Goal: Transaction & Acquisition: Purchase product/service

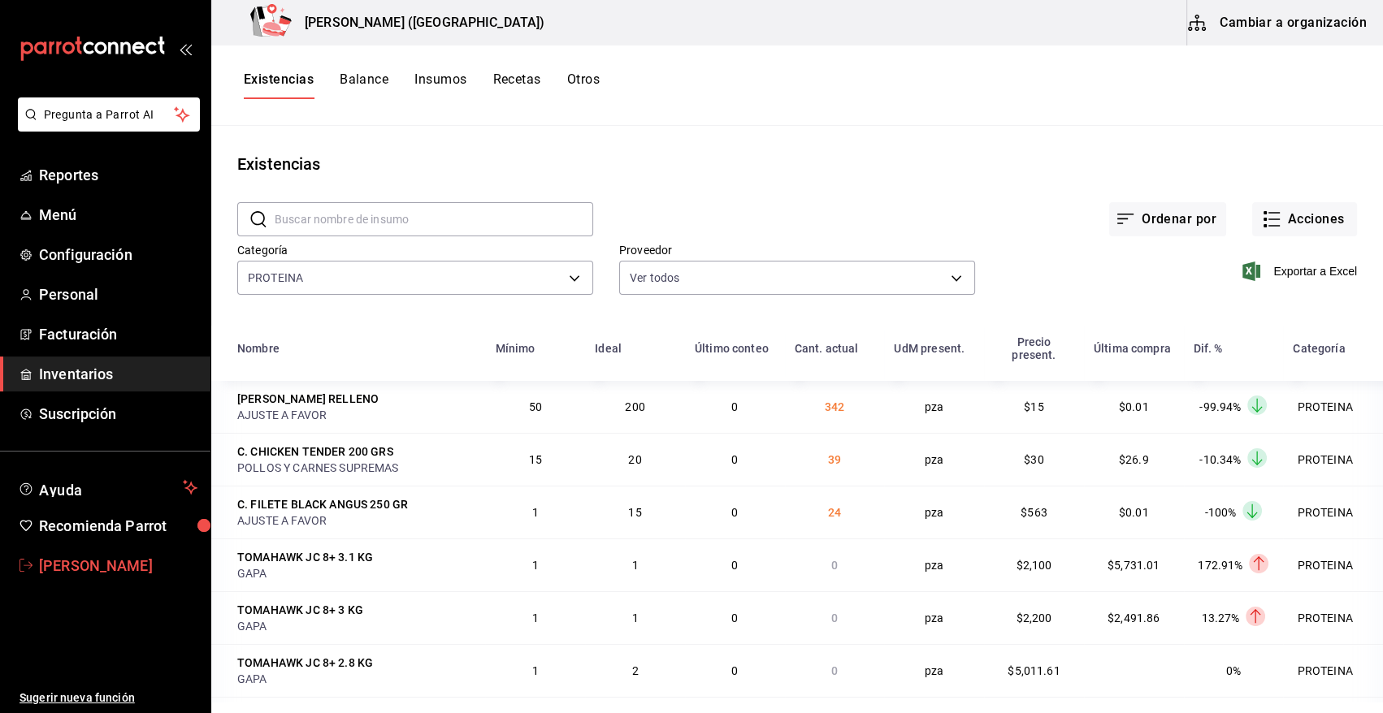
click at [128, 563] on span "[PERSON_NAME]" at bounding box center [118, 566] width 158 height 22
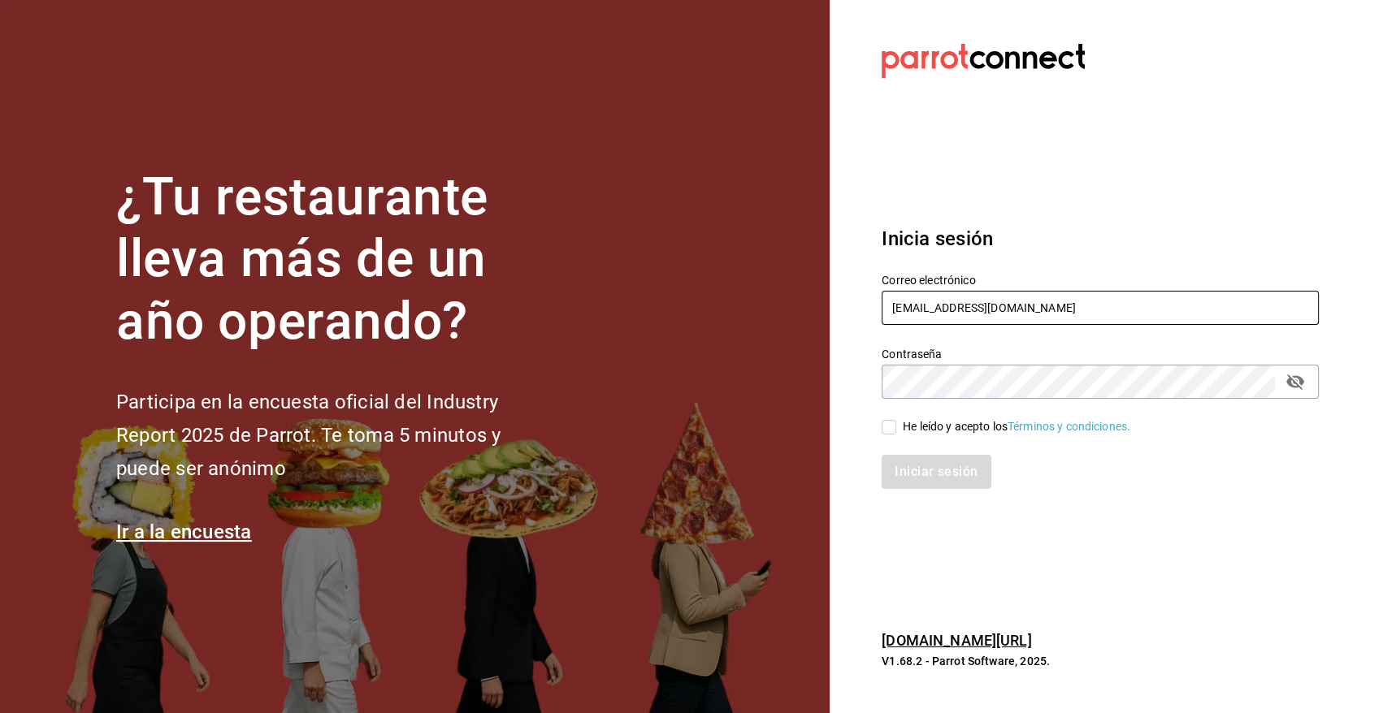
drag, startPoint x: 930, startPoint y: 306, endPoint x: 926, endPoint y: 319, distance: 13.4
click at [930, 306] on input "heriberto_17mc@hotmail.com" at bounding box center [1100, 308] width 437 height 34
type input "angy.rpp@gmail.com"
click at [891, 423] on input "He leído y acepto los Términos y condiciones." at bounding box center [889, 427] width 15 height 15
checkbox input "true"
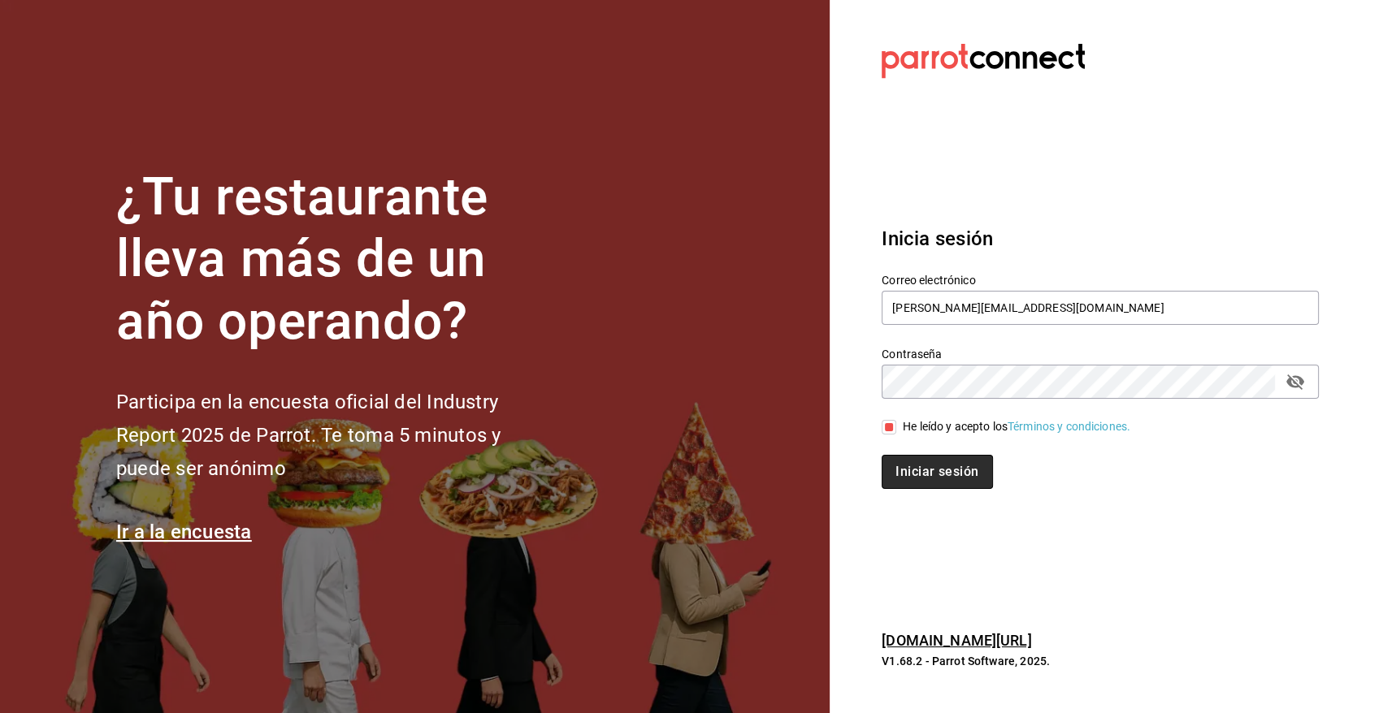
click at [925, 485] on button "Iniciar sesión" at bounding box center [937, 472] width 111 height 34
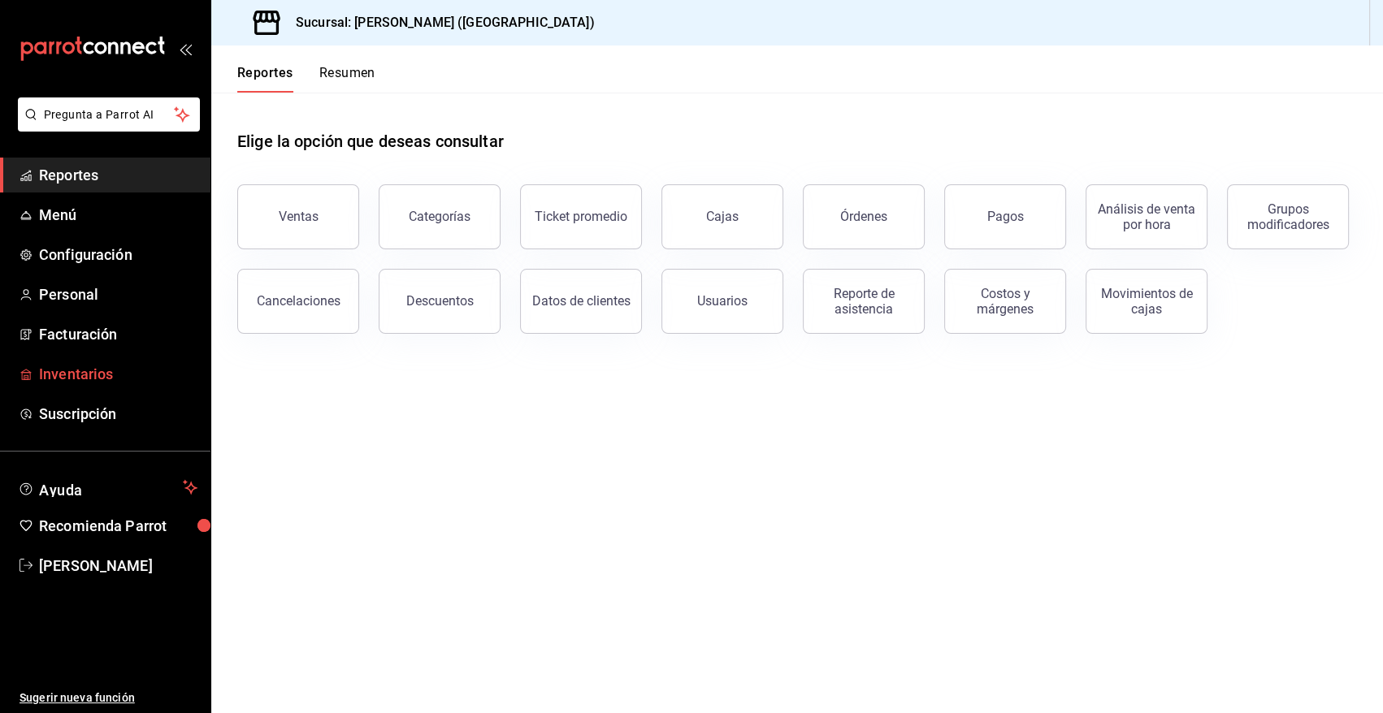
click at [99, 375] on span "Inventarios" at bounding box center [118, 374] width 158 height 22
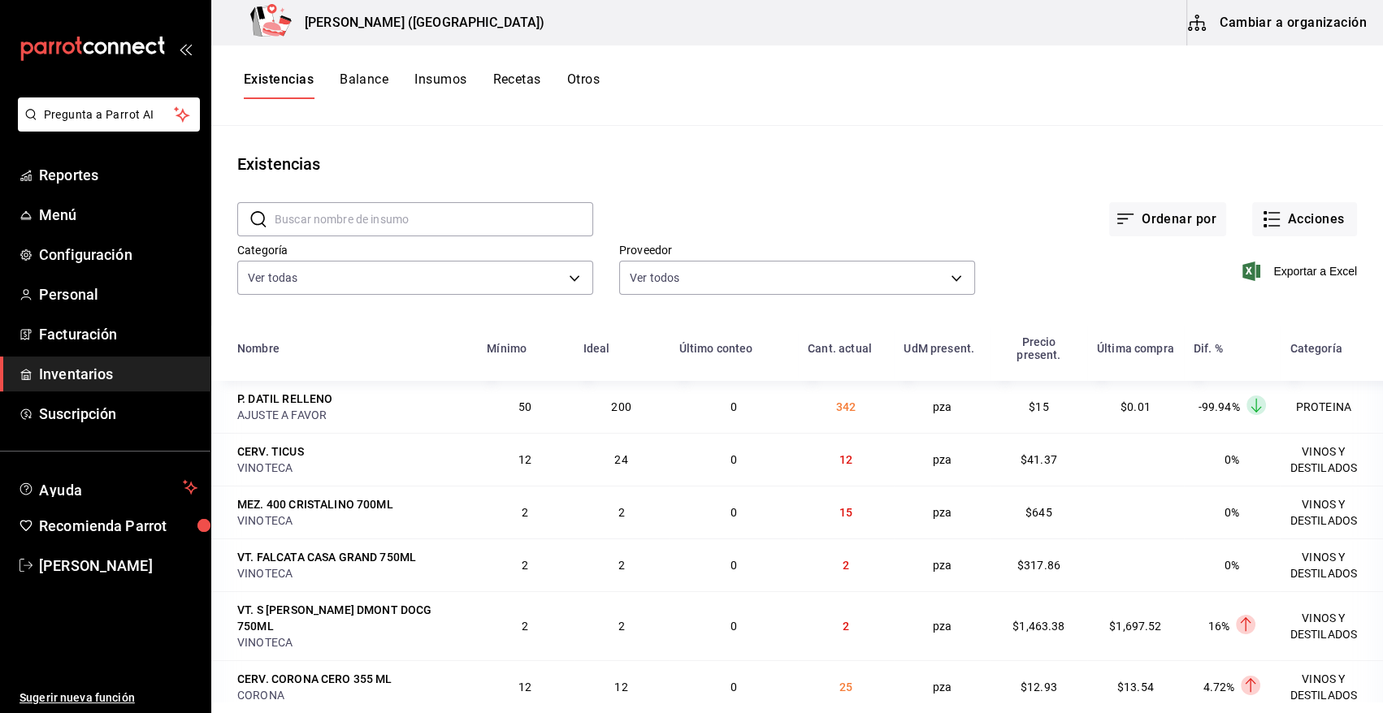
click at [583, 76] on button "Otros" at bounding box center [583, 86] width 33 height 28
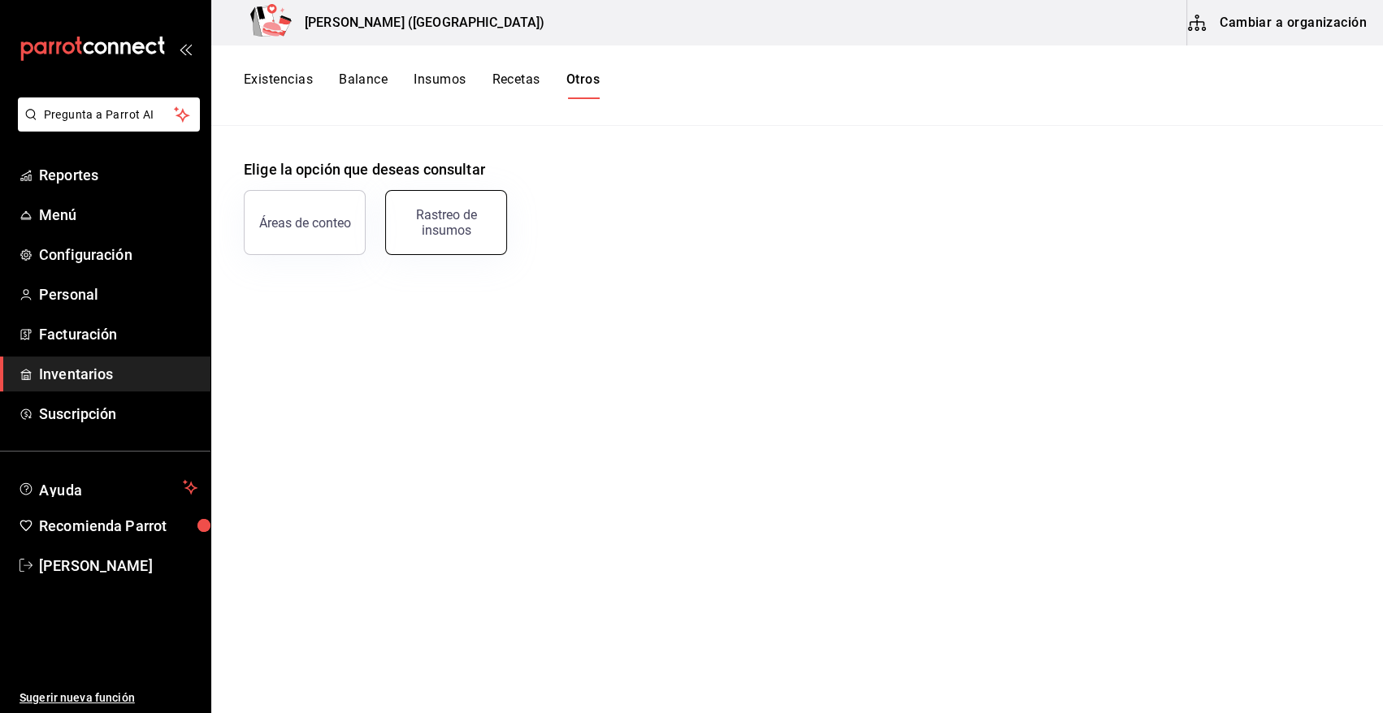
click at [436, 236] on button "Rastreo de insumos" at bounding box center [446, 222] width 122 height 65
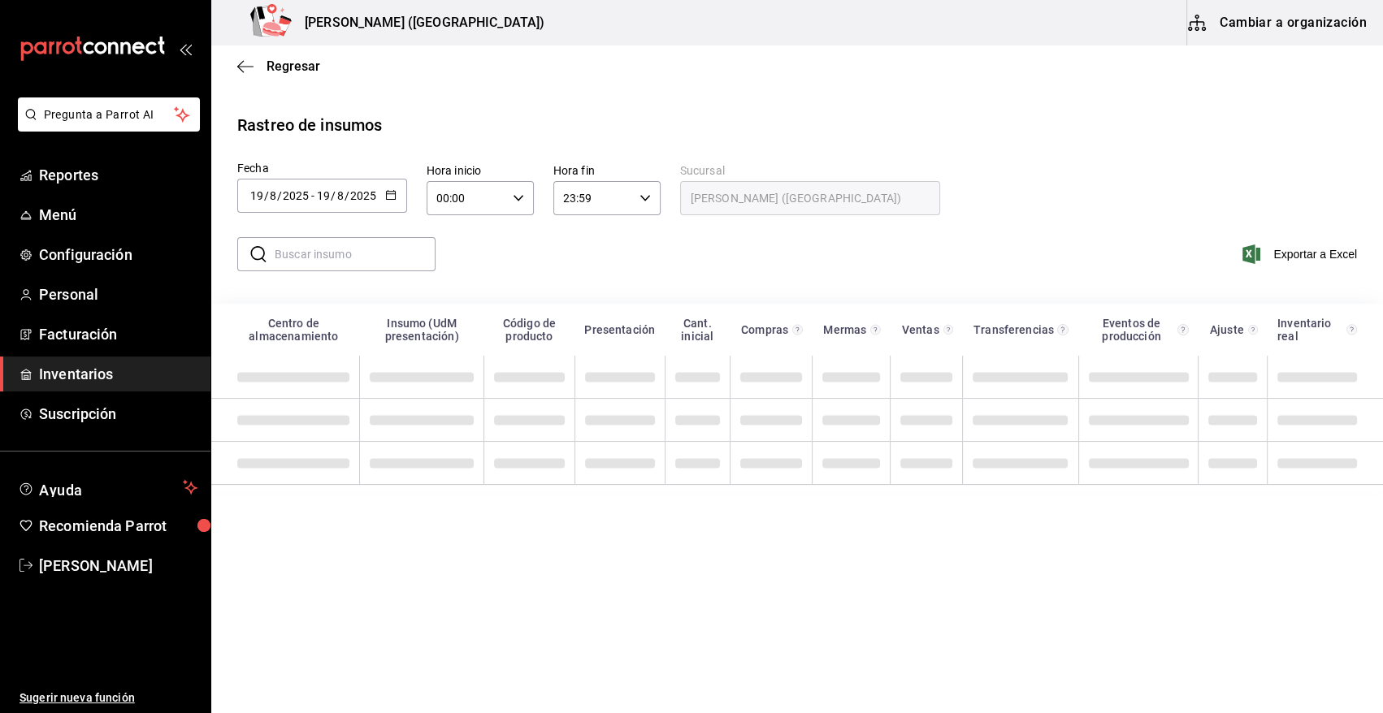
click at [386, 196] on icon "button" at bounding box center [390, 194] width 11 height 11
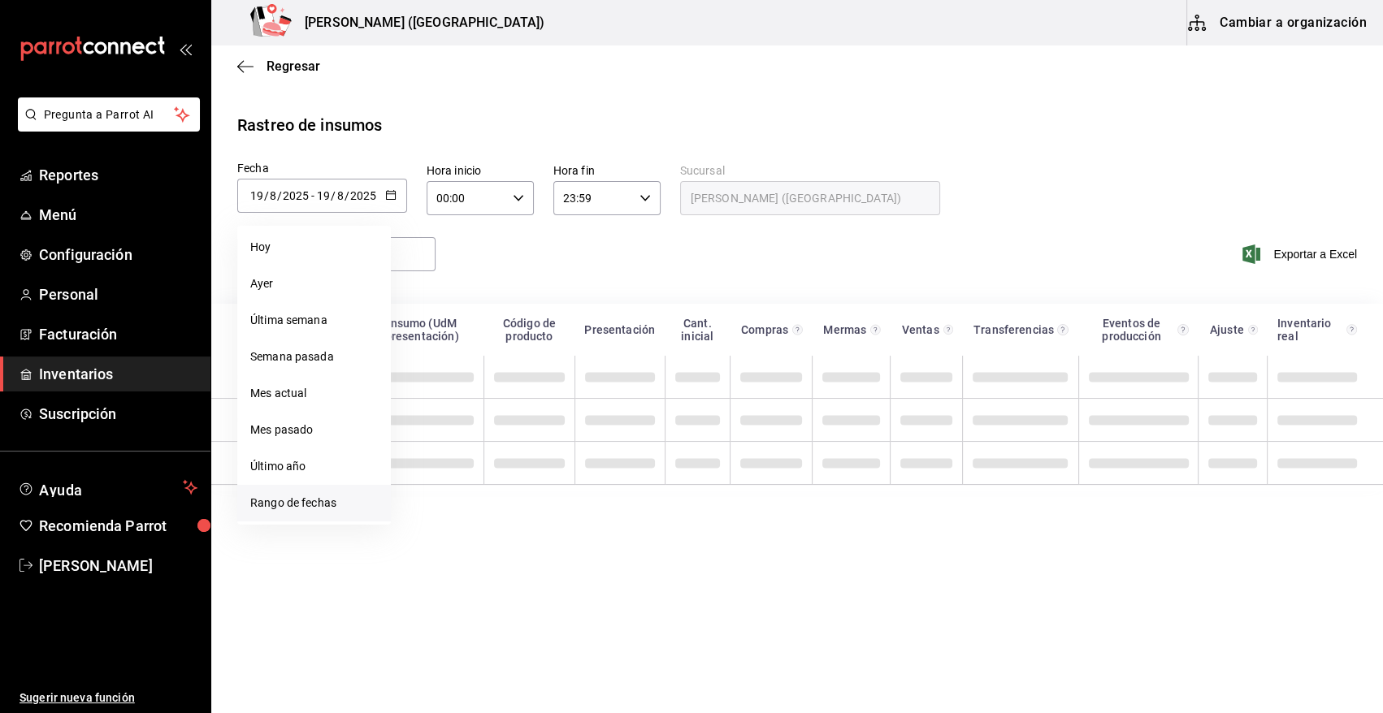
click at [317, 504] on li "Rango de fechas" at bounding box center [314, 503] width 154 height 37
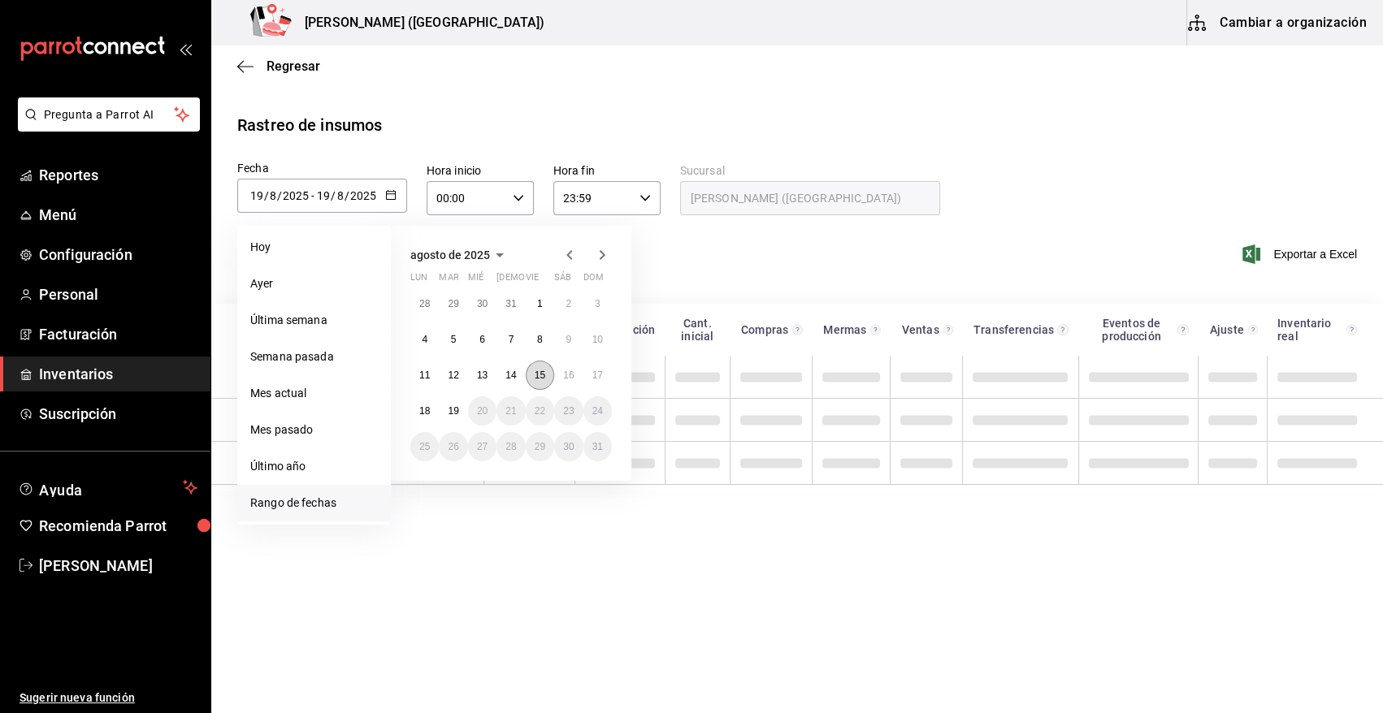
click at [532, 375] on button "15" at bounding box center [540, 375] width 28 height 29
click at [447, 405] on button "19" at bounding box center [453, 411] width 28 height 29
type input "2025-08-15"
type input "15"
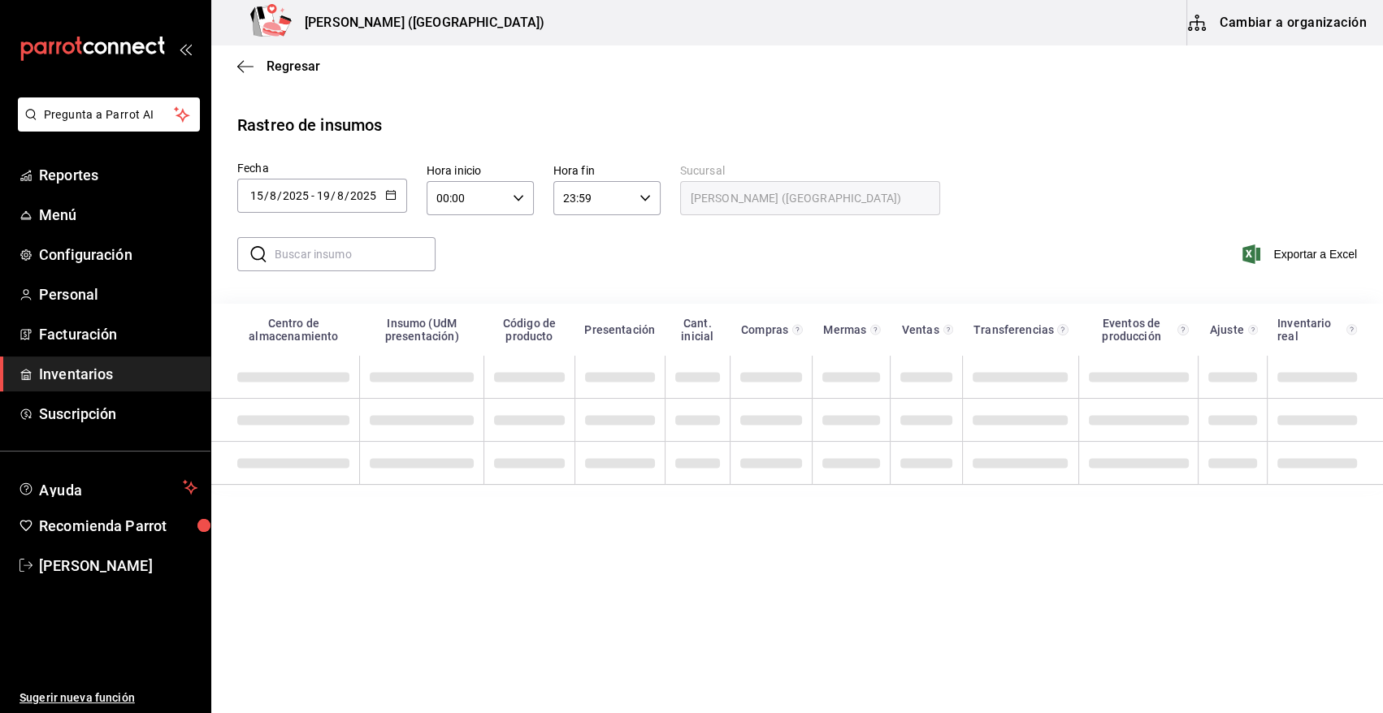
click at [519, 204] on div "00:00 Hora inicio" at bounding box center [480, 198] width 107 height 34
click at [459, 264] on span "03" at bounding box center [452, 259] width 28 height 13
click at [457, 319] on span "10" at bounding box center [452, 318] width 28 height 13
type input "10:00"
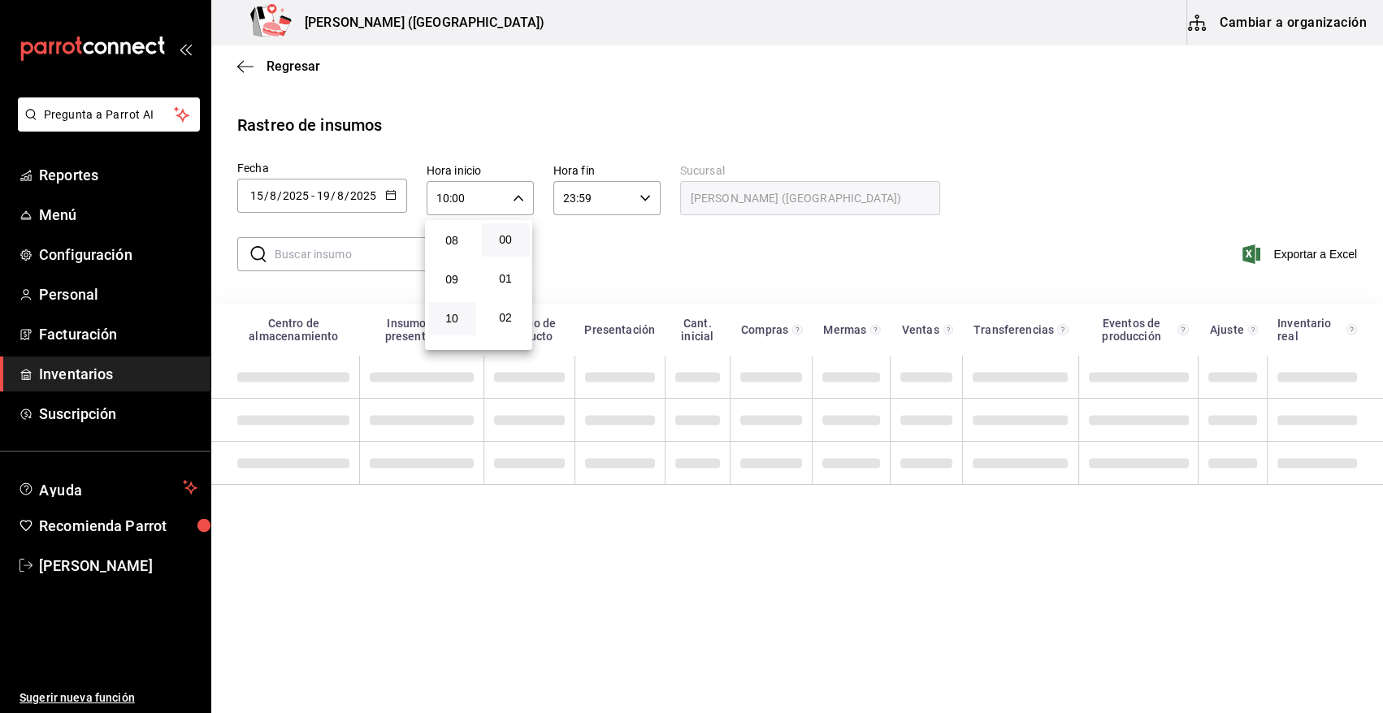
click at [580, 259] on div at bounding box center [691, 356] width 1383 height 713
click at [405, 254] on input "text" at bounding box center [355, 254] width 161 height 33
type input "MOM"
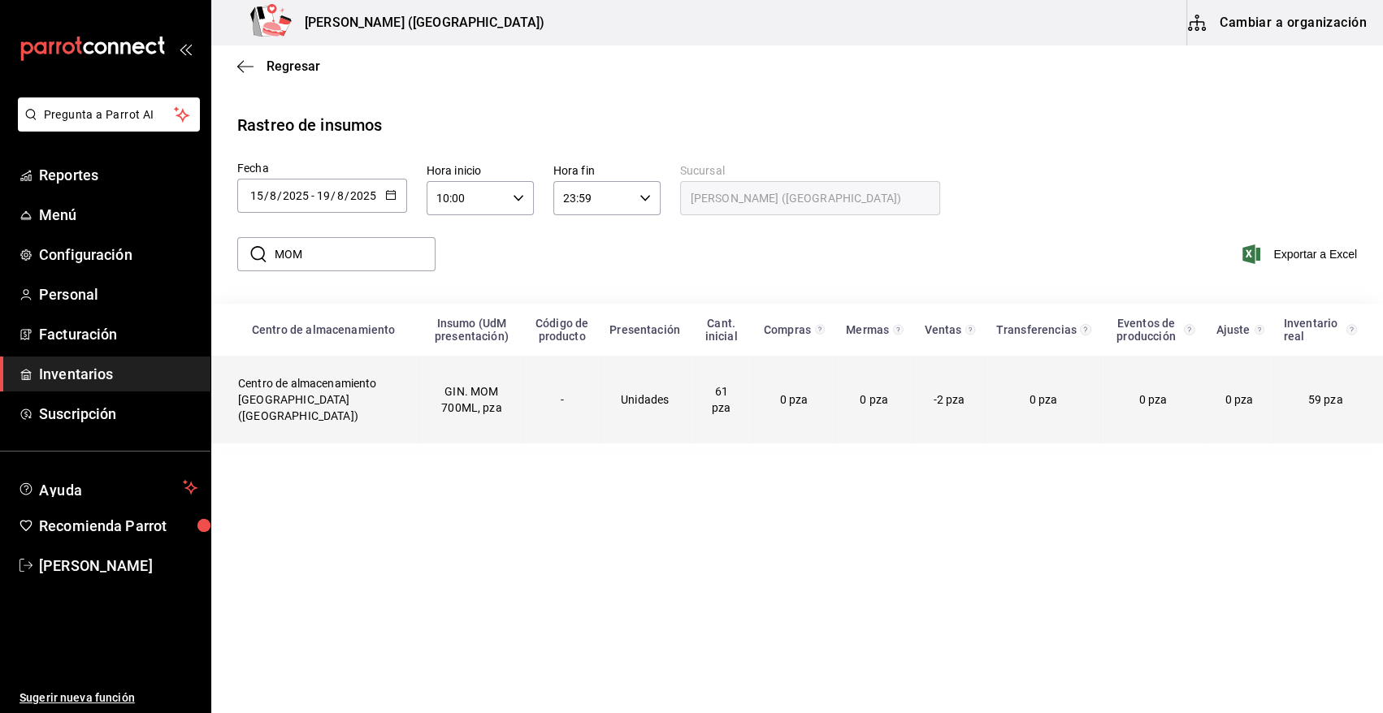
click at [432, 402] on td "GIN. MOM 700ML, pza" at bounding box center [471, 400] width 105 height 88
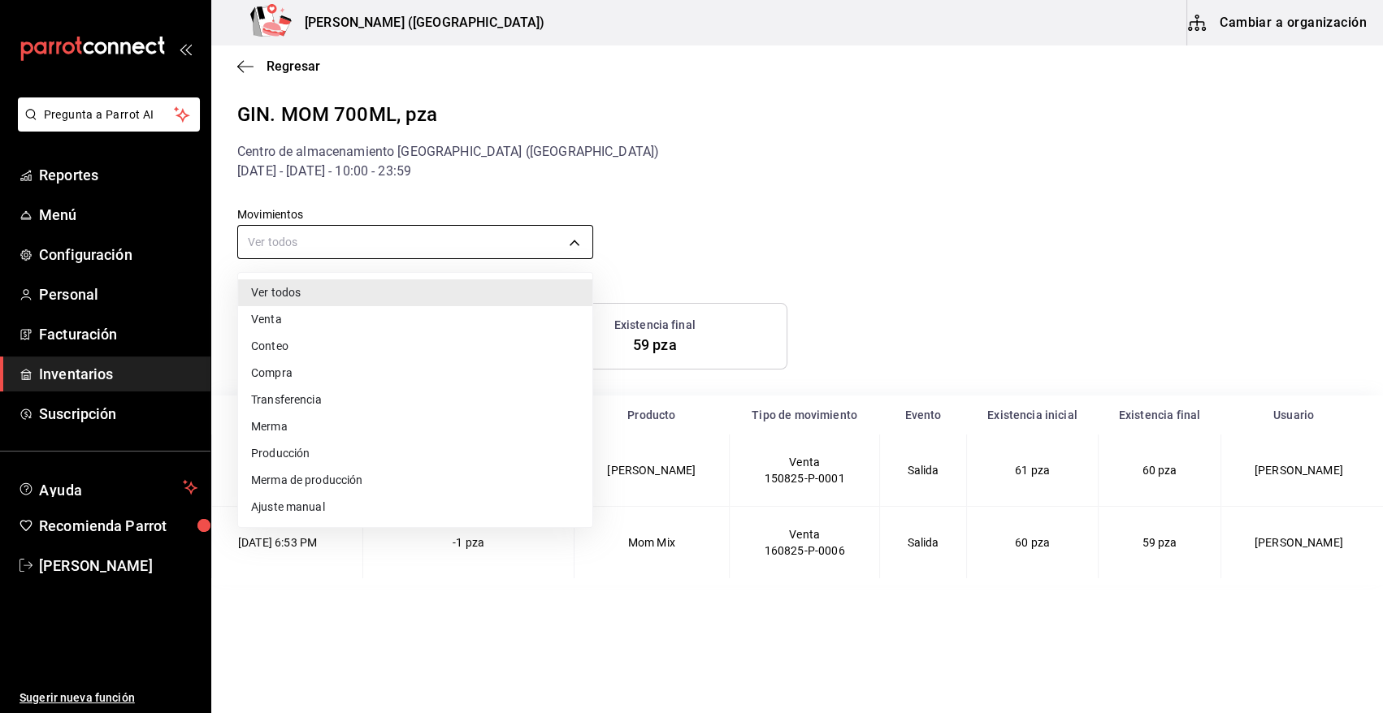
click at [365, 241] on body "Pregunta a Parrot AI Reportes Menú Configuración Personal Facturación Inventari…" at bounding box center [691, 355] width 1383 height 710
click at [365, 241] on div at bounding box center [691, 356] width 1383 height 713
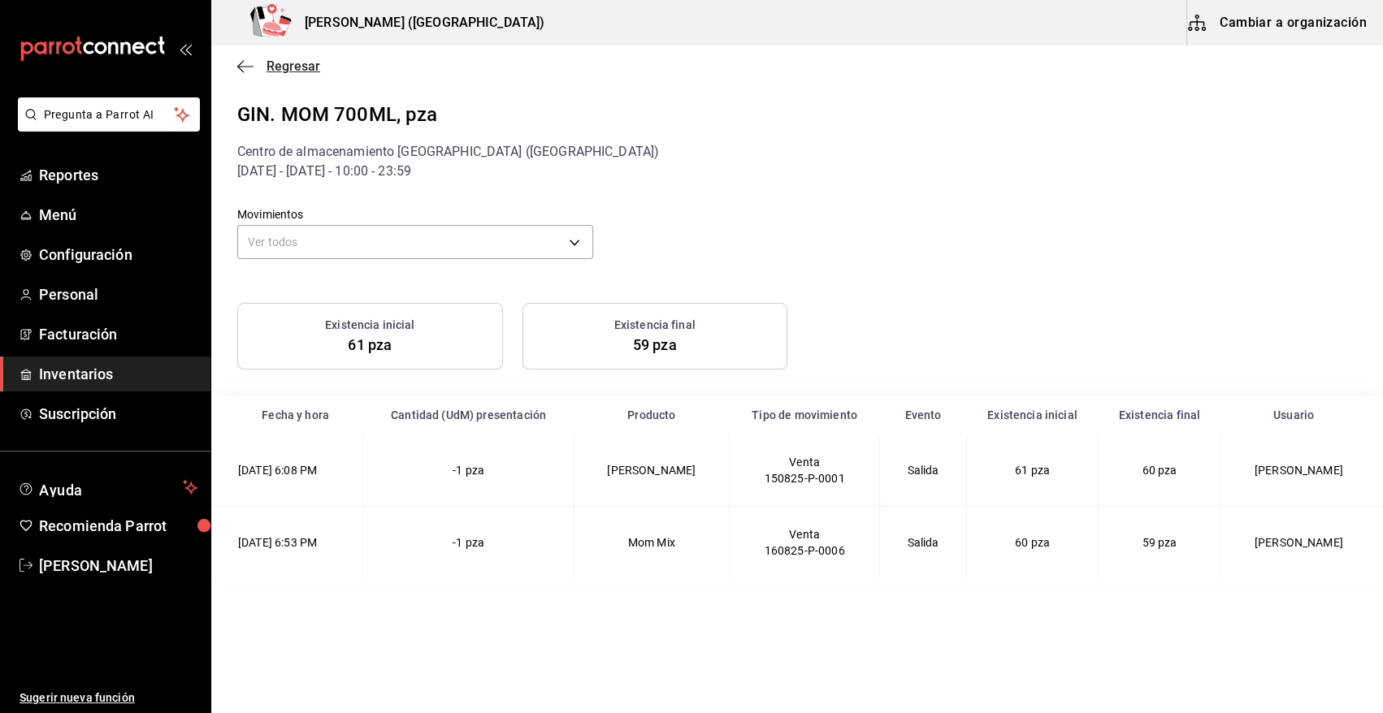
click at [291, 71] on span "Regresar" at bounding box center [294, 66] width 54 height 15
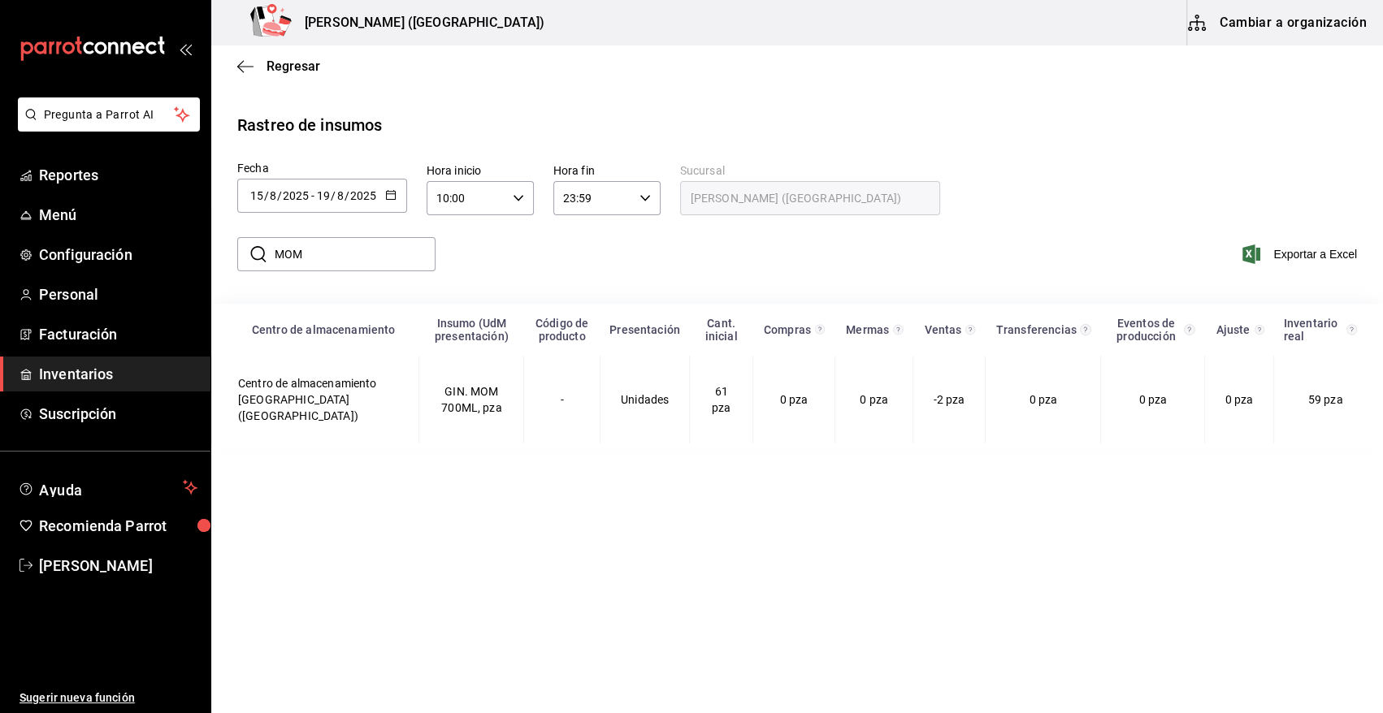
click at [360, 252] on input "MOM" at bounding box center [355, 254] width 161 height 33
type input "M"
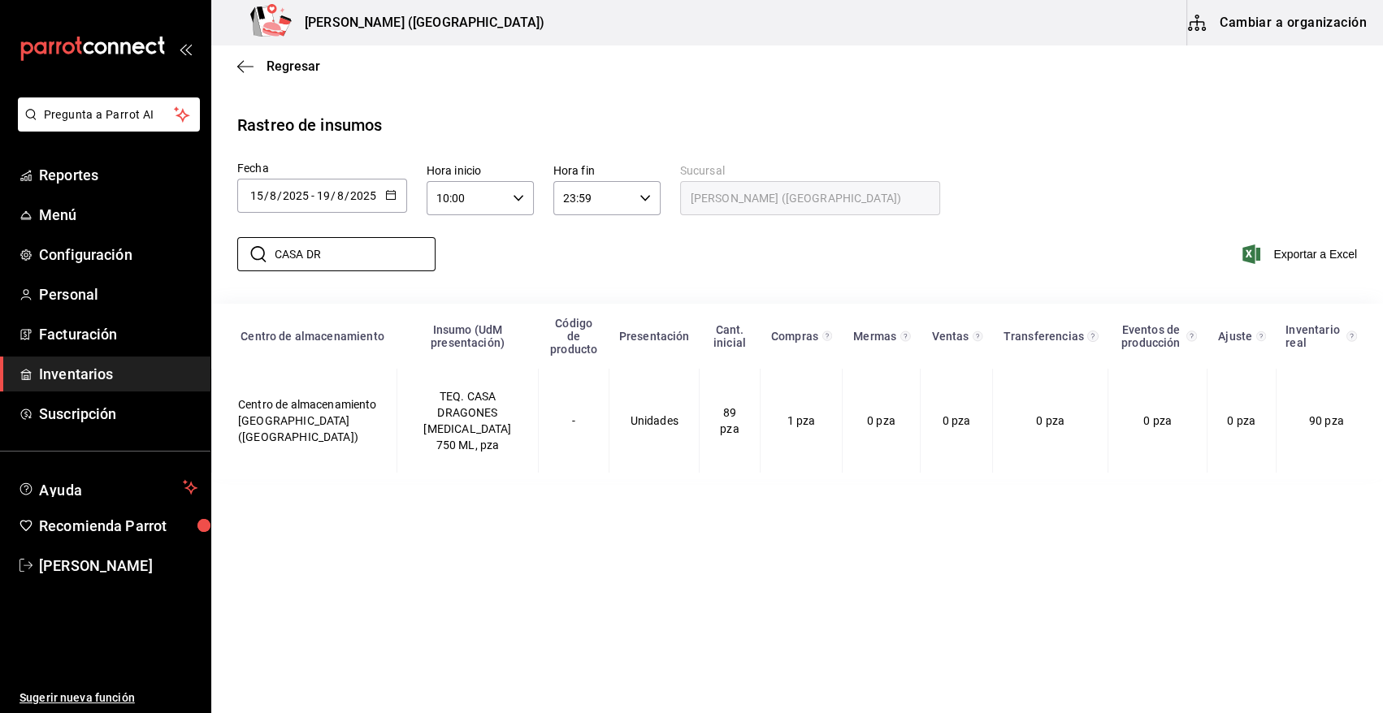
drag, startPoint x: 341, startPoint y: 257, endPoint x: 238, endPoint y: 276, distance: 105.0
click at [238, 276] on div "​ CASA DR ​" at bounding box center [329, 254] width 211 height 47
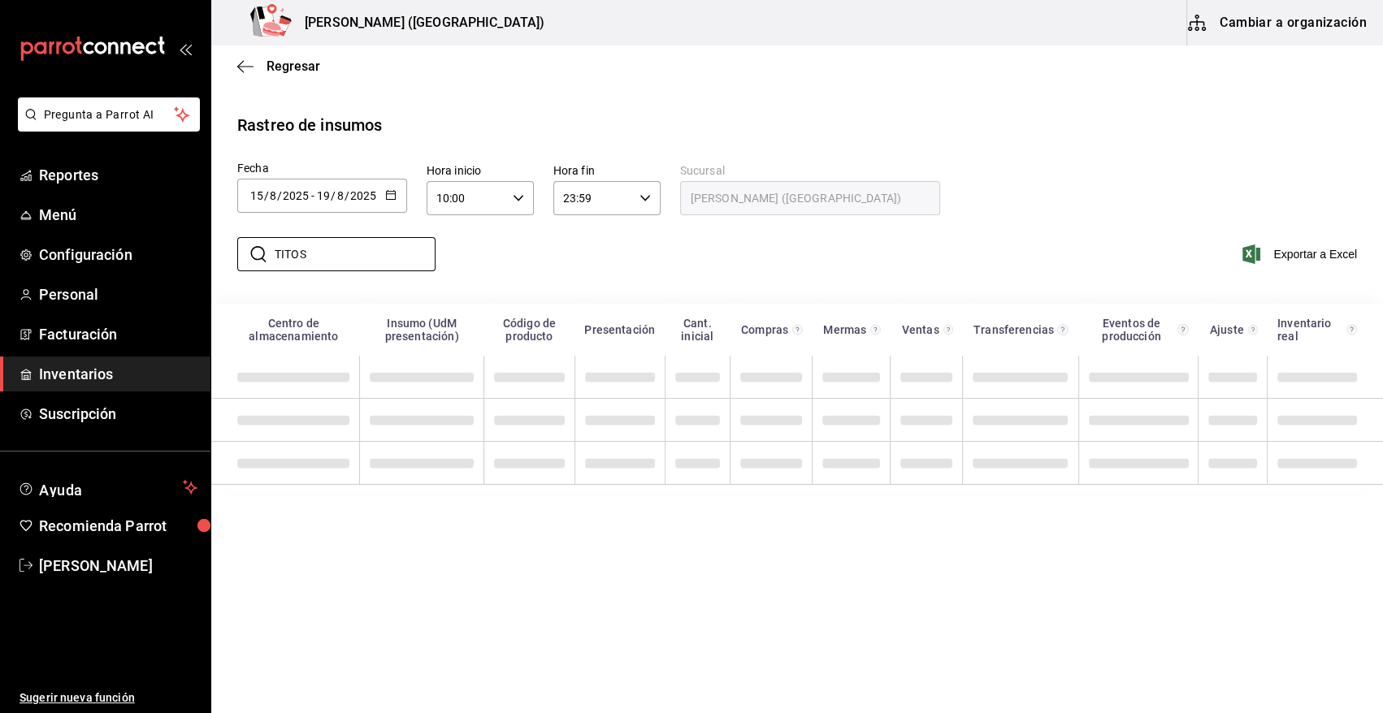
type input "TITOS"
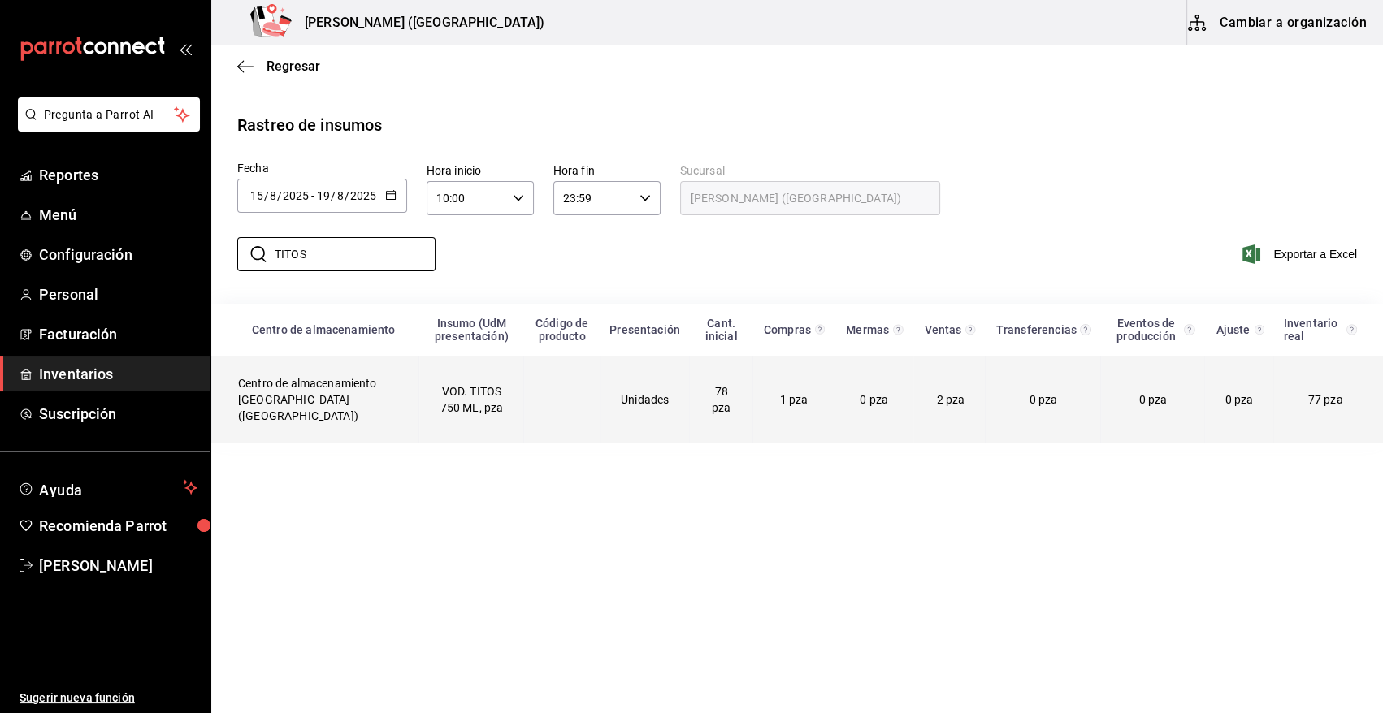
click at [419, 402] on td "VOD. TITOS 750 ML, pza" at bounding box center [471, 400] width 105 height 88
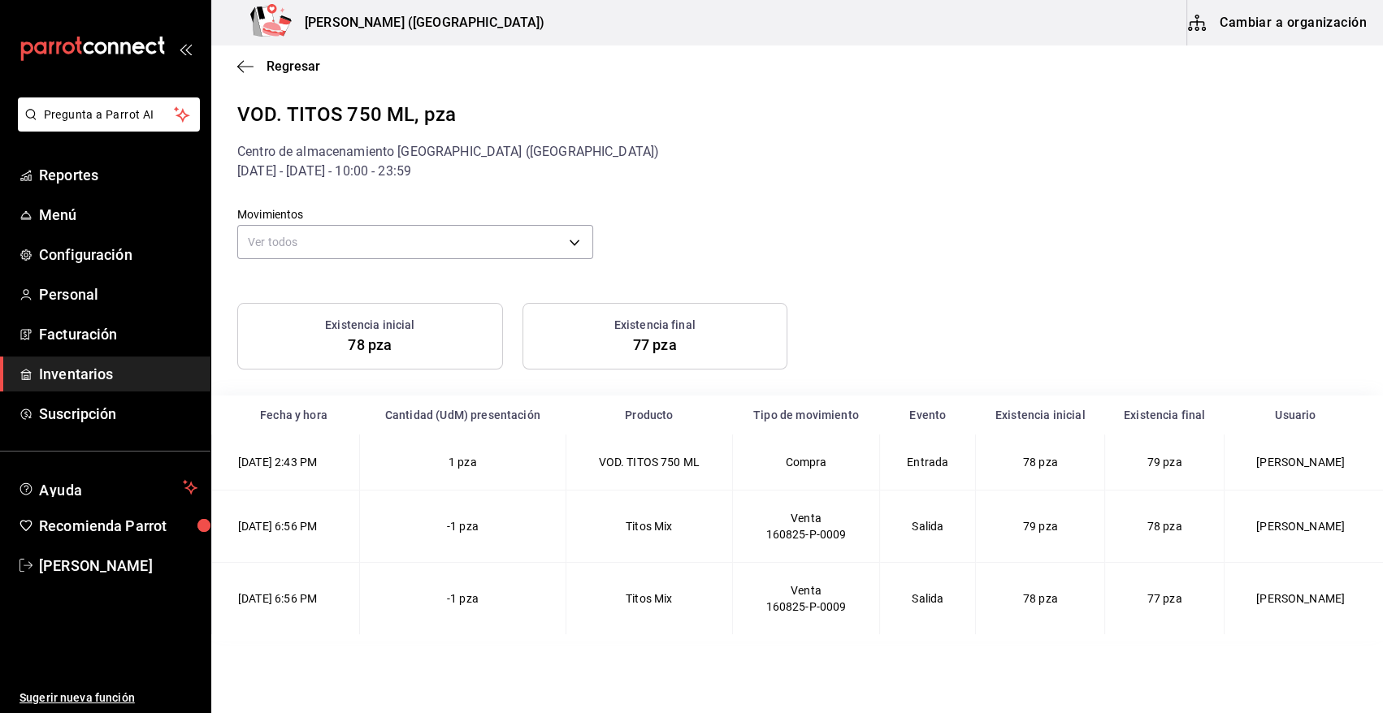
click at [106, 375] on span "Inventarios" at bounding box center [118, 374] width 158 height 22
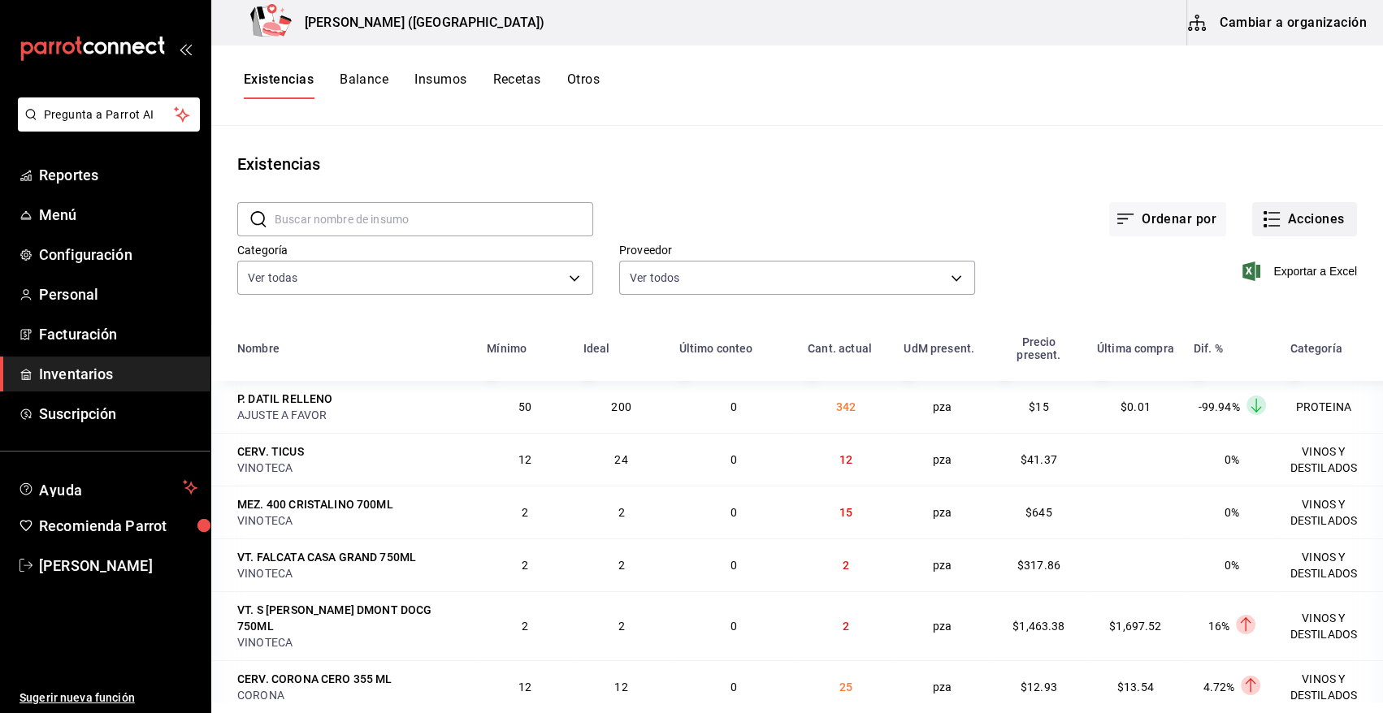
click at [1315, 219] on button "Acciones" at bounding box center [1304, 219] width 105 height 34
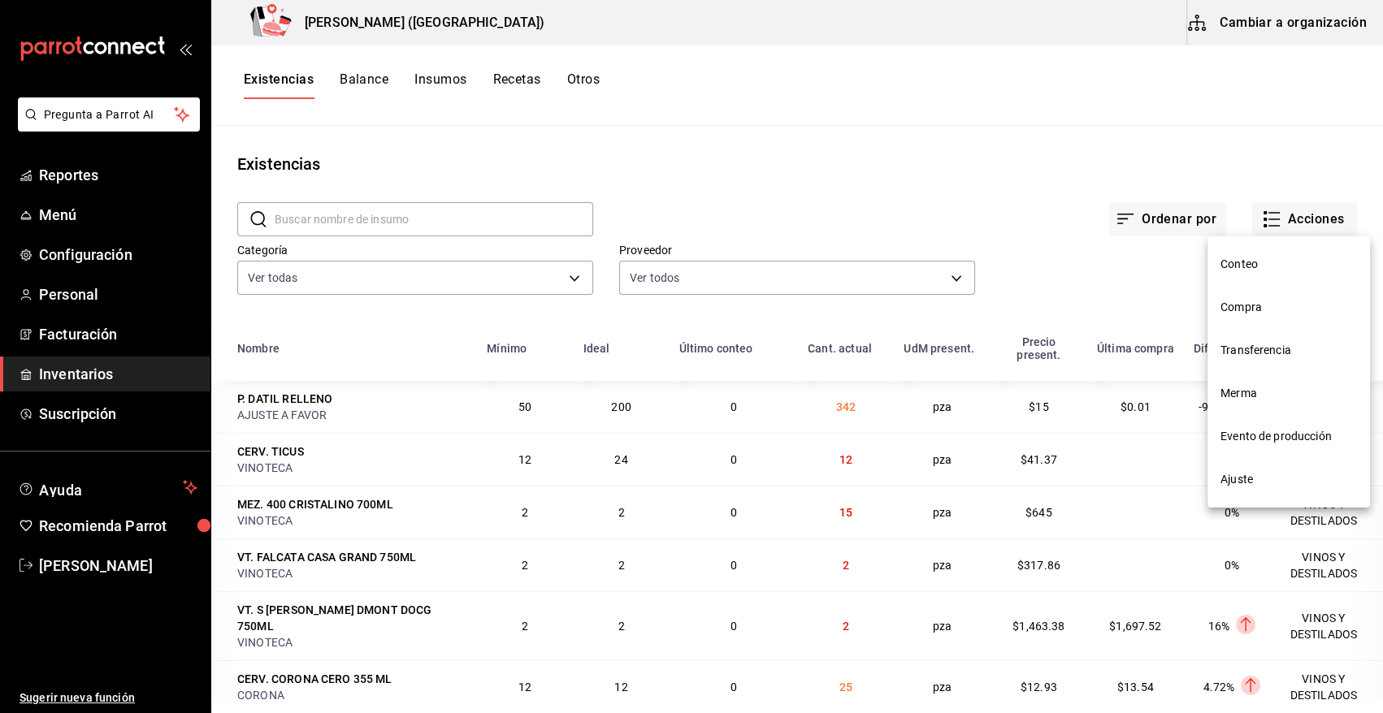
click at [1251, 399] on span "Merma" at bounding box center [1288, 393] width 137 height 17
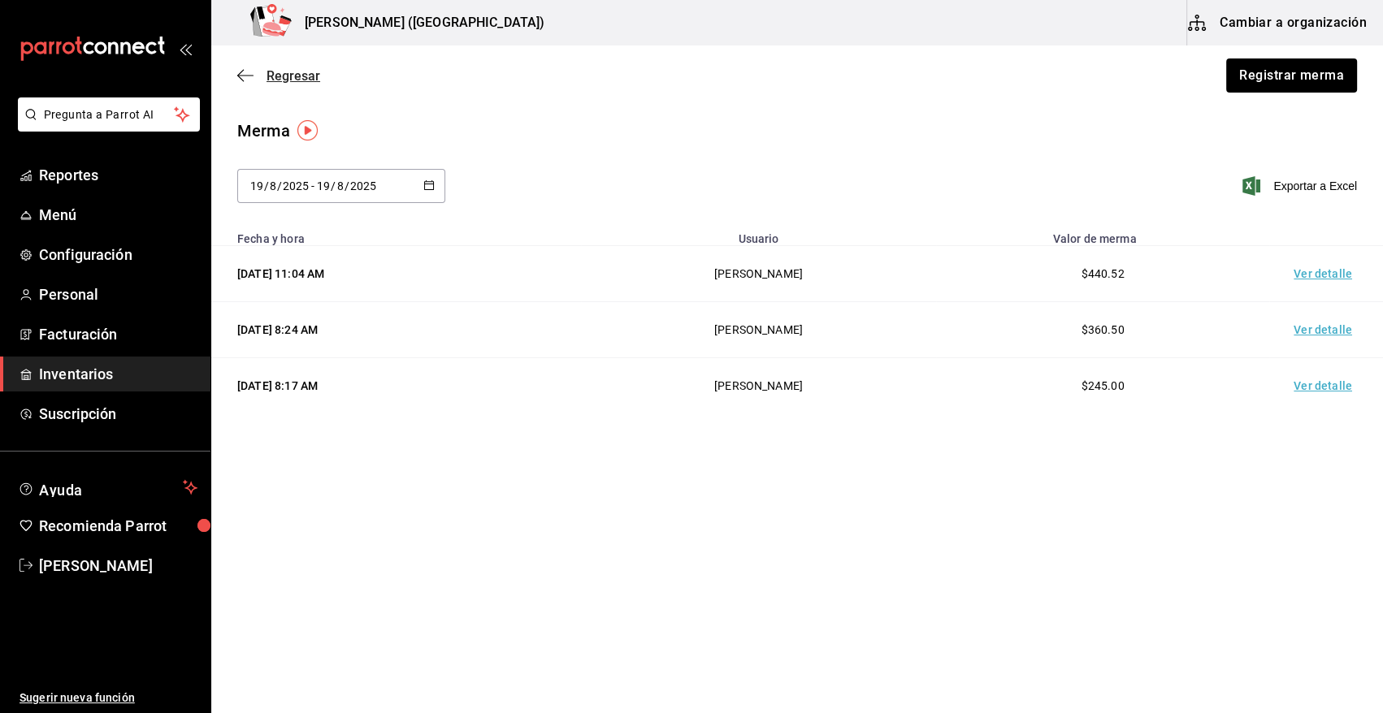
click at [274, 72] on span "Regresar" at bounding box center [294, 75] width 54 height 15
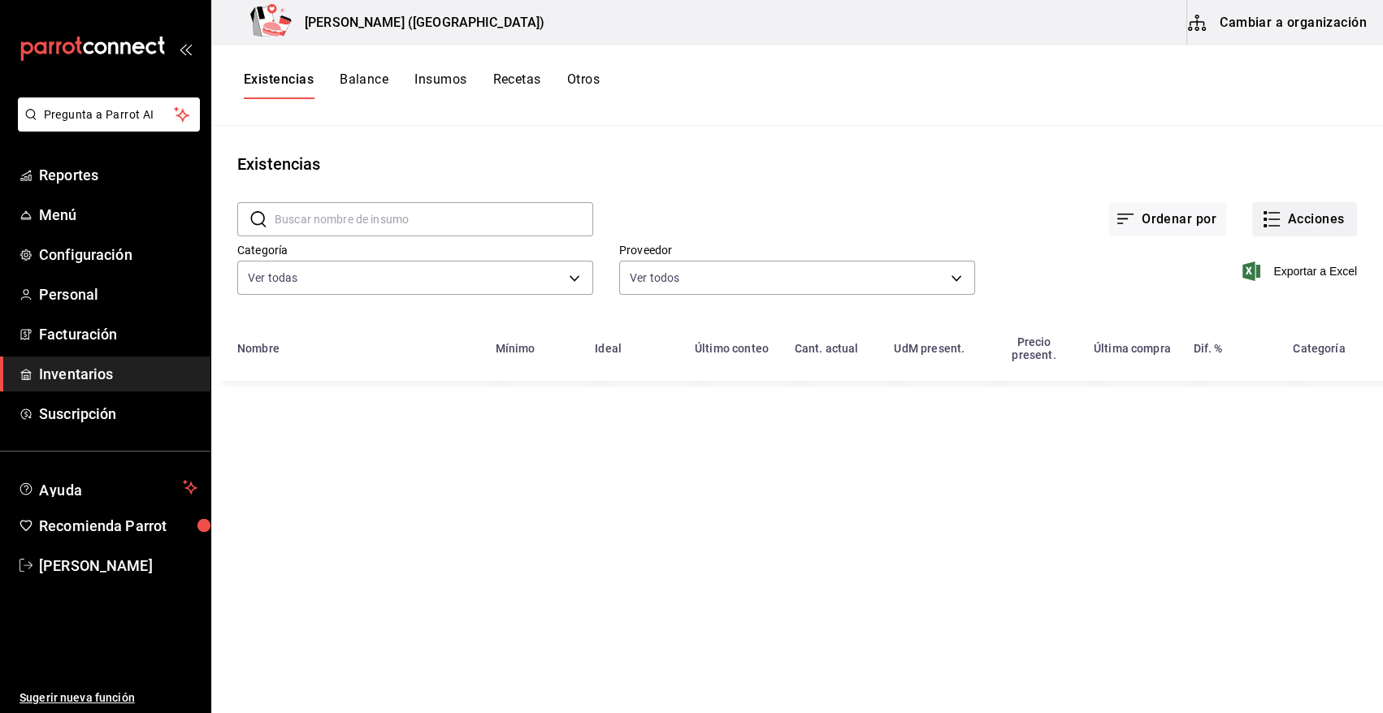
click at [1320, 223] on button "Acciones" at bounding box center [1304, 219] width 105 height 34
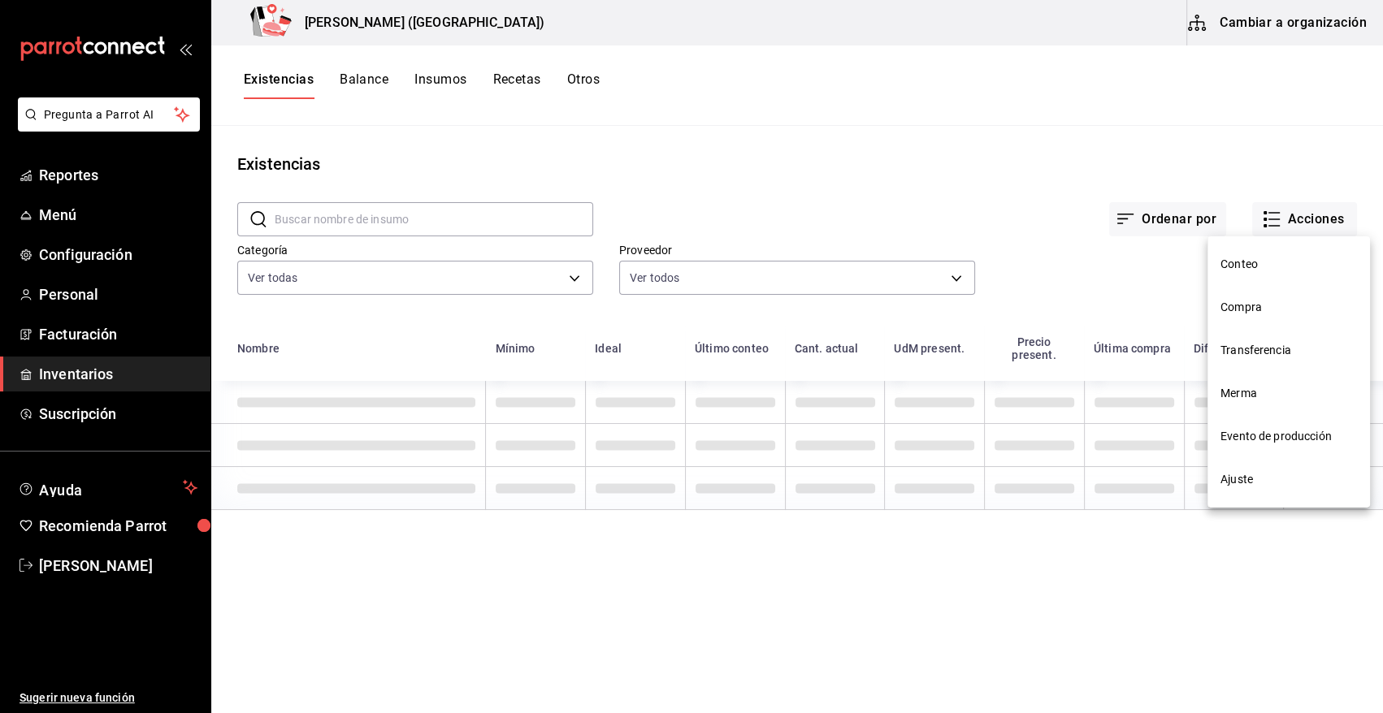
click at [1261, 319] on li "Compra" at bounding box center [1288, 307] width 163 height 43
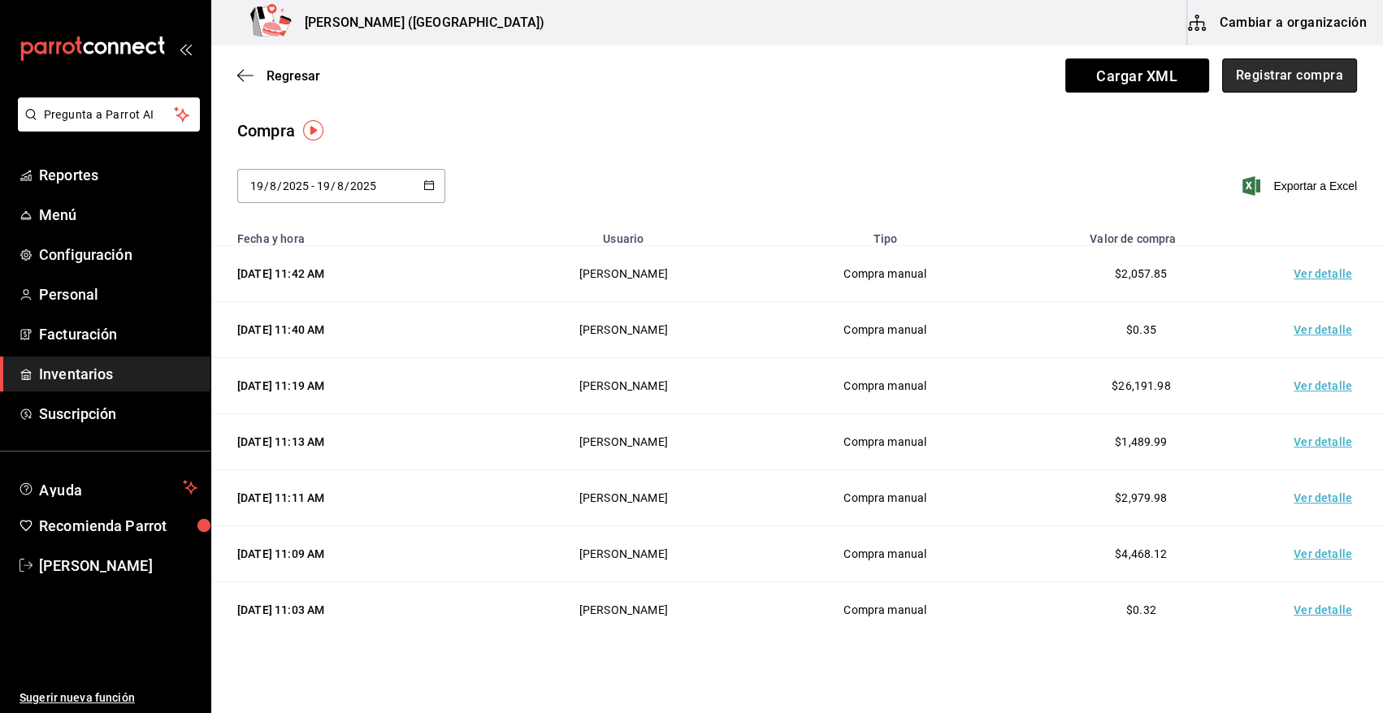
click at [1295, 78] on button "Registrar compra" at bounding box center [1289, 76] width 135 height 34
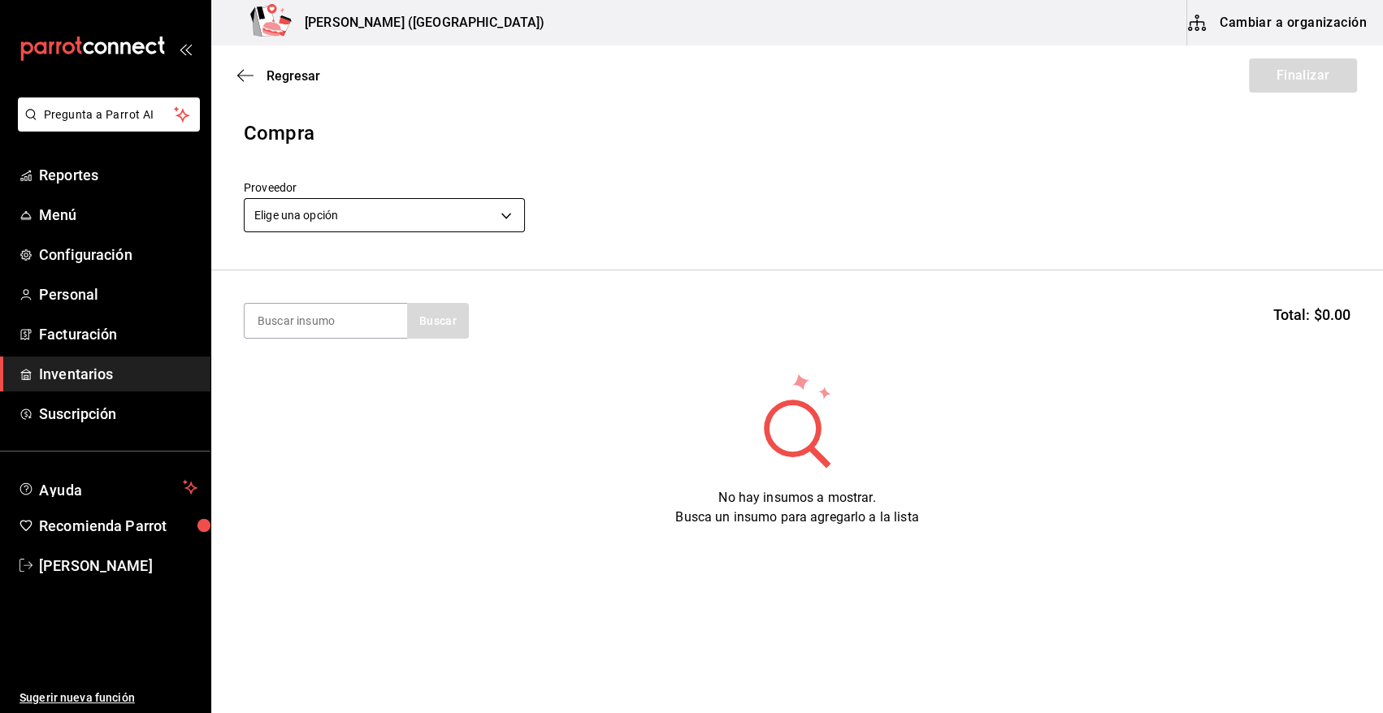
click at [372, 207] on body "Pregunta a Parrot AI Reportes Menú Configuración Personal Facturación Inventari…" at bounding box center [691, 311] width 1383 height 622
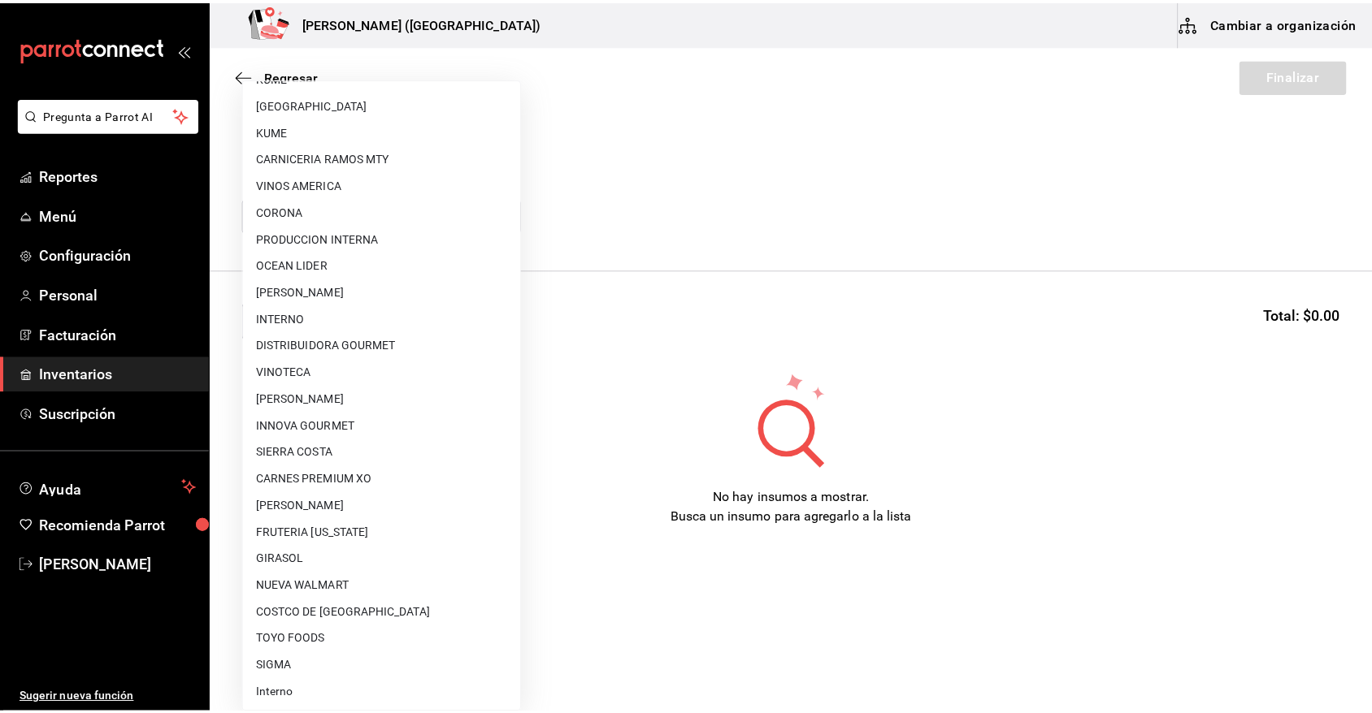
scroll to position [987, 0]
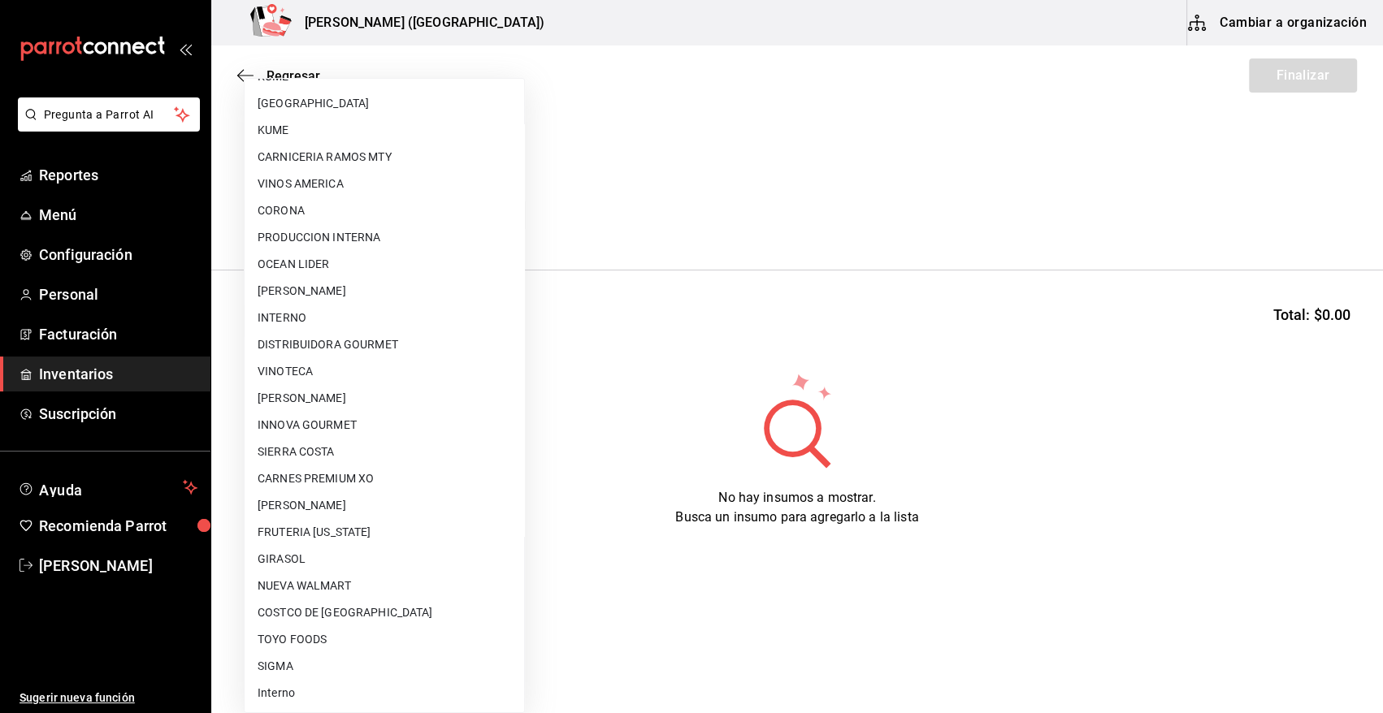
click at [343, 365] on li "VINOTECA" at bounding box center [385, 371] width 280 height 27
type input "bbec6e95-03ab-4cbc-bdec-5aafdfde0467"
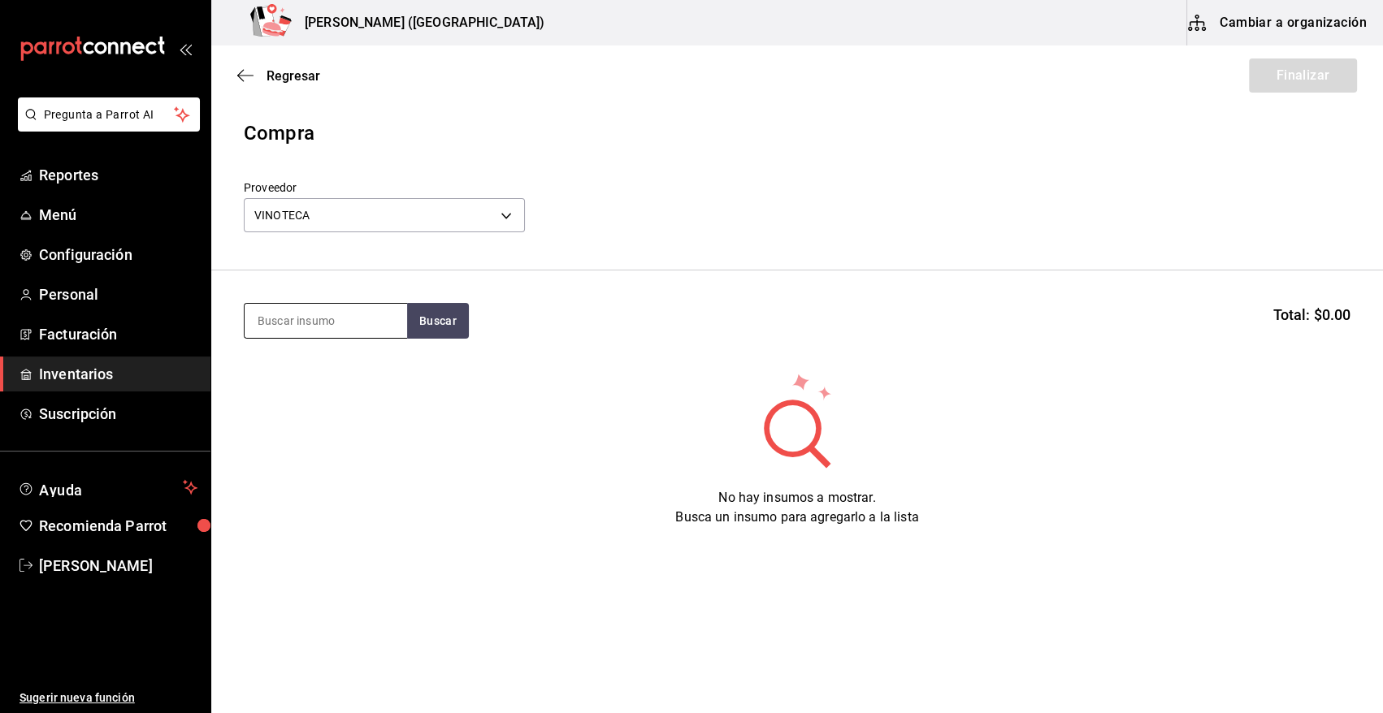
click at [338, 321] on input at bounding box center [326, 321] width 163 height 34
click at [731, 622] on html "Pregunta a Parrot AI Reportes Menú Configuración Personal Facturación Inventari…" at bounding box center [691, 311] width 1383 height 622
click at [378, 323] on input at bounding box center [326, 321] width 163 height 34
type input "HEND"
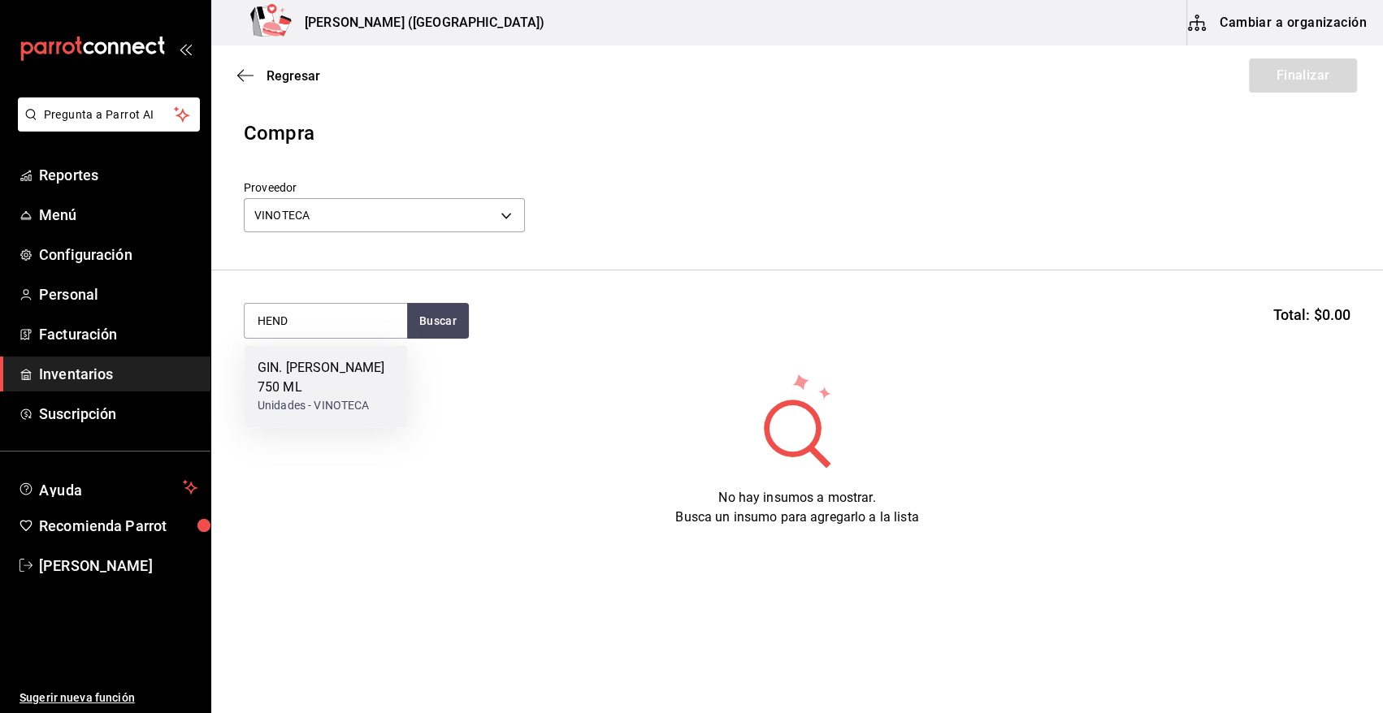
click at [310, 362] on div "GIN. HENDRICKS 750 ML" at bounding box center [326, 377] width 137 height 39
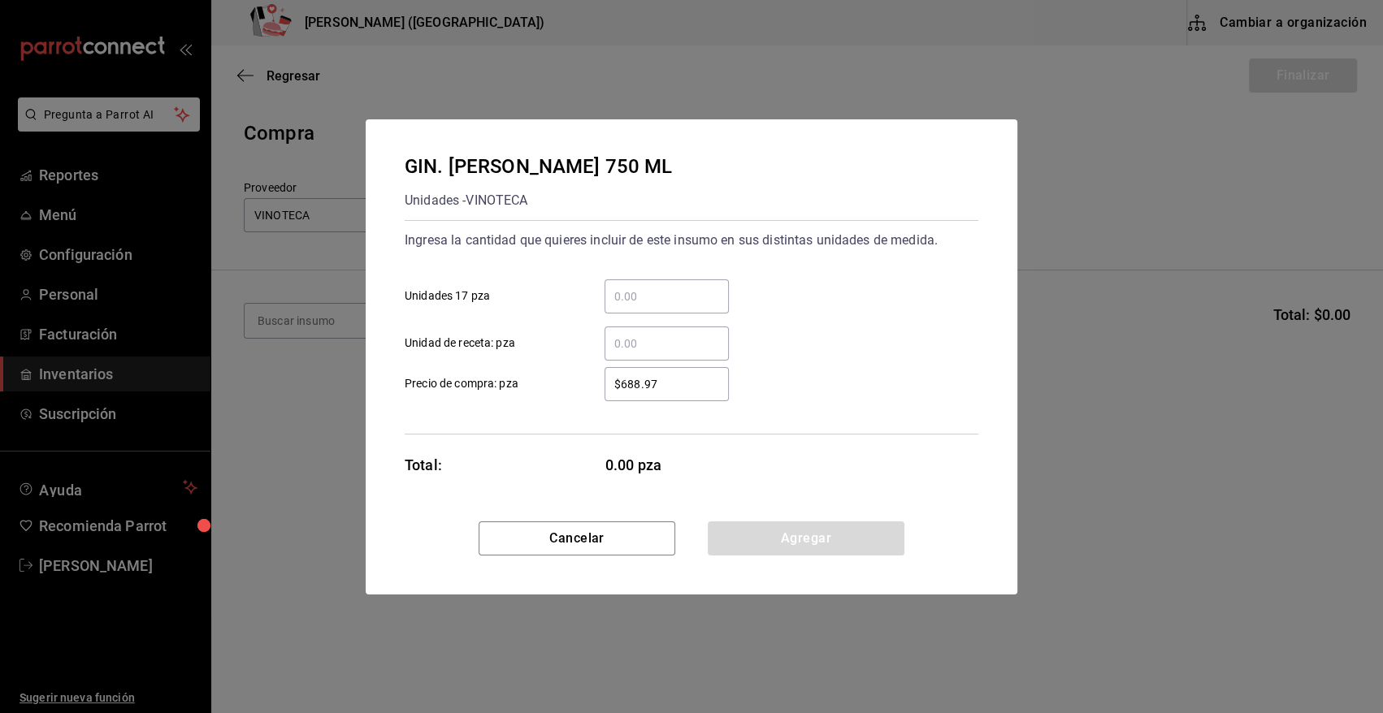
click at [666, 300] on input "​ Unidades 17 pza" at bounding box center [667, 297] width 124 height 20
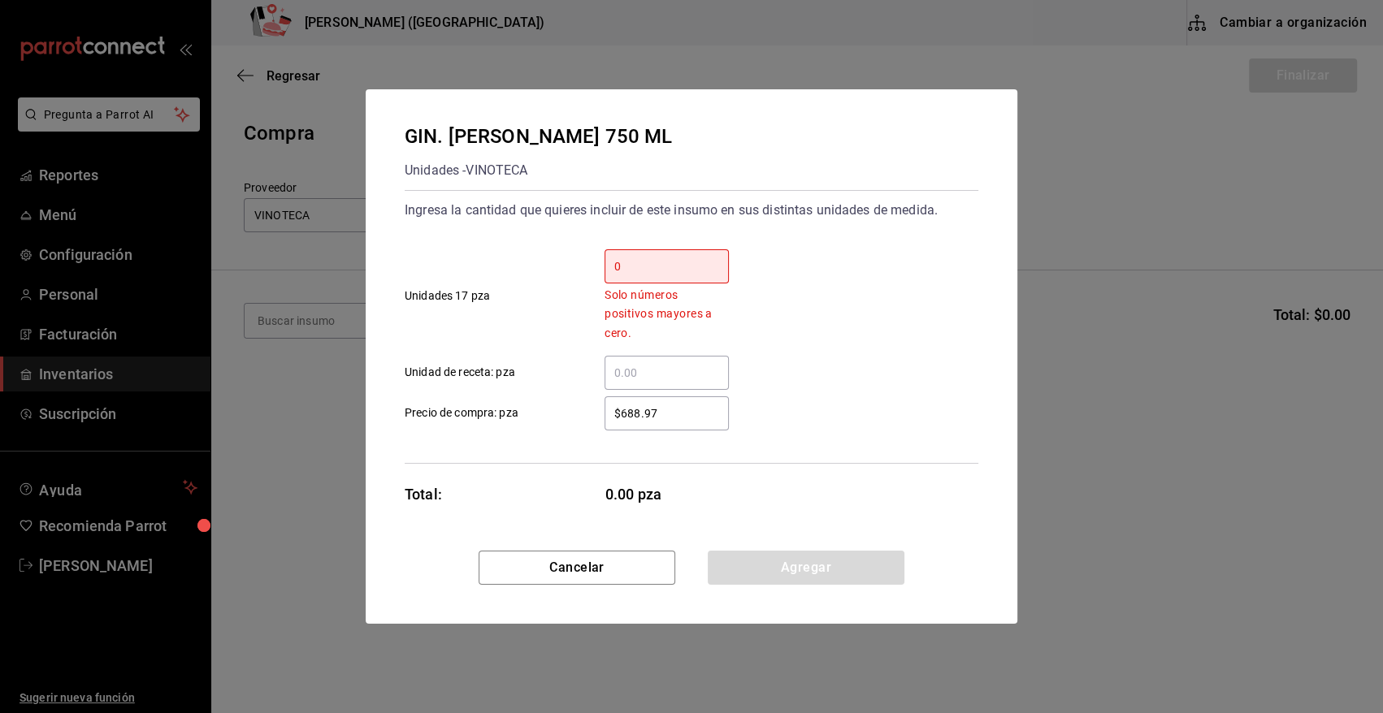
type input "0"
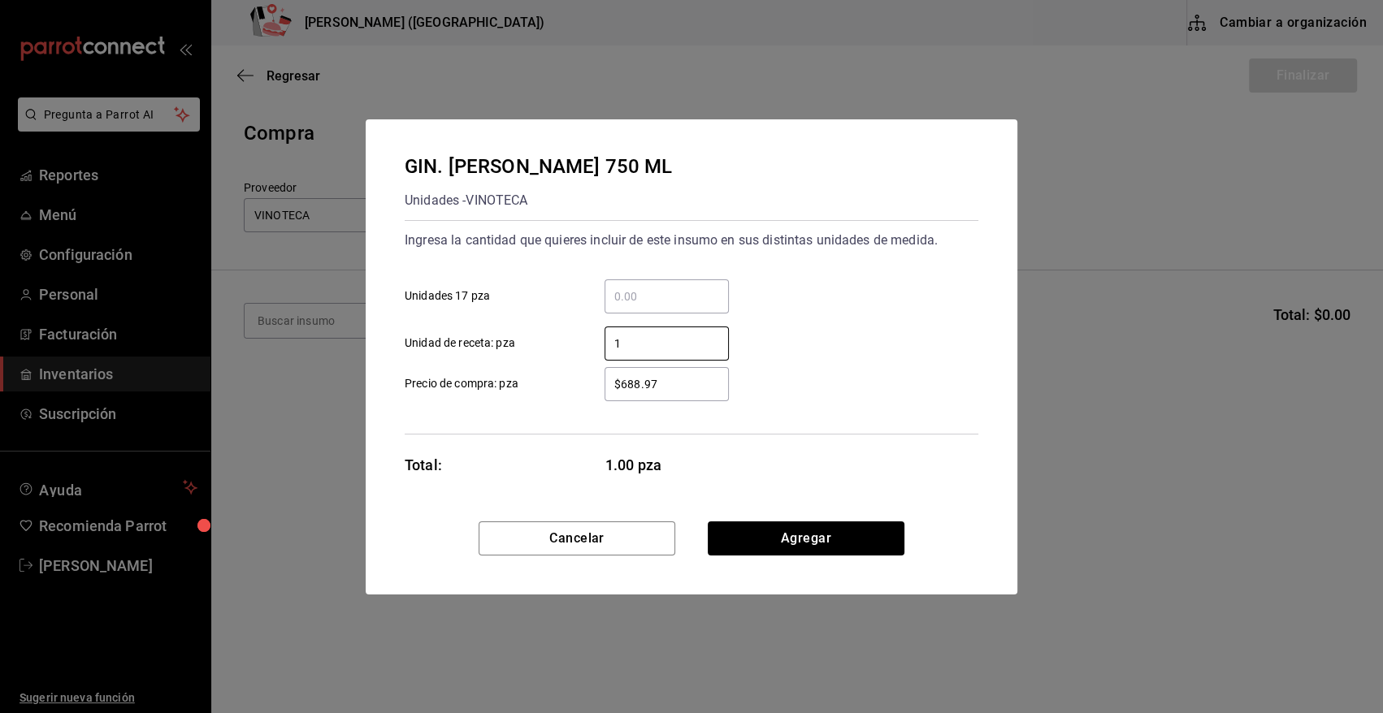
type input "168"
type input "1"
drag, startPoint x: 670, startPoint y: 380, endPoint x: 552, endPoint y: 396, distance: 119.6
click at [552, 396] on label "$688.97 ​ Precio de compra: pza" at bounding box center [567, 384] width 324 height 34
type input "$0.01"
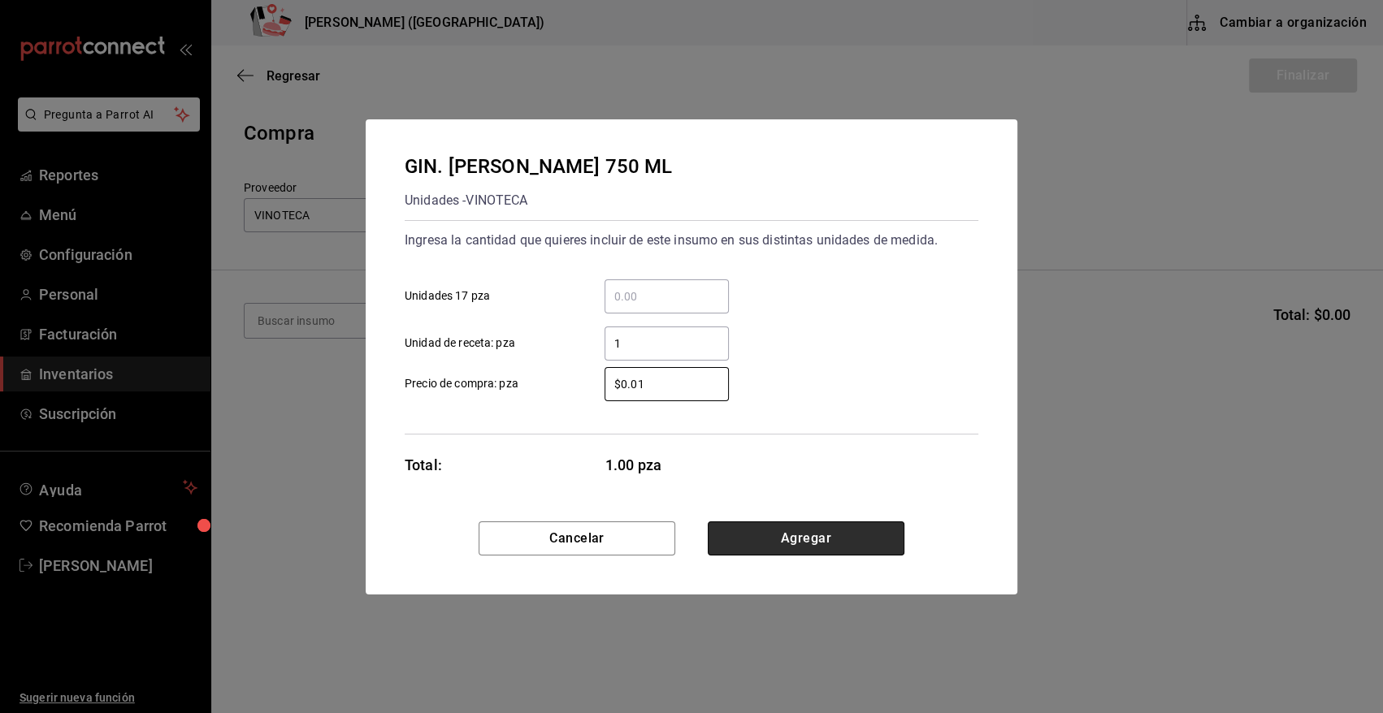
click at [792, 546] on button "Agregar" at bounding box center [806, 539] width 197 height 34
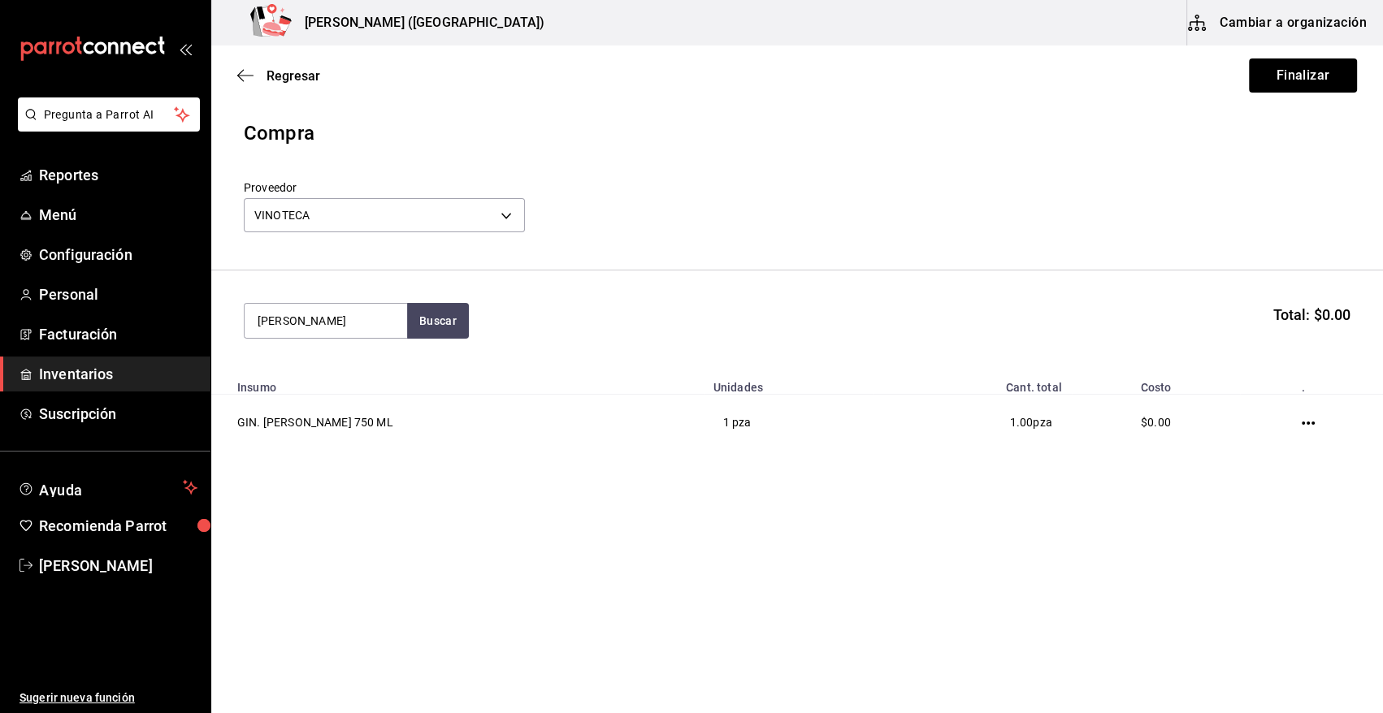
type input "MONKE"
click at [349, 382] on div "Unidades - VINOTECA" at bounding box center [314, 386] width 112 height 17
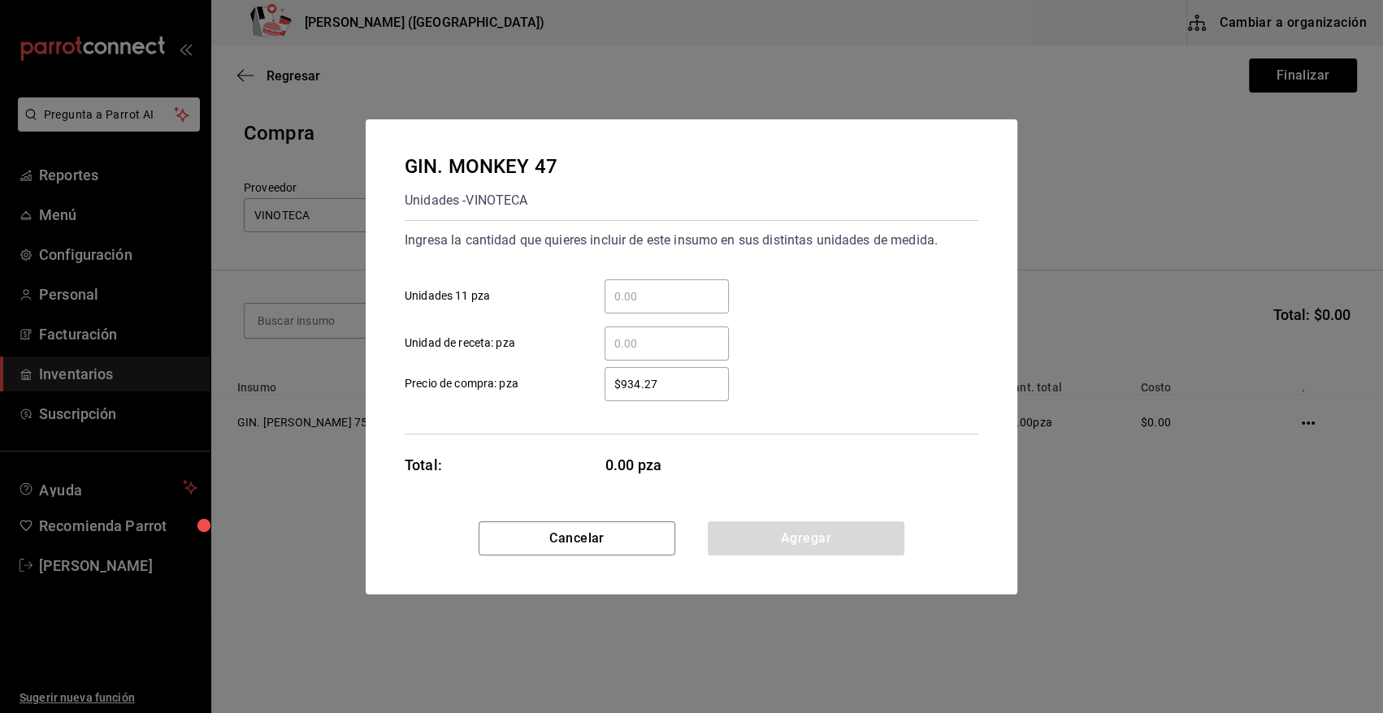
click at [648, 339] on input "​ Unidad de receta: pza" at bounding box center [667, 344] width 124 height 20
type input "1"
type input "$0.01"
click at [755, 531] on button "Agregar" at bounding box center [806, 539] width 197 height 34
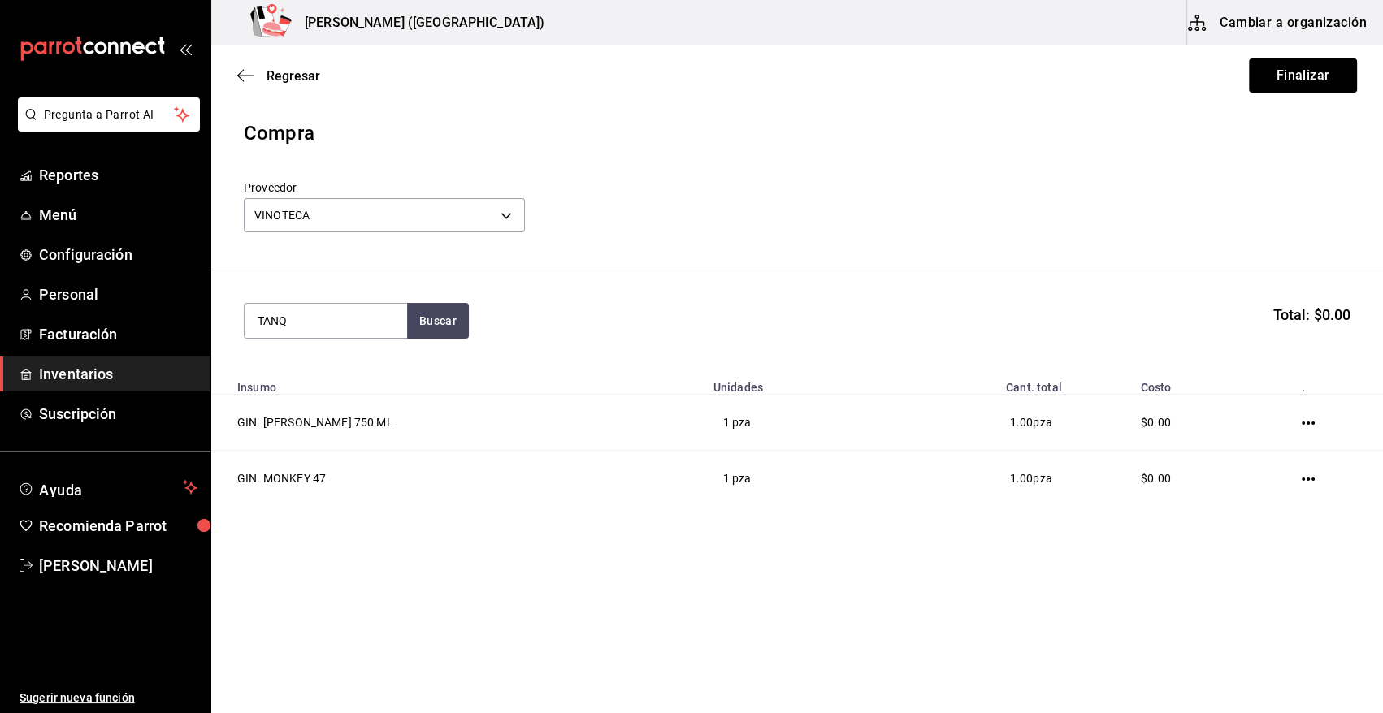
type input "TANQ"
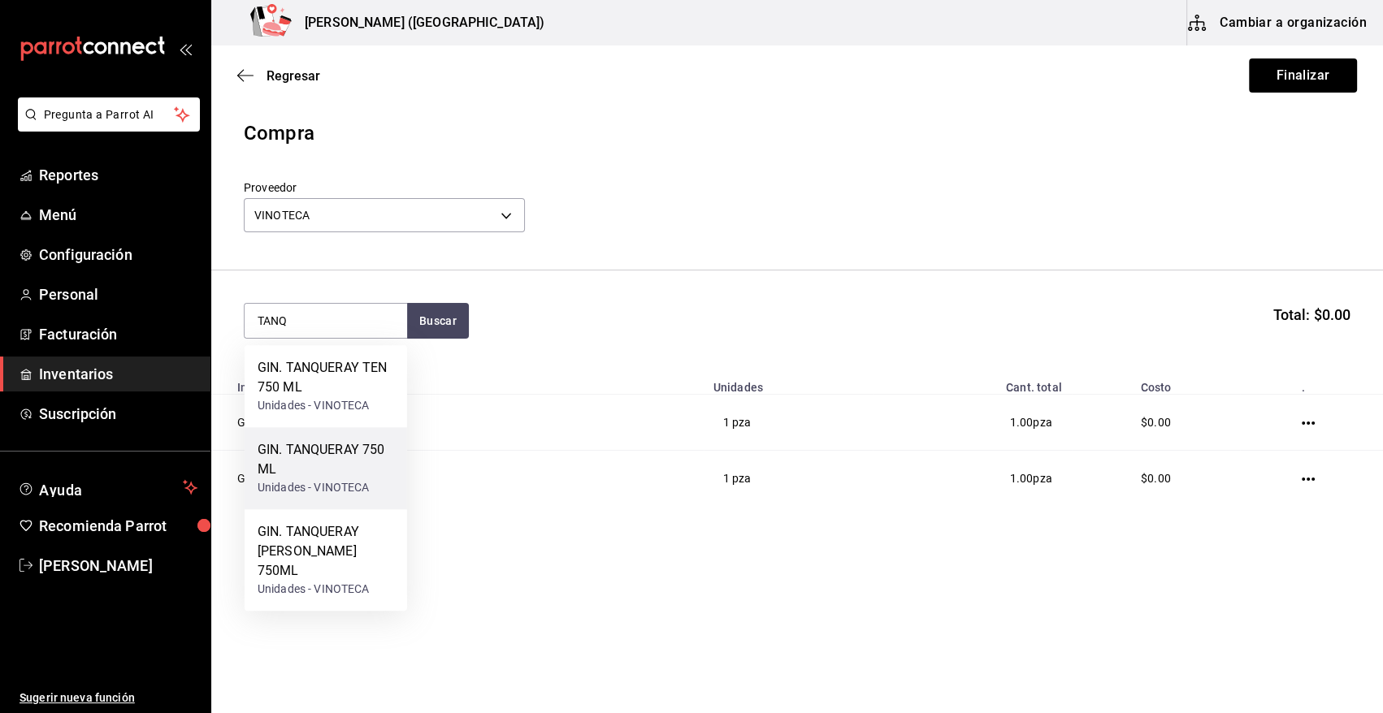
click at [379, 466] on div "GIN. TANQUERAY 750 ML" at bounding box center [326, 459] width 137 height 39
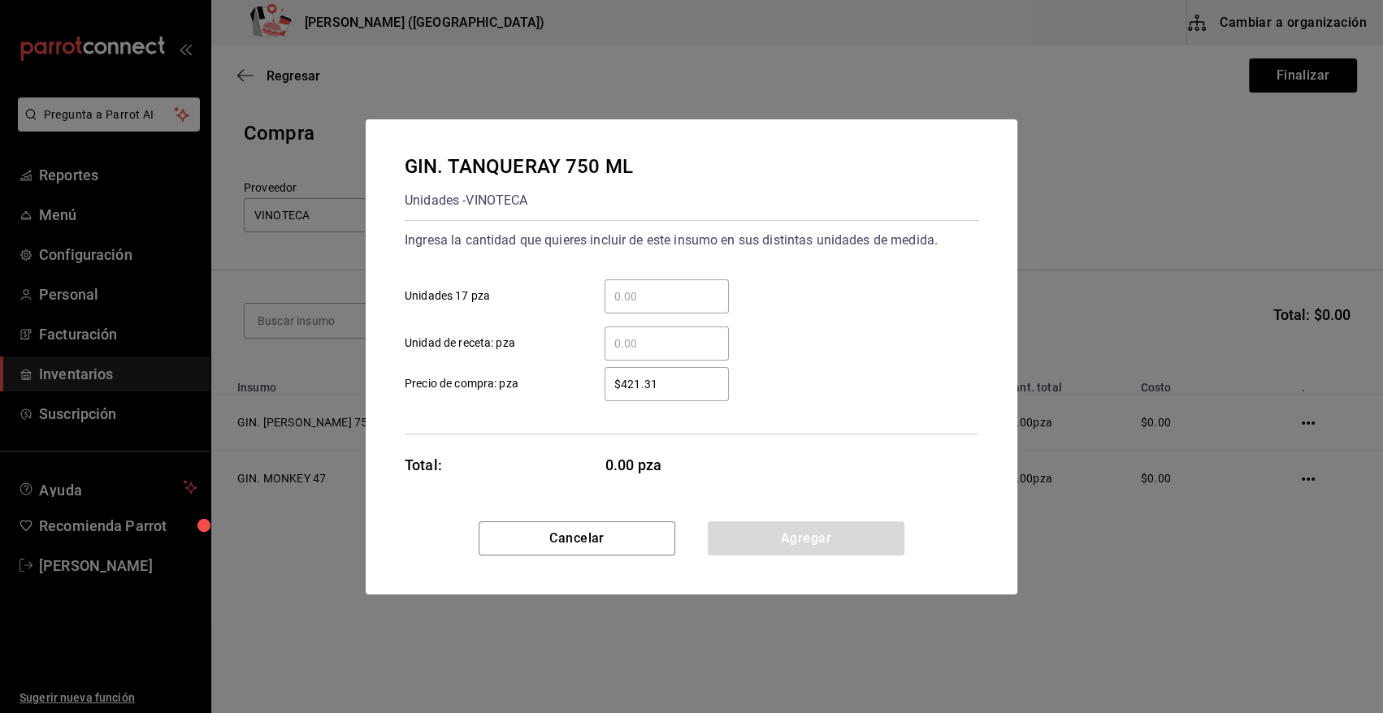
click at [694, 334] on input "​ Unidad de receta: pza" at bounding box center [667, 344] width 124 height 20
type input "22.22"
type input "$0.01"
click at [807, 544] on button "Agregar" at bounding box center [806, 539] width 197 height 34
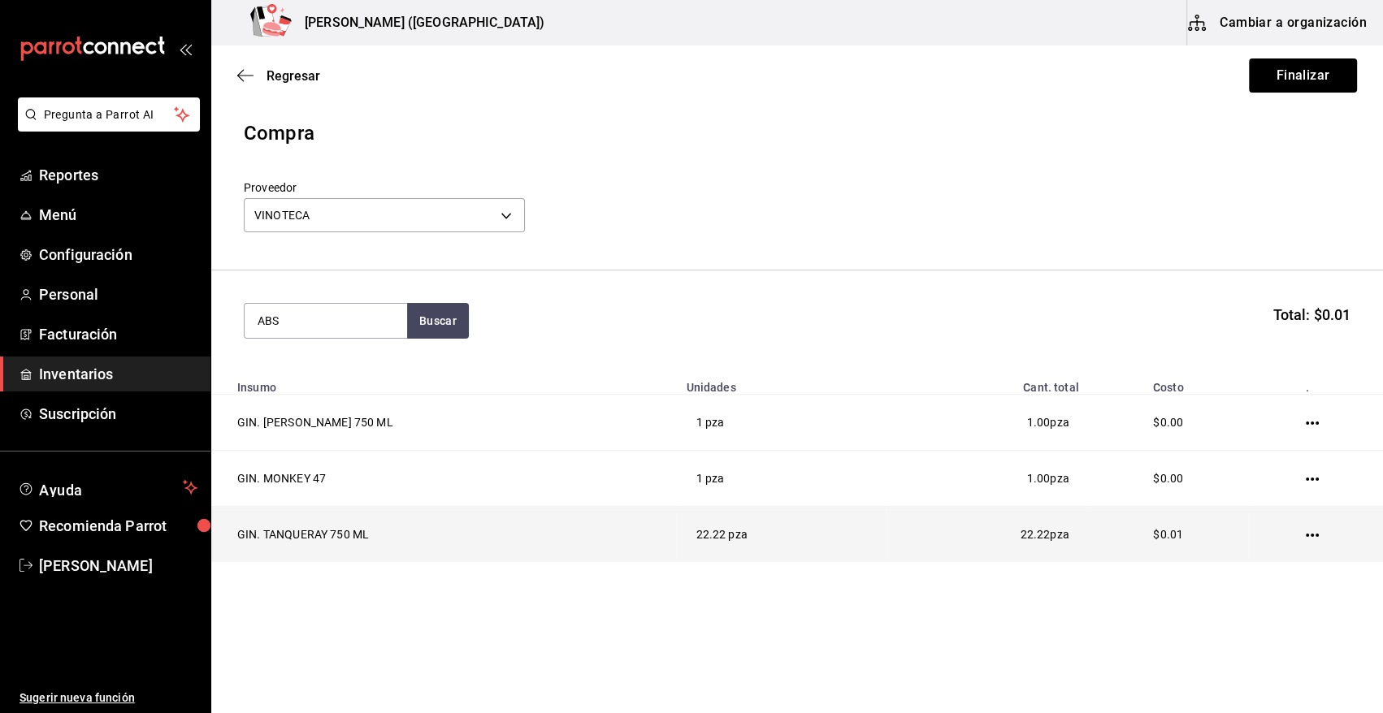
type input "ABS"
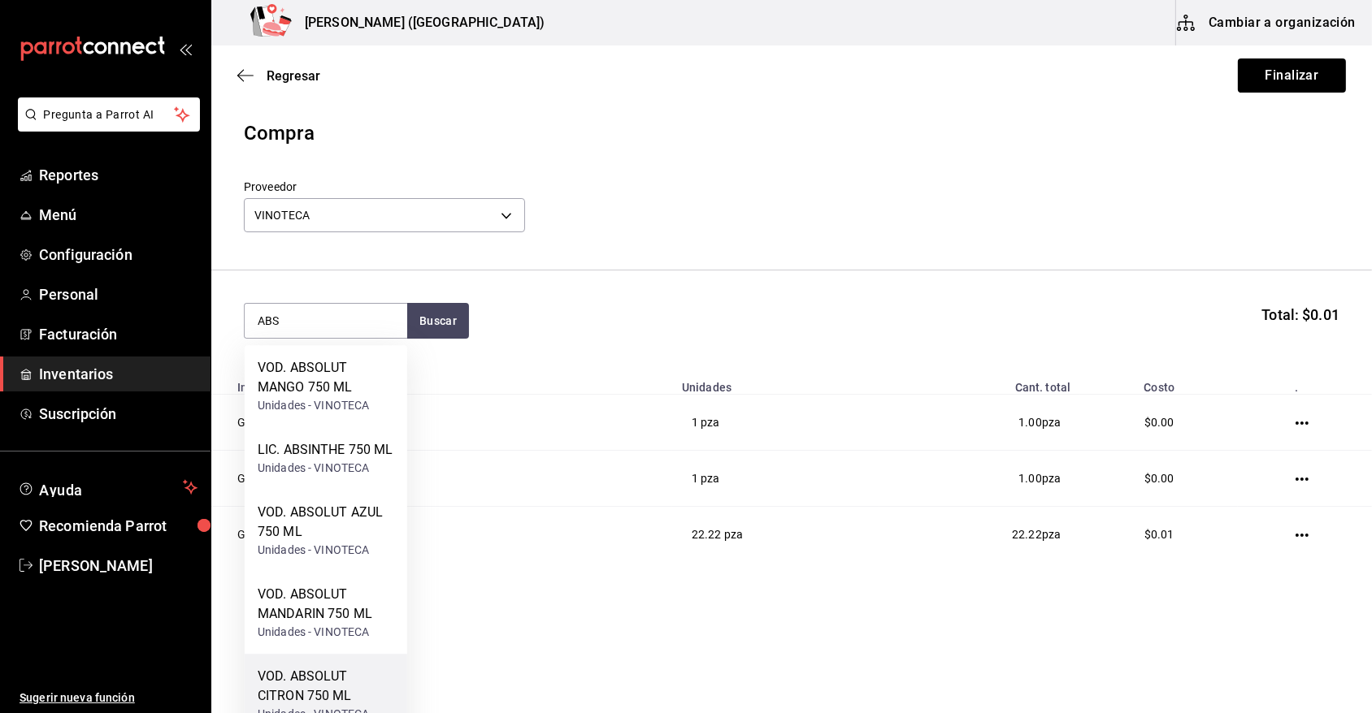
scroll to position [193, 0]
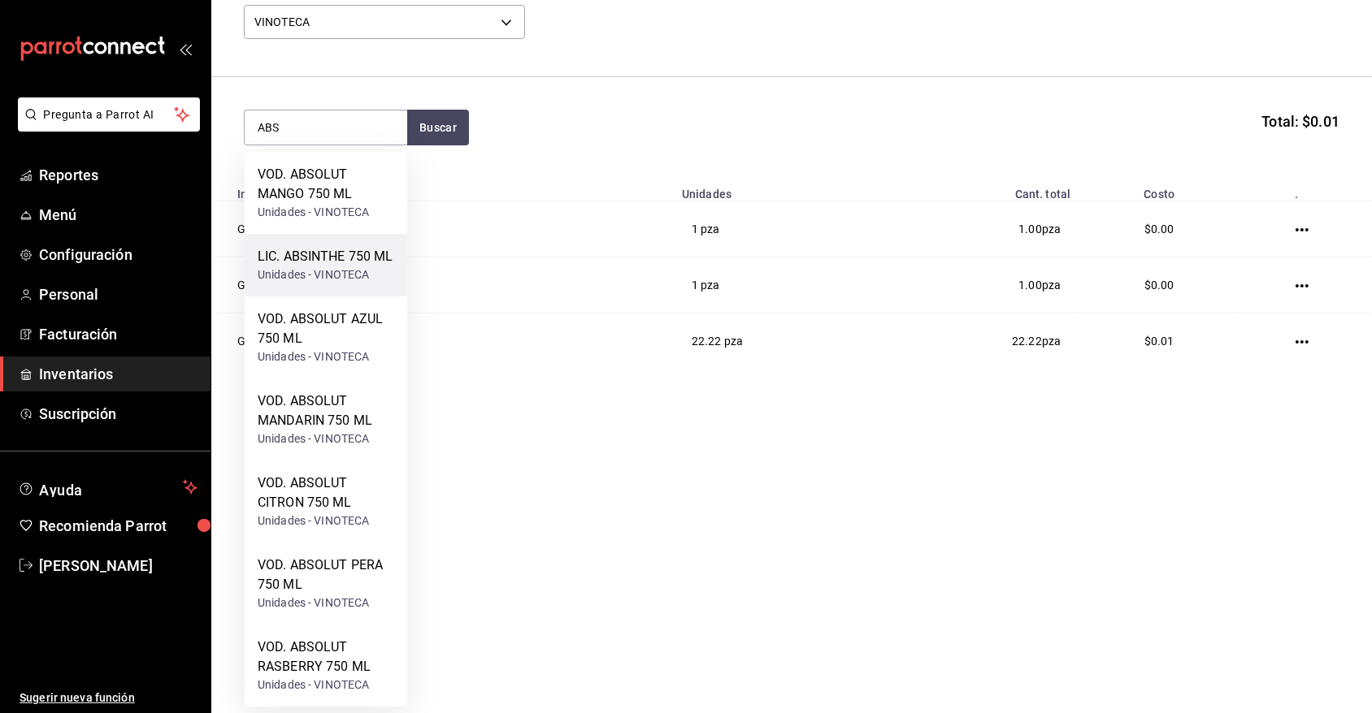
click at [329, 263] on div "LIC. ABSINTHE 750 ML" at bounding box center [326, 257] width 136 height 20
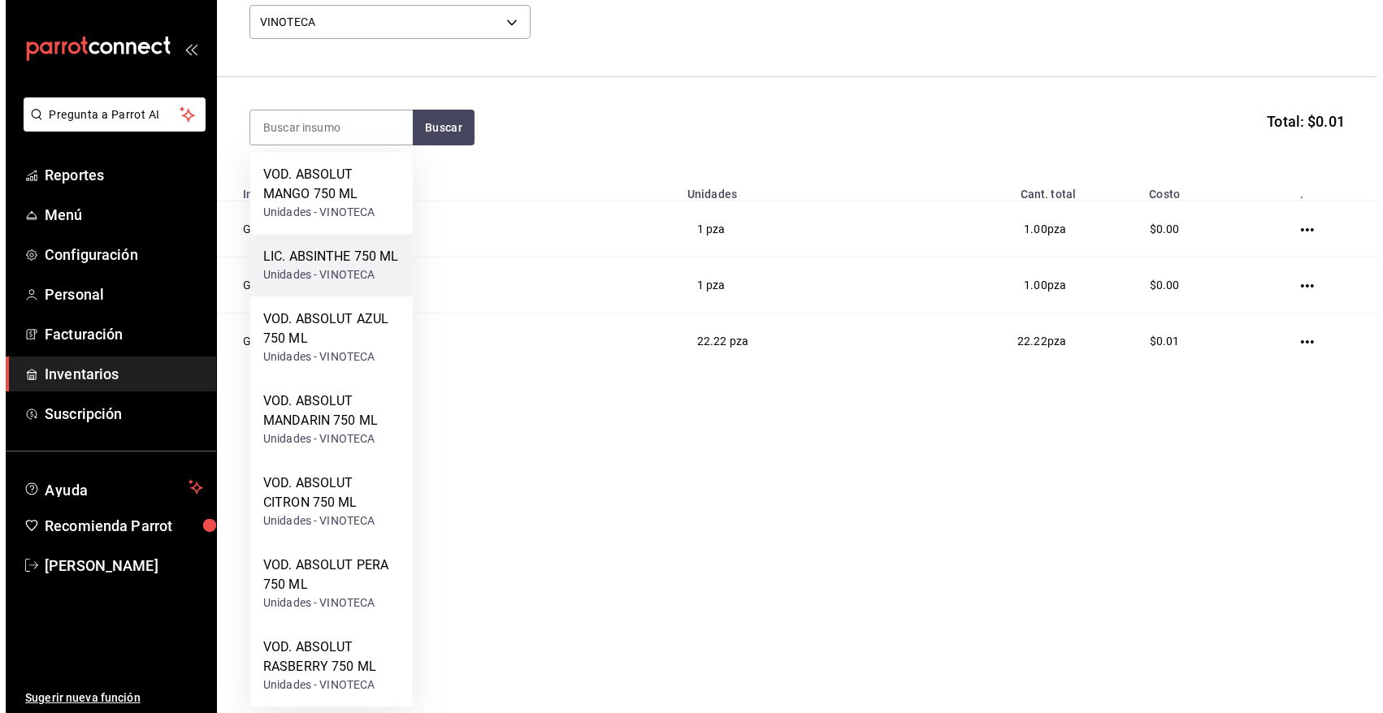
scroll to position [0, 0]
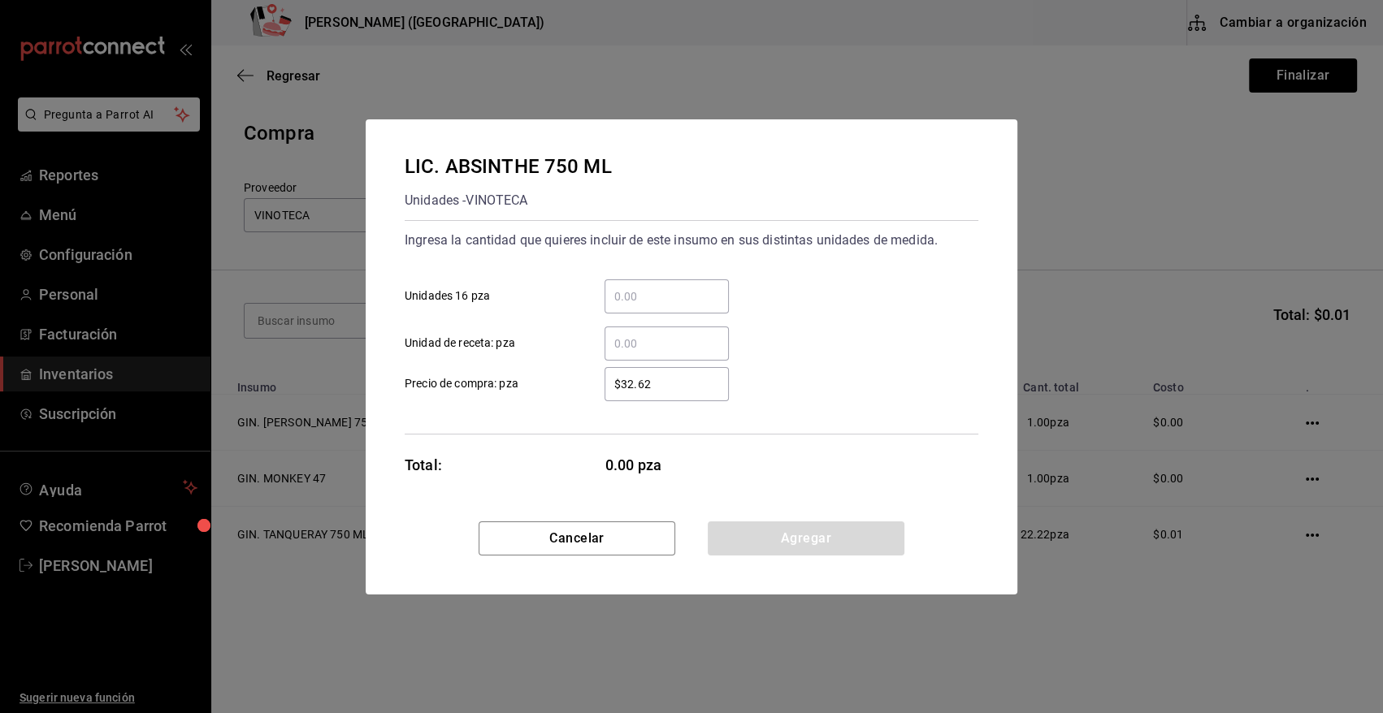
click at [633, 342] on input "​ Unidad de receta: pza" at bounding box center [667, 344] width 124 height 20
type input "0.64"
type input "$0.01"
click at [812, 547] on button "Agregar" at bounding box center [806, 539] width 197 height 34
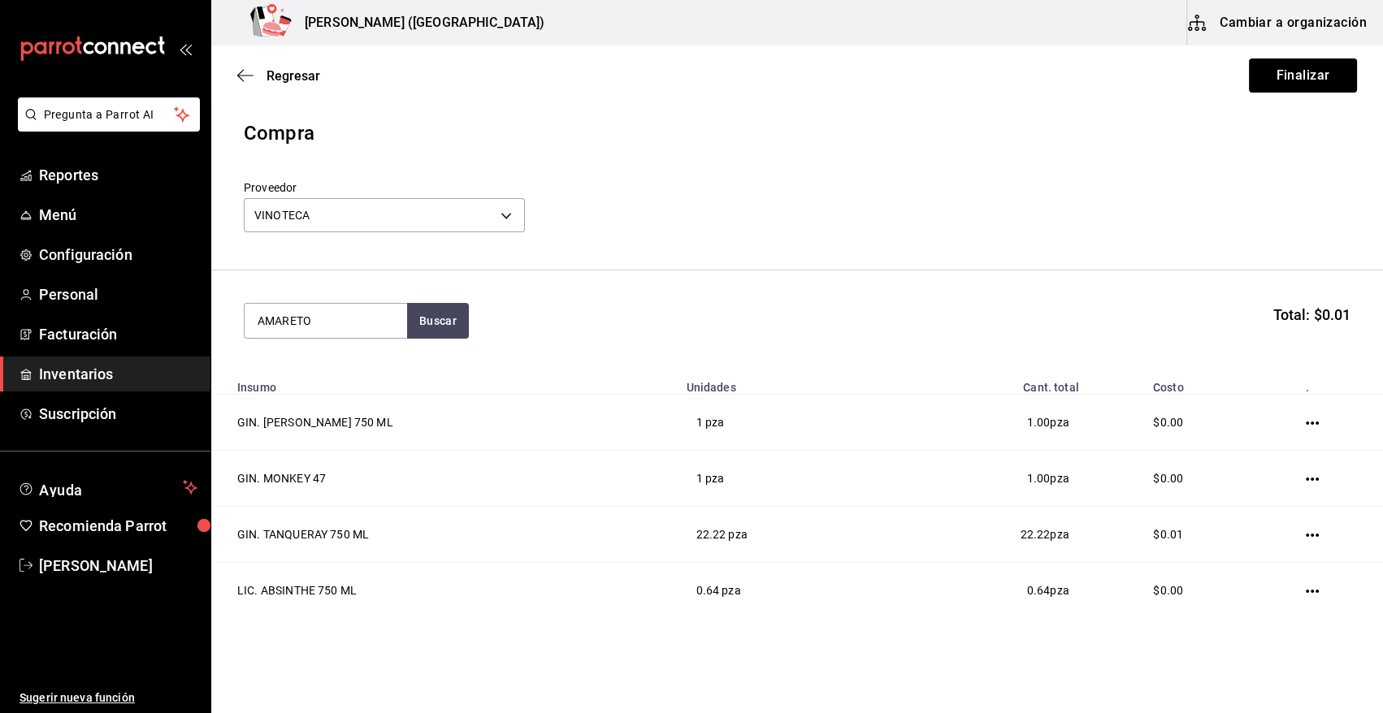
type input "AMARETO"
click at [298, 387] on div "LIC. AMARETO DISSARONO" at bounding box center [326, 377] width 137 height 39
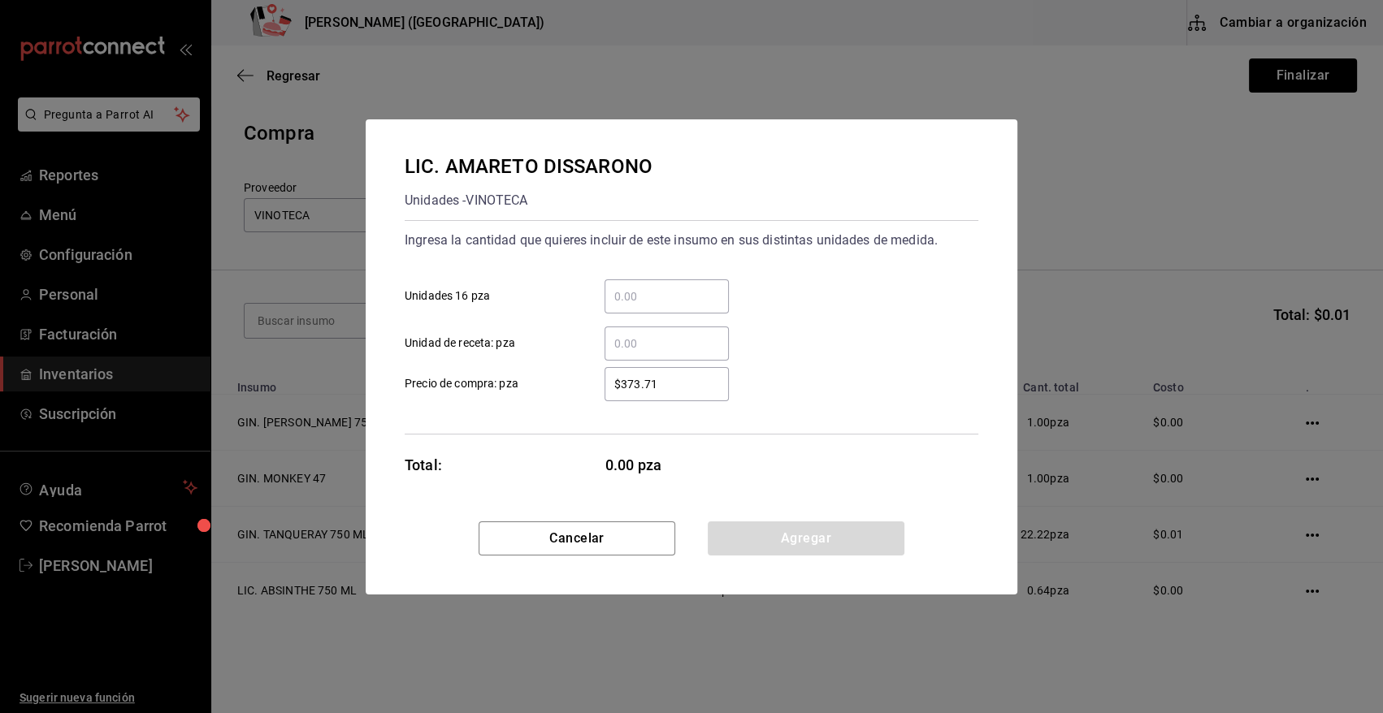
click at [699, 353] on input "​ Unidad de receta: pza" at bounding box center [667, 344] width 124 height 20
type input "1"
type input "$0.01"
click at [804, 539] on button "Agregar" at bounding box center [806, 539] width 197 height 34
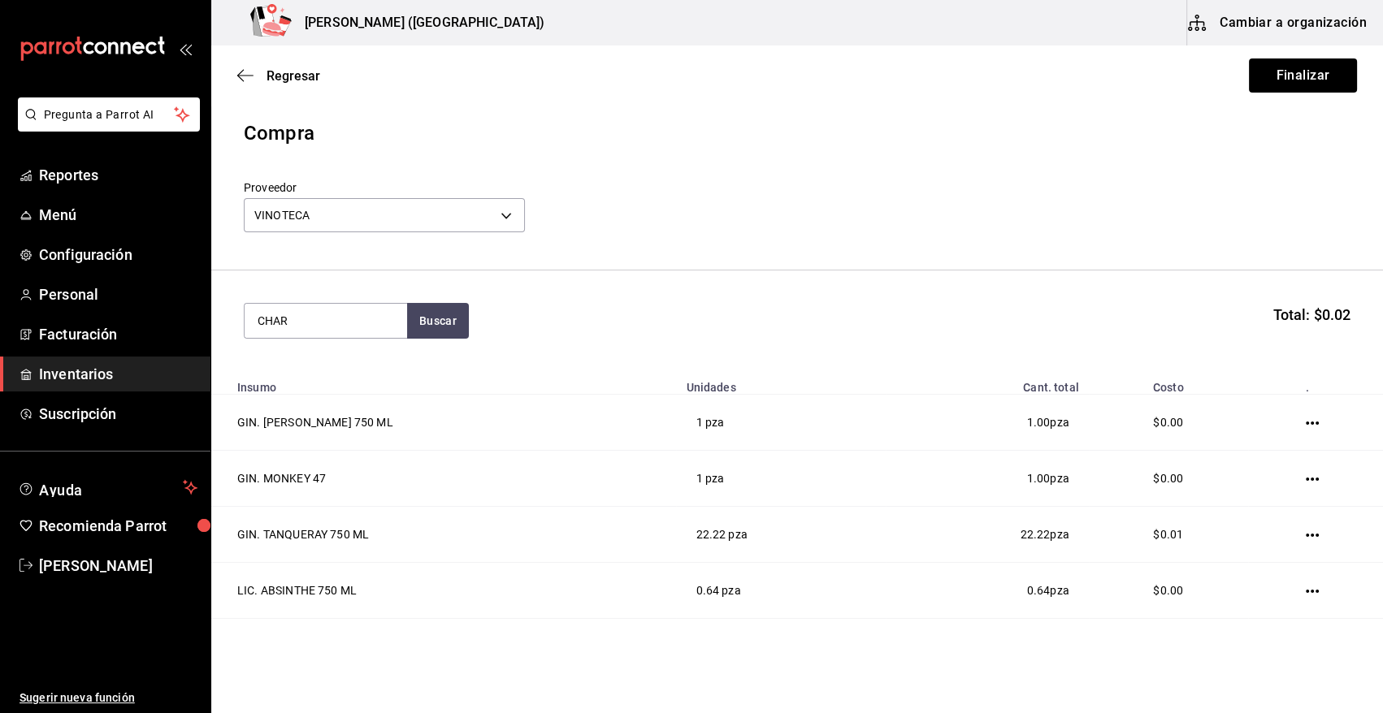
type input "CHAR"
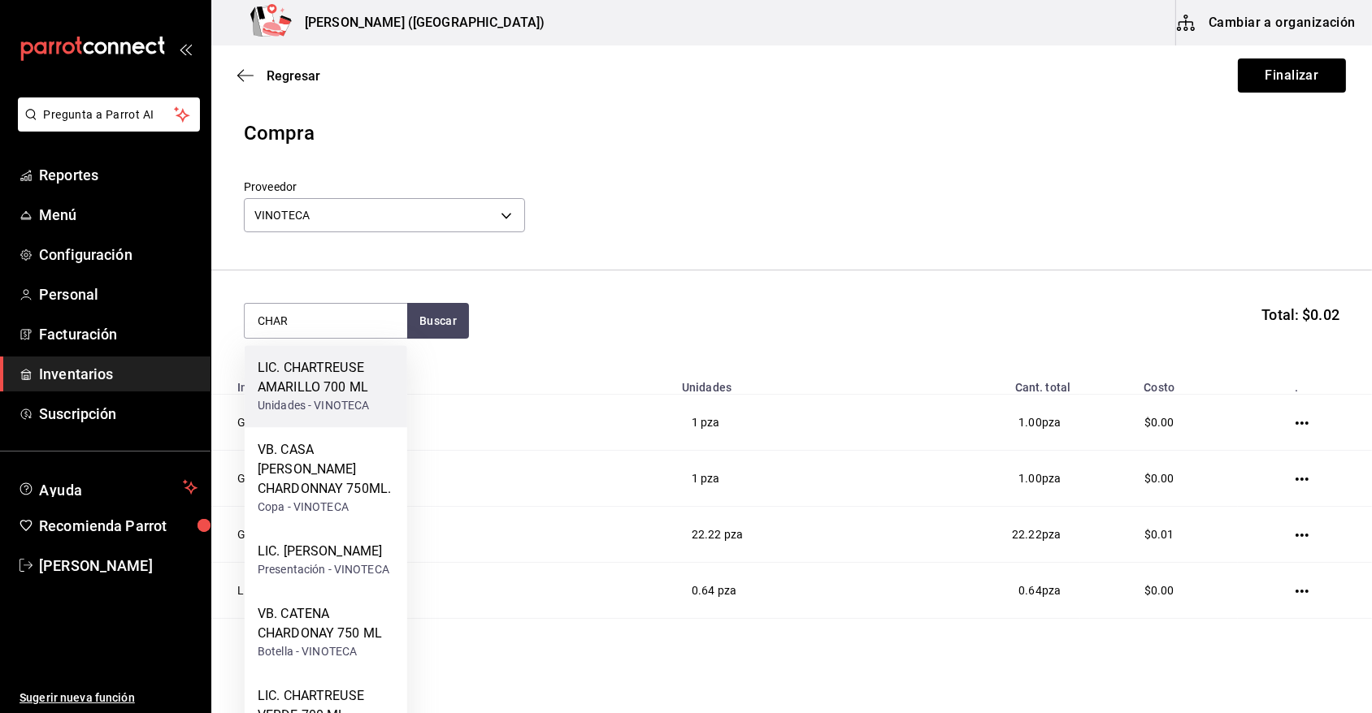
click at [349, 375] on div "LIC. CHARTREUSE AMARILLO 700 ML" at bounding box center [326, 377] width 137 height 39
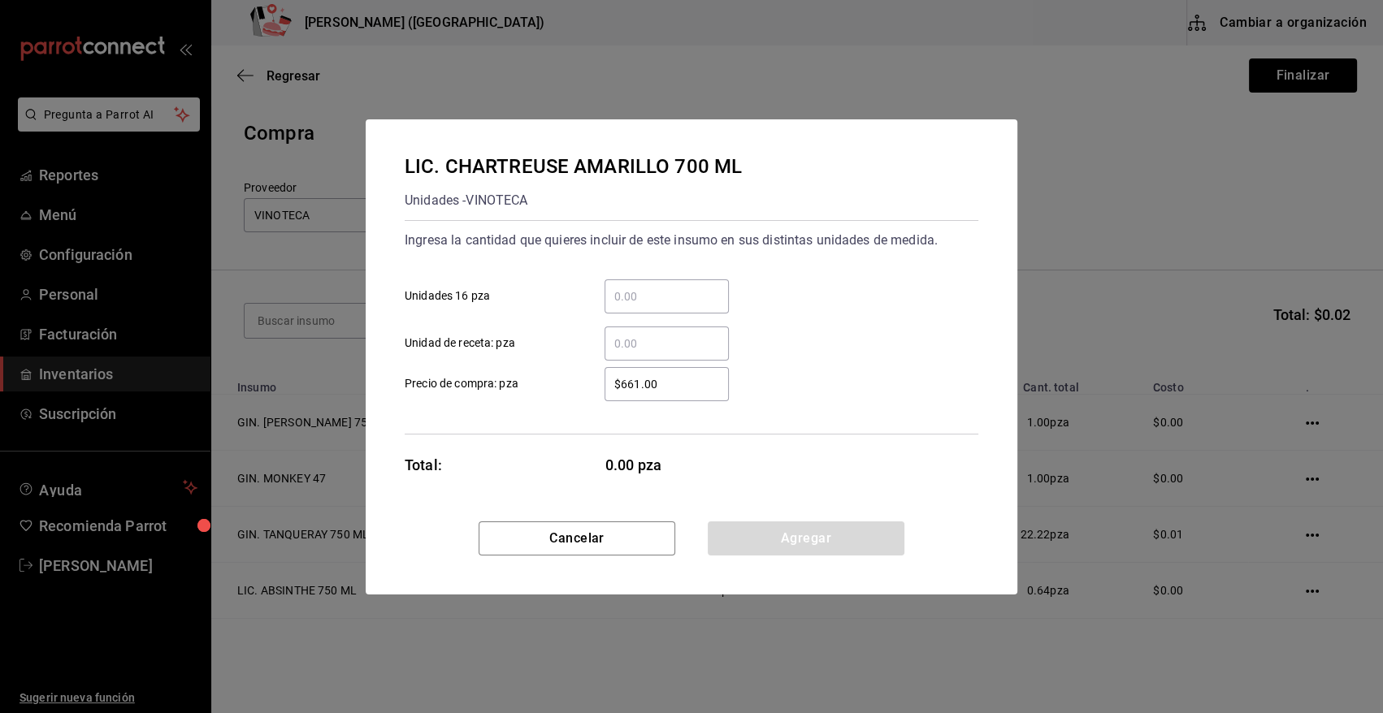
click at [644, 340] on input "​ Unidad de receta: pza" at bounding box center [667, 344] width 124 height 20
type input "0.32"
type input "$0.01"
click at [753, 532] on button "Agregar" at bounding box center [806, 539] width 197 height 34
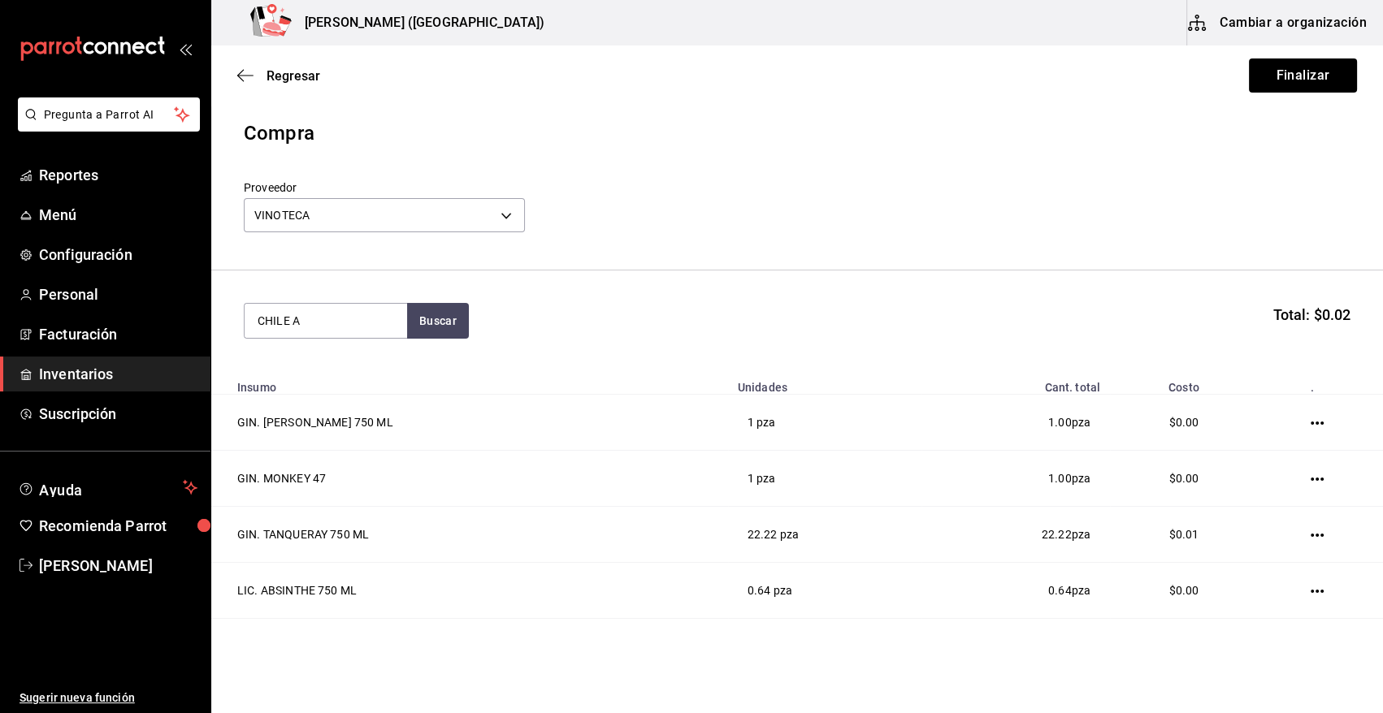
type input "CHILE A"
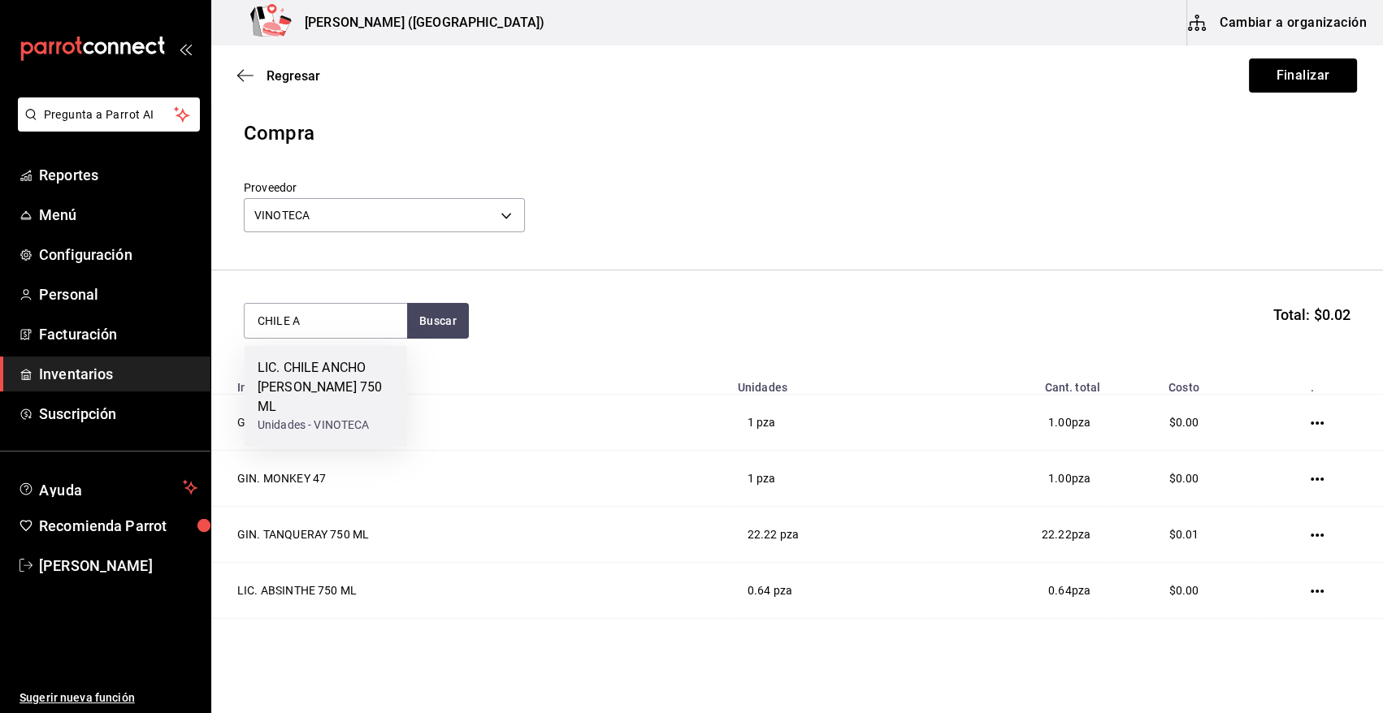
click at [354, 392] on div "LIC. CHILE ANCHO DE REYES 750 ML" at bounding box center [326, 387] width 137 height 59
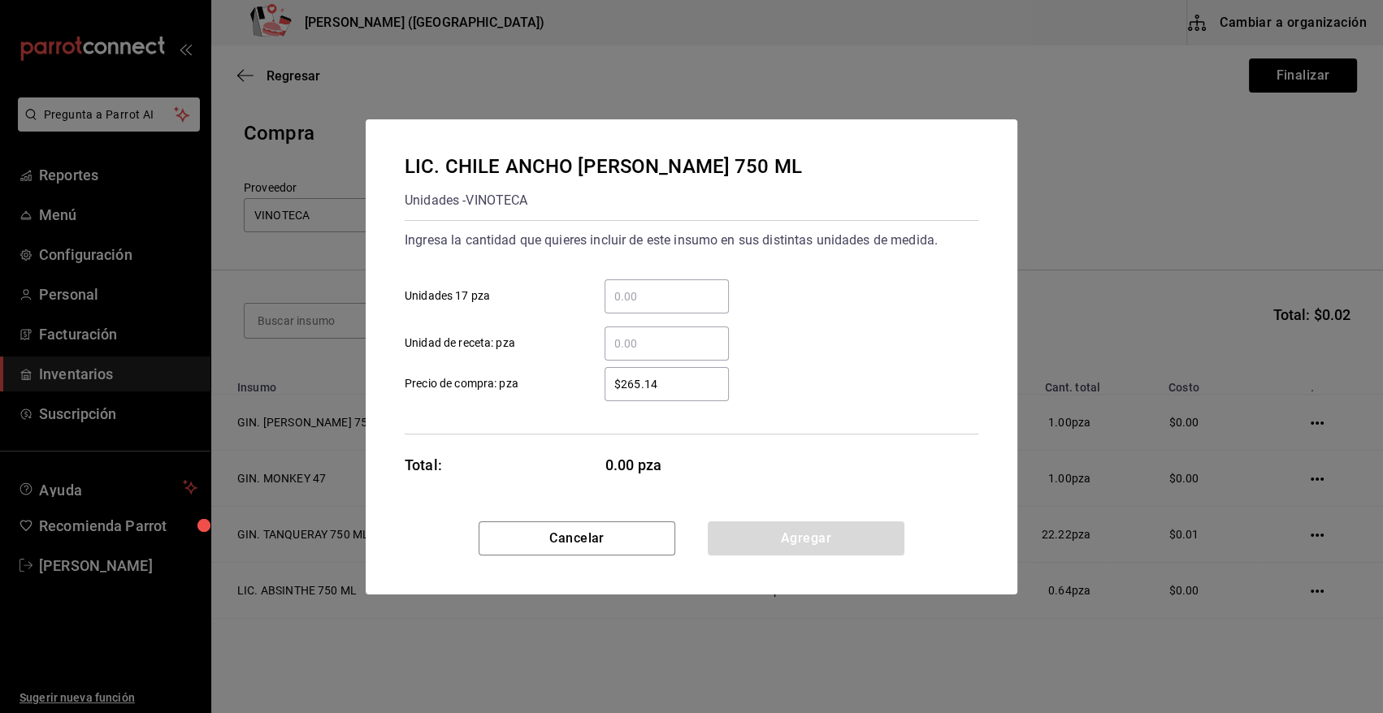
click at [685, 343] on input "​ Unidad de receta: pza" at bounding box center [667, 344] width 124 height 20
type input "5.5"
type input "$0.01"
click at [772, 542] on button "Agregar" at bounding box center [806, 539] width 197 height 34
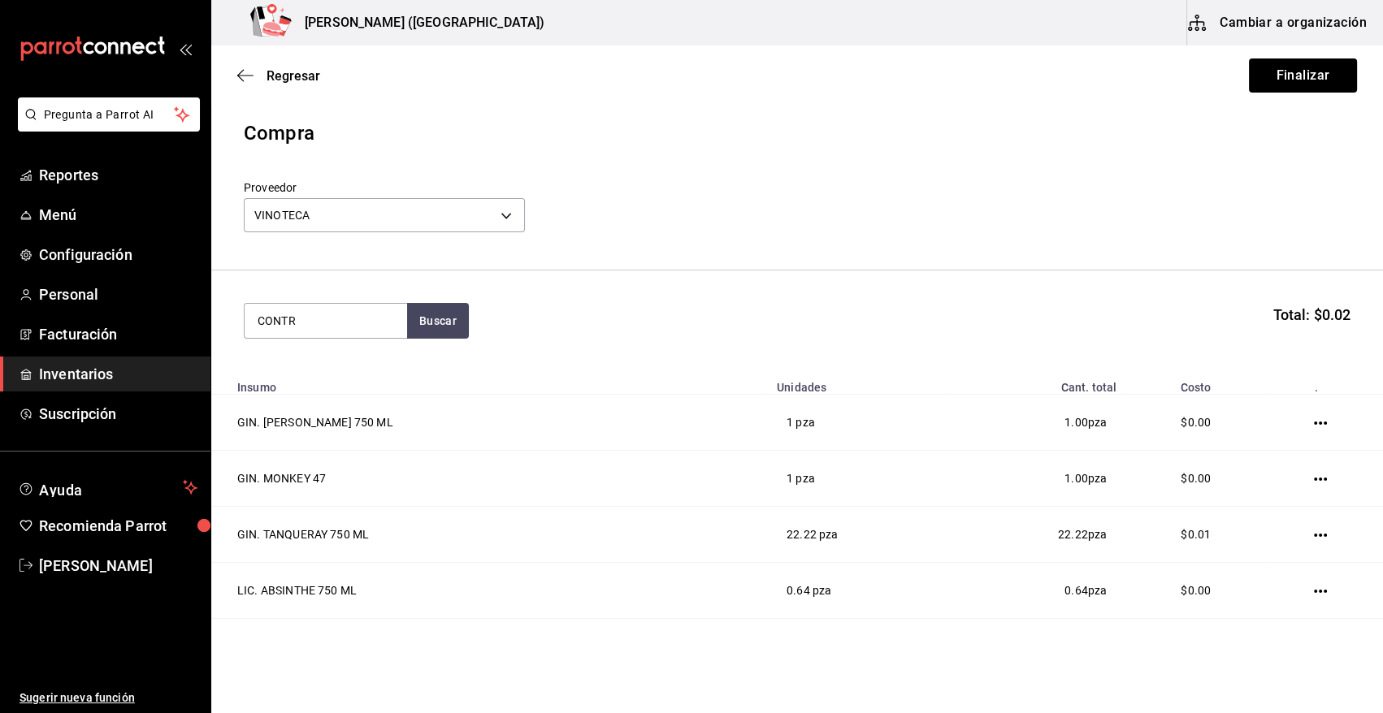
type input "CONTR"
click at [333, 368] on div "LIC. CONTROY 700ML" at bounding box center [323, 368] width 130 height 20
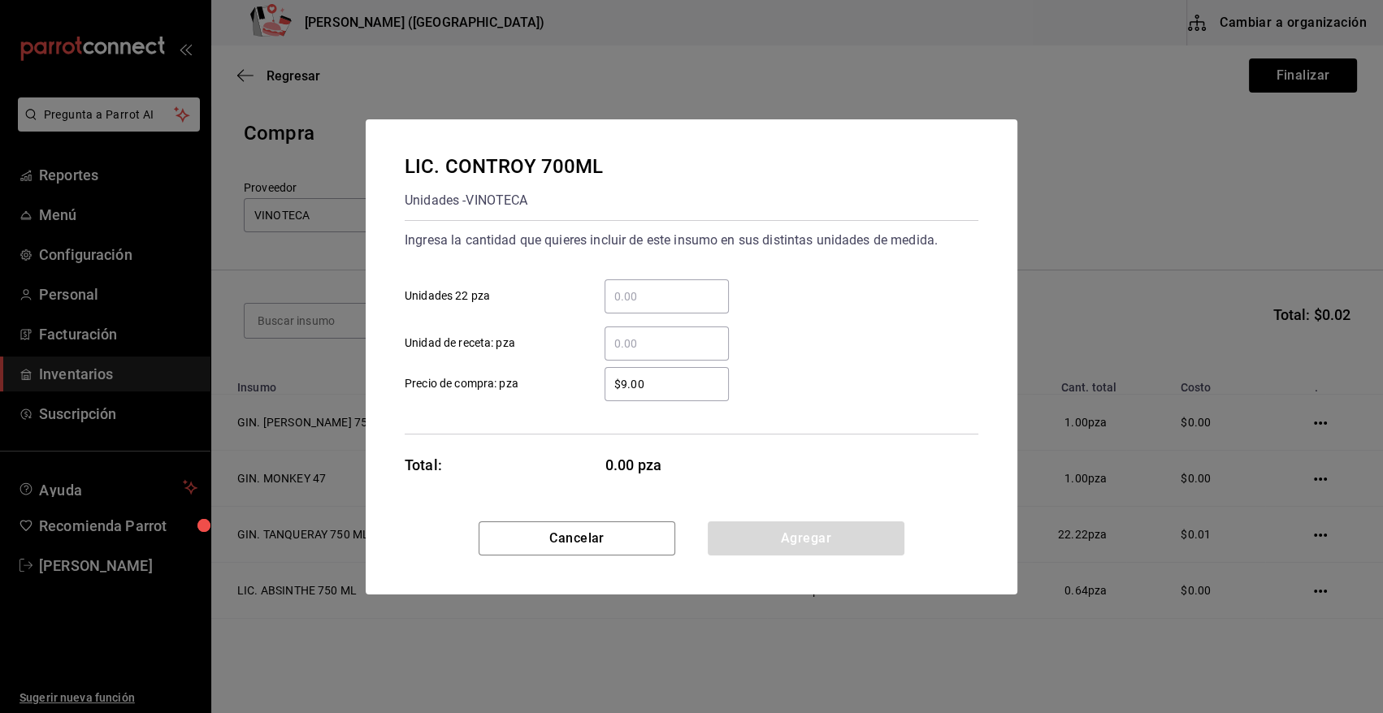
click at [632, 349] on input "​ Unidad de receta: pza" at bounding box center [667, 344] width 124 height 20
type input "19.64"
type input "$0.01"
click at [809, 543] on button "Agregar" at bounding box center [806, 539] width 197 height 34
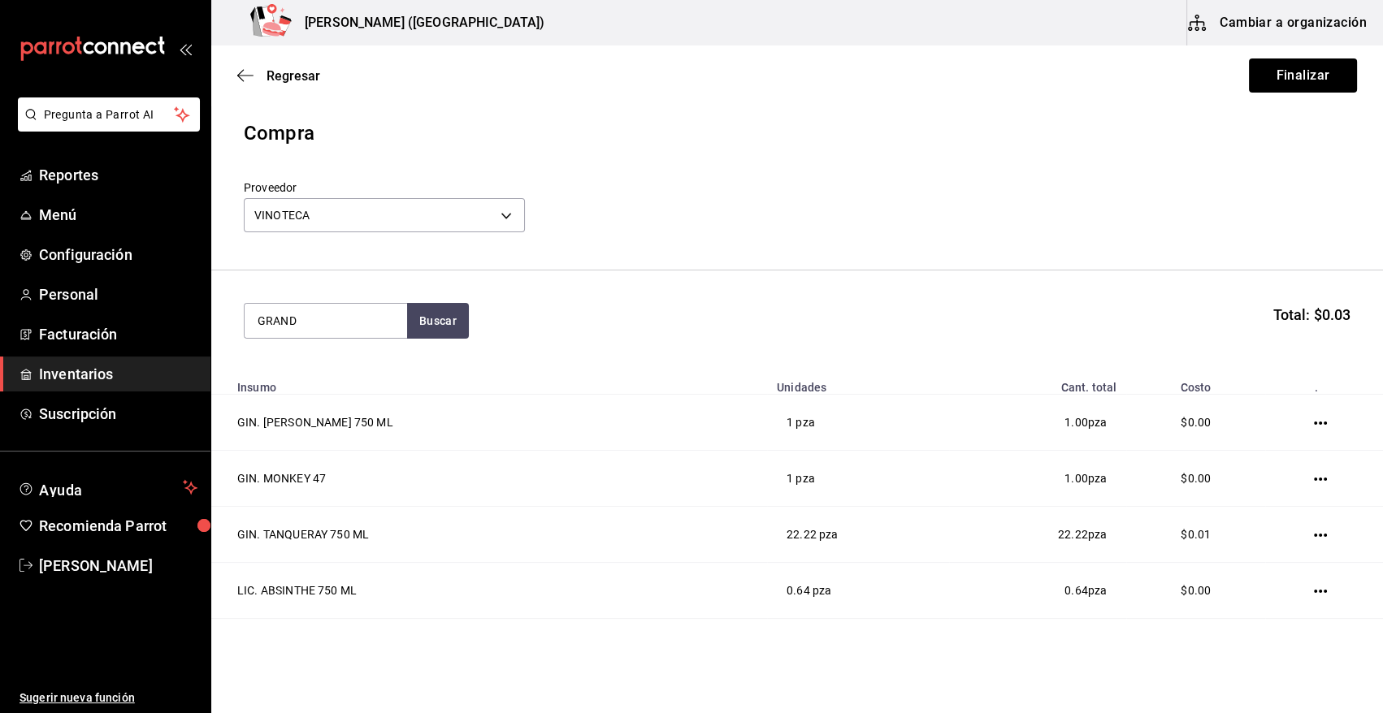
type input "GRAND"
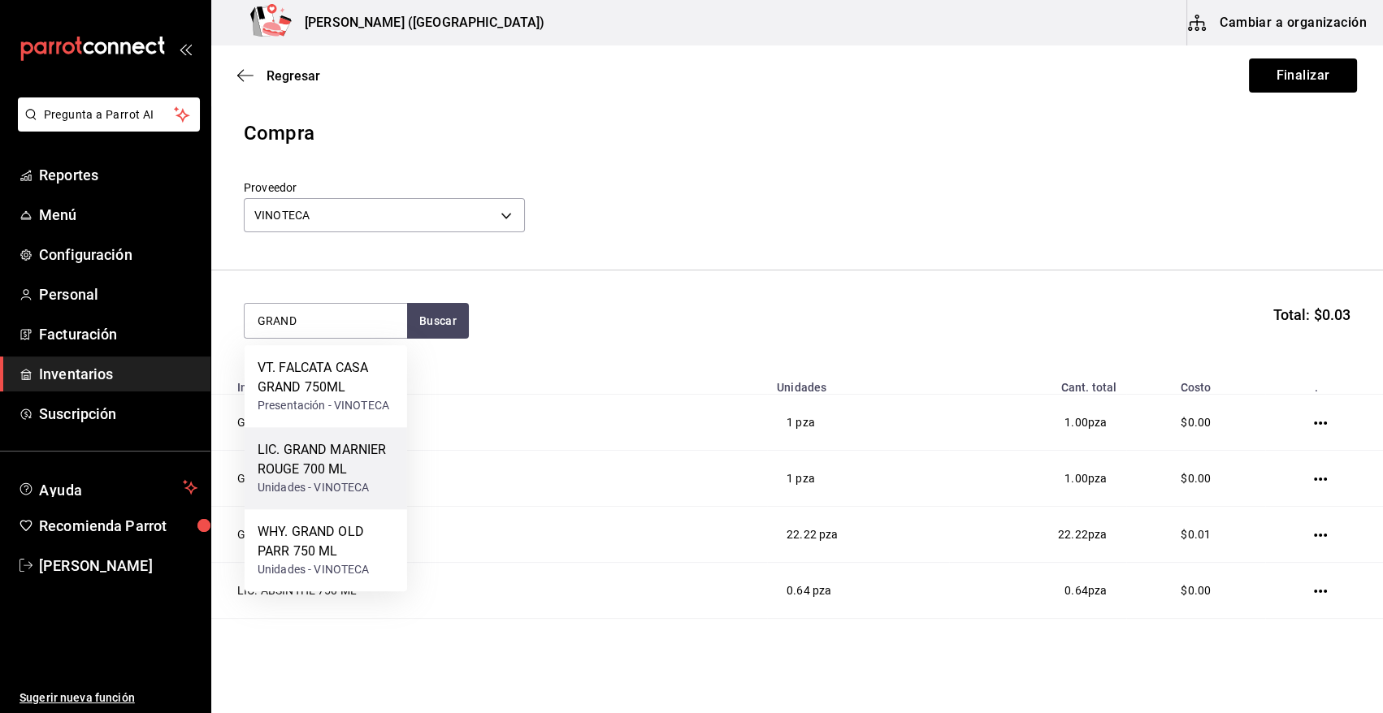
click at [349, 488] on div "Unidades - VINOTECA" at bounding box center [326, 487] width 137 height 17
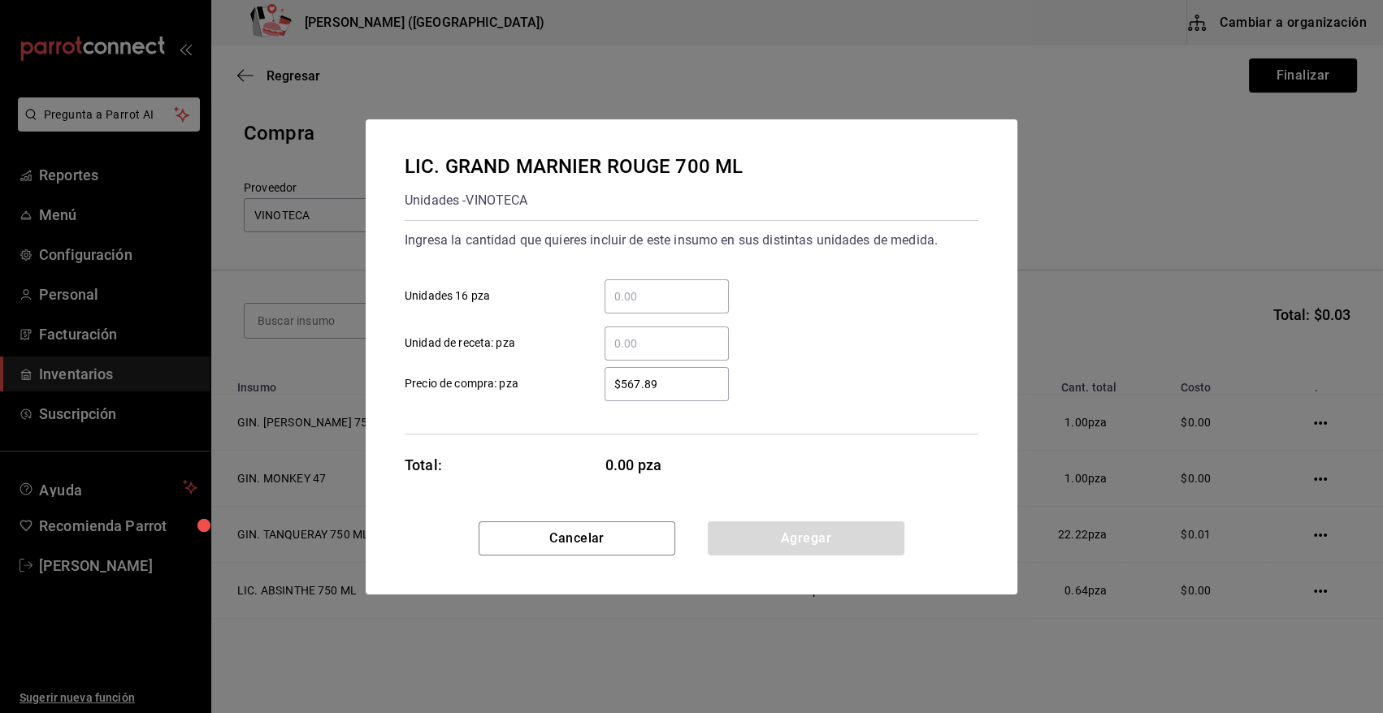
click at [643, 349] on input "​ Unidad de receta: pza" at bounding box center [667, 344] width 124 height 20
type input "6"
drag, startPoint x: 660, startPoint y: 384, endPoint x: 521, endPoint y: 414, distance: 142.2
click at [521, 414] on div "Ingresa la cantidad que quieres incluir de este insumo en sus distintas unidade…" at bounding box center [692, 327] width 574 height 215
type input "$0.01"
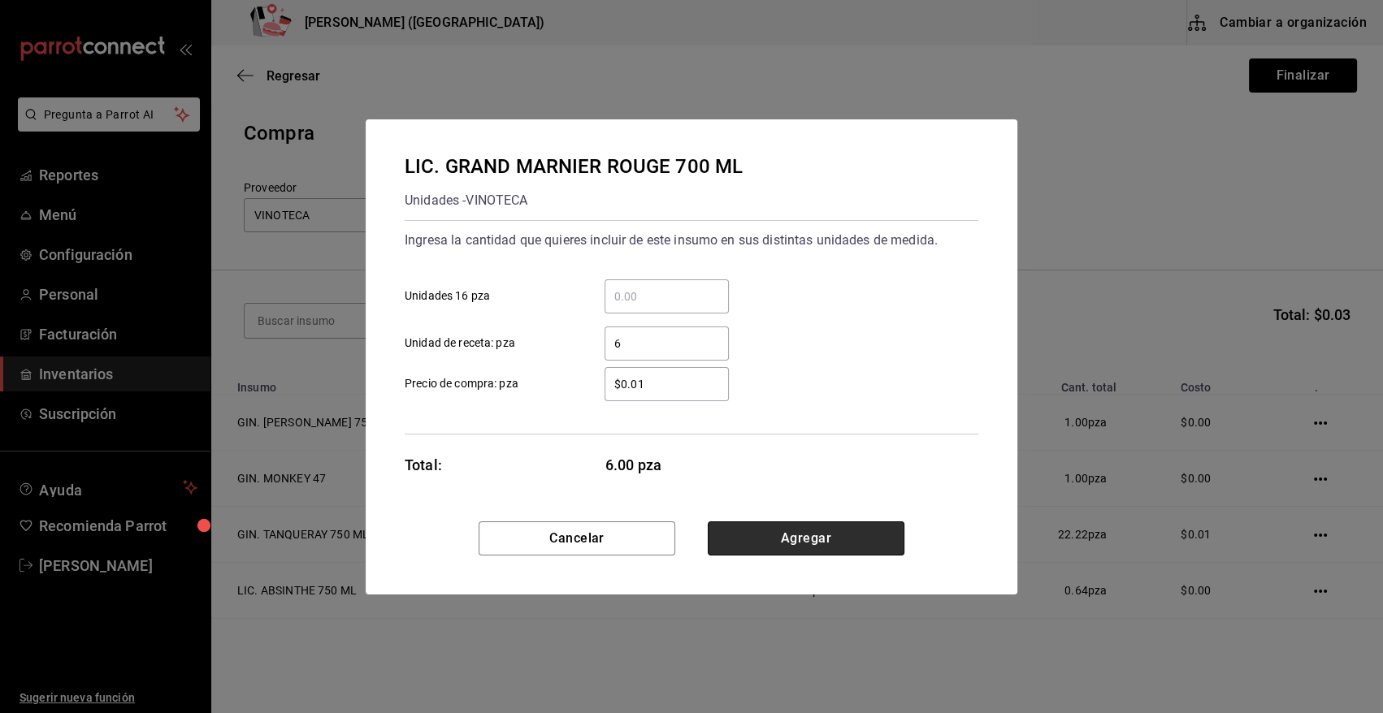
click at [816, 546] on button "Agregar" at bounding box center [806, 539] width 197 height 34
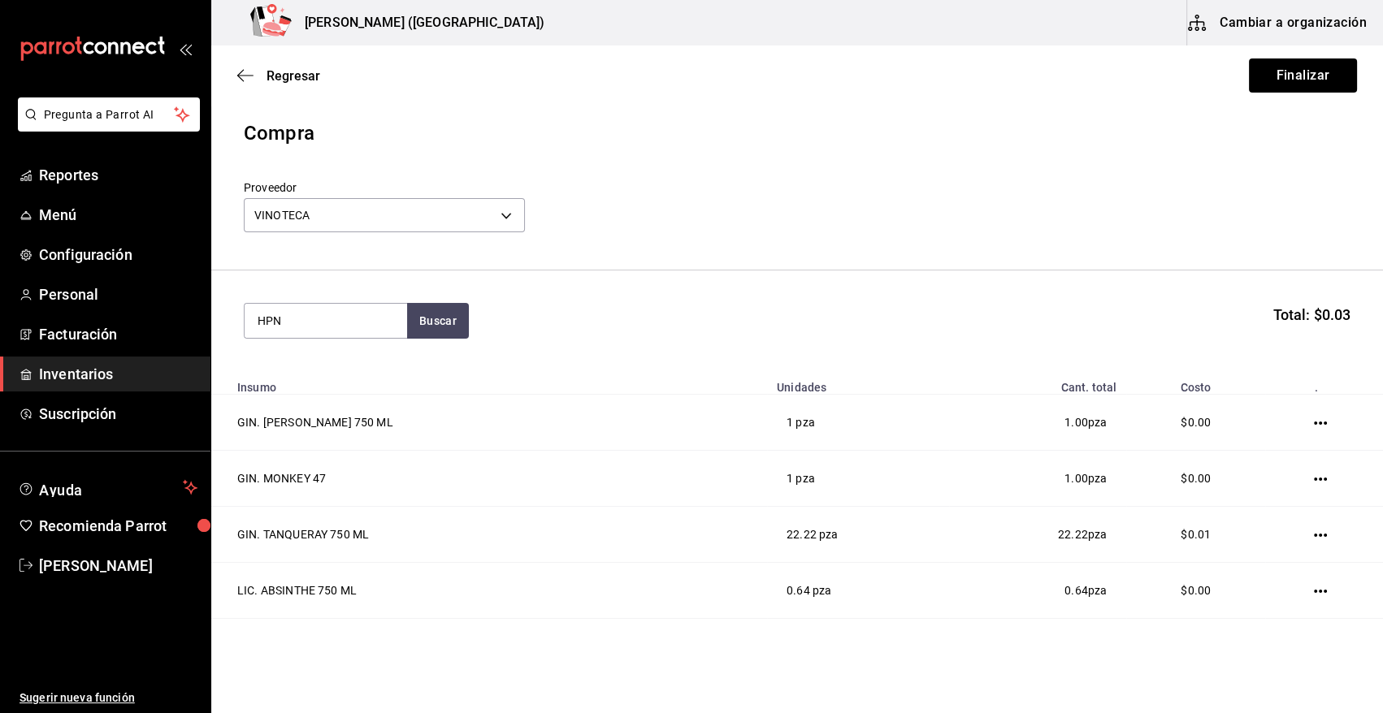
type input "HPN"
click at [316, 366] on div "LIC. HPNOTIQ 750 ML" at bounding box center [323, 368] width 130 height 20
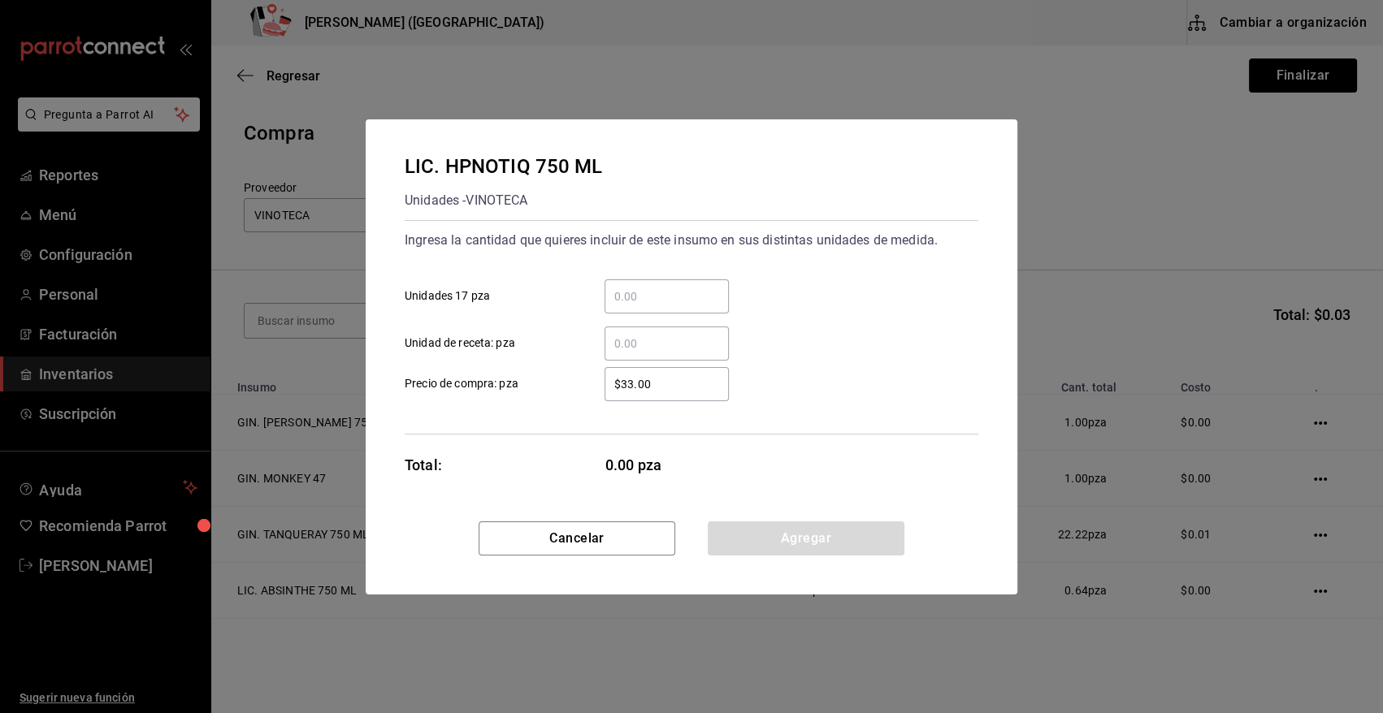
click at [613, 344] on input "​ Unidad de receta: pza" at bounding box center [667, 344] width 124 height 20
type input "10"
type input "$0.01"
click at [812, 538] on button "Agregar" at bounding box center [806, 539] width 197 height 34
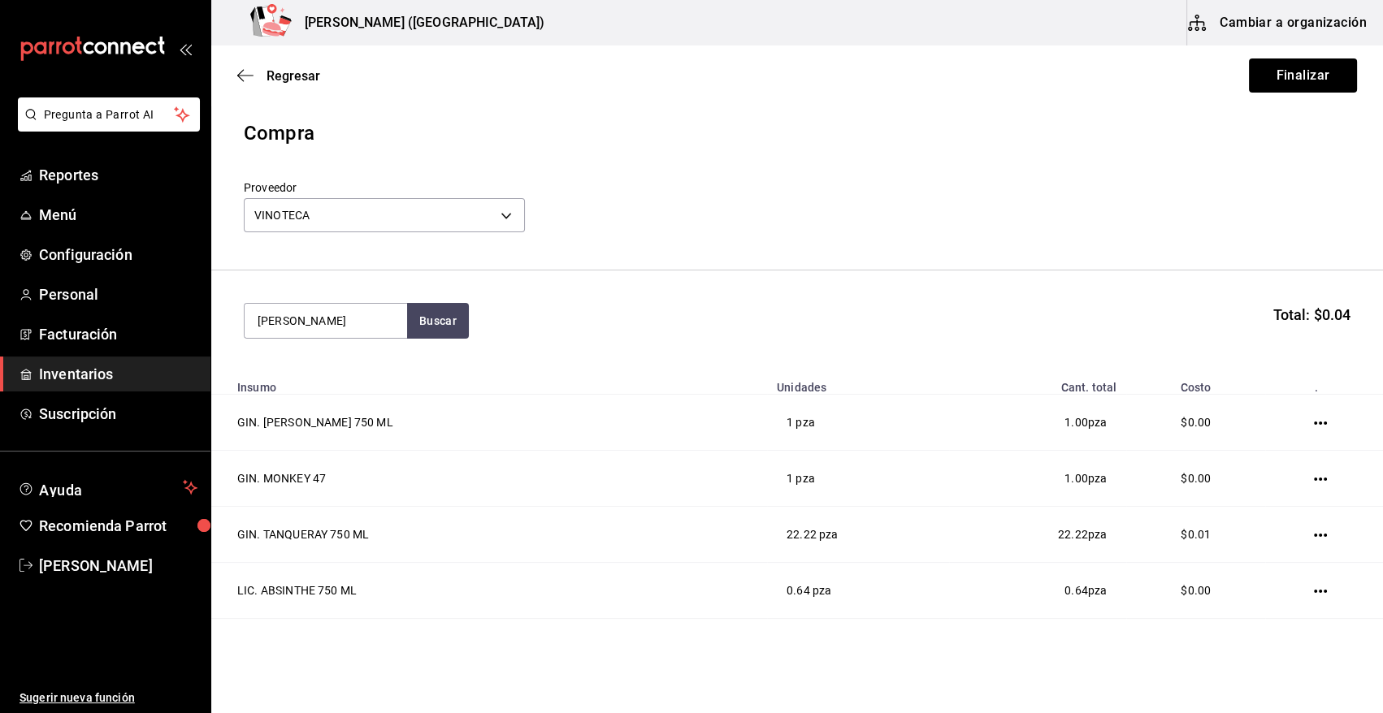
type input "JAGER"
click at [340, 409] on div "Unidades - VINOTECA" at bounding box center [326, 405] width 137 height 17
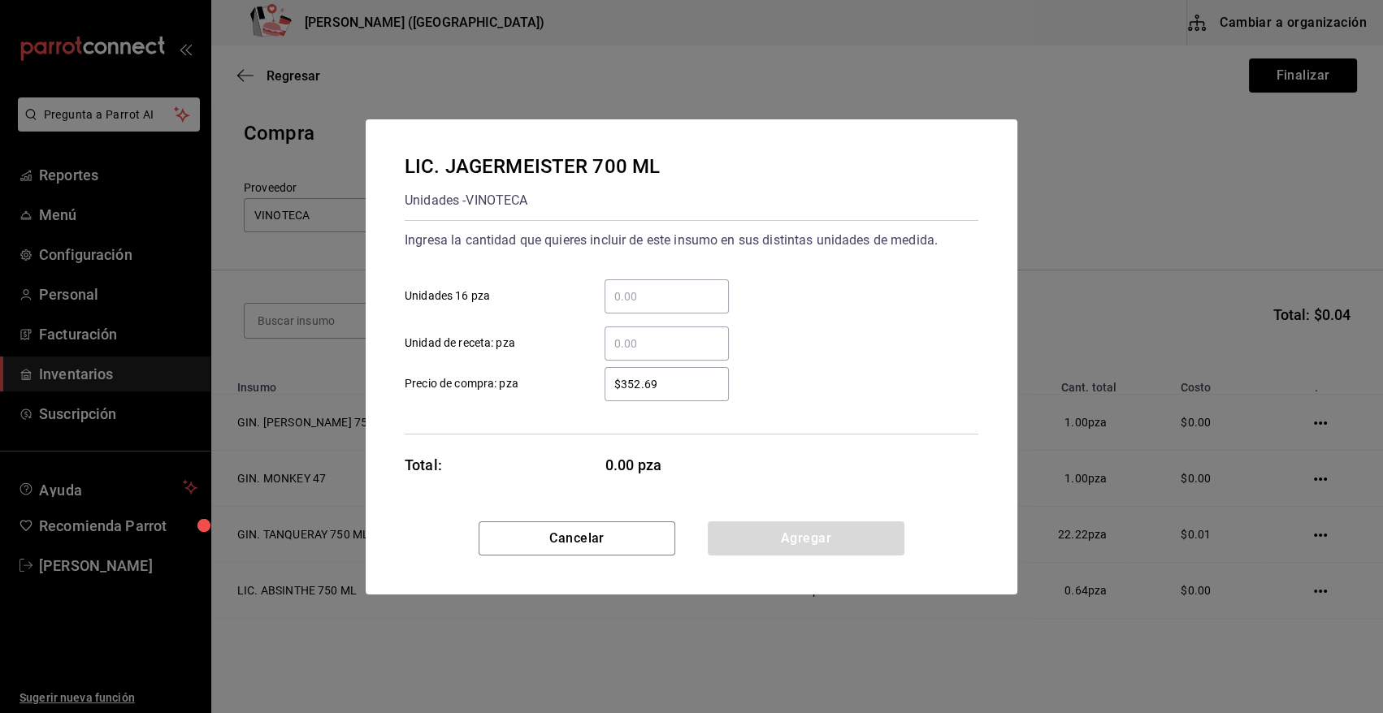
click at [634, 341] on input "​ Unidad de receta: pza" at bounding box center [667, 344] width 124 height 20
type input "1"
type input "$0.01"
click at [779, 551] on button "Agregar" at bounding box center [806, 539] width 197 height 34
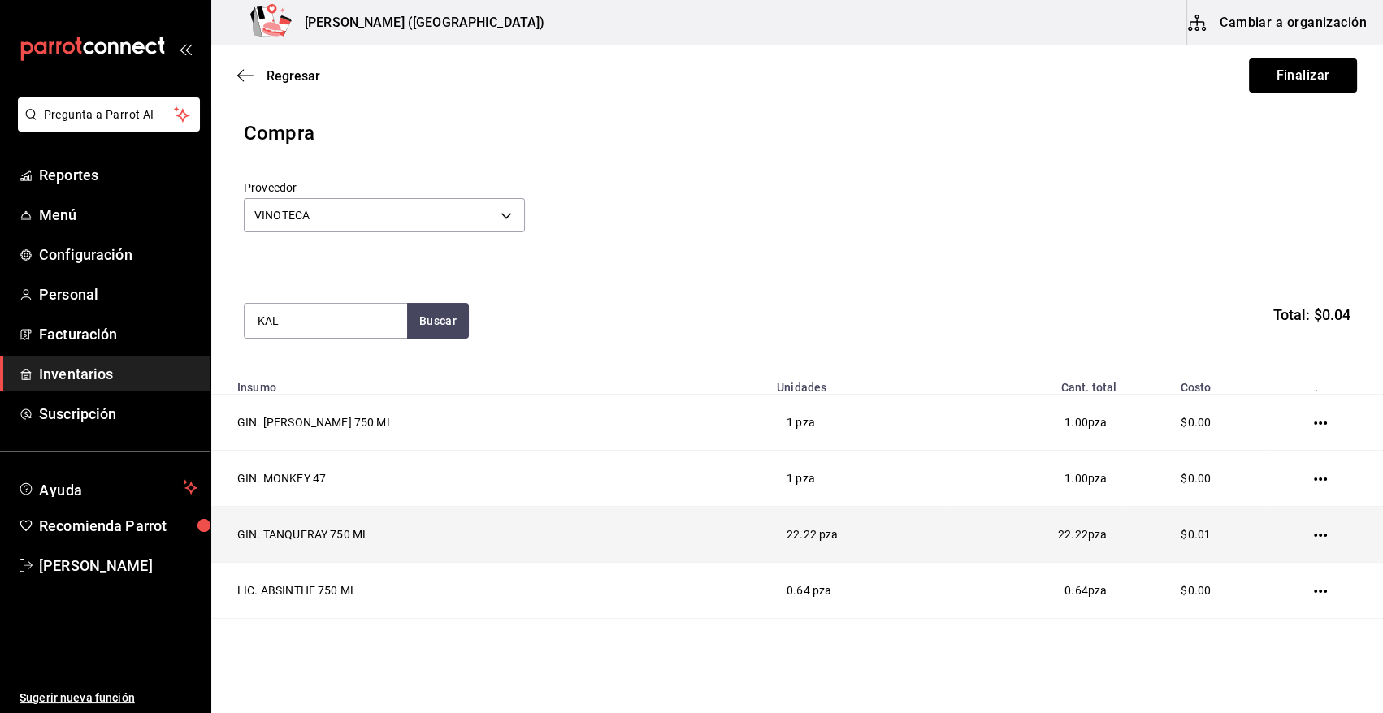
type input "KAL"
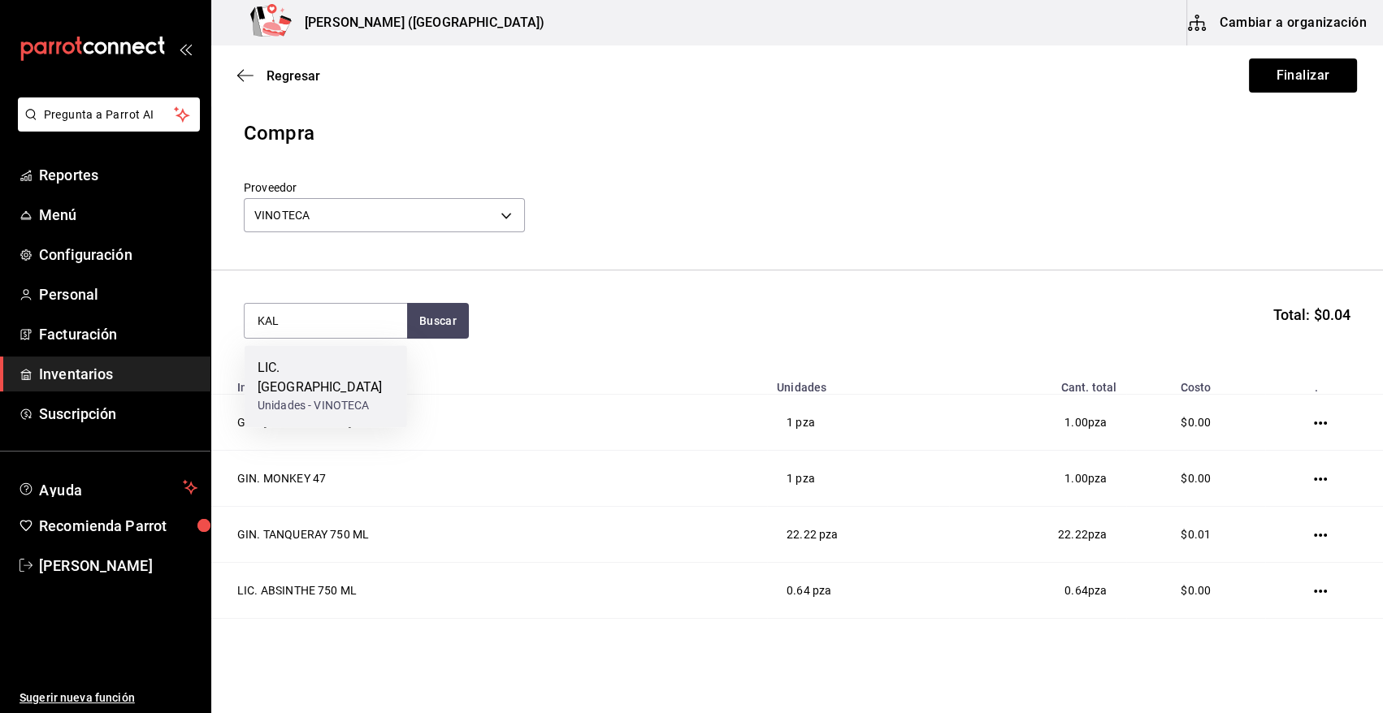
click at [304, 366] on div "LIC. KALHUA" at bounding box center [326, 377] width 137 height 39
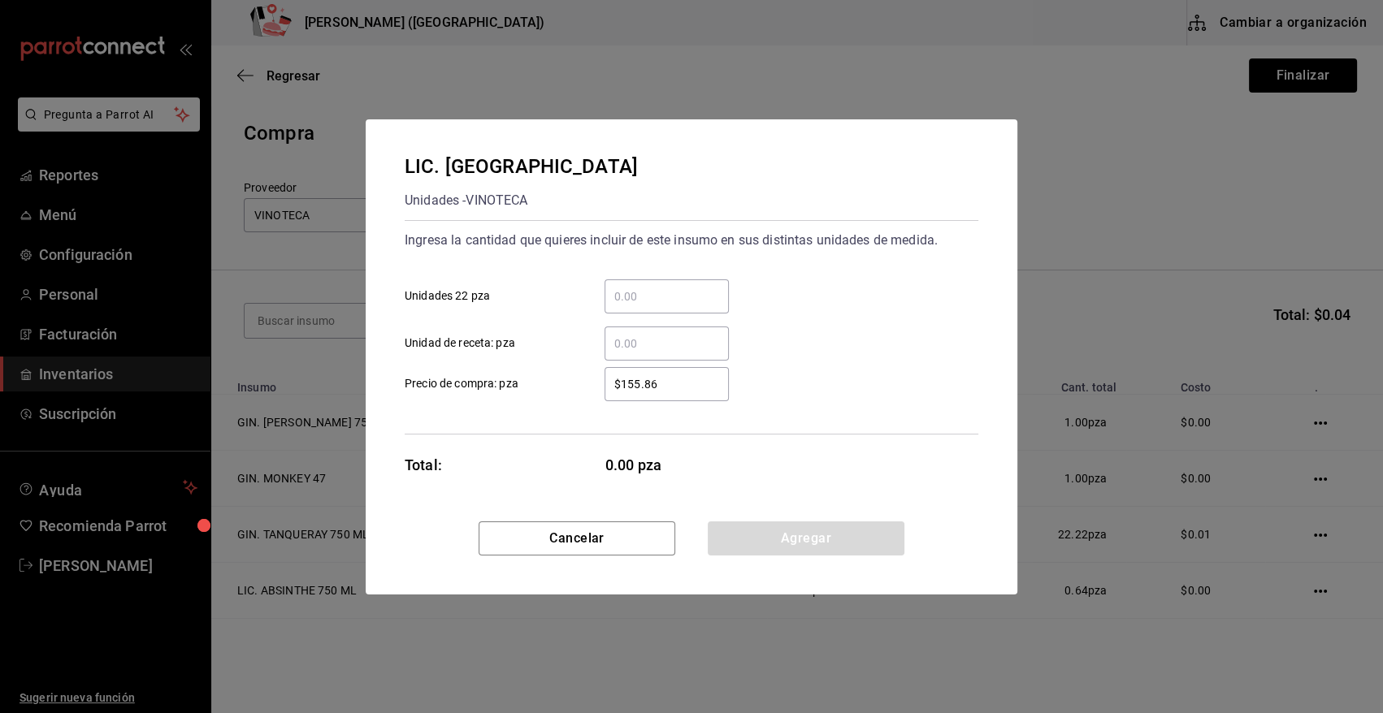
click at [628, 344] on input "​ Unidad de receta: pza" at bounding box center [667, 344] width 124 height 20
type input "7"
type input "$0.01"
click at [763, 540] on button "Agregar" at bounding box center [806, 539] width 197 height 34
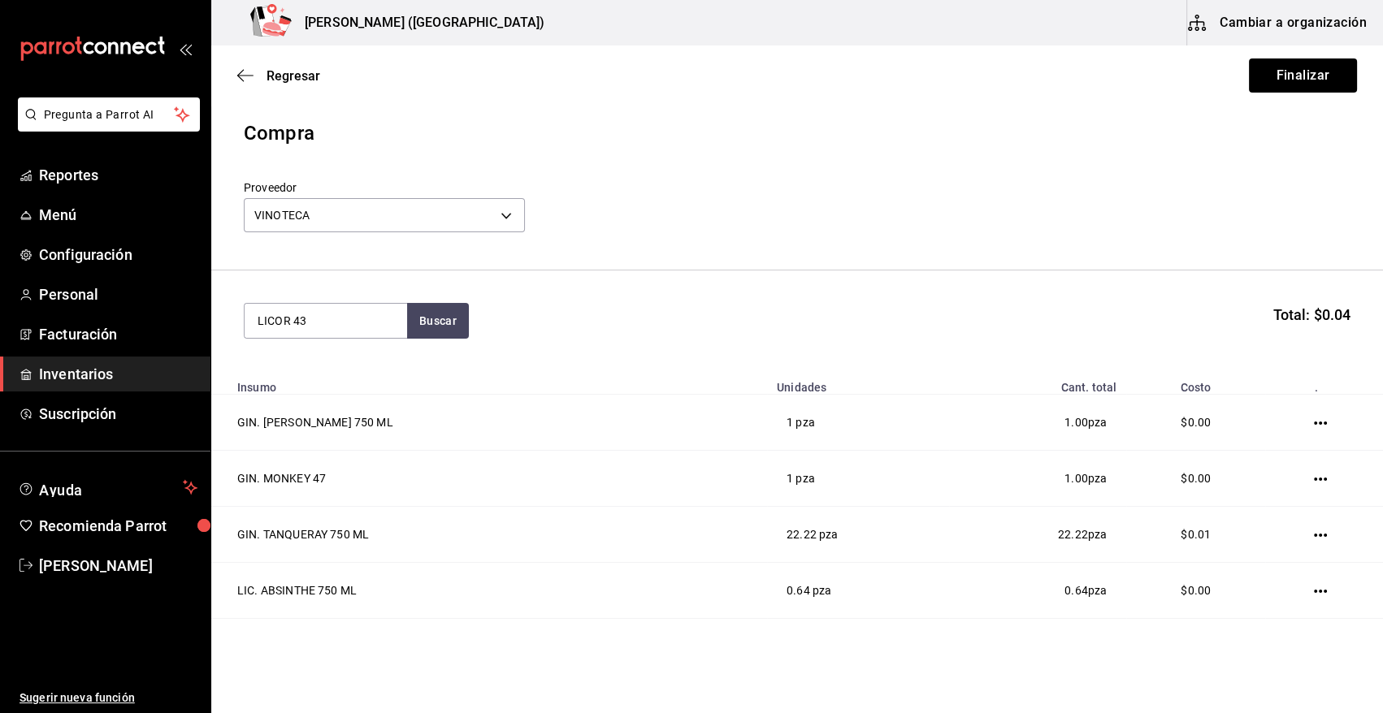
type input "LICOR 43"
click at [298, 378] on div "Unidades - VINOTECA" at bounding box center [322, 386] width 128 height 17
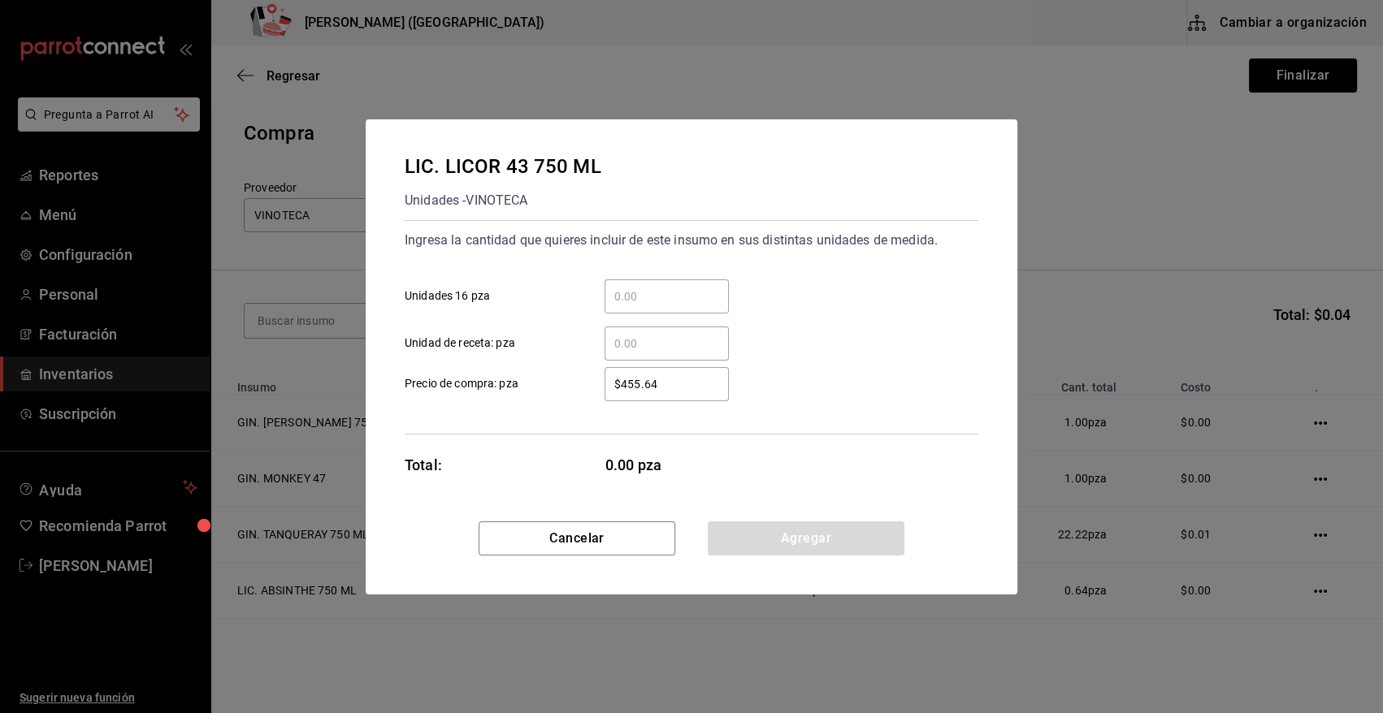
click at [640, 336] on input "​ Unidad de receta: pza" at bounding box center [667, 344] width 124 height 20
type input "8.48"
type input "$0.01"
click at [774, 538] on button "Agregar" at bounding box center [806, 539] width 197 height 34
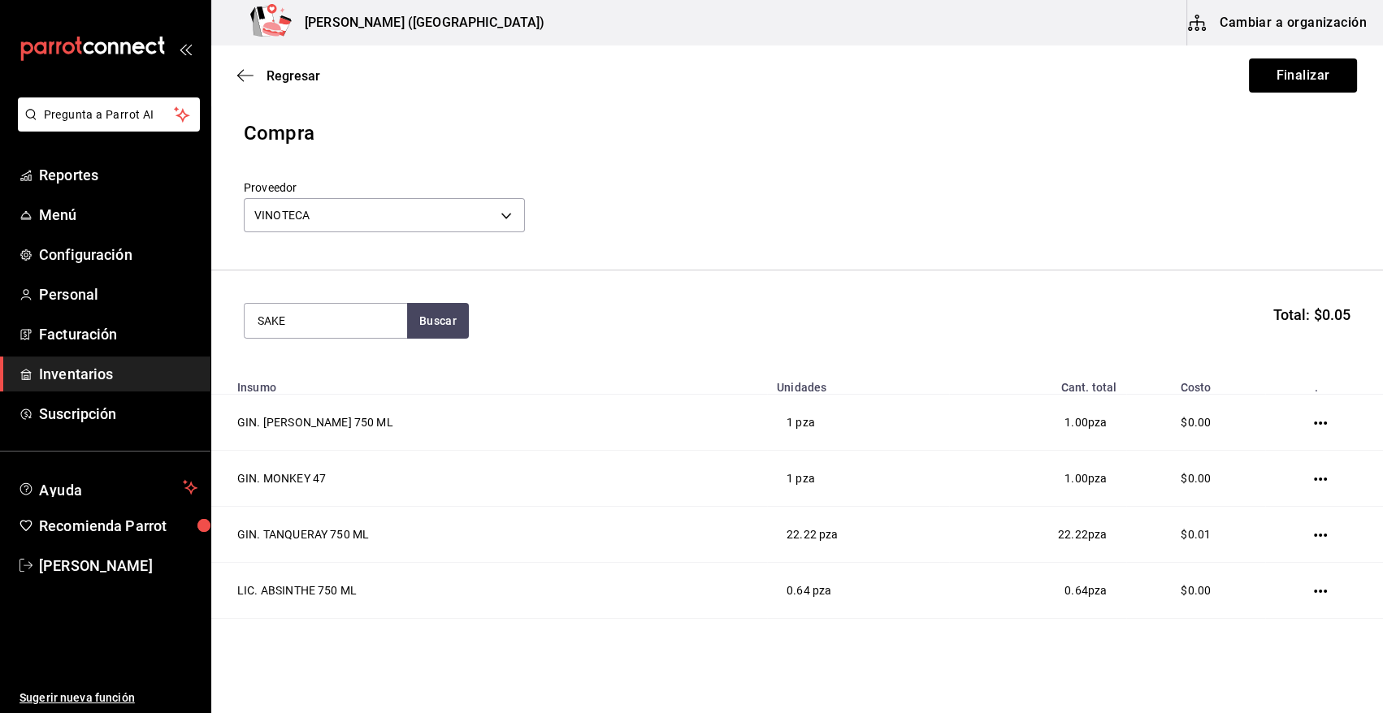
type input "SAKE"
click at [280, 380] on div "Unidades - VINOTECA" at bounding box center [314, 386] width 112 height 17
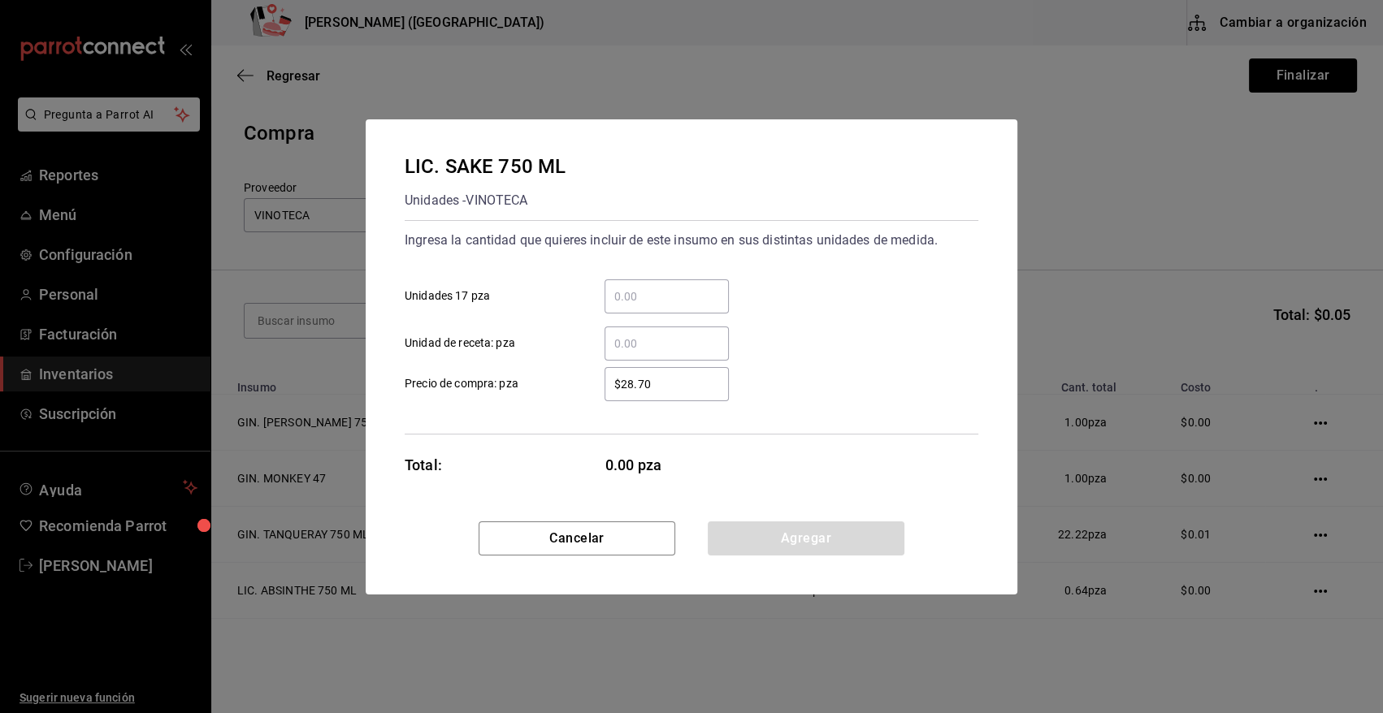
click at [658, 348] on input "​ Unidad de receta: pza" at bounding box center [667, 344] width 124 height 20
type input "16.36"
type input "$0.01"
click at [751, 549] on button "Agregar" at bounding box center [806, 539] width 197 height 34
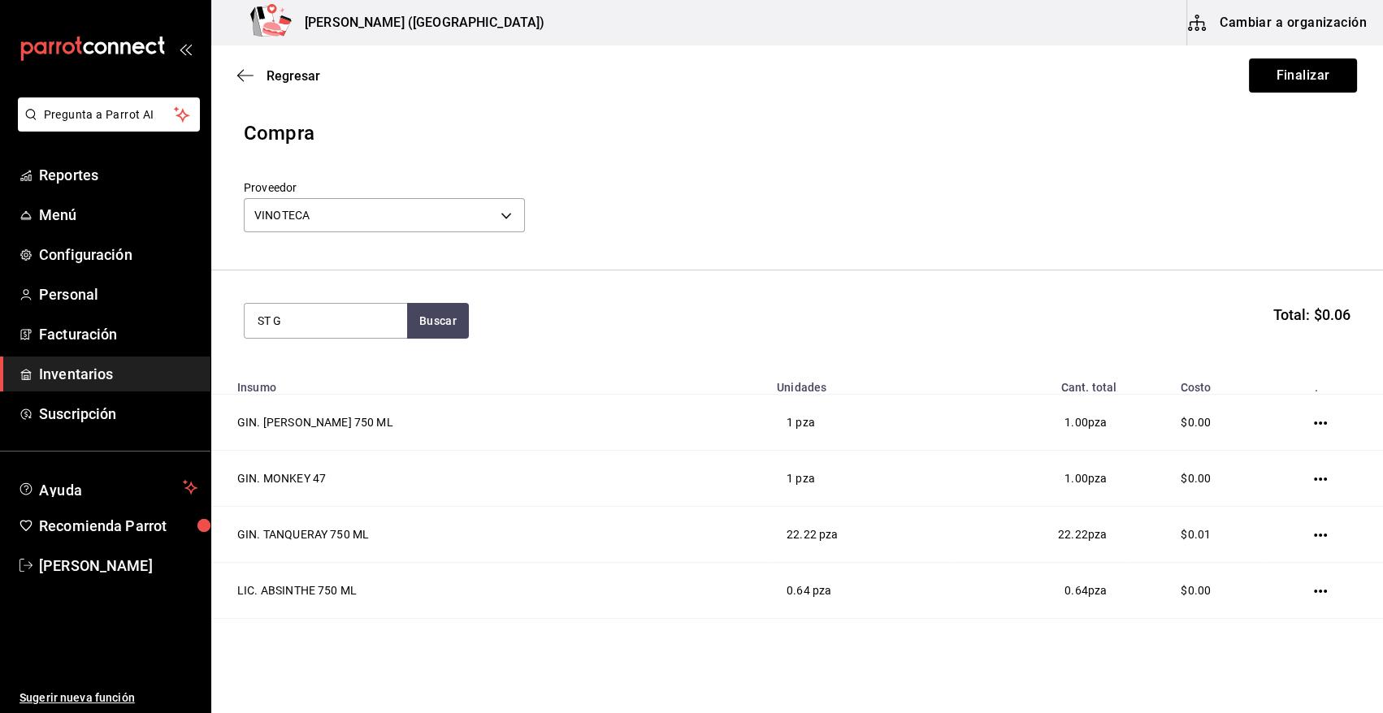
type input "ST G"
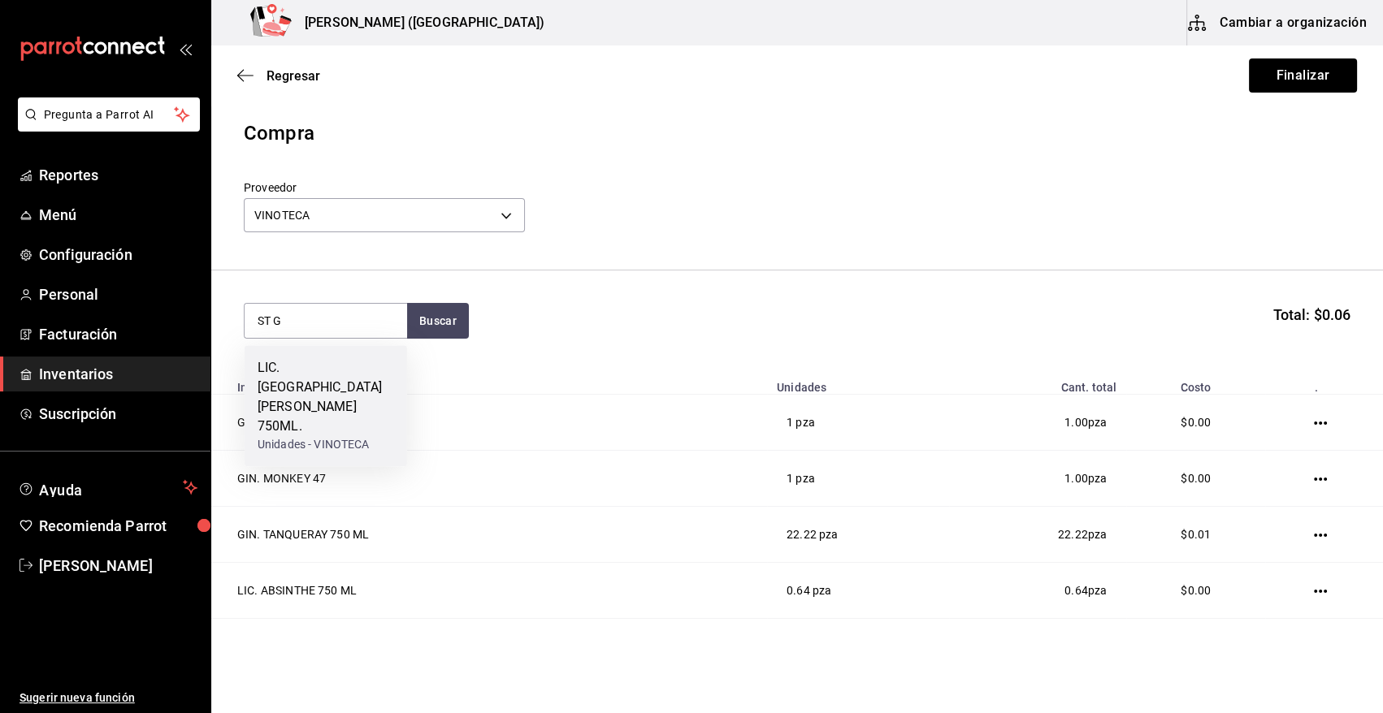
click at [324, 388] on div "LIC. ST GERMAIN 750ML." at bounding box center [326, 397] width 137 height 78
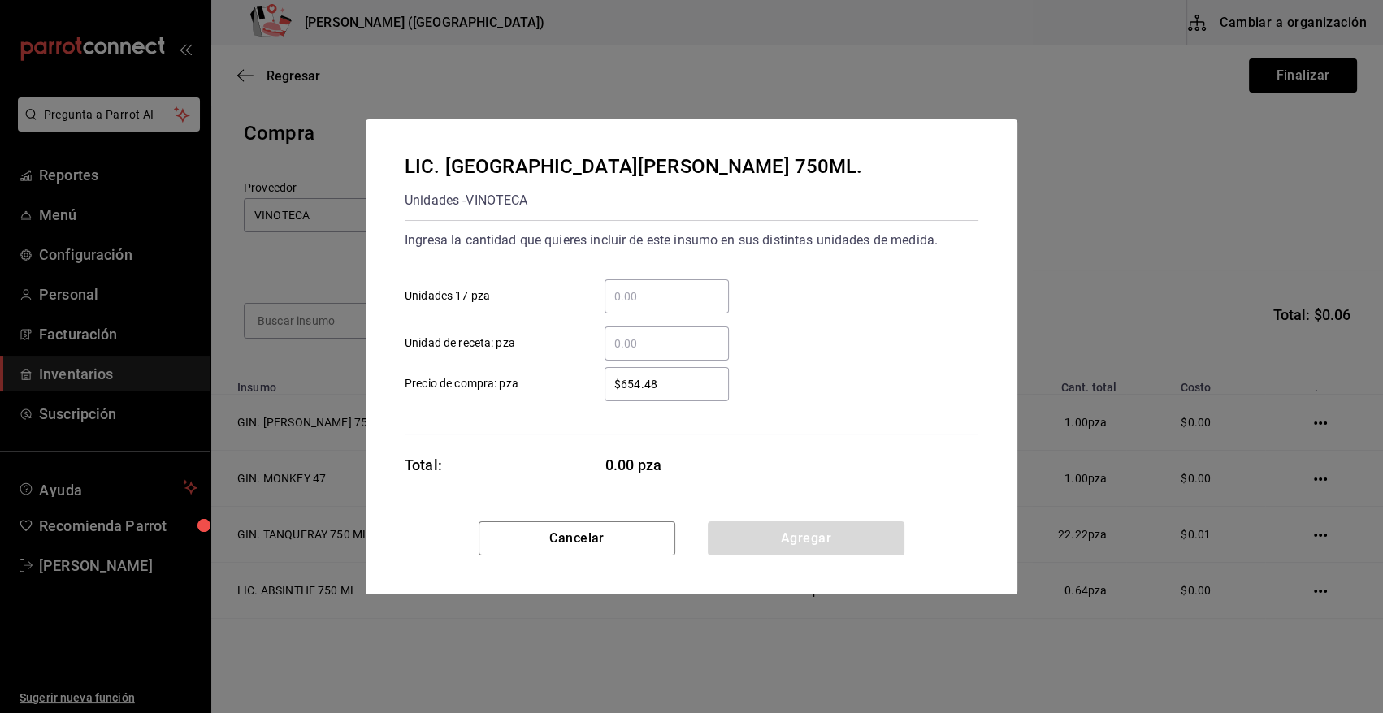
click at [675, 346] on input "​ Unidad de receta: pza" at bounding box center [667, 344] width 124 height 20
type input "6.66"
type input "$0.01"
click at [778, 544] on button "Agregar" at bounding box center [806, 539] width 197 height 34
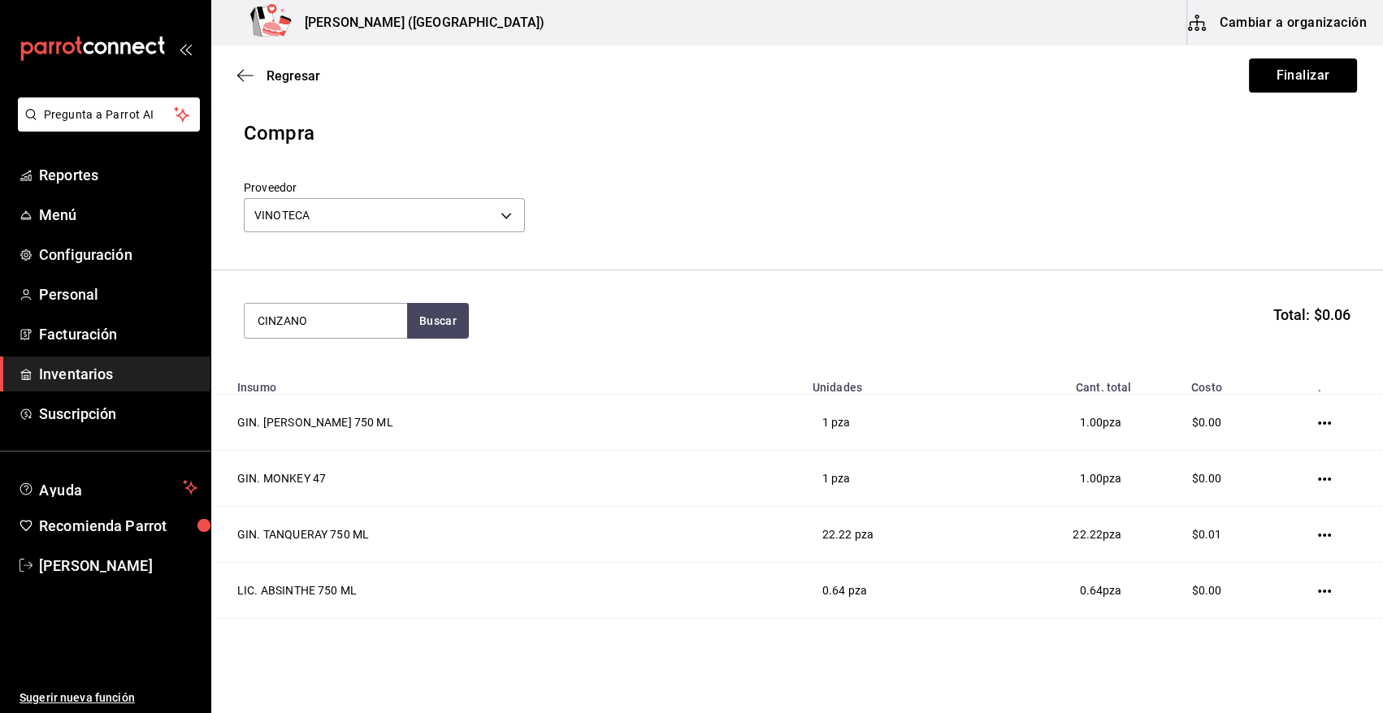
type input "CINZANO"
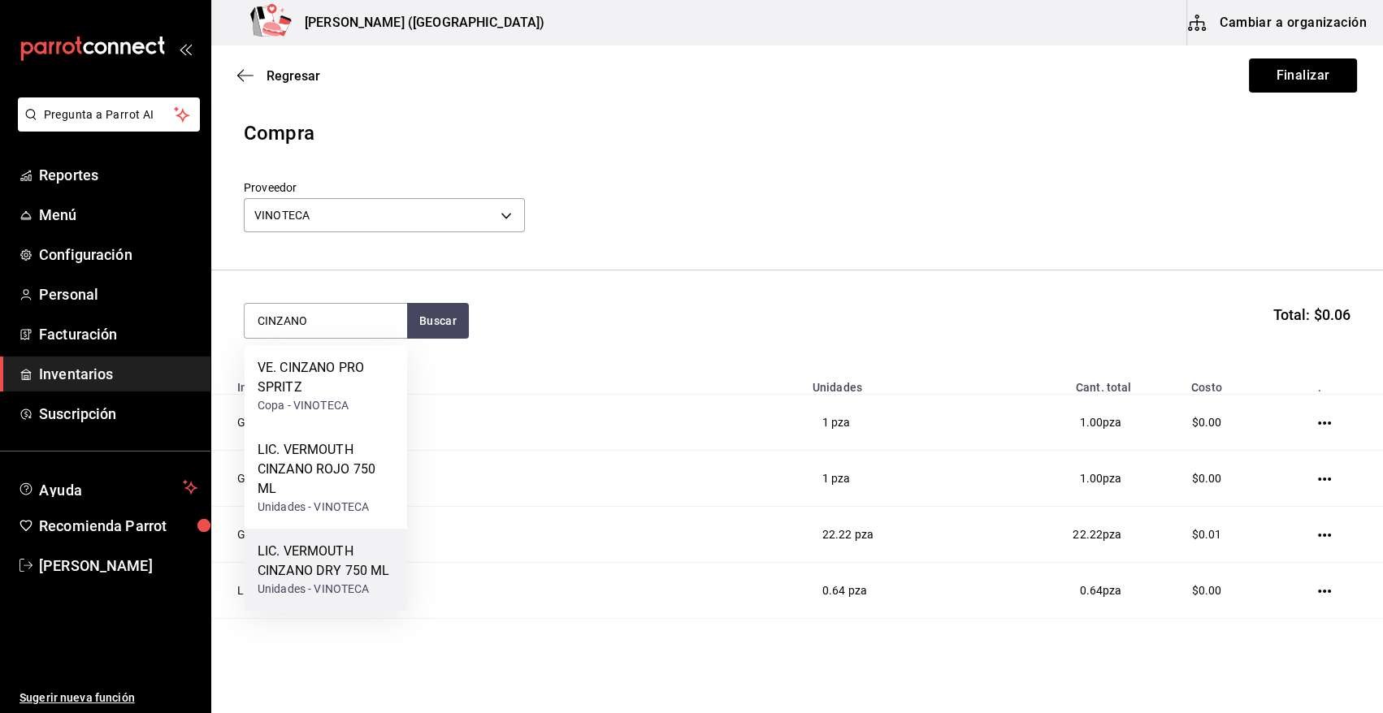
click at [354, 590] on div "Unidades - VINOTECA" at bounding box center [326, 589] width 137 height 17
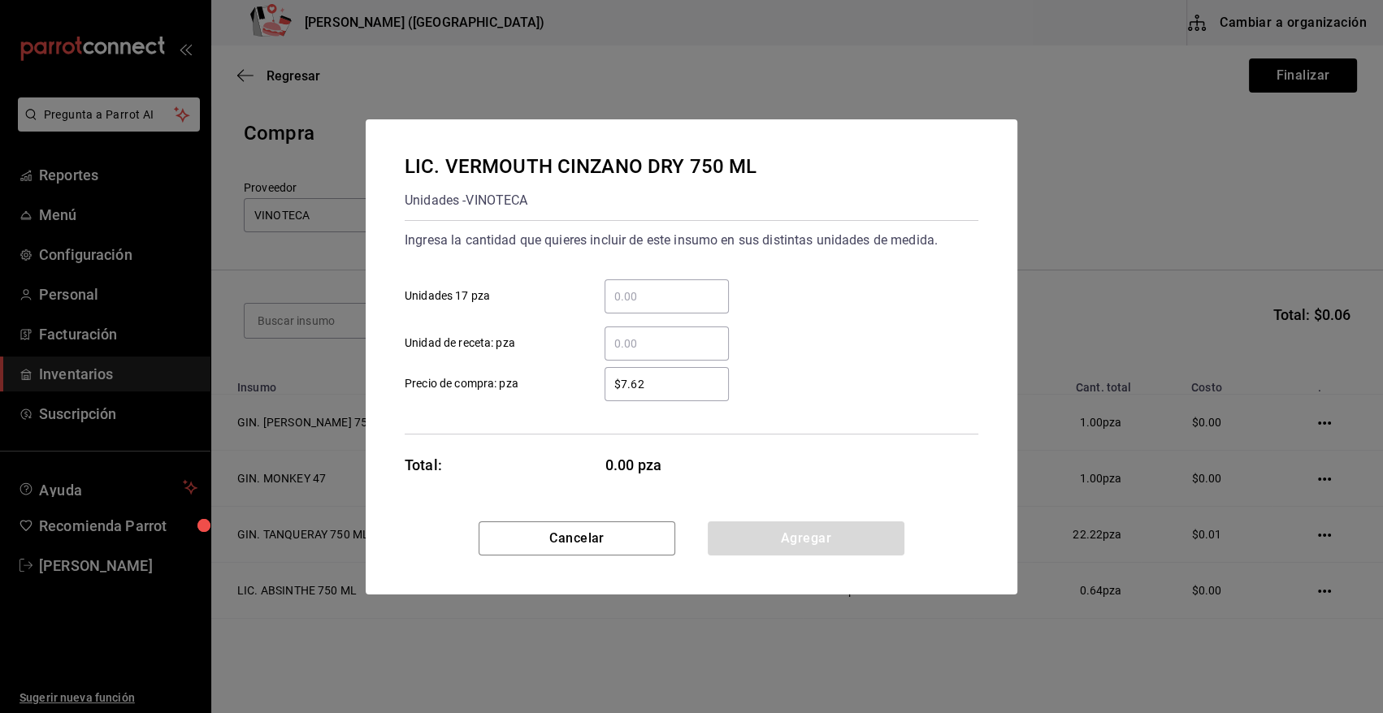
click at [670, 344] on input "​ Unidad de receta: pza" at bounding box center [667, 344] width 124 height 20
type input "5.28"
type input "$0.01"
click at [730, 536] on button "Agregar" at bounding box center [806, 539] width 197 height 34
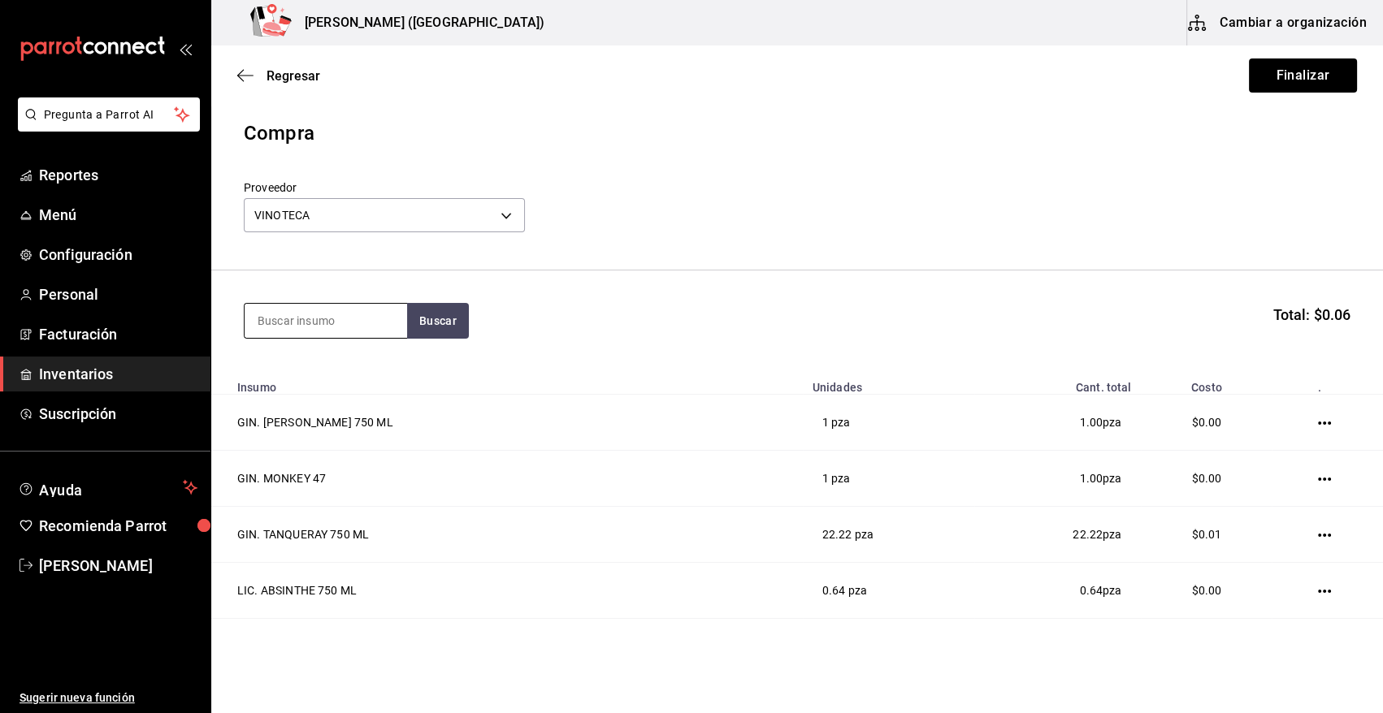
click at [326, 327] on input at bounding box center [326, 321] width 163 height 34
type input "X R"
click at [340, 371] on div "LIC. X RATED 750ML" at bounding box center [319, 368] width 122 height 20
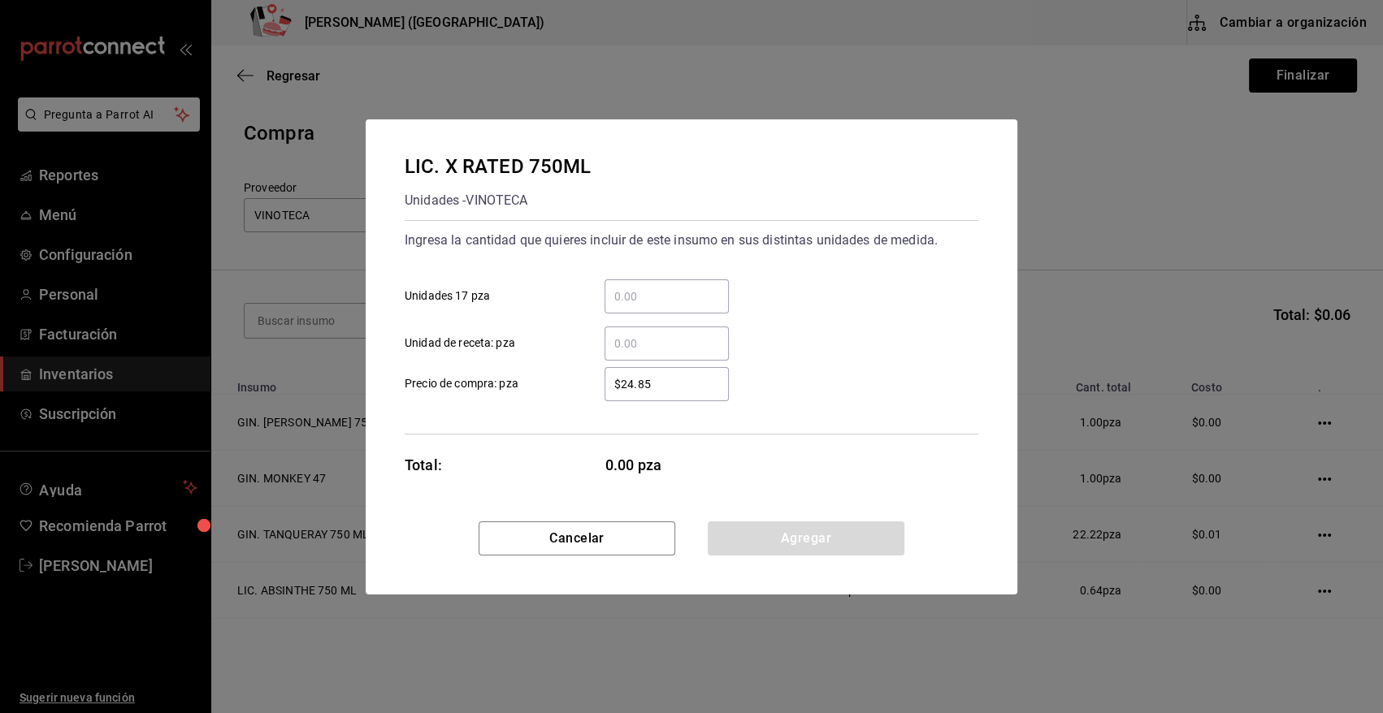
click at [634, 340] on input "​ Unidad de receta: pza" at bounding box center [667, 344] width 124 height 20
type input "13.46"
type input "$0.01"
click at [778, 541] on button "Agregar" at bounding box center [806, 539] width 197 height 34
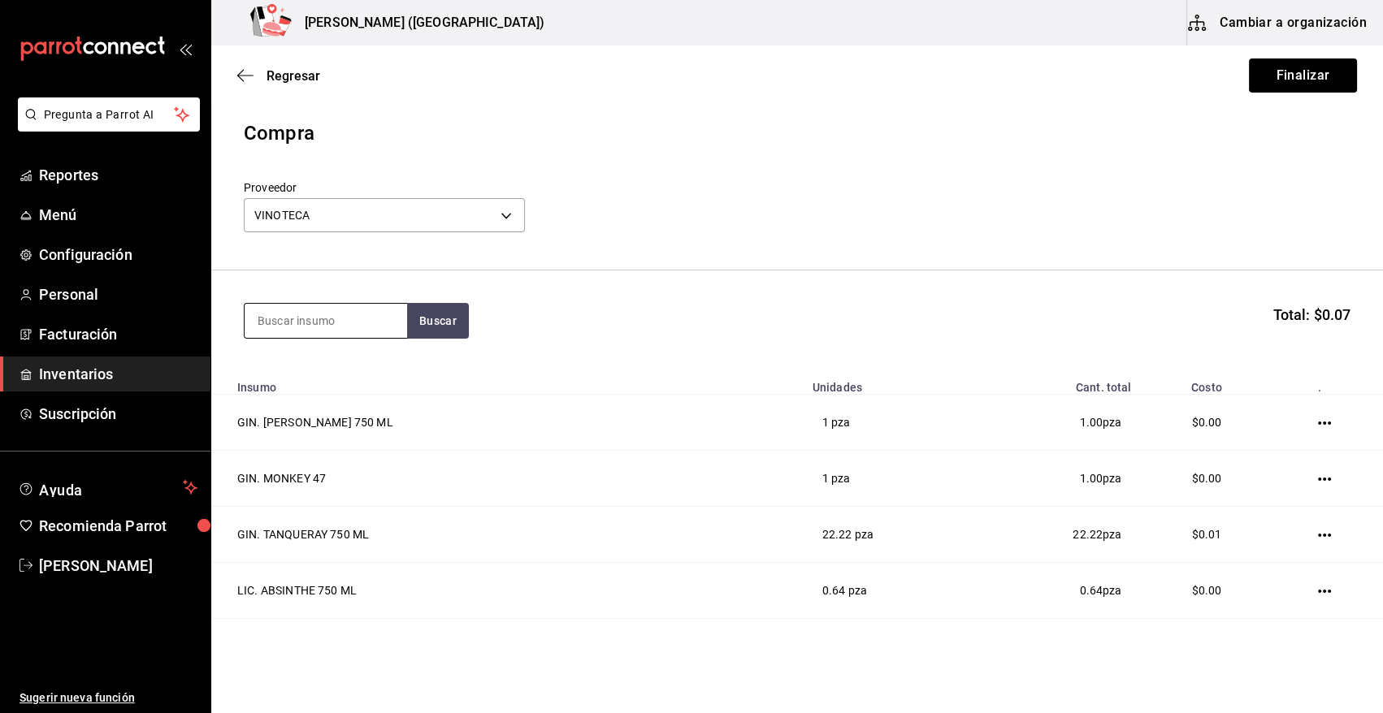
click at [355, 324] on input at bounding box center [326, 321] width 163 height 34
type input "400"
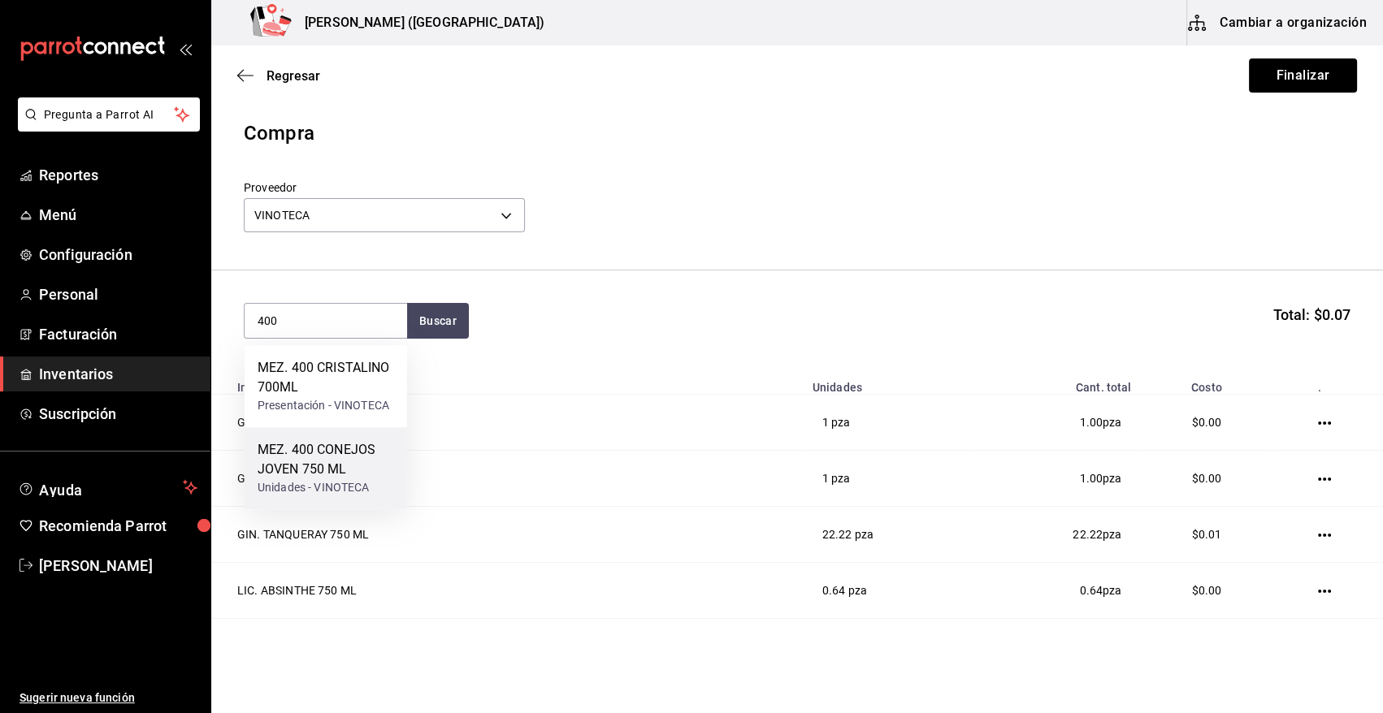
click at [333, 459] on div "MEZ. 400 CONEJOS JOVEN 750 ML" at bounding box center [326, 459] width 137 height 39
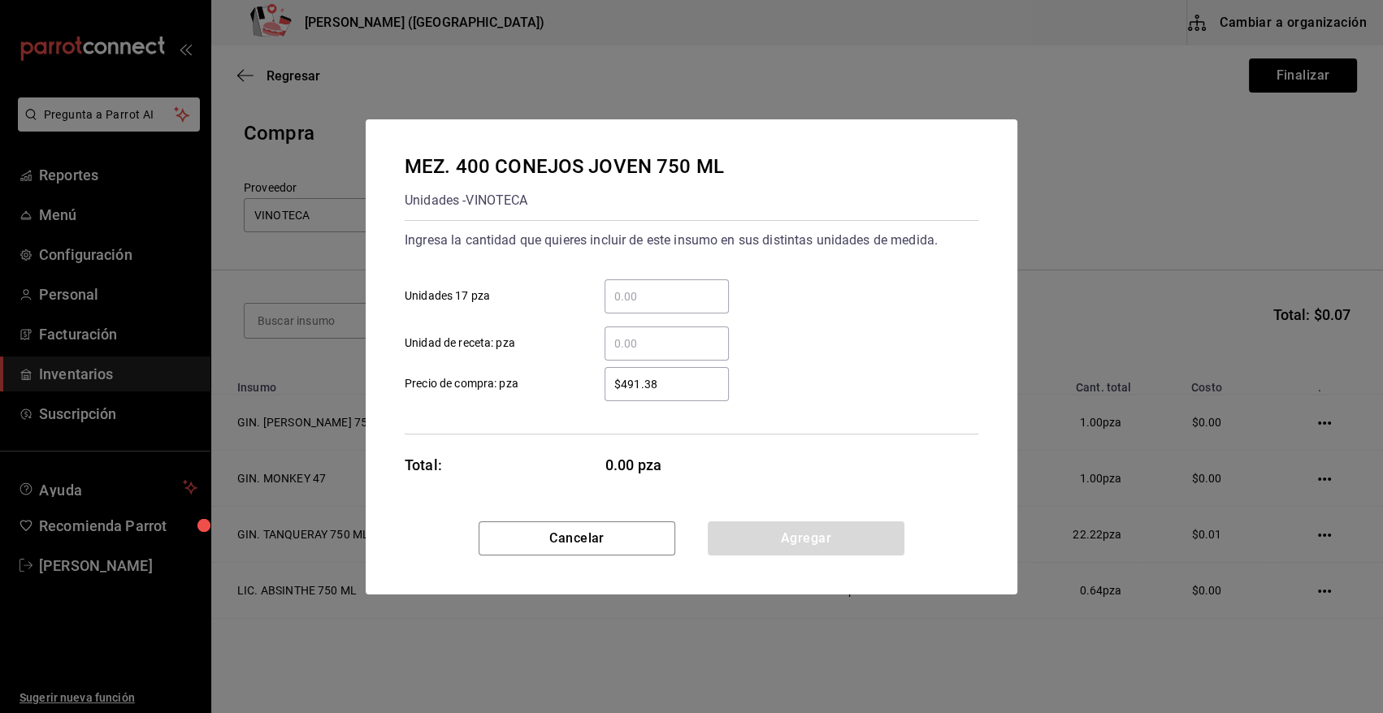
click at [614, 290] on input "​ Unidades 17 pza" at bounding box center [667, 297] width 124 height 20
click at [553, 298] on label "​ Unidades 17 pza" at bounding box center [567, 297] width 324 height 34
click at [605, 298] on input "​ Unidades 17 pza" at bounding box center [667, 297] width 124 height 20
click at [617, 328] on div "​" at bounding box center [667, 344] width 124 height 34
click at [617, 334] on input "​ Unidad de receta: pza" at bounding box center [667, 344] width 124 height 20
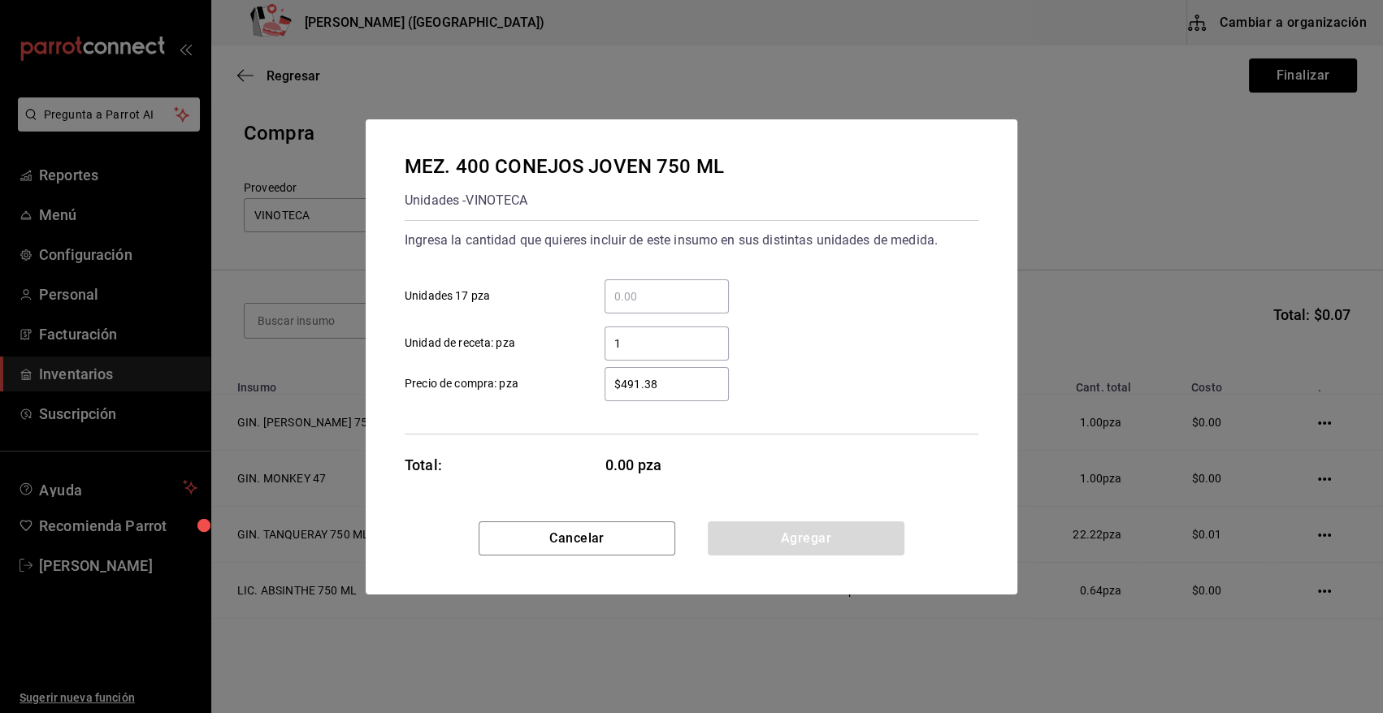
type input "1"
type input "$0.01"
click at [804, 541] on button "Agregar" at bounding box center [806, 539] width 197 height 34
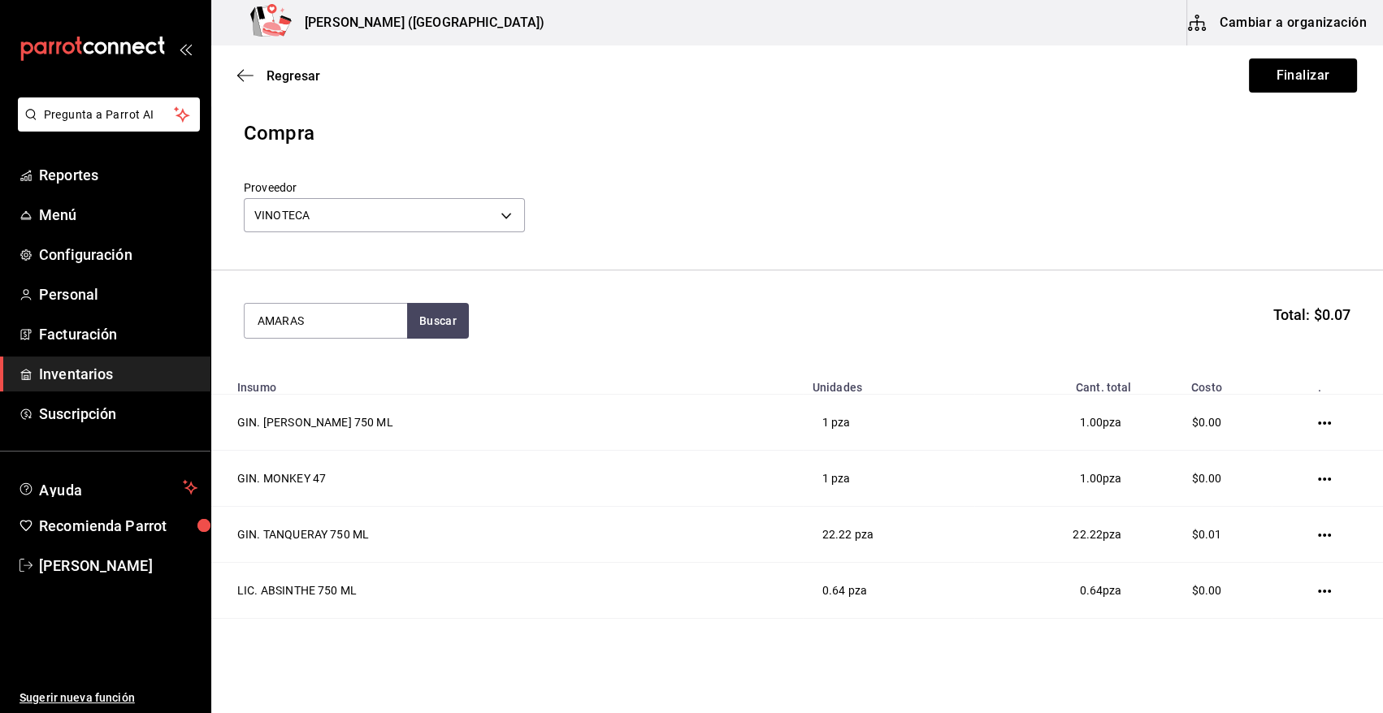
type input "AMARAS"
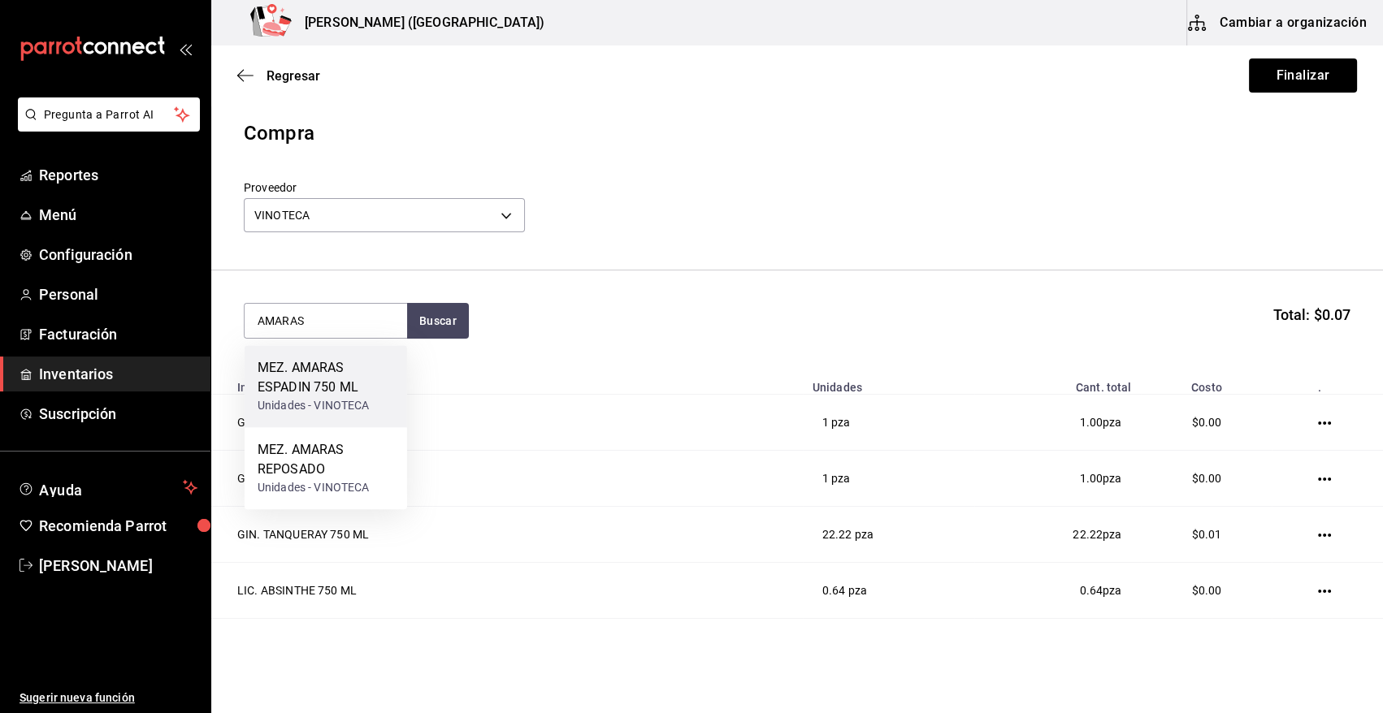
click at [326, 406] on div "Unidades - VINOTECA" at bounding box center [326, 405] width 137 height 17
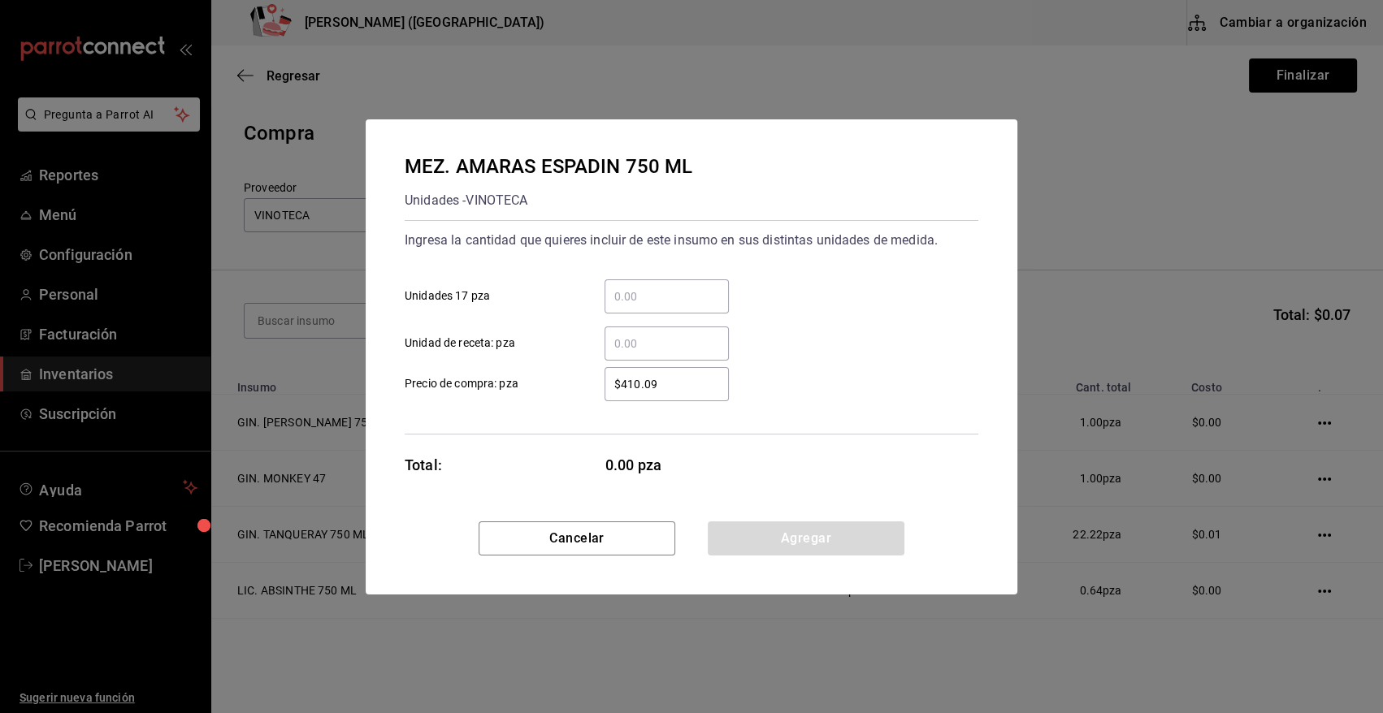
click at [646, 348] on input "​ Unidad de receta: pza" at bounding box center [667, 344] width 124 height 20
type input "2"
type input "$0.01"
click at [765, 546] on button "Agregar" at bounding box center [806, 539] width 197 height 34
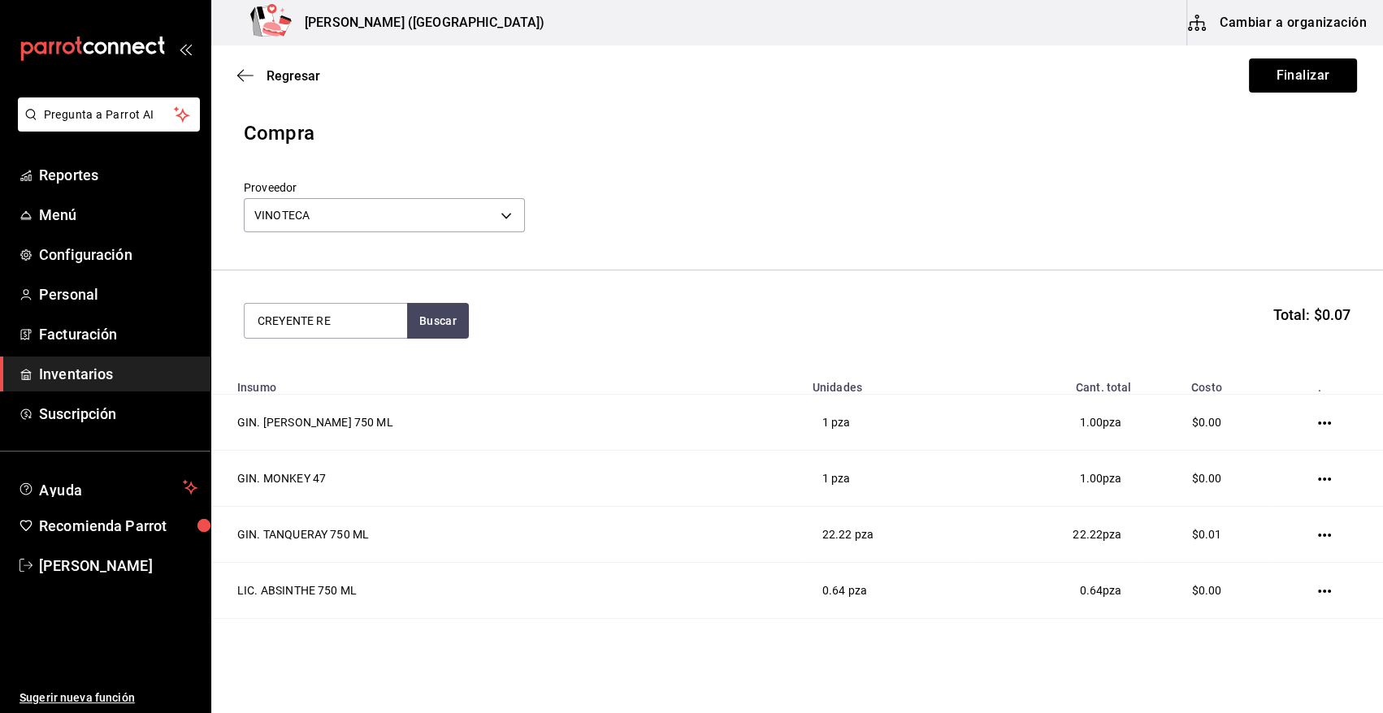
type input "CREYENTE RE"
click at [328, 379] on div "MEZ. CREYENTE REP CRIST" at bounding box center [326, 377] width 137 height 39
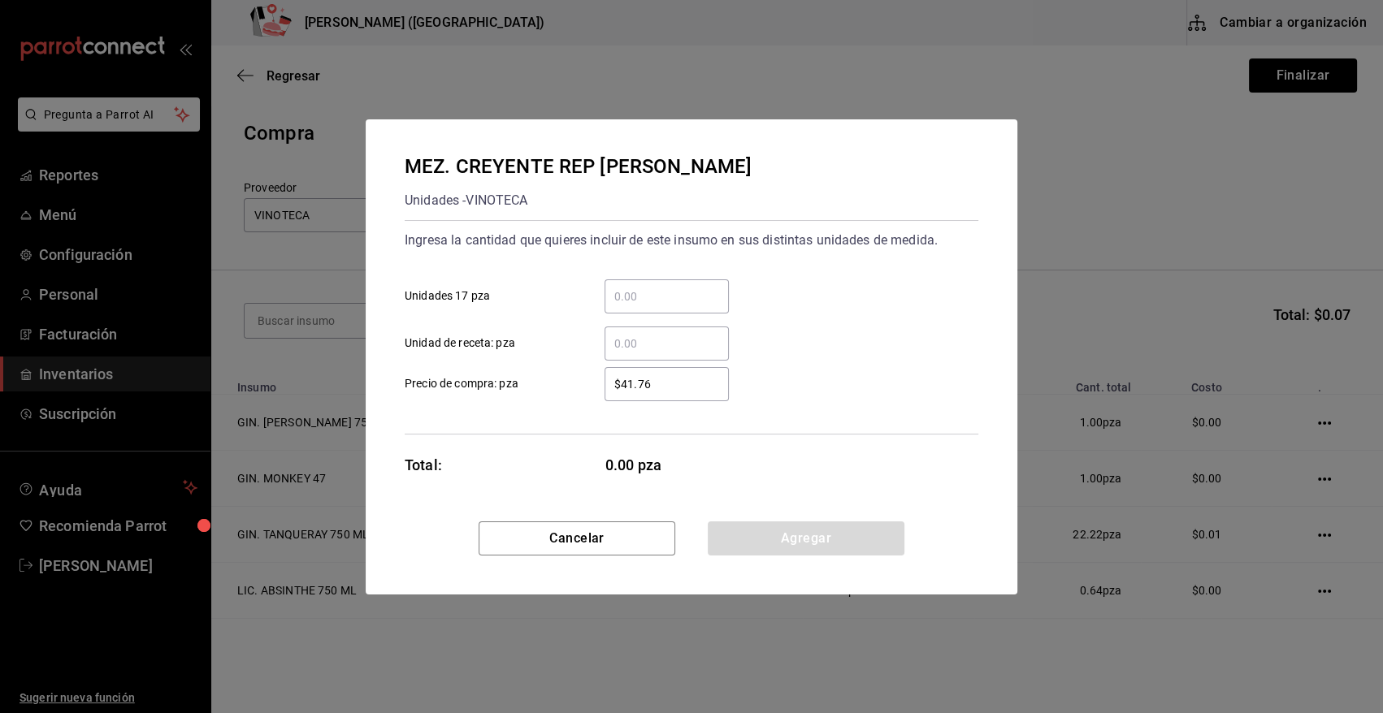
click at [670, 347] on input "​ Unidad de receta: pza" at bounding box center [667, 344] width 124 height 20
type input "1"
type input "$0.01"
click at [757, 536] on button "Agregar" at bounding box center [806, 539] width 197 height 34
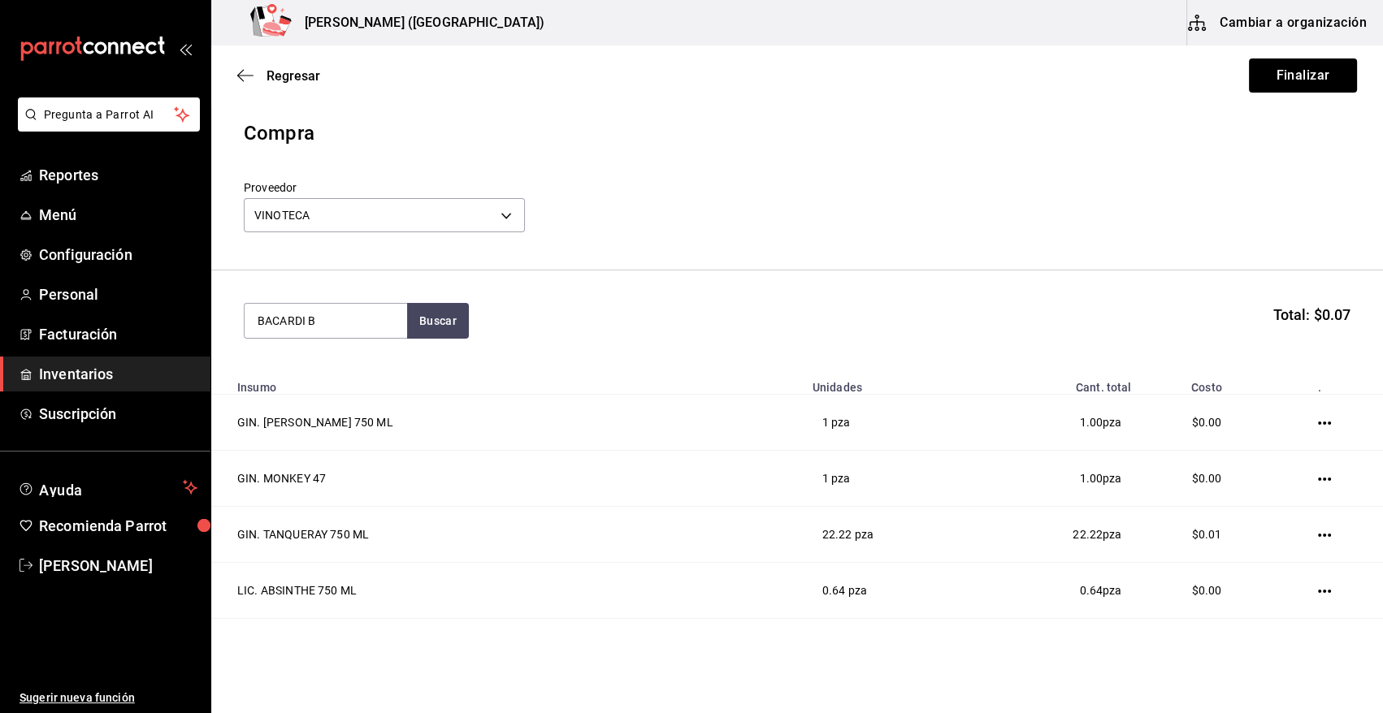
type input "BACARDI B"
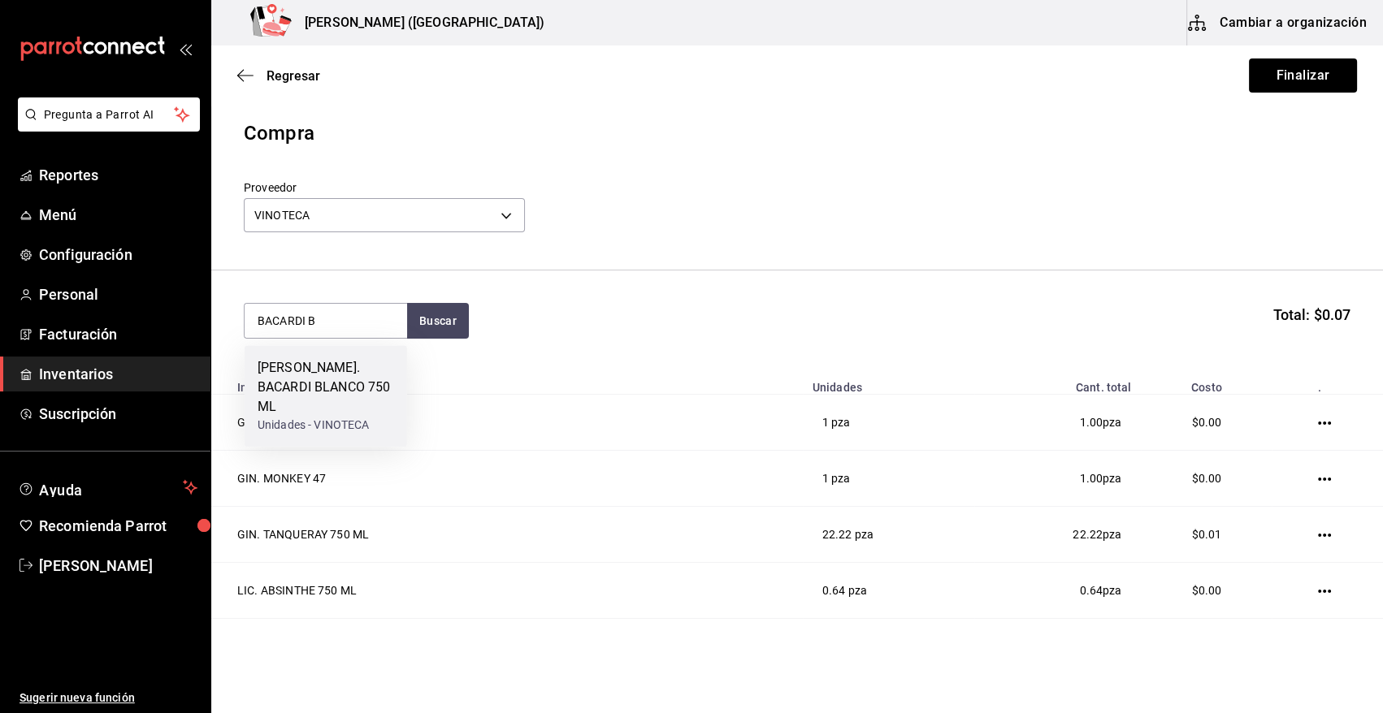
click at [316, 371] on div "RON. BACARDI BLANCO 750 ML" at bounding box center [326, 387] width 137 height 59
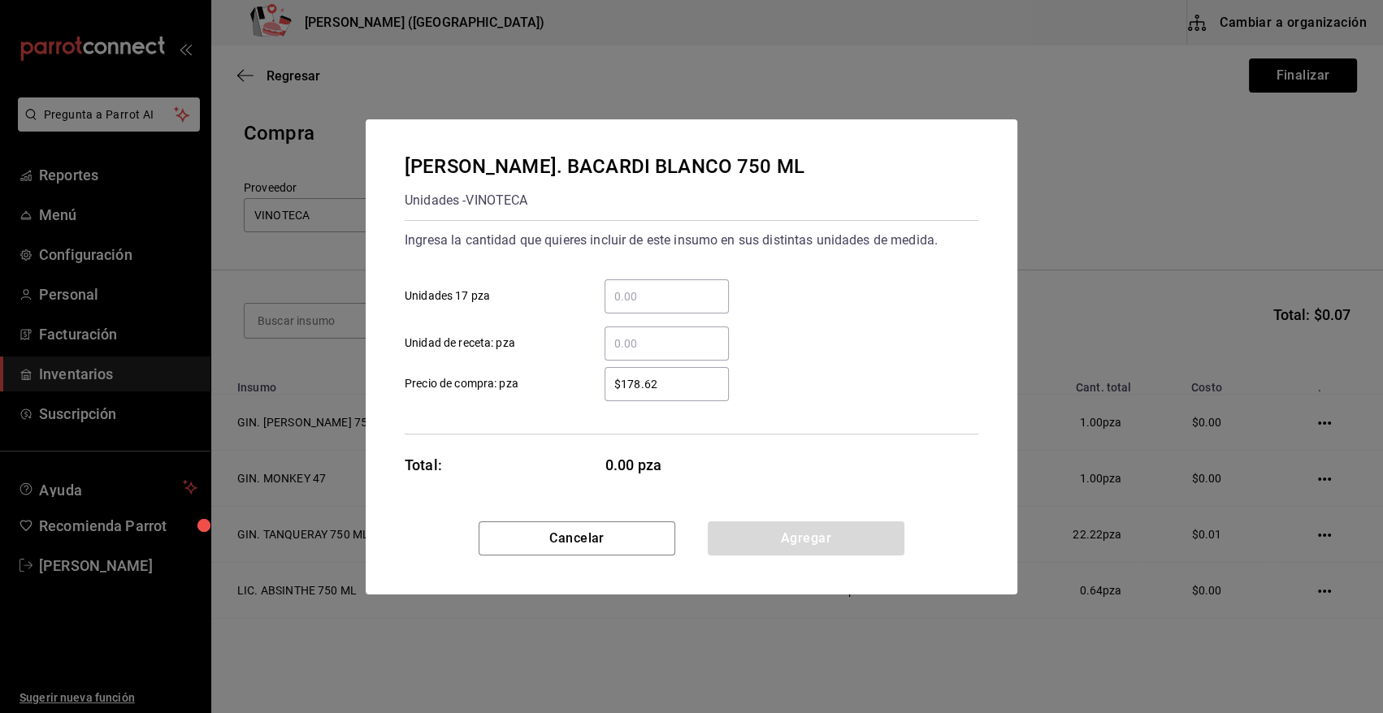
click at [661, 345] on input "​ Unidad de receta: pza" at bounding box center [667, 344] width 124 height 20
type input "9"
type input "$0.01"
click at [797, 535] on button "Agregar" at bounding box center [806, 539] width 197 height 34
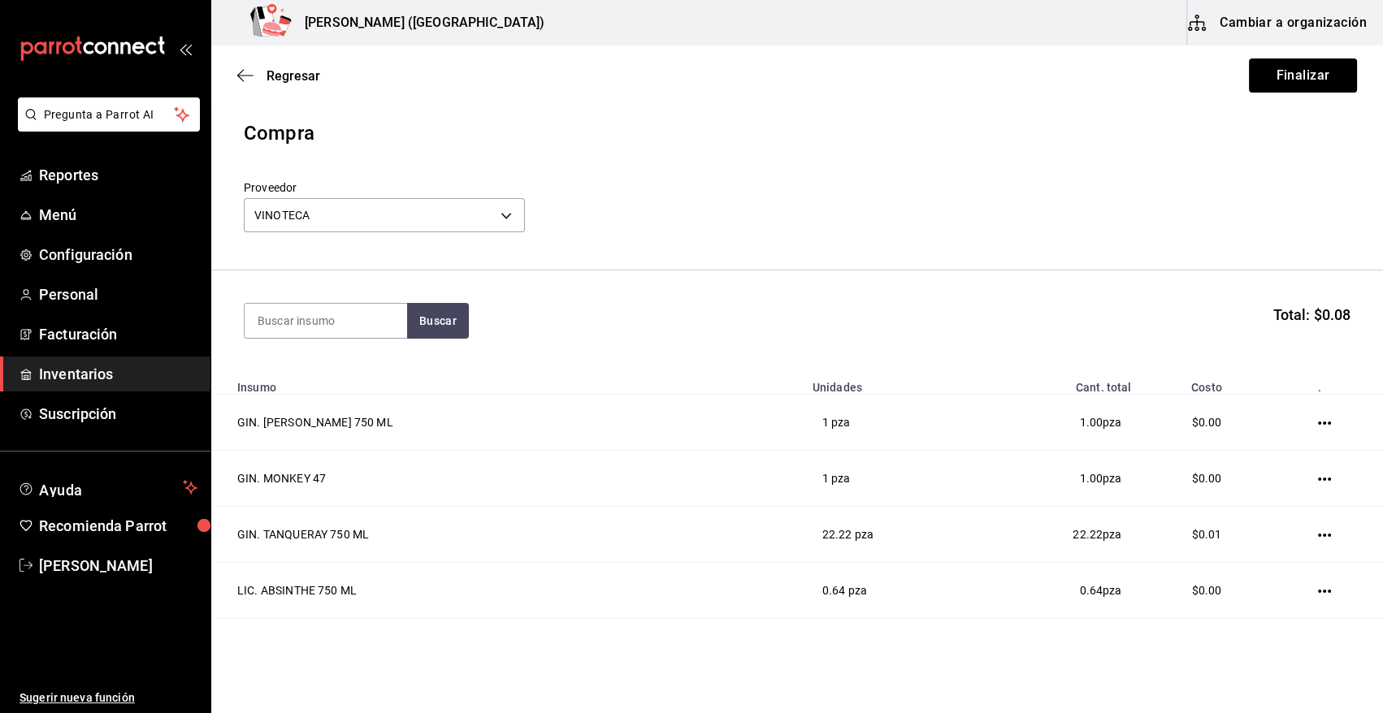
type input "G"
type input "FLOR DE"
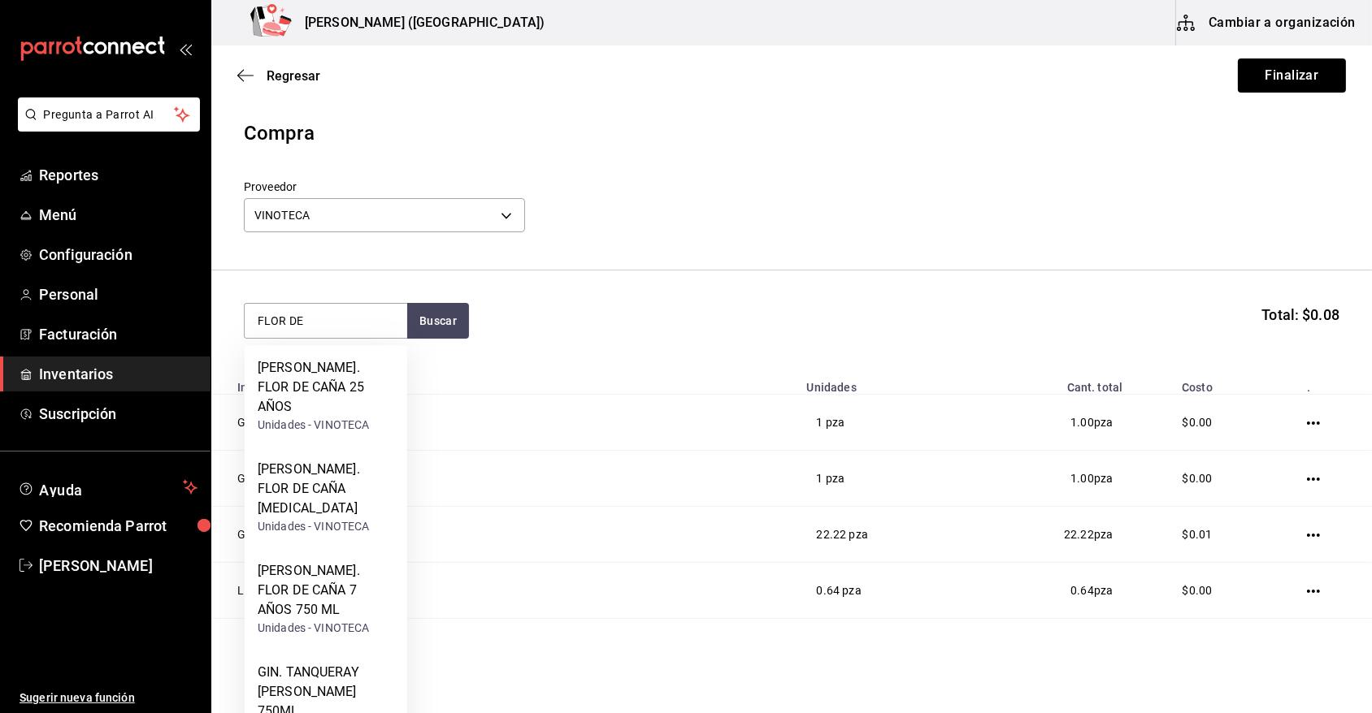
scroll to position [150, 0]
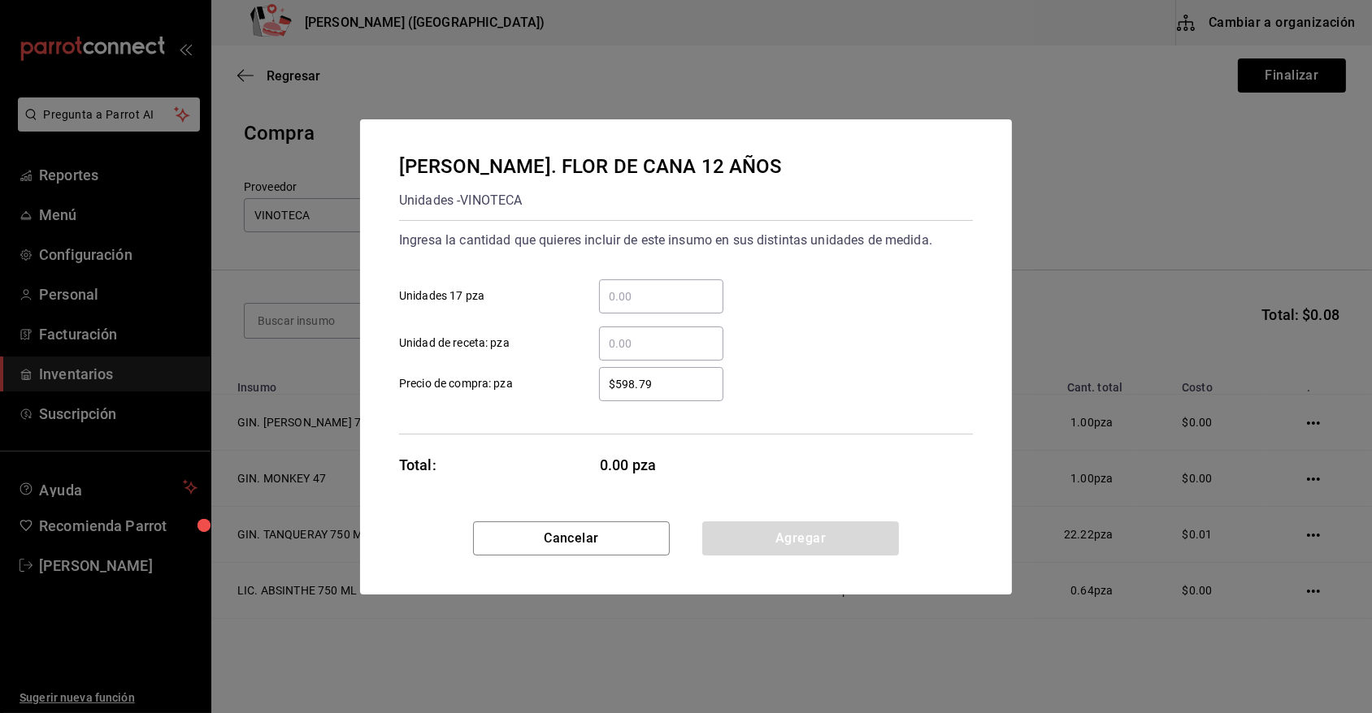
scroll to position [0, 0]
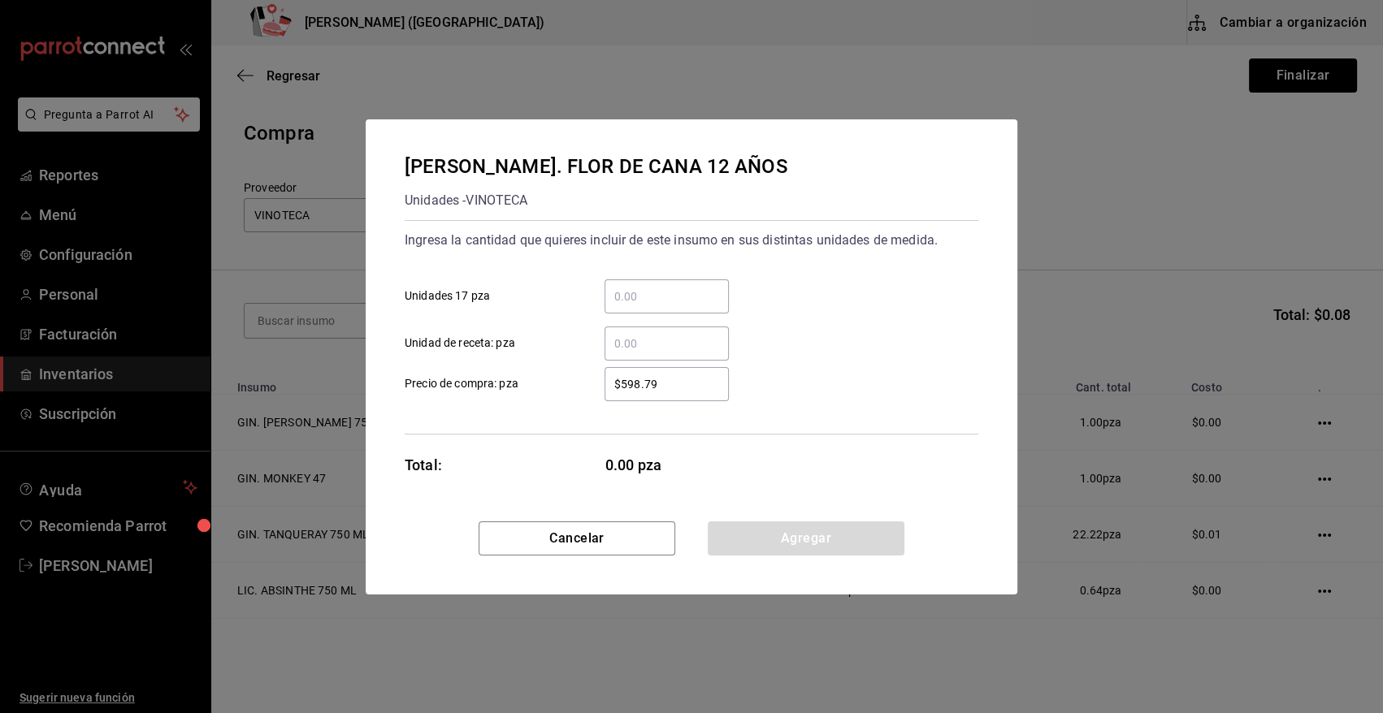
click at [656, 332] on div "​" at bounding box center [667, 344] width 124 height 34
click at [656, 334] on input "​ Unidad de receta: pza" at bounding box center [667, 344] width 124 height 20
type input "1"
type input "$0.01"
click at [746, 539] on button "Agregar" at bounding box center [806, 539] width 197 height 34
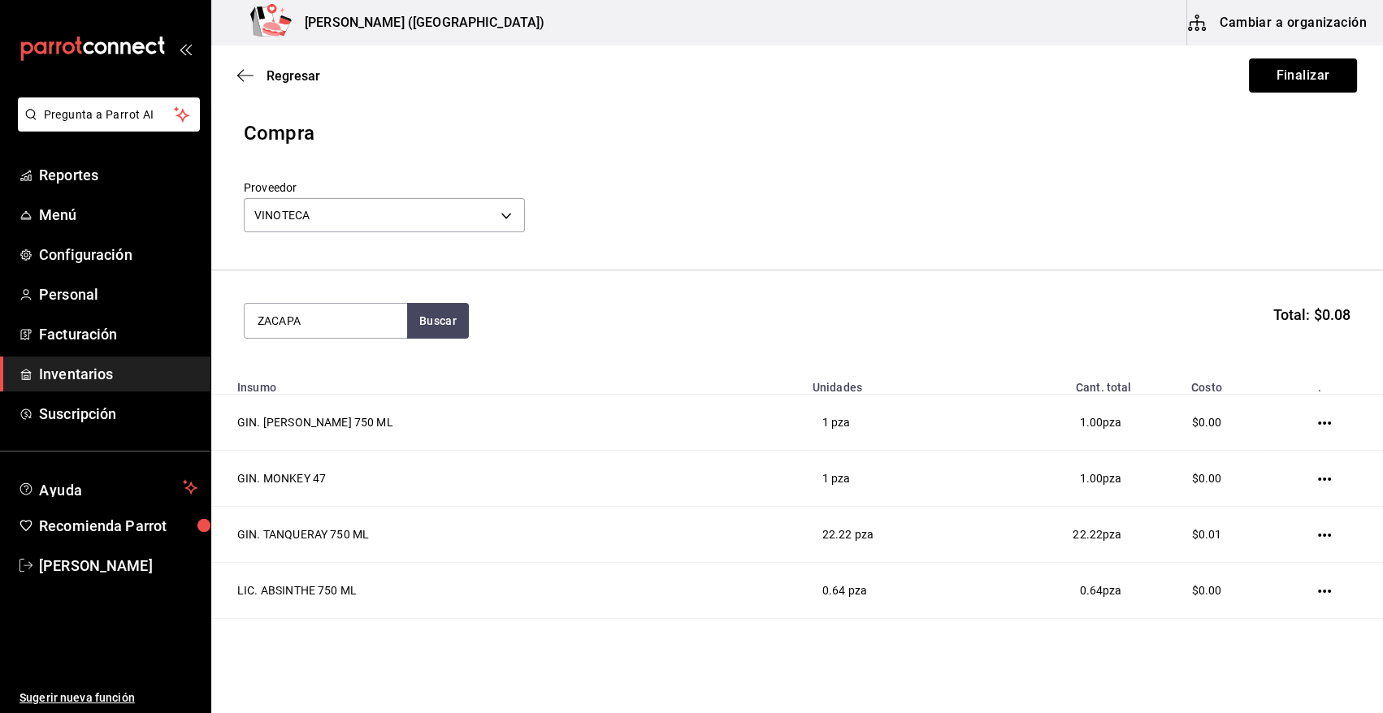
type input "ZACAPA"
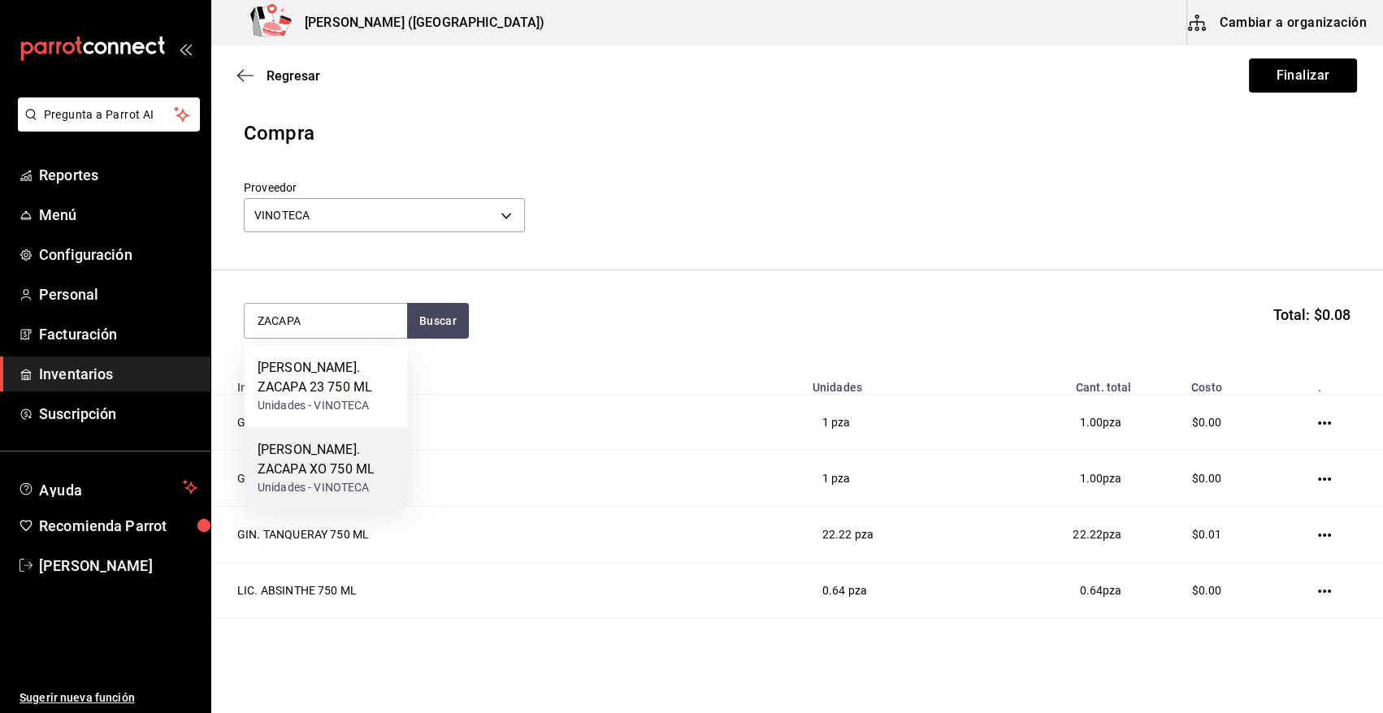
click at [306, 471] on div "RON. ZACAPA XO 750 ML" at bounding box center [326, 459] width 137 height 39
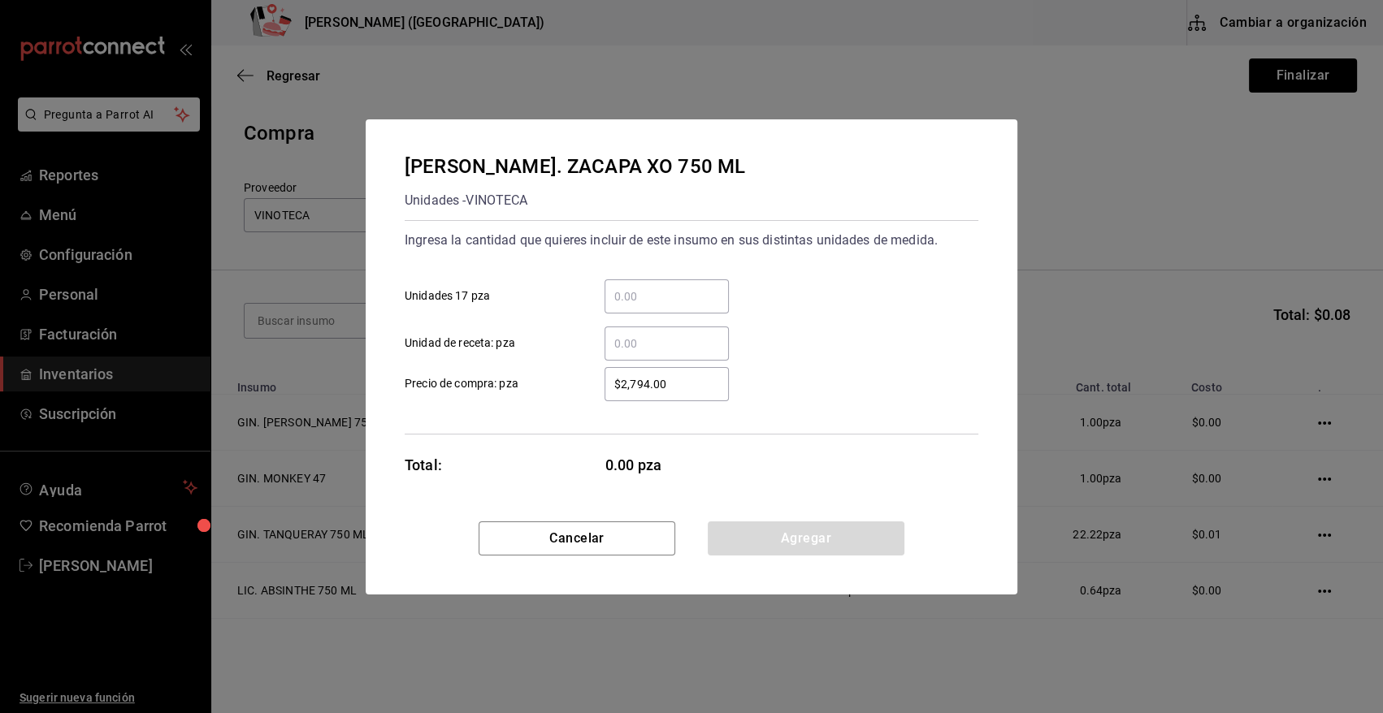
click at [632, 341] on input "​ Unidad de receta: pza" at bounding box center [667, 344] width 124 height 20
type input "0.64"
type input "$0.01"
click at [773, 535] on button "Agregar" at bounding box center [806, 539] width 197 height 34
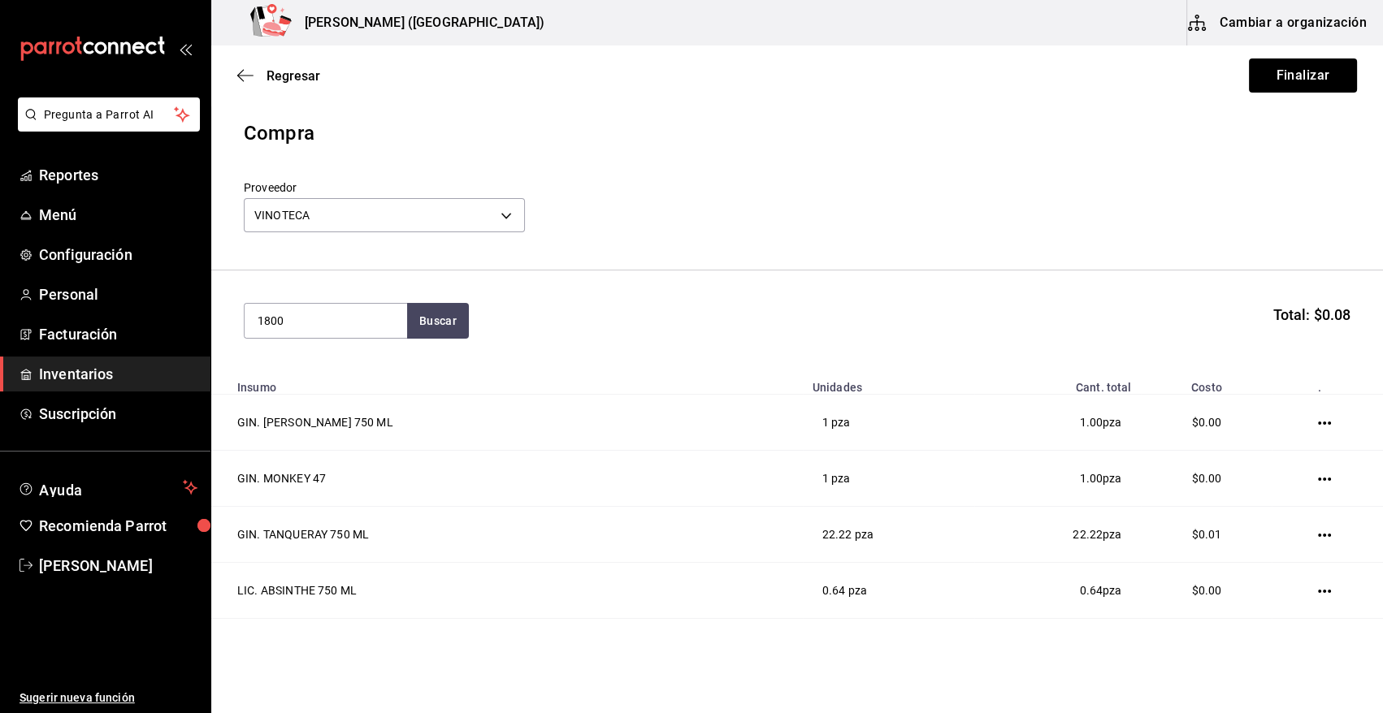
type input "1800"
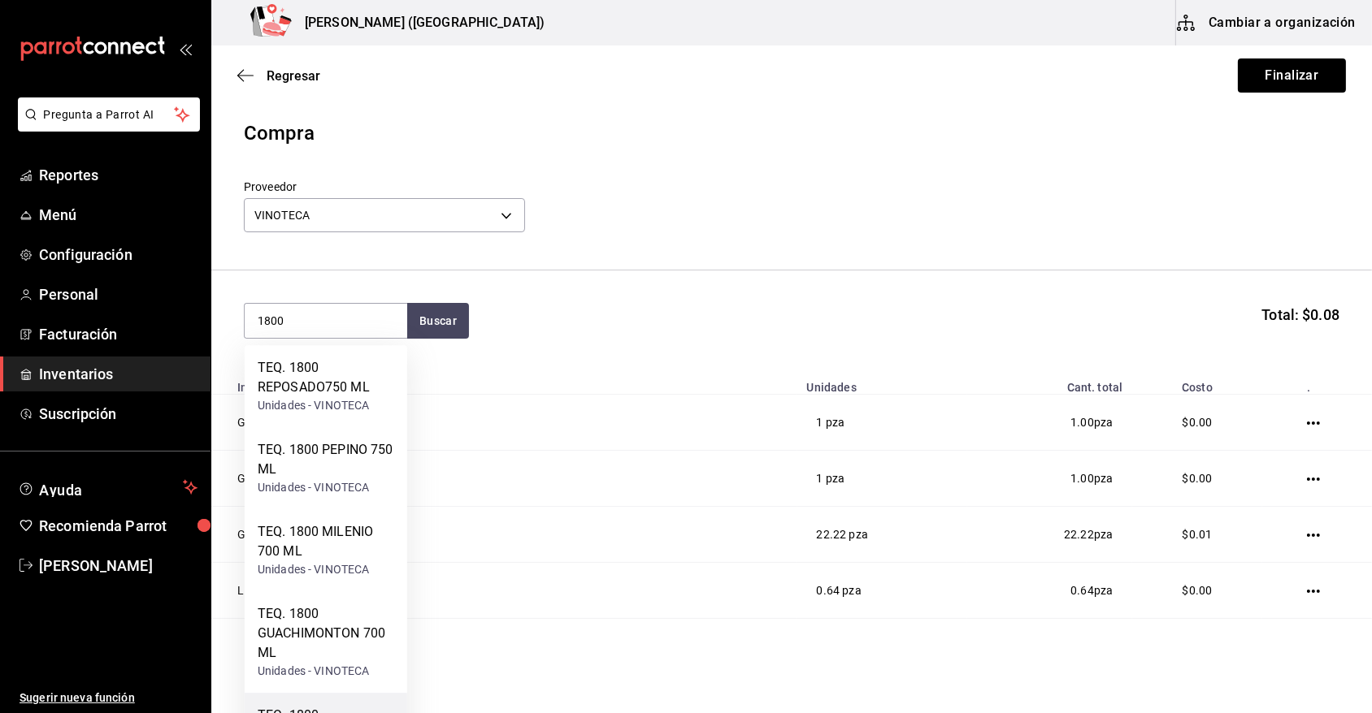
scroll to position [150, 0]
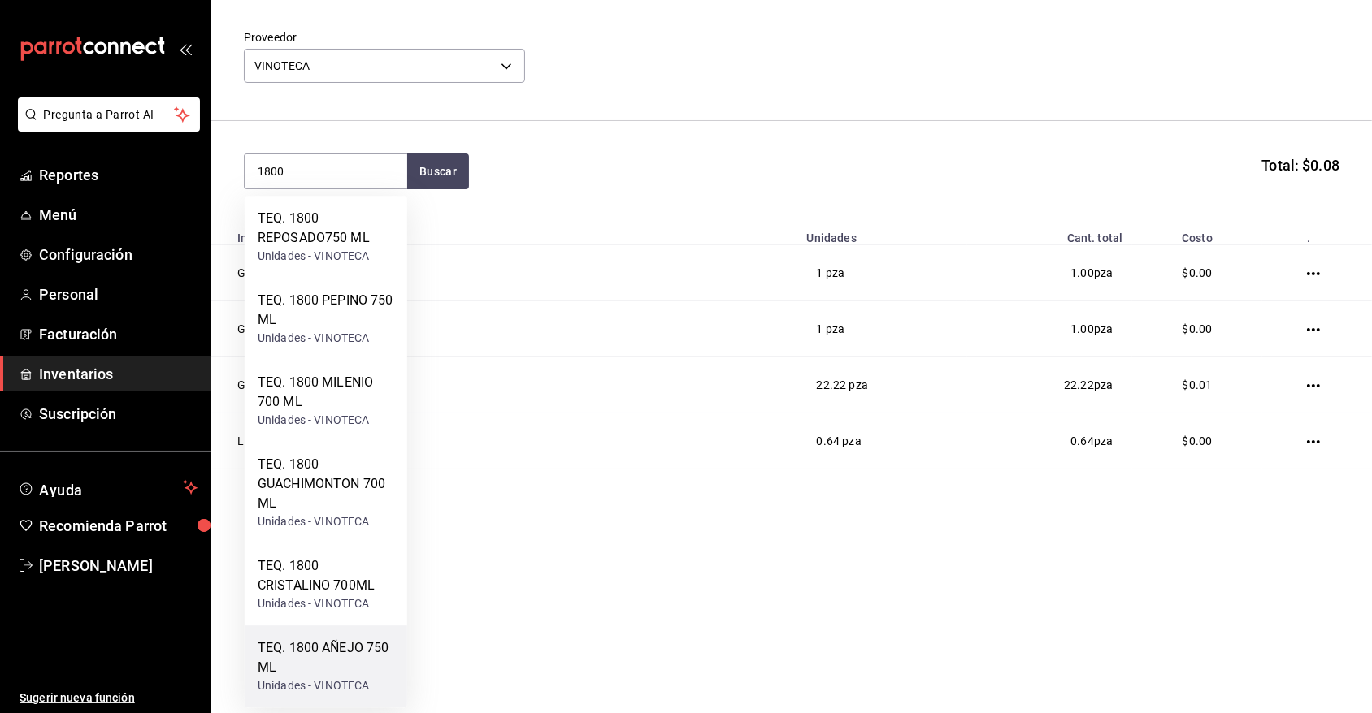
click at [365, 659] on div "TEQ. 1800 AÑEJO 750 ML" at bounding box center [326, 658] width 137 height 39
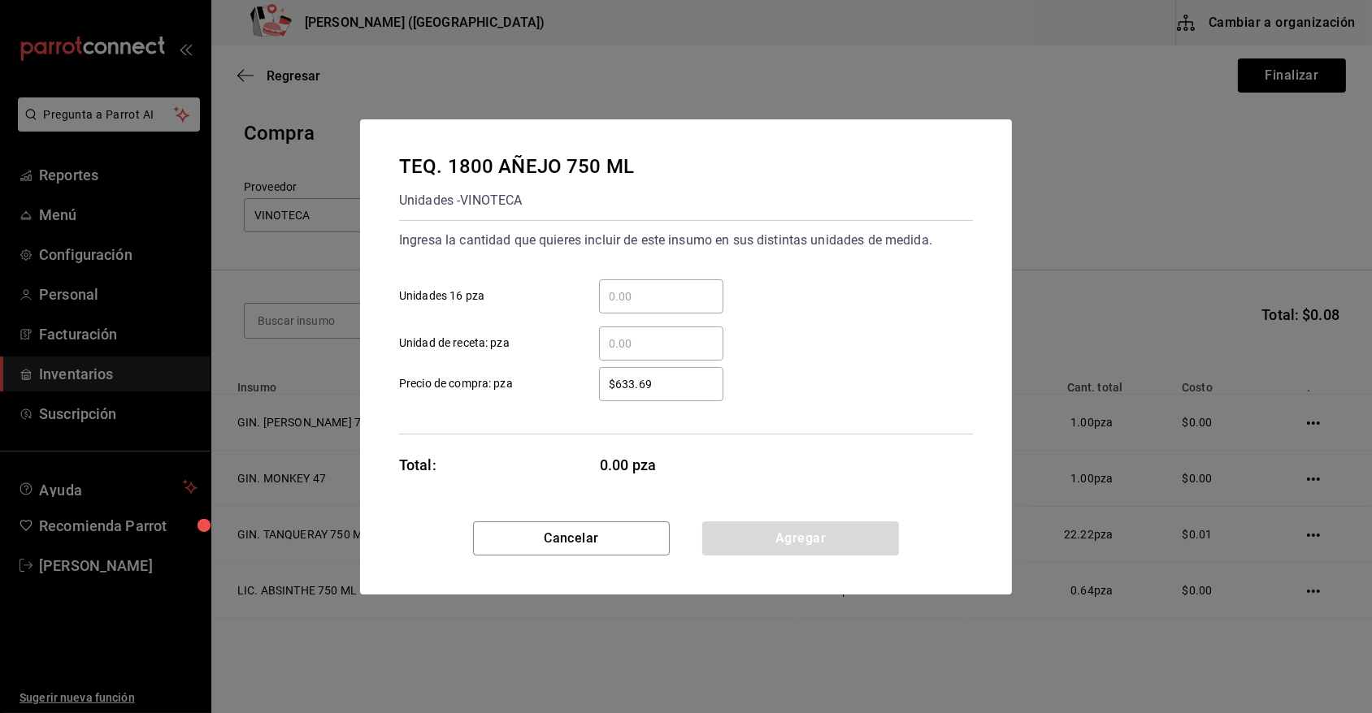
scroll to position [0, 0]
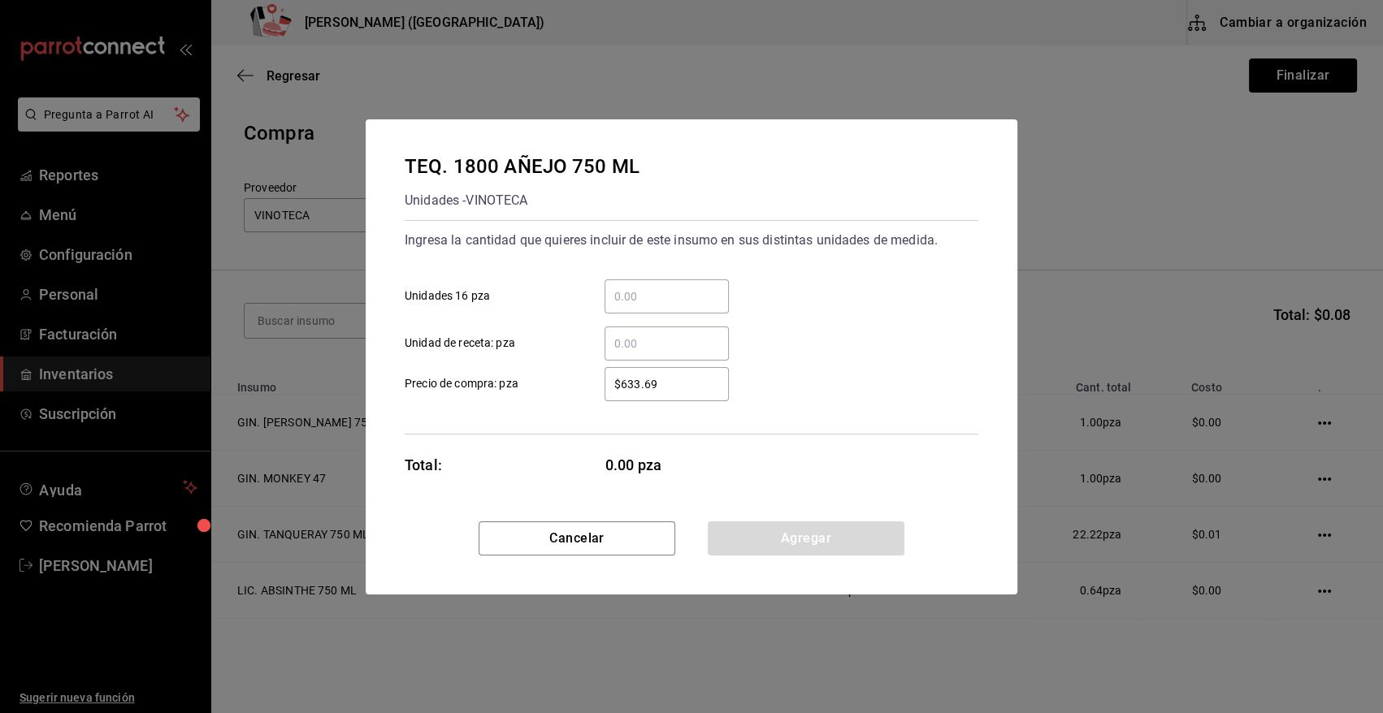
click at [630, 347] on input "​ Unidad de receta: pza" at bounding box center [667, 344] width 124 height 20
type input "2"
type input "$0.01"
click at [775, 536] on button "Agregar" at bounding box center [806, 539] width 197 height 34
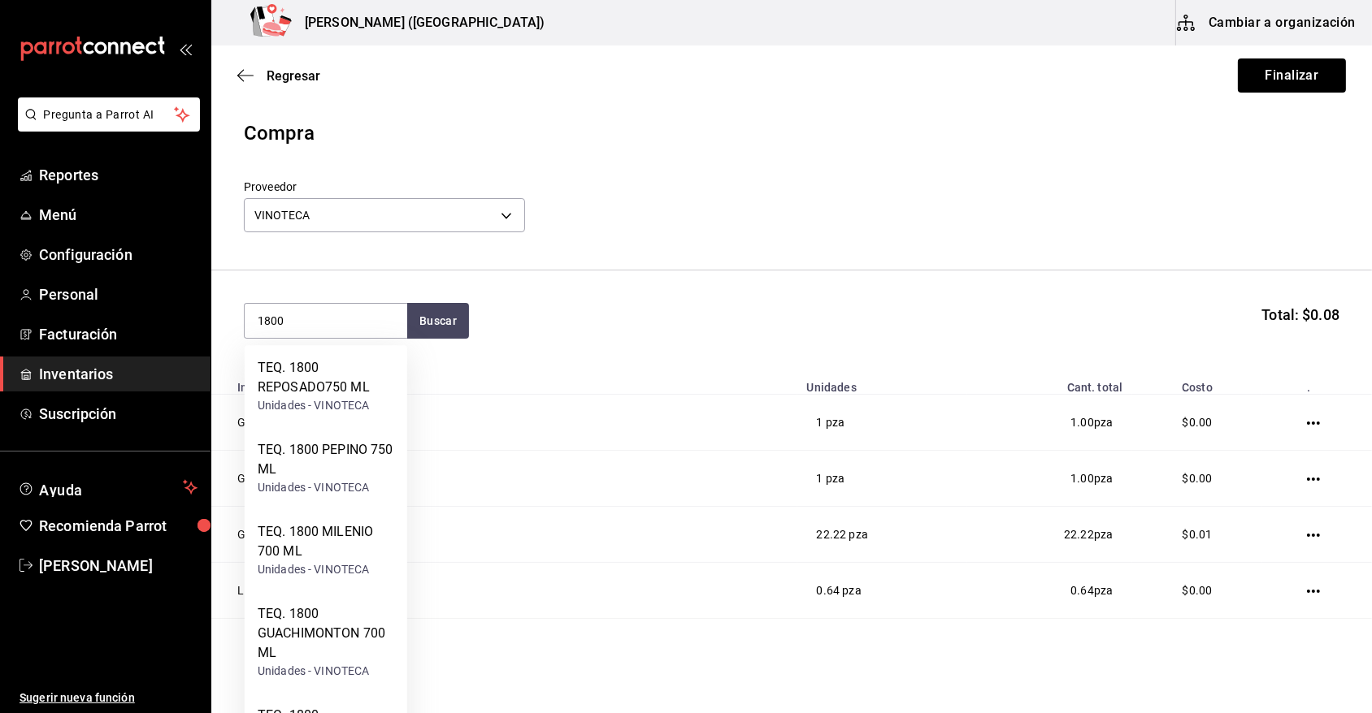
type input "1800"
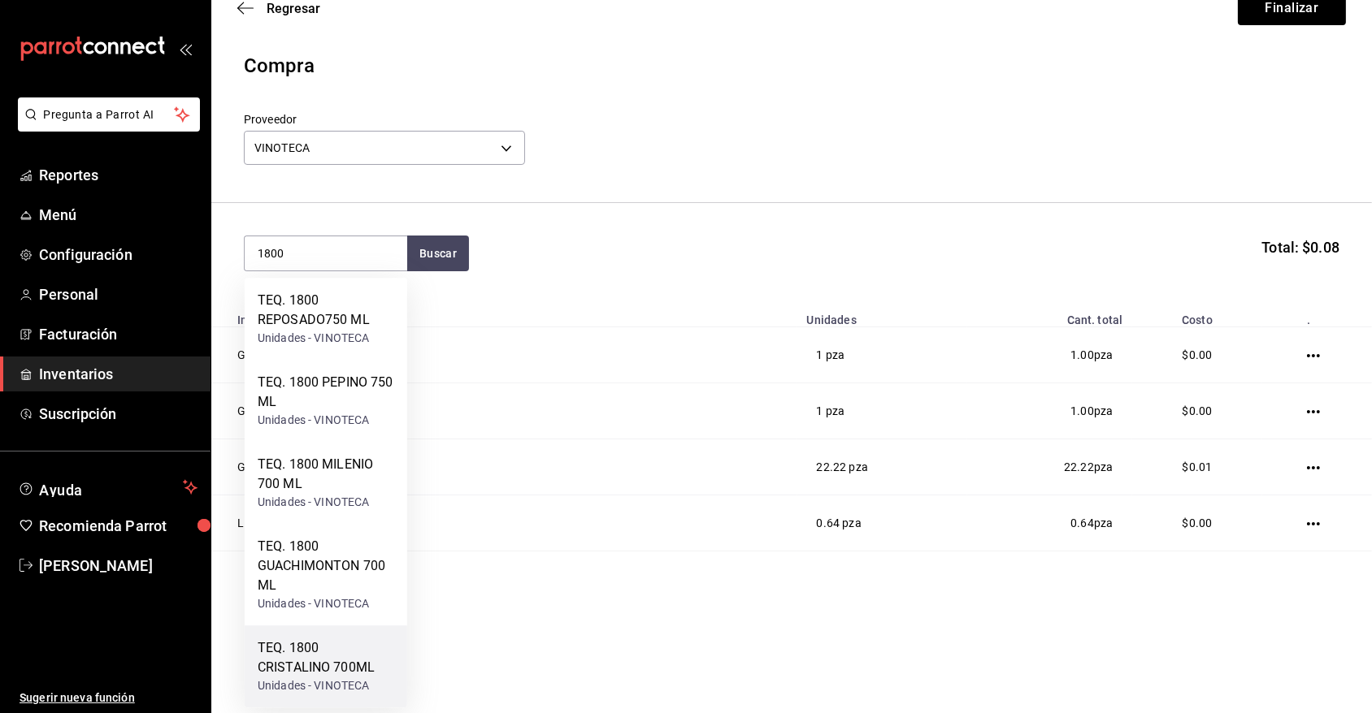
click at [333, 666] on div "TEQ. 1800 CRISTALINO 700ML" at bounding box center [326, 658] width 137 height 39
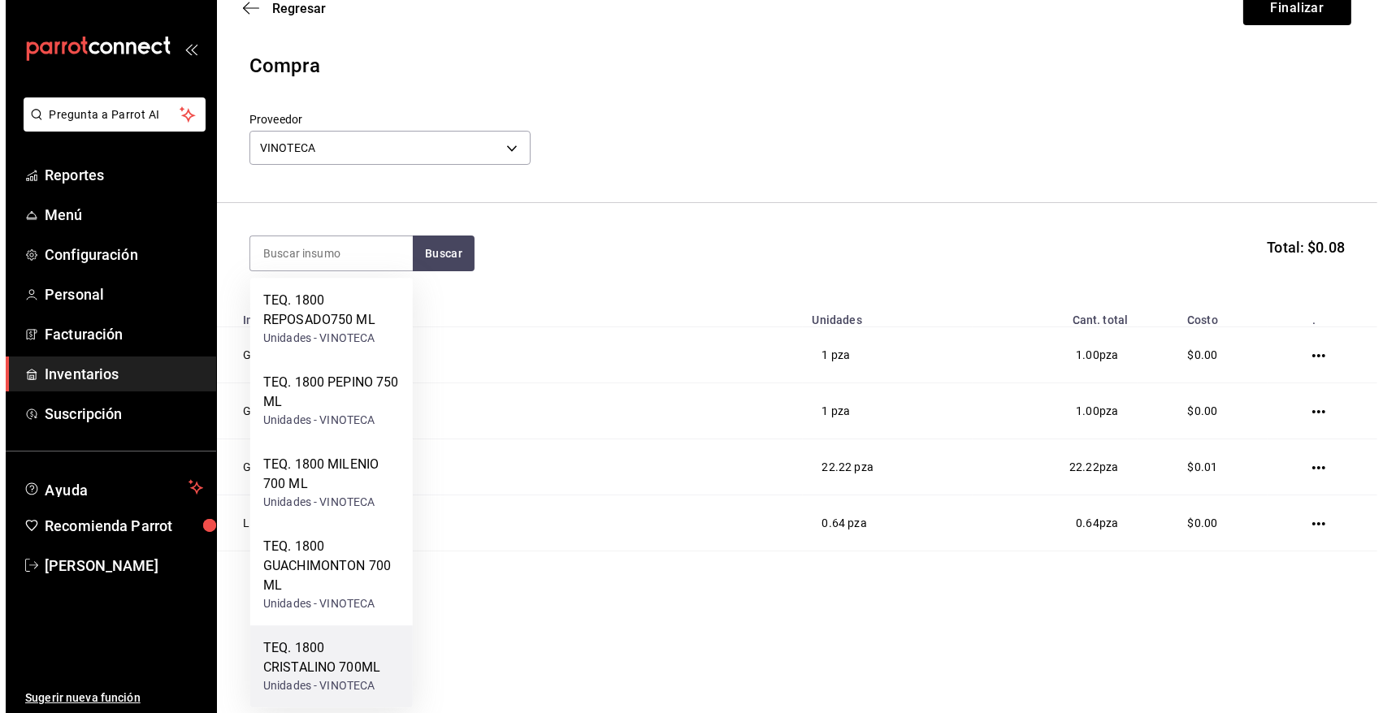
scroll to position [0, 0]
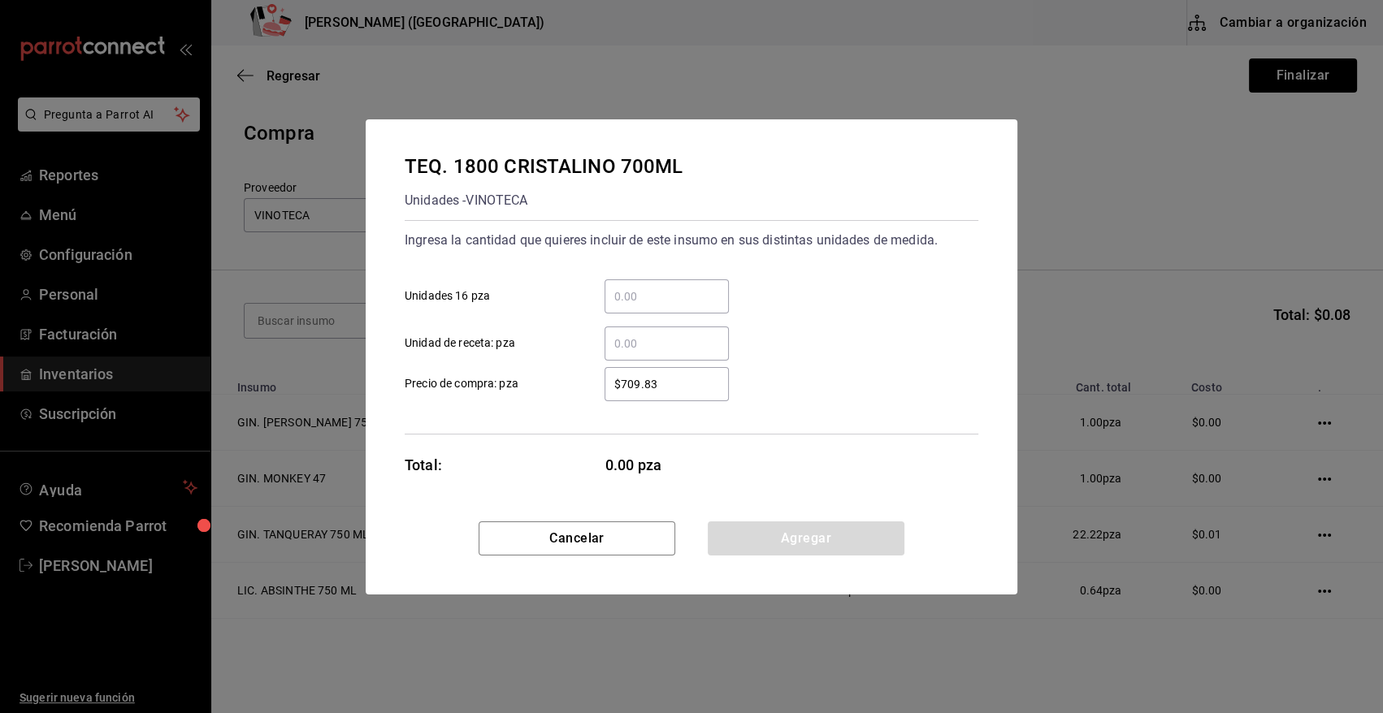
click at [646, 348] on input "​ Unidad de receta: pza" at bounding box center [667, 344] width 124 height 20
type input "1"
type input "$0.01"
click at [760, 544] on button "Agregar" at bounding box center [806, 539] width 197 height 34
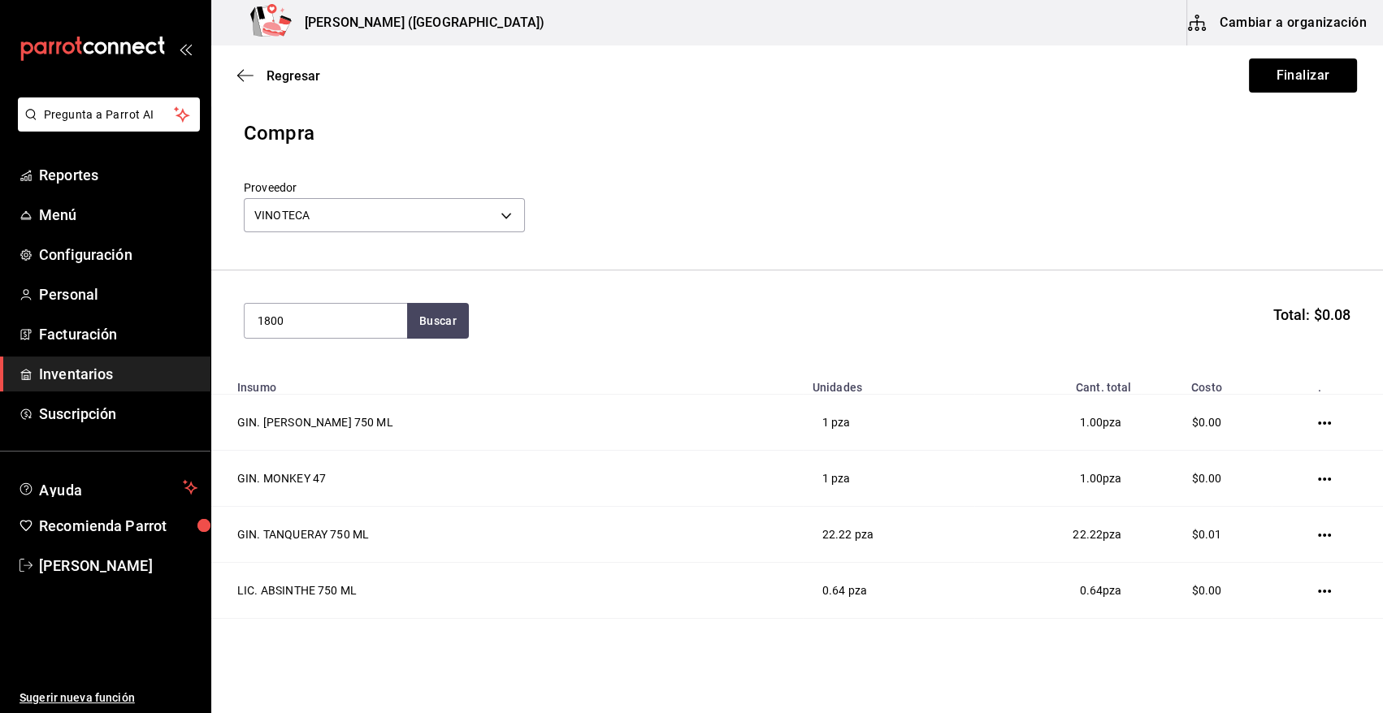
type input "1800"
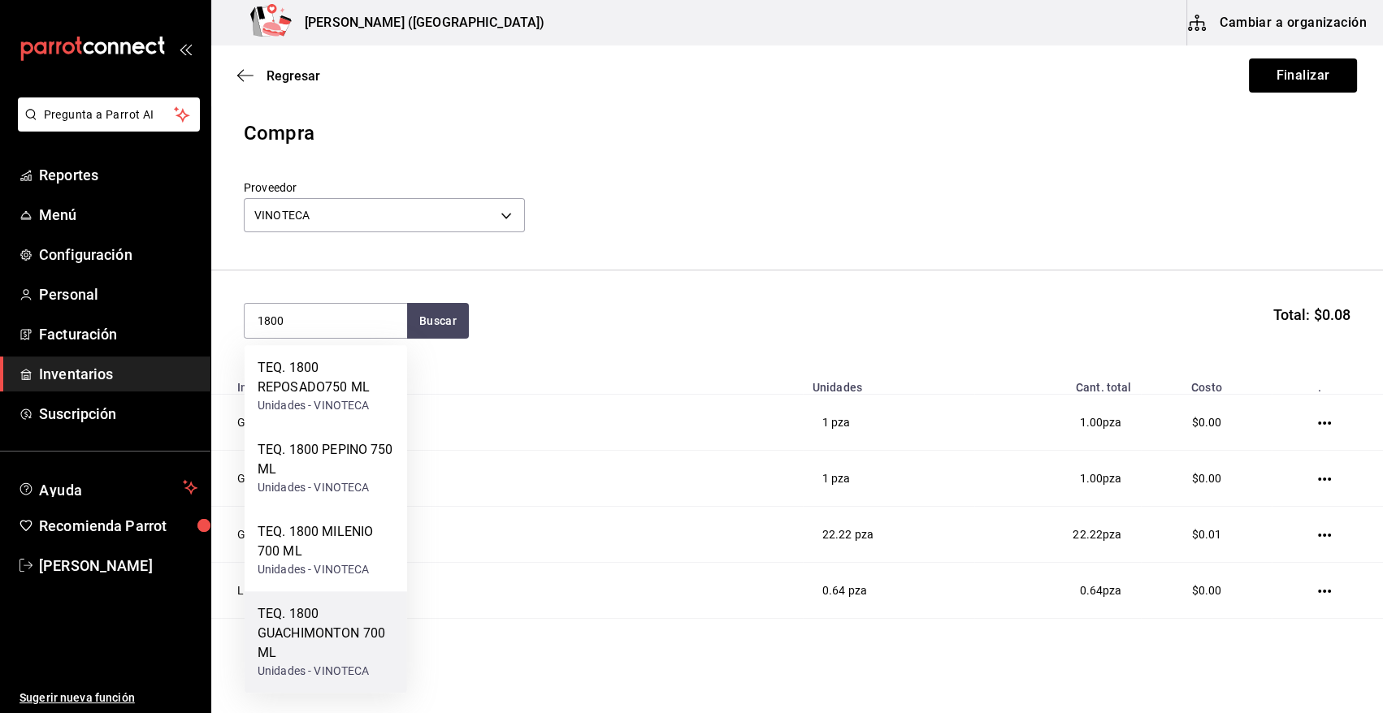
click at [324, 651] on div "TEQ. 1800 GUACHIMONTON 700 ML" at bounding box center [326, 634] width 137 height 59
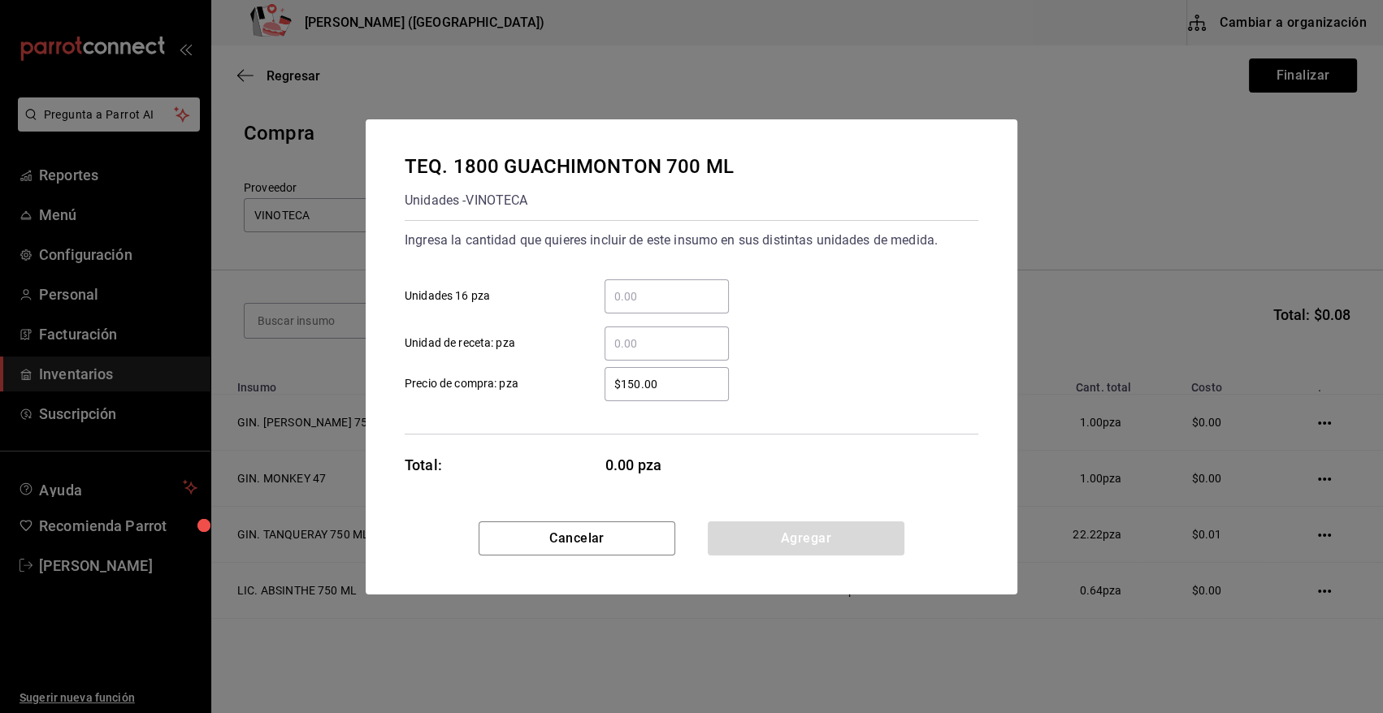
click at [666, 336] on input "​ Unidad de receta: pza" at bounding box center [667, 344] width 124 height 20
type input "1"
type input "$0.01"
click at [749, 538] on button "Agregar" at bounding box center [806, 539] width 197 height 34
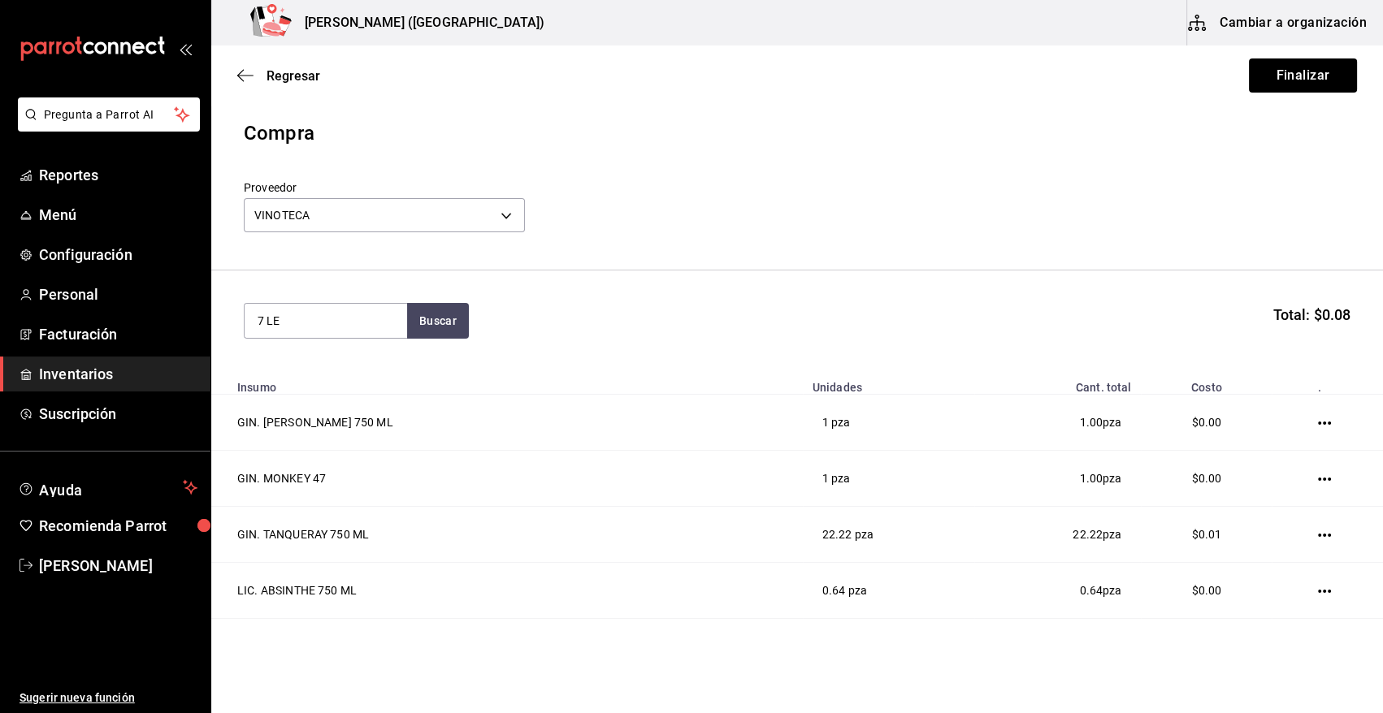
type input "7 LE"
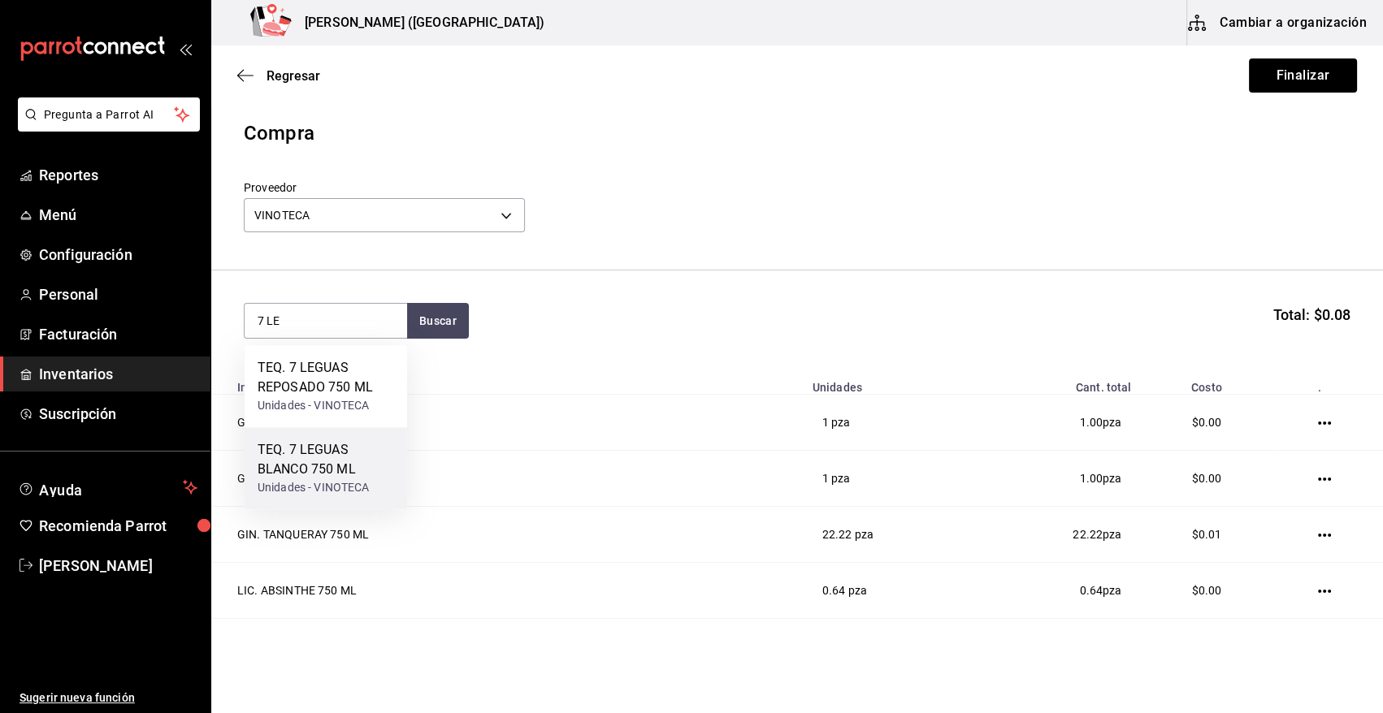
click at [336, 466] on div "TEQ. 7 LEGUAS BLANCO 750 ML" at bounding box center [326, 459] width 137 height 39
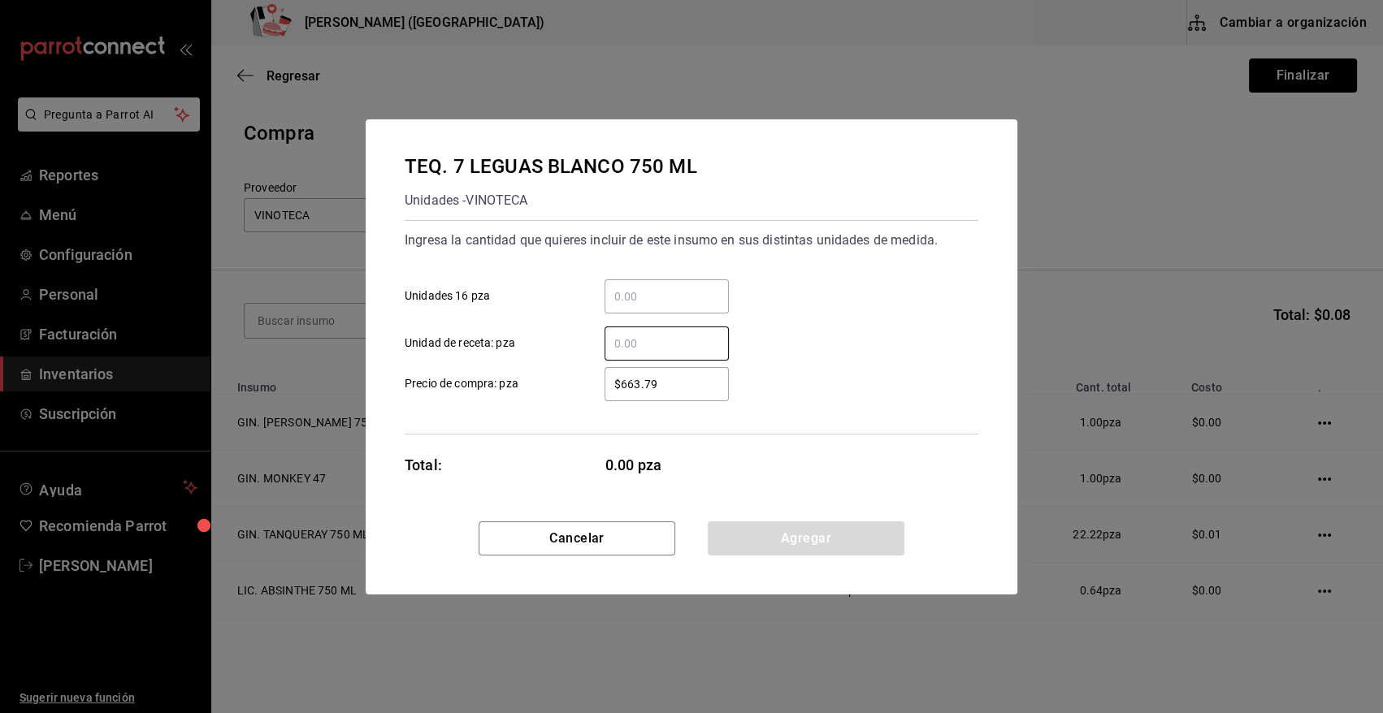
click at [686, 340] on input "​ Unidad de receta: pza" at bounding box center [667, 344] width 124 height 20
type input "5"
type input "$0.01"
click at [804, 543] on button "Agregar" at bounding box center [806, 539] width 197 height 34
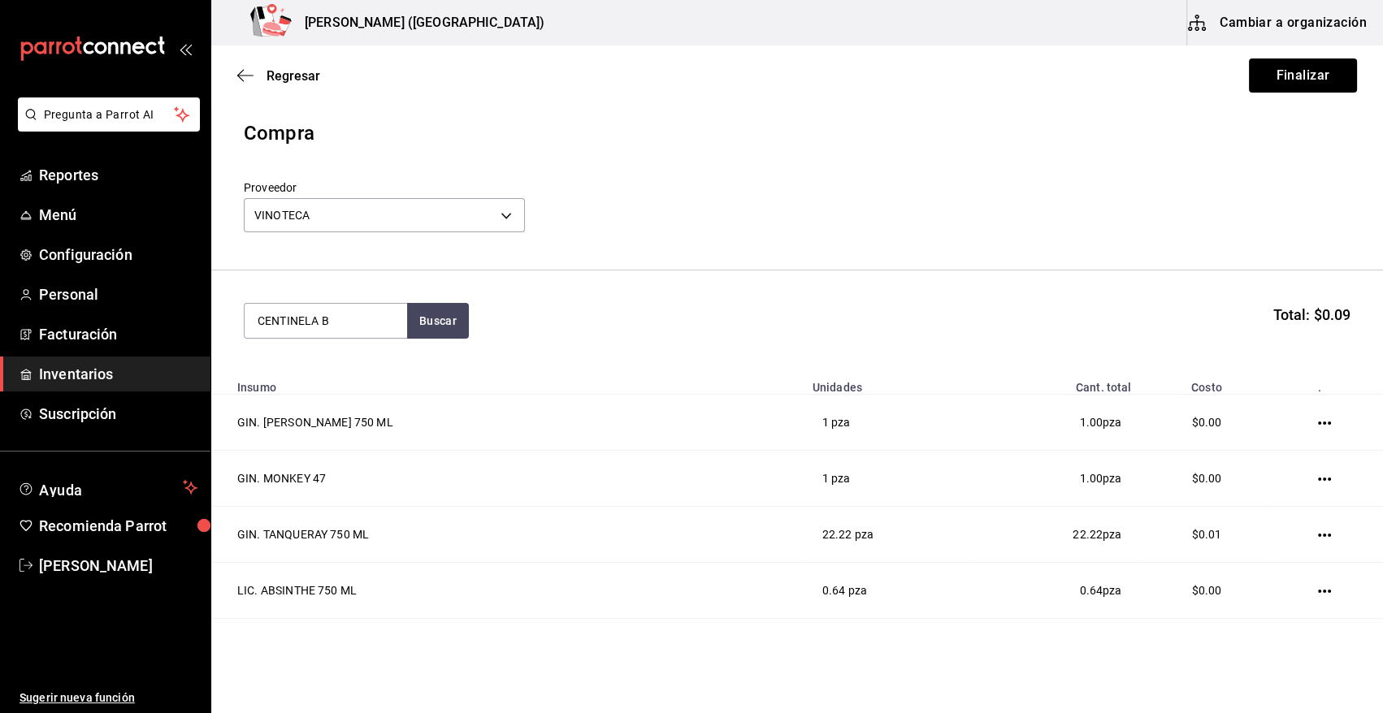
type input "CENTINELA B"
click at [304, 369] on div "TEQ. CENTINELA BLANCO 750 ML" at bounding box center [326, 377] width 137 height 39
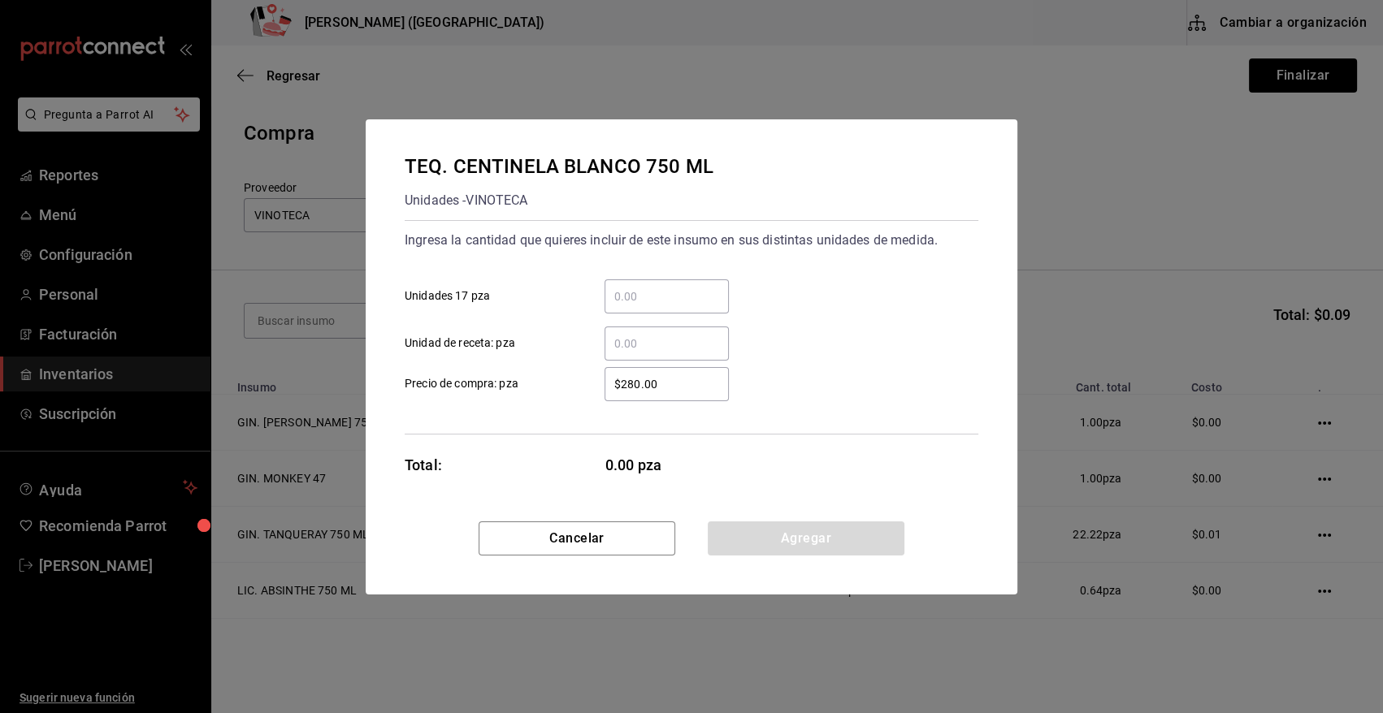
click at [649, 341] on input "​ Unidad de receta: pza" at bounding box center [667, 344] width 124 height 20
type input "1"
type input "$0.01"
click at [752, 534] on button "Agregar" at bounding box center [806, 539] width 197 height 34
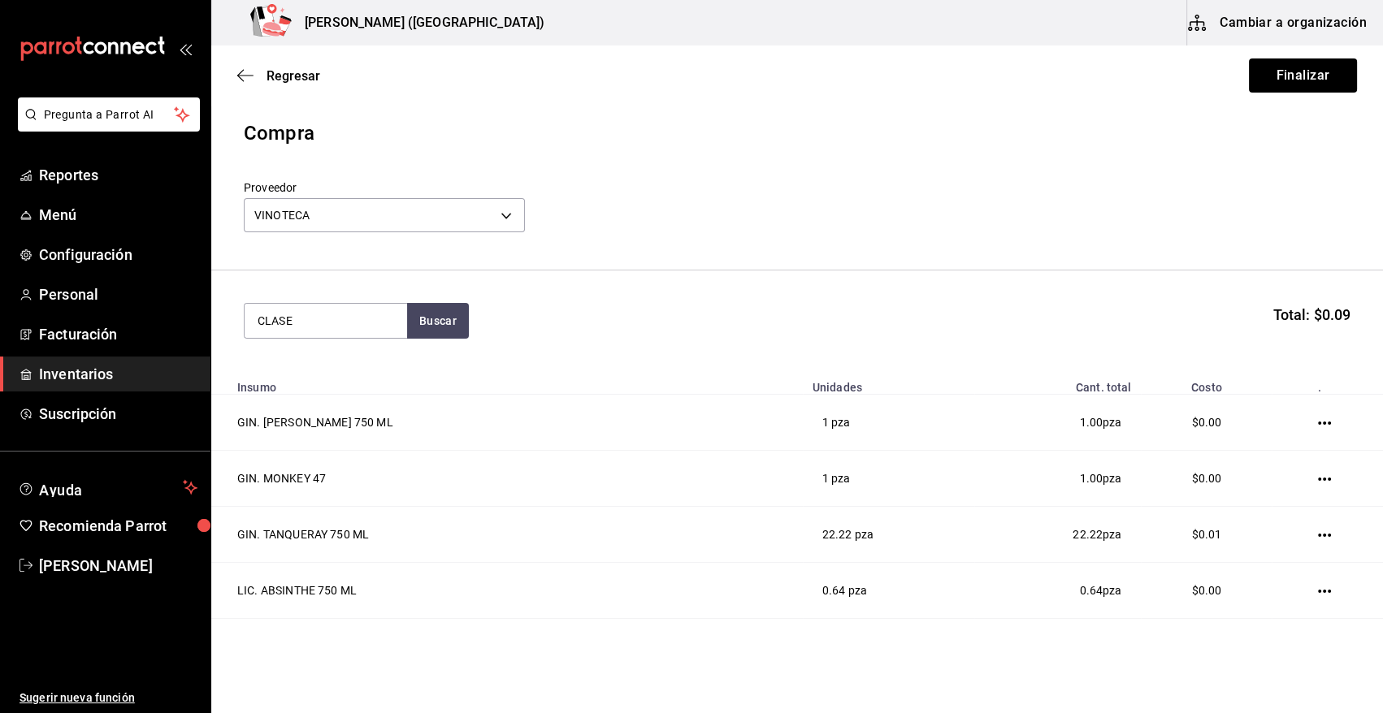
type input "CLASE"
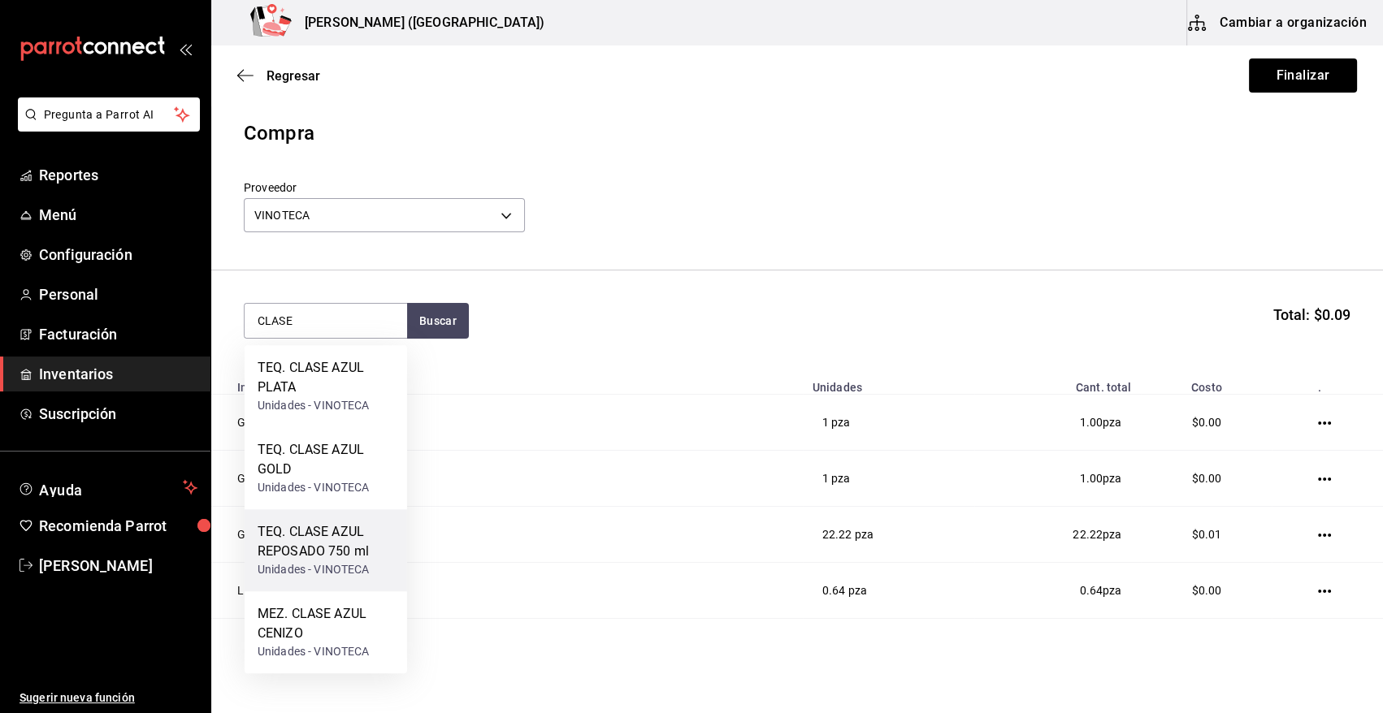
click at [305, 553] on div "TEQ. CLASE AZUL REPOSADO 750 ml" at bounding box center [326, 541] width 137 height 39
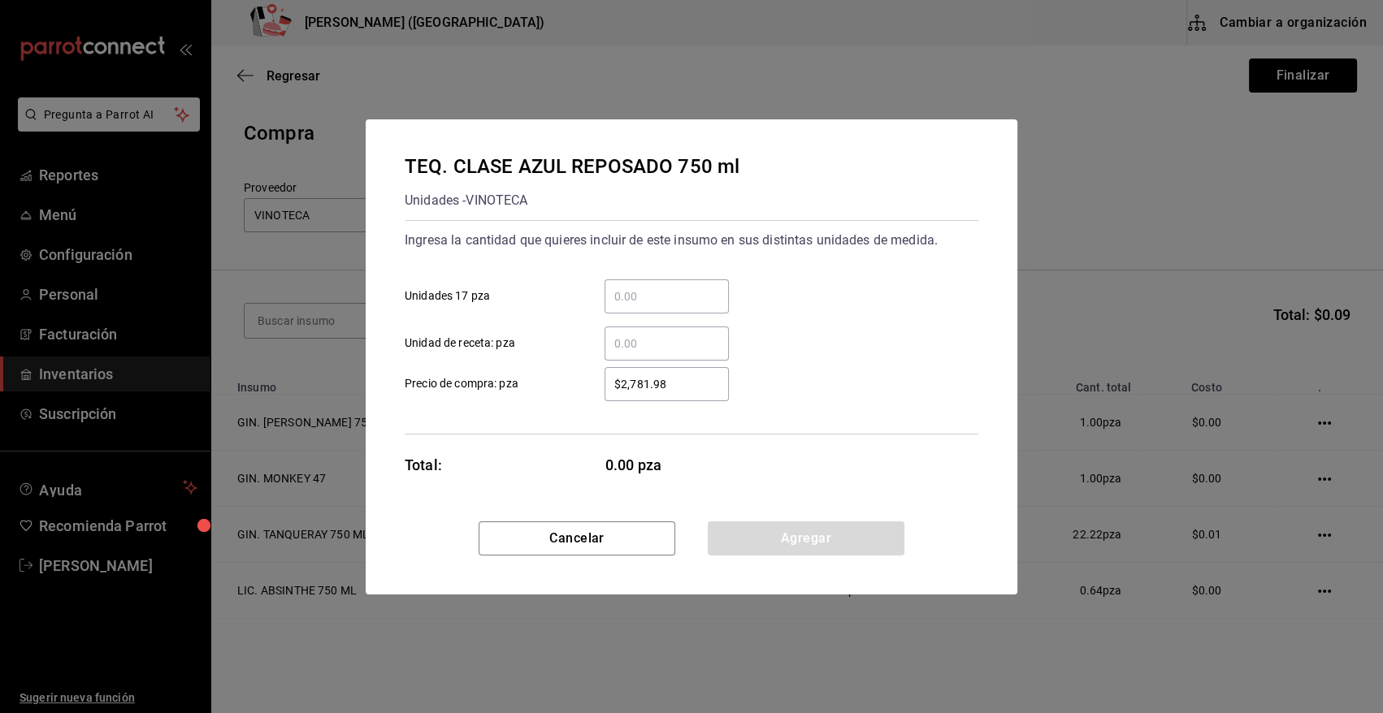
click at [674, 345] on input "​ Unidad de receta: pza" at bounding box center [667, 344] width 124 height 20
type input "10.28"
type input "$0.01"
click at [738, 544] on button "Agregar" at bounding box center [806, 539] width 197 height 34
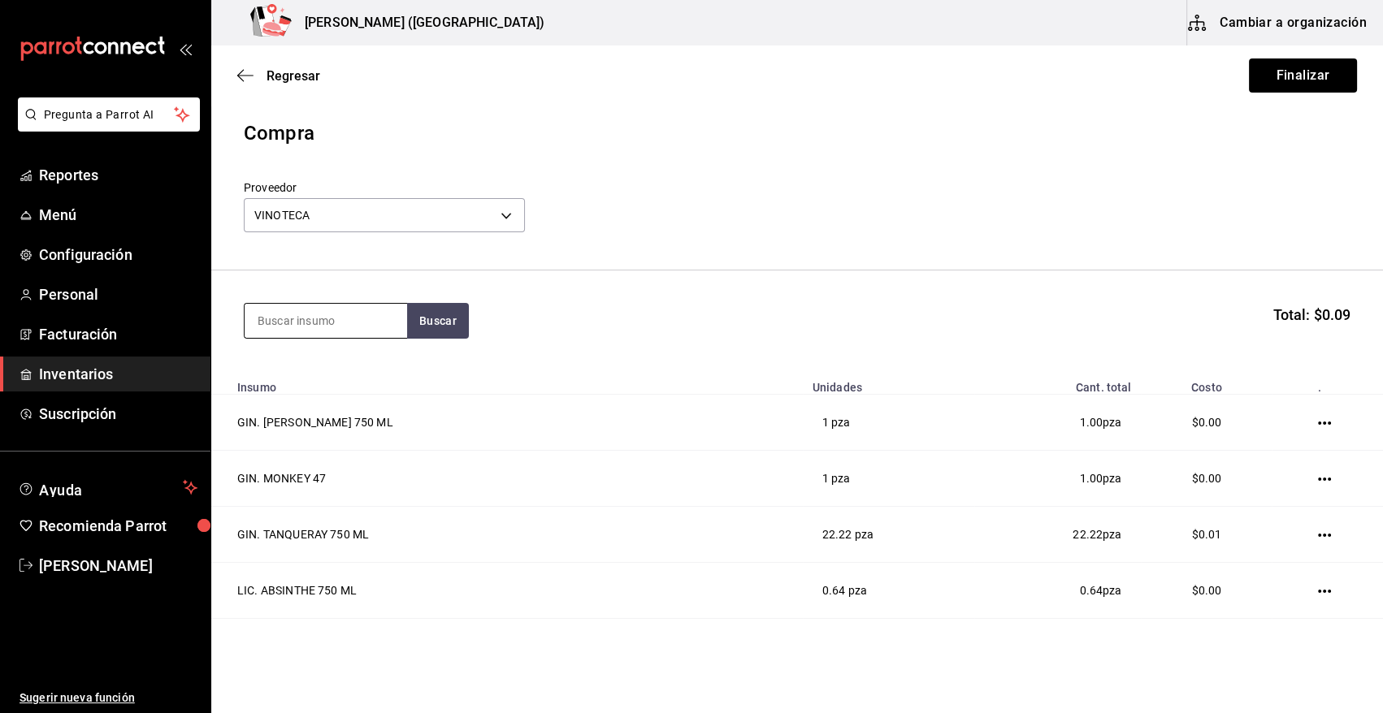
click at [366, 327] on input at bounding box center [326, 321] width 163 height 34
type input "DOBEL"
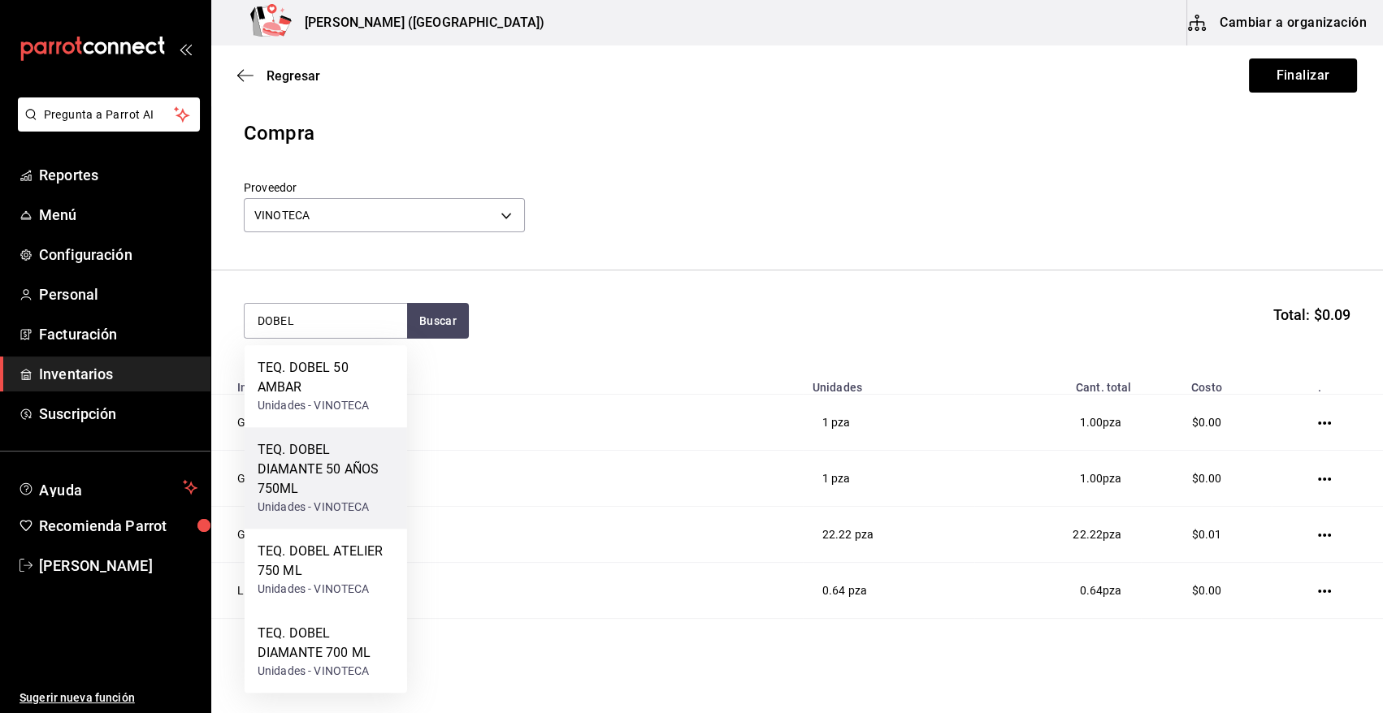
click at [336, 484] on div "TEQ. DOBEL DIAMANTE 50 AÑOS 750ML" at bounding box center [326, 469] width 137 height 59
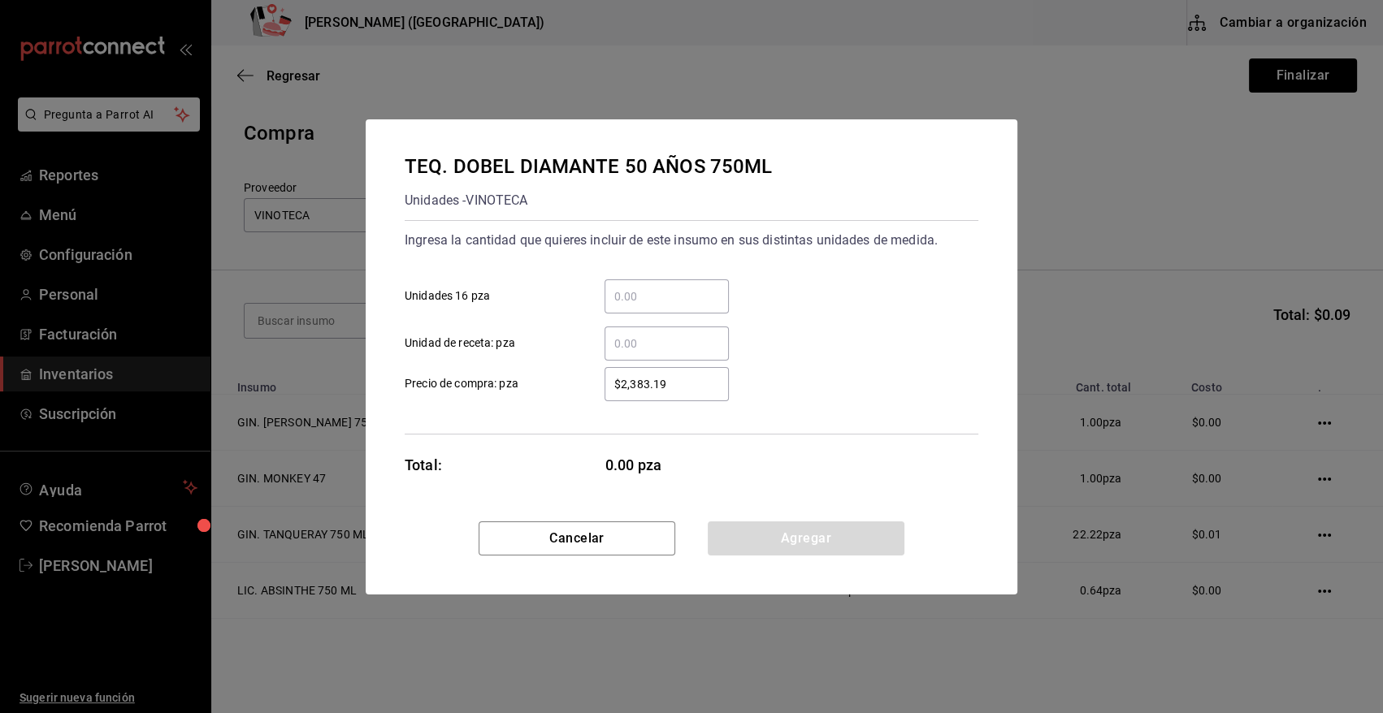
click at [659, 341] on input "​ Unidad de receta: pza" at bounding box center [667, 344] width 124 height 20
type input "2"
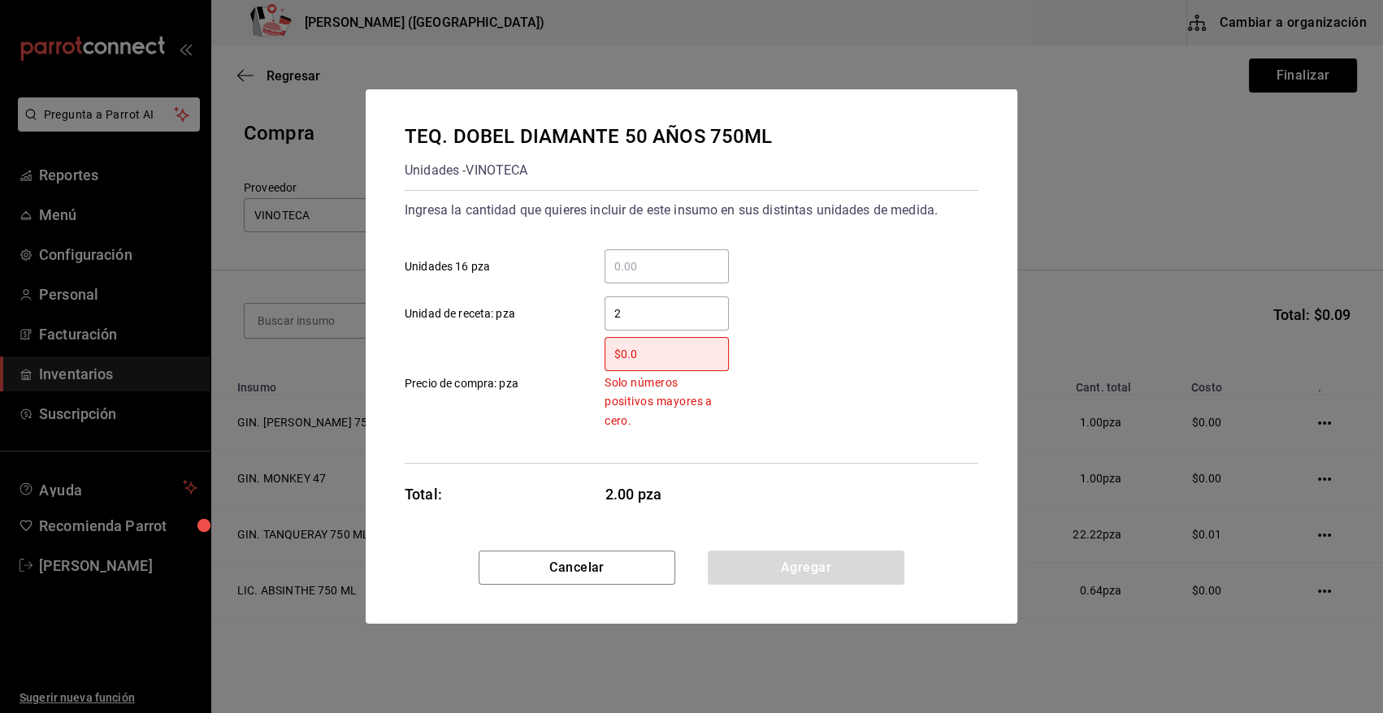
type input "$0.01"
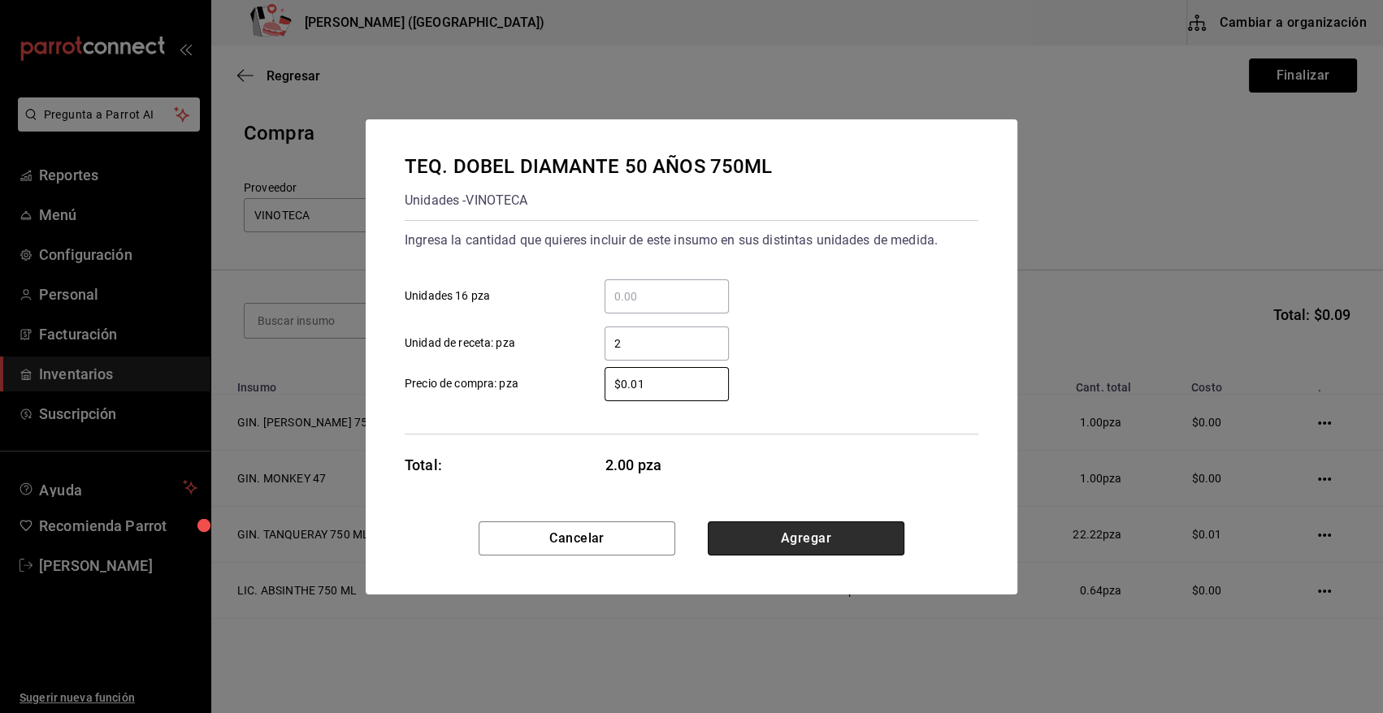
click at [743, 547] on button "Agregar" at bounding box center [806, 539] width 197 height 34
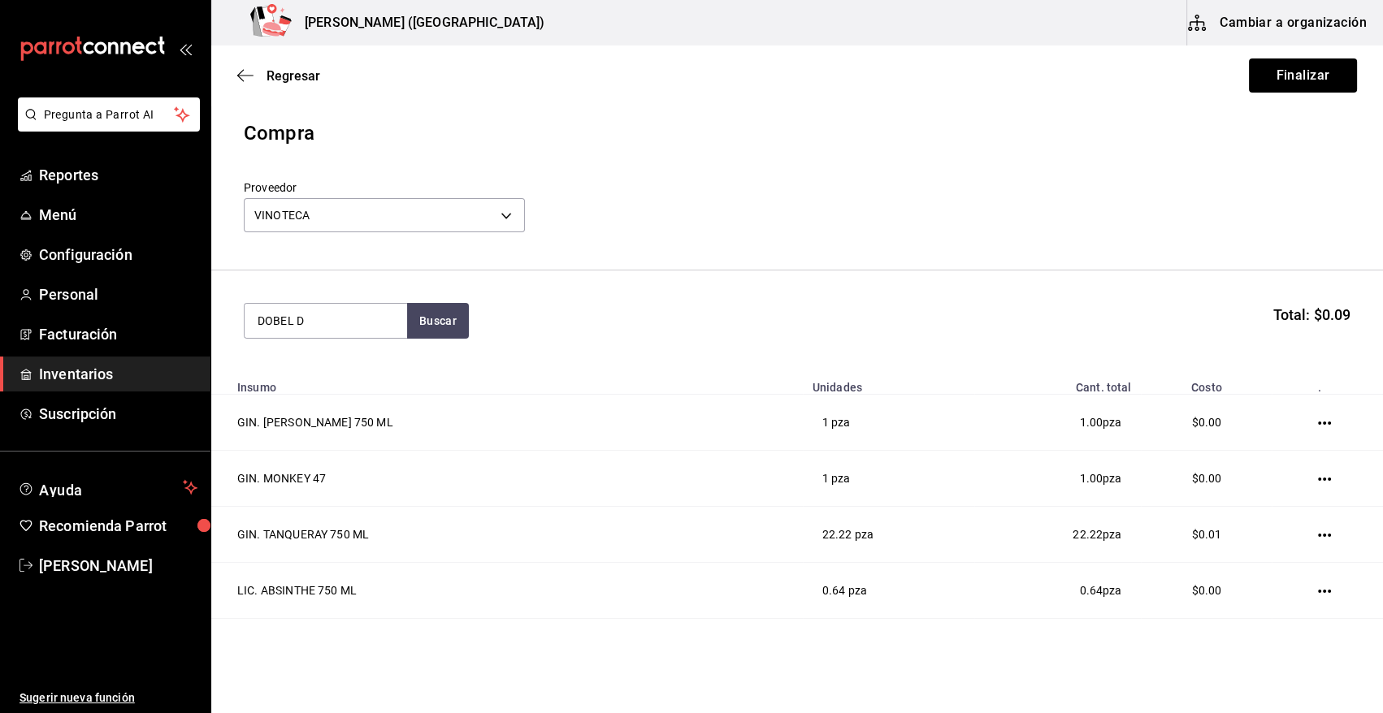
type input "DOBEL D"
click at [317, 398] on div "Unidades - VINOTECA" at bounding box center [326, 405] width 137 height 17
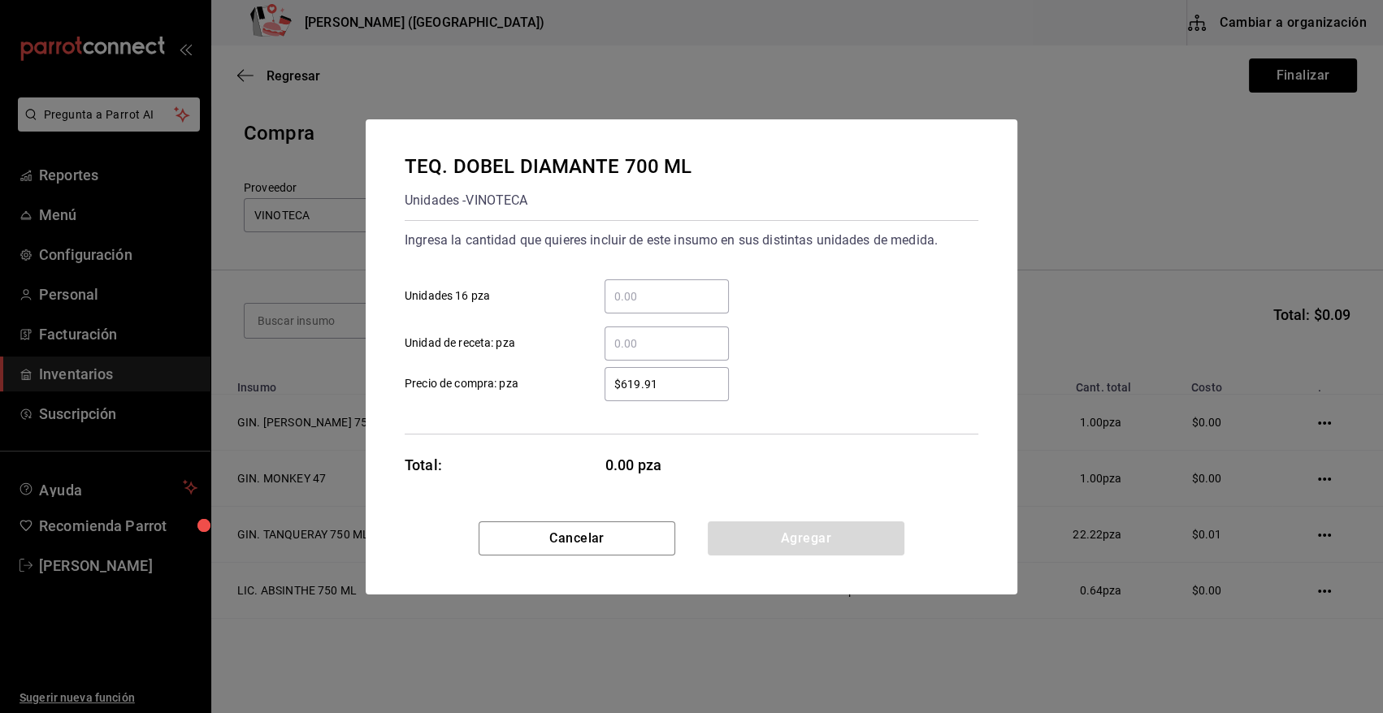
click at [721, 354] on div "​" at bounding box center [667, 344] width 124 height 34
click at [721, 353] on input "​ Unidad de receta: pza" at bounding box center [667, 344] width 124 height 20
type input "2"
type input "$0.01"
click at [767, 535] on button "Agregar" at bounding box center [806, 539] width 197 height 34
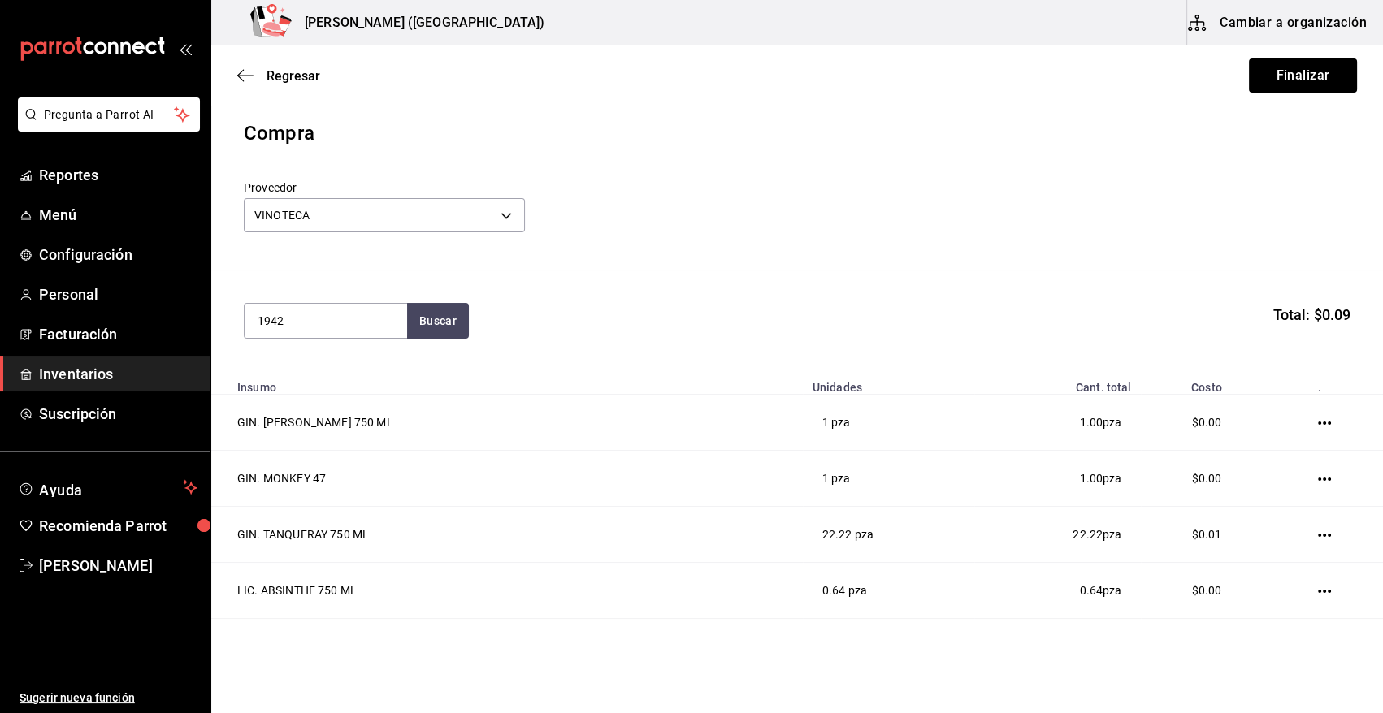
type input "1942"
click at [393, 410] on div "TEQ. DON JULIO 1942 750 ML Unidades - VINOTECA" at bounding box center [326, 386] width 163 height 82
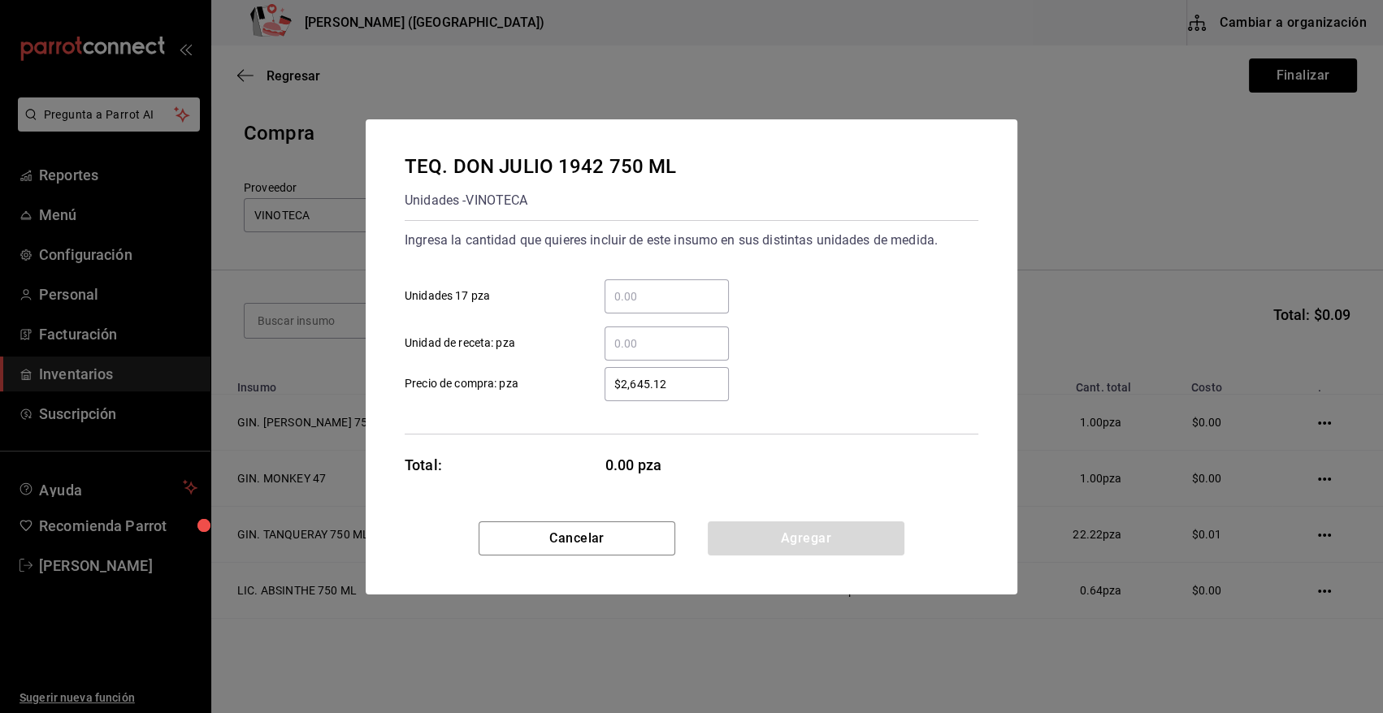
click at [629, 345] on input "​ Unidad de receta: pza" at bounding box center [667, 344] width 124 height 20
type input "2"
type input "$0.01"
click at [776, 537] on button "Agregar" at bounding box center [806, 539] width 197 height 34
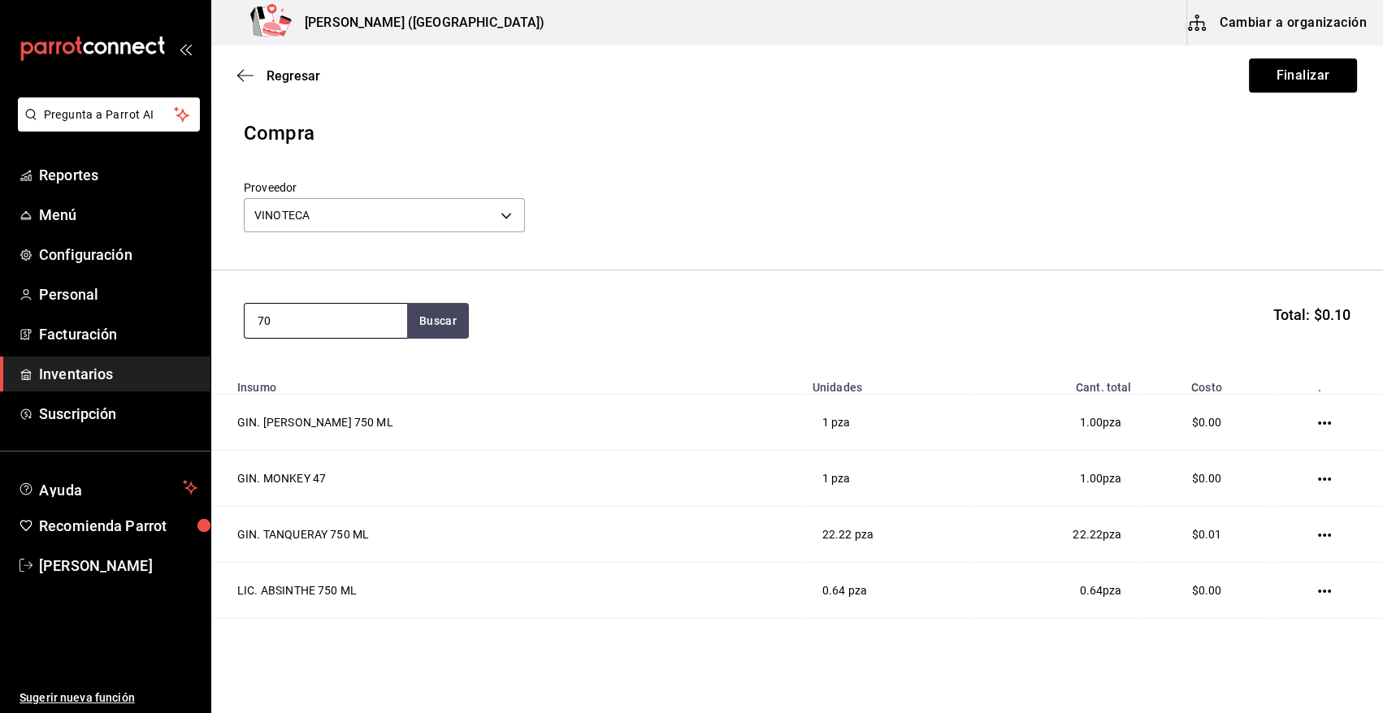
type input "7"
type input "JULIO"
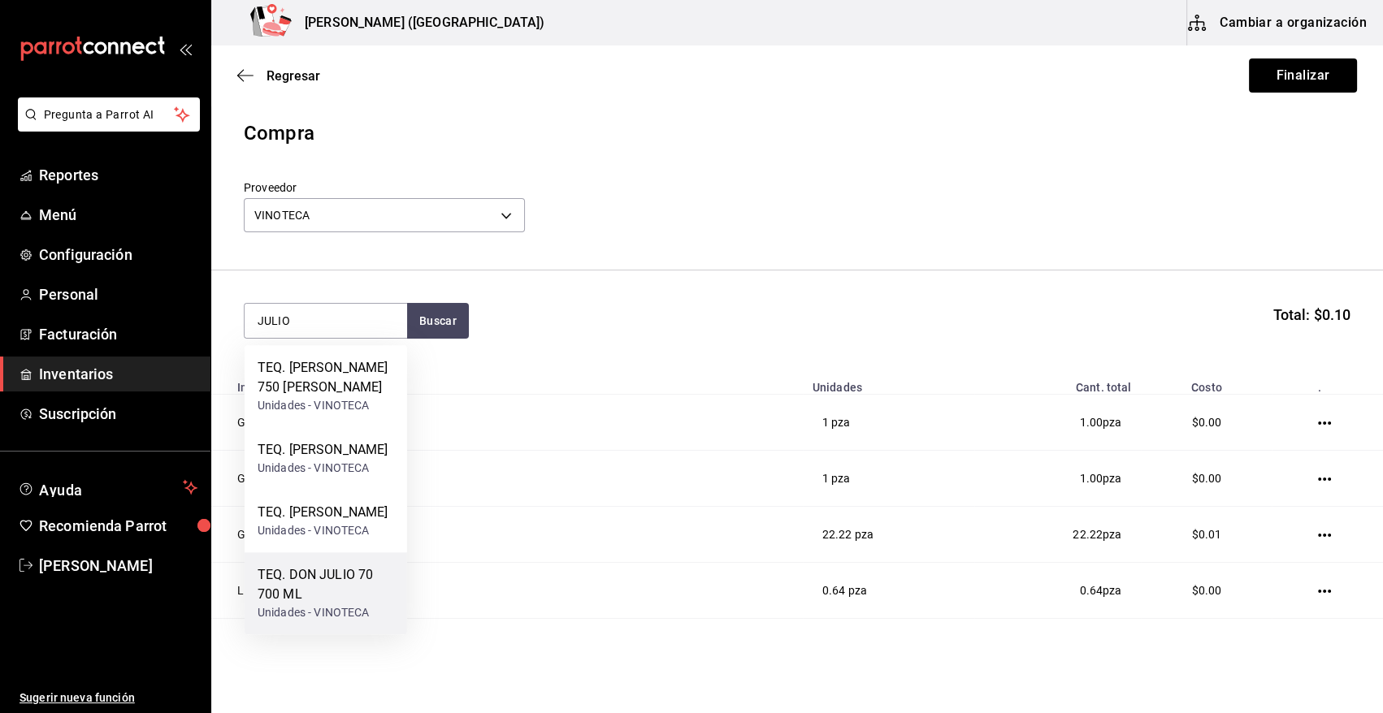
click at [326, 605] on div "TEQ. DON JULIO 70 700 ML" at bounding box center [326, 585] width 137 height 39
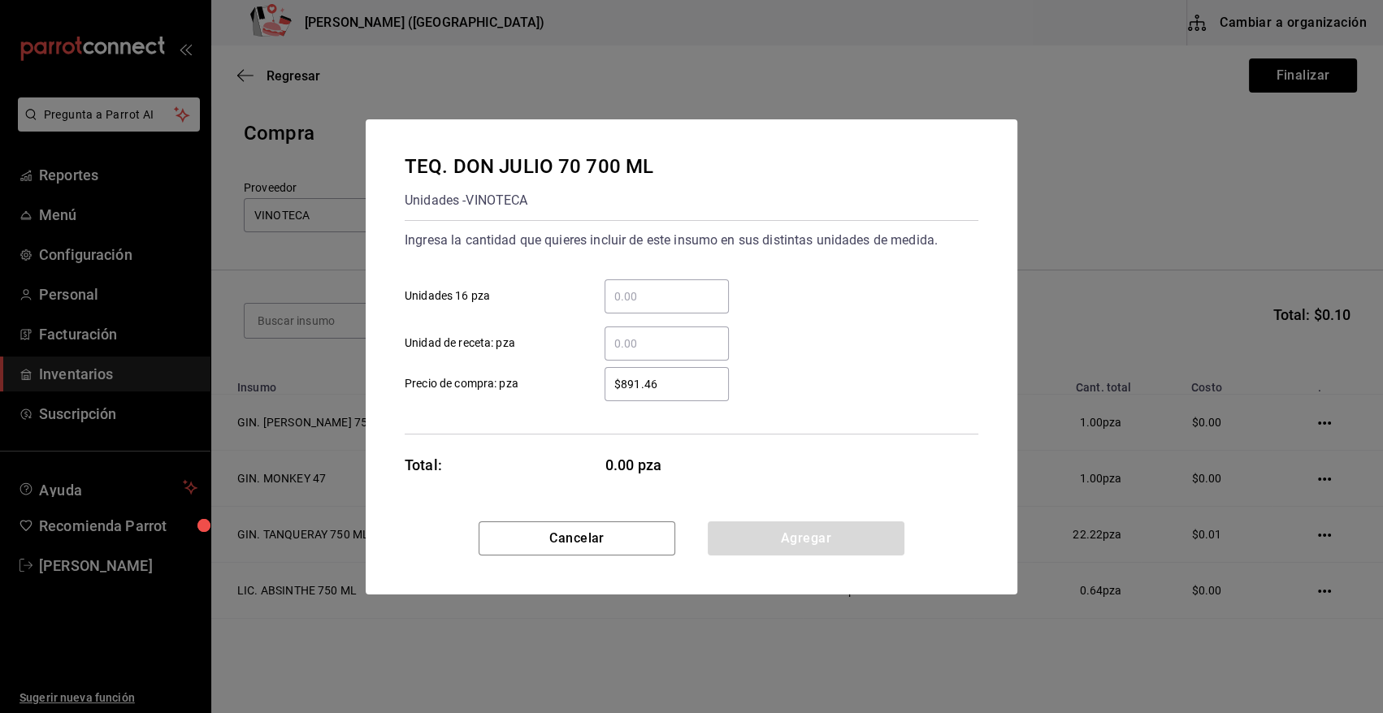
click at [652, 345] on input "​ Unidad de receta: pza" at bounding box center [667, 344] width 124 height 20
type input "18"
type input "$0.01"
click at [795, 538] on button "Agregar" at bounding box center [806, 539] width 197 height 34
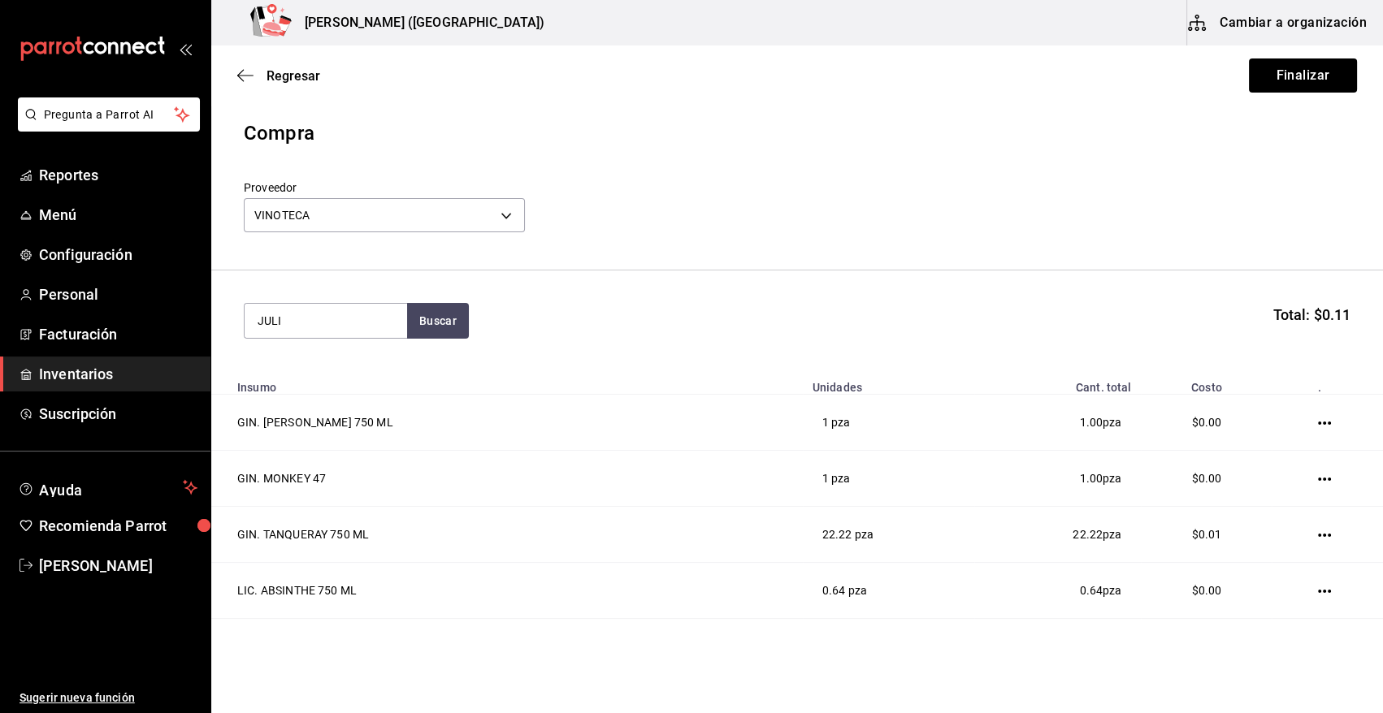
type input "JULIO"
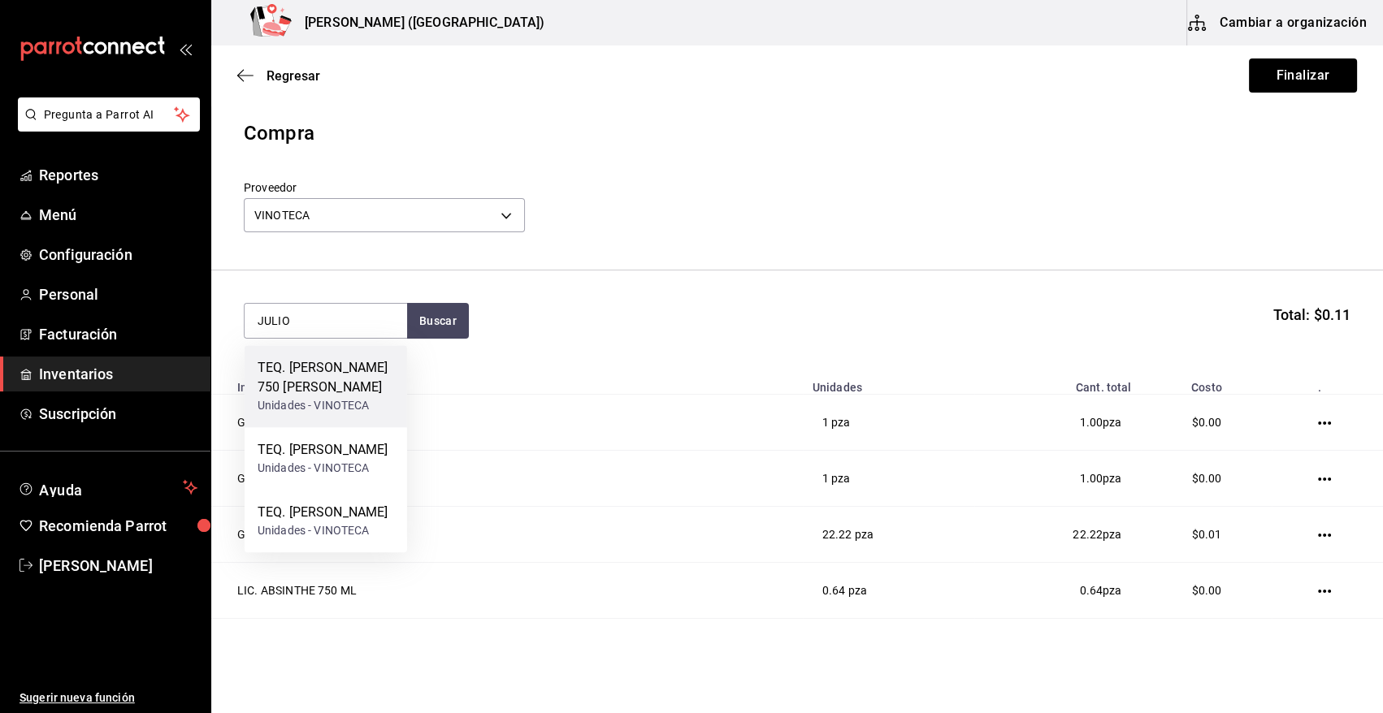
click at [327, 377] on div "TEQ. DON JULIO BLANCO 750 MLVIN" at bounding box center [326, 377] width 137 height 39
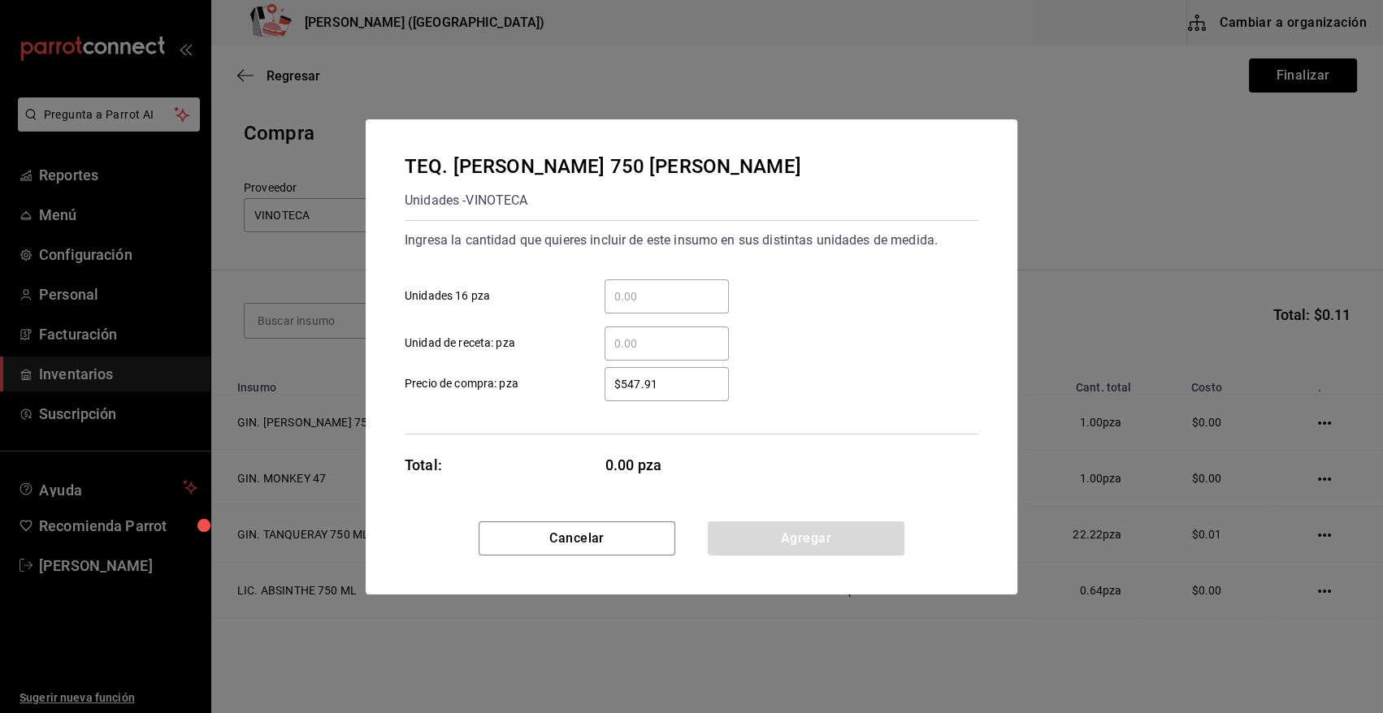
click at [630, 341] on input "​ Unidad de receta: pza" at bounding box center [667, 344] width 124 height 20
type input "15.14"
type input "$0.01"
click at [744, 539] on button "Agregar" at bounding box center [806, 539] width 197 height 34
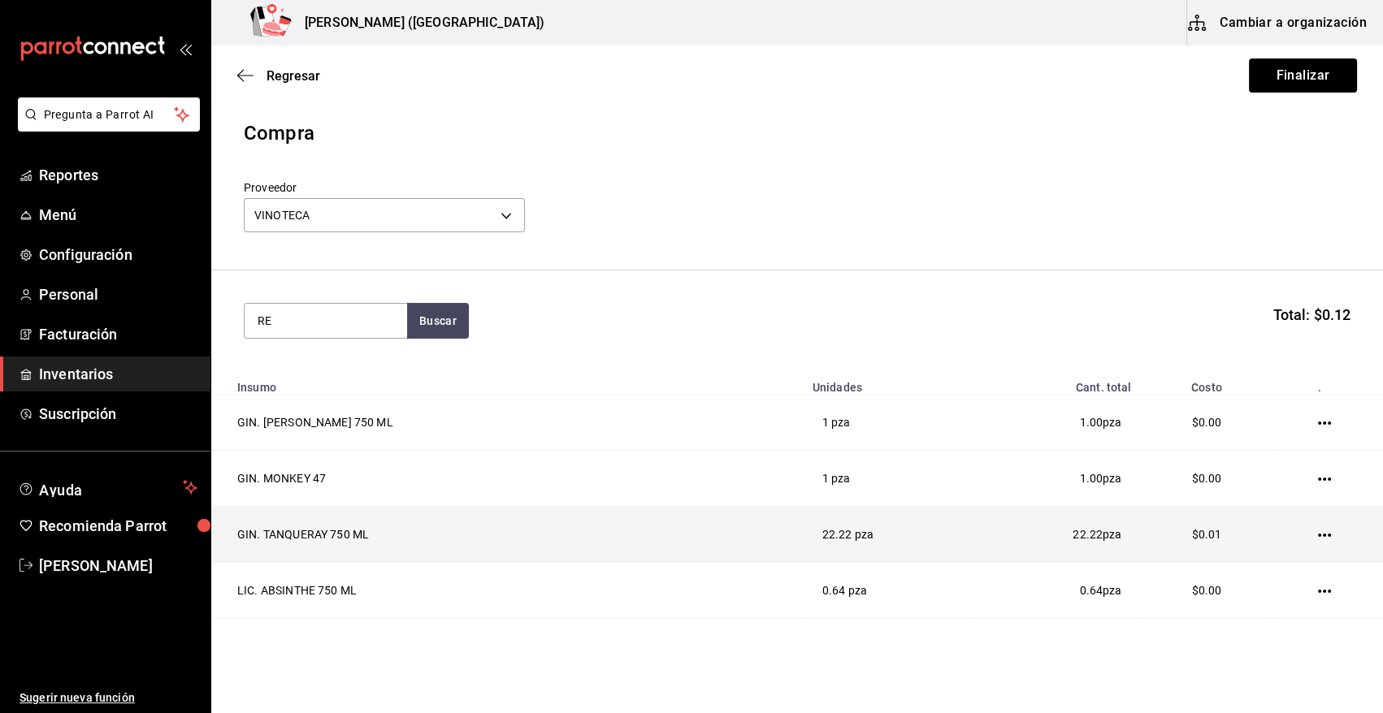
type input "R"
type input "FAMILIA"
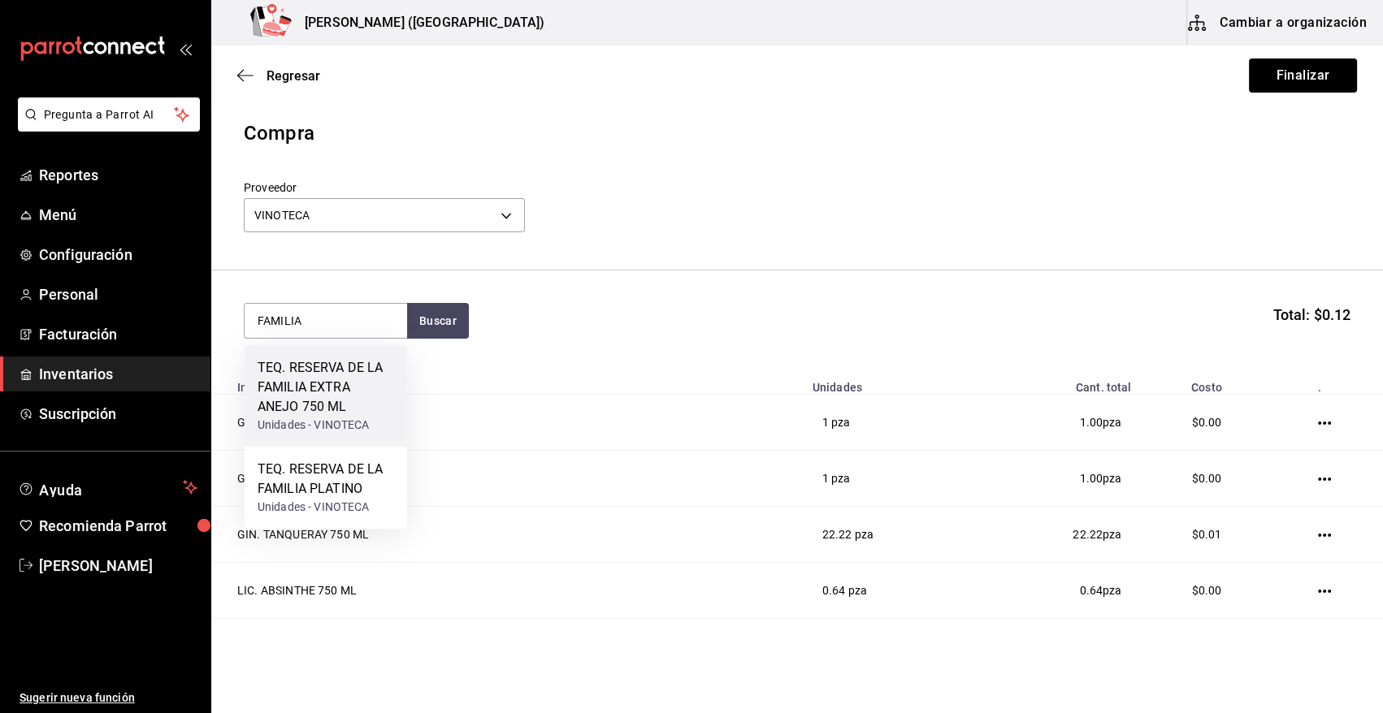
click at [333, 406] on div "TEQ. RESERVA DE LA FAMILIA EXTRA ANEJO 750 ML" at bounding box center [326, 387] width 137 height 59
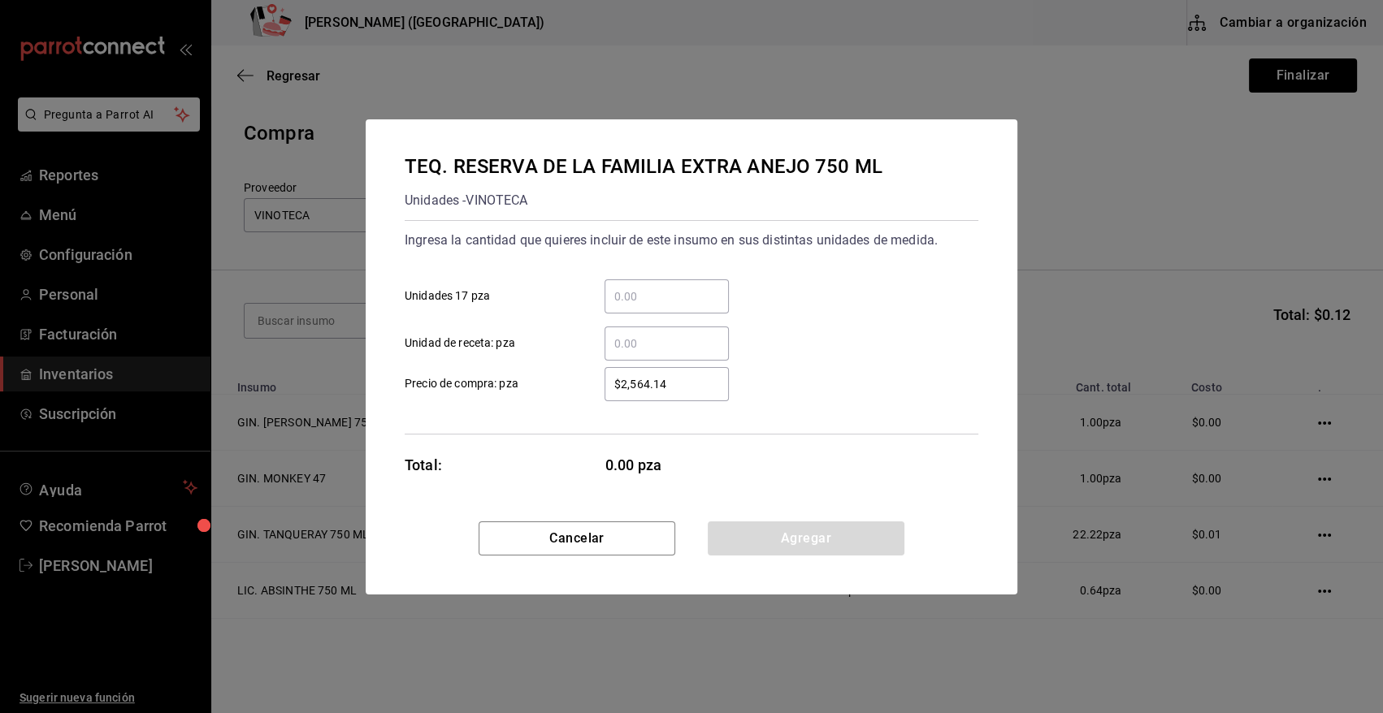
click at [614, 341] on input "​ Unidad de receta: pza" at bounding box center [667, 344] width 124 height 20
type input "1"
type input "$0.01"
click at [770, 547] on button "Agregar" at bounding box center [806, 539] width 197 height 34
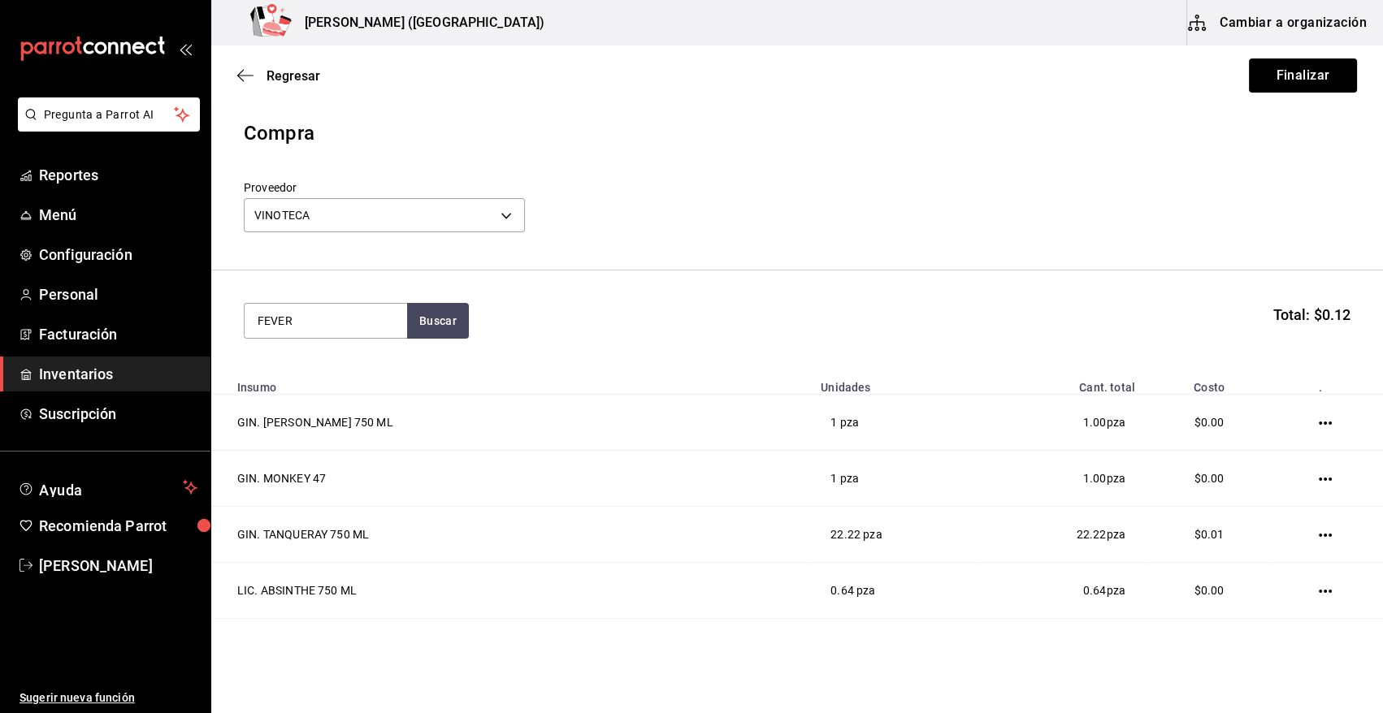
type input "FEVER"
click at [338, 398] on div "Piezas - VINOTECA" at bounding box center [326, 405] width 137 height 17
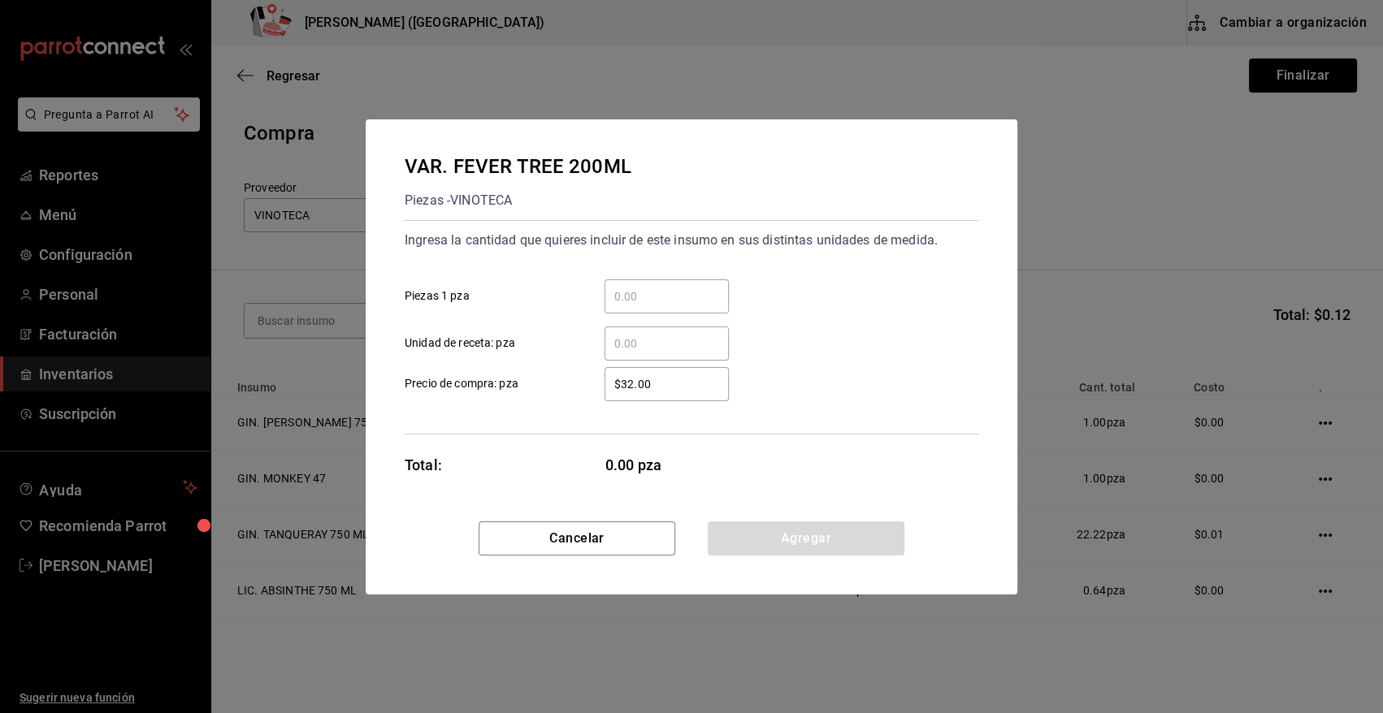
click at [672, 334] on input "​ Unidad de receta: pza" at bounding box center [667, 344] width 124 height 20
type input "19"
type input "$0.01"
click at [793, 536] on button "Agregar" at bounding box center [806, 539] width 197 height 34
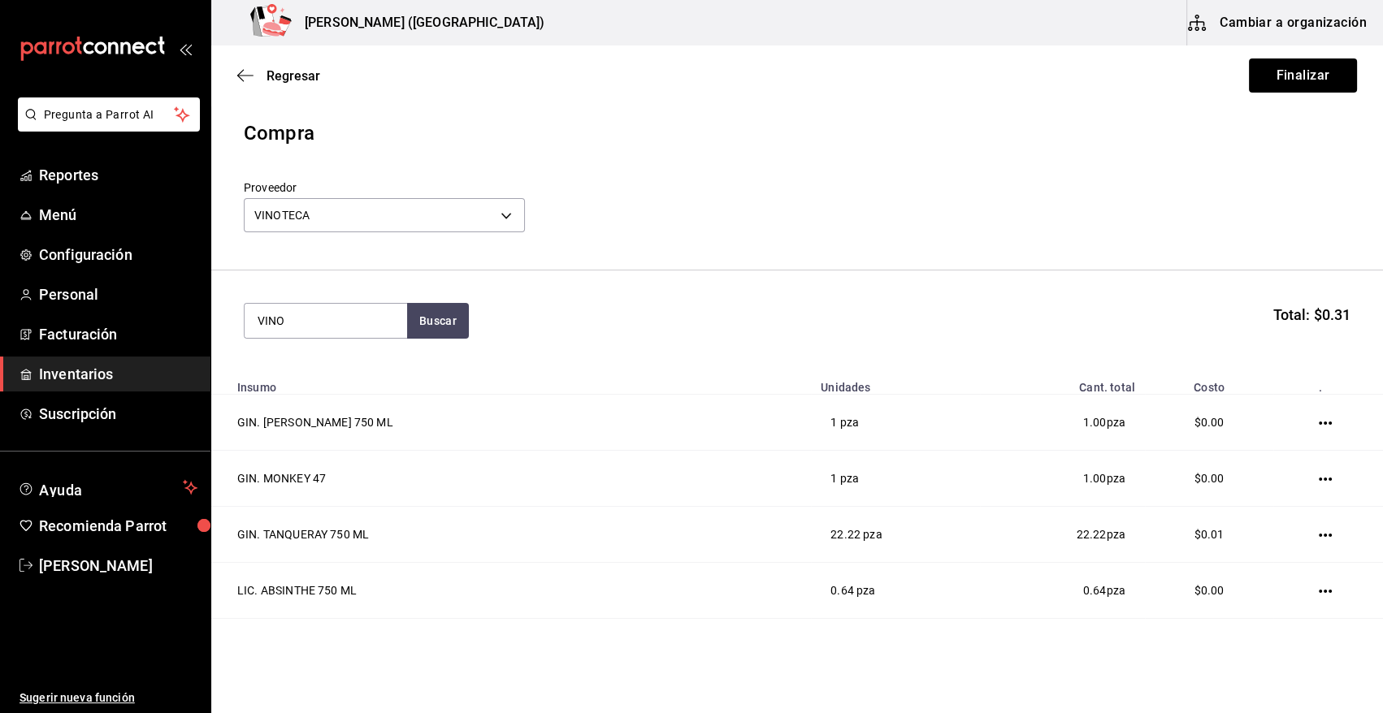
type input "VINO"
click at [341, 409] on div "Mililitros - VINOTECA" at bounding box center [326, 405] width 137 height 17
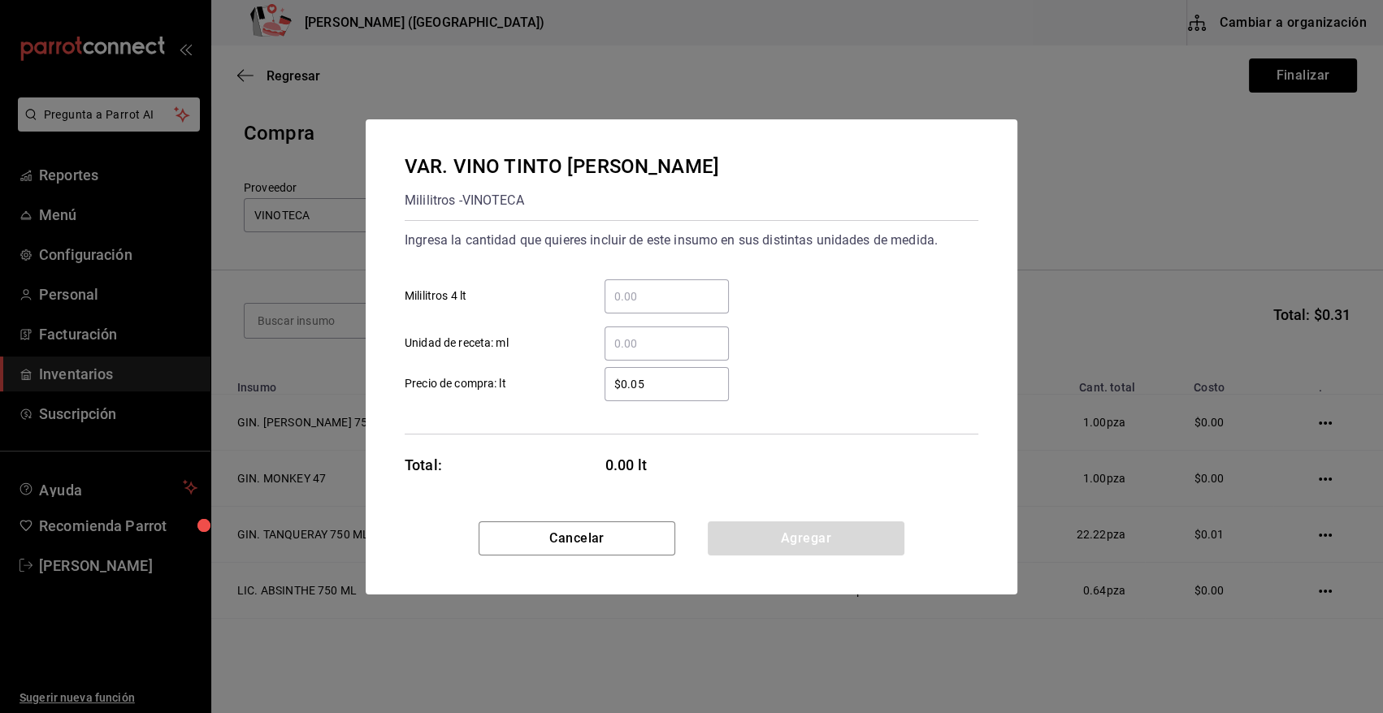
click at [664, 349] on input "​ Unidad de receta: ml" at bounding box center [667, 344] width 124 height 20
type input "480"
type input "$0.01"
click at [804, 535] on button "Agregar" at bounding box center [806, 539] width 197 height 34
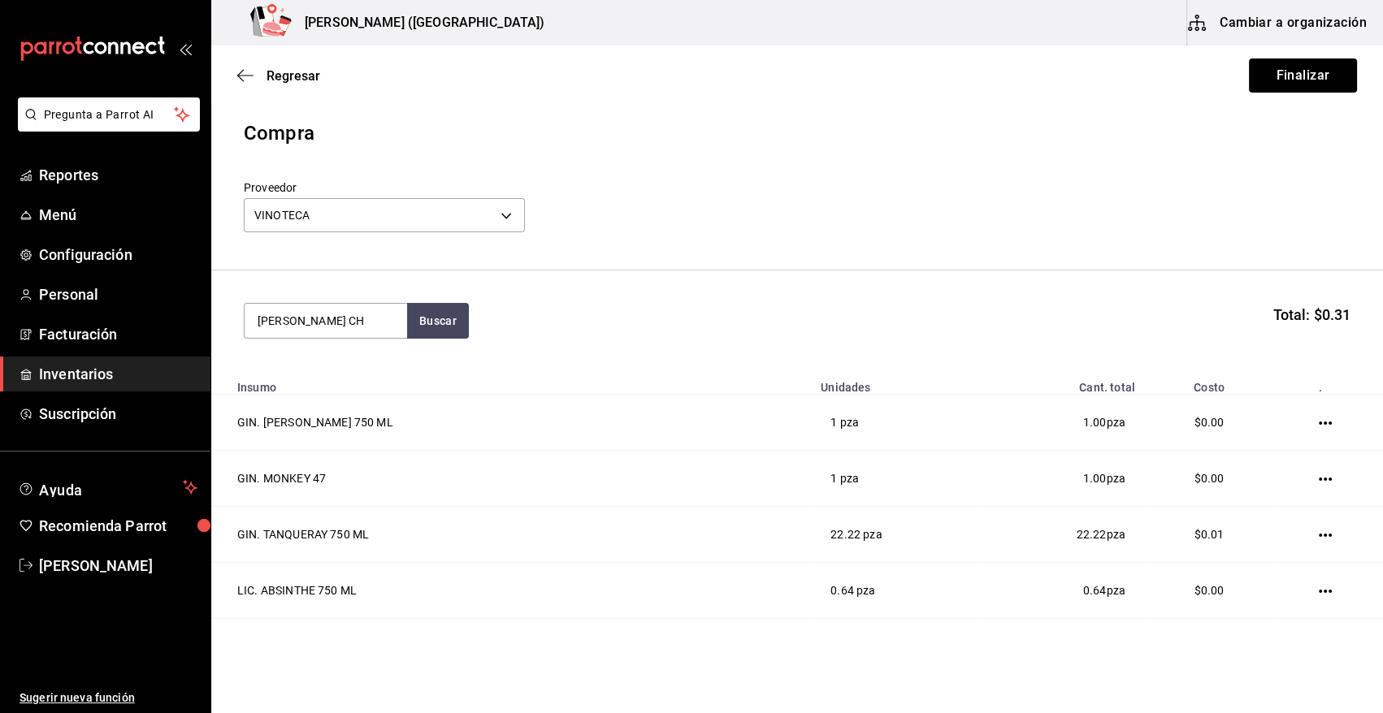
type input "MADERO CH"
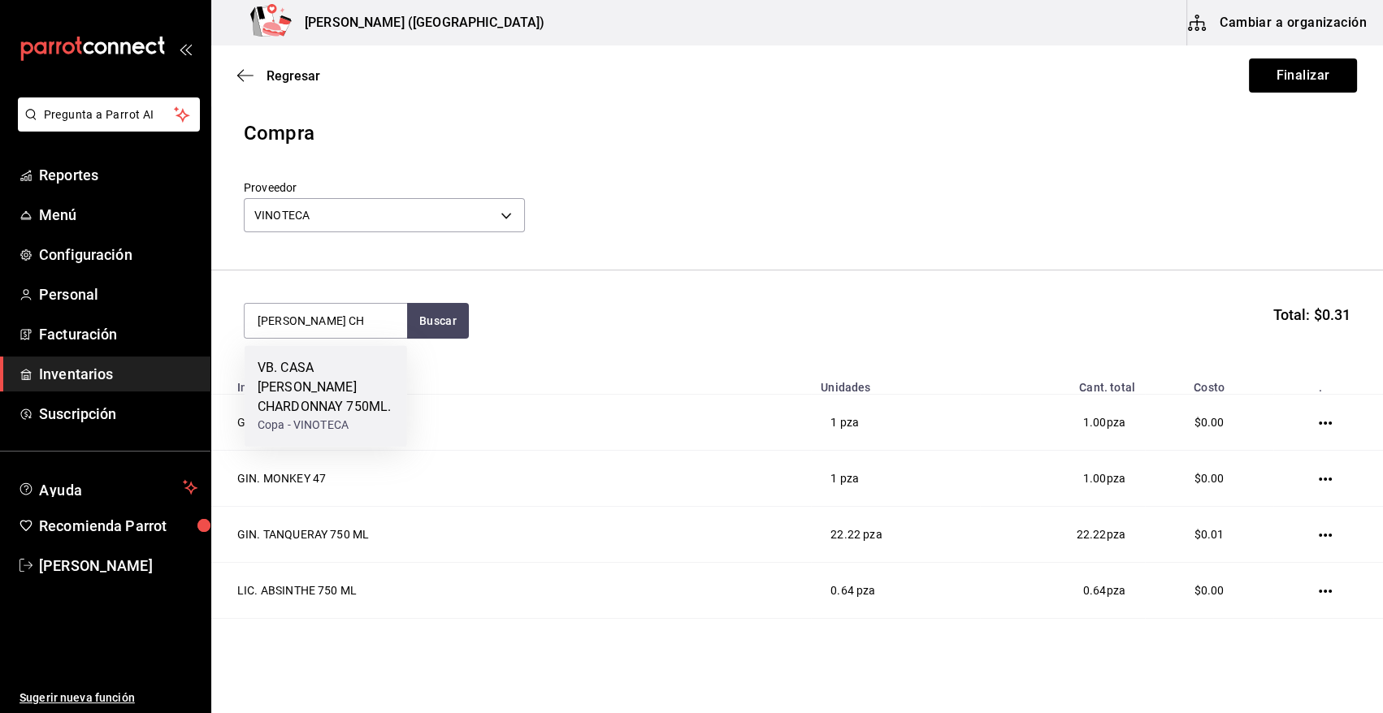
click at [328, 377] on div "VB. CASA MADERO CHARDONNAY 750ML." at bounding box center [326, 387] width 137 height 59
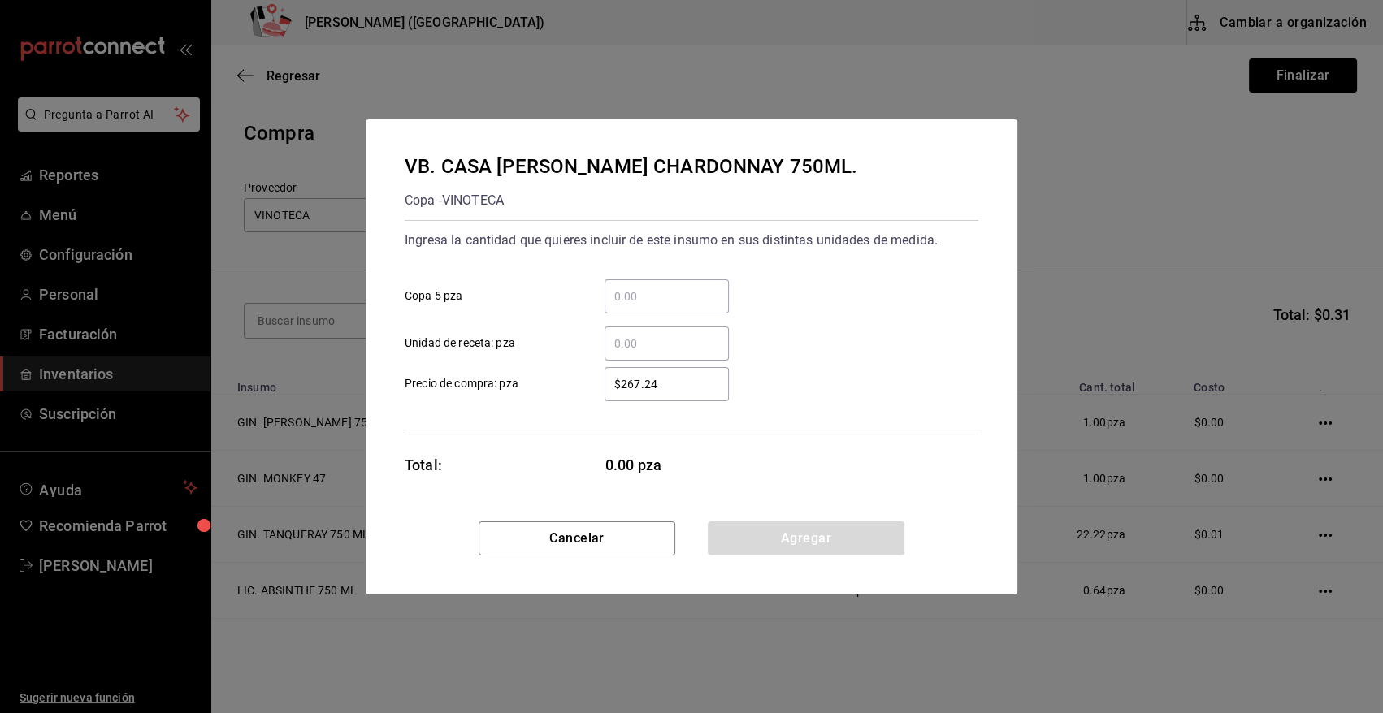
click at [678, 351] on input "​ Unidad de receta: pza" at bounding box center [667, 344] width 124 height 20
type input "1"
type input "$0.01"
click at [755, 536] on button "Agregar" at bounding box center [806, 539] width 197 height 34
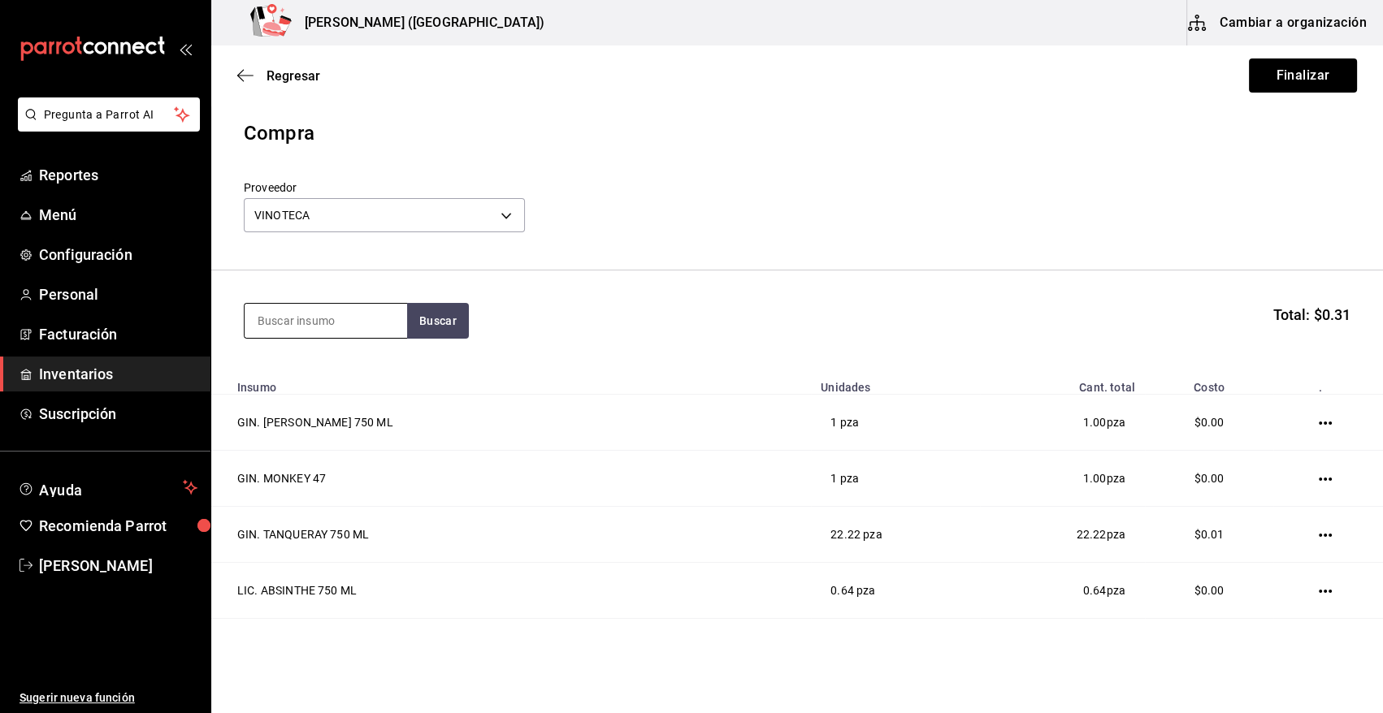
click at [334, 315] on input at bounding box center [326, 321] width 163 height 34
type input "COLOM"
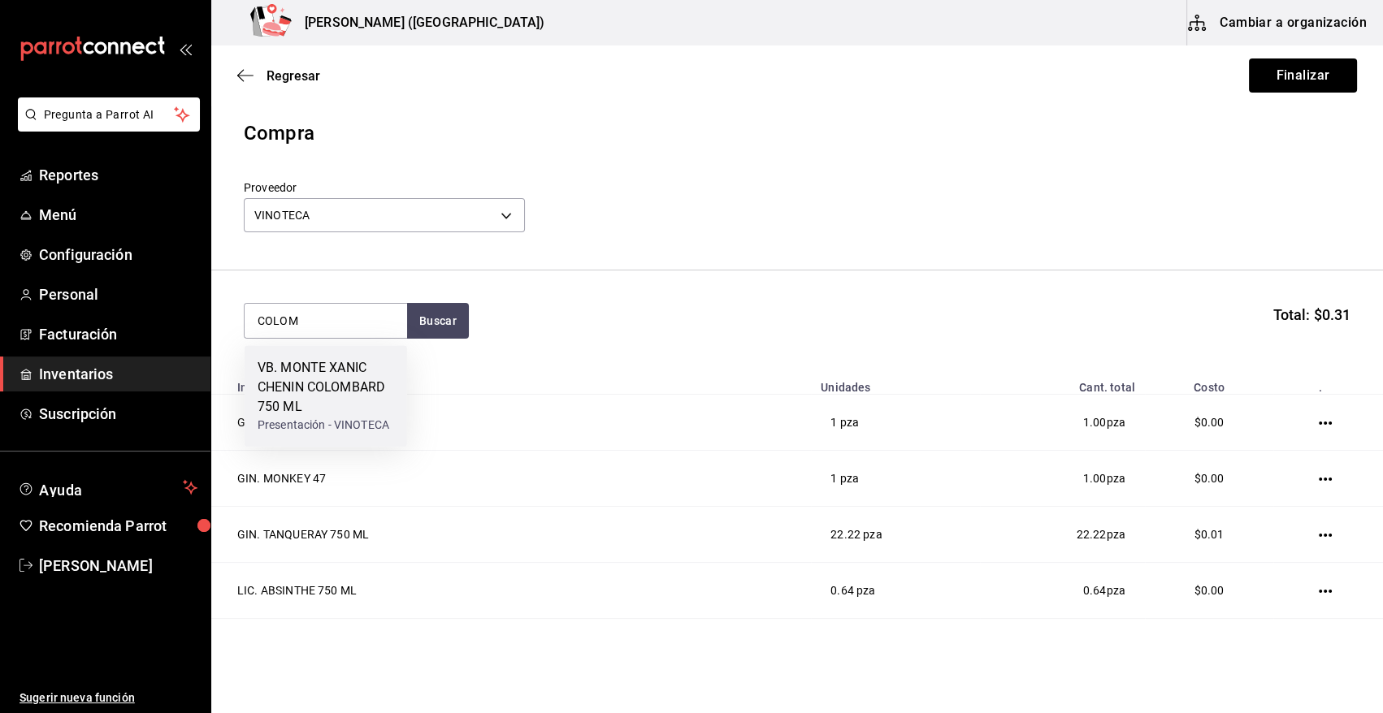
click at [323, 411] on div "VB. MONTE XANIC CHENIN COLOMBARD 750 ML" at bounding box center [326, 387] width 137 height 59
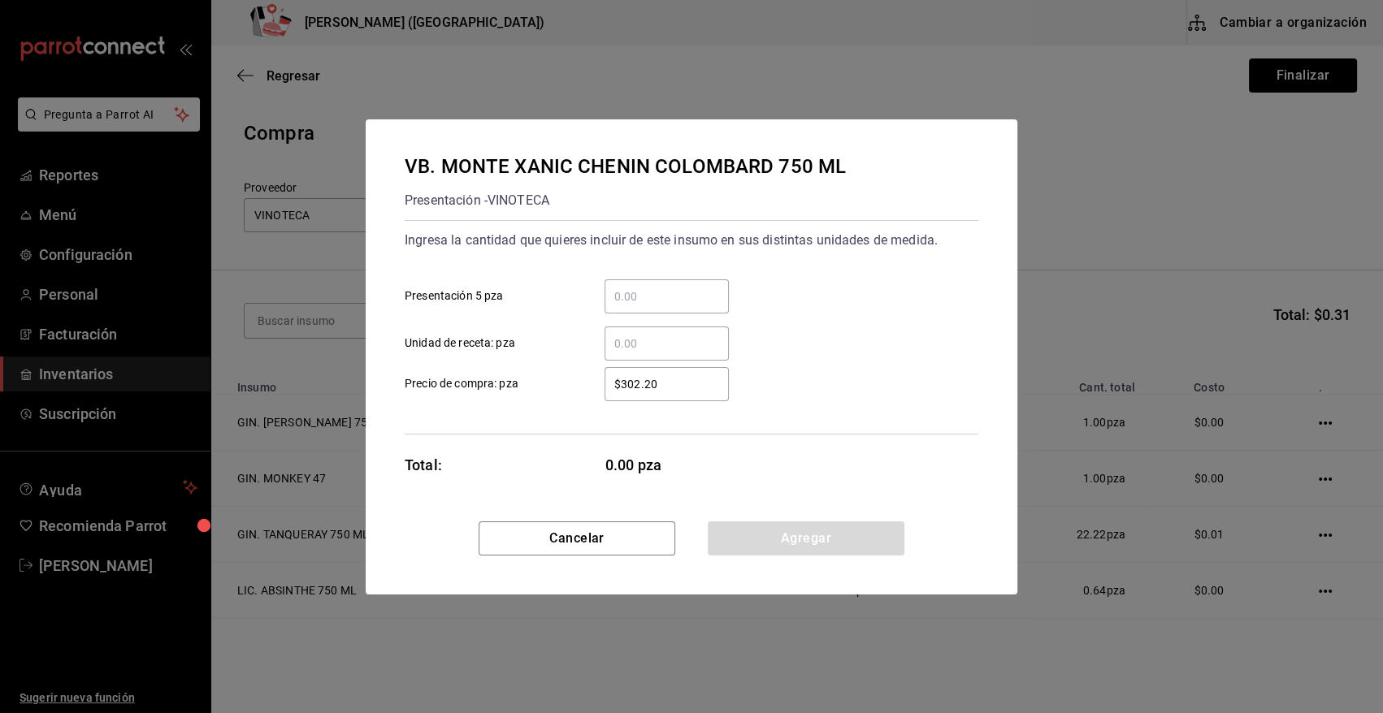
click at [657, 343] on input "​ Unidad de receta: pza" at bounding box center [667, 344] width 124 height 20
type input "1"
type input "$0.01"
click at [726, 537] on button "Agregar" at bounding box center [806, 539] width 197 height 34
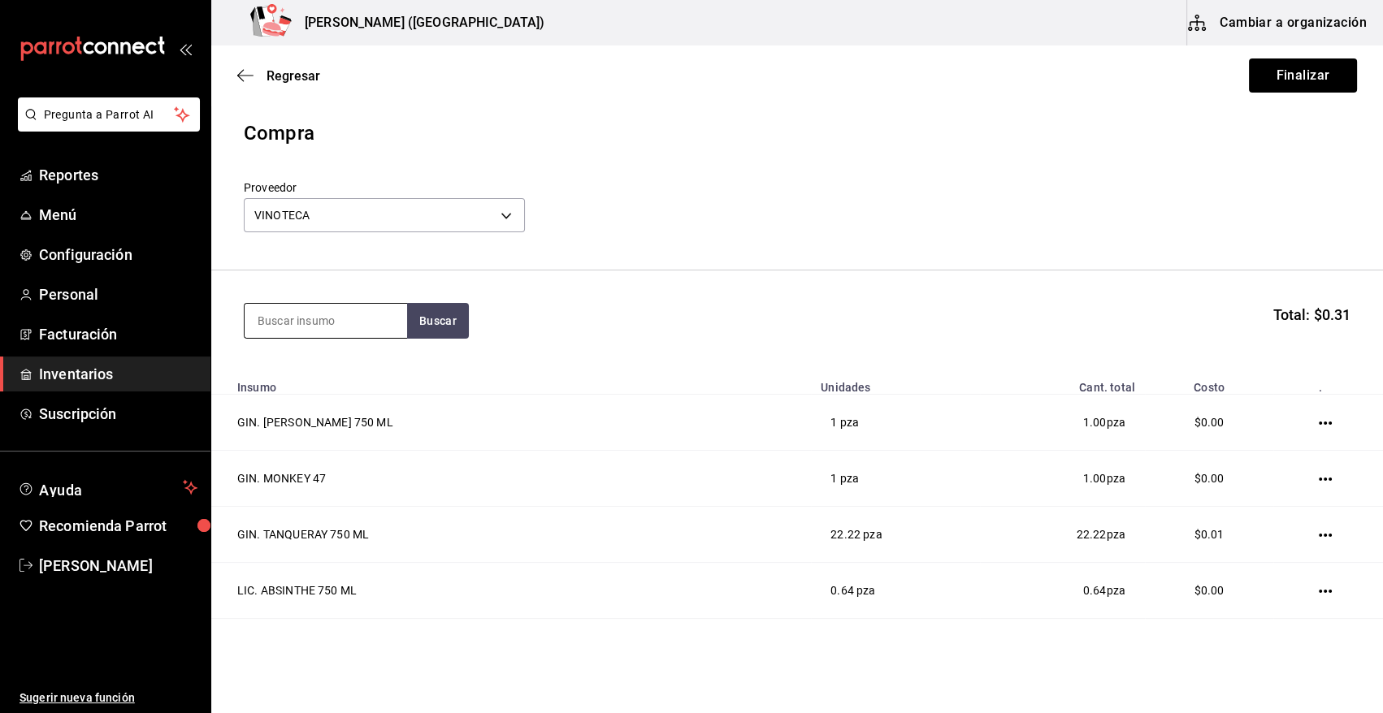
click at [306, 324] on input at bounding box center [326, 321] width 163 height 34
type input "CINZANO"
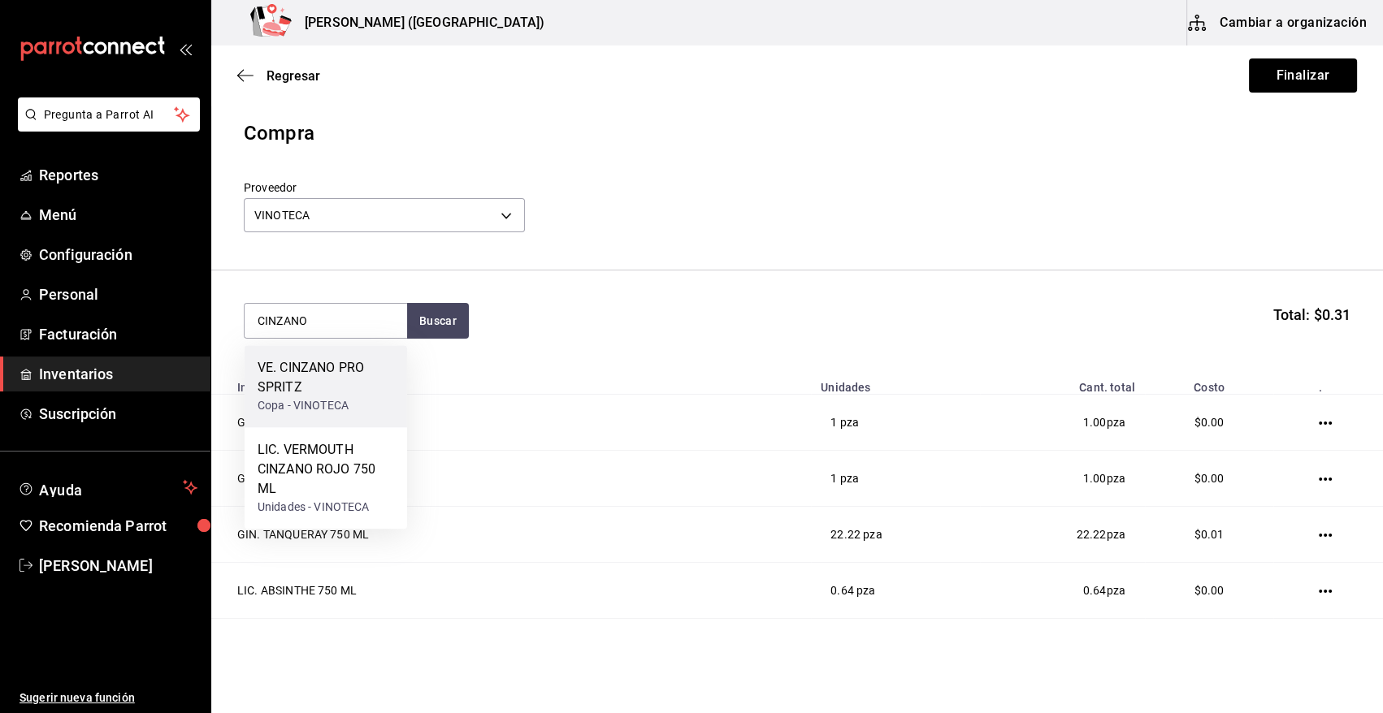
click at [328, 393] on div "VE. CINZANO PRO SPRITZ" at bounding box center [326, 377] width 137 height 39
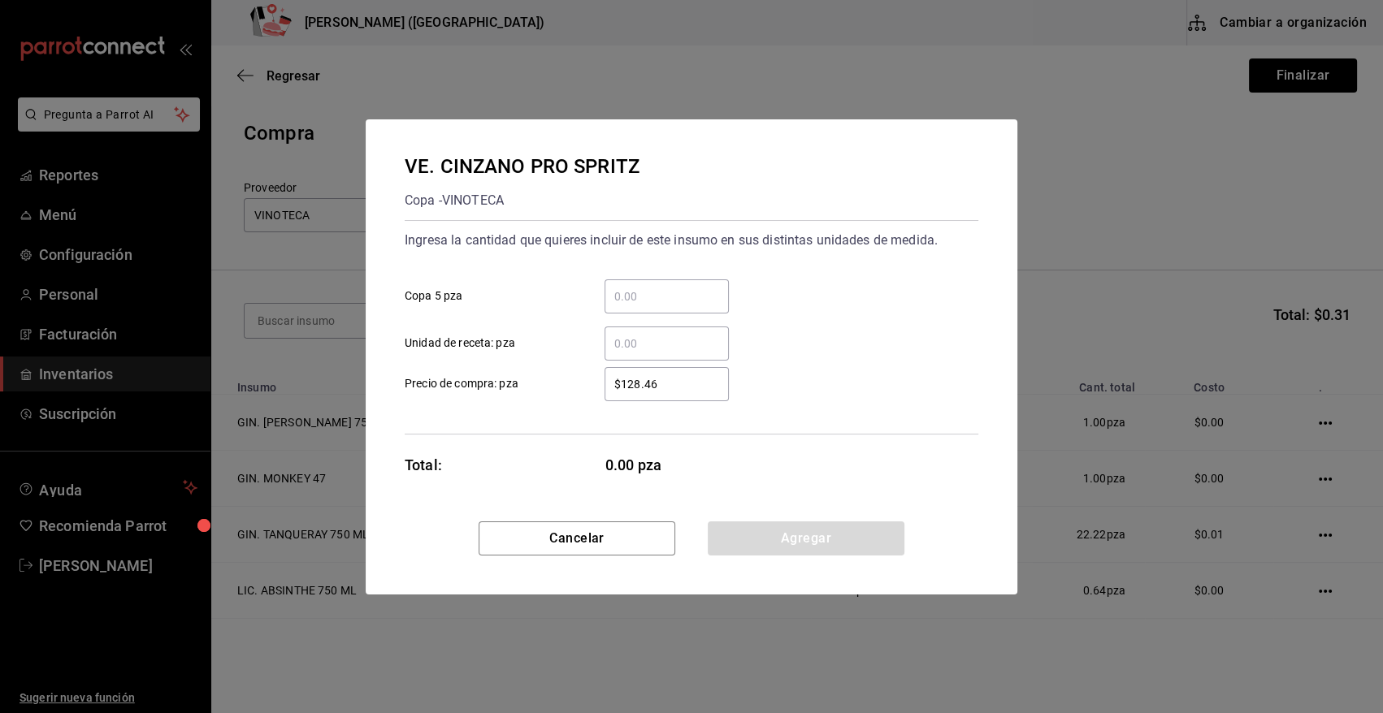
click at [643, 351] on input "​ Unidad de receta: pza" at bounding box center [667, 344] width 124 height 20
type input "6"
type input "$0.01"
click at [777, 539] on button "Agregar" at bounding box center [806, 539] width 197 height 34
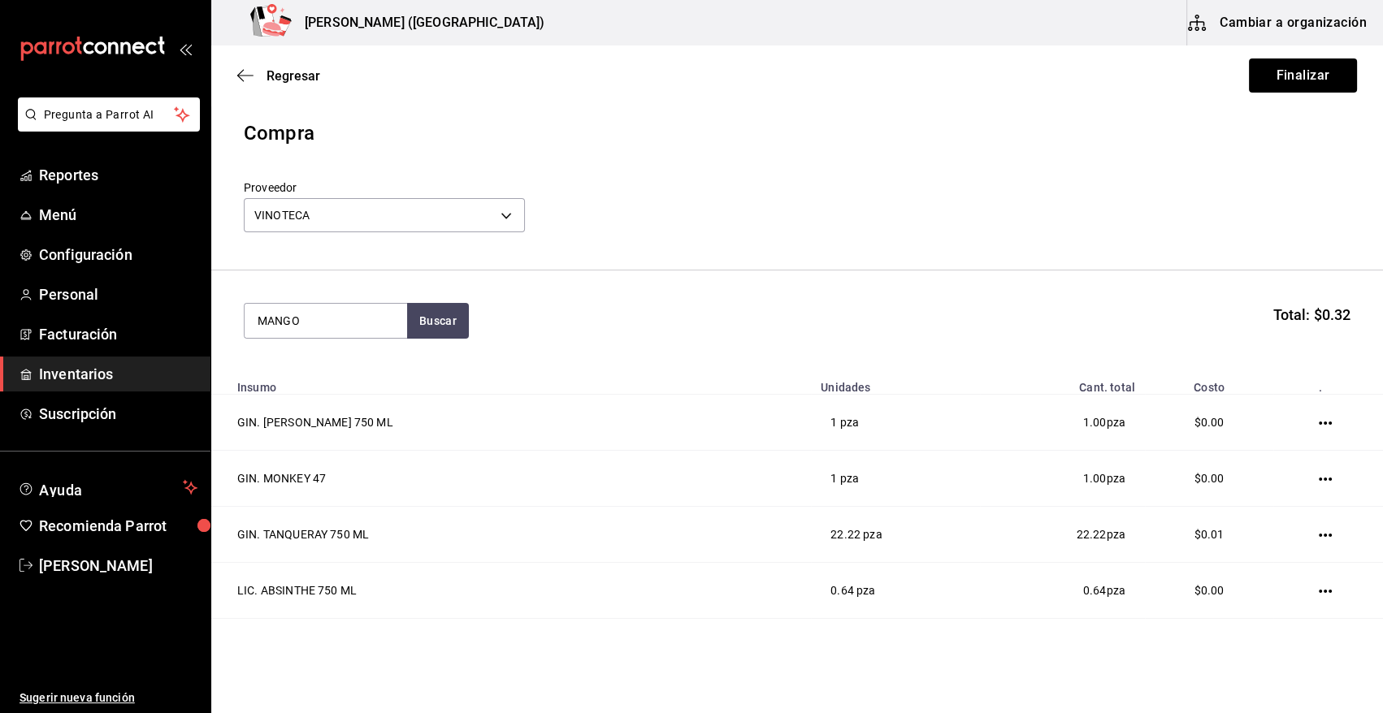
type input "MANGO"
click at [297, 373] on div "VOD. ABSOLUT MANGO 750 ML" at bounding box center [326, 377] width 137 height 39
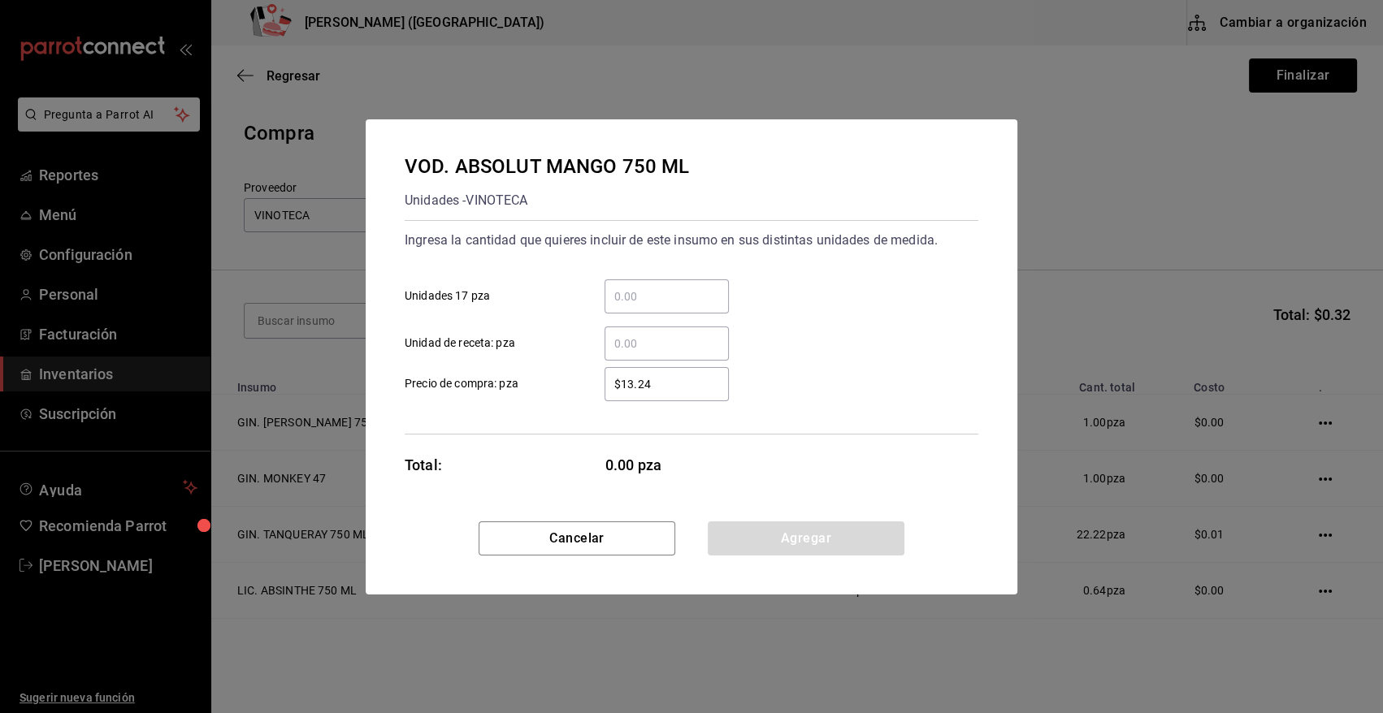
click at [670, 349] on input "​ Unidad de receta: pza" at bounding box center [667, 344] width 124 height 20
type input "1"
type input "$0.01"
click at [737, 536] on button "Agregar" at bounding box center [806, 539] width 197 height 34
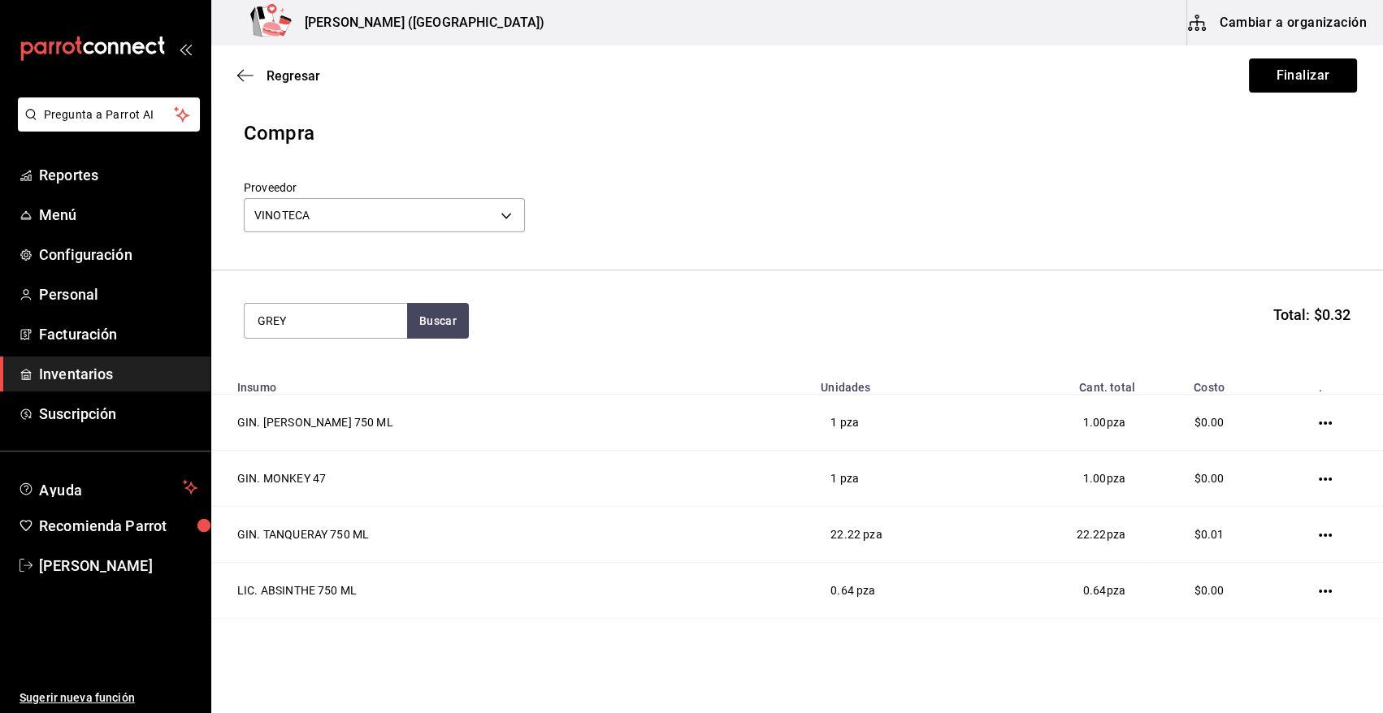
type input "GREY"
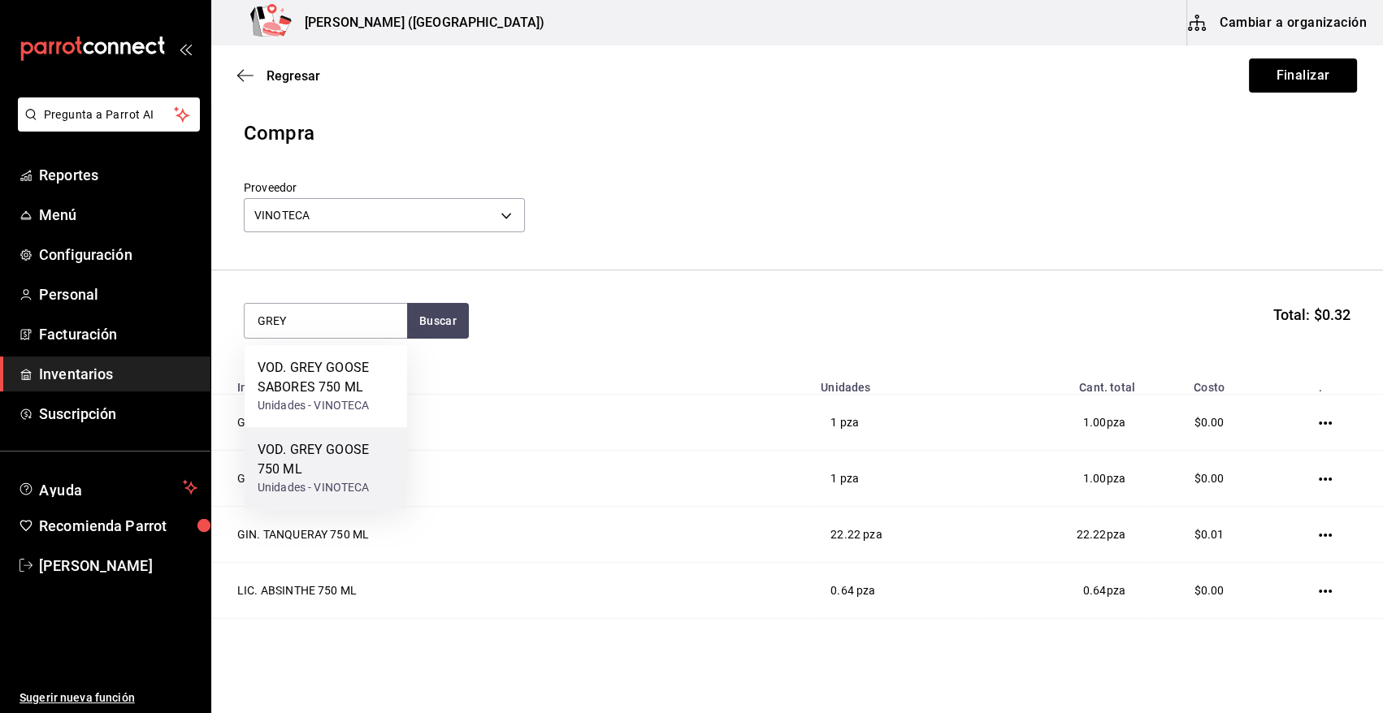
click at [340, 464] on div "VOD. GREY GOOSE 750 ML" at bounding box center [326, 459] width 137 height 39
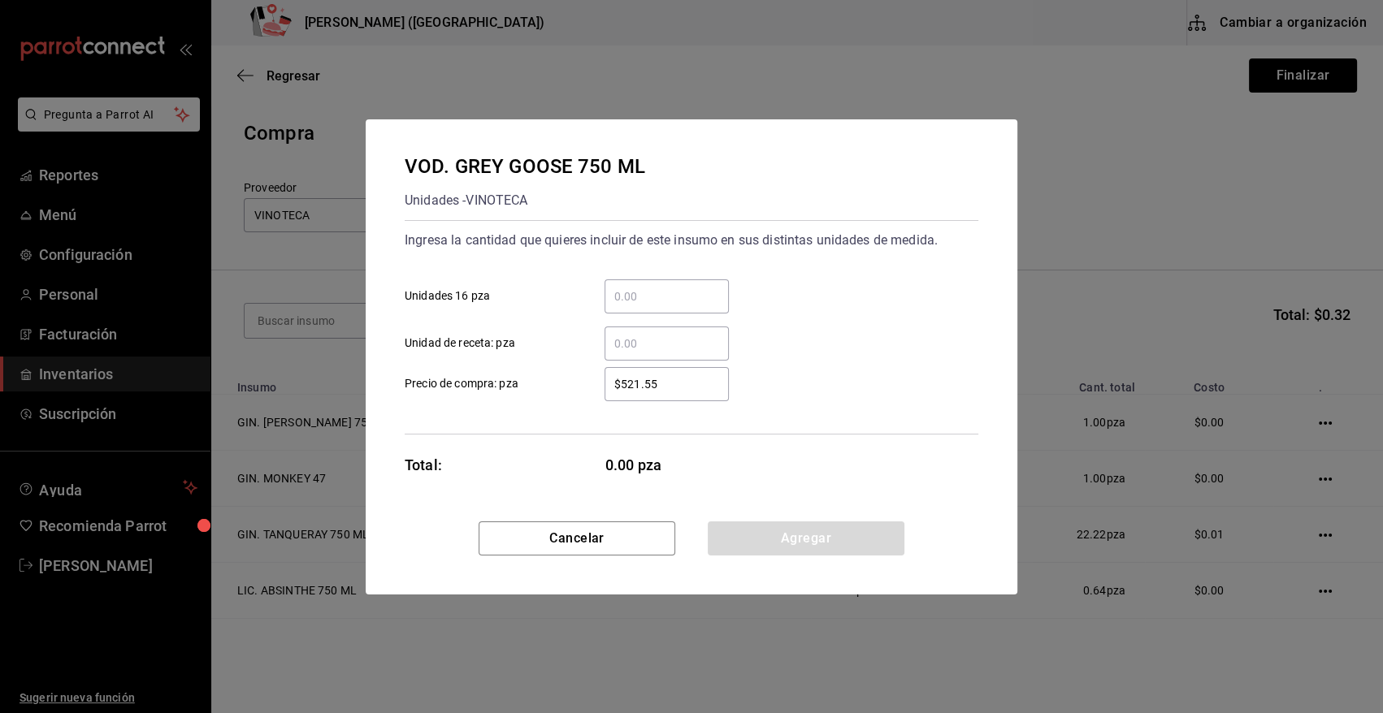
click at [645, 337] on input "​ Unidad de receta: pza" at bounding box center [667, 344] width 124 height 20
type input "12.56"
type input "$0.01"
click at [782, 536] on button "Agregar" at bounding box center [806, 539] width 197 height 34
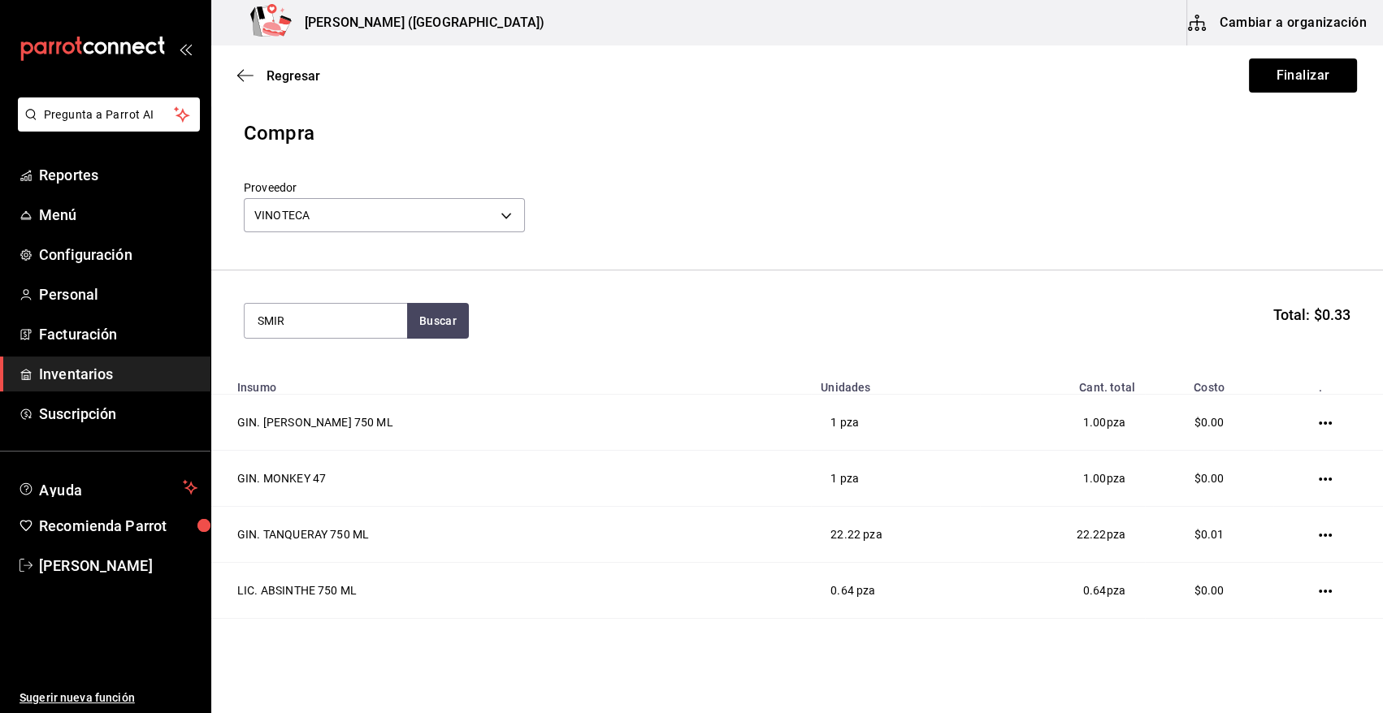
type input "SMIR"
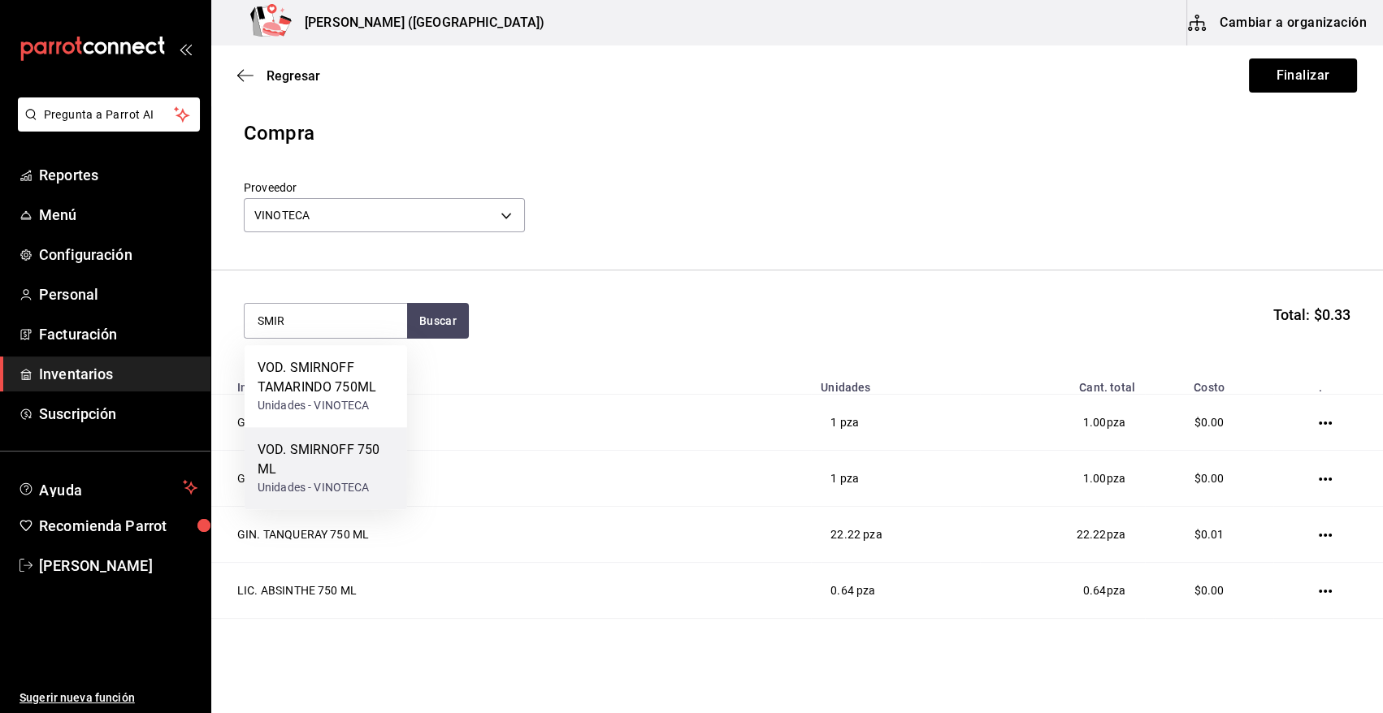
click at [329, 457] on div "VOD. SMIRNOFF 750 ML" at bounding box center [326, 459] width 137 height 39
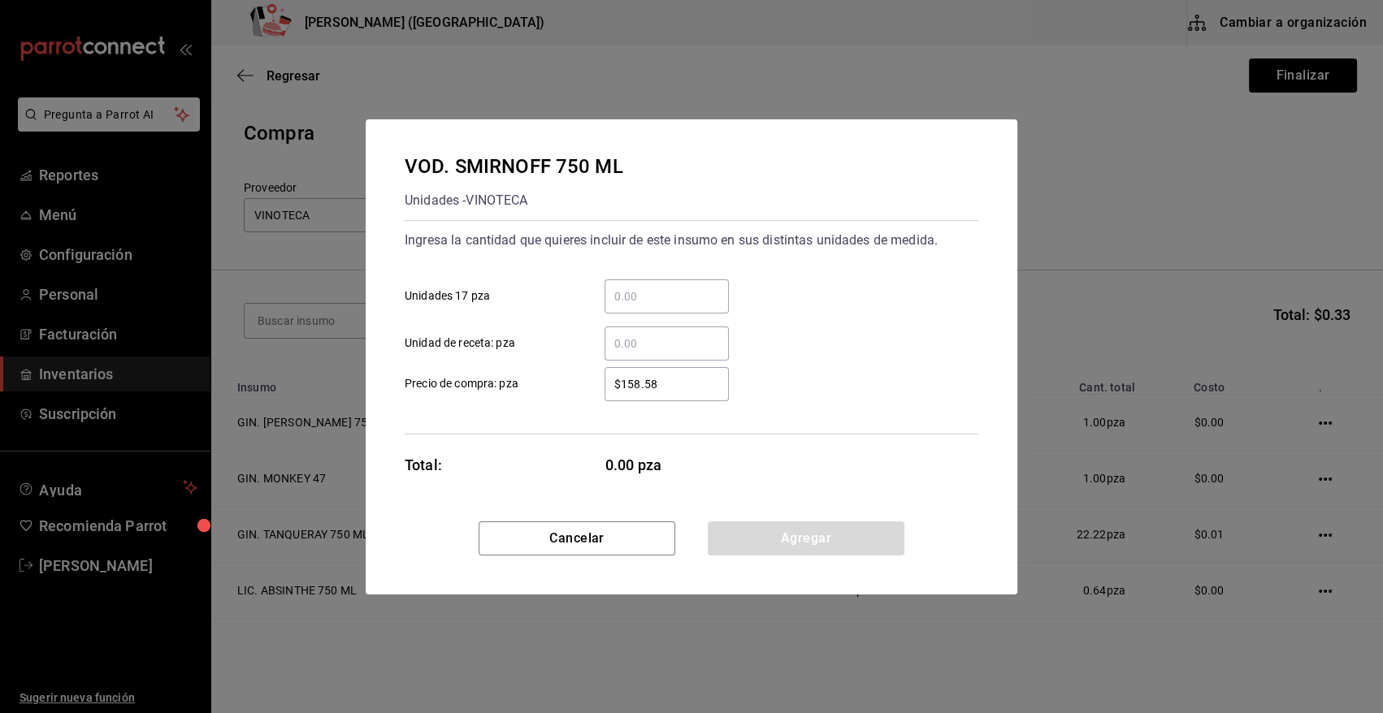
click at [651, 336] on input "​ Unidad de receta: pza" at bounding box center [667, 344] width 124 height 20
type input "1"
type input "$0.01"
click at [797, 542] on button "Agregar" at bounding box center [806, 539] width 197 height 34
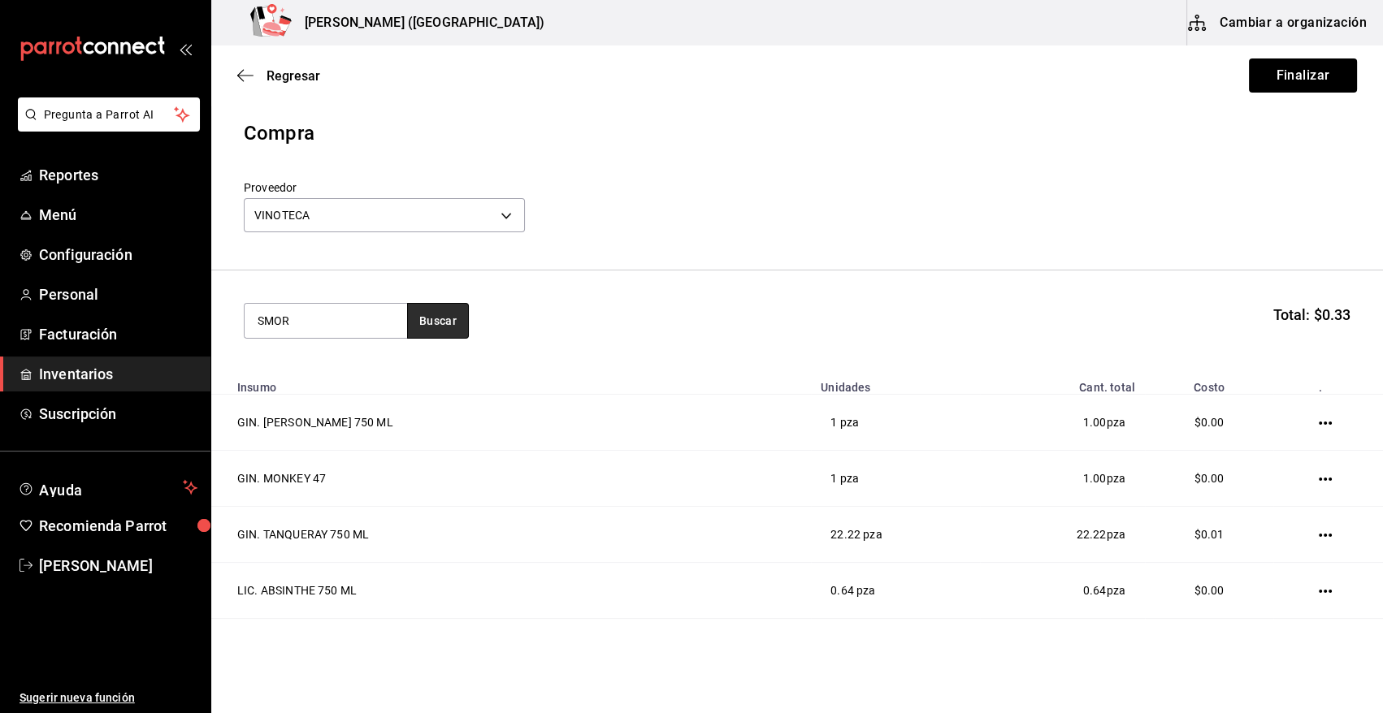
click at [462, 325] on button "Buscar" at bounding box center [438, 321] width 62 height 36
click at [327, 326] on input "SMOR" at bounding box center [326, 321] width 163 height 34
type input "SMIR"
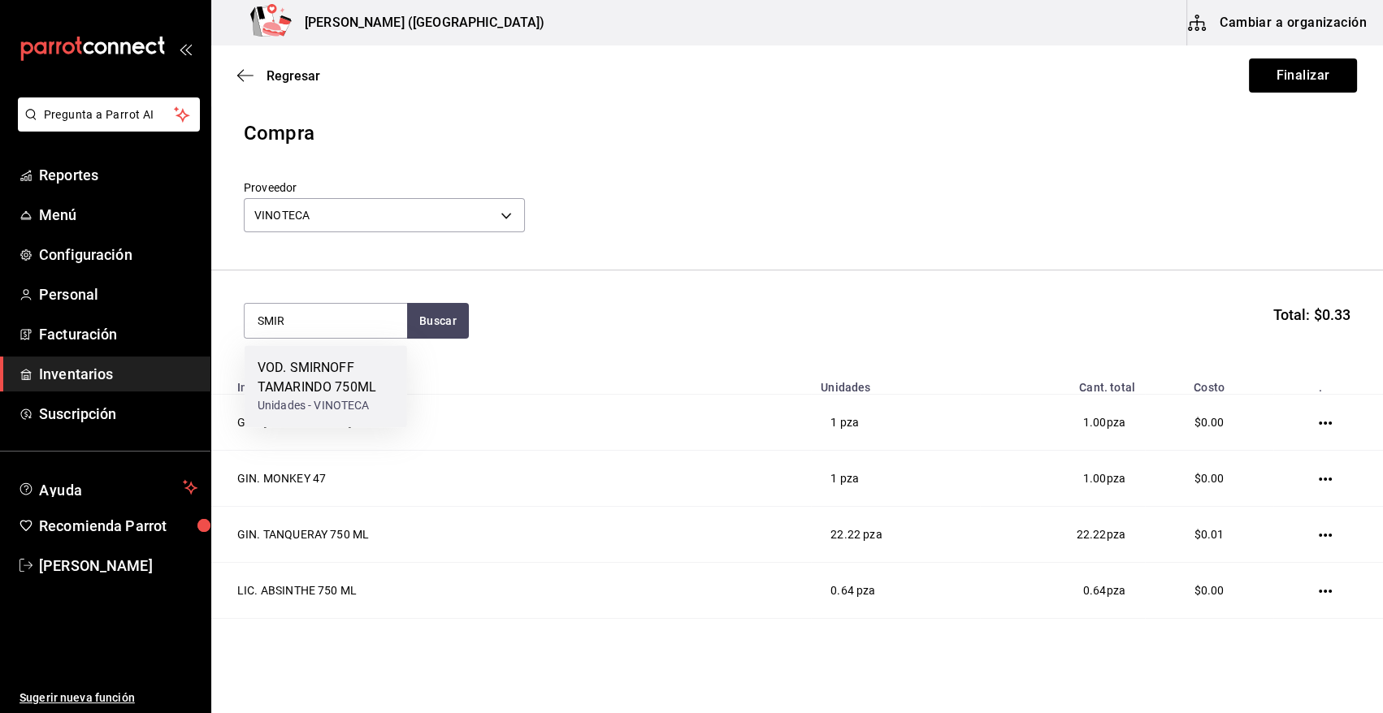
click at [320, 362] on div "VOD. SMIRNOFF TAMARINDO 750ML" at bounding box center [326, 377] width 137 height 39
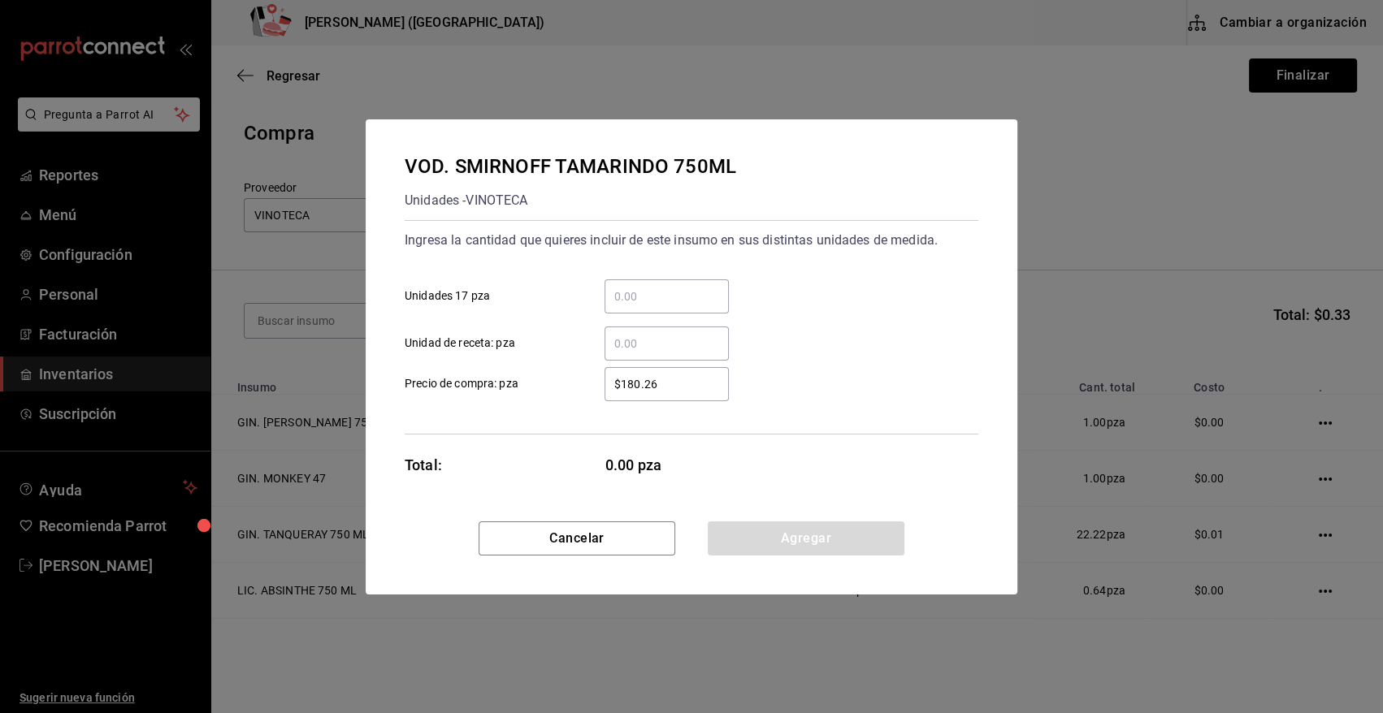
click at [618, 328] on div "​" at bounding box center [667, 344] width 124 height 34
click at [618, 334] on input "​ Unidad de receta: pza" at bounding box center [667, 344] width 124 height 20
type input "2"
type input "$0.01"
click at [793, 540] on button "Agregar" at bounding box center [806, 539] width 197 height 34
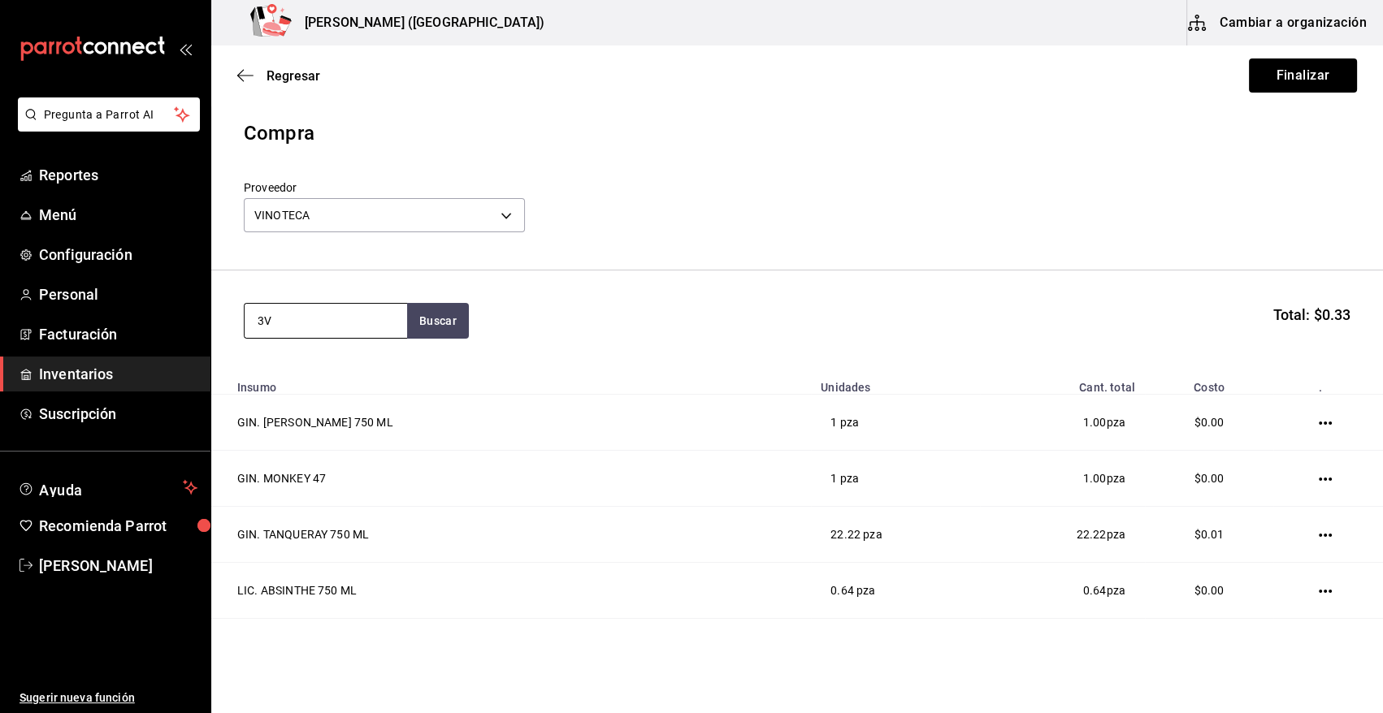
type input "3"
type input "MADERO"
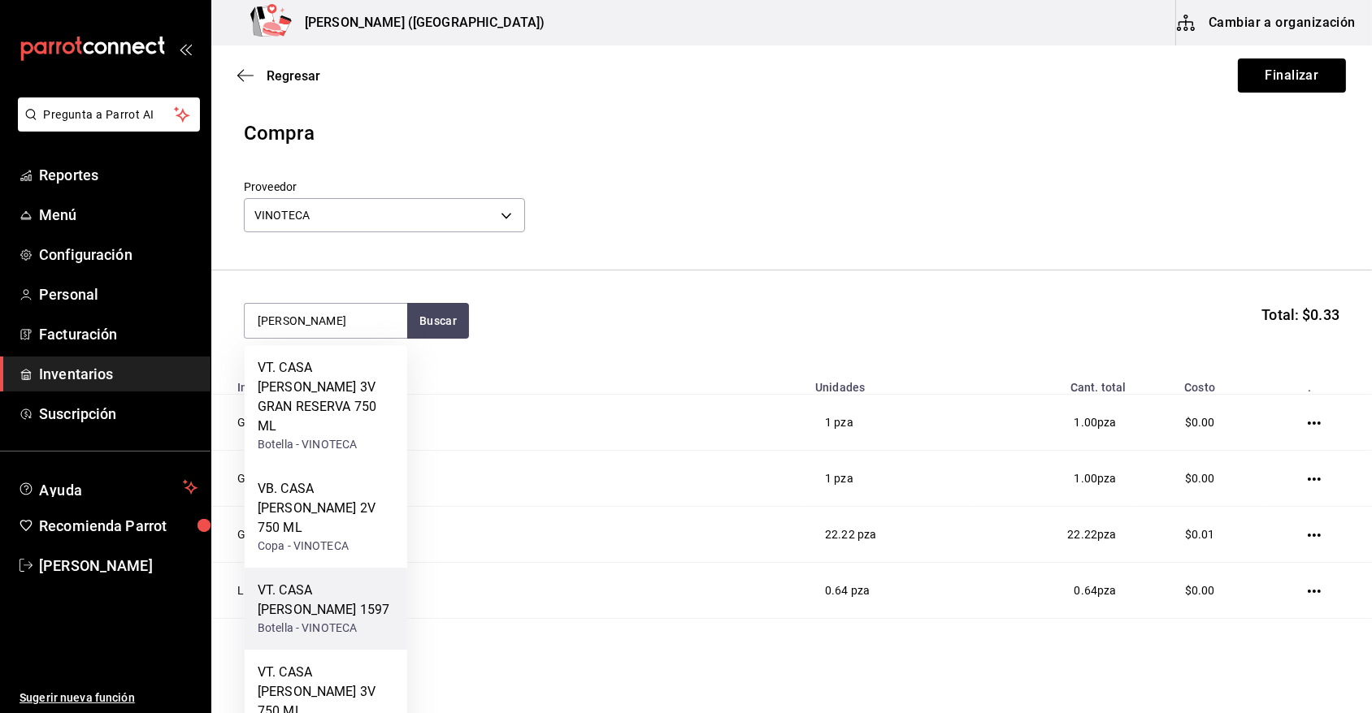
scroll to position [150, 0]
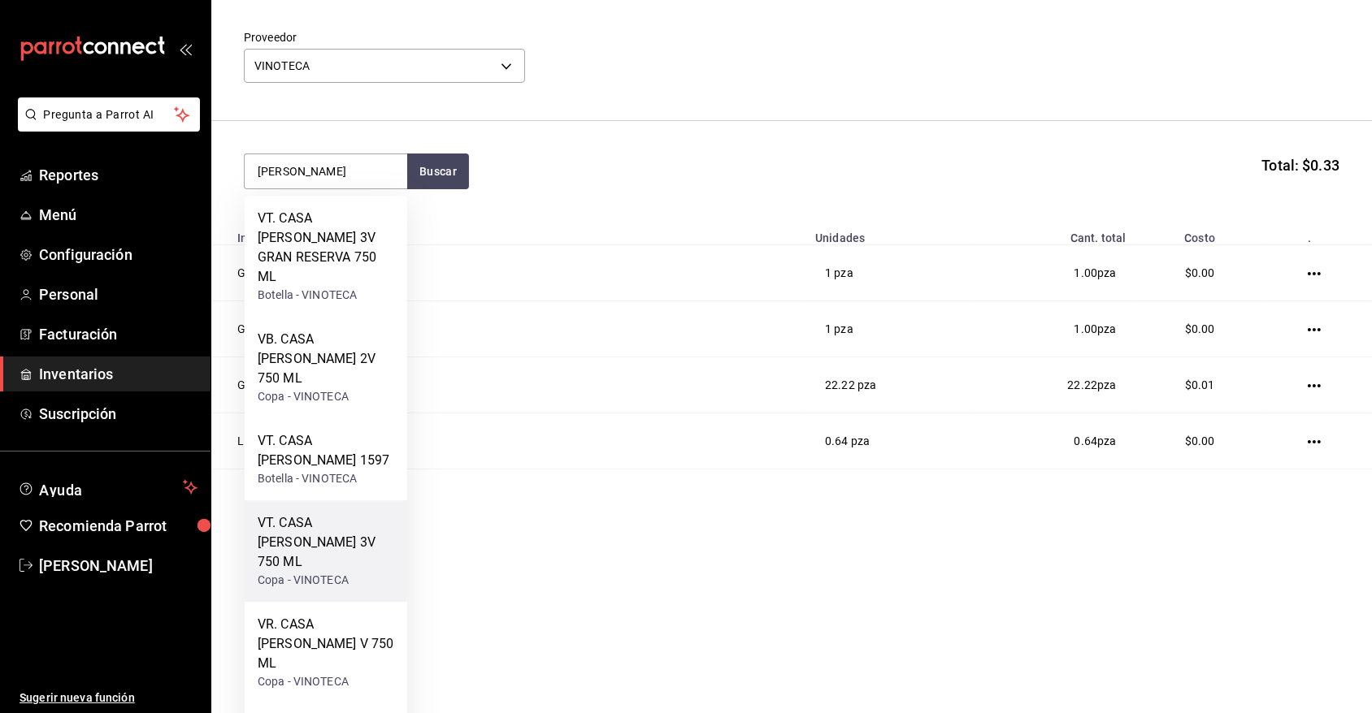
click at [336, 514] on div "VT. CASA MADERO 3V 750 ML" at bounding box center [326, 543] width 137 height 59
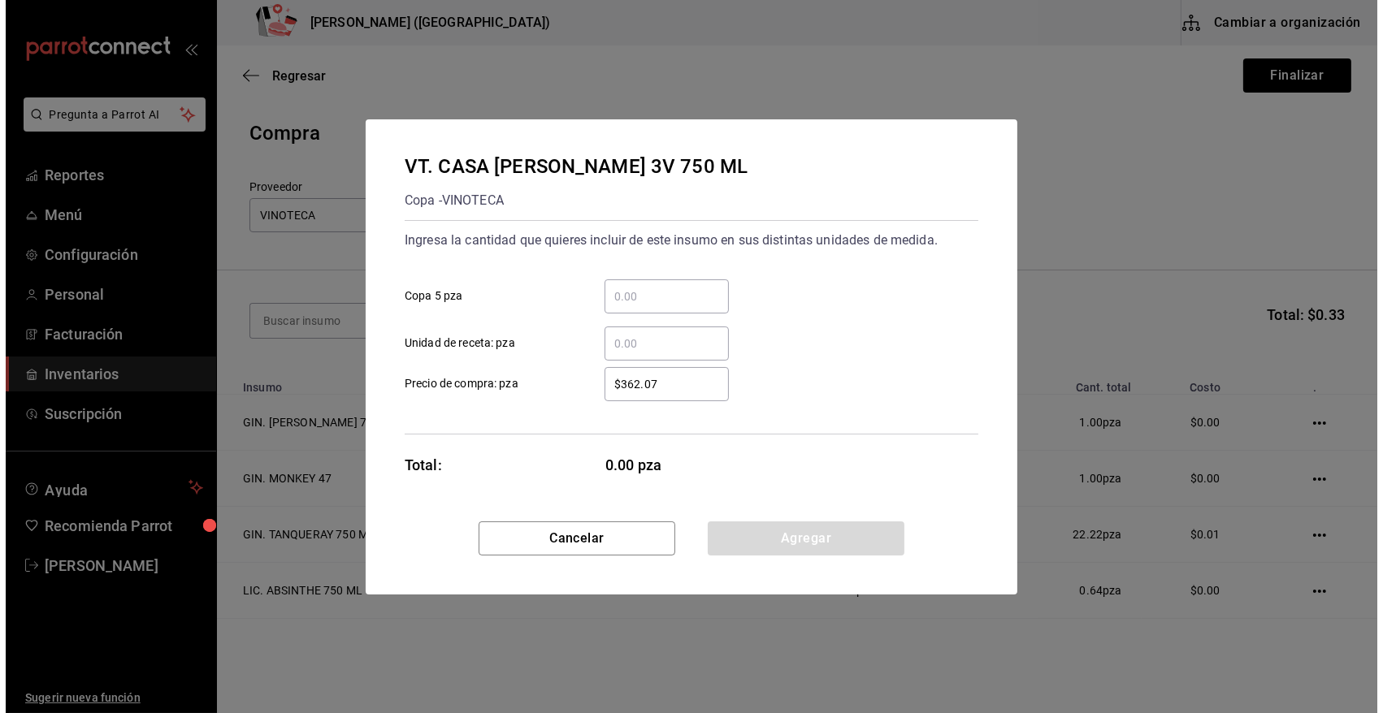
scroll to position [0, 0]
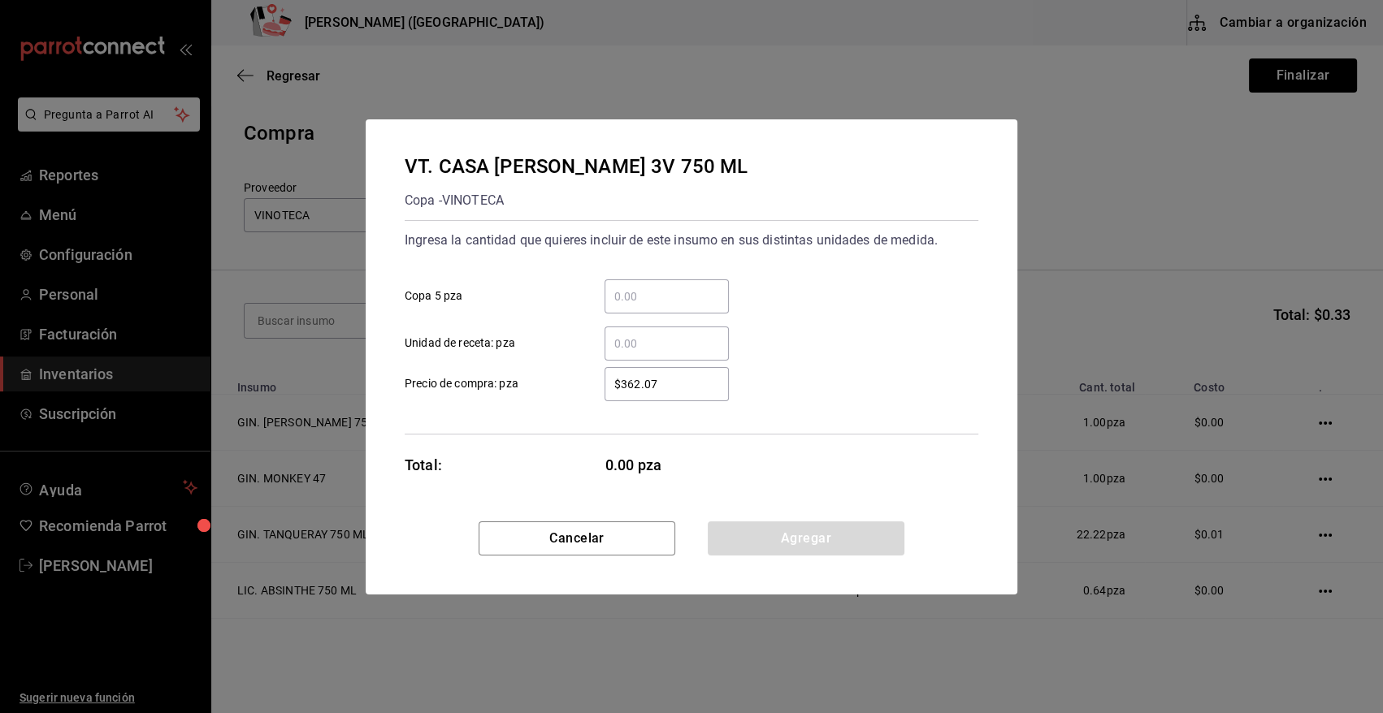
click at [639, 342] on input "​ Unidad de receta: pza" at bounding box center [667, 344] width 124 height 20
type input "2"
type input "$0.01"
click at [778, 526] on button "Agregar" at bounding box center [806, 539] width 197 height 34
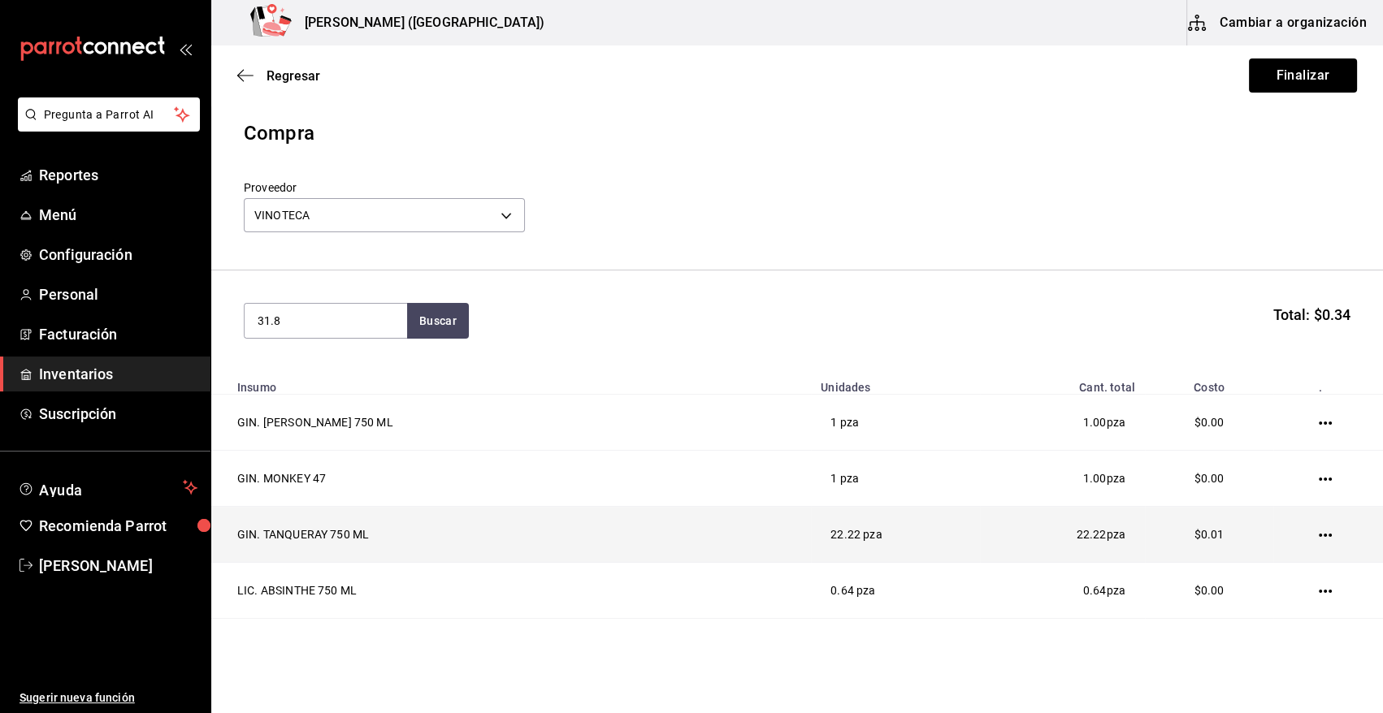
type input "31.8"
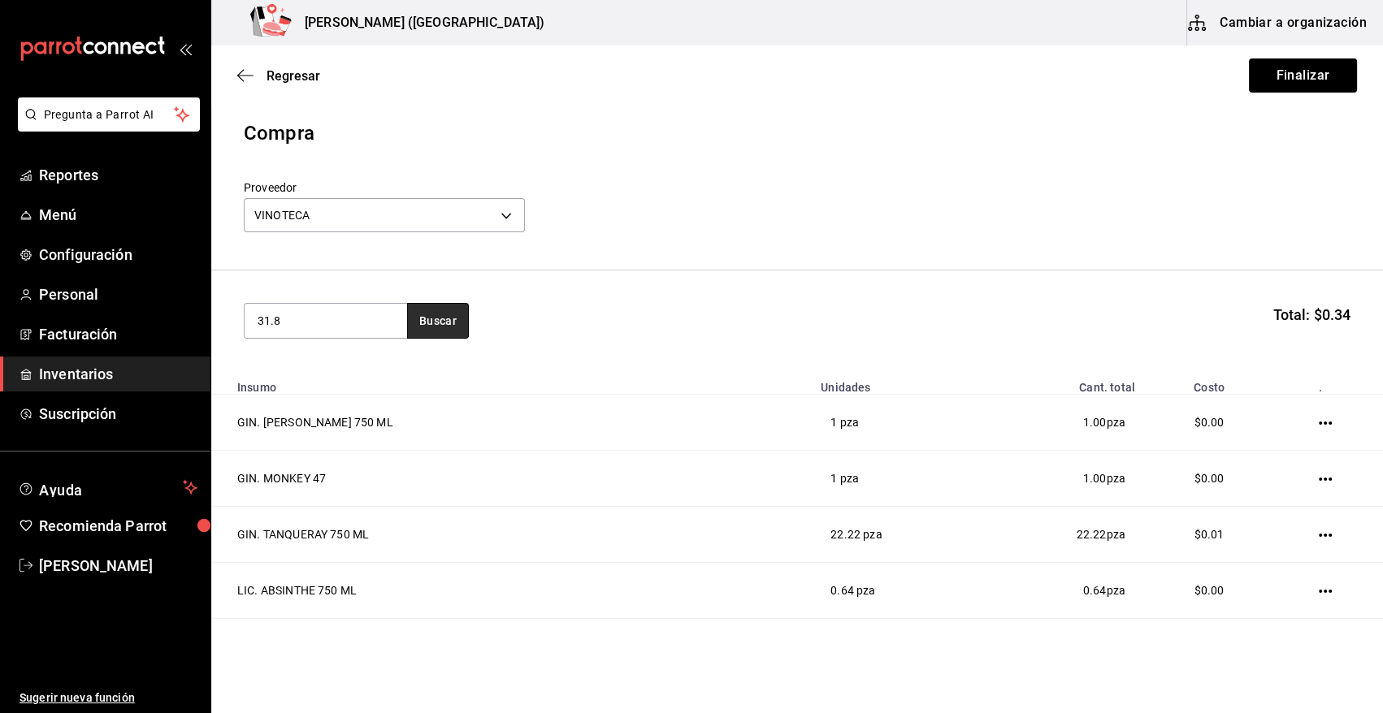
click at [442, 323] on button "Buscar" at bounding box center [438, 321] width 62 height 36
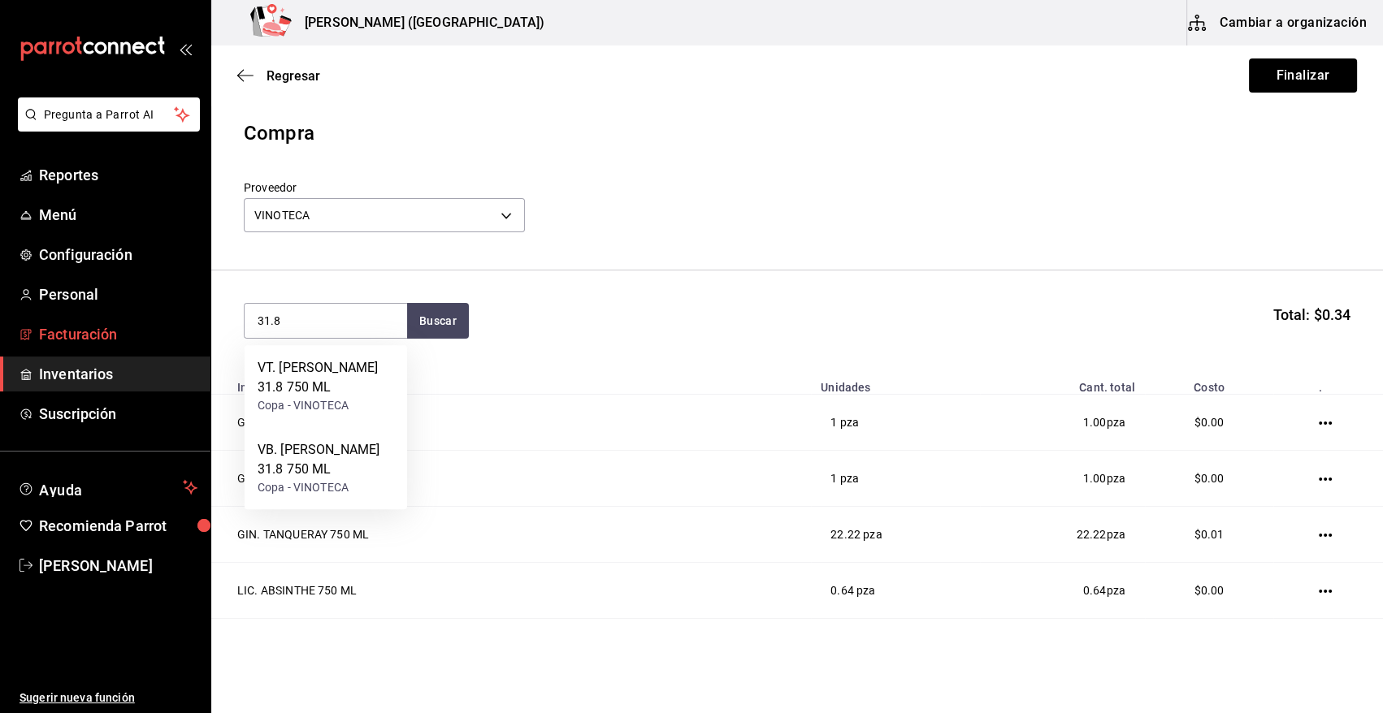
drag, startPoint x: 357, startPoint y: 317, endPoint x: 139, endPoint y: 348, distance: 219.9
click at [139, 348] on div "Pregunta a Parrot AI Reportes Menú Configuración Personal Facturación Inventari…" at bounding box center [691, 311] width 1383 height 622
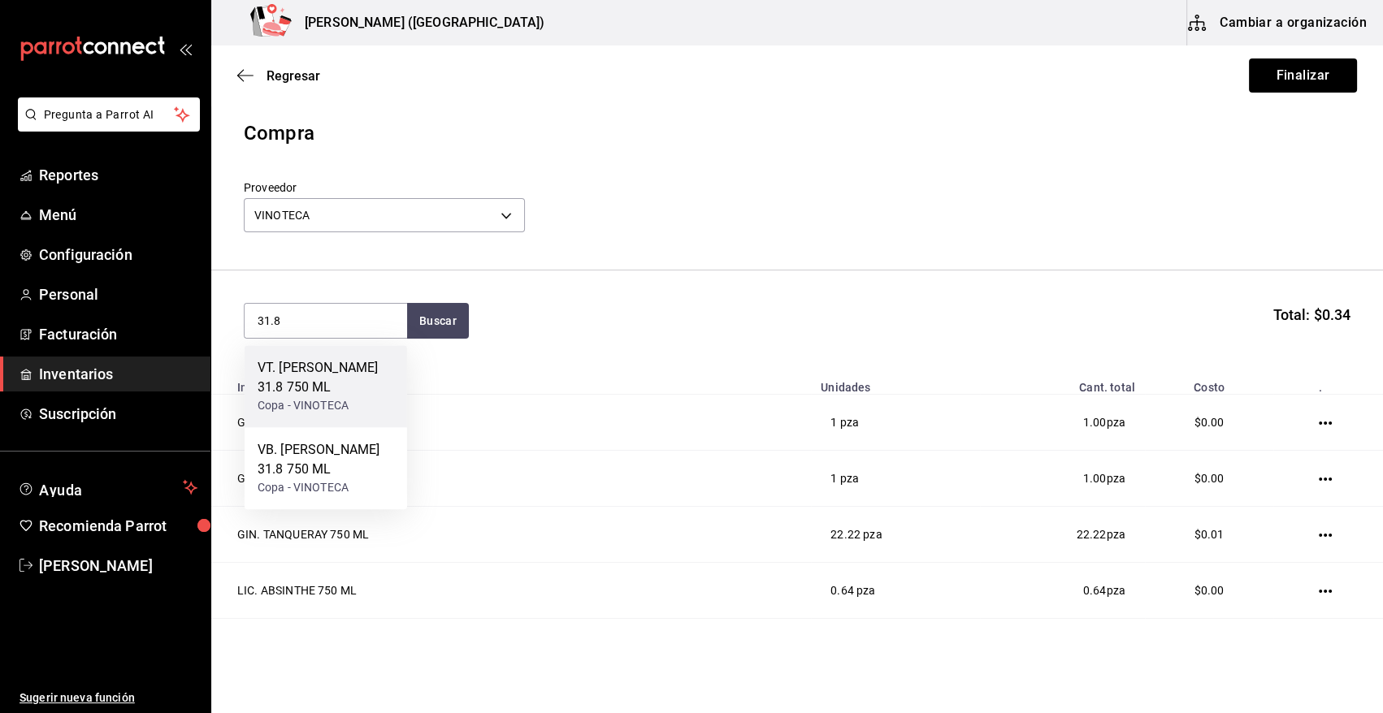
click at [284, 396] on div "VT. SANTO TOMAS 31.8 750 ML" at bounding box center [326, 377] width 137 height 39
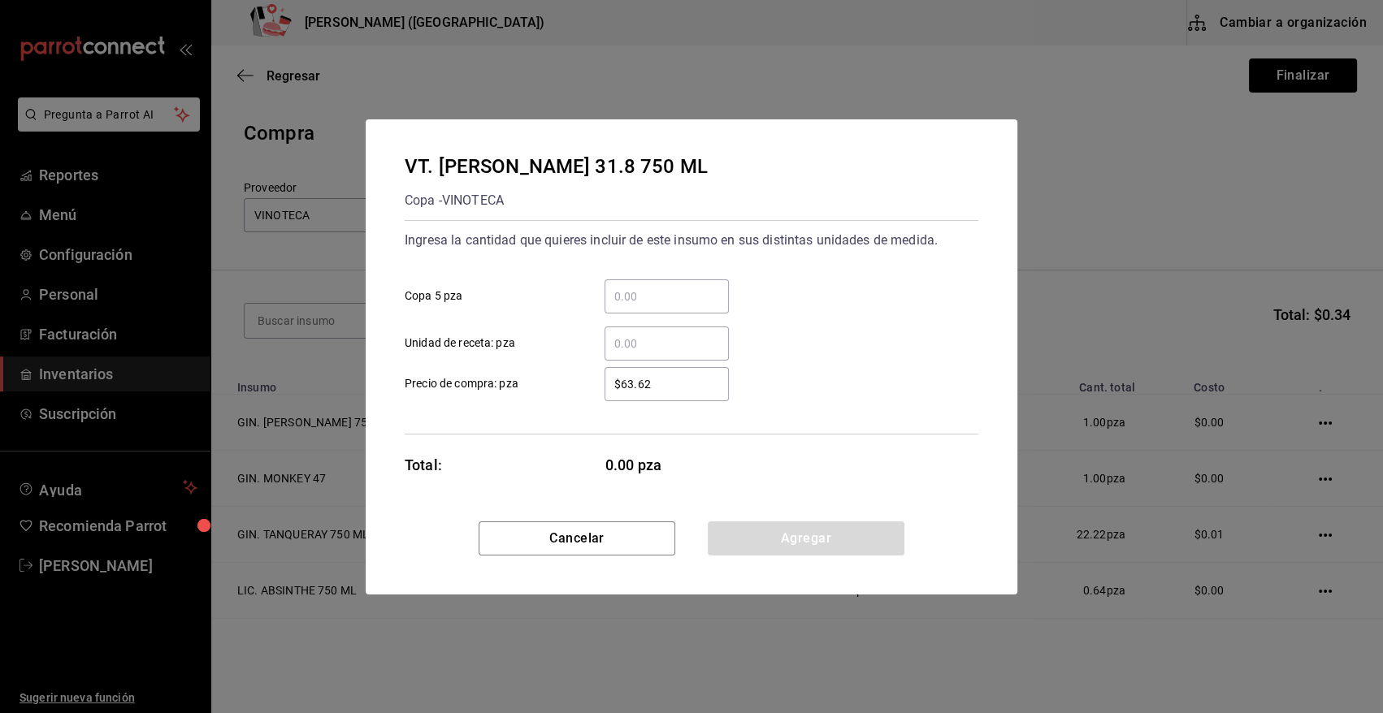
click at [635, 345] on input "​ Unidad de receta: pza" at bounding box center [667, 344] width 124 height 20
type input "1"
type input "$0.01"
click at [794, 546] on button "Agregar" at bounding box center [806, 539] width 197 height 34
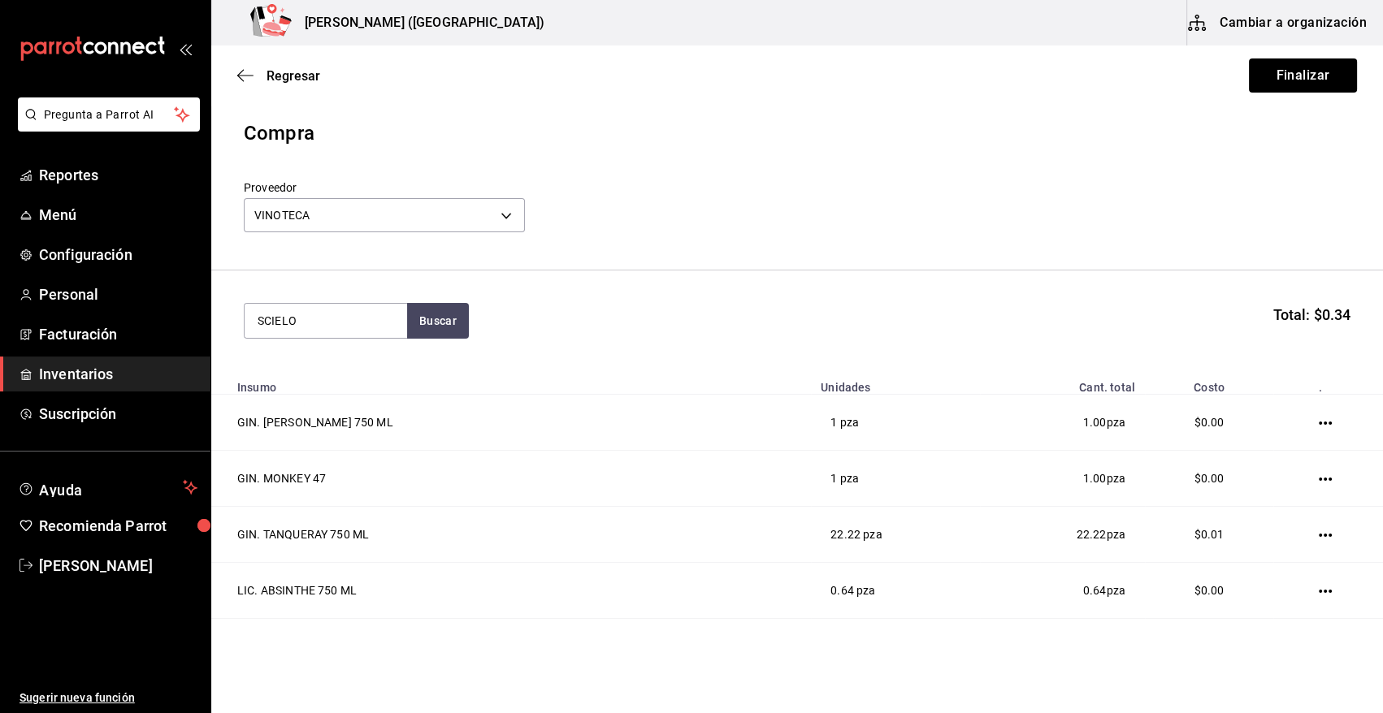
type input "SCIELO"
click at [309, 375] on div "VT. SCIELO 750ML" at bounding box center [312, 368] width 109 height 20
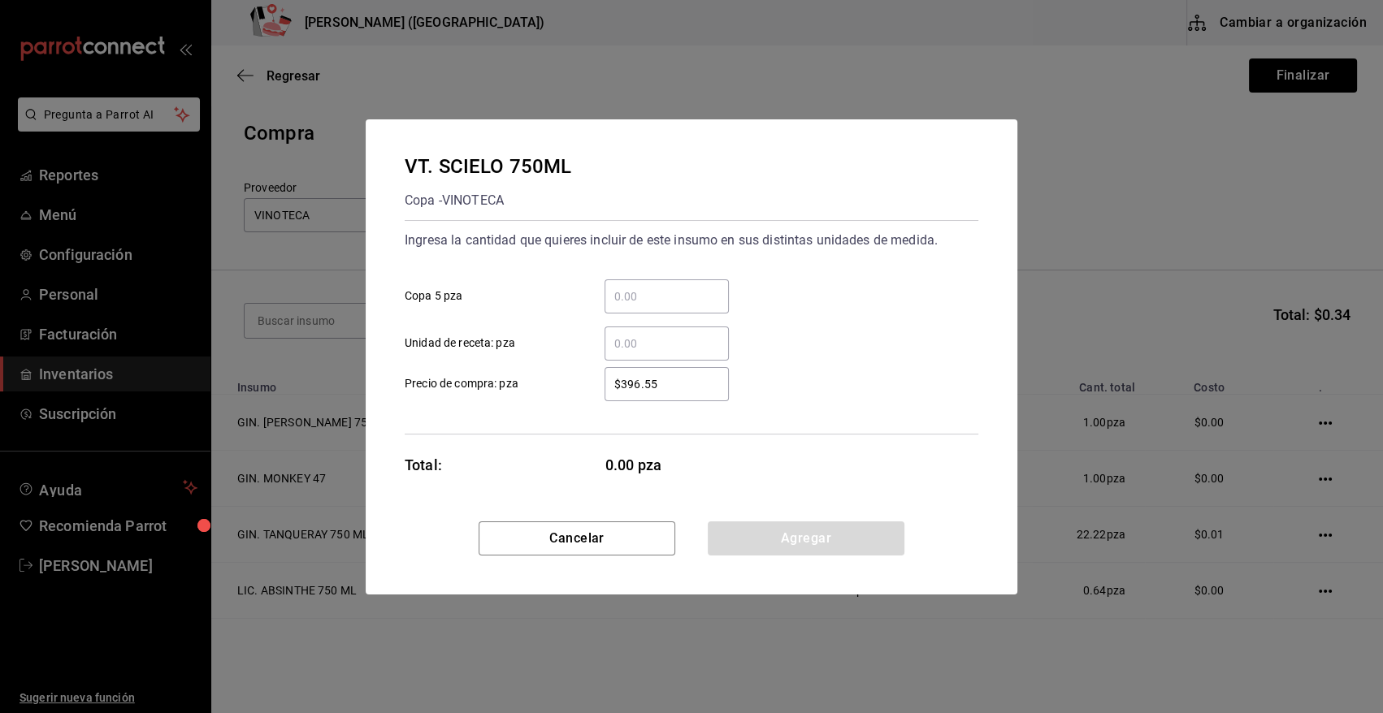
click at [665, 345] on input "​ Unidad de receta: pza" at bounding box center [667, 344] width 124 height 20
click at [770, 539] on button "Agregar" at bounding box center [806, 539] width 197 height 34
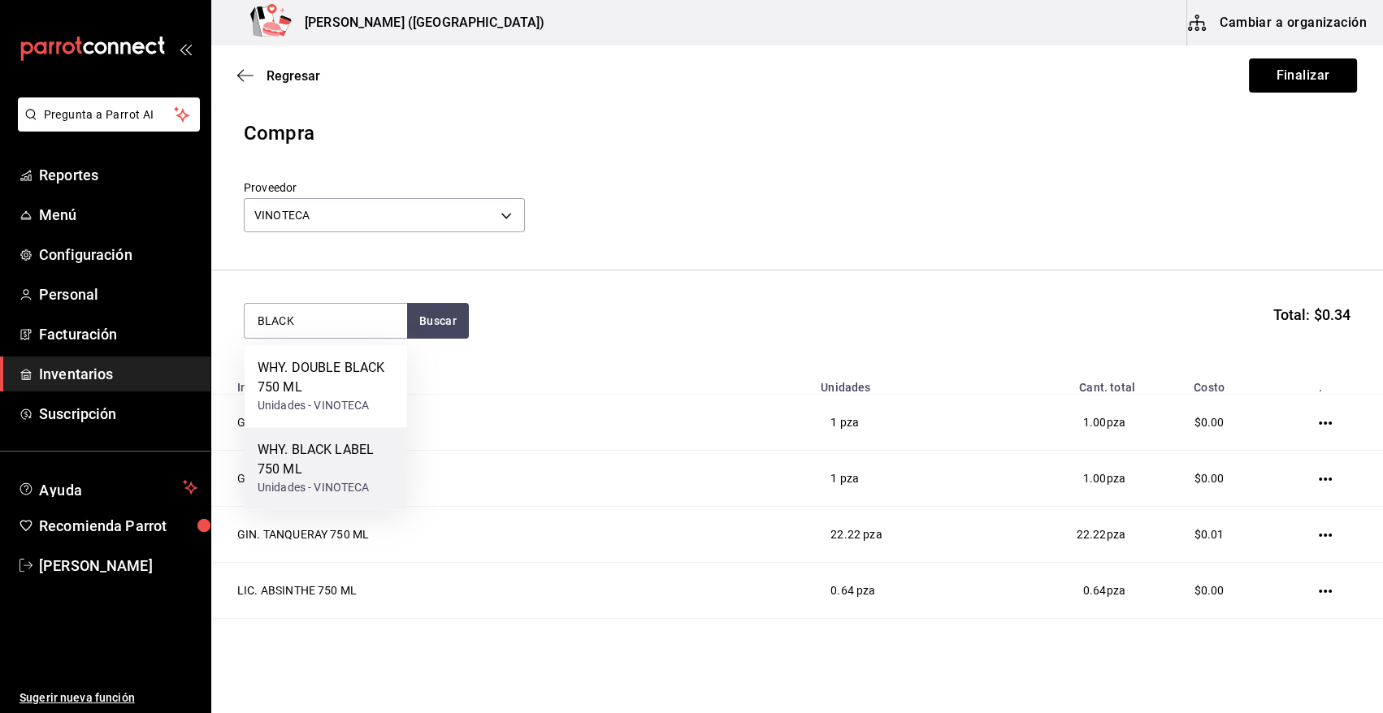
click at [353, 463] on div "WHY. BLACK LABEL 750 ML" at bounding box center [326, 459] width 137 height 39
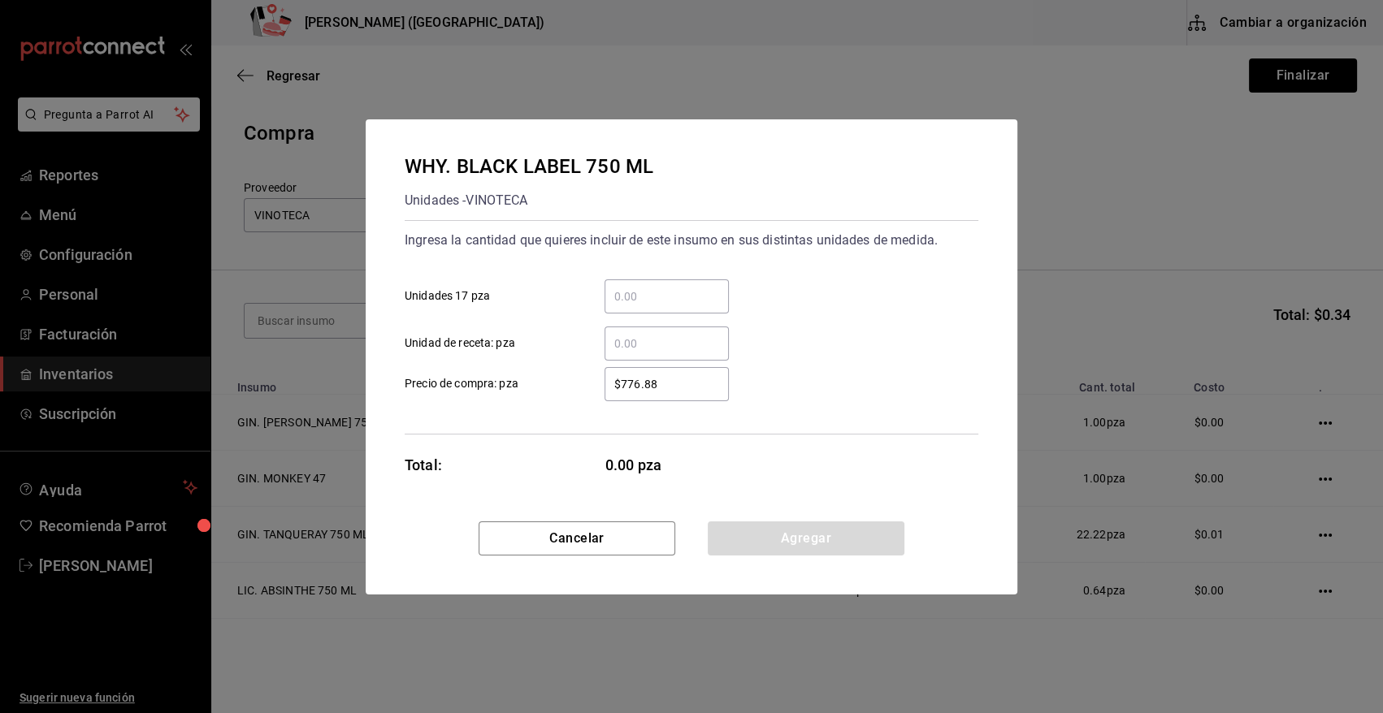
click at [704, 349] on input "​ Unidad de receta: pza" at bounding box center [667, 344] width 124 height 20
click at [800, 545] on button "Agregar" at bounding box center [806, 539] width 197 height 34
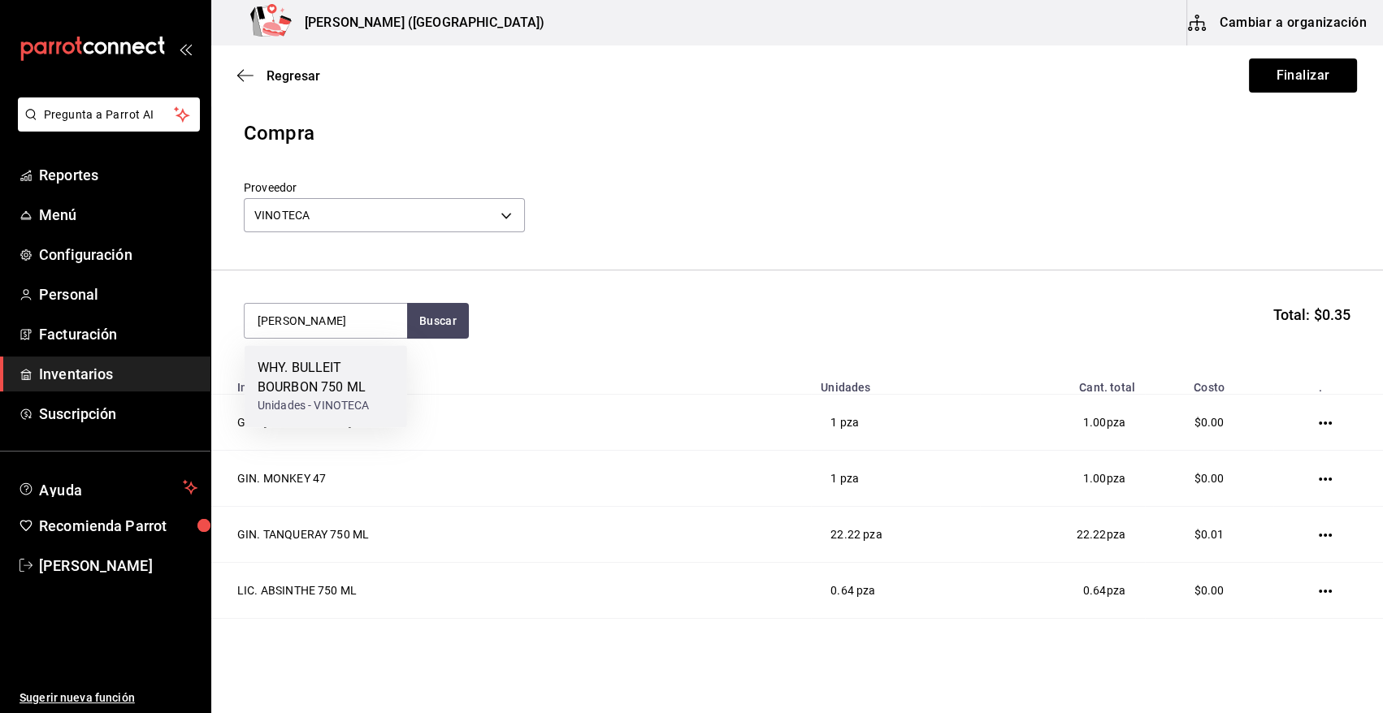
click at [288, 381] on div "WHY. BULLEIT BOURBON 750 ML" at bounding box center [326, 377] width 137 height 39
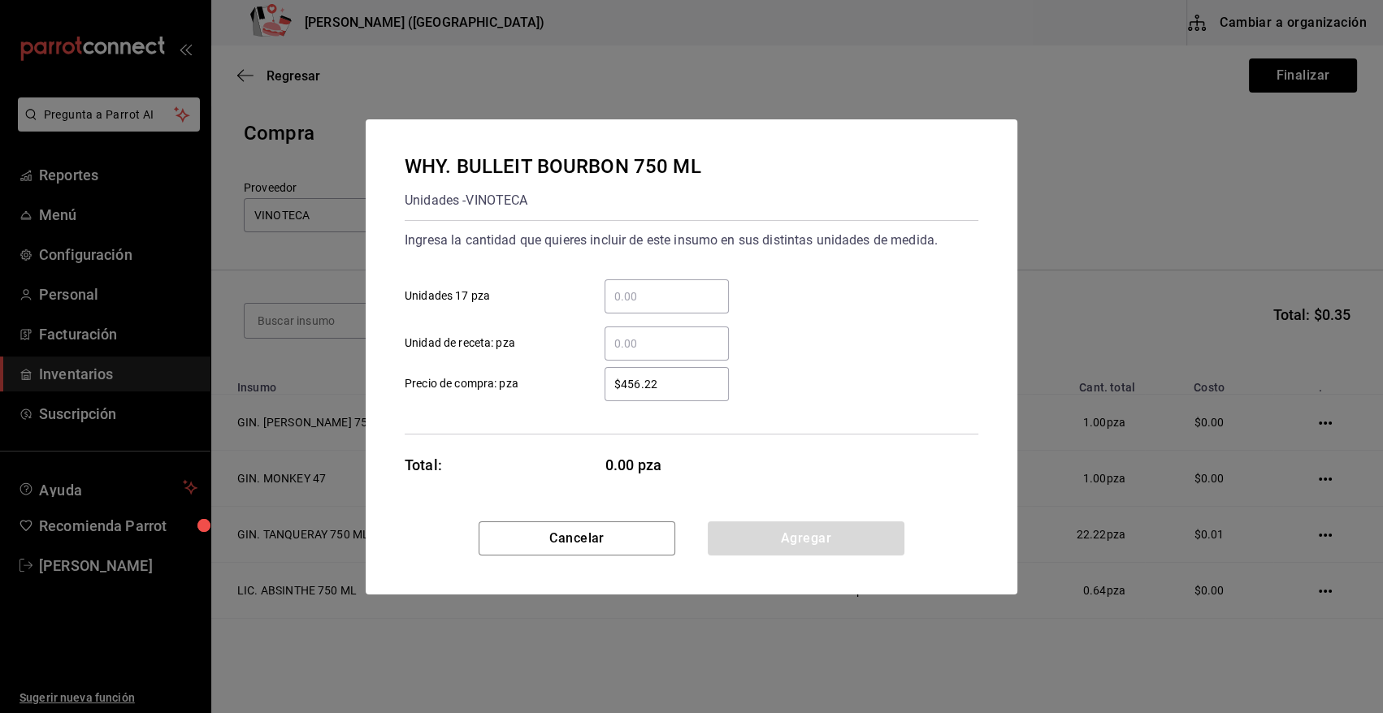
click at [624, 345] on input "​ Unidad de receta: pza" at bounding box center [667, 344] width 124 height 20
click at [786, 544] on button "Agregar" at bounding box center [806, 539] width 197 height 34
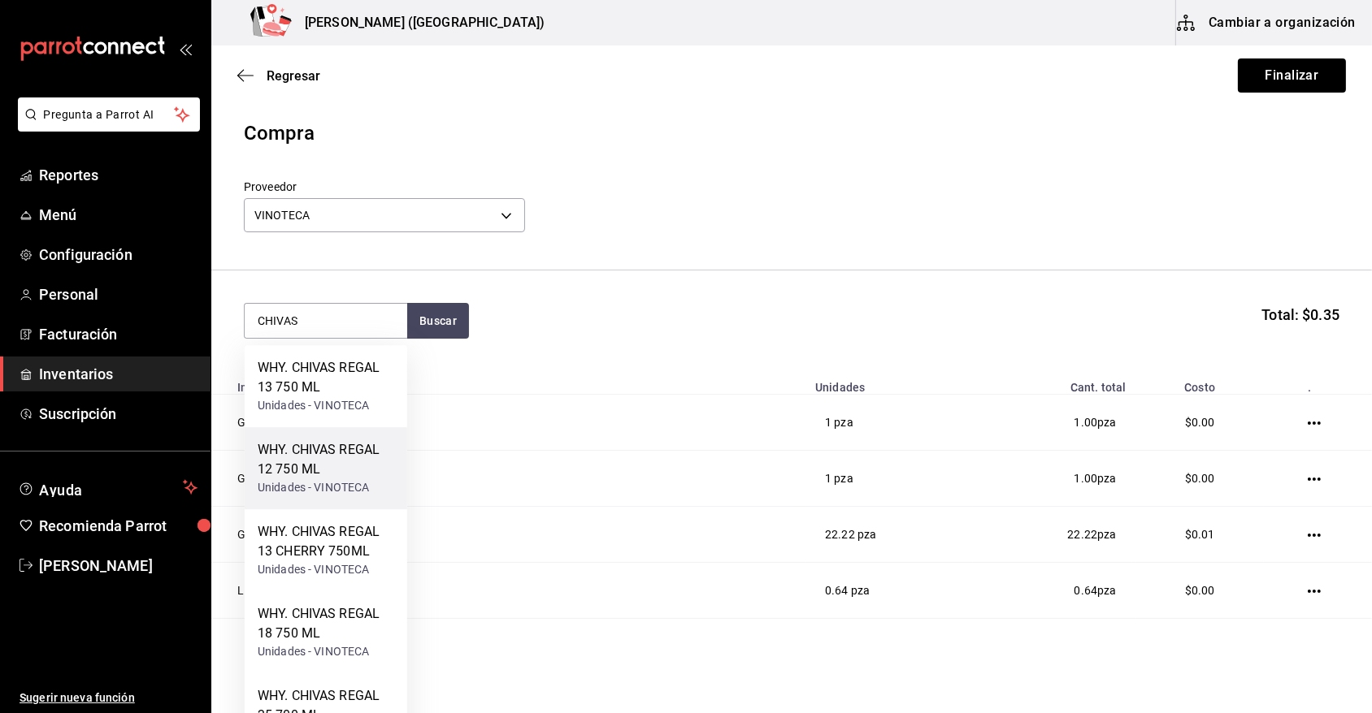
click at [318, 471] on div "WHY. CHIVAS REGAL 12 750 ML" at bounding box center [326, 459] width 137 height 39
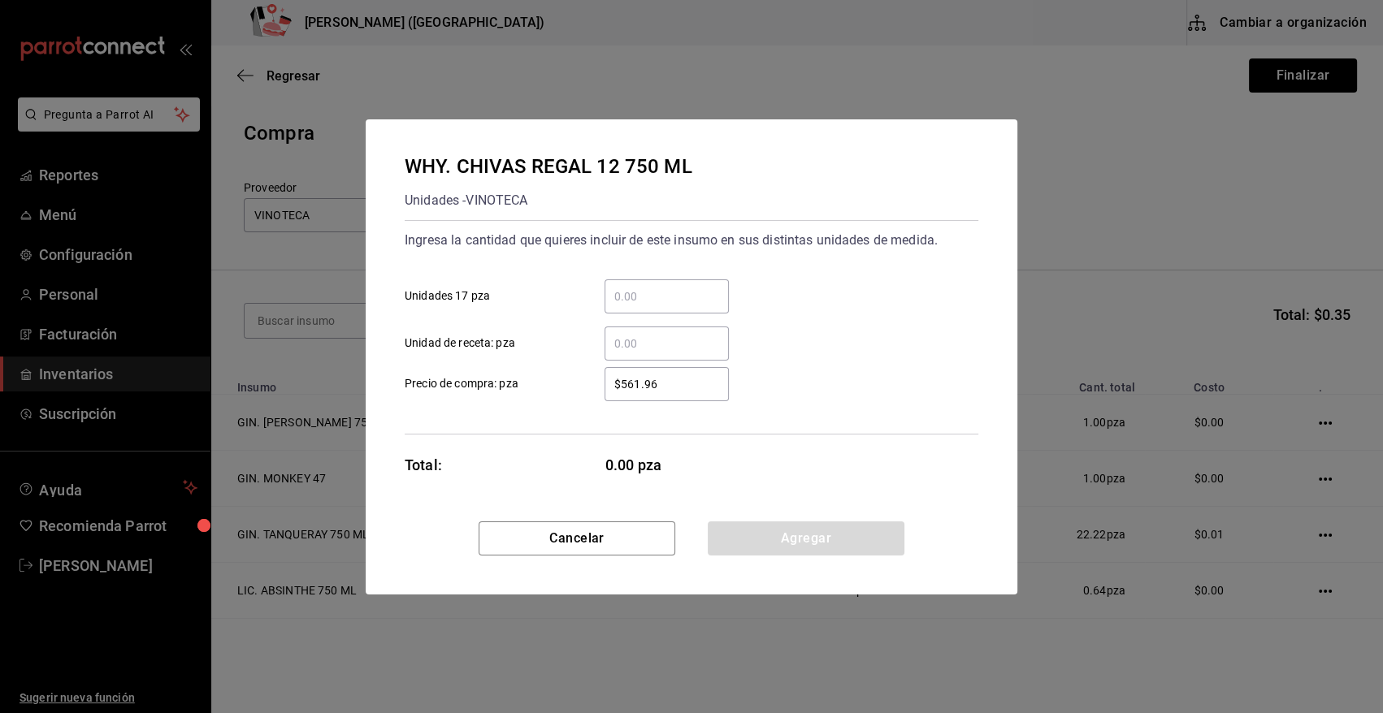
click at [629, 347] on input "​ Unidad de receta: pza" at bounding box center [667, 344] width 124 height 20
click at [730, 531] on button "Agregar" at bounding box center [806, 539] width 197 height 34
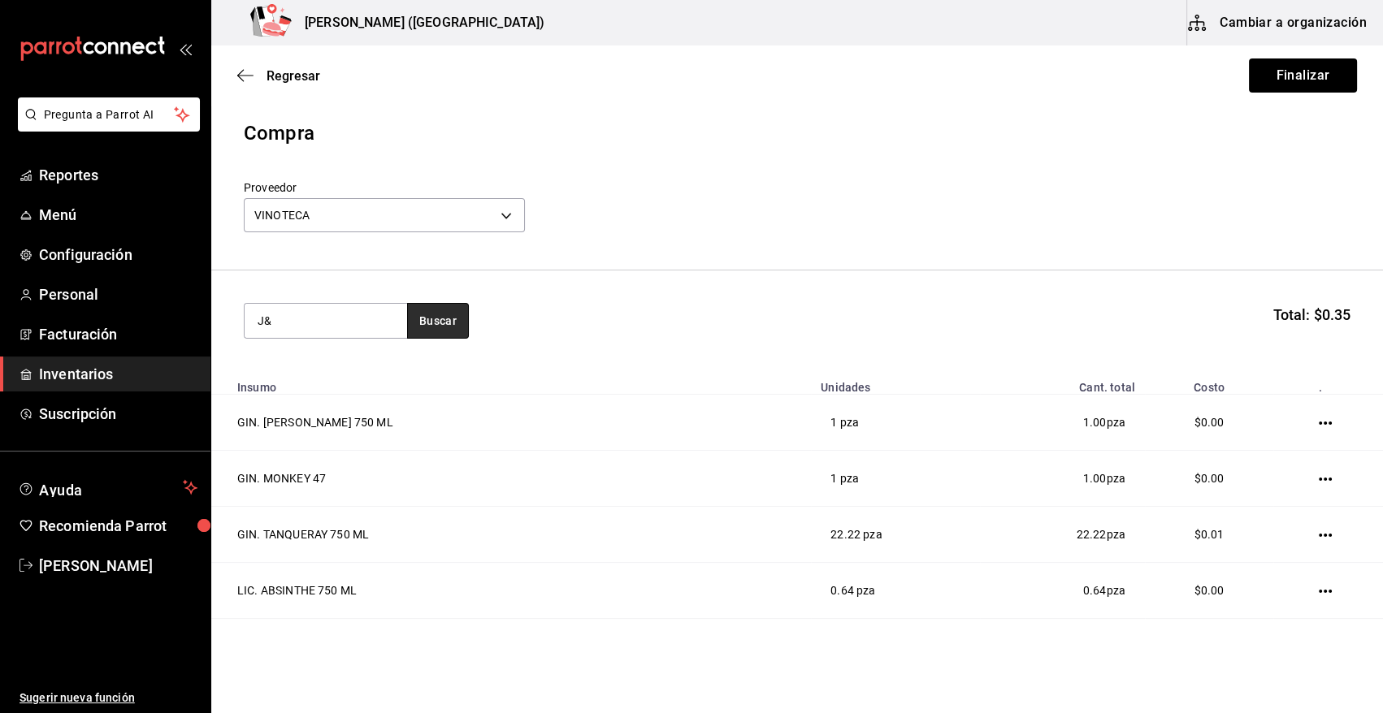
click at [423, 321] on button "Buscar" at bounding box center [438, 321] width 62 height 36
click at [446, 319] on button "Buscar" at bounding box center [438, 321] width 62 height 36
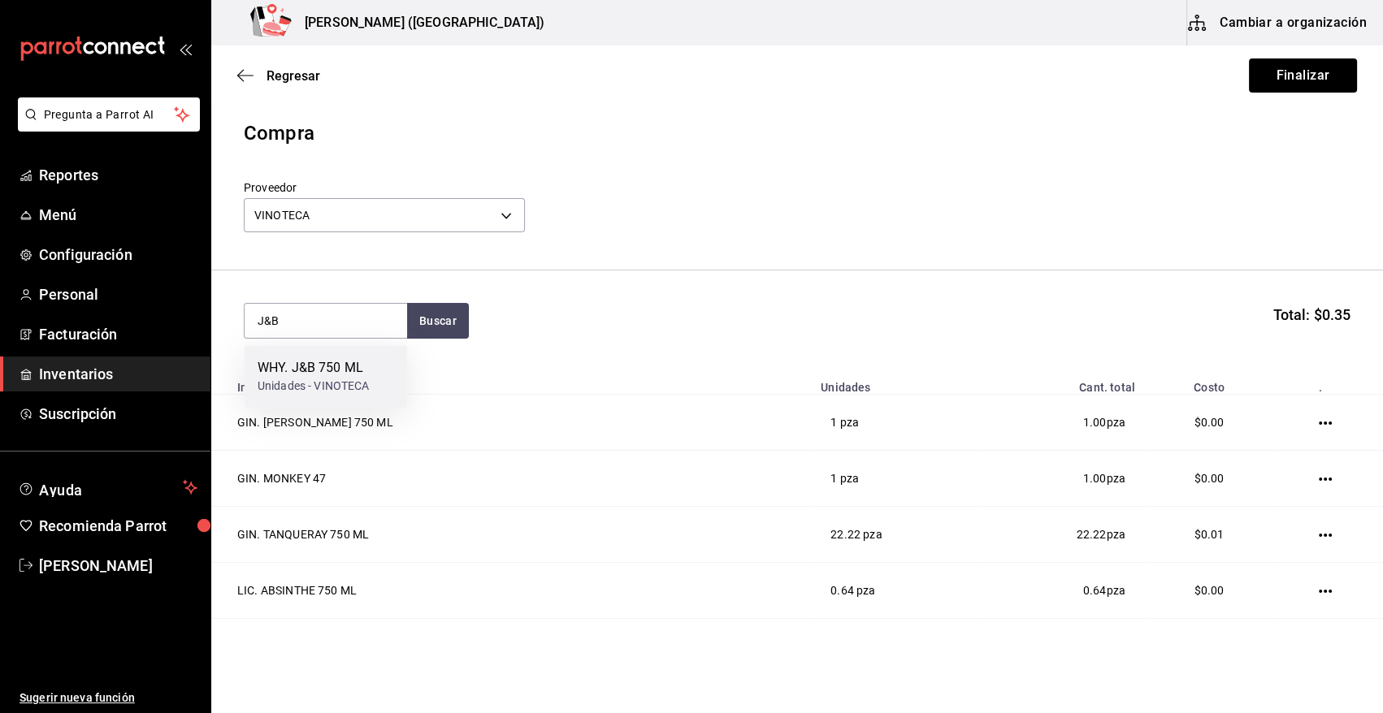
click at [325, 375] on div "WHY. J&B 750 ML" at bounding box center [314, 368] width 112 height 20
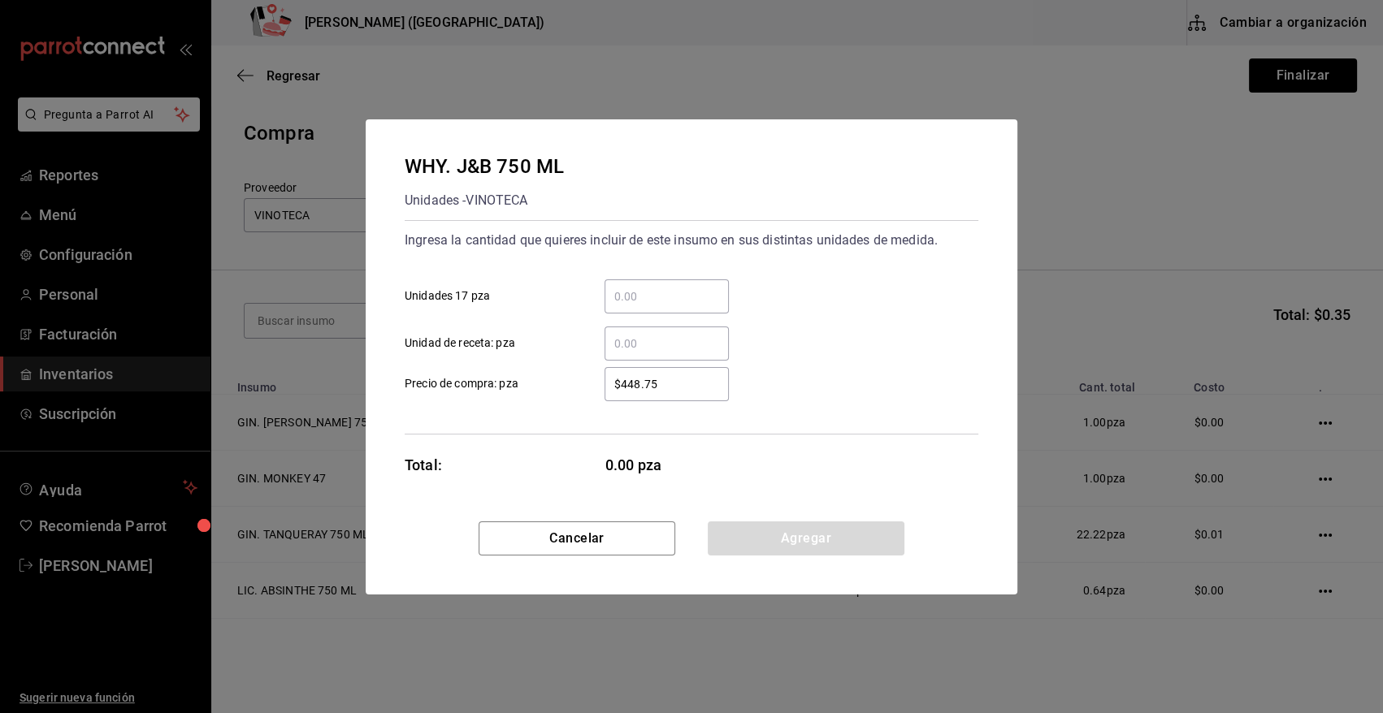
click at [645, 342] on input "​ Unidad de receta: pza" at bounding box center [667, 344] width 124 height 20
click at [739, 535] on button "Agregar" at bounding box center [806, 539] width 197 height 34
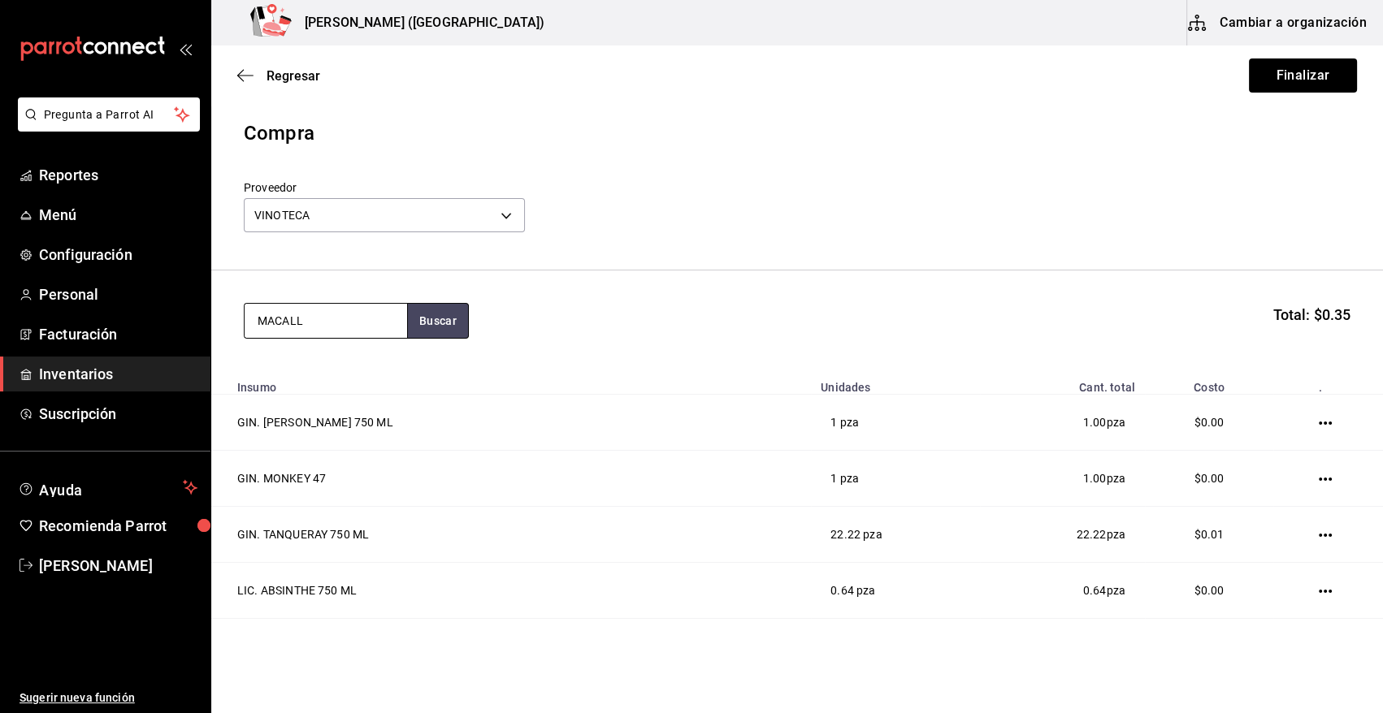
drag, startPoint x: 418, startPoint y: 325, endPoint x: 400, endPoint y: 338, distance: 22.8
click at [419, 325] on button "Buscar" at bounding box center [438, 321] width 62 height 36
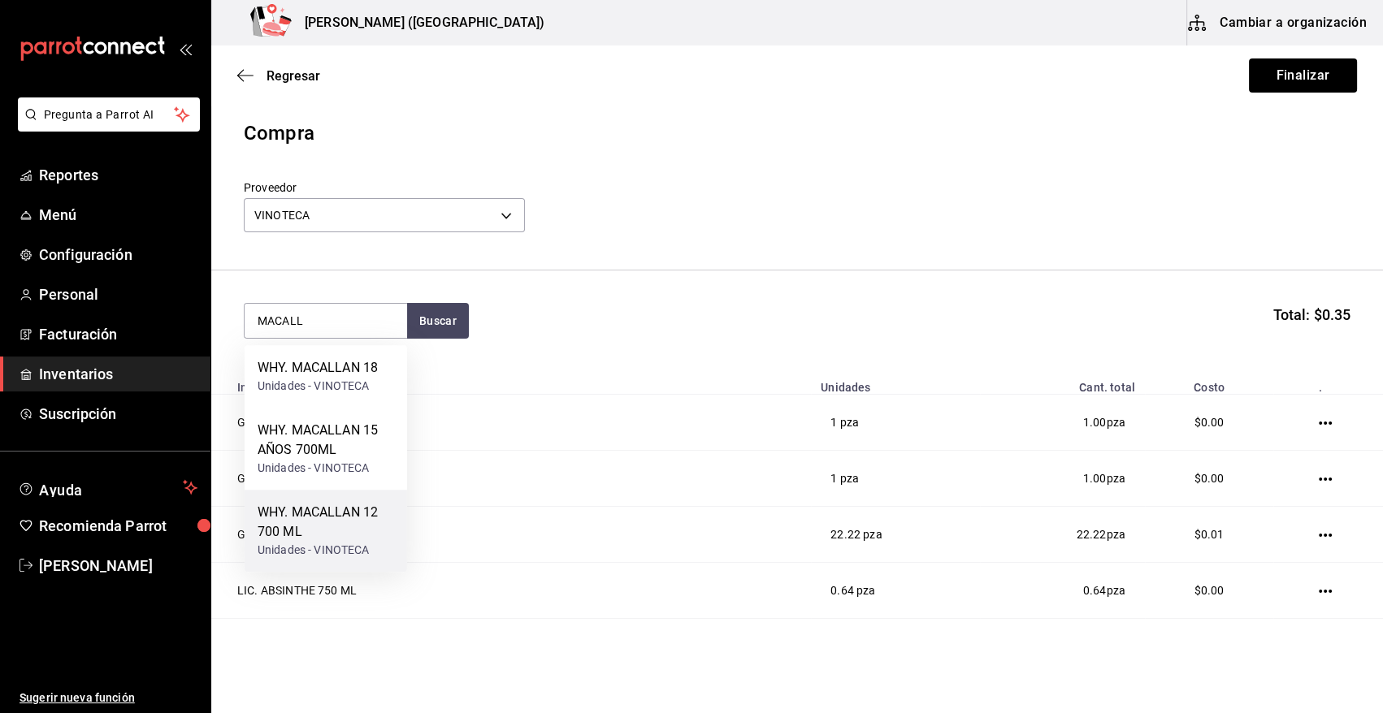
click at [357, 524] on div "WHY. MACALLAN 12 700 ML" at bounding box center [326, 522] width 137 height 39
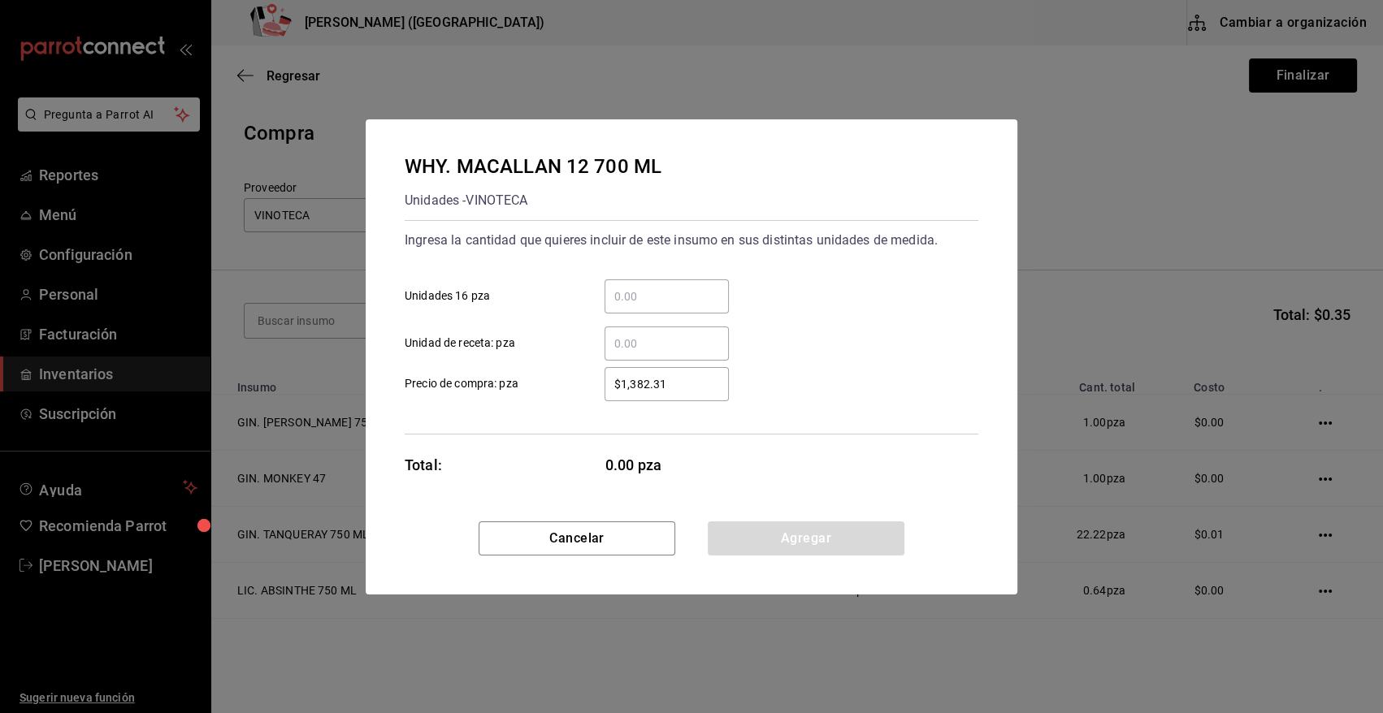
click at [681, 341] on input "​ Unidad de receta: pza" at bounding box center [667, 344] width 124 height 20
click at [732, 540] on button "Agregar" at bounding box center [806, 539] width 197 height 34
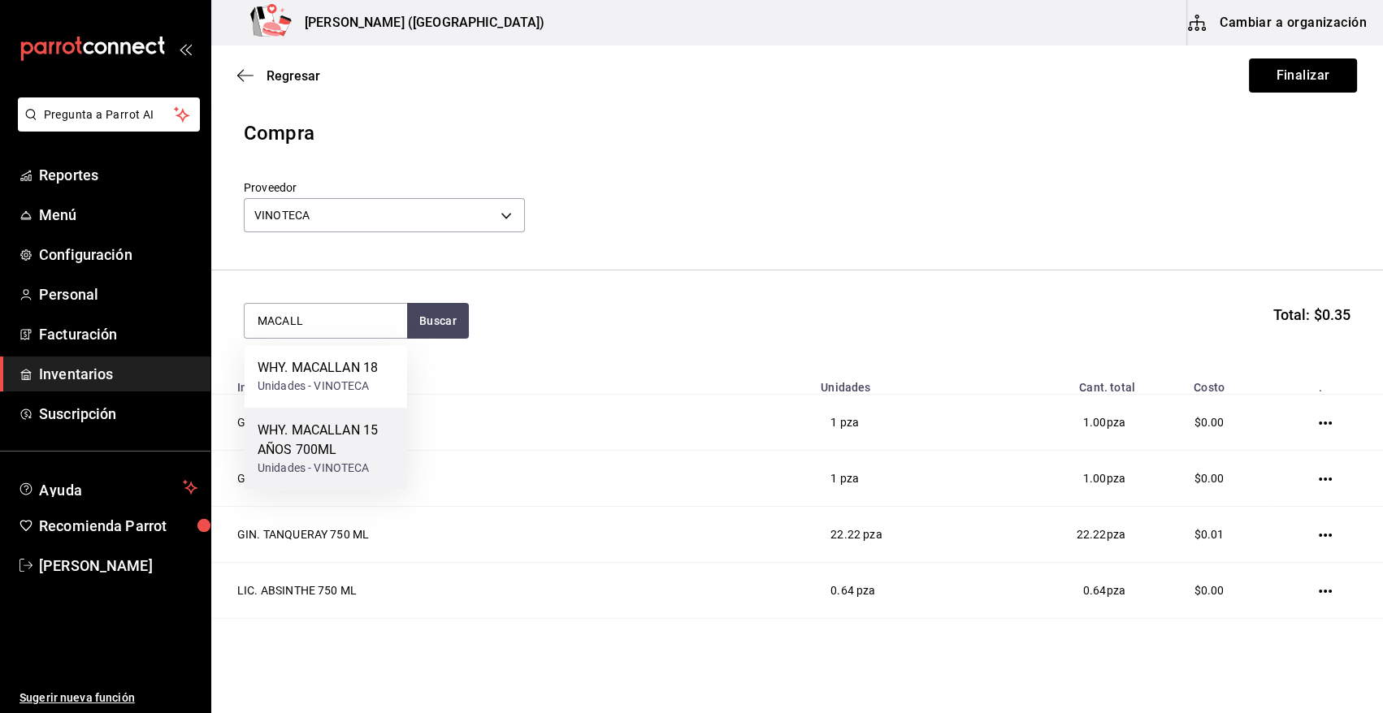
click at [330, 440] on div "WHY. MACALLAN 15 AÑOS 700ML" at bounding box center [326, 440] width 137 height 39
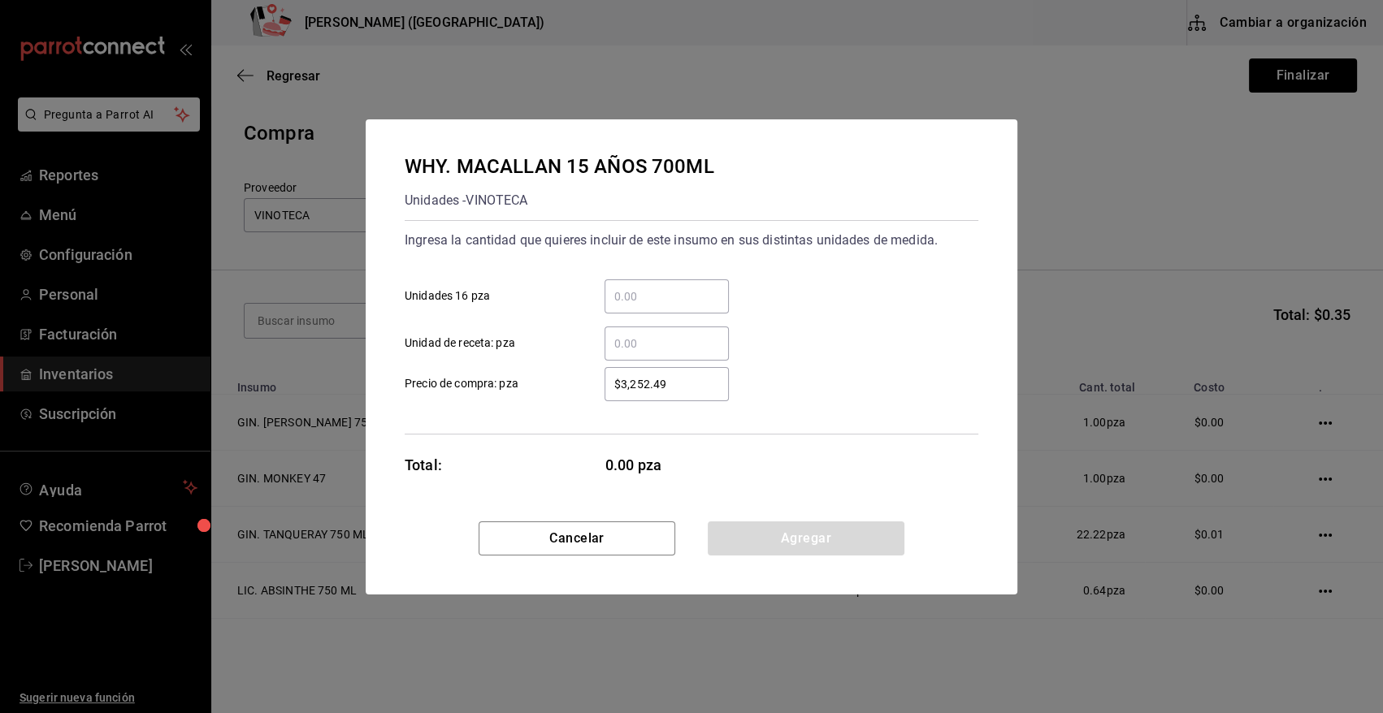
click at [644, 343] on input "​ Unidad de receta: pza" at bounding box center [667, 344] width 124 height 20
click at [765, 535] on button "Agregar" at bounding box center [806, 539] width 197 height 34
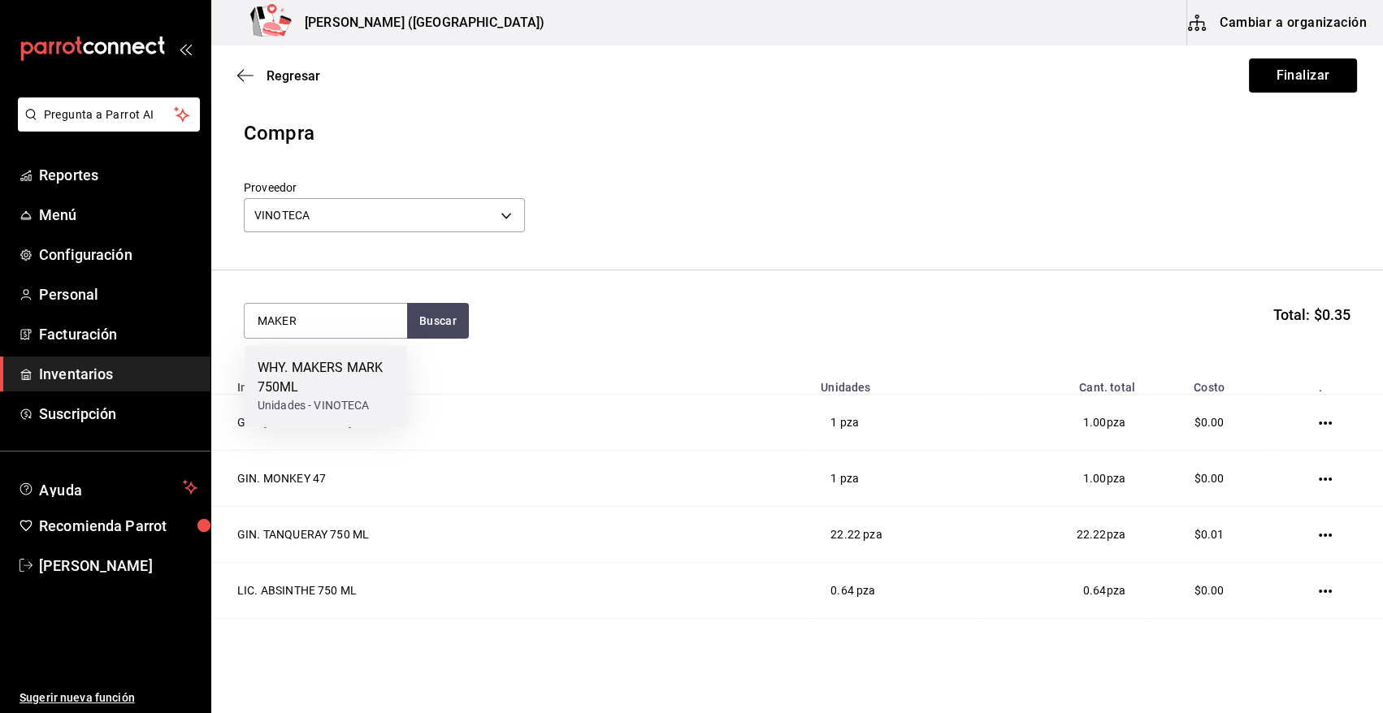
click at [314, 385] on div "WHY. MAKERS MARK 750ML" at bounding box center [326, 377] width 137 height 39
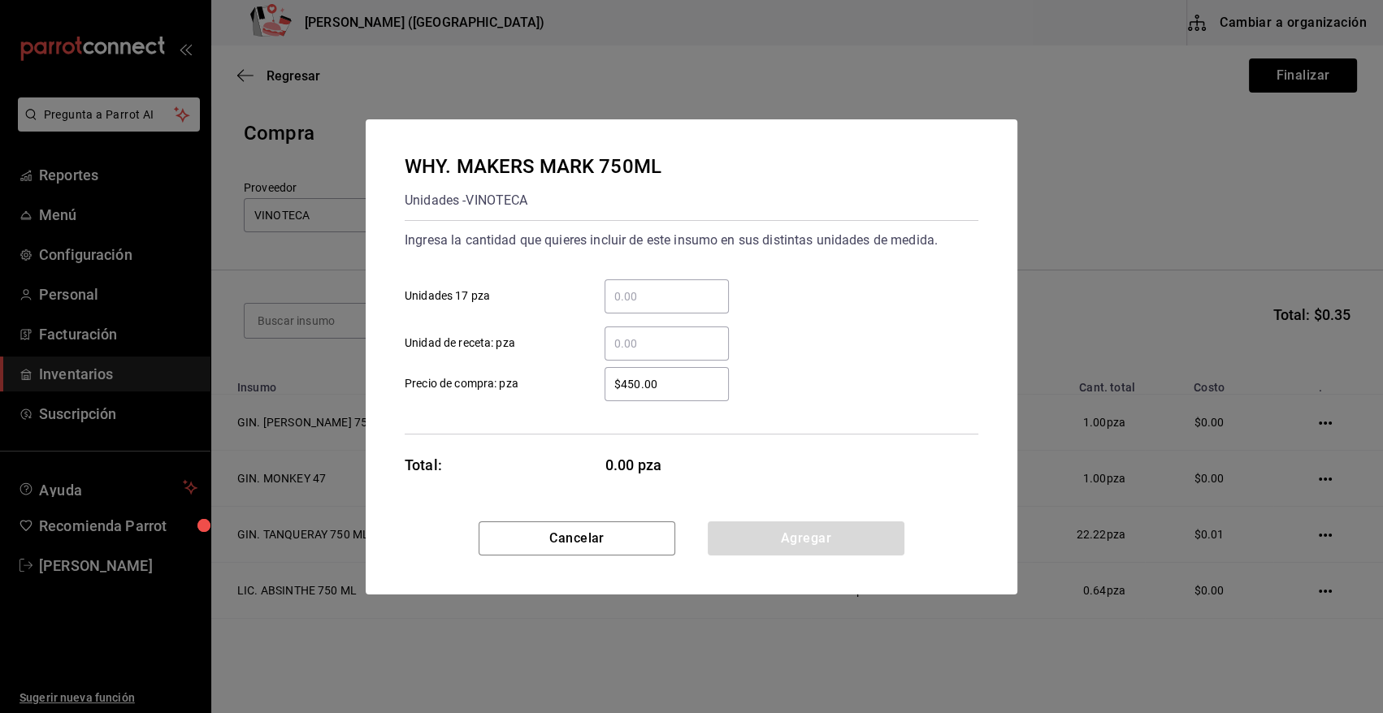
click at [629, 340] on input "​ Unidad de receta: pza" at bounding box center [667, 344] width 124 height 20
click at [778, 542] on button "Agregar" at bounding box center [806, 539] width 197 height 34
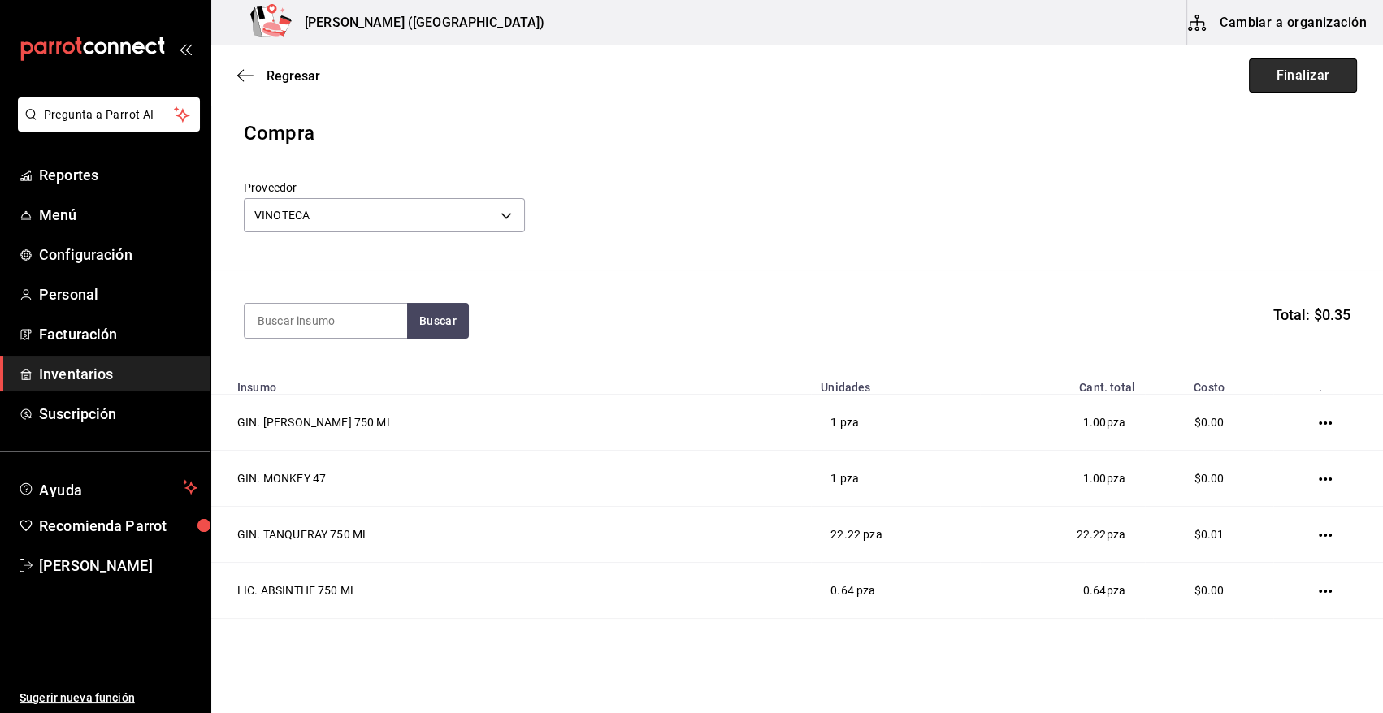
click at [1318, 74] on button "Finalizar" at bounding box center [1303, 76] width 108 height 34
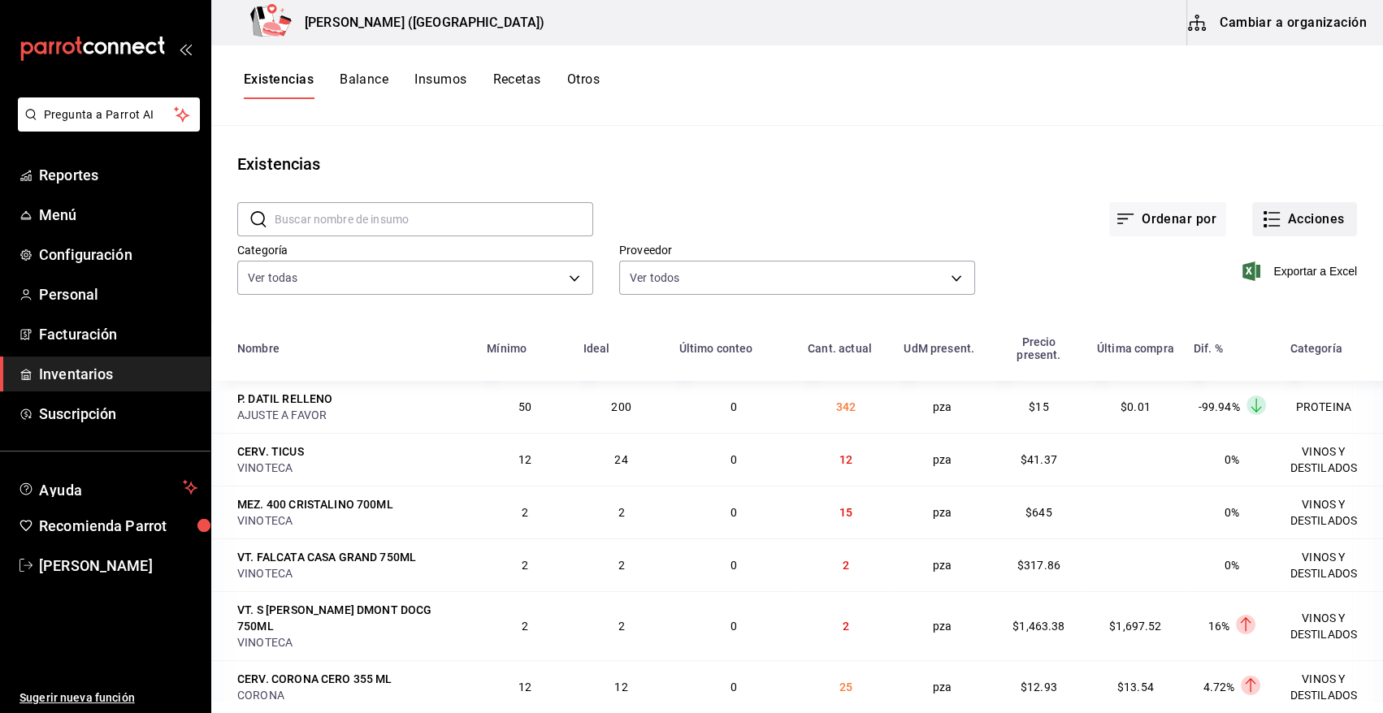
click at [1304, 228] on button "Acciones" at bounding box center [1304, 219] width 105 height 34
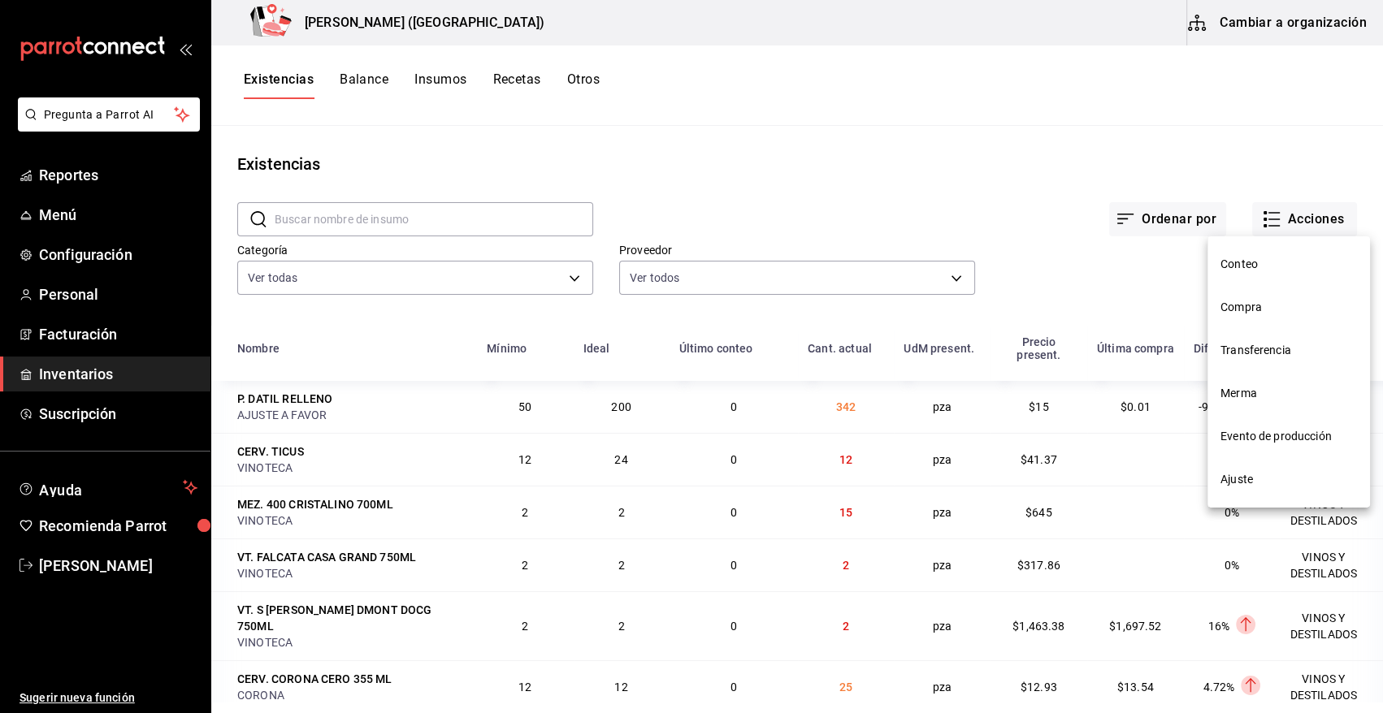
click at [1261, 308] on span "Compra" at bounding box center [1288, 307] width 137 height 17
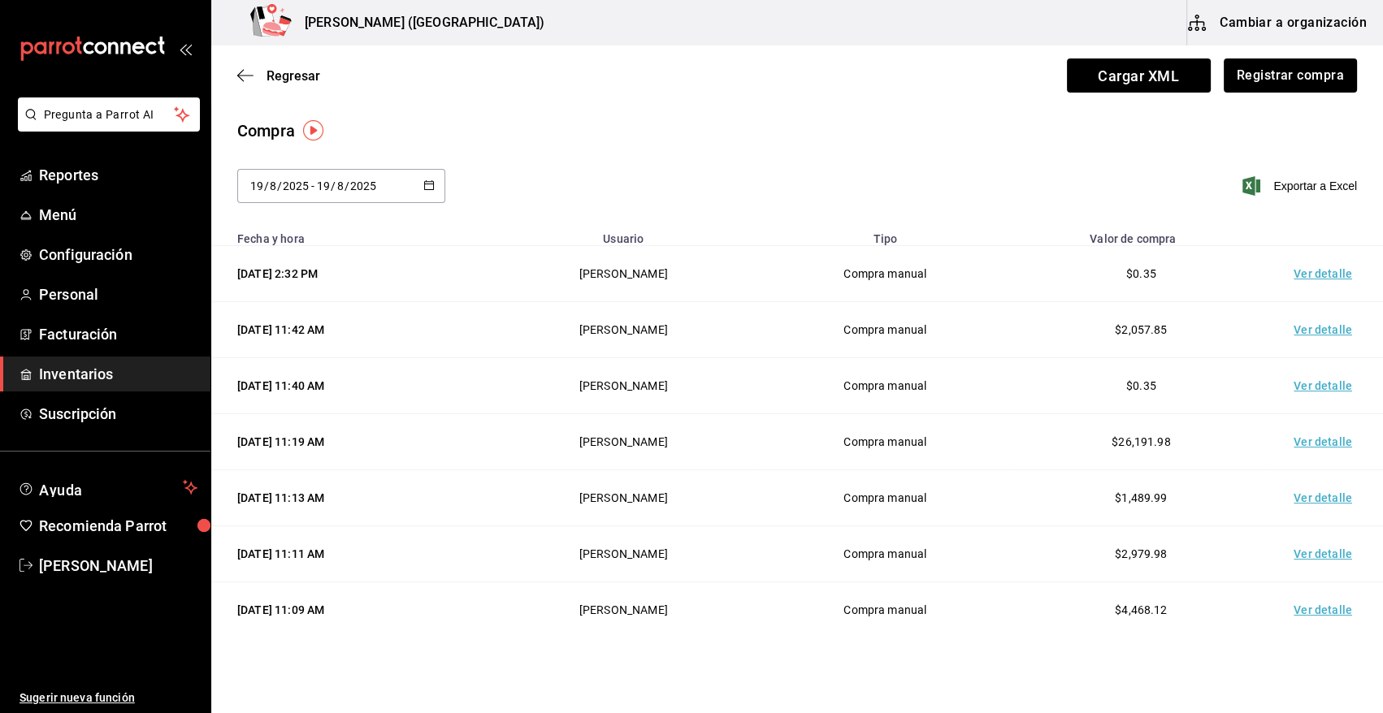
click at [1308, 273] on td "Ver detalle" at bounding box center [1326, 274] width 114 height 56
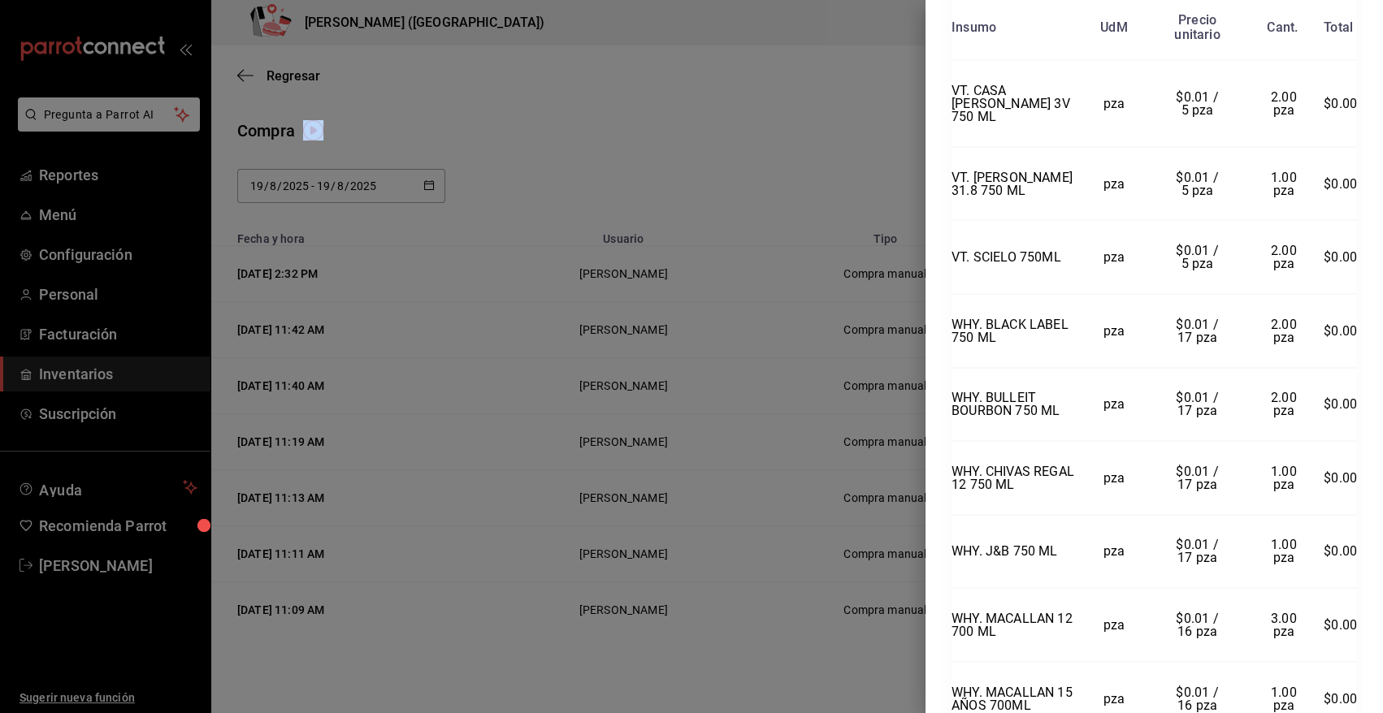
scroll to position [4022, 0]
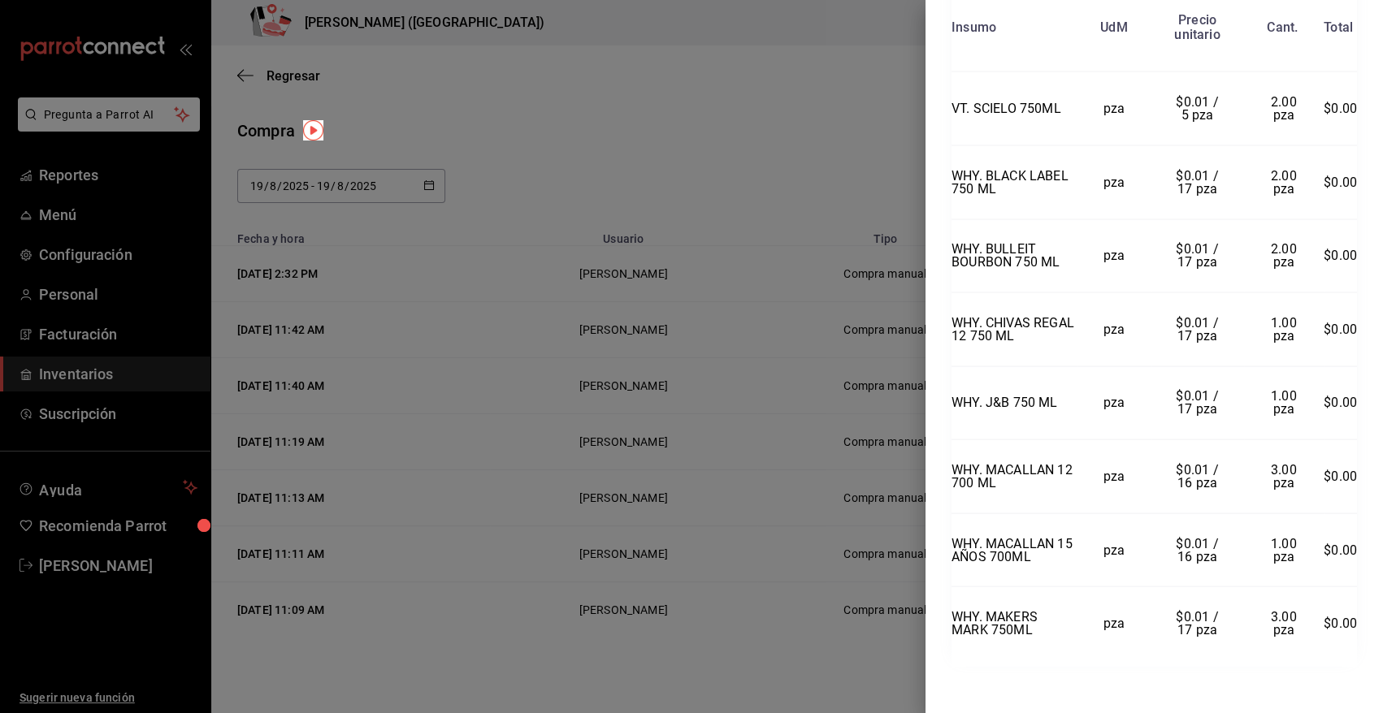
drag, startPoint x: 952, startPoint y: 37, endPoint x: 1367, endPoint y: 684, distance: 768.8
click at [1367, 683] on div "Compra Proveedor VINOTECA Usuario Angy Madalena Fecha y hora 19/08/2025 2:32:28…" at bounding box center [1153, 356] width 457 height 713
copy div "Compra Proveedor VINOTECA Usuario Angy Madalena Fecha y hora 19/08/2025 2:32:28…"
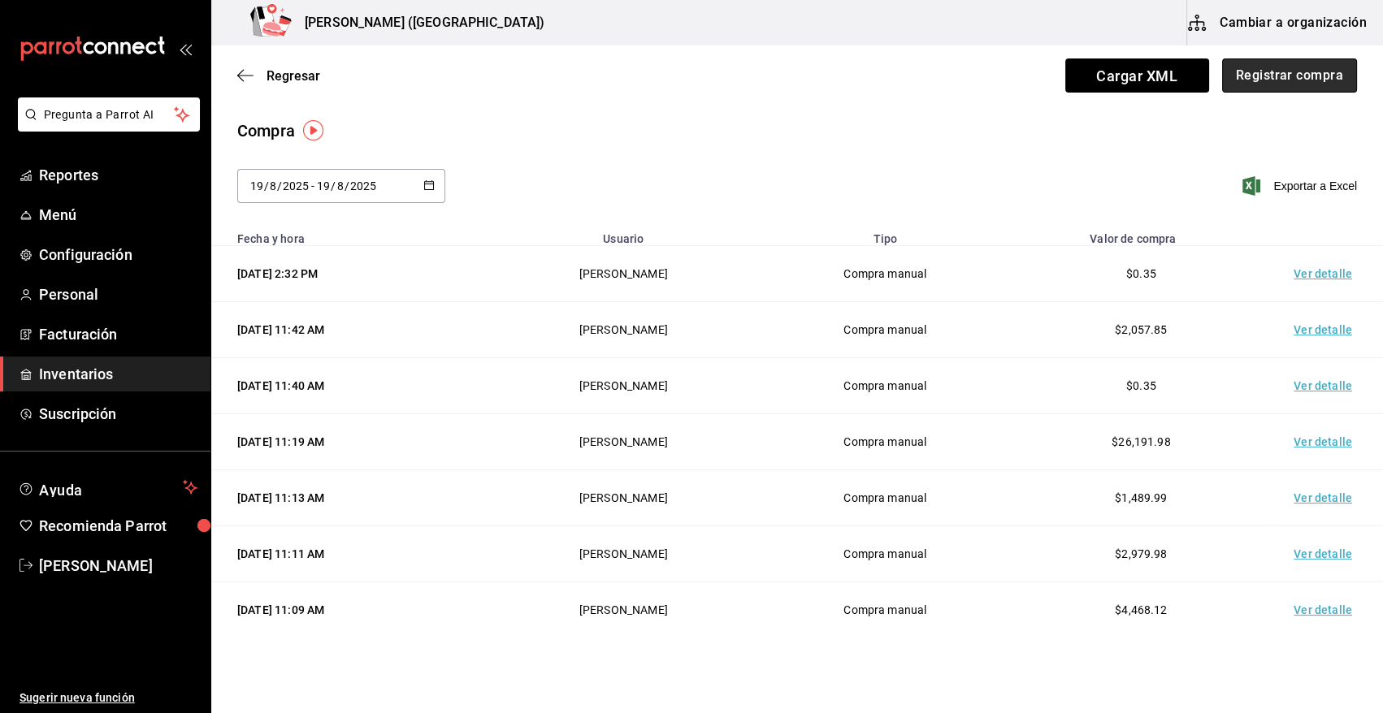
click at [1275, 73] on button "Registrar compra" at bounding box center [1289, 76] width 135 height 34
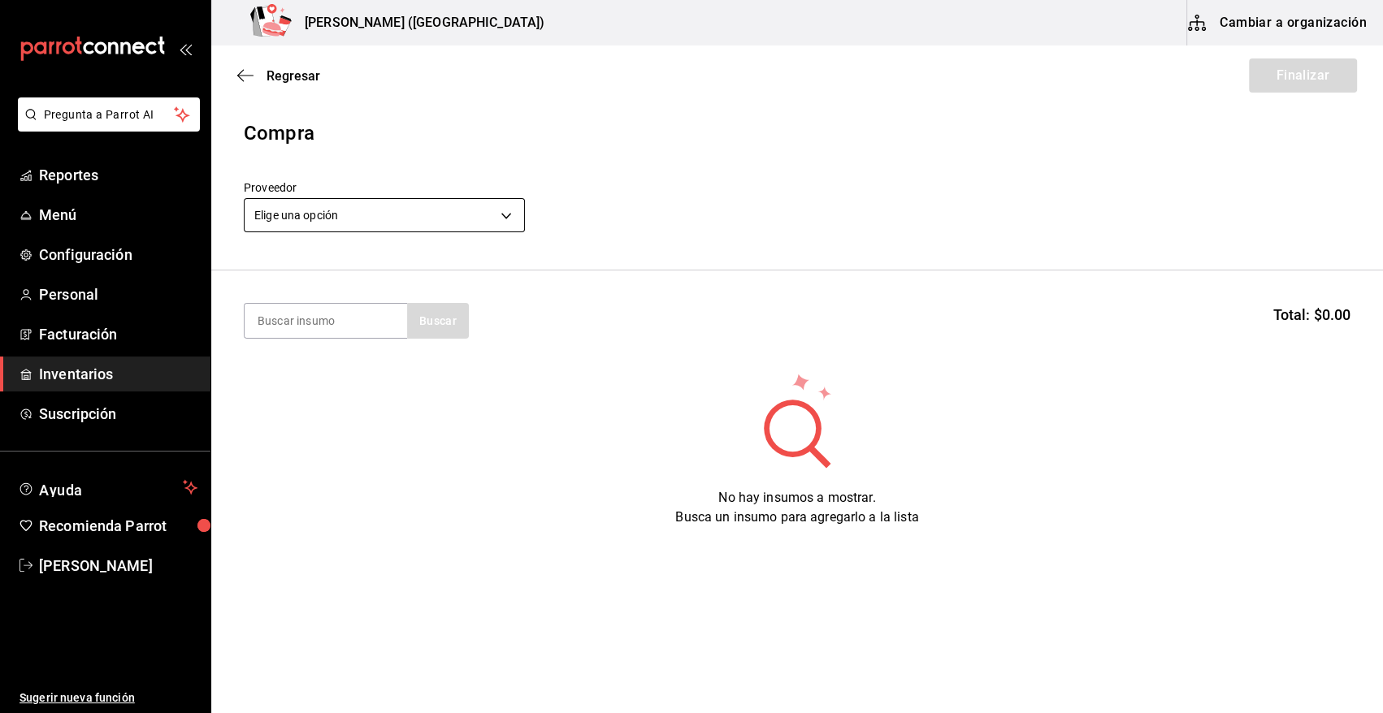
click at [355, 210] on body "Pregunta a Parrot AI Reportes Menú Configuración Personal Facturación Inventari…" at bounding box center [691, 311] width 1383 height 622
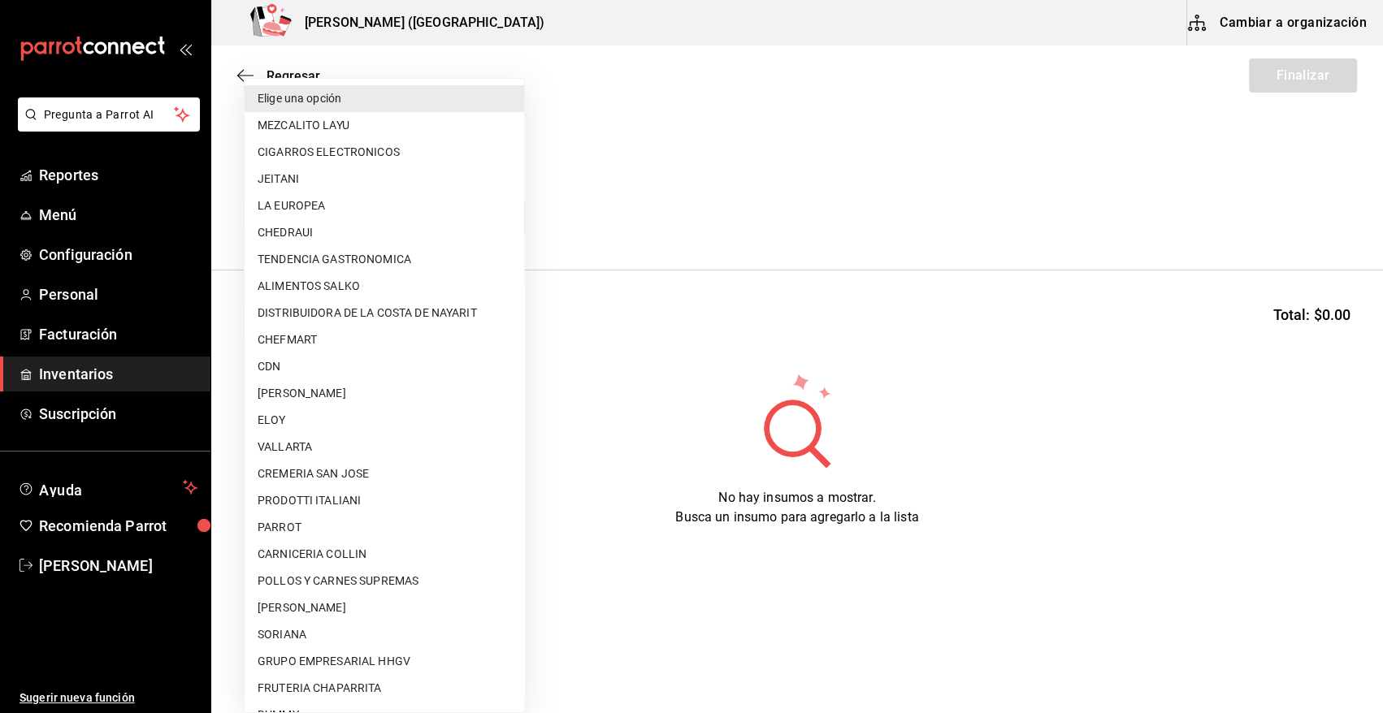
click at [324, 369] on li "CDN" at bounding box center [385, 366] width 280 height 27
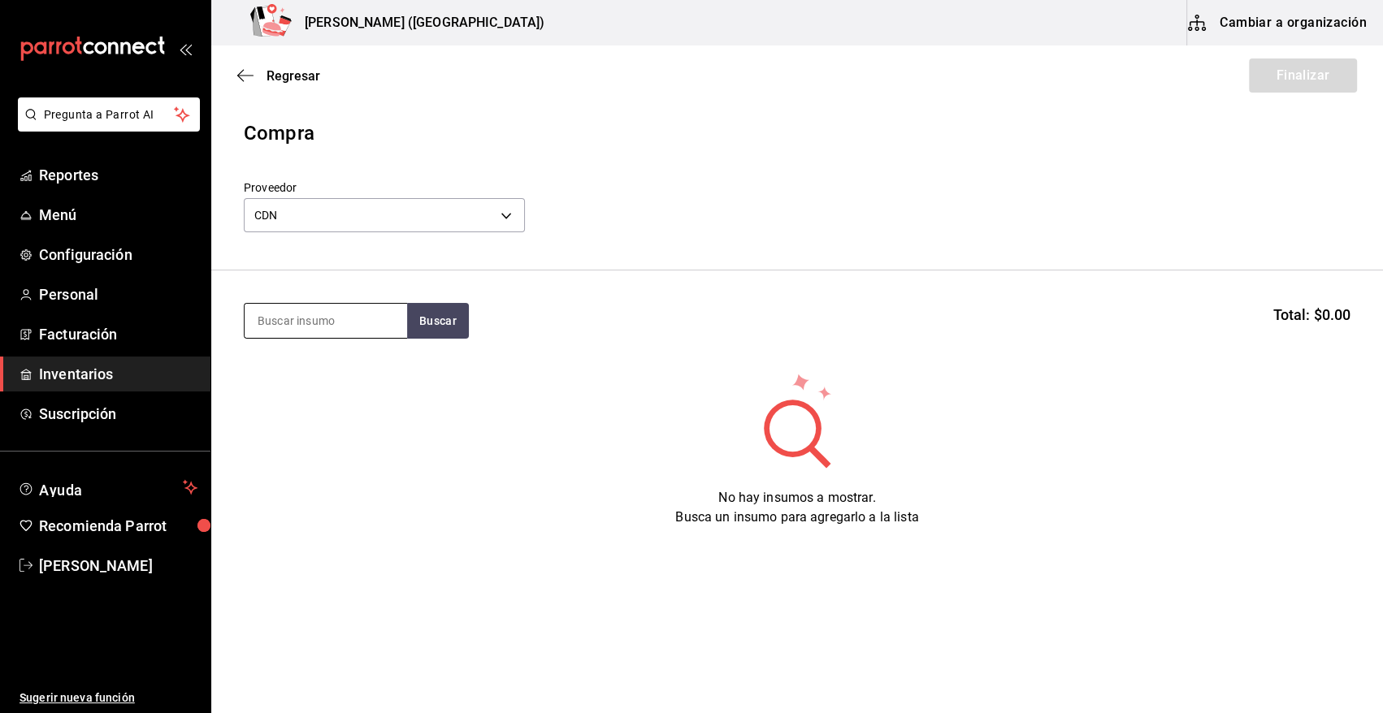
click at [336, 325] on input at bounding box center [326, 321] width 163 height 34
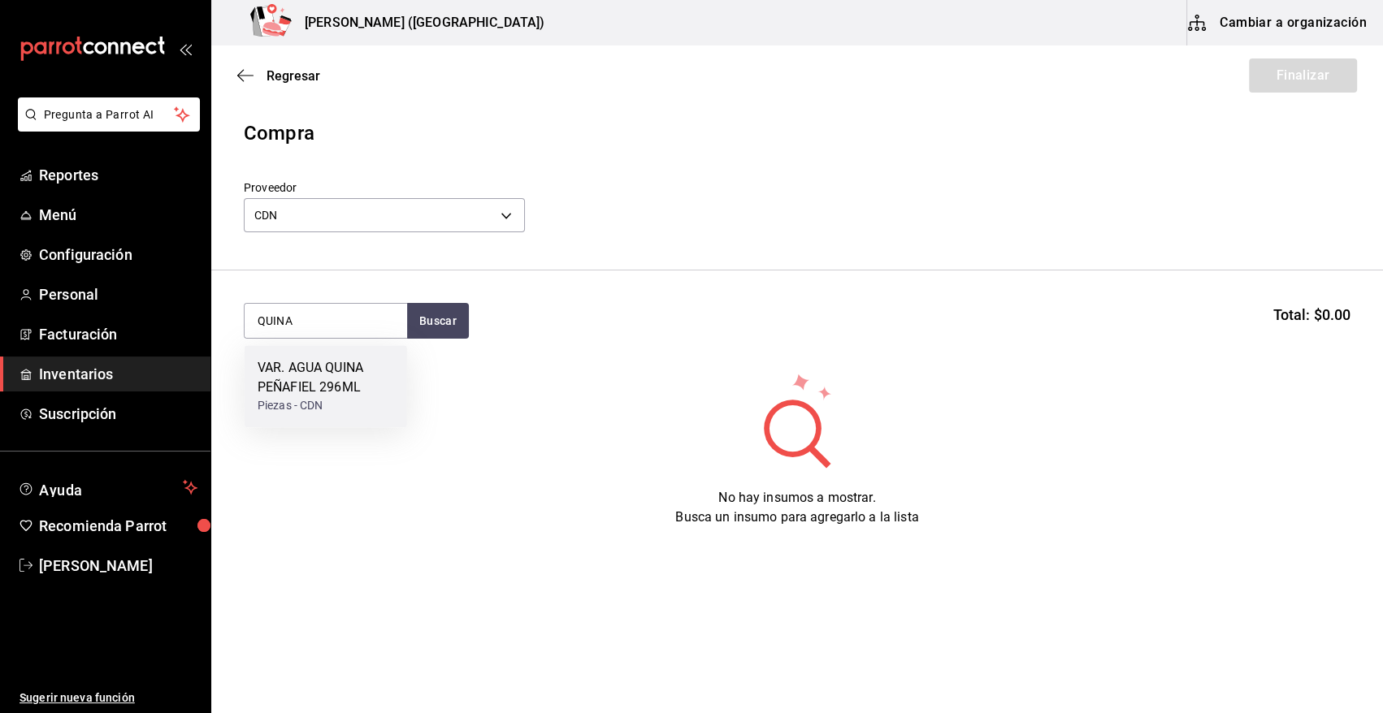
click at [349, 368] on div "VAR. AGUA QUINA PEÑAFIEL 296ML" at bounding box center [326, 377] width 137 height 39
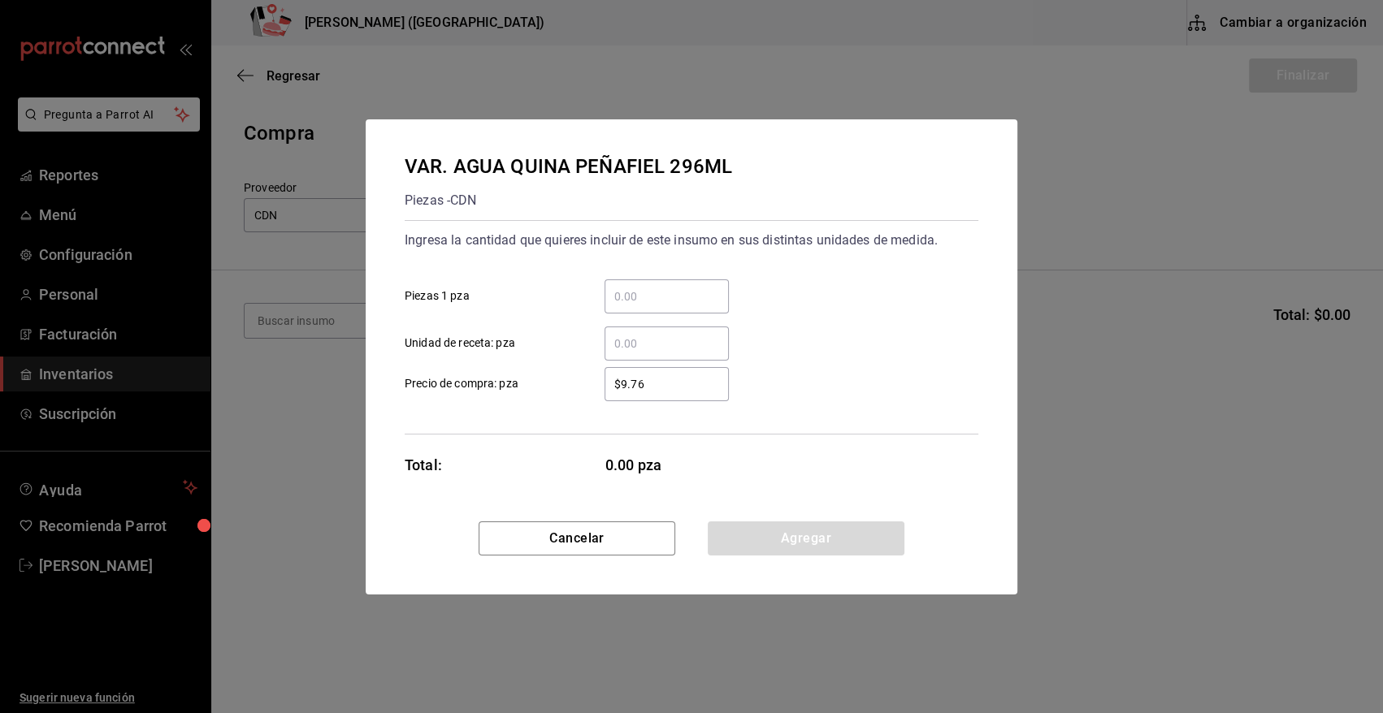
click at [661, 344] on input "​ Unidad de receta: pza" at bounding box center [667, 344] width 124 height 20
click at [785, 537] on button "Agregar" at bounding box center [806, 539] width 197 height 34
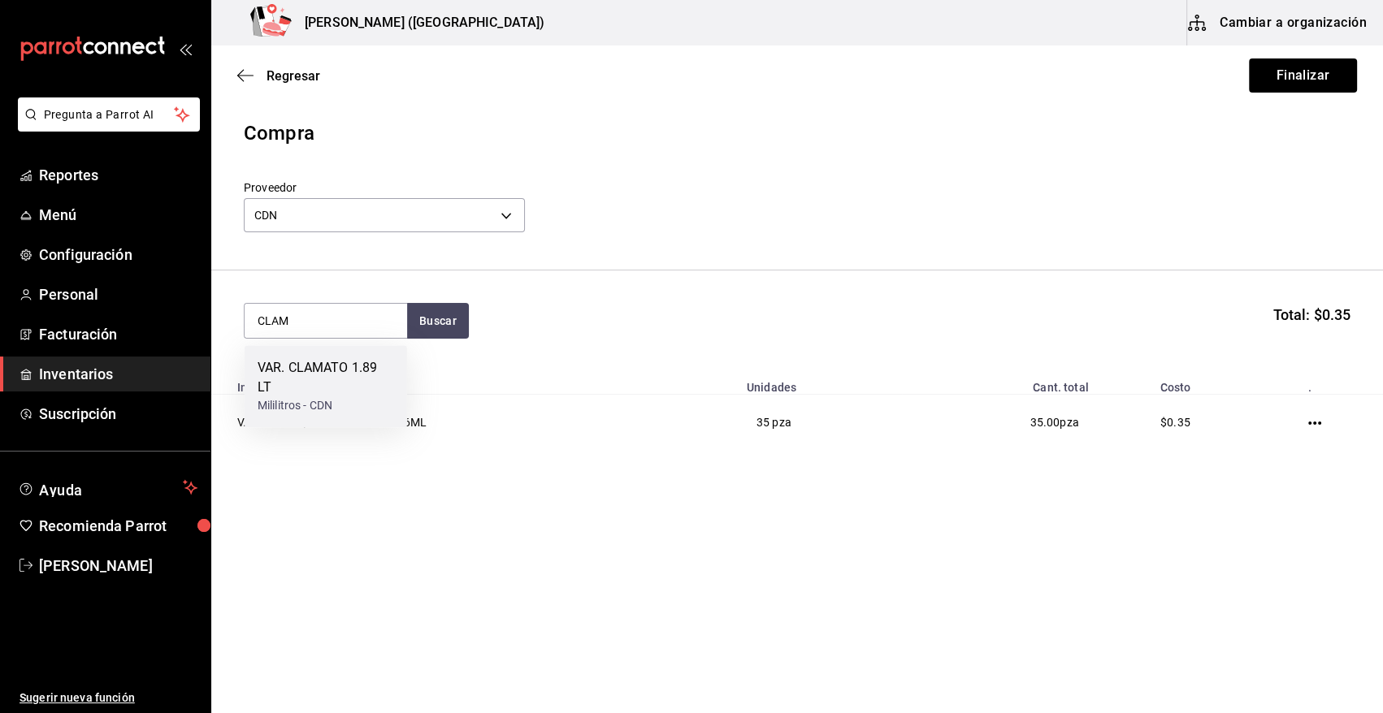
click at [276, 396] on div "VAR. CLAMATO 1.89 LT" at bounding box center [326, 377] width 137 height 39
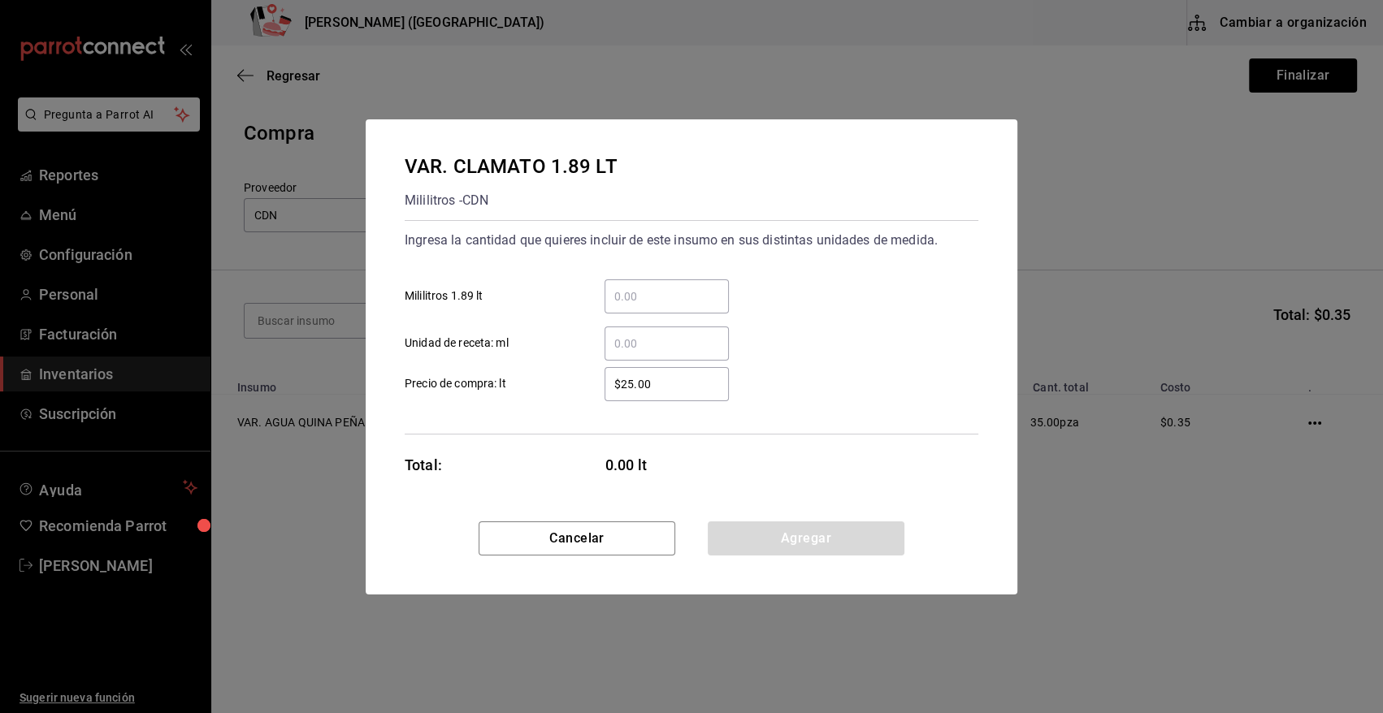
click at [684, 350] on input "​ Unidad de receta: ml" at bounding box center [667, 344] width 124 height 20
click at [760, 544] on button "Agregar" at bounding box center [806, 539] width 197 height 34
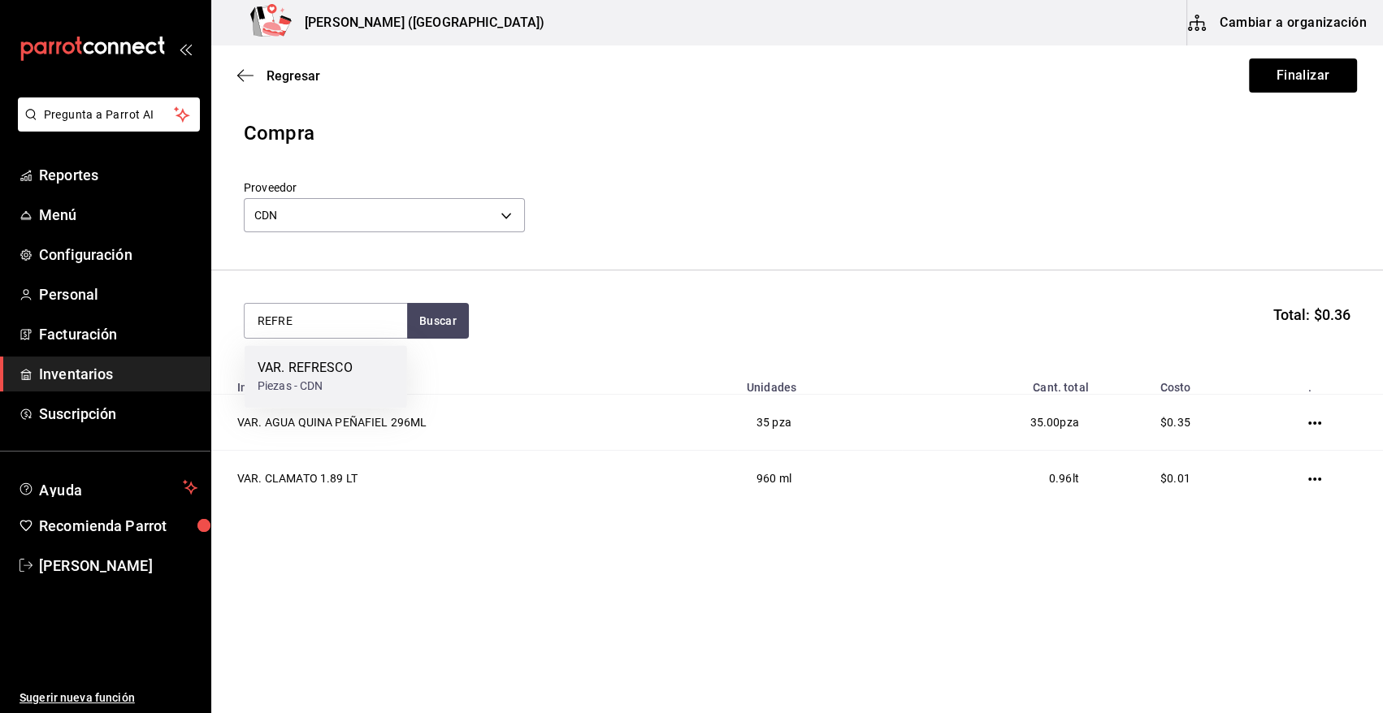
click at [325, 365] on div "VAR. REFRESCO" at bounding box center [305, 368] width 95 height 20
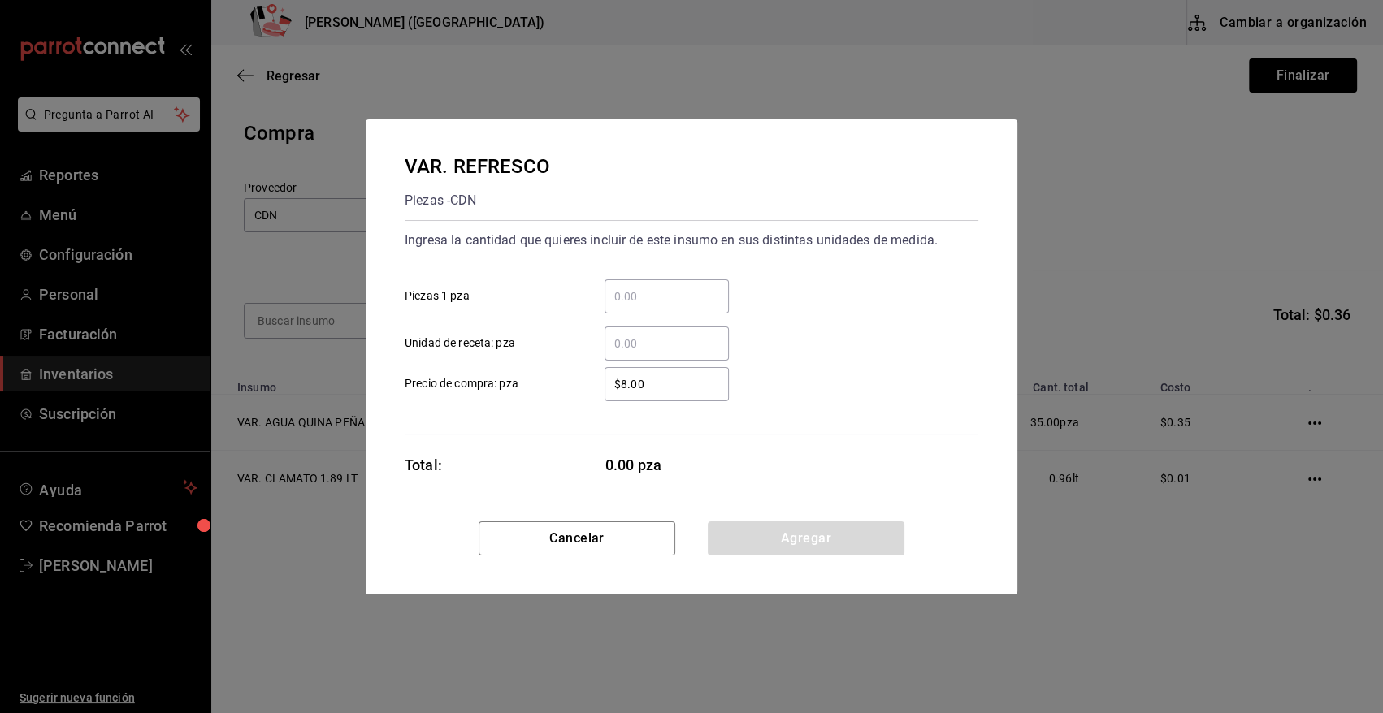
click at [637, 335] on input "​ Unidad de receta: pza" at bounding box center [667, 344] width 124 height 20
click at [789, 549] on button "Agregar" at bounding box center [806, 539] width 197 height 34
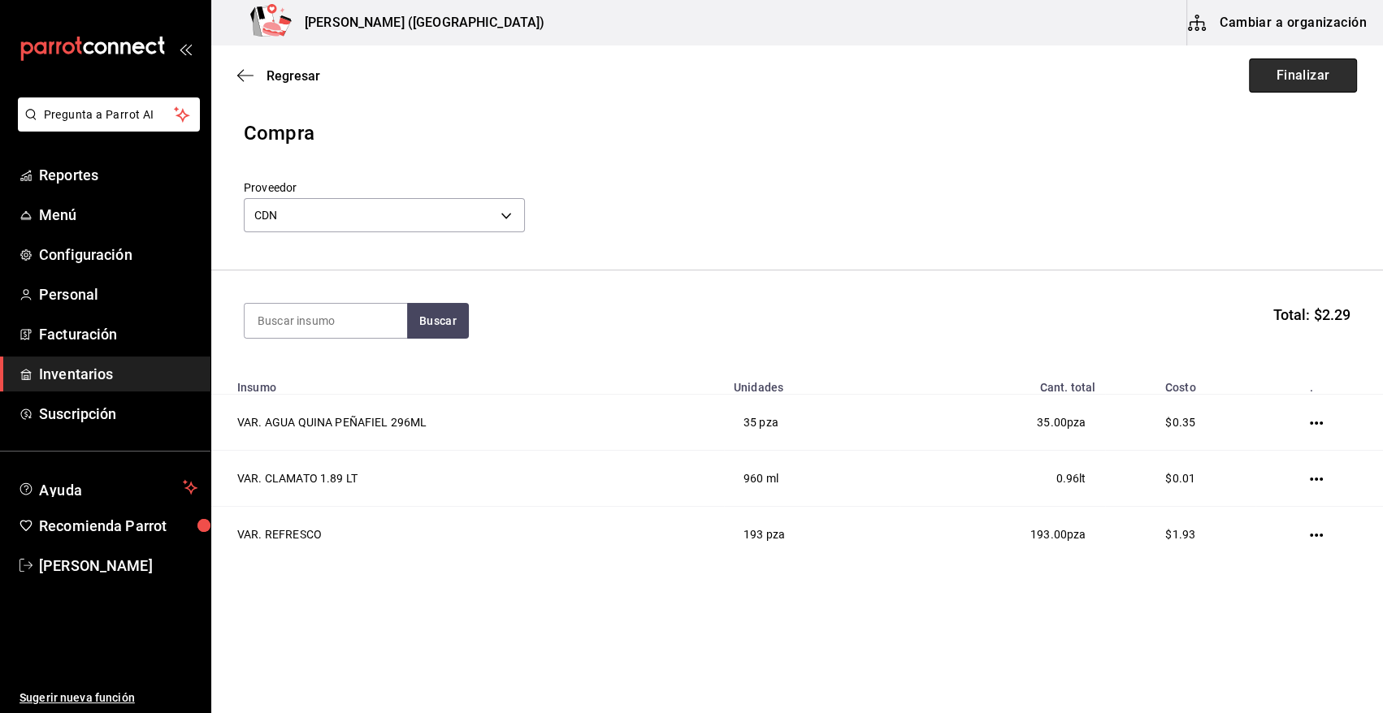
click at [1302, 67] on button "Finalizar" at bounding box center [1303, 76] width 108 height 34
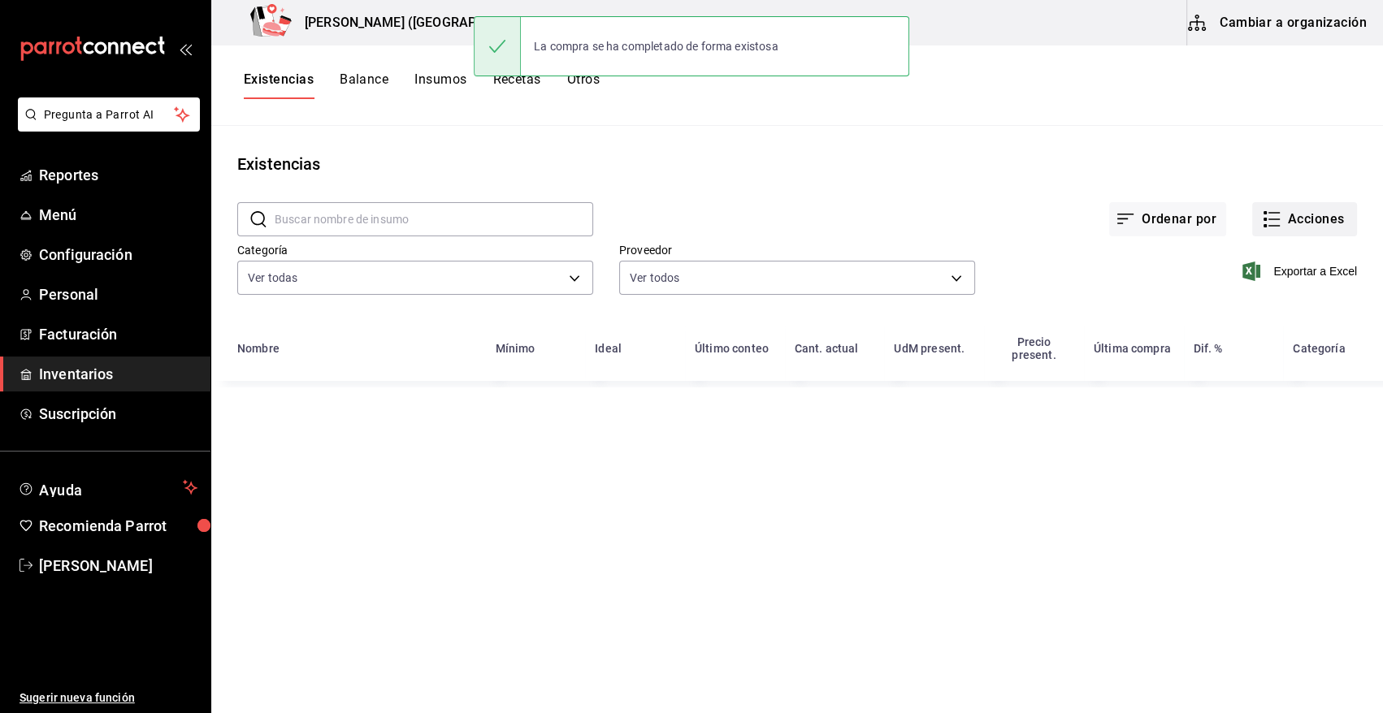
click at [1300, 221] on button "Acciones" at bounding box center [1304, 219] width 105 height 34
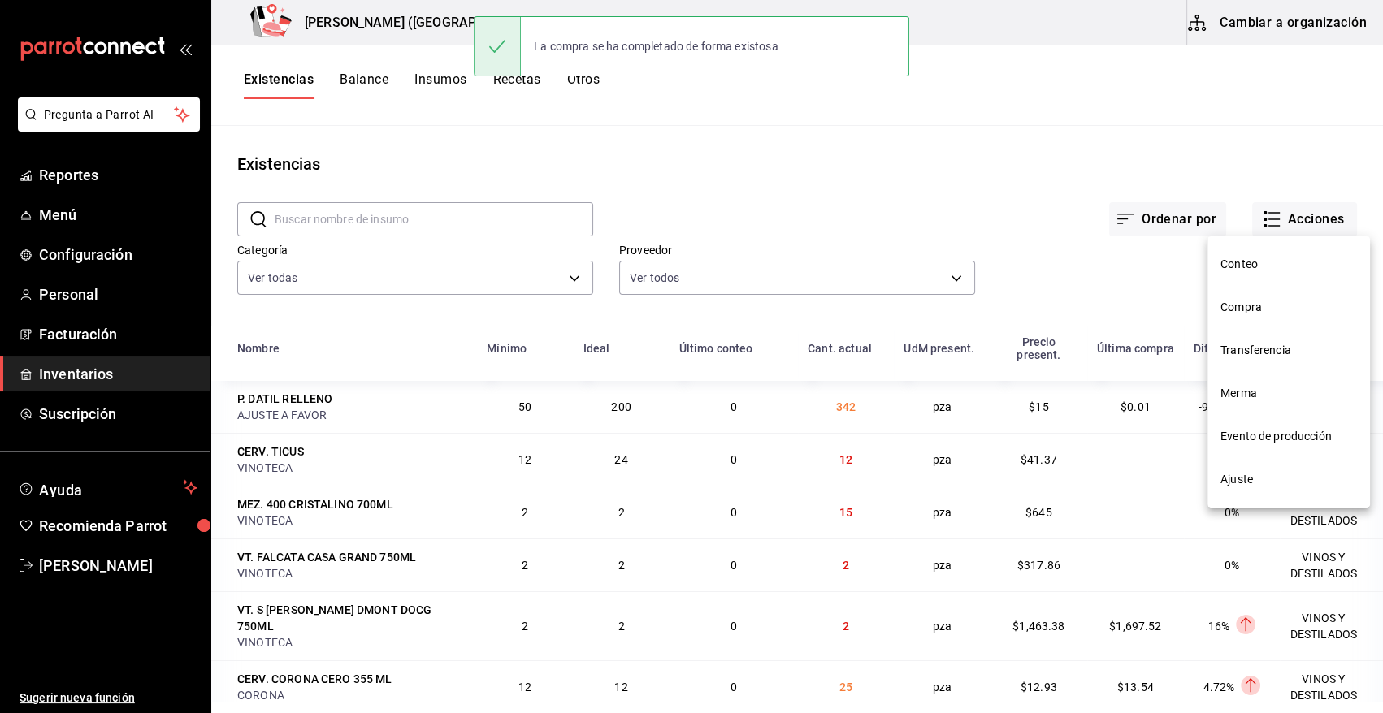
click at [1247, 310] on span "Compra" at bounding box center [1288, 307] width 137 height 17
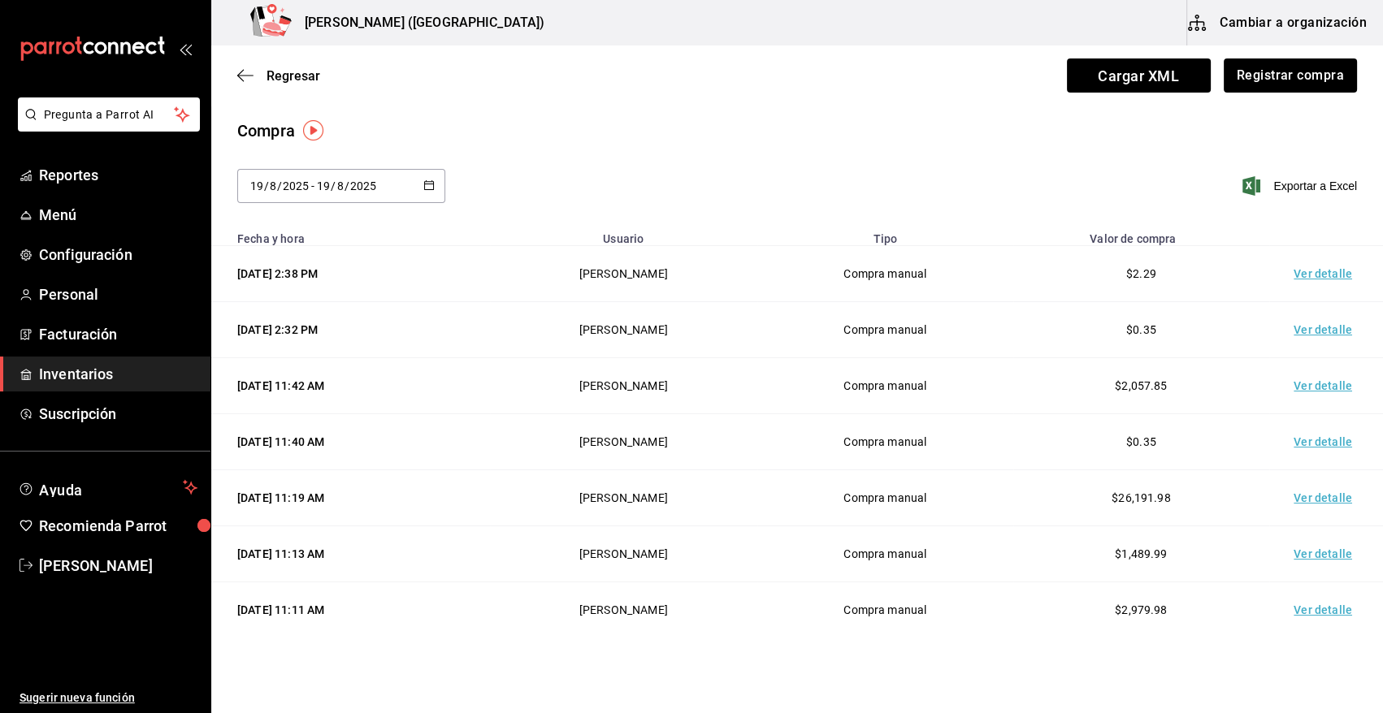
click at [1309, 276] on td "Ver detalle" at bounding box center [1326, 274] width 114 height 56
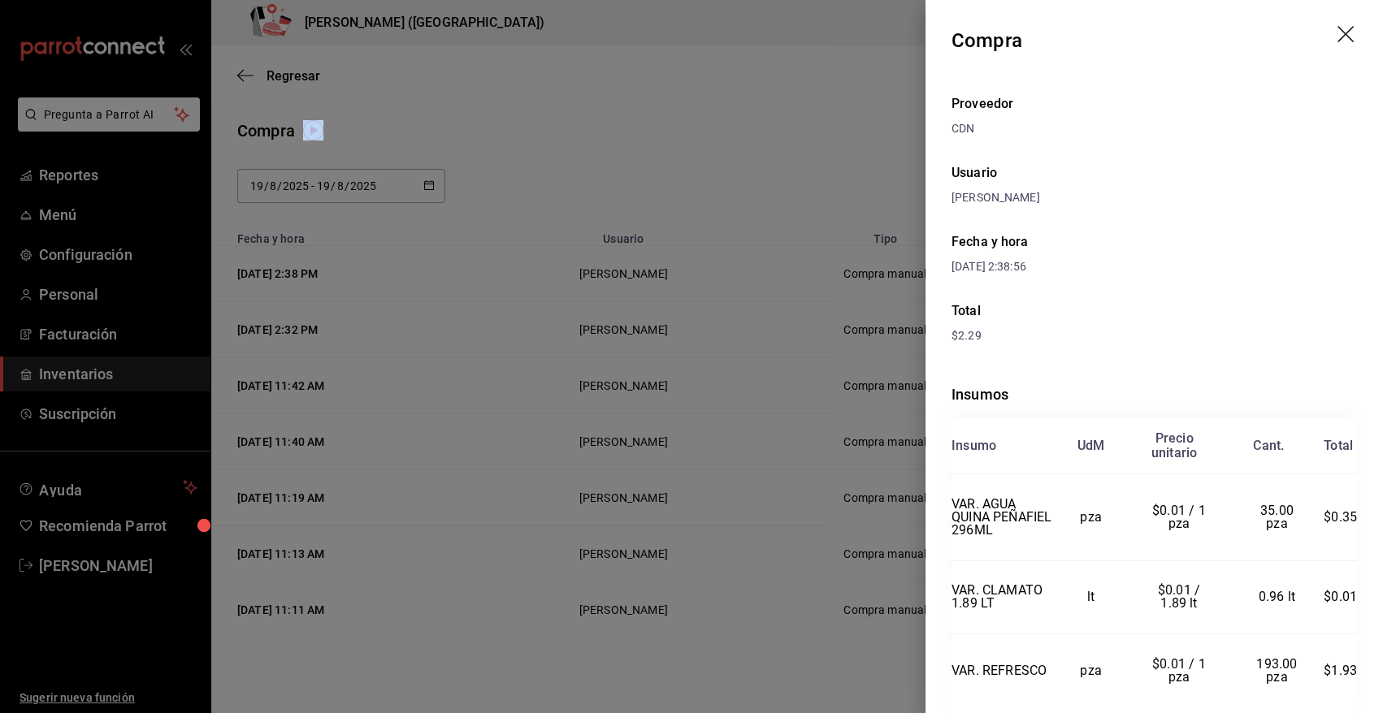
scroll to position [65, 0]
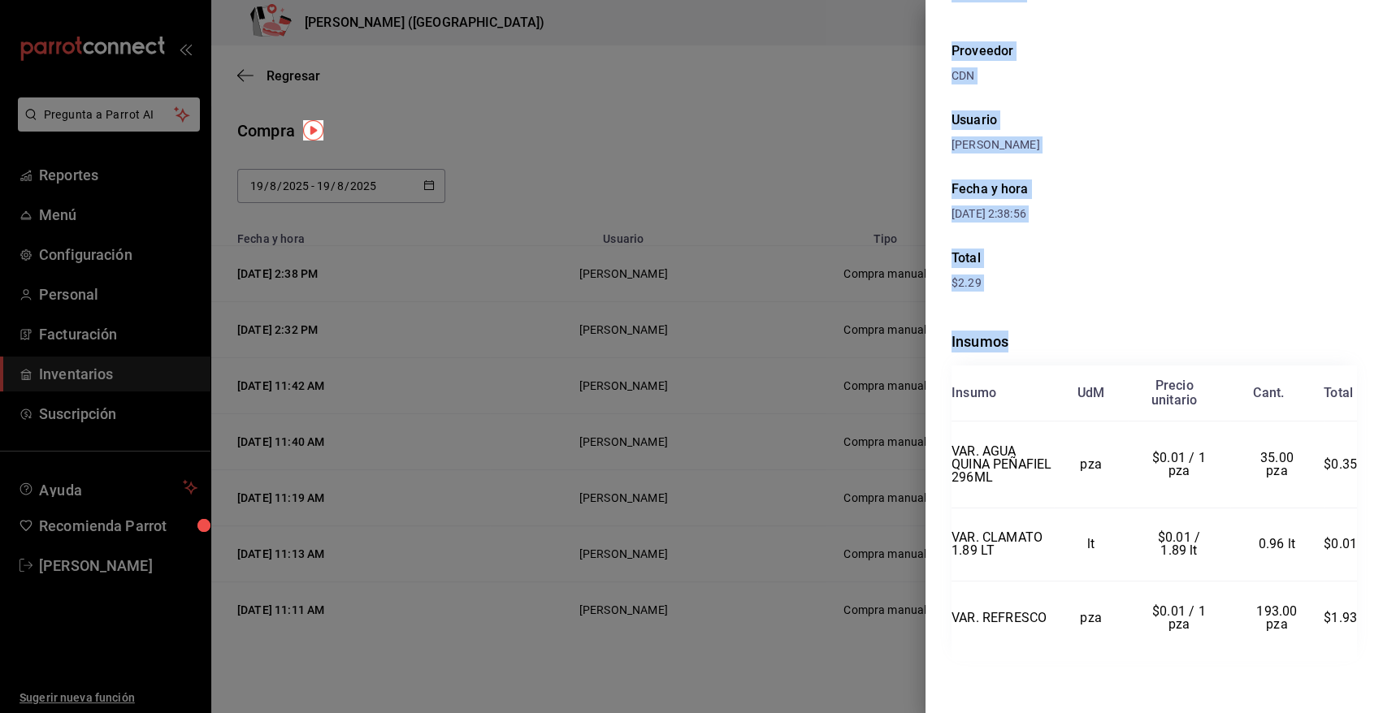
drag, startPoint x: 953, startPoint y: 37, endPoint x: 1350, endPoint y: 623, distance: 708.6
click at [1350, 623] on div "Compra Proveedor CDN Usuario Angy Madalena Fecha y hora 19/08/2025 2:38:56 Tota…" at bounding box center [1153, 356] width 457 height 713
copy div "Compra Proveedor CDN Usuario Angy Madalena Fecha y hora 19/08/2025 2:38:56 Tota…"
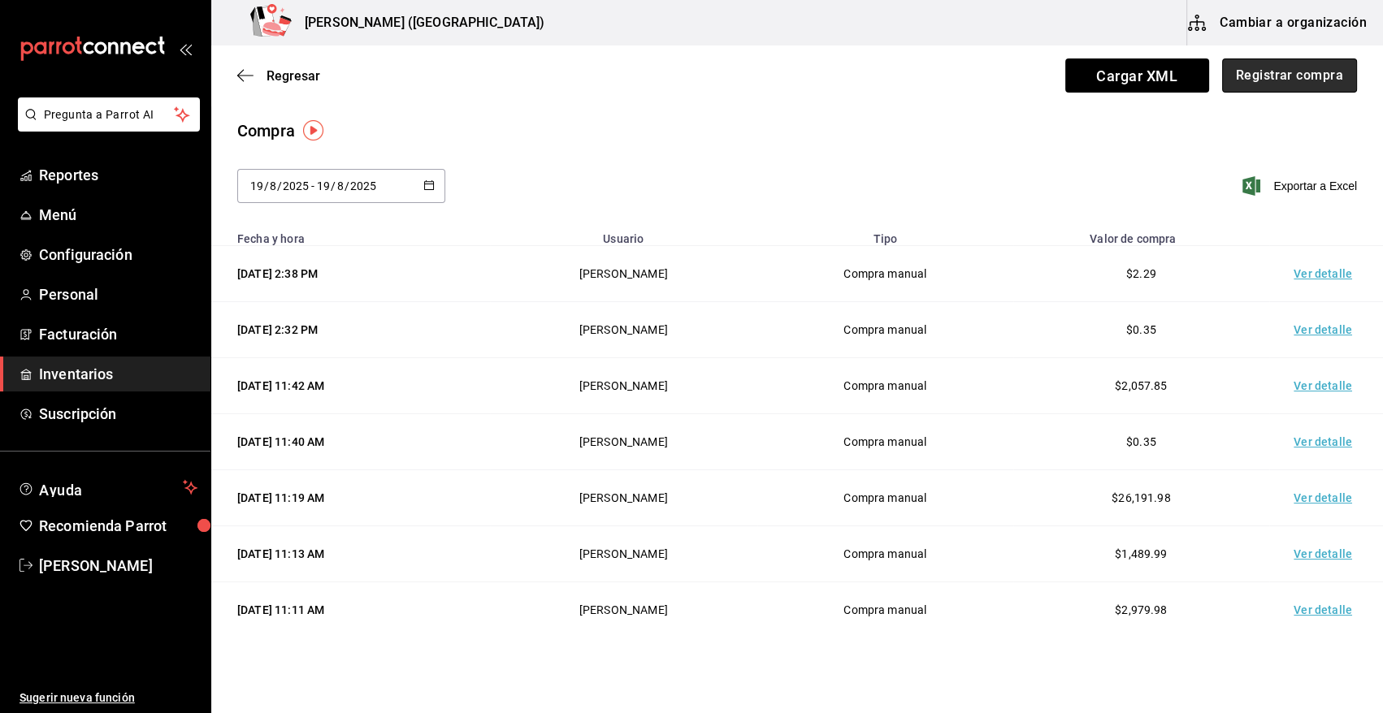
click at [1306, 73] on button "Registrar compra" at bounding box center [1289, 76] width 135 height 34
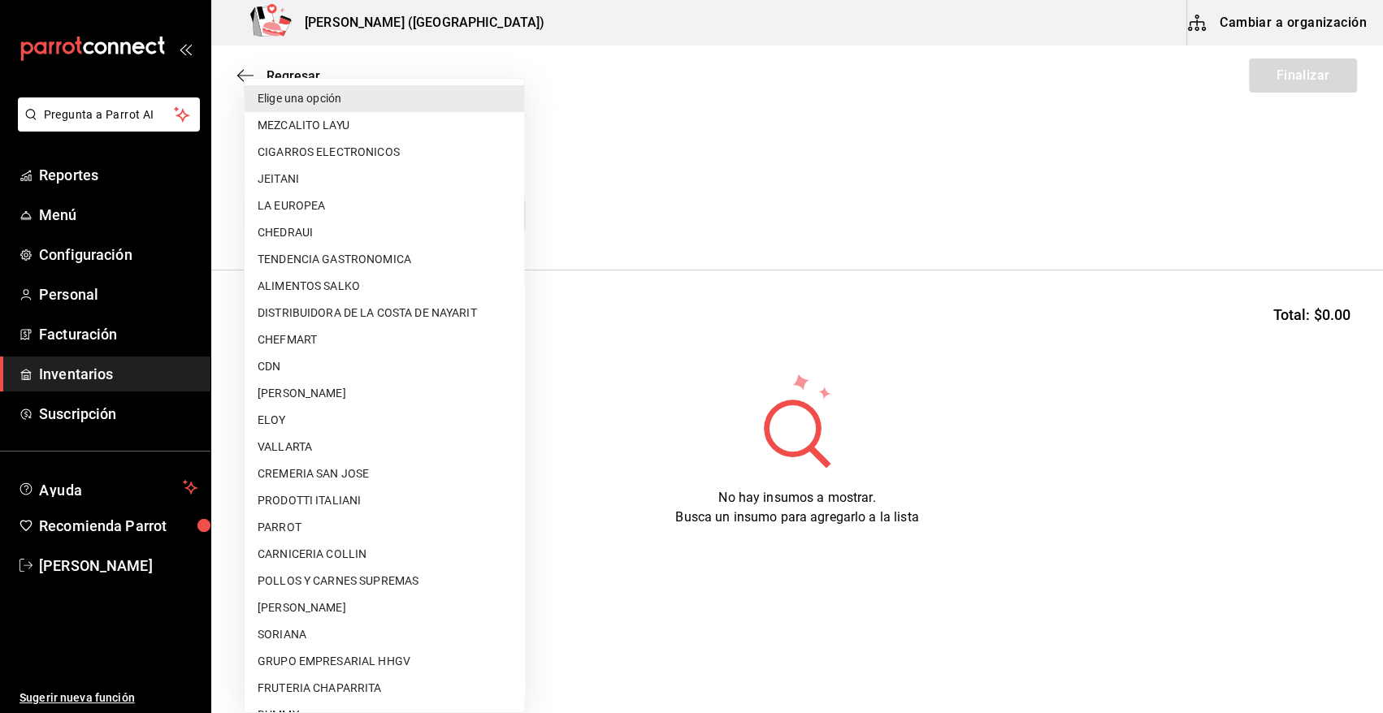
click at [350, 216] on body "Pregunta a Parrot AI Reportes Menú Configuración Personal Facturación Inventari…" at bounding box center [691, 311] width 1383 height 622
click at [405, 310] on li "DISTRIBUIDORA DE LA COSTA DE NAYARIT" at bounding box center [385, 313] width 280 height 27
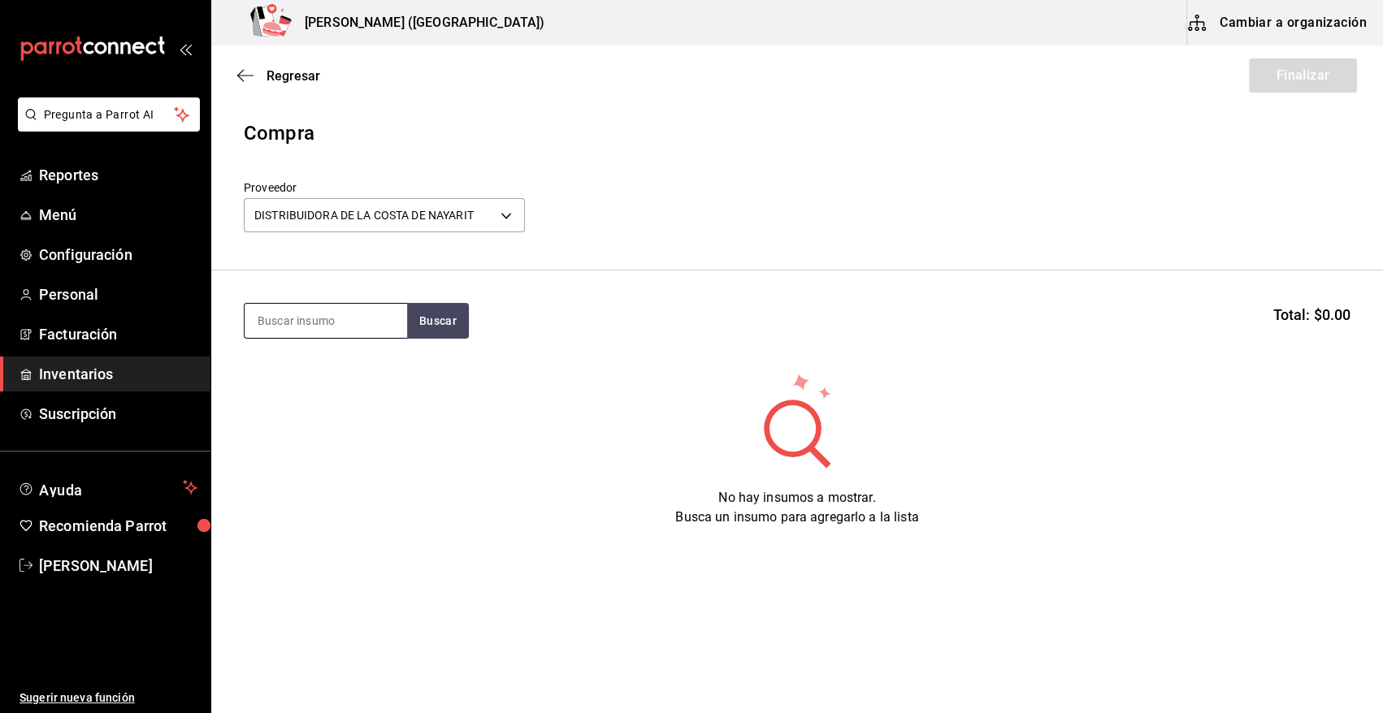
click at [362, 317] on input at bounding box center [326, 321] width 163 height 34
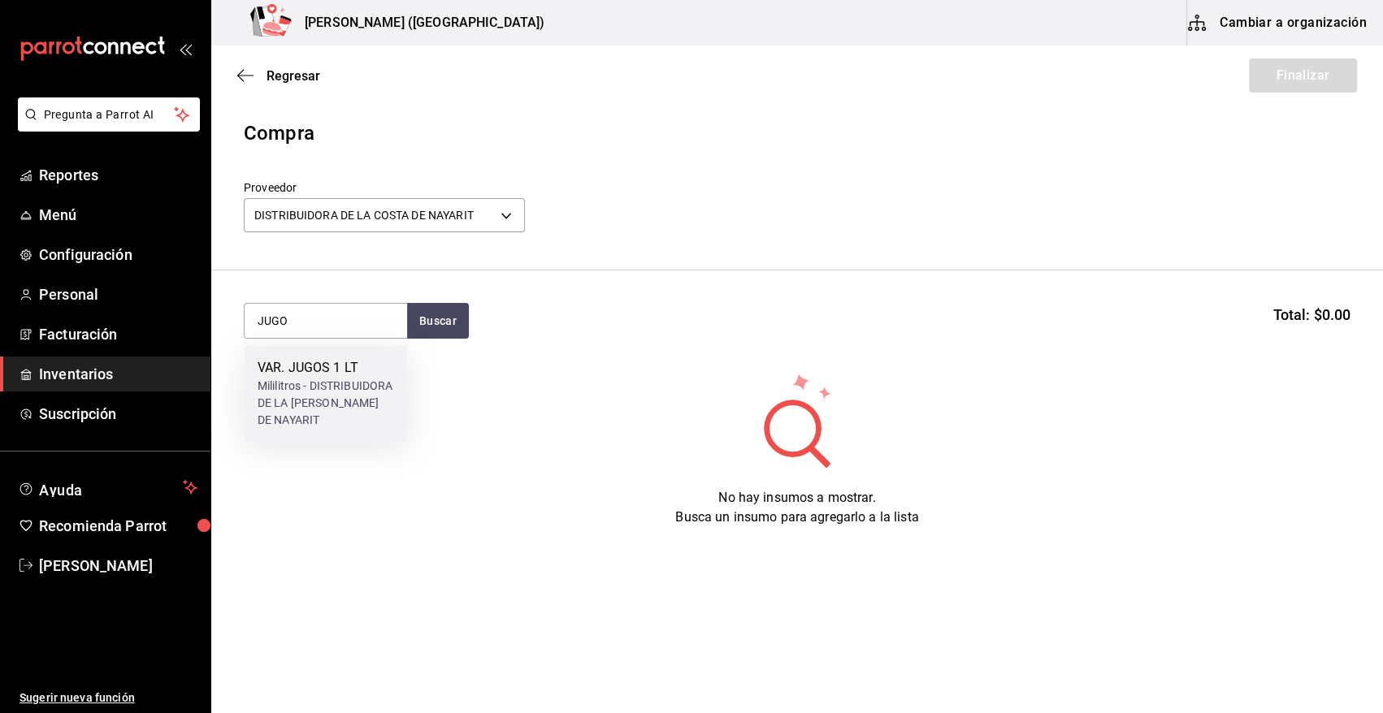
click at [362, 374] on div "VAR. JUGOS 1 LT" at bounding box center [326, 368] width 137 height 20
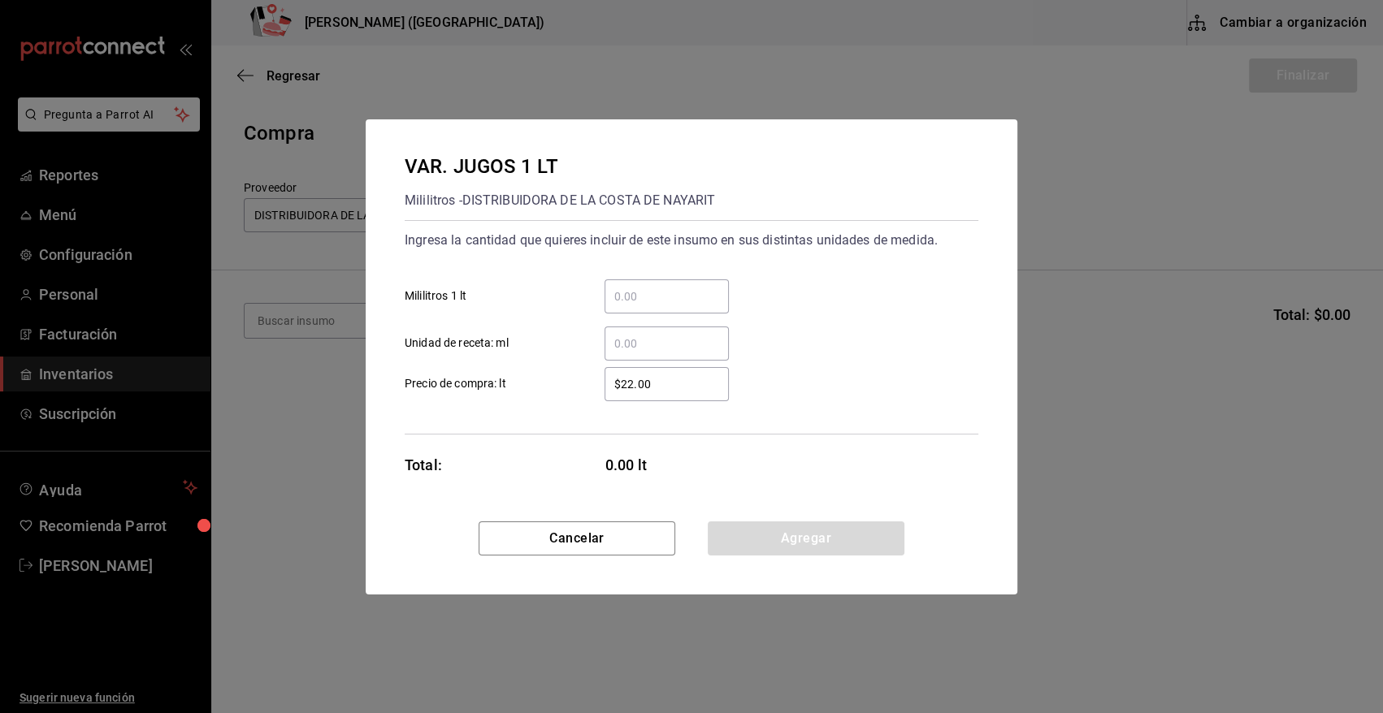
click at [624, 351] on input "​ Unidad de receta: ml" at bounding box center [667, 344] width 124 height 20
click at [614, 297] on input "​ Mililitros 1 lt" at bounding box center [667, 297] width 124 height 20
click at [786, 548] on button "Agregar" at bounding box center [806, 539] width 197 height 34
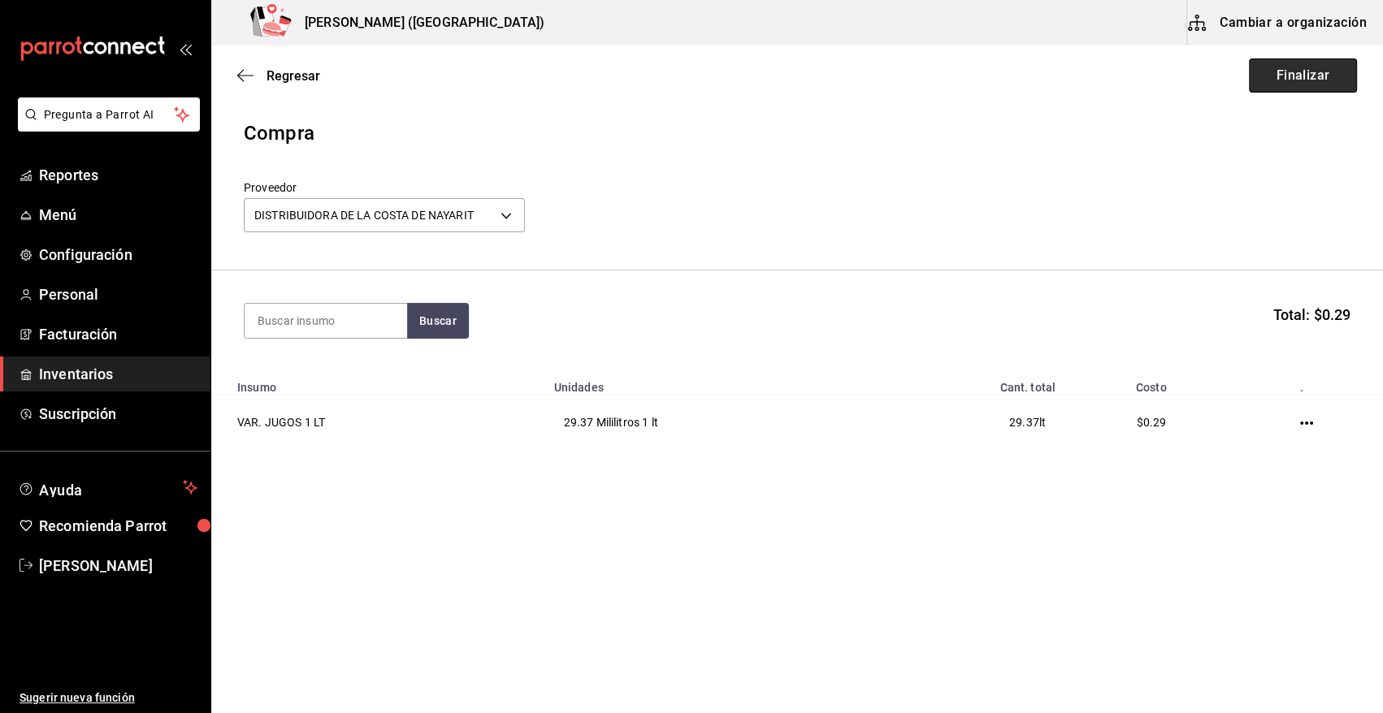
click at [1305, 63] on button "Finalizar" at bounding box center [1303, 76] width 108 height 34
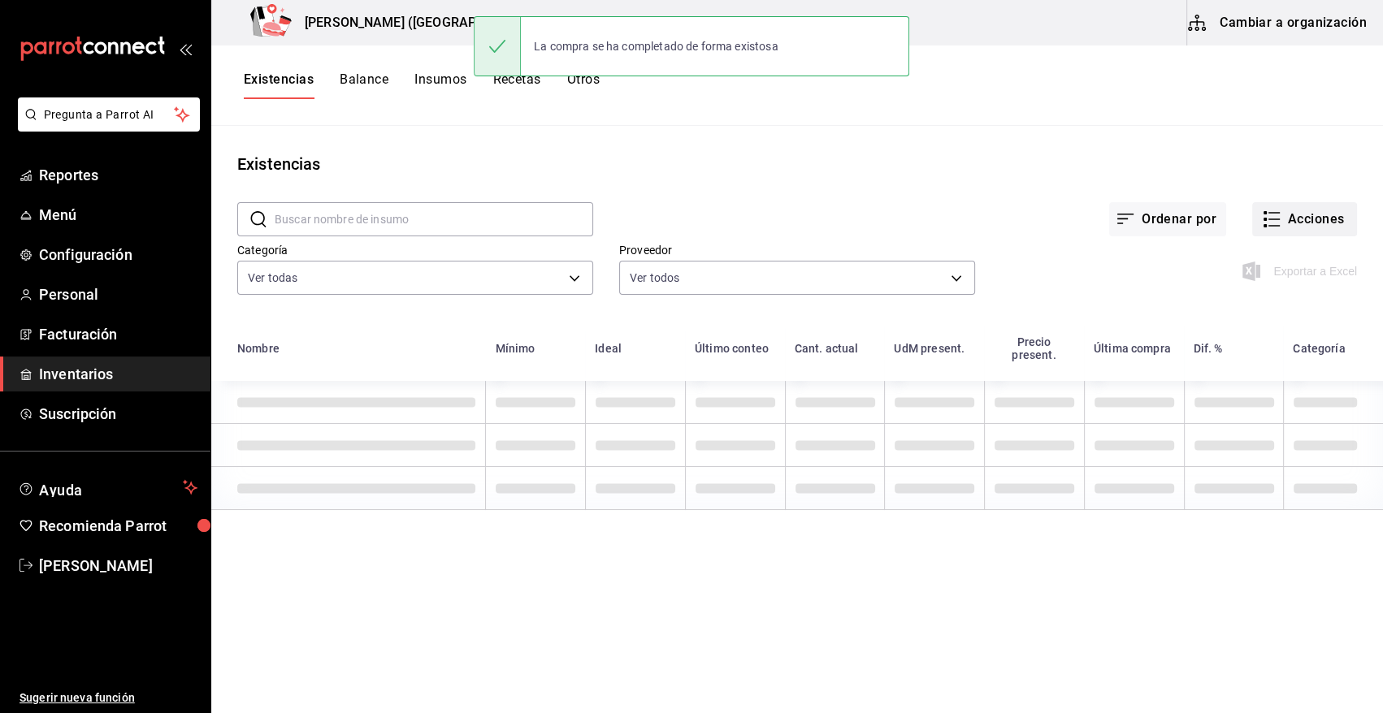
click at [1294, 218] on button "Acciones" at bounding box center [1304, 219] width 105 height 34
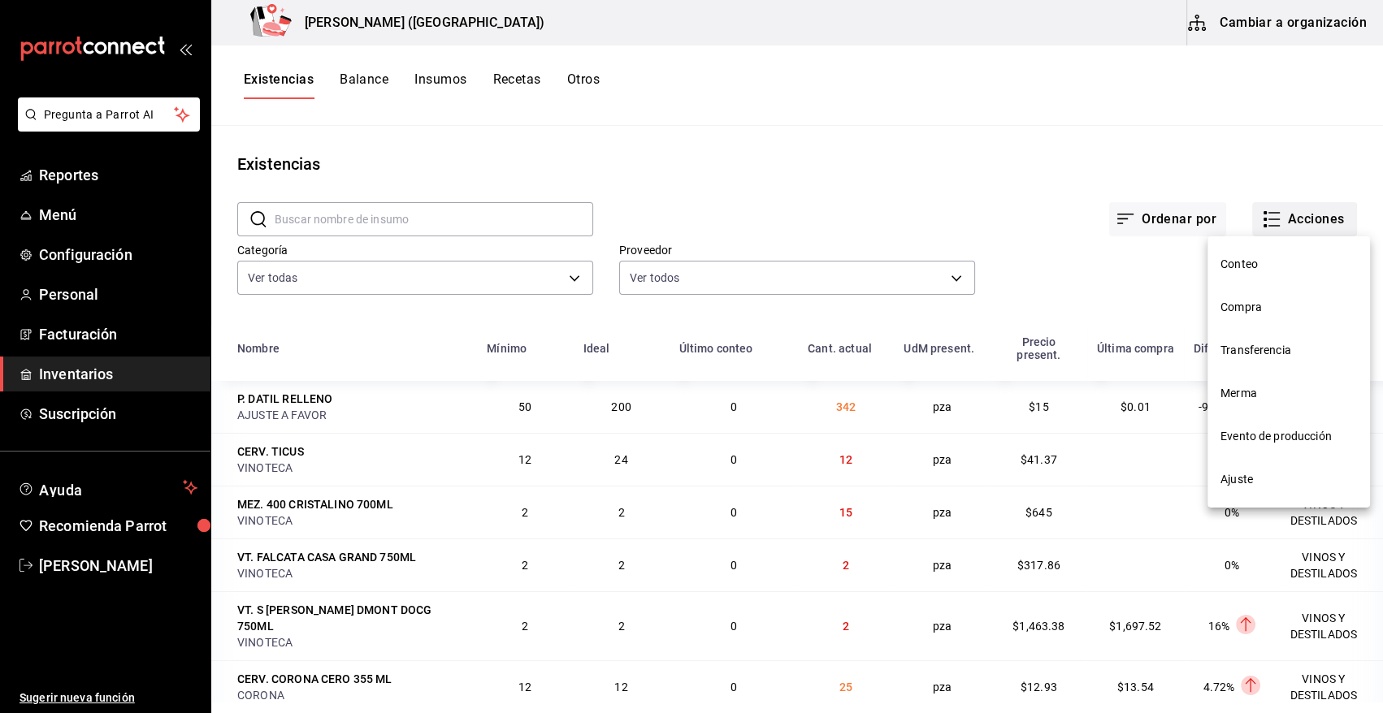
click at [1251, 308] on span "Compra" at bounding box center [1288, 307] width 137 height 17
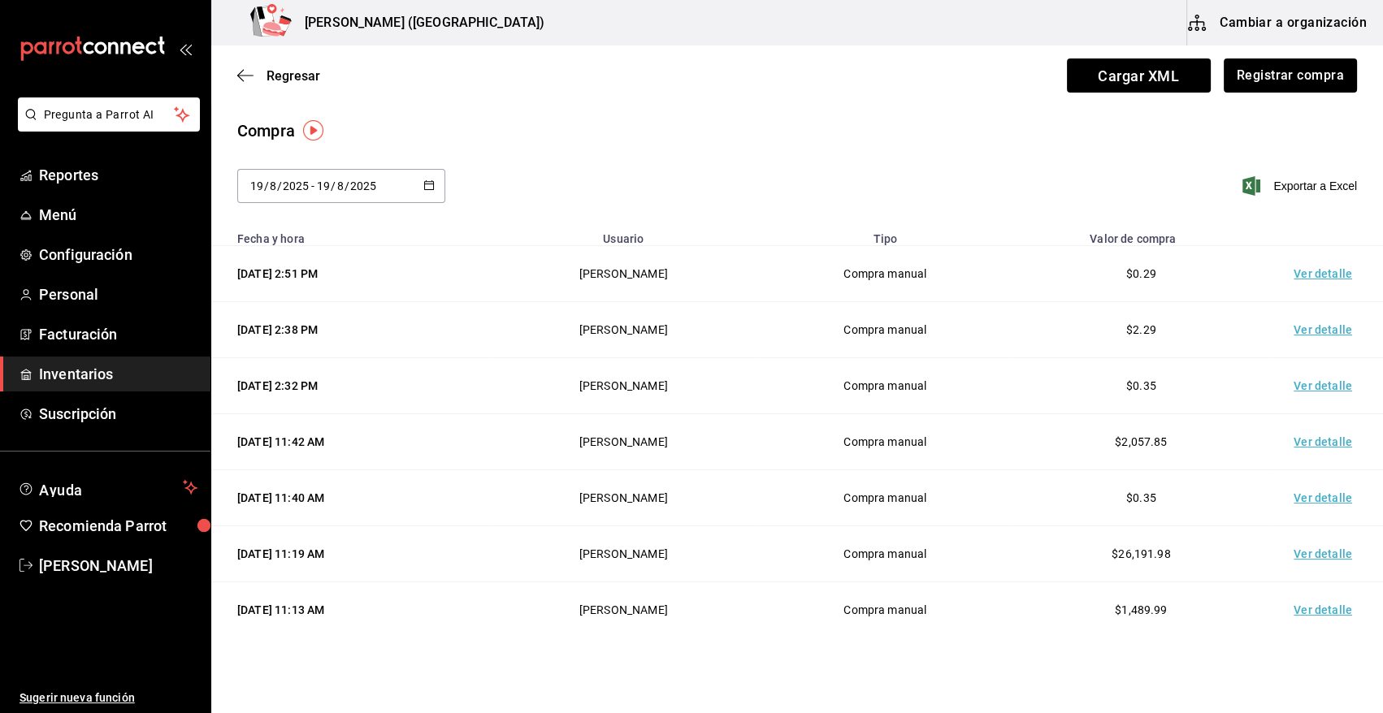
click at [1314, 280] on td "Ver detalle" at bounding box center [1326, 274] width 114 height 56
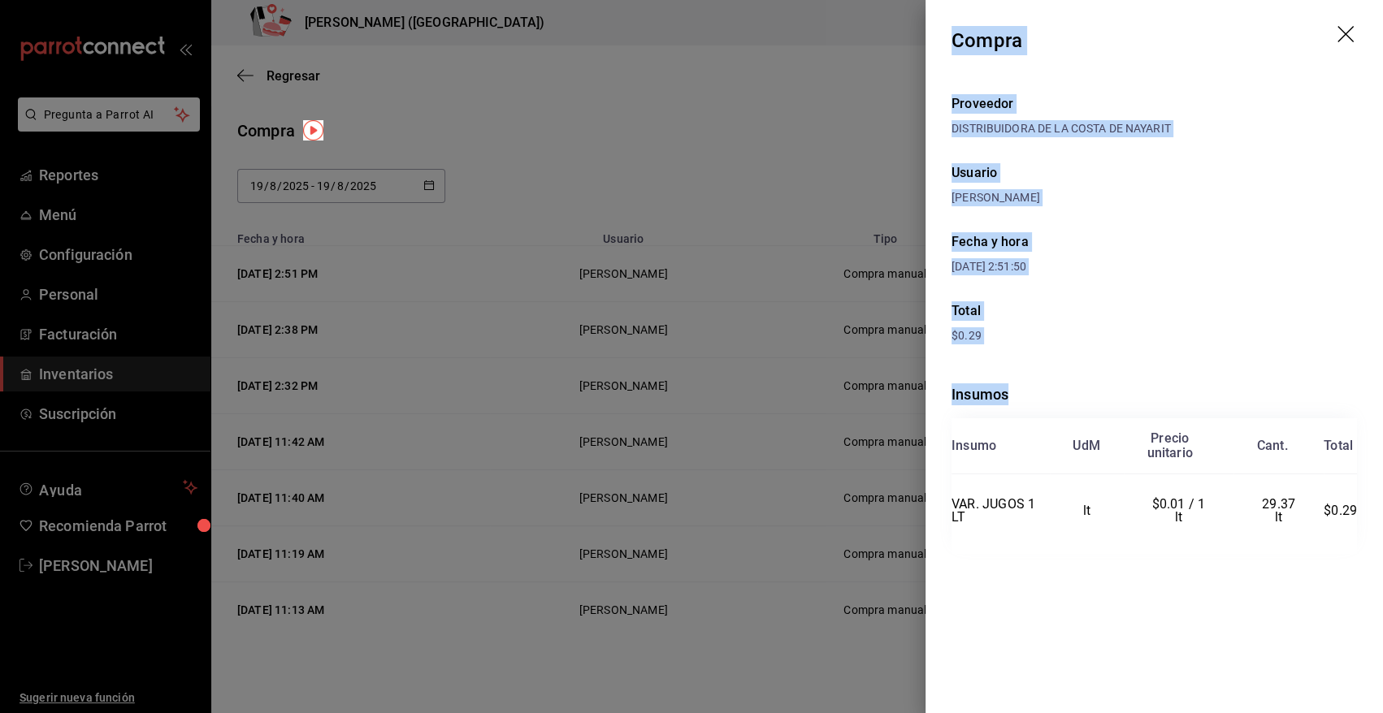
drag, startPoint x: 955, startPoint y: 41, endPoint x: 1369, endPoint y: 529, distance: 640.5
click at [1369, 529] on div "Compra Proveedor DISTRIBUIDORA DE LA COSTA DE NAYARIT Usuario Angy Madalena Fec…" at bounding box center [1153, 356] width 457 height 713
copy div "Compra Proveedor DISTRIBUIDORA DE LA COSTA DE NAYARIT Usuario Angy Madalena Fec…"
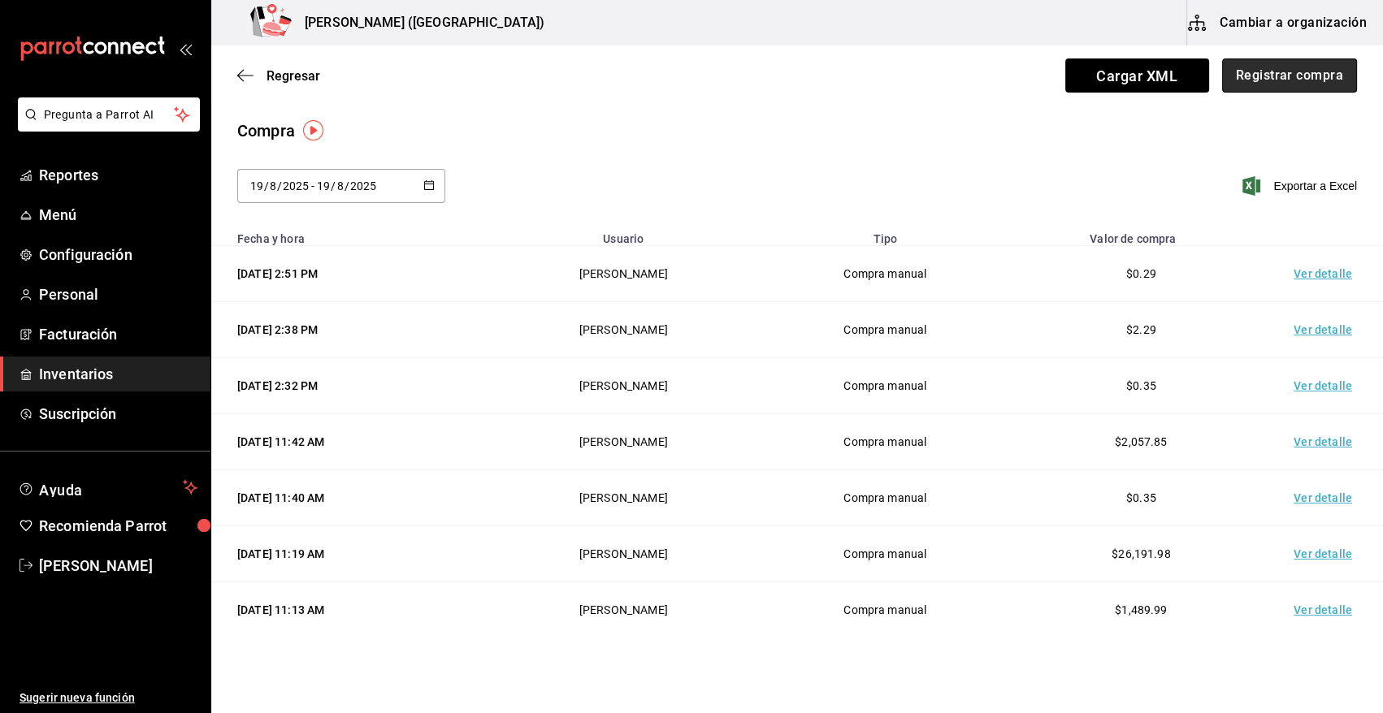
click at [1251, 76] on button "Registrar compra" at bounding box center [1289, 76] width 135 height 34
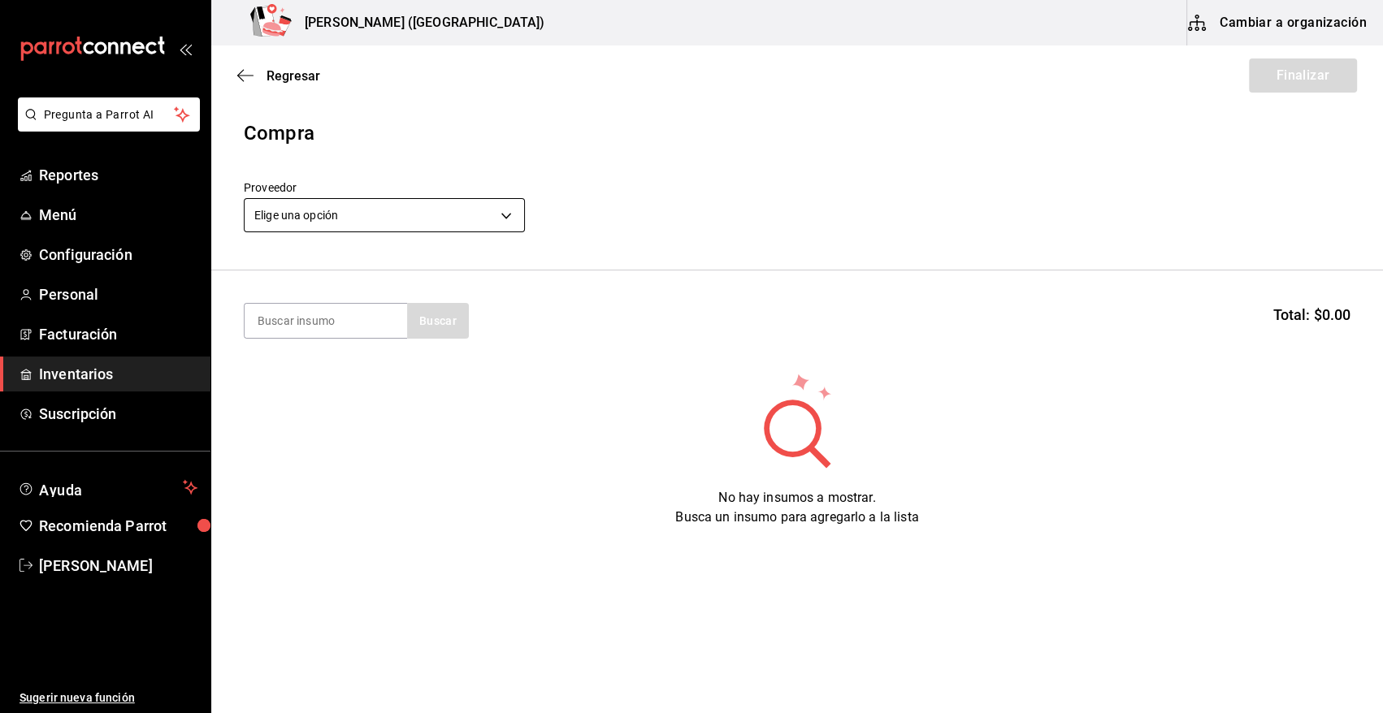
click at [405, 219] on body "Pregunta a Parrot AI Reportes Menú Configuración Personal Facturación Inventari…" at bounding box center [691, 311] width 1383 height 622
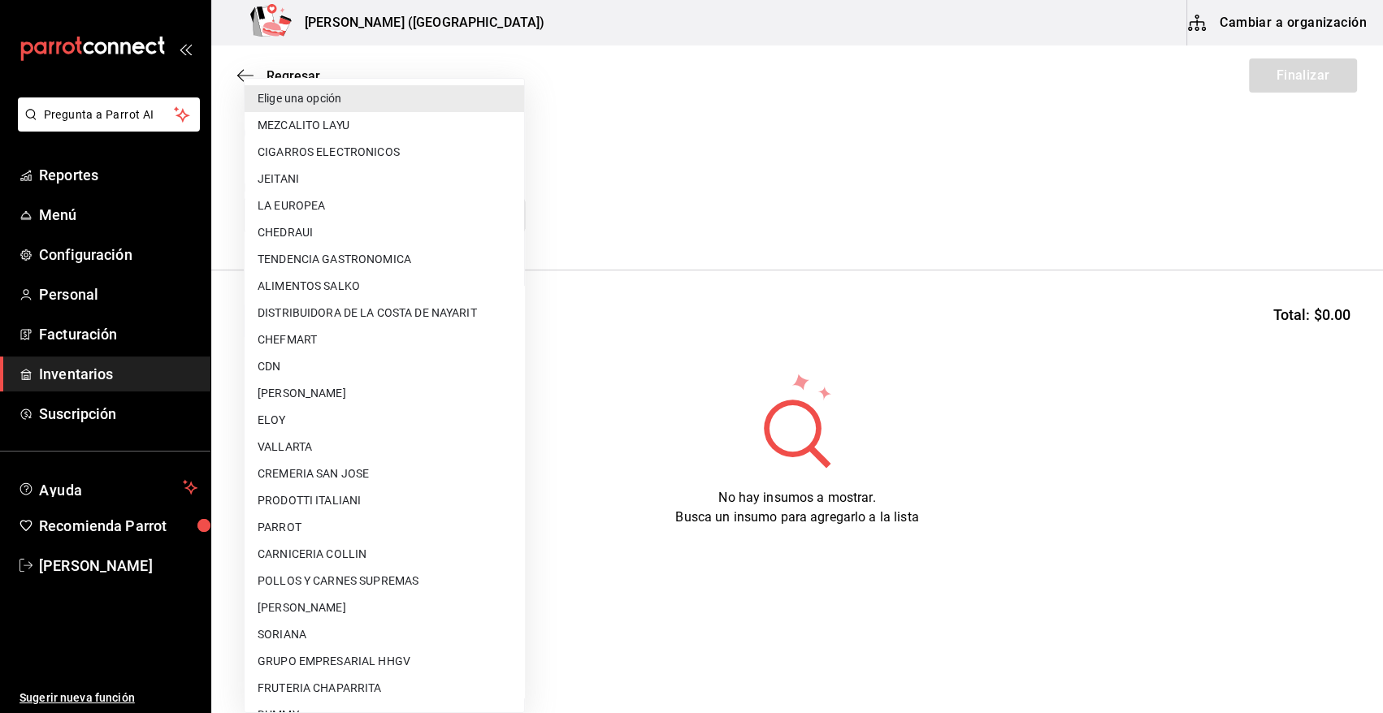
scroll to position [987, 0]
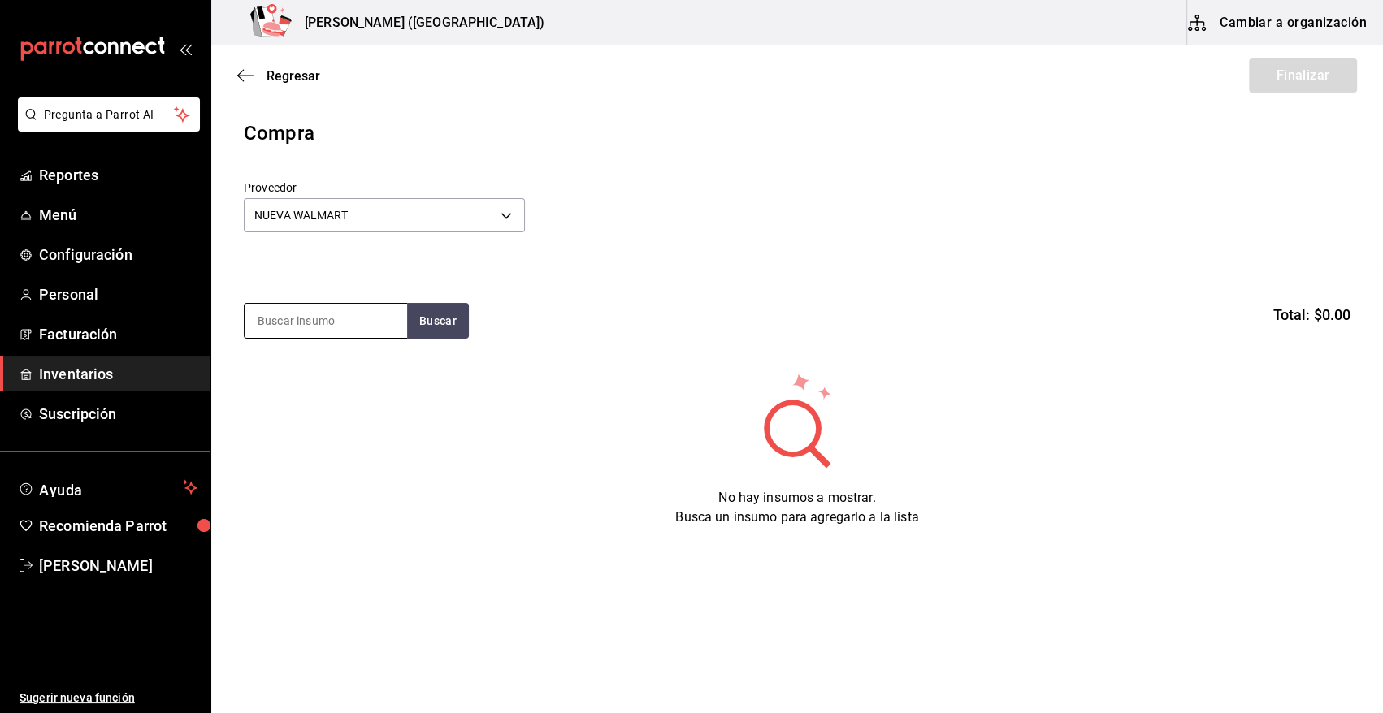
click at [357, 325] on input at bounding box center [326, 321] width 163 height 34
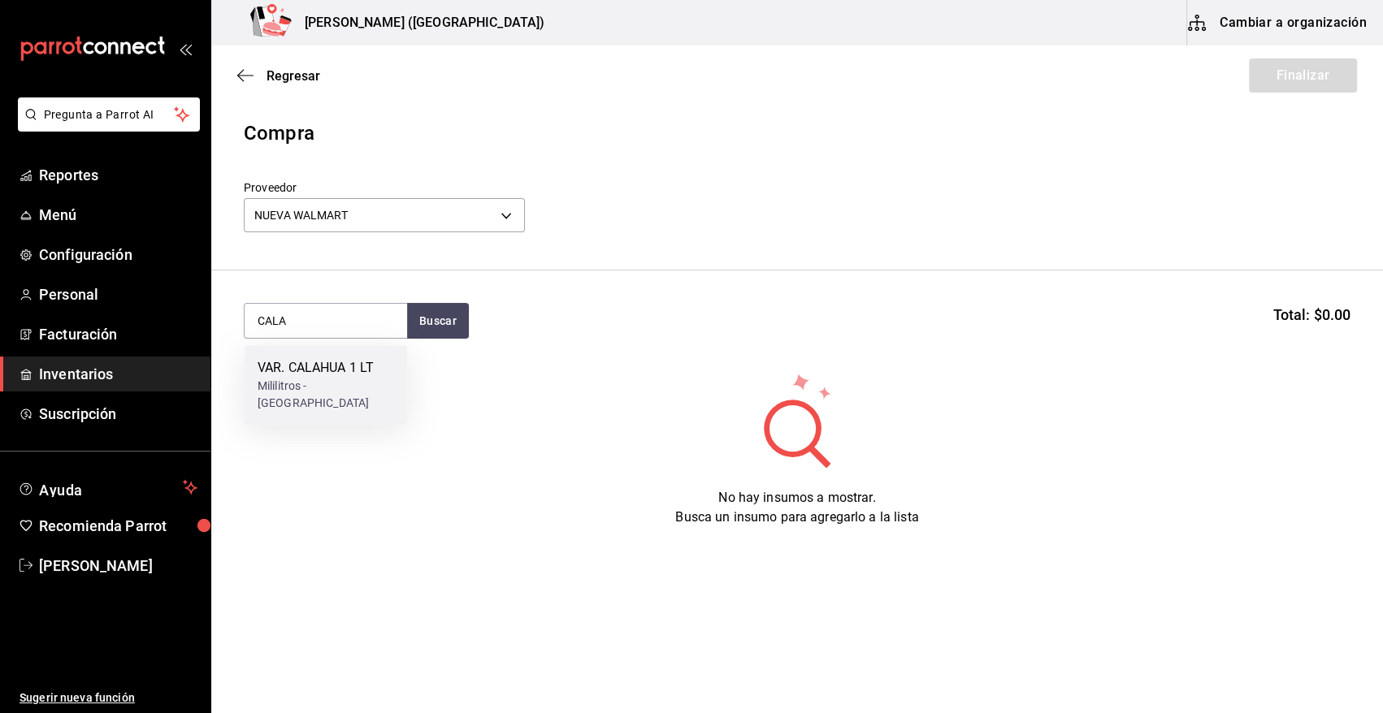
click at [337, 389] on div "Mililitros - NUEVA WALMART" at bounding box center [326, 395] width 137 height 34
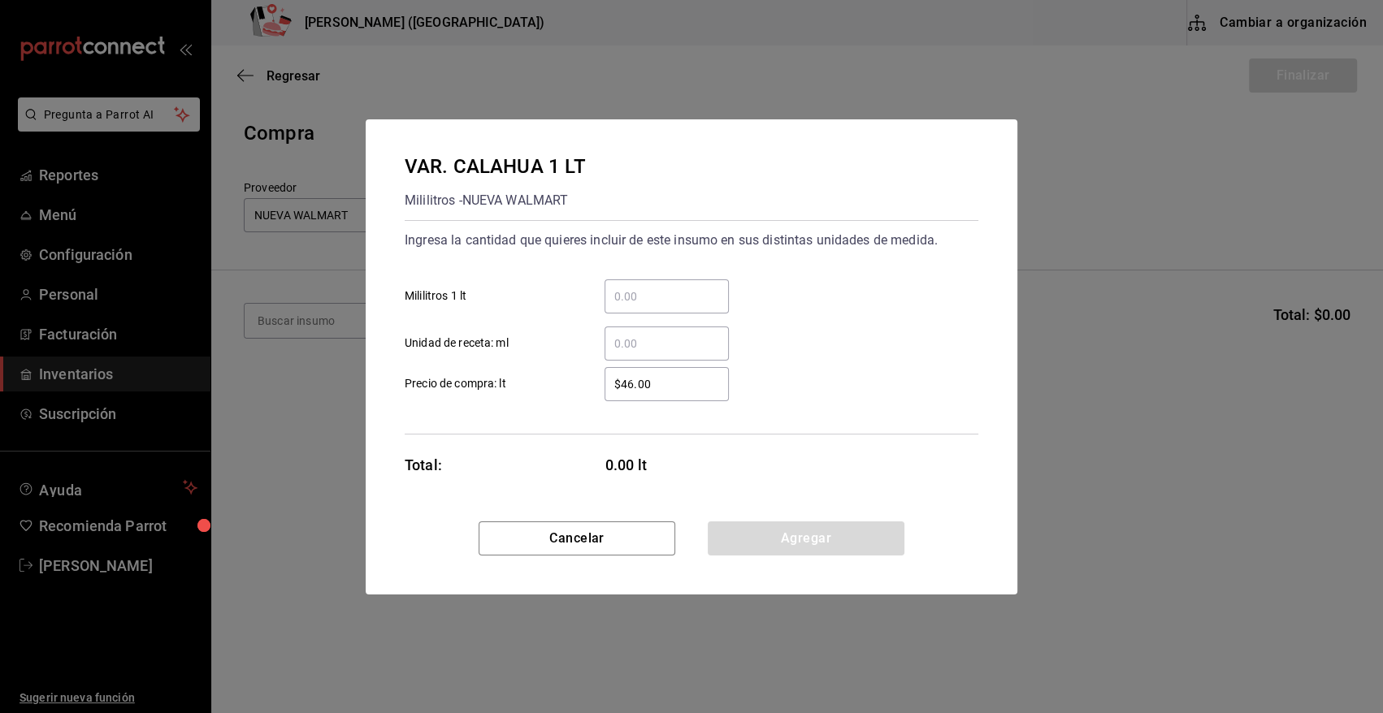
click at [648, 347] on input "​ Unidad de receta: ml" at bounding box center [667, 344] width 124 height 20
click at [782, 544] on button "Agregar" at bounding box center [806, 539] width 197 height 34
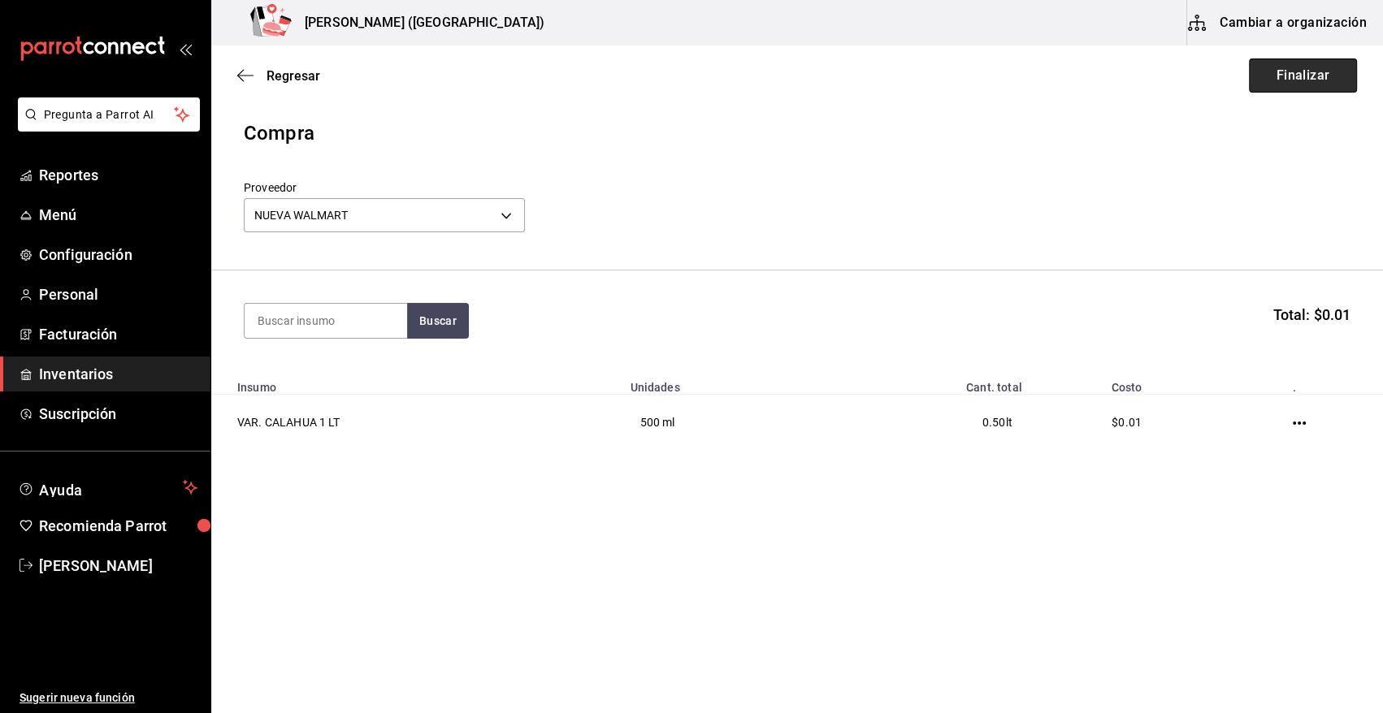
click at [1299, 77] on button "Finalizar" at bounding box center [1303, 76] width 108 height 34
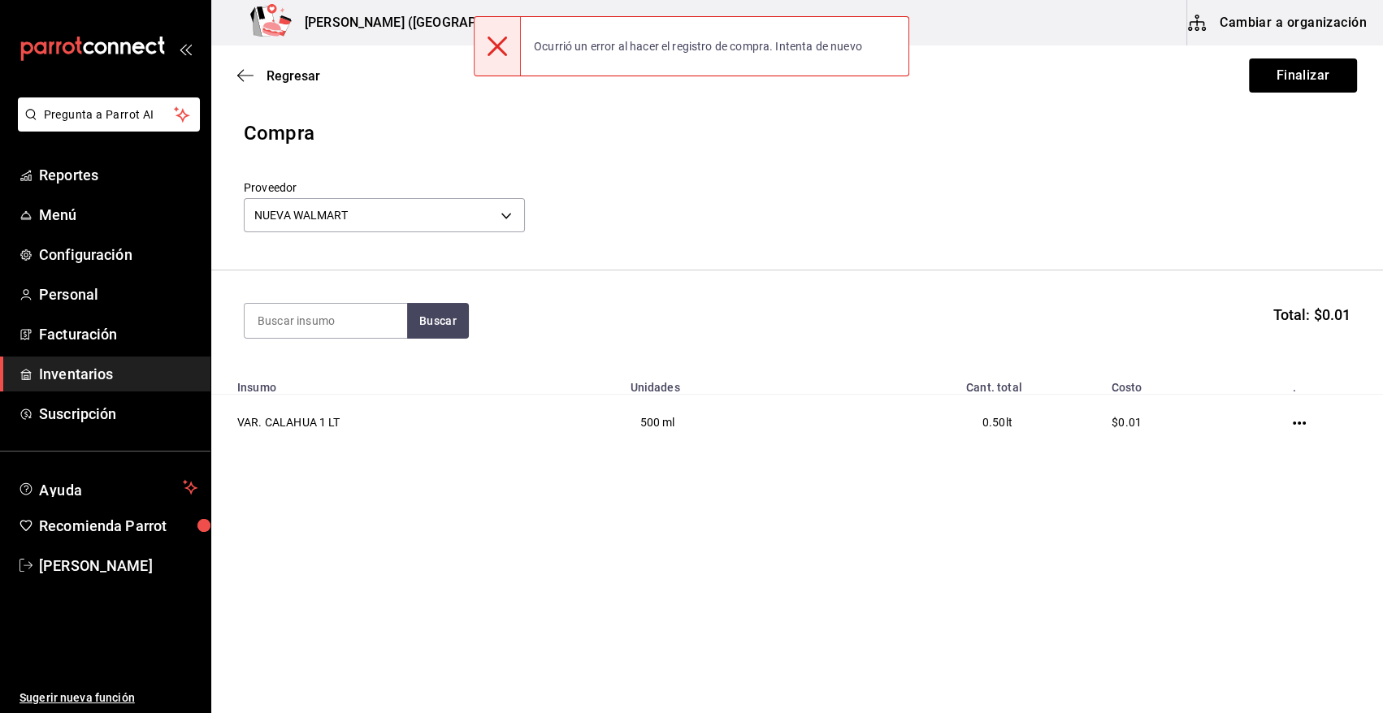
click at [687, 195] on div "Proveedor NUEVA WALMART 988272ea-aede-448c-9f95-bcd3ee062394" at bounding box center [797, 208] width 1107 height 57
click at [920, 210] on div "Proveedor NUEVA WALMART 988272ea-aede-448c-9f95-bcd3ee062394" at bounding box center [797, 208] width 1107 height 57
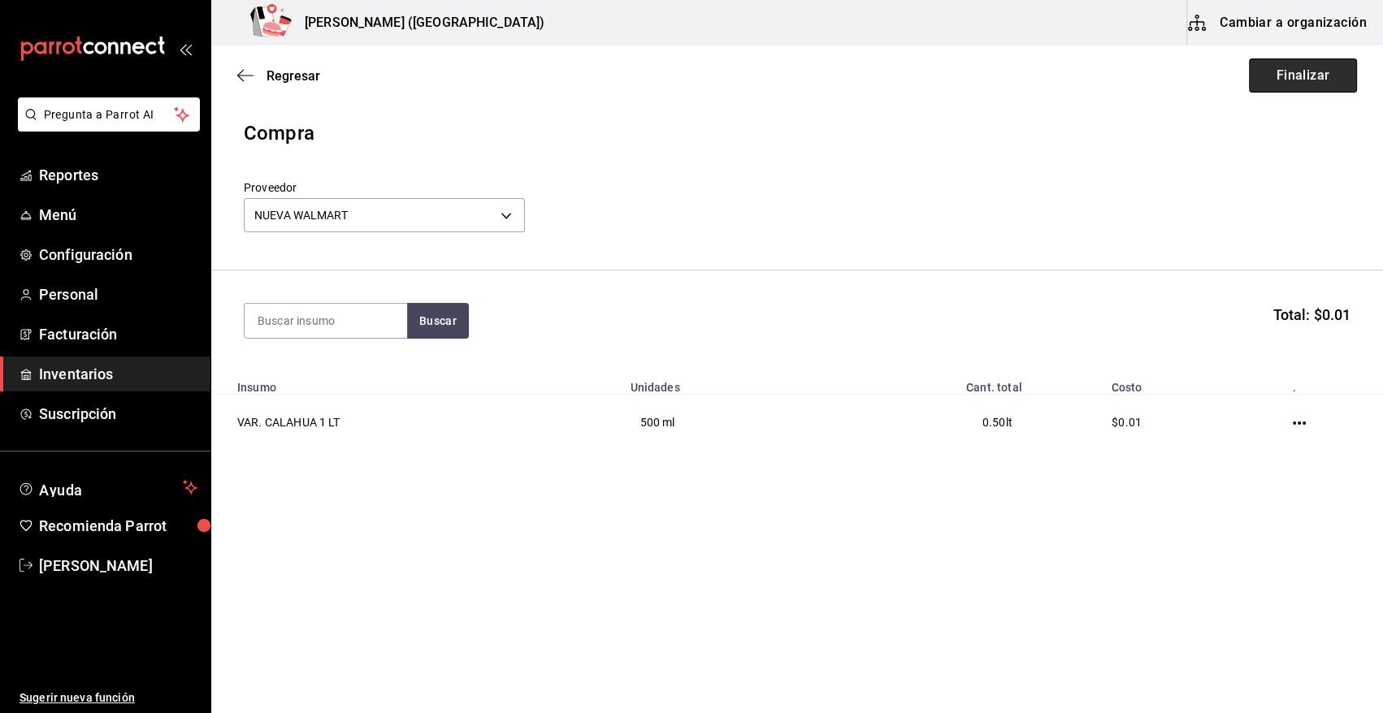
click at [1294, 81] on button "Finalizar" at bounding box center [1303, 76] width 108 height 34
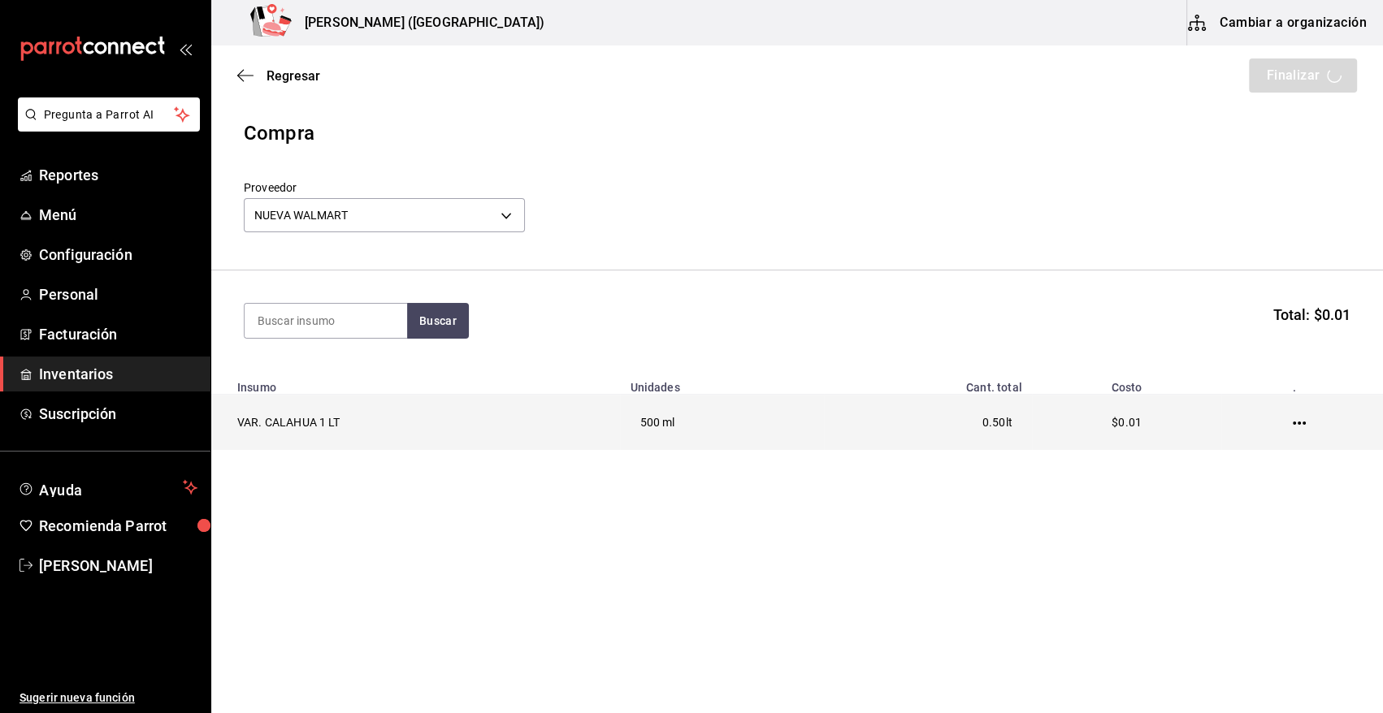
click at [341, 421] on td "VAR. CALAHUA 1 LT" at bounding box center [415, 423] width 409 height 56
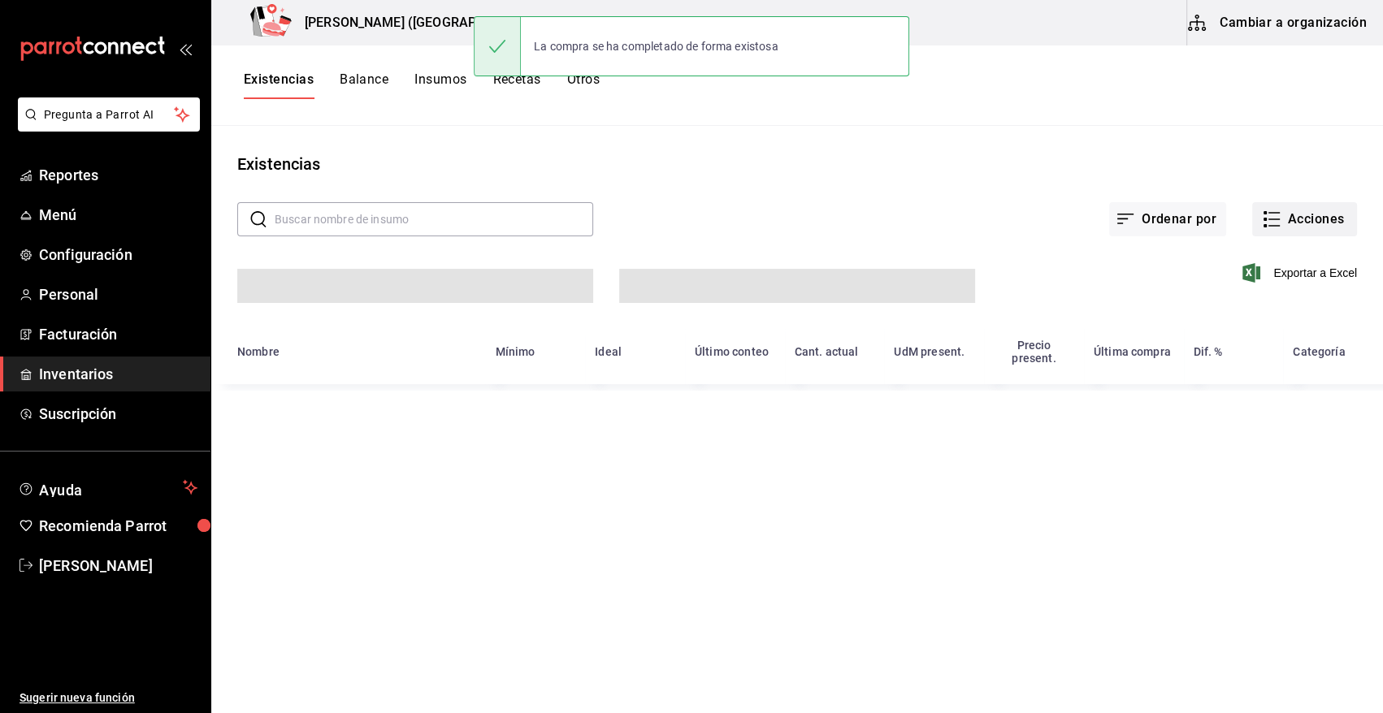
click at [1307, 222] on button "Acciones" at bounding box center [1304, 219] width 105 height 34
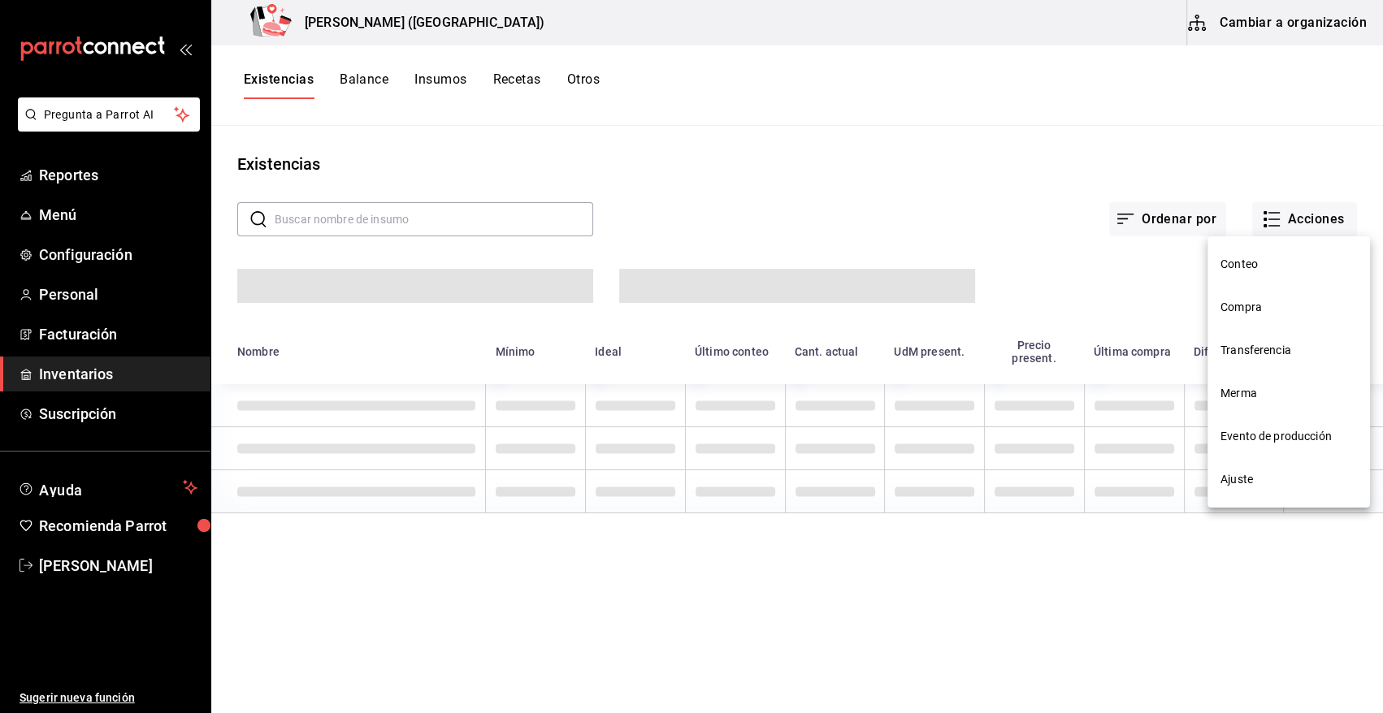
click at [1251, 310] on span "Compra" at bounding box center [1288, 307] width 137 height 17
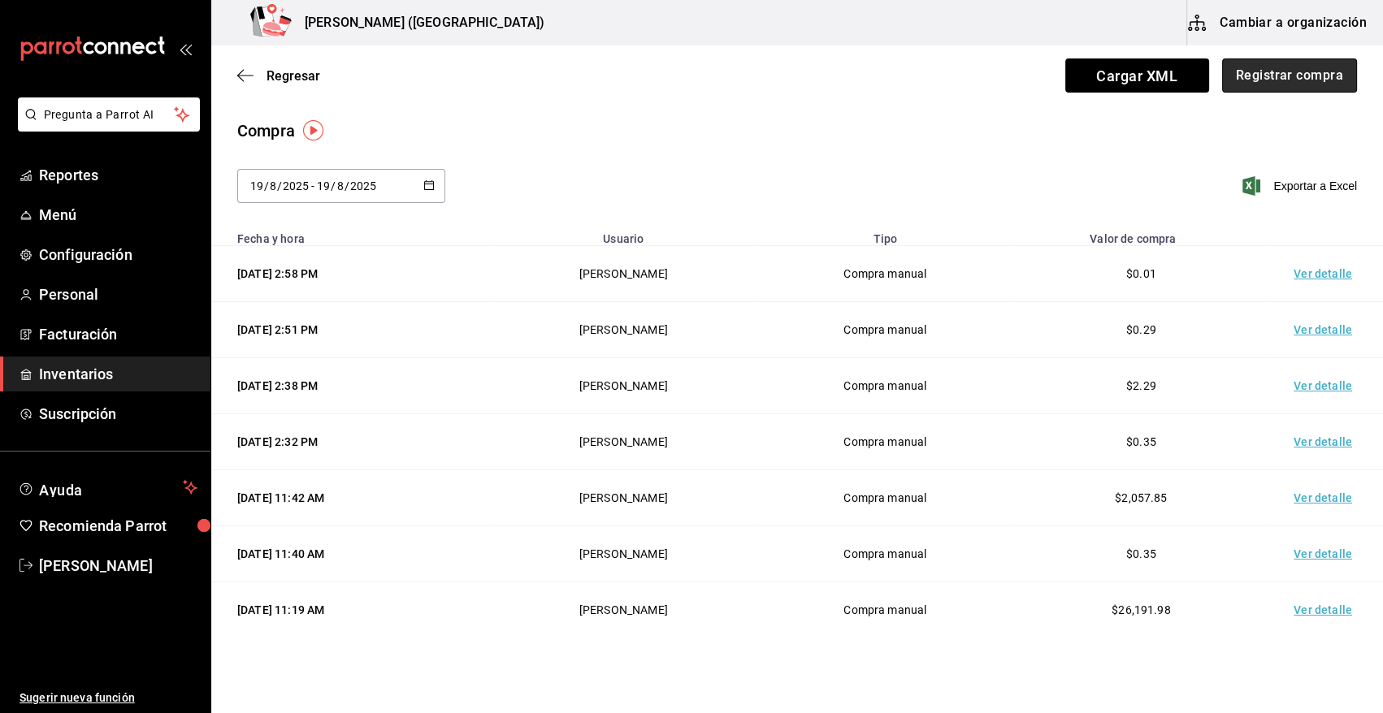
click at [1287, 77] on button "Registrar compra" at bounding box center [1289, 76] width 135 height 34
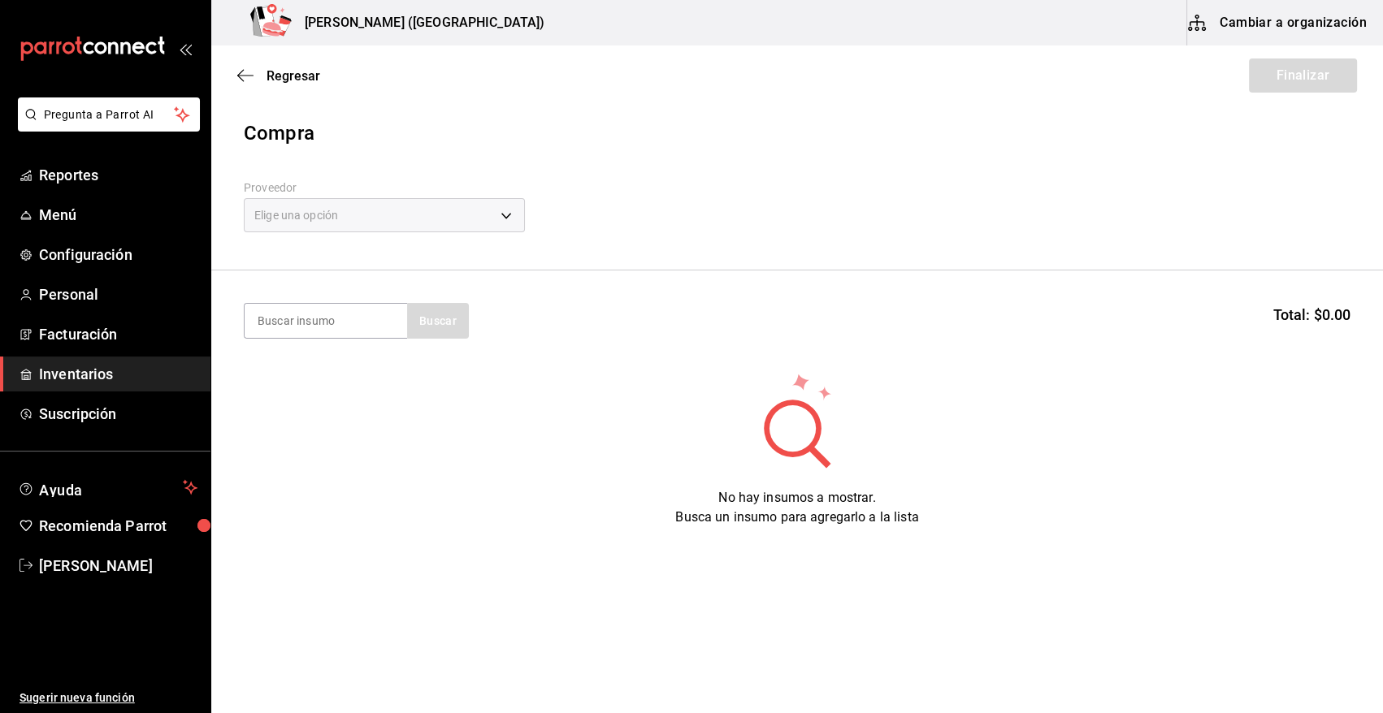
click at [366, 225] on div "Elige una opción" at bounding box center [384, 215] width 281 height 34
click at [675, 237] on header "Compra Proveedor Elige una opción default" at bounding box center [797, 195] width 1172 height 152
click at [295, 76] on span "Regresar" at bounding box center [294, 75] width 54 height 15
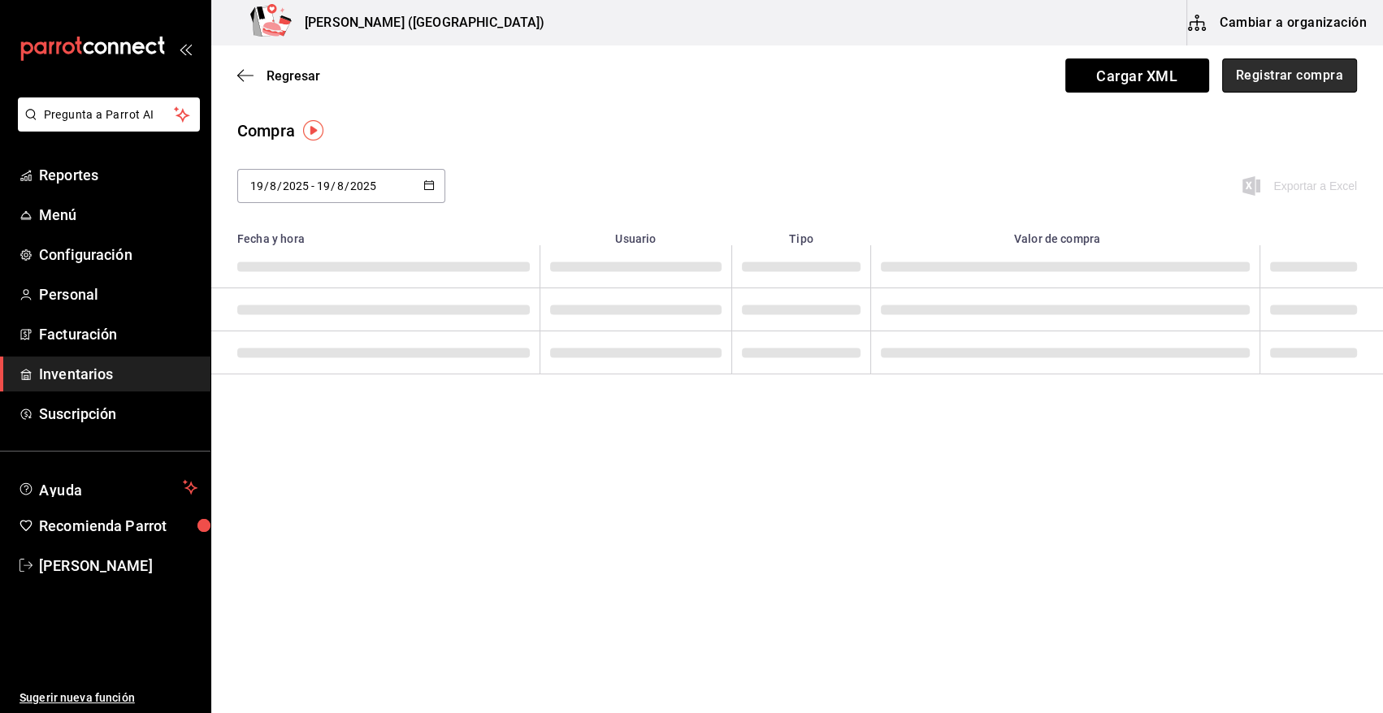
click at [1297, 85] on button "Registrar compra" at bounding box center [1289, 76] width 135 height 34
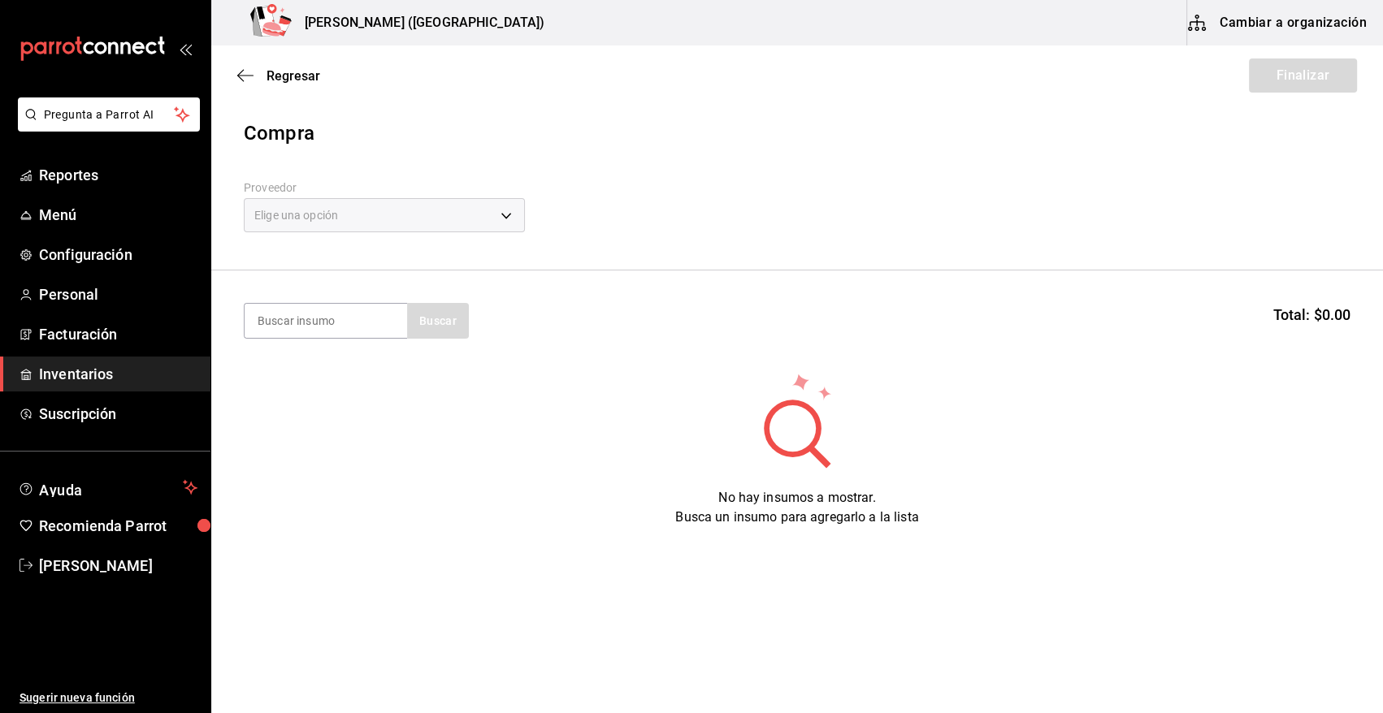
click at [368, 219] on div "Elige una opción" at bounding box center [384, 215] width 281 height 34
drag, startPoint x: 313, startPoint y: 217, endPoint x: 354, endPoint y: 217, distance: 41.4
click at [313, 216] on div "Elige una opción" at bounding box center [384, 215] width 281 height 34
click at [373, 219] on div "Elige una opción" at bounding box center [384, 215] width 281 height 34
click at [299, 83] on div "Regresar Finalizar" at bounding box center [797, 76] width 1172 height 60
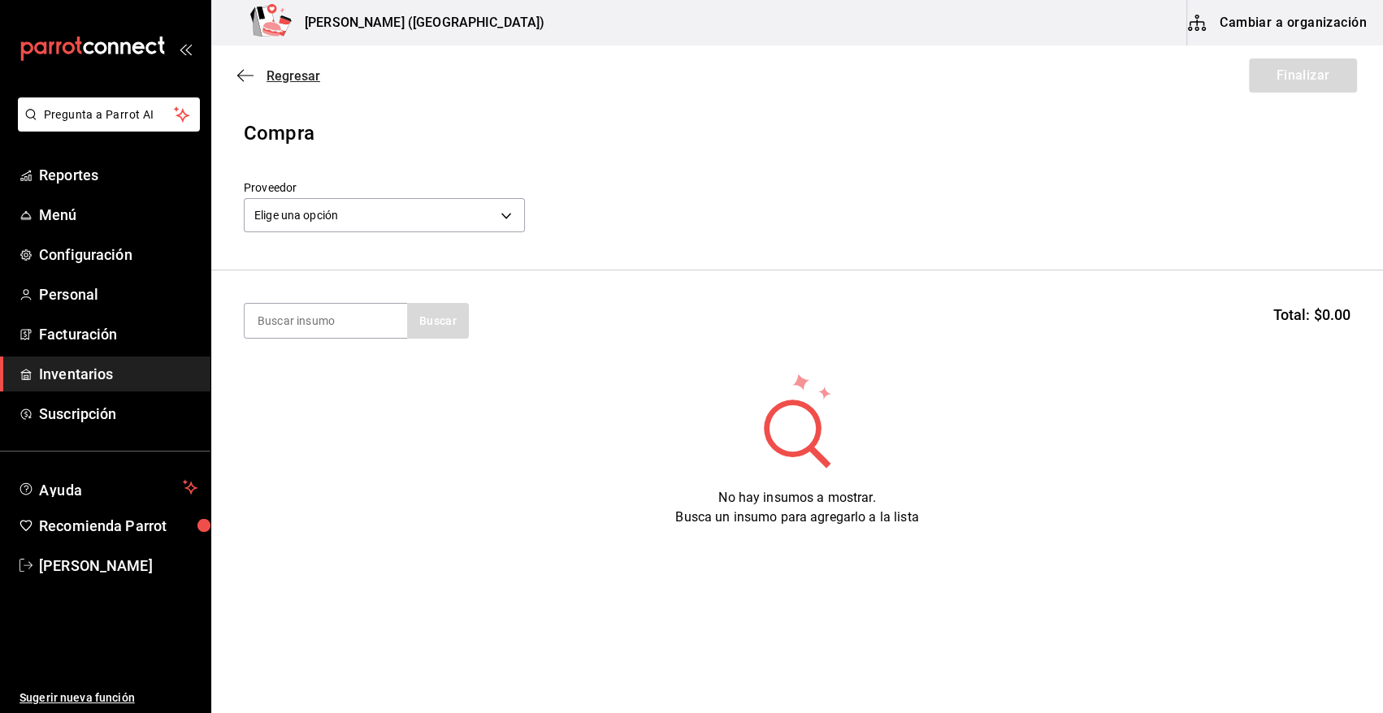
click at [299, 73] on span "Regresar" at bounding box center [294, 75] width 54 height 15
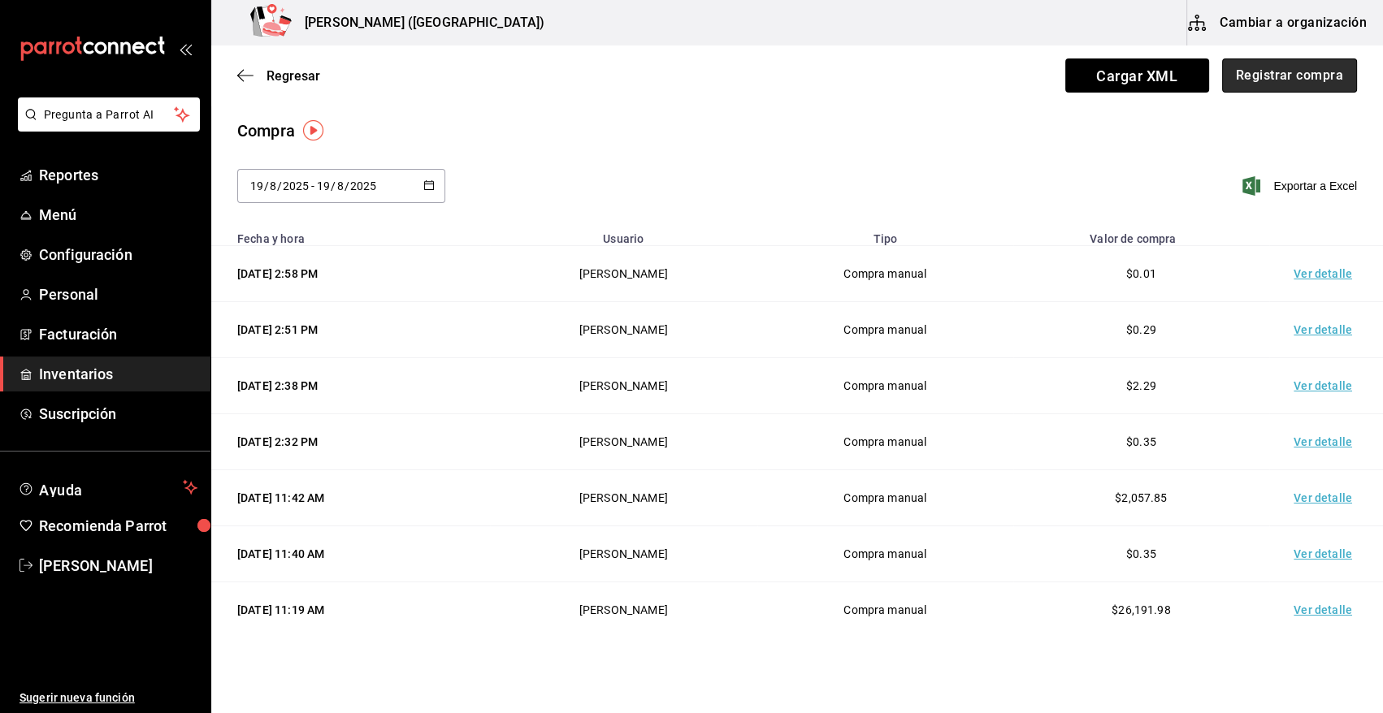
click at [1279, 74] on button "Registrar compra" at bounding box center [1289, 76] width 135 height 34
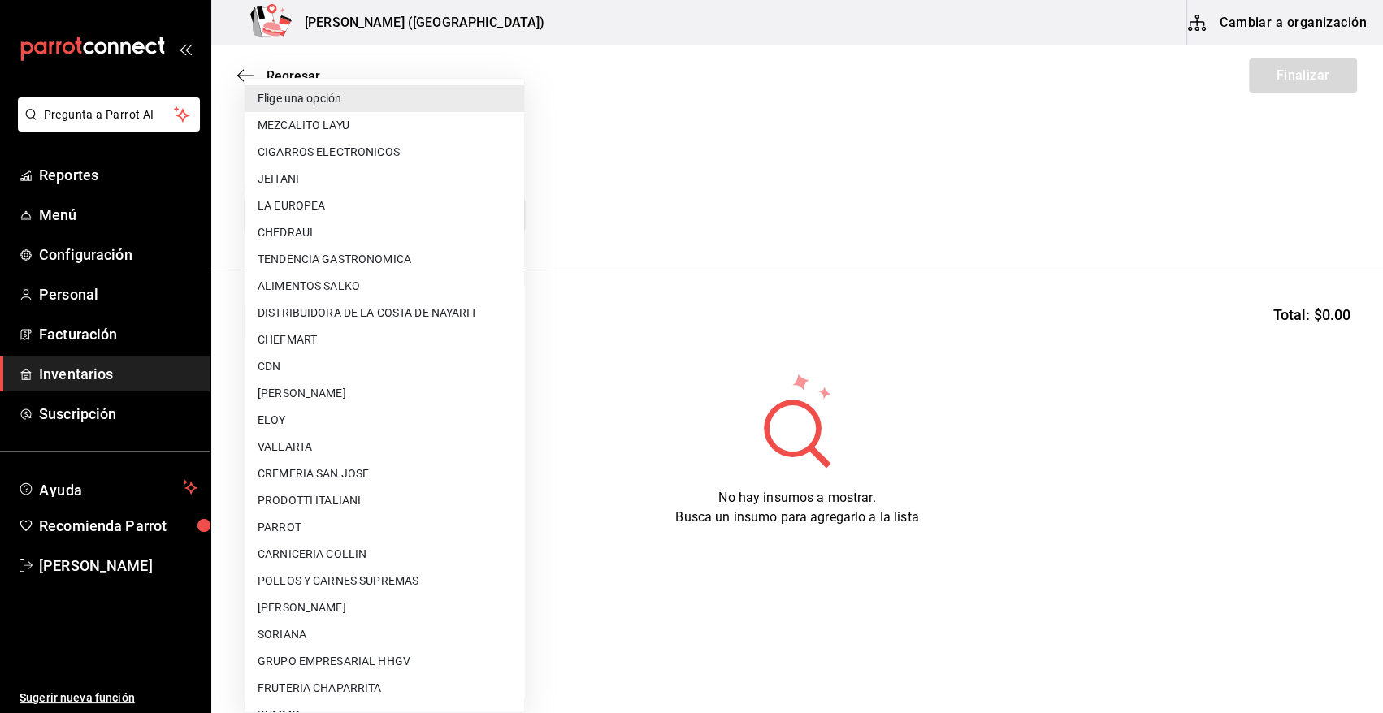
click at [504, 217] on body "Pregunta a Parrot AI Reportes Menú Configuración Personal Facturación Inventari…" at bounding box center [691, 311] width 1383 height 622
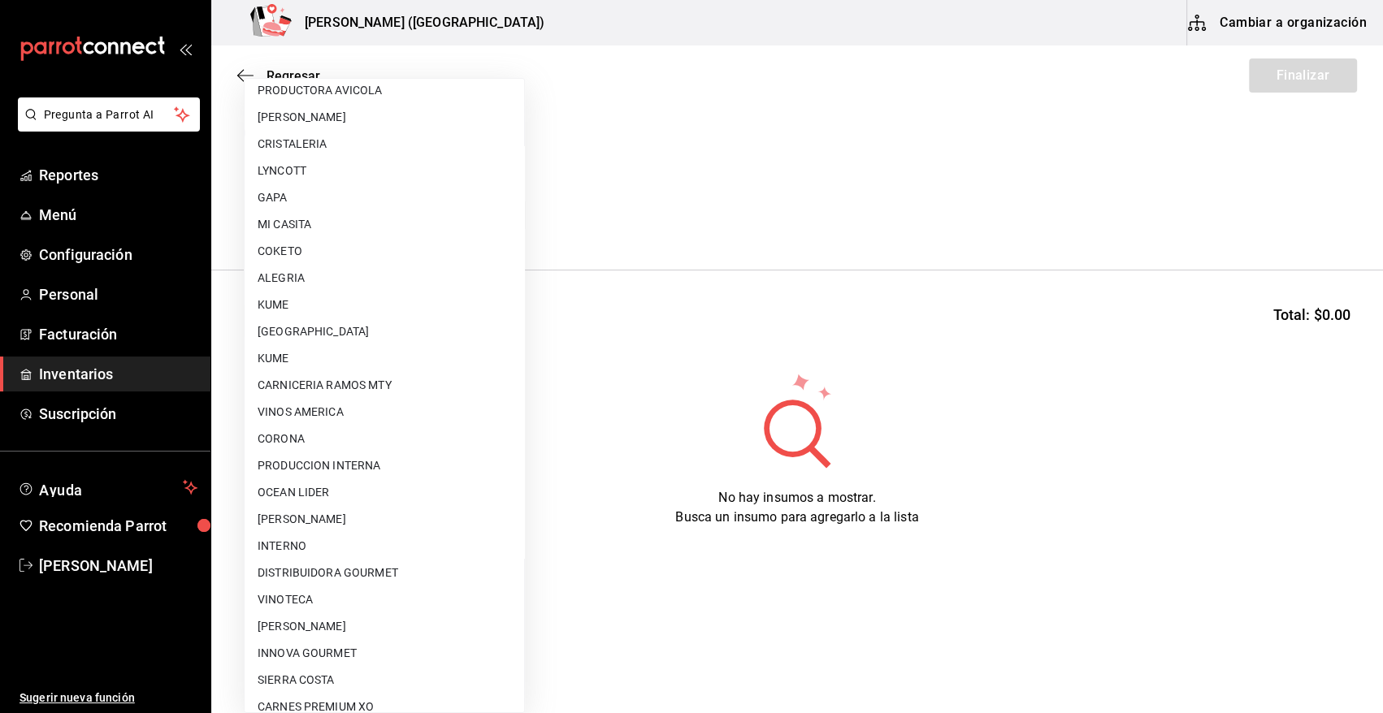
scroll to position [987, 0]
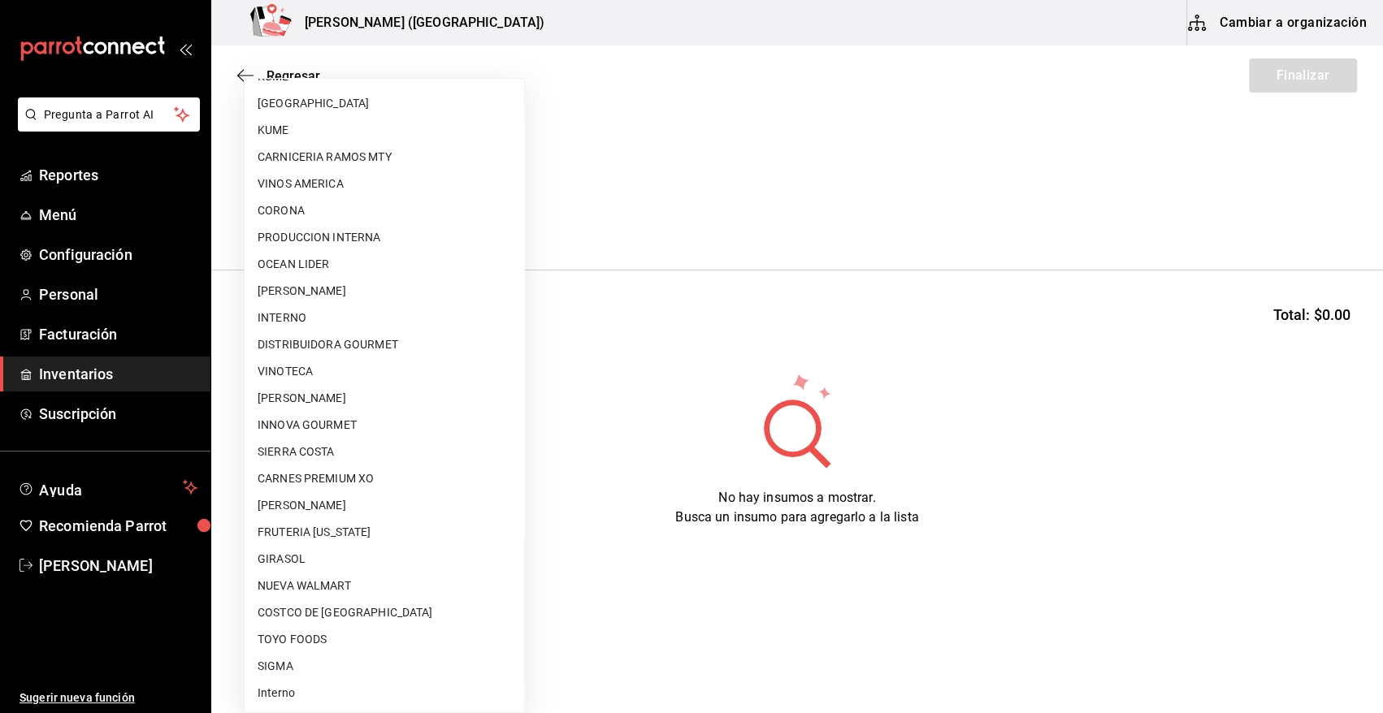
click at [327, 640] on li "TOYO FOODS" at bounding box center [385, 639] width 280 height 27
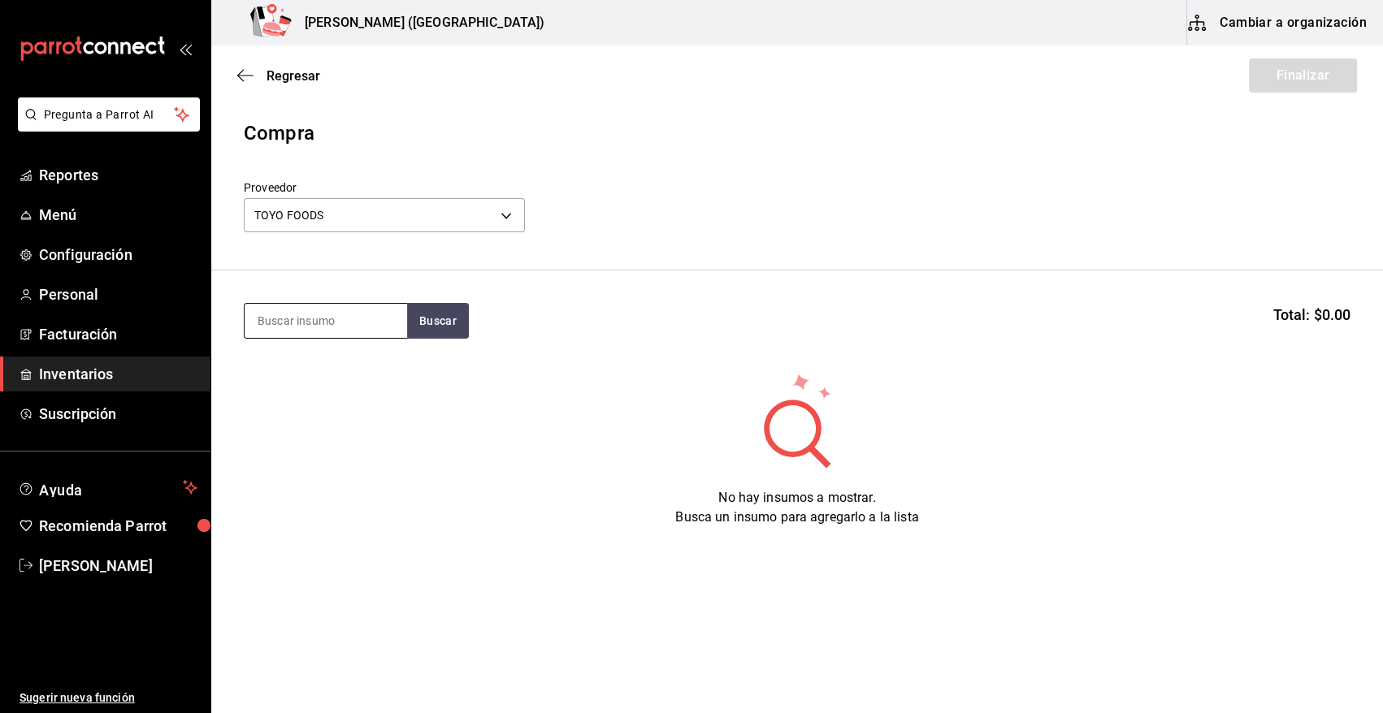
click at [317, 331] on input at bounding box center [326, 321] width 163 height 34
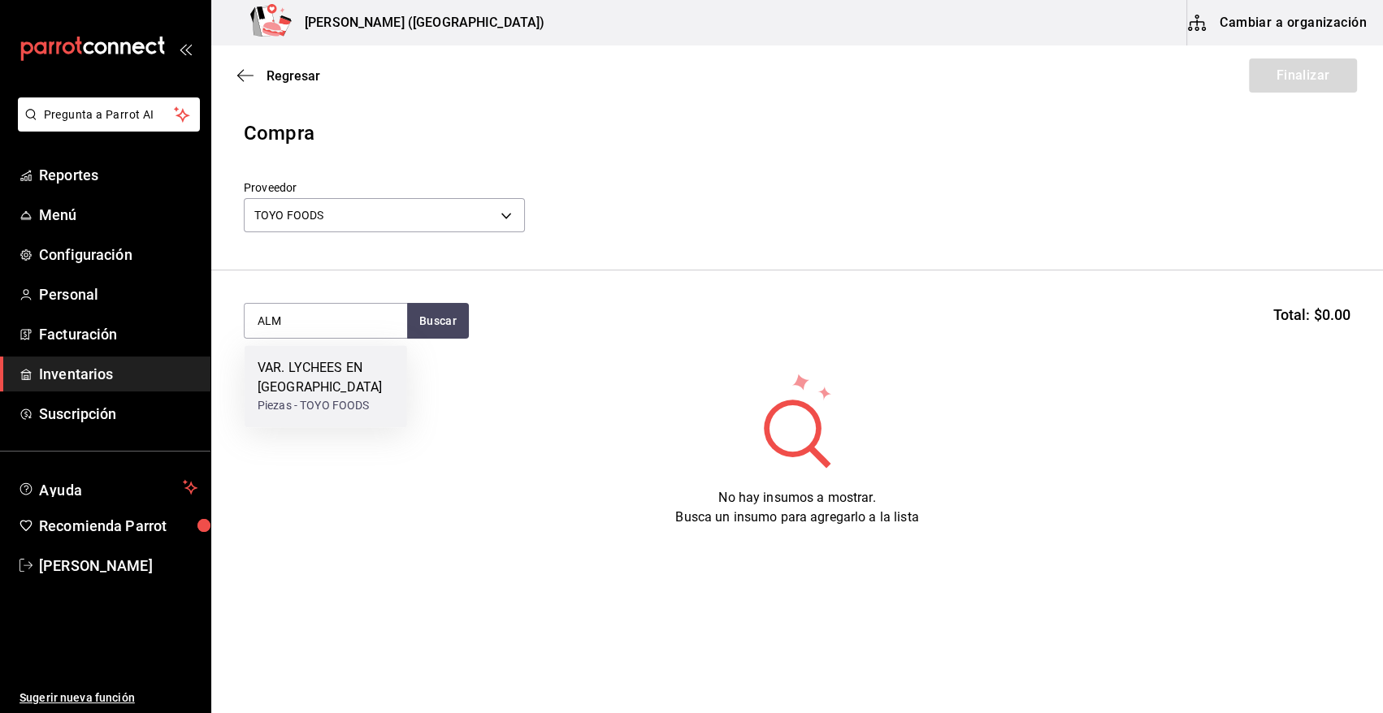
click at [331, 392] on div "VAR. LYCHEES EN ALMIBAR" at bounding box center [326, 377] width 137 height 39
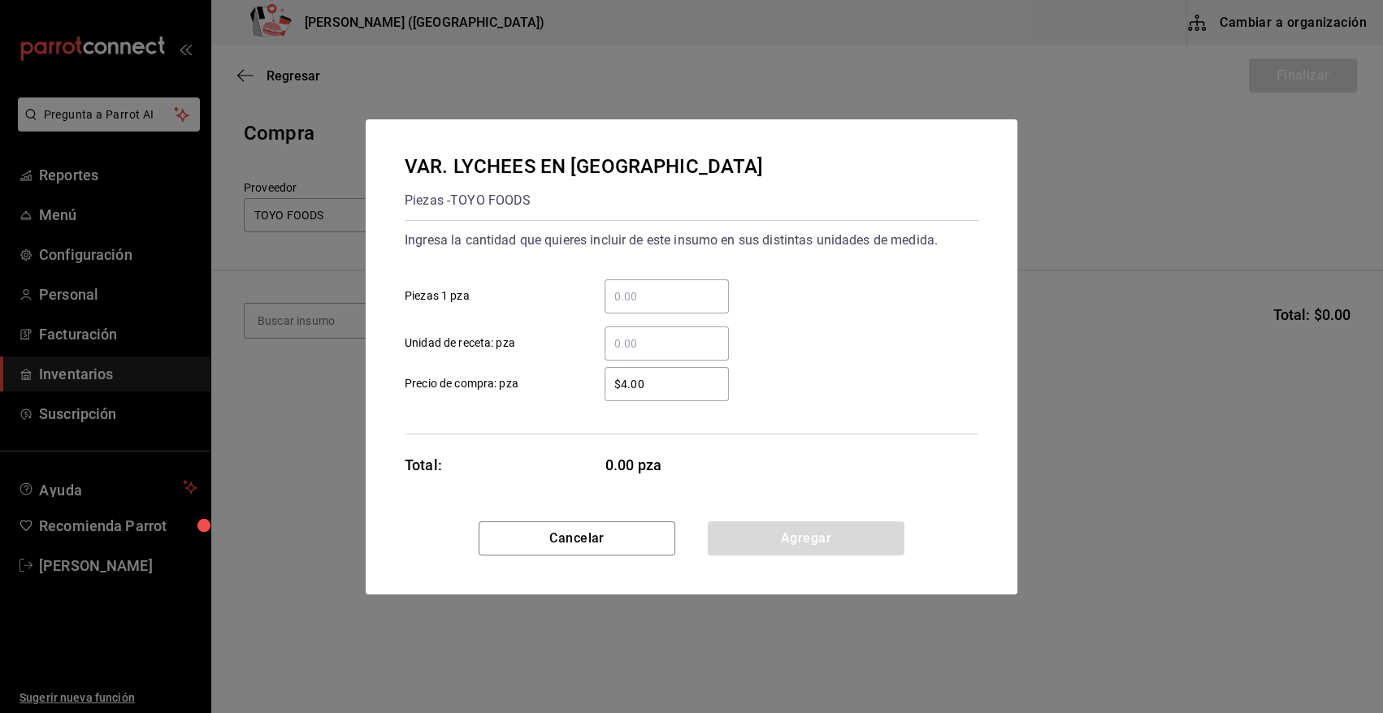
click at [642, 343] on input "​ Unidad de receta: pza" at bounding box center [667, 344] width 124 height 20
click at [786, 546] on button "Agregar" at bounding box center [806, 539] width 197 height 34
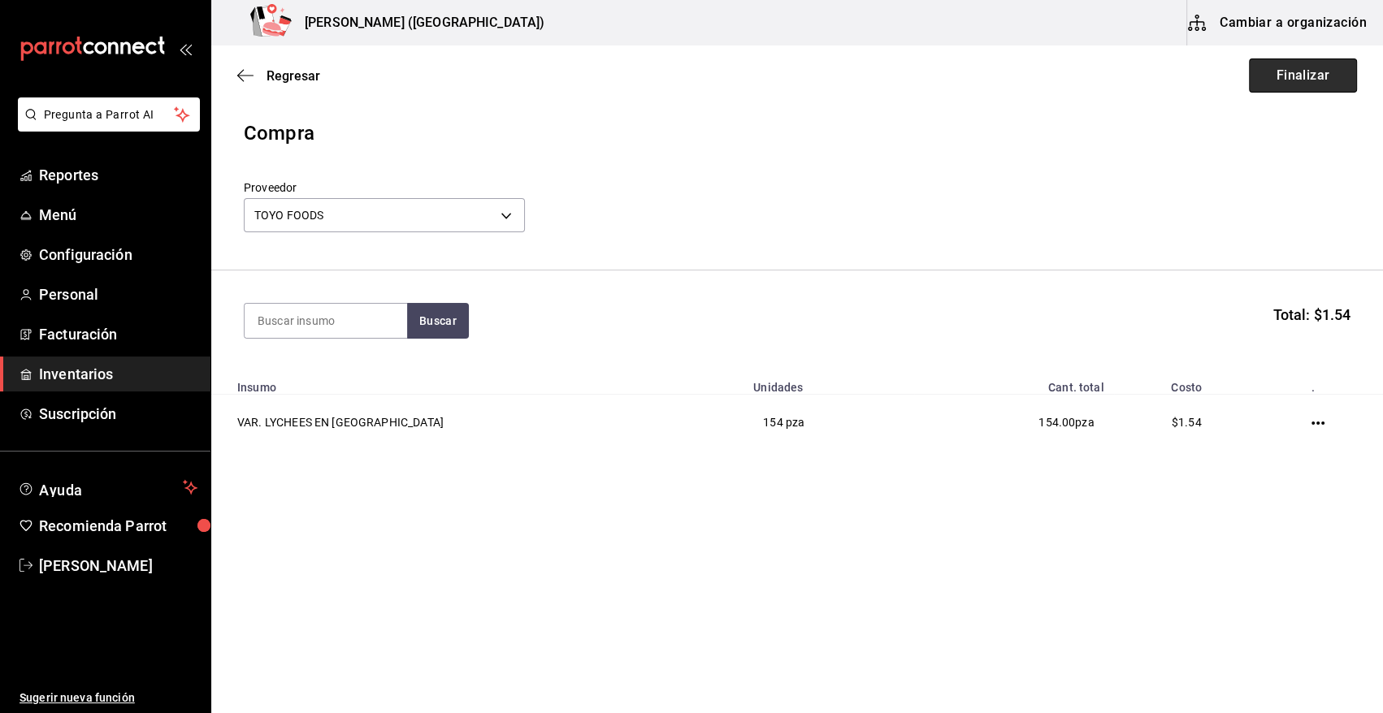
click at [1290, 74] on button "Finalizar" at bounding box center [1303, 76] width 108 height 34
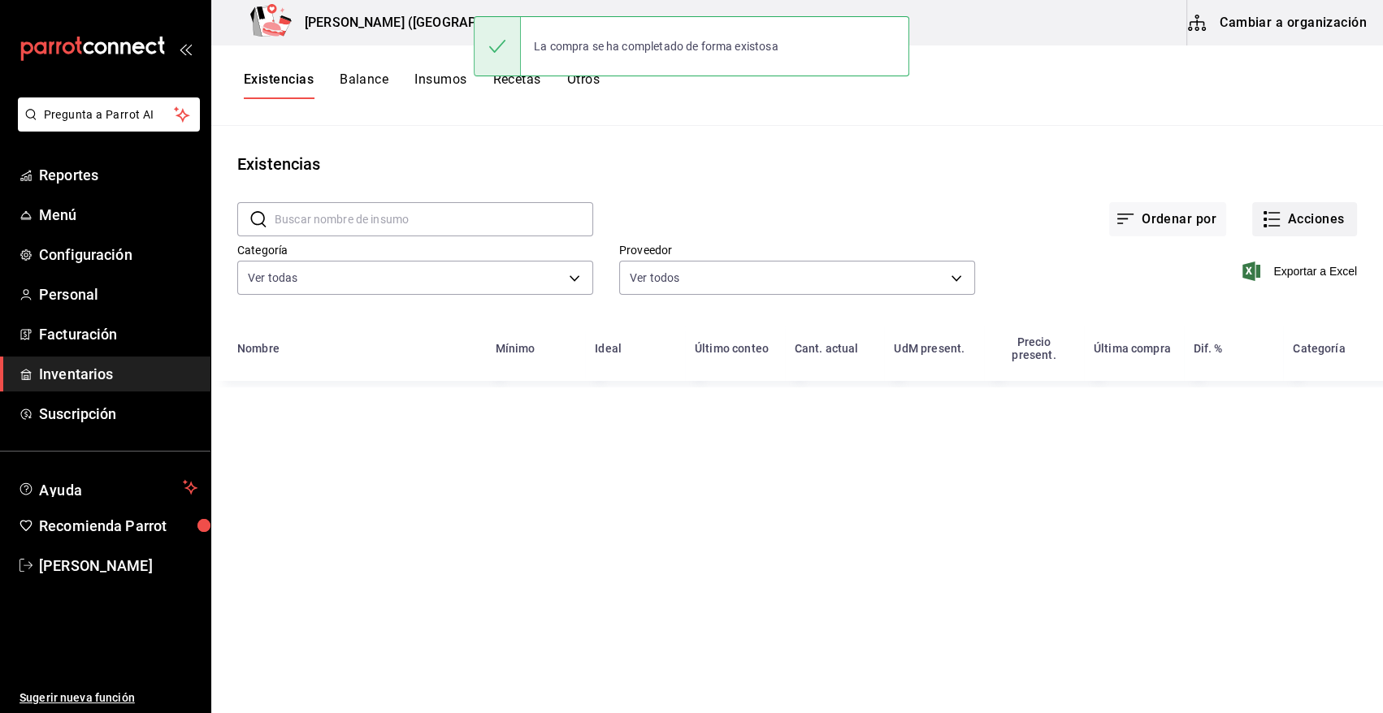
click at [1318, 222] on button "Acciones" at bounding box center [1304, 219] width 105 height 34
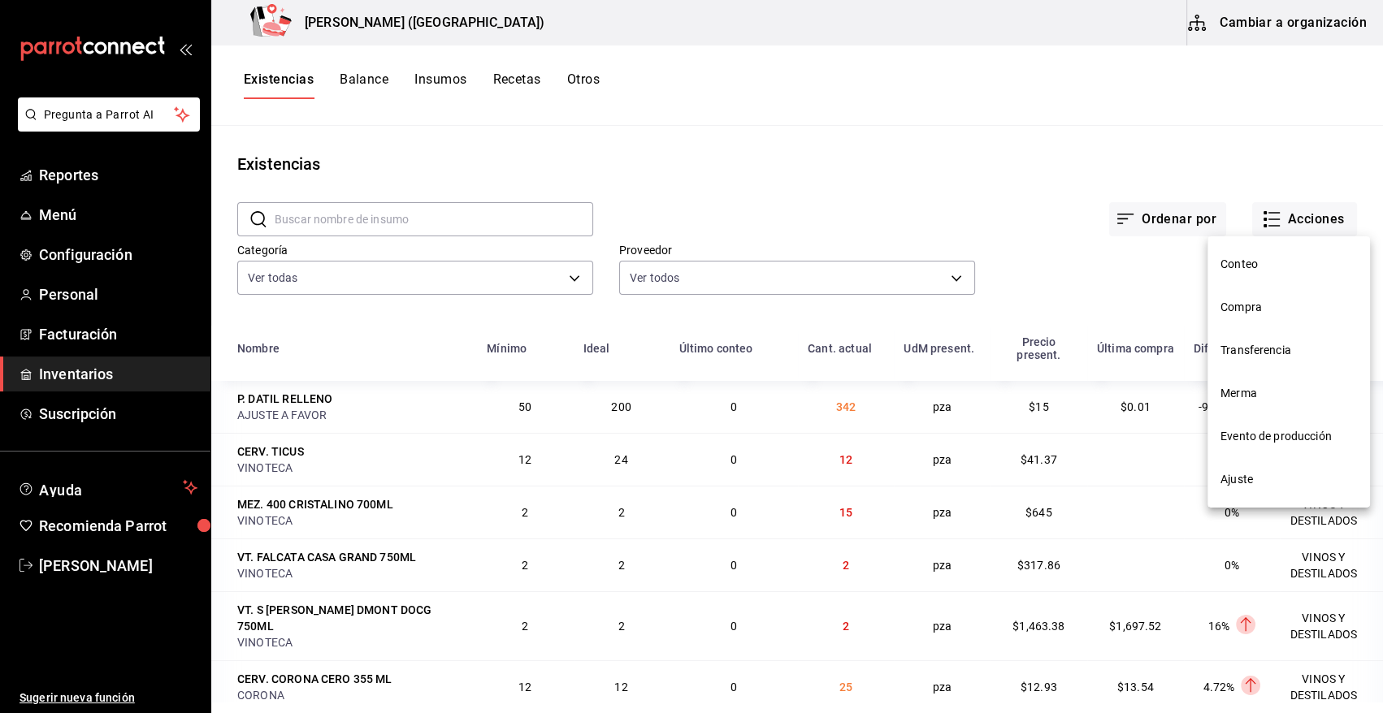
click at [1249, 306] on span "Compra" at bounding box center [1288, 307] width 137 height 17
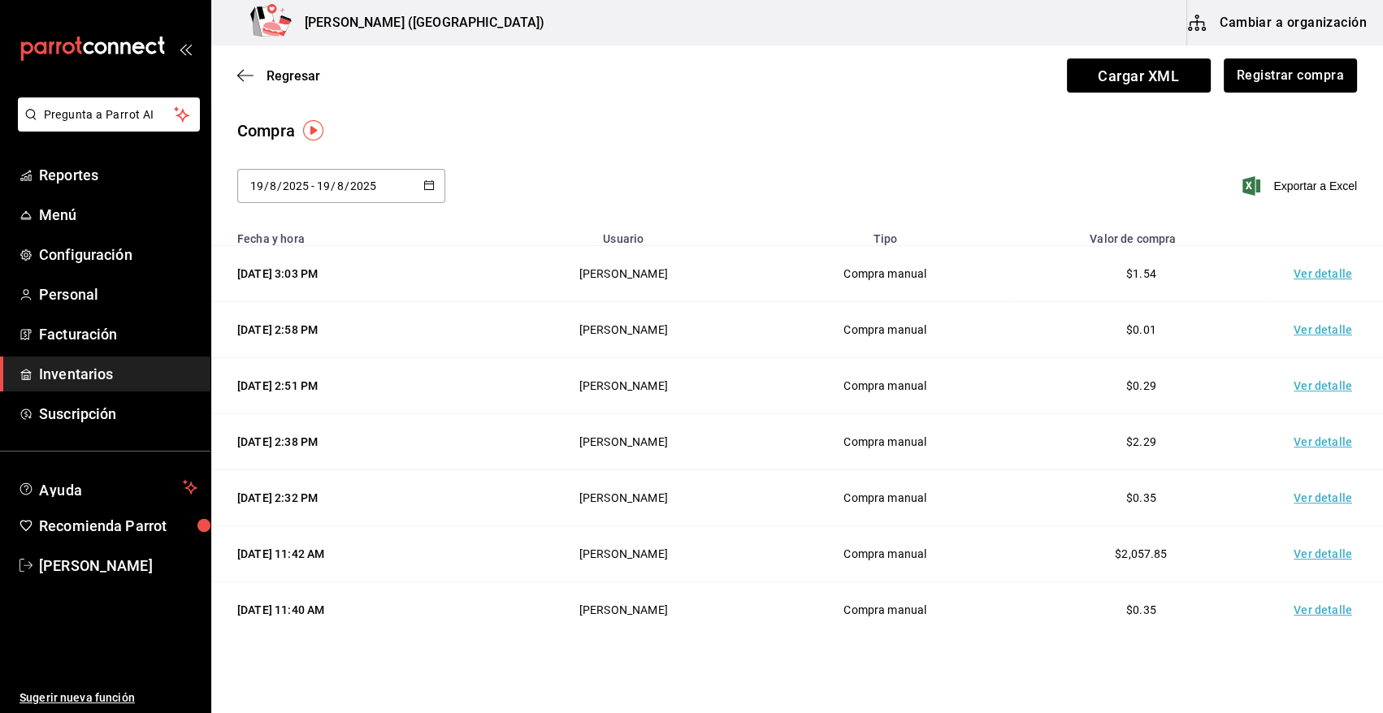
click at [1306, 274] on td "Ver detalle" at bounding box center [1326, 274] width 114 height 56
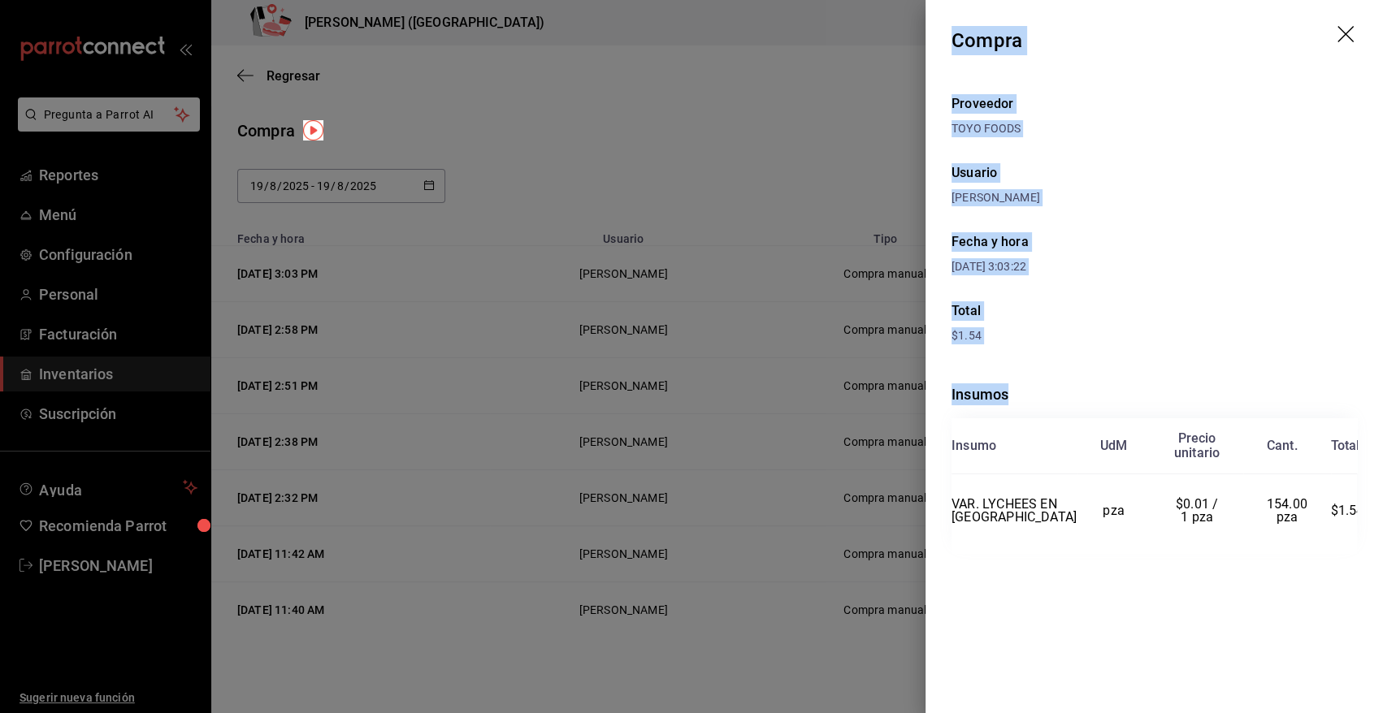
drag, startPoint x: 956, startPoint y: 33, endPoint x: 1360, endPoint y: 555, distance: 660.2
click at [1360, 555] on div "Compra Proveedor TOYO FOODS Usuario Angy Madalena Fecha y hora 19/08/2025 3:03:…" at bounding box center [1153, 356] width 457 height 713
copy div "Compra Proveedor TOYO FOODS Usuario Angy Madalena Fecha y hora 19/08/2025 3:03:…"
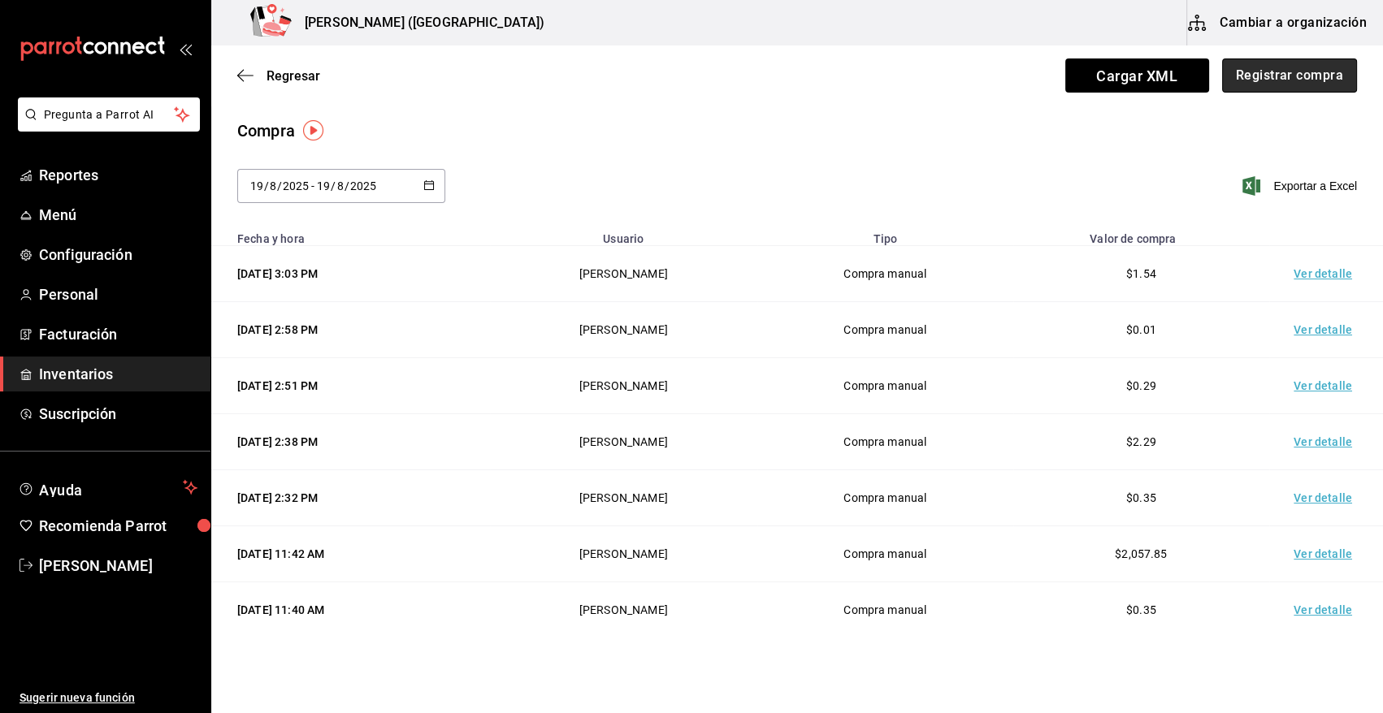
click at [1264, 74] on button "Registrar compra" at bounding box center [1289, 76] width 135 height 34
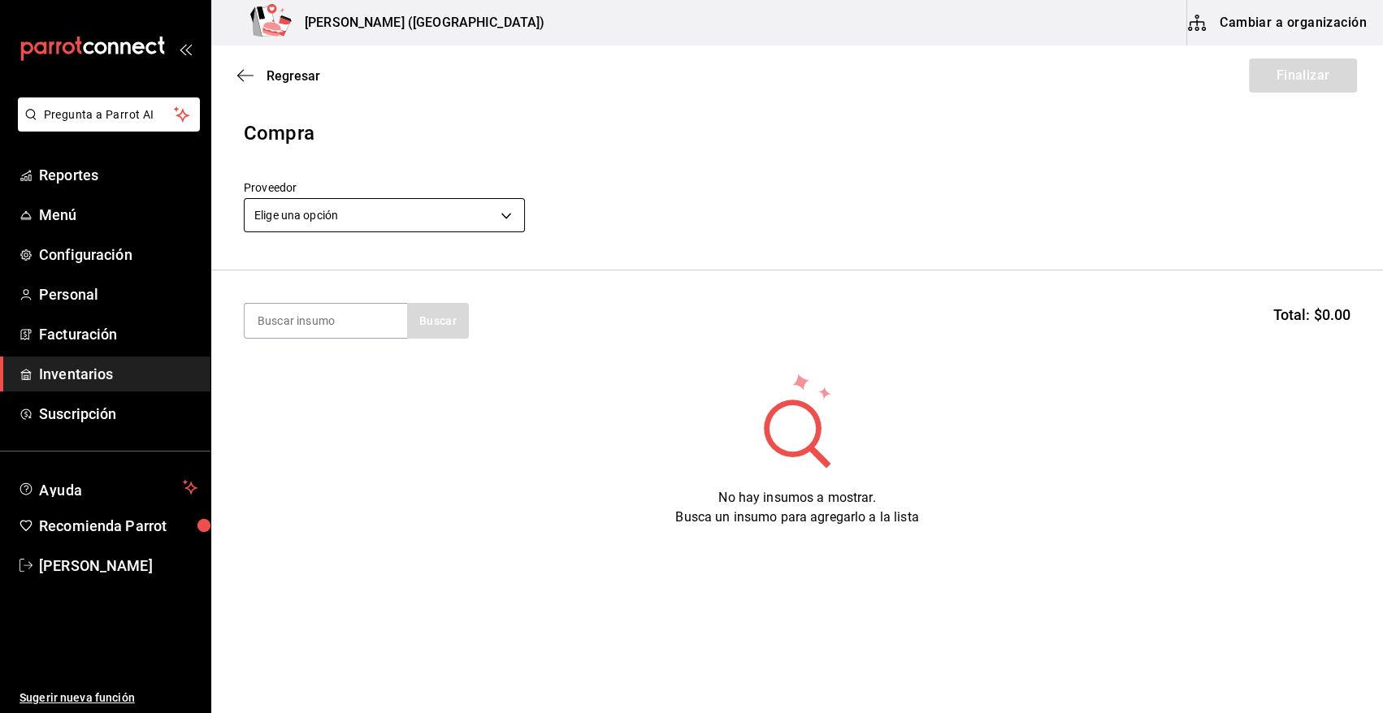
click at [328, 206] on body "Pregunta a Parrot AI Reportes Menú Configuración Personal Facturación Inventari…" at bounding box center [691, 311] width 1383 height 622
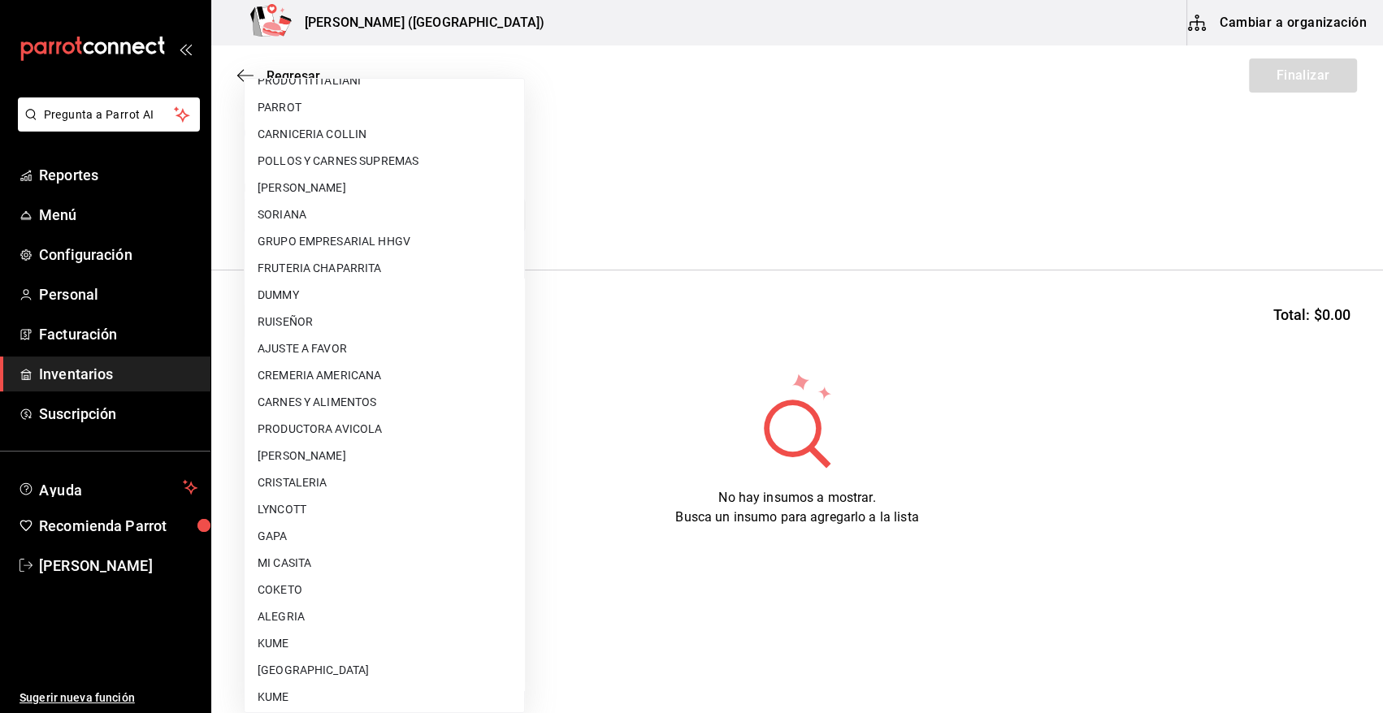
scroll to position [570, 0]
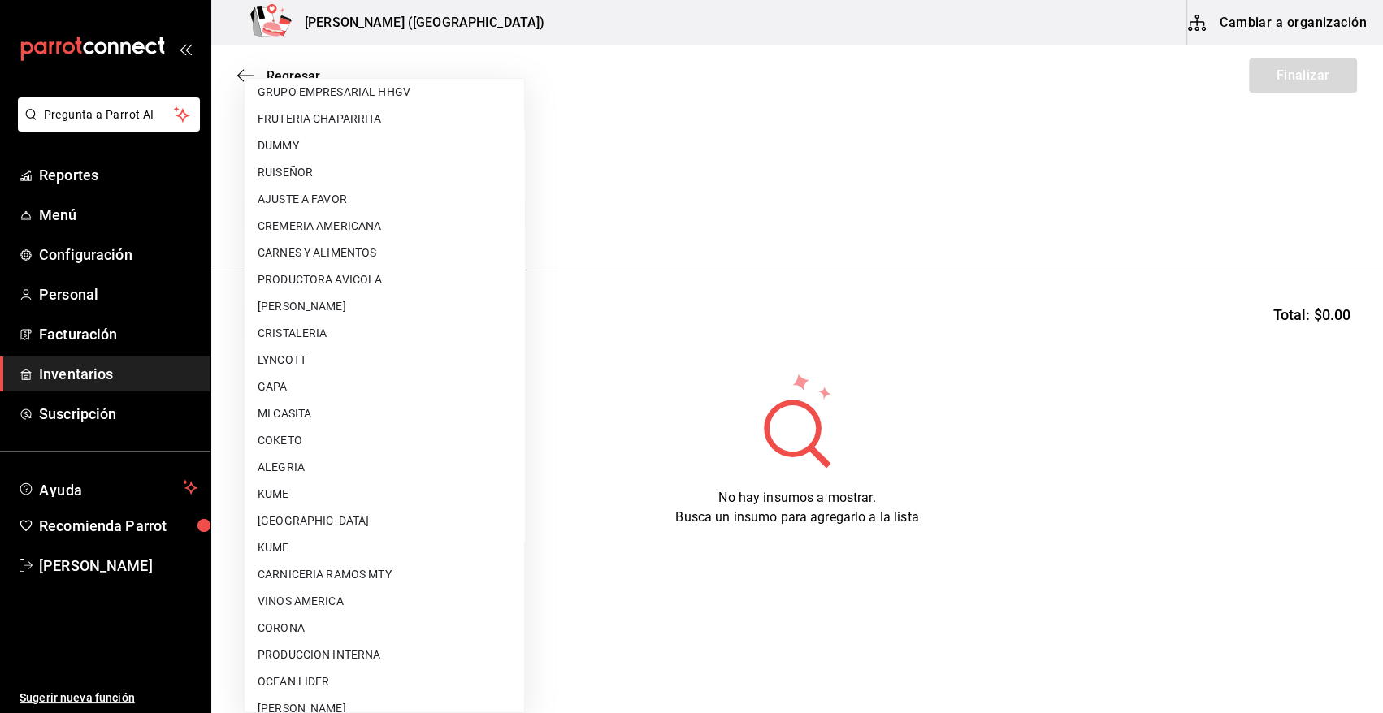
click at [310, 553] on li "KUME" at bounding box center [385, 548] width 280 height 27
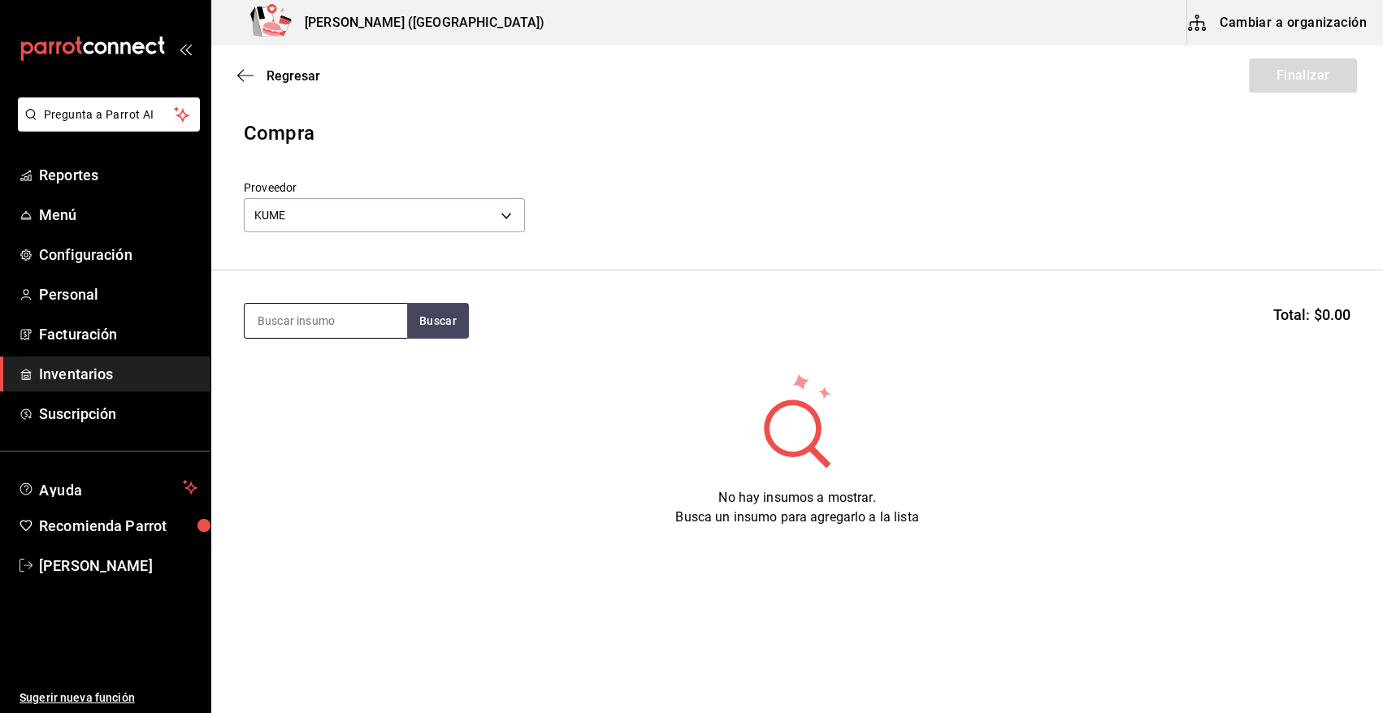
click at [349, 331] on input at bounding box center [326, 321] width 163 height 34
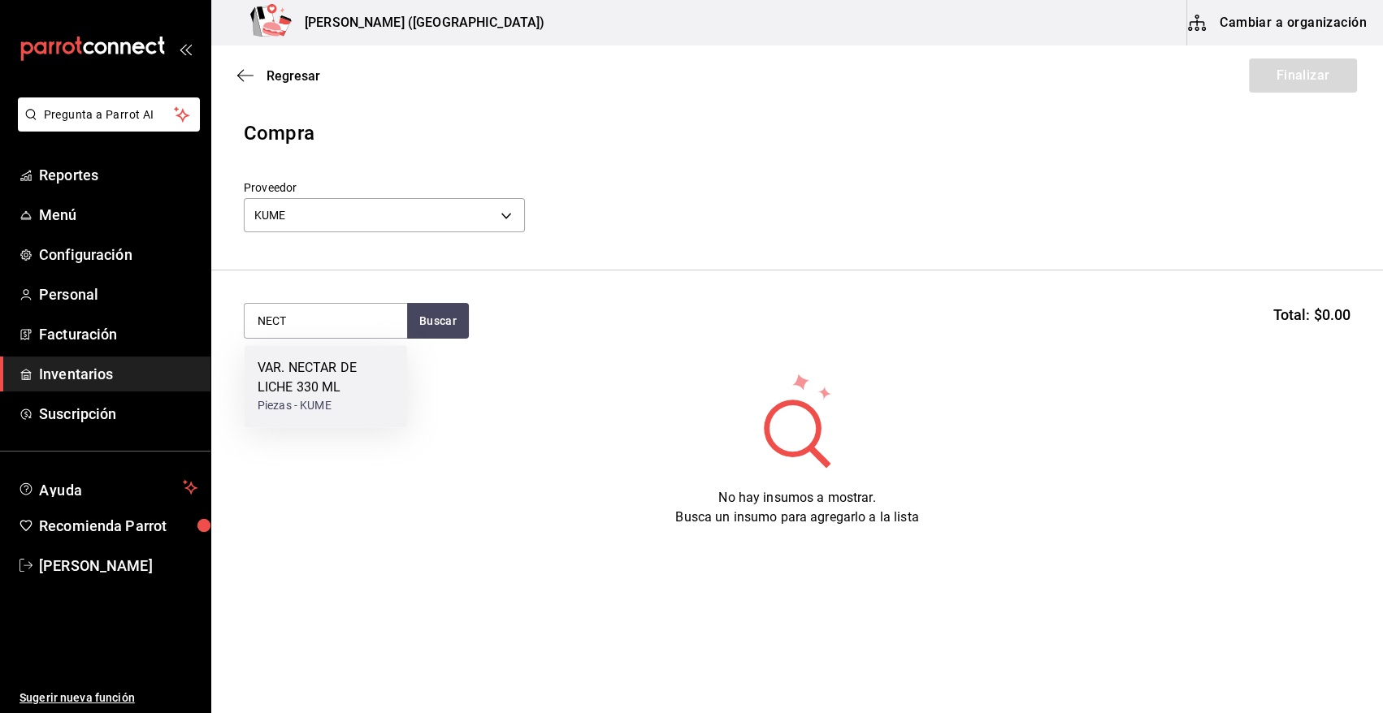
click at [331, 388] on div "VAR. NECTAR DE LICHE 330 ML" at bounding box center [326, 377] width 137 height 39
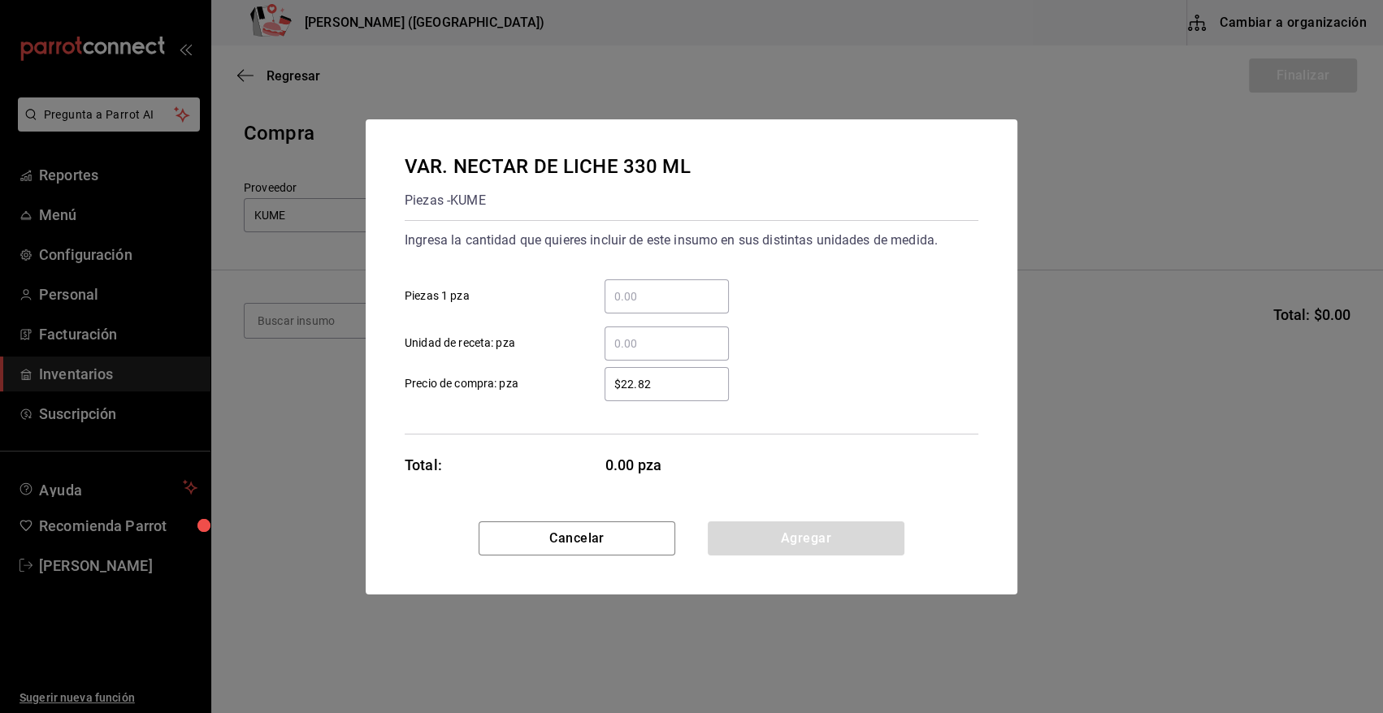
click at [638, 345] on input "​ Unidad de receta: pza" at bounding box center [667, 344] width 124 height 20
click at [787, 544] on button "Agregar" at bounding box center [806, 539] width 197 height 34
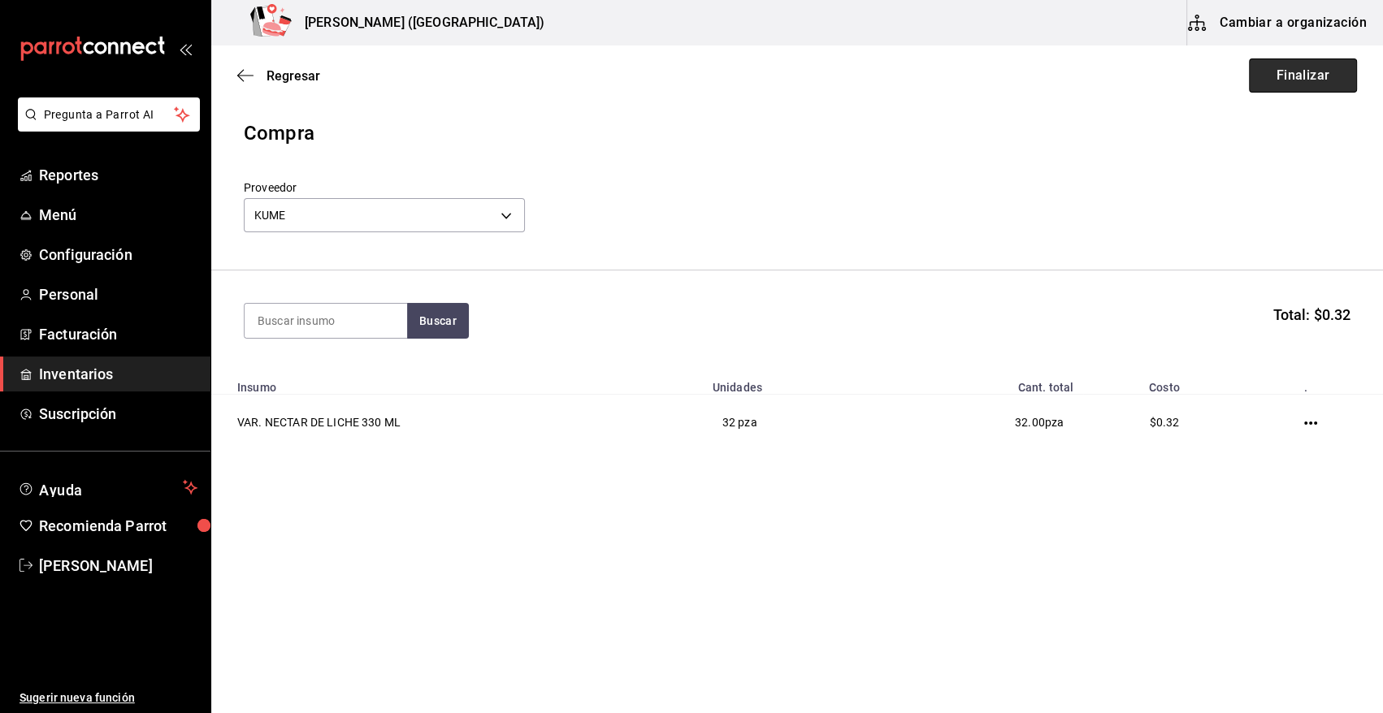
click at [1295, 71] on button "Finalizar" at bounding box center [1303, 76] width 108 height 34
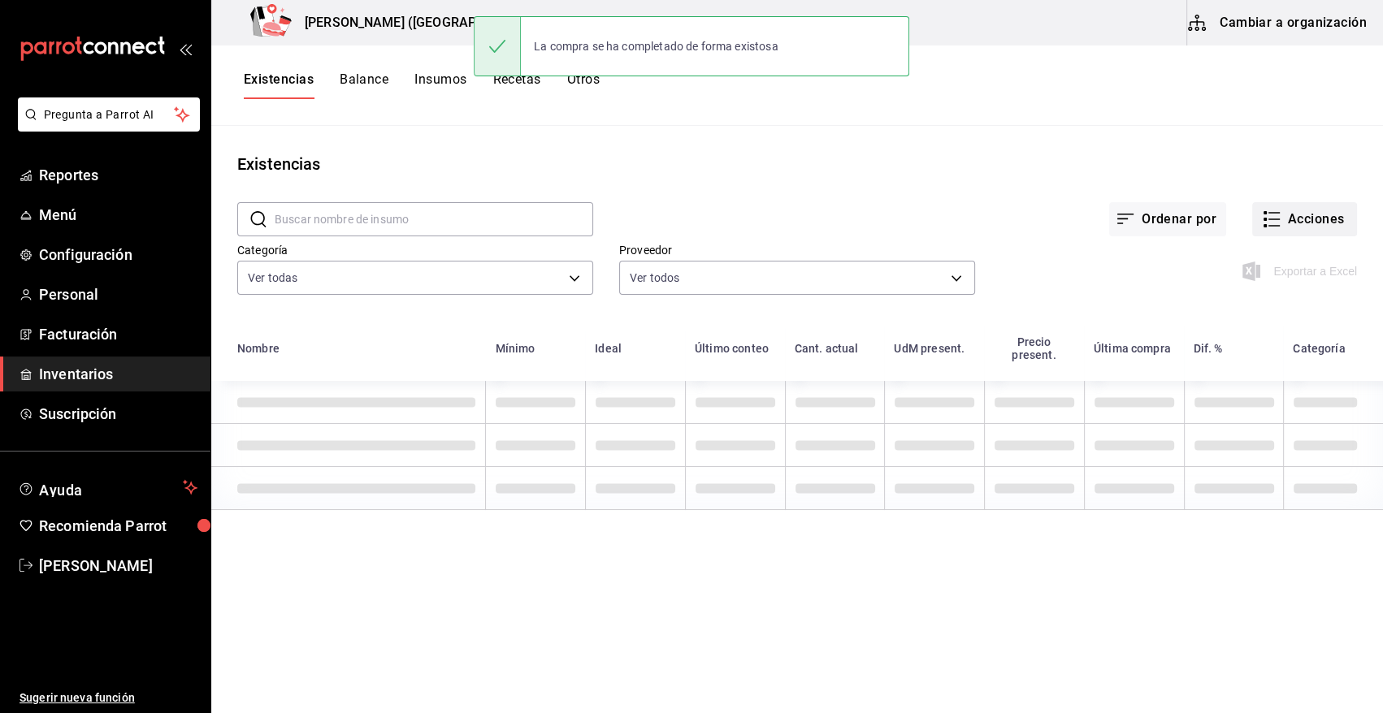
click at [1311, 218] on button "Acciones" at bounding box center [1304, 219] width 105 height 34
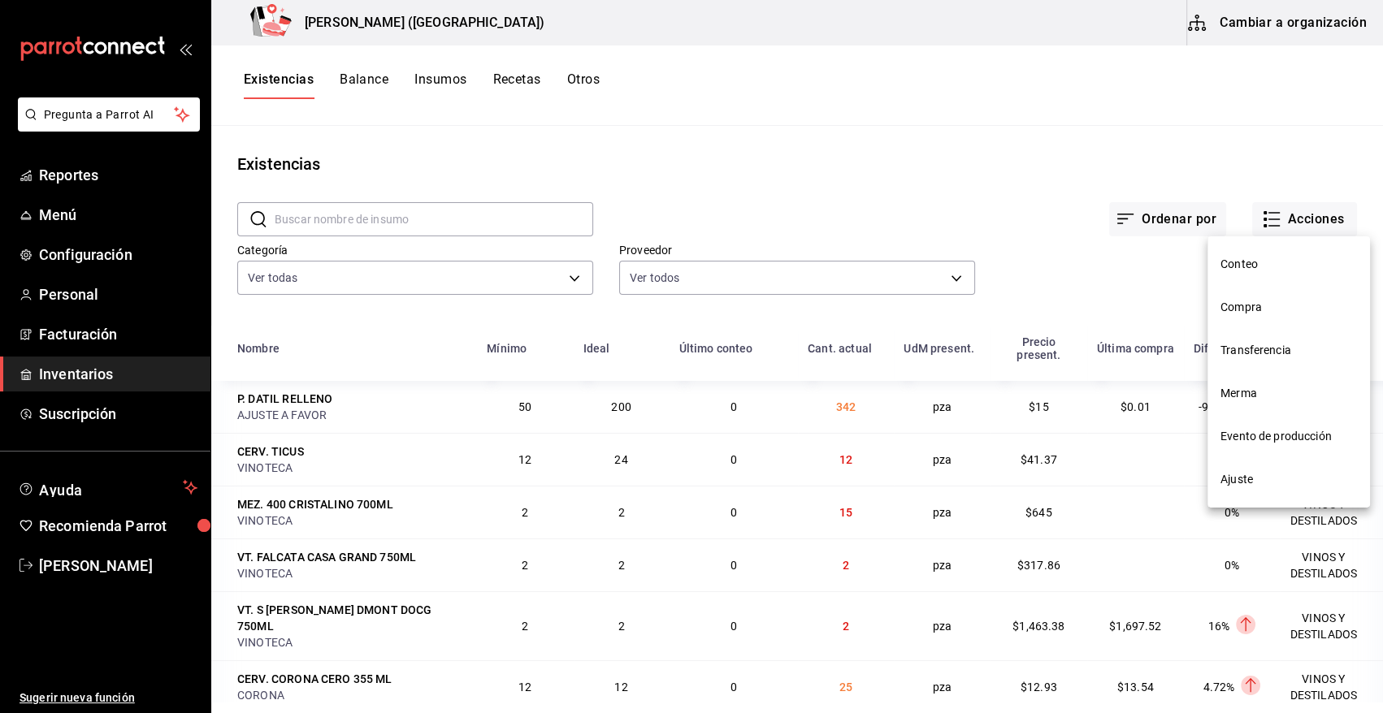
click at [1251, 308] on span "Compra" at bounding box center [1288, 307] width 137 height 17
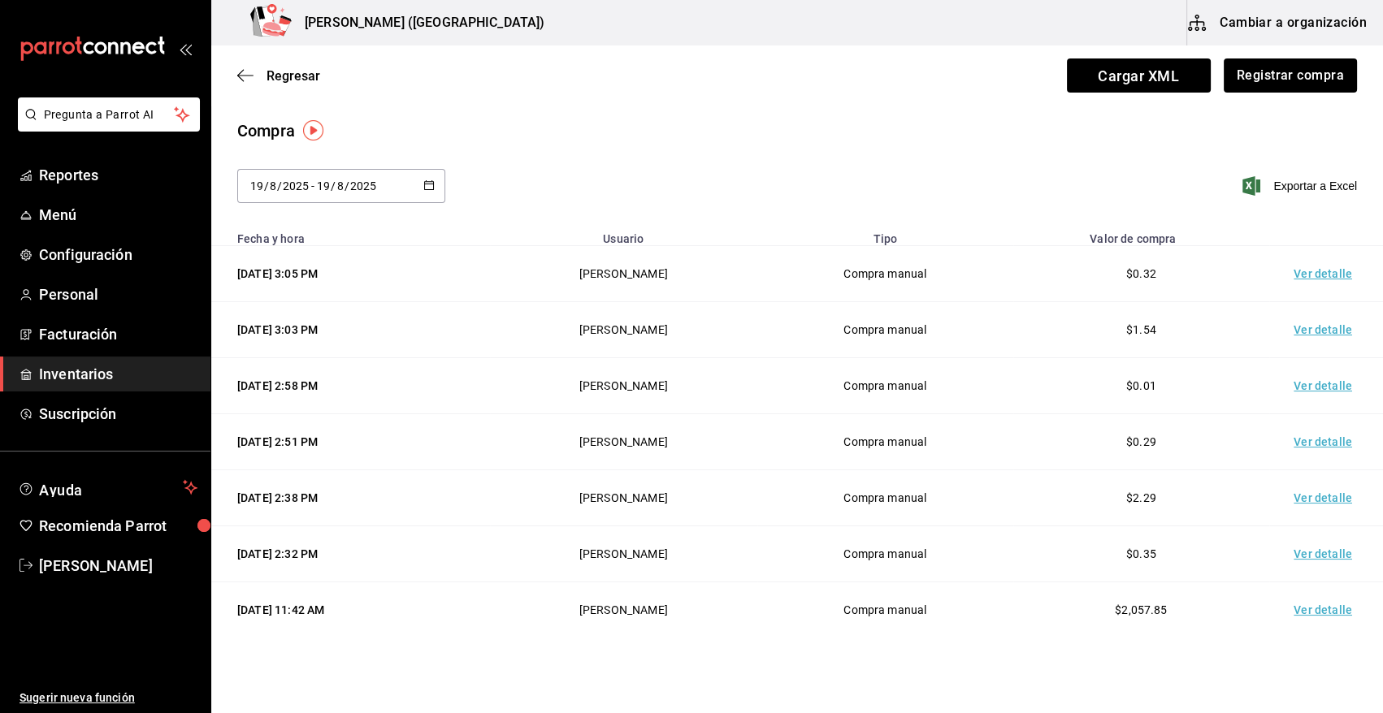
click at [1301, 275] on td "Ver detalle" at bounding box center [1326, 274] width 114 height 56
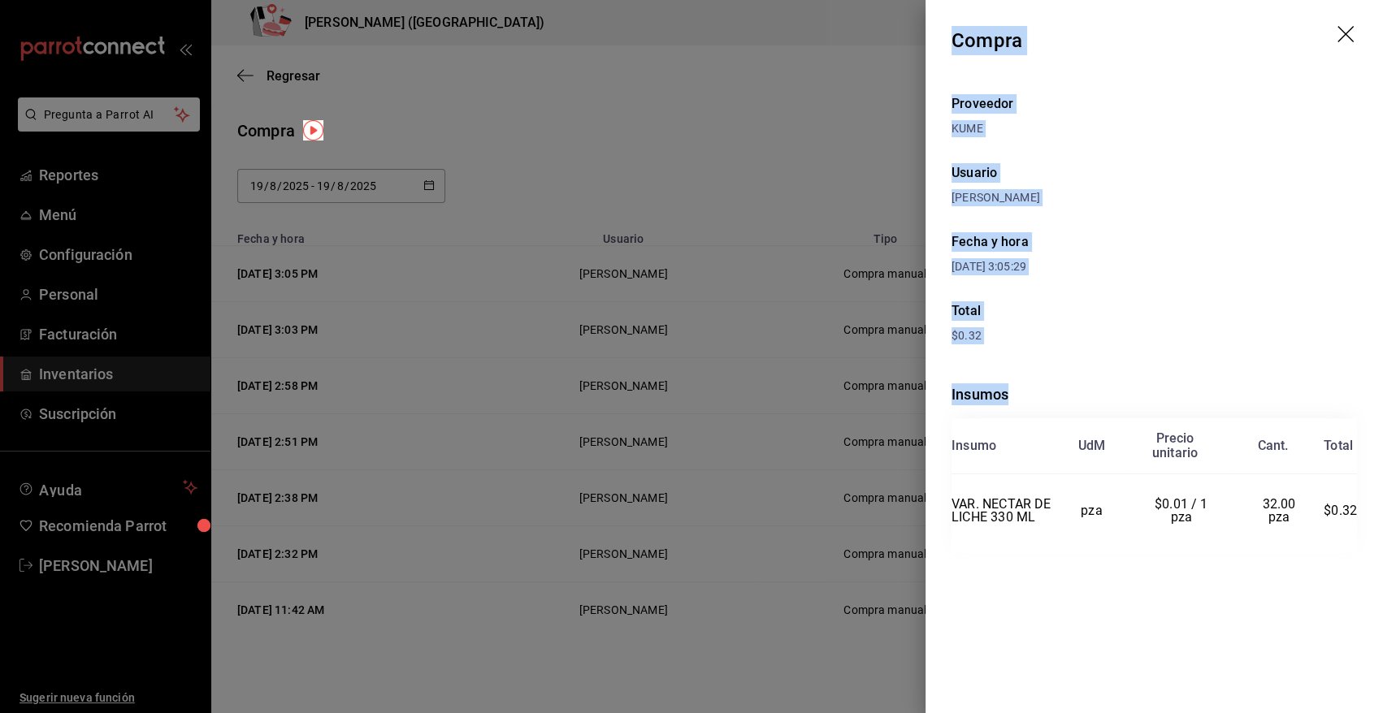
drag, startPoint x: 955, startPoint y: 38, endPoint x: 1363, endPoint y: 532, distance: 640.7
click at [1363, 532] on div "Compra Proveedor KUME Usuario Angy Madalena Fecha y hora 19/08/2025 3:05:29 Tot…" at bounding box center [1153, 356] width 457 height 713
copy div "Compra Proveedor KUME Usuario Angy Madalena Fecha y hora 19/08/2025 3:05:29 Tot…"
click at [1346, 32] on icon "drag" at bounding box center [1347, 36] width 20 height 20
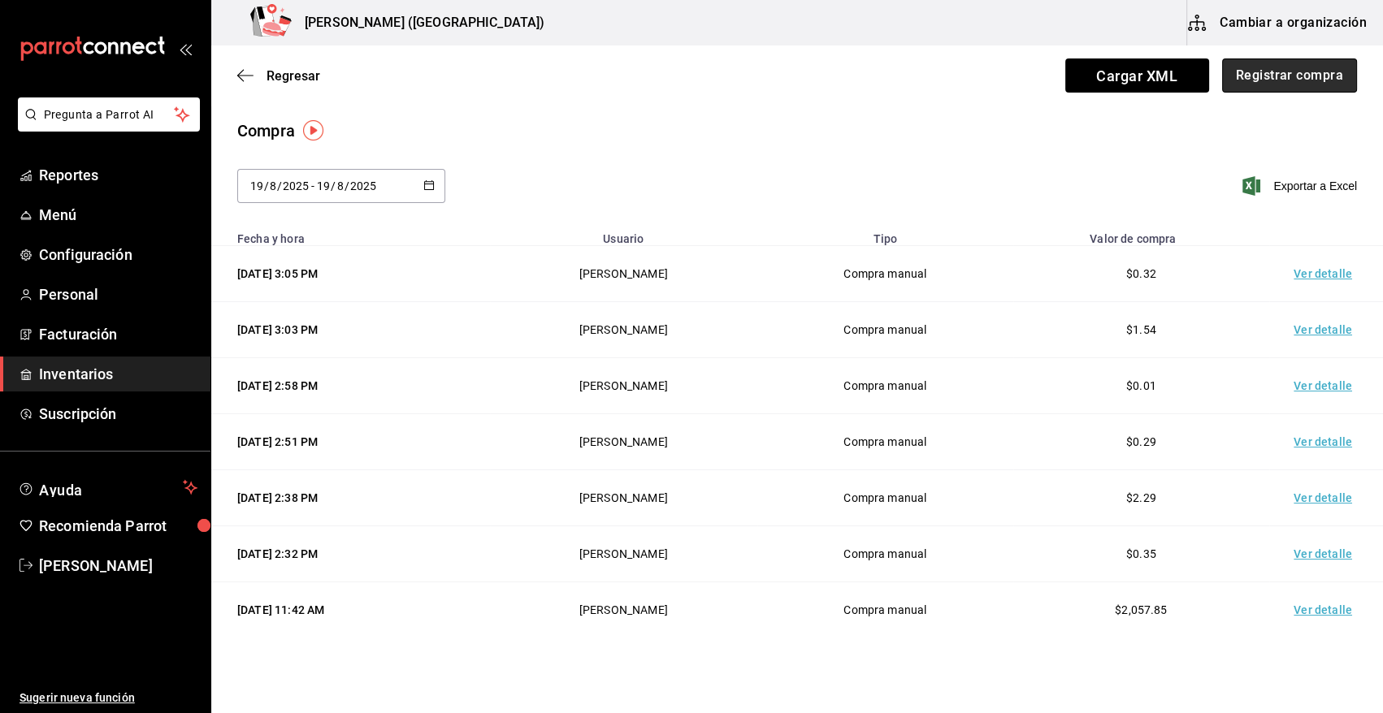
click at [1274, 72] on button "Registrar compra" at bounding box center [1289, 76] width 135 height 34
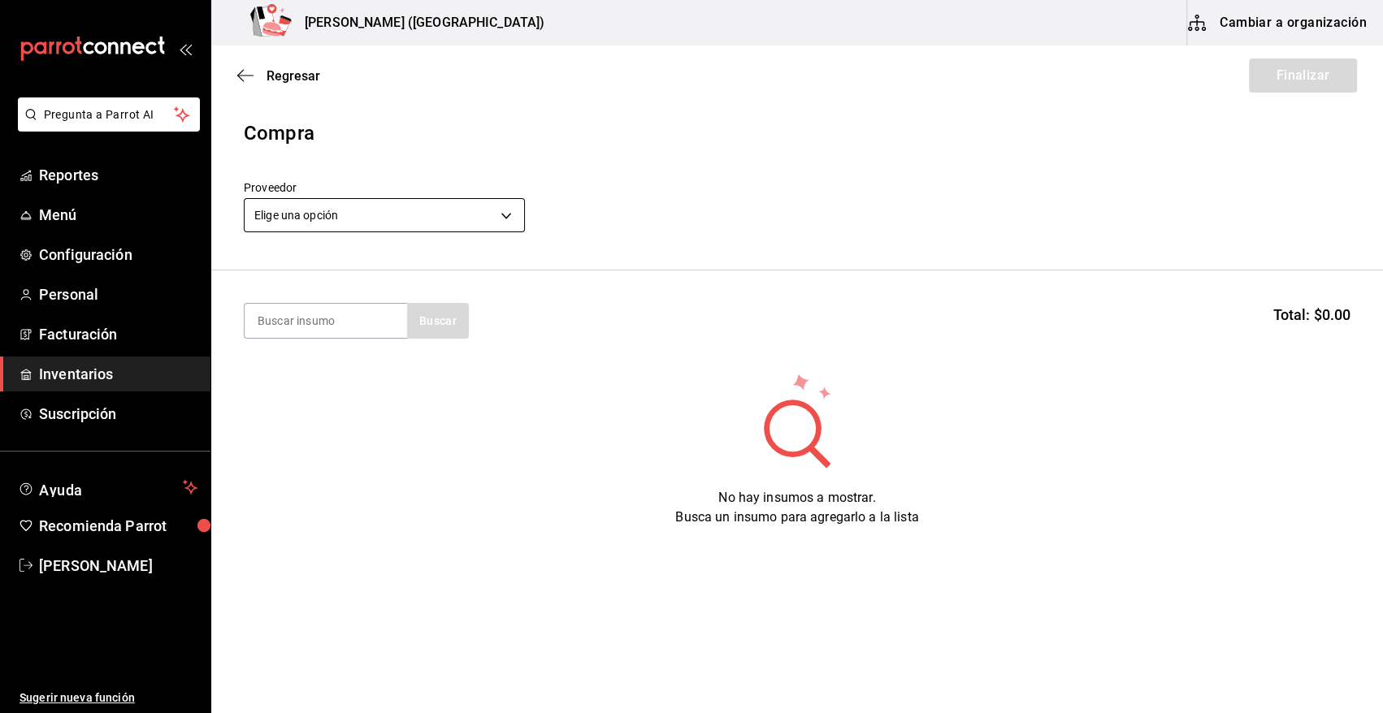
click at [373, 212] on body "Pregunta a Parrot AI Reportes Menú Configuración Personal Facturación Inventari…" at bounding box center [691, 311] width 1383 height 622
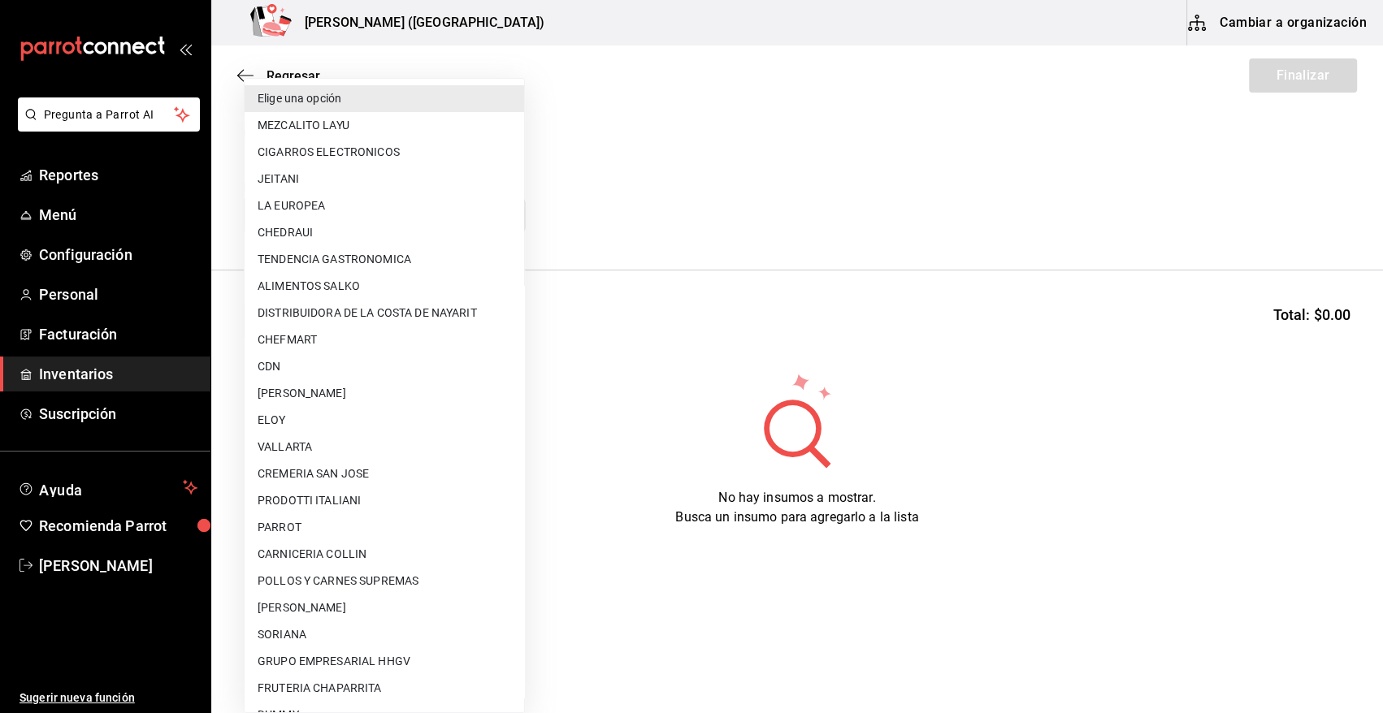
scroll to position [373, 0]
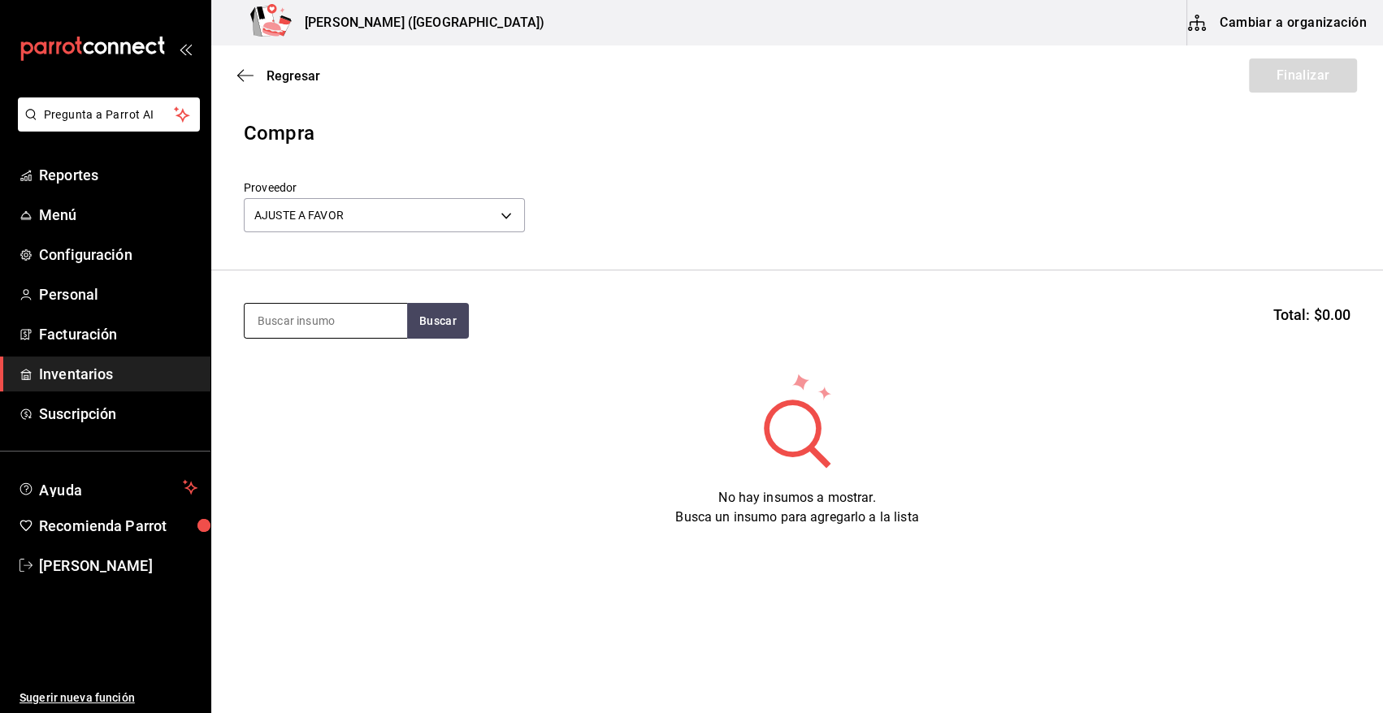
click at [314, 322] on input at bounding box center [326, 321] width 163 height 34
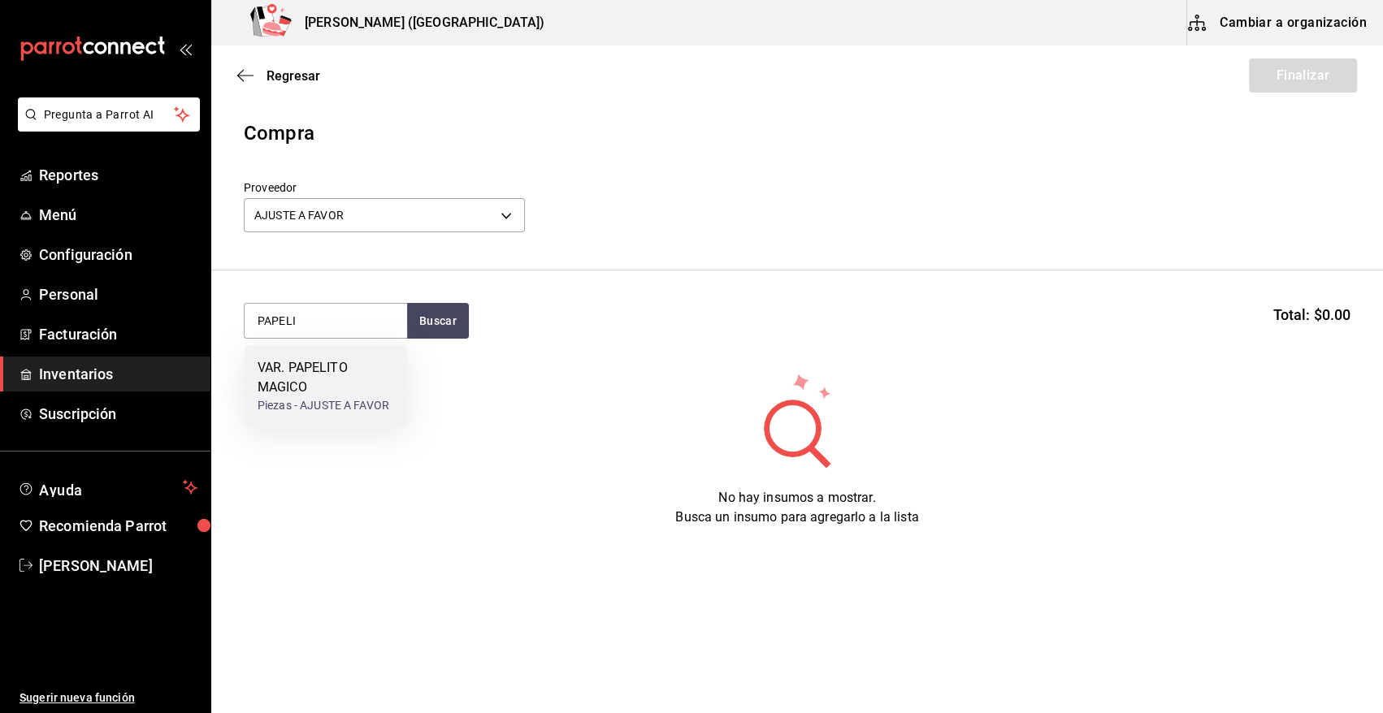
click at [294, 395] on div "VAR. PAPELITO MAGICO" at bounding box center [326, 377] width 137 height 39
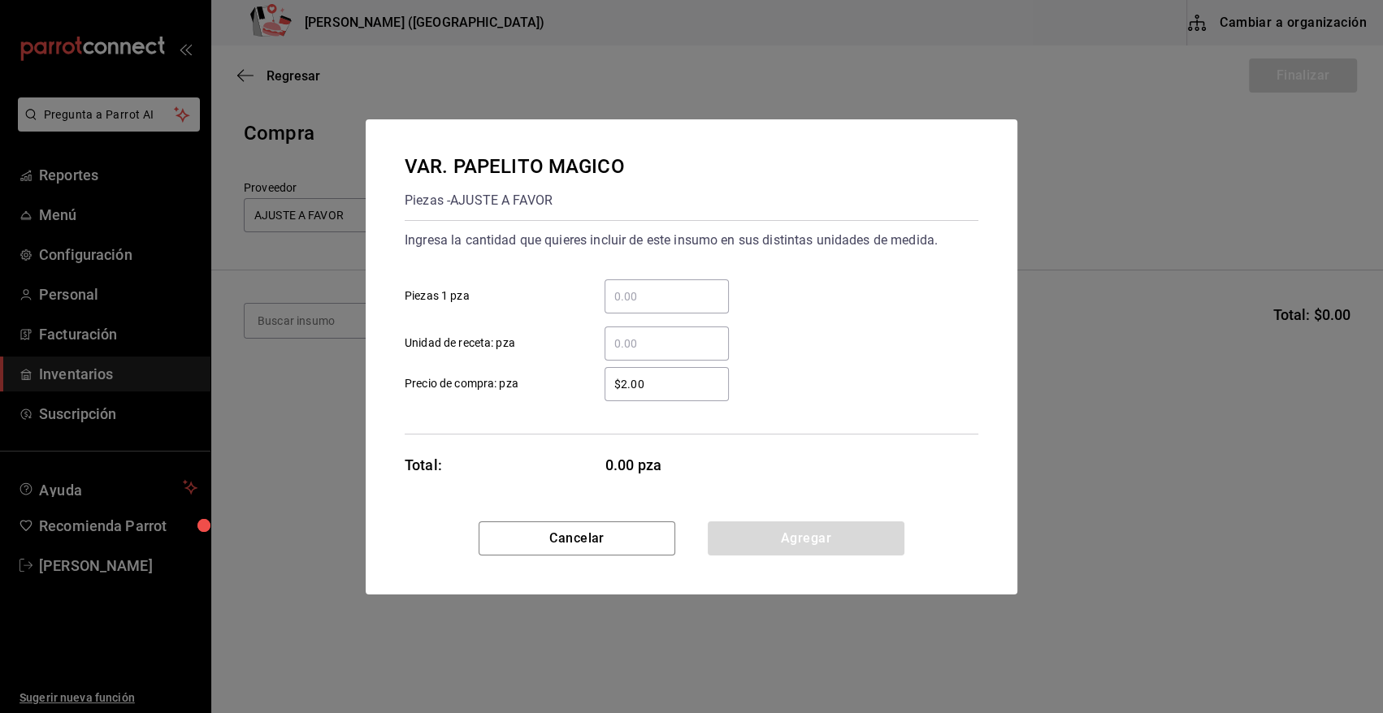
click at [637, 346] on input "​ Unidad de receta: pza" at bounding box center [667, 344] width 124 height 20
click at [796, 529] on button "Agregar" at bounding box center [806, 539] width 197 height 34
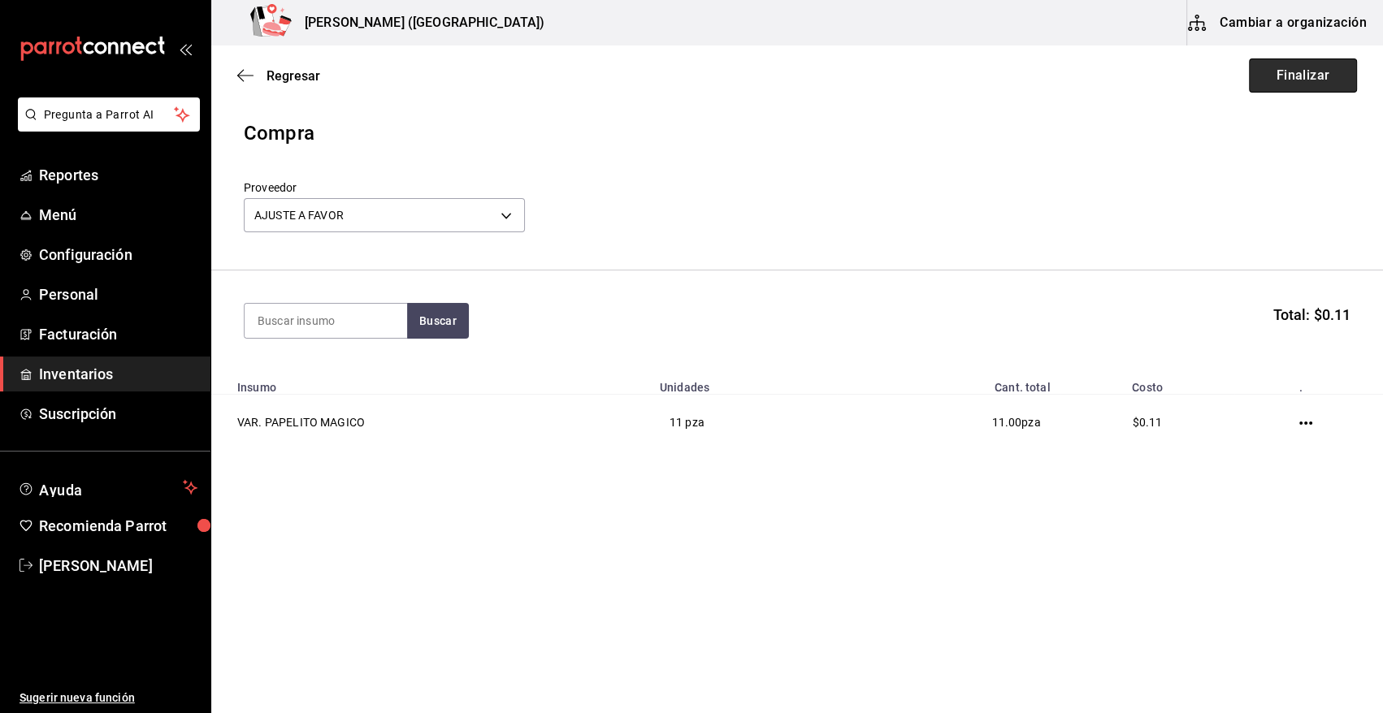
click at [1320, 68] on button "Finalizar" at bounding box center [1303, 76] width 108 height 34
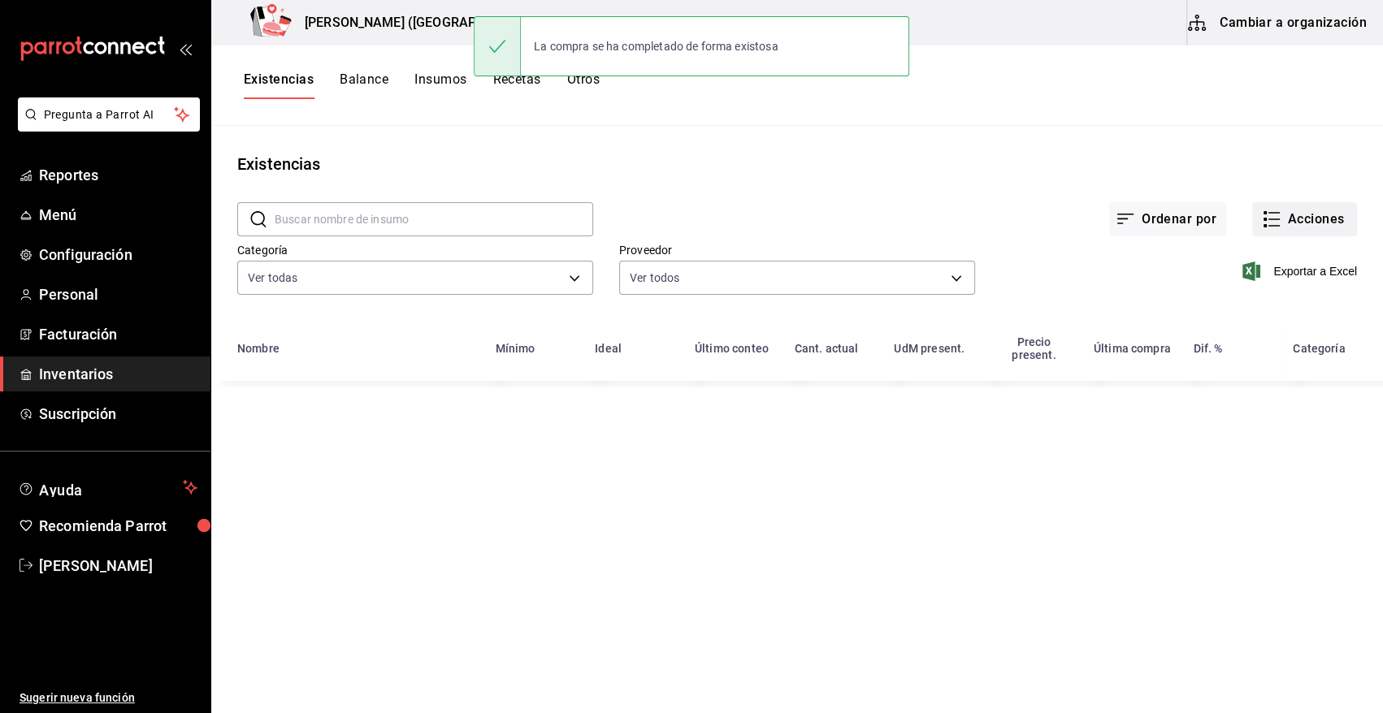
click at [1295, 217] on button "Acciones" at bounding box center [1304, 219] width 105 height 34
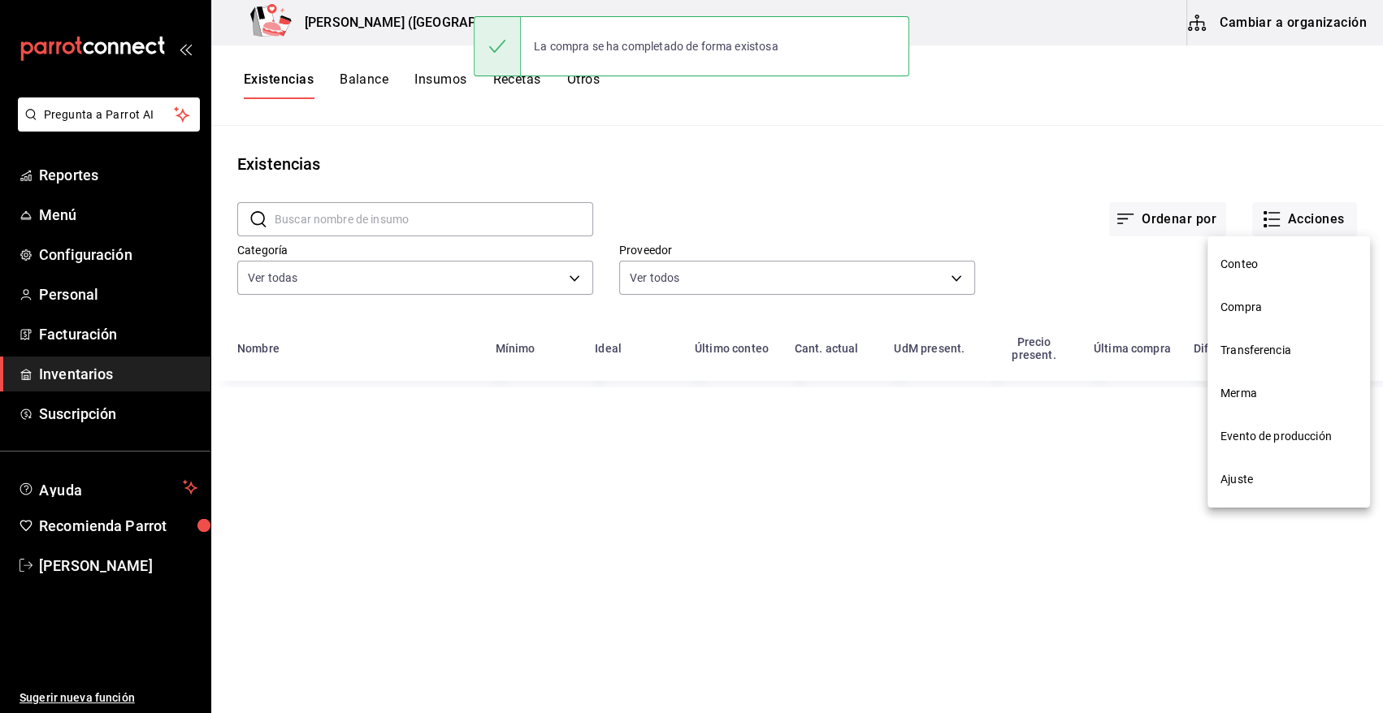
click at [1264, 309] on span "Compra" at bounding box center [1288, 307] width 137 height 17
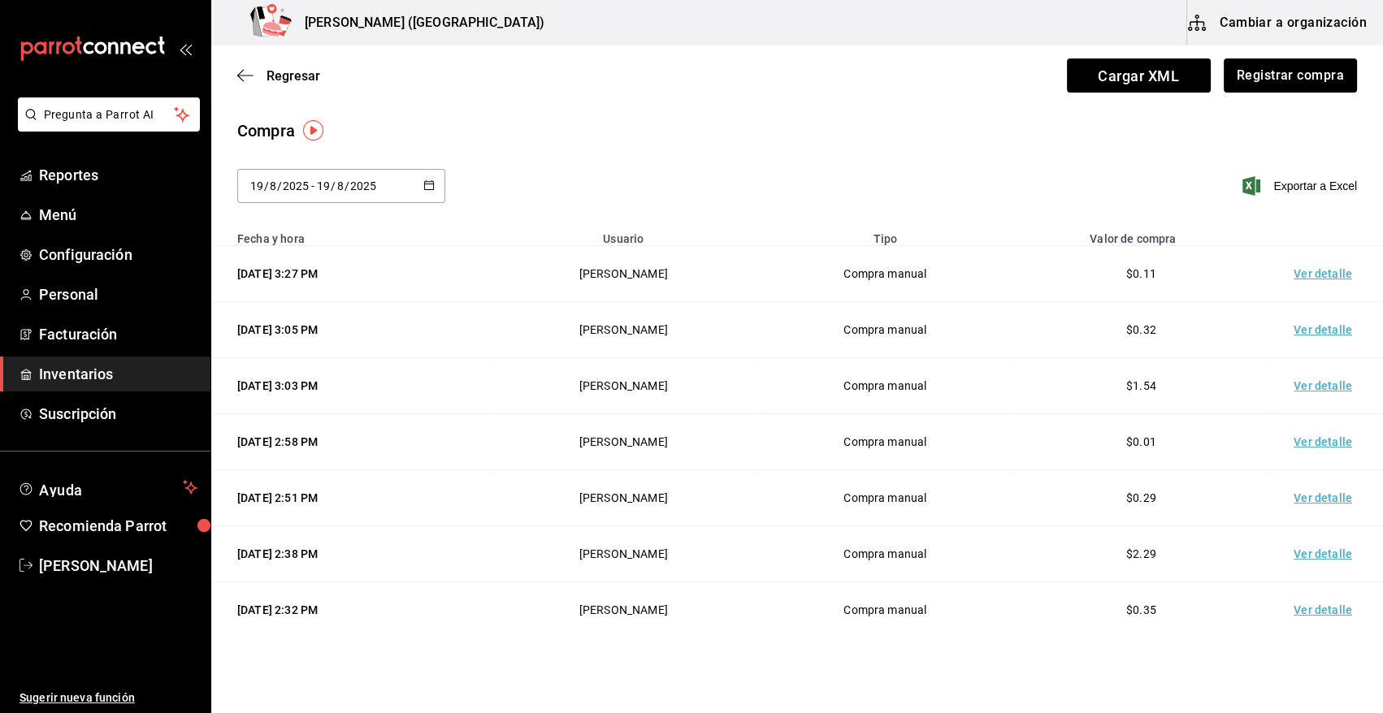
click at [1303, 271] on td "Ver detalle" at bounding box center [1326, 274] width 114 height 56
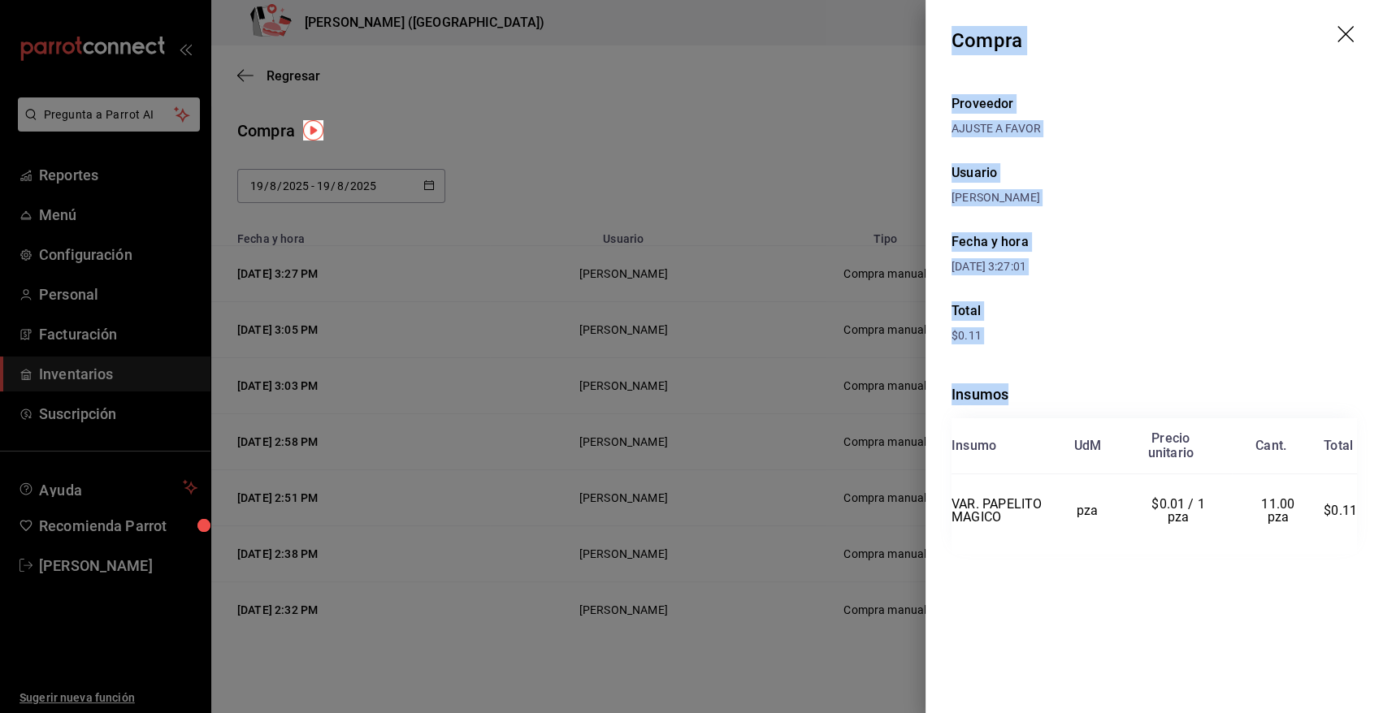
drag, startPoint x: 953, startPoint y: 37, endPoint x: 1362, endPoint y: 549, distance: 655.1
click at [1362, 549] on div "Compra Proveedor AJUSTE A FAVOR Usuario Angy Madalena Fecha y hora 19/08/2025 3…" at bounding box center [1153, 356] width 457 height 713
copy div "Compra Proveedor AJUSTE A FAVOR Usuario Angy Madalena Fecha y hora 19/08/2025 3…"
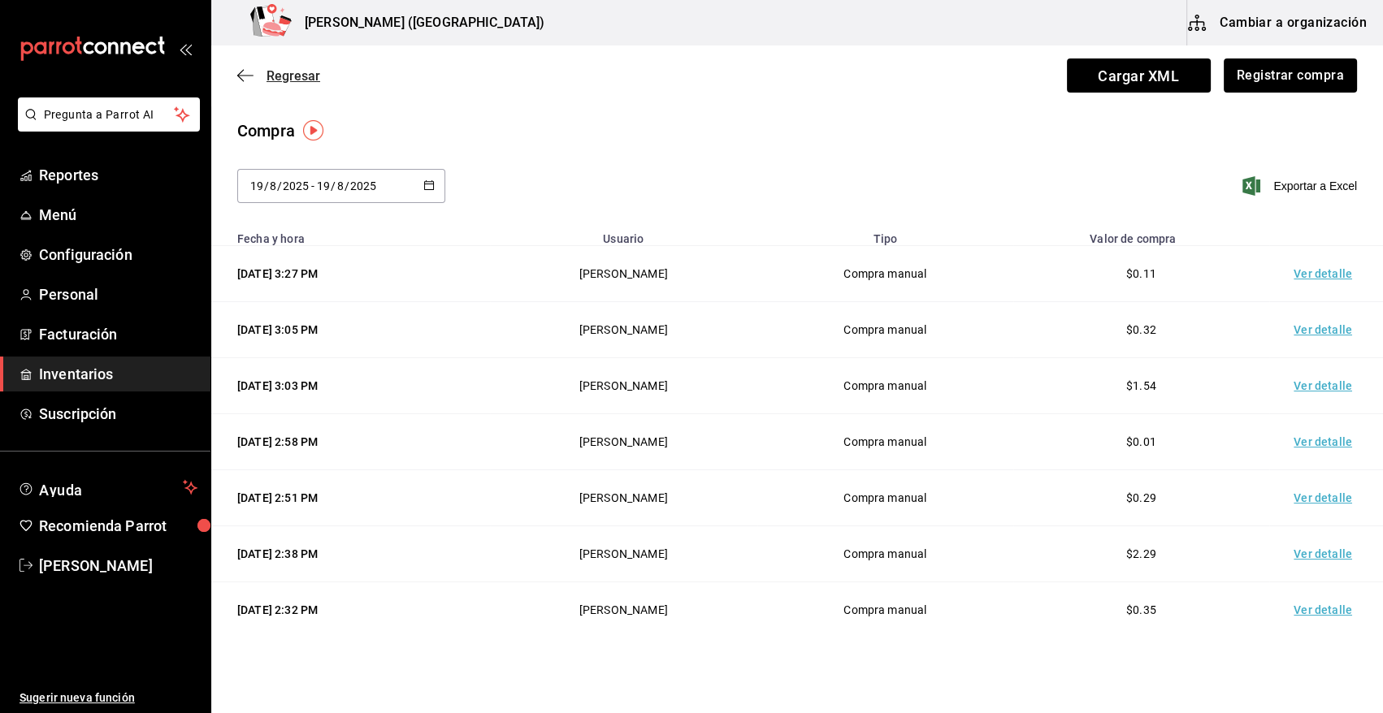
click at [290, 82] on span "Regresar" at bounding box center [294, 75] width 54 height 15
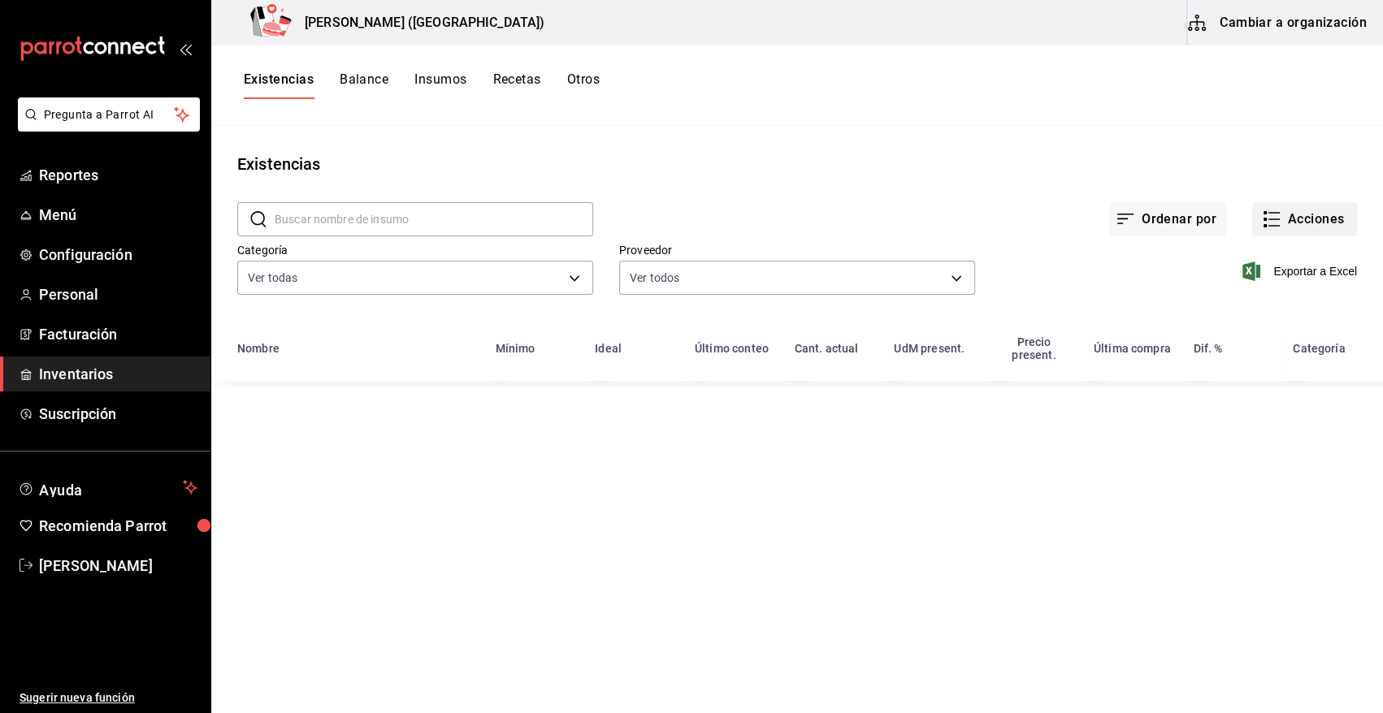
click at [1327, 218] on button "Acciones" at bounding box center [1304, 219] width 105 height 34
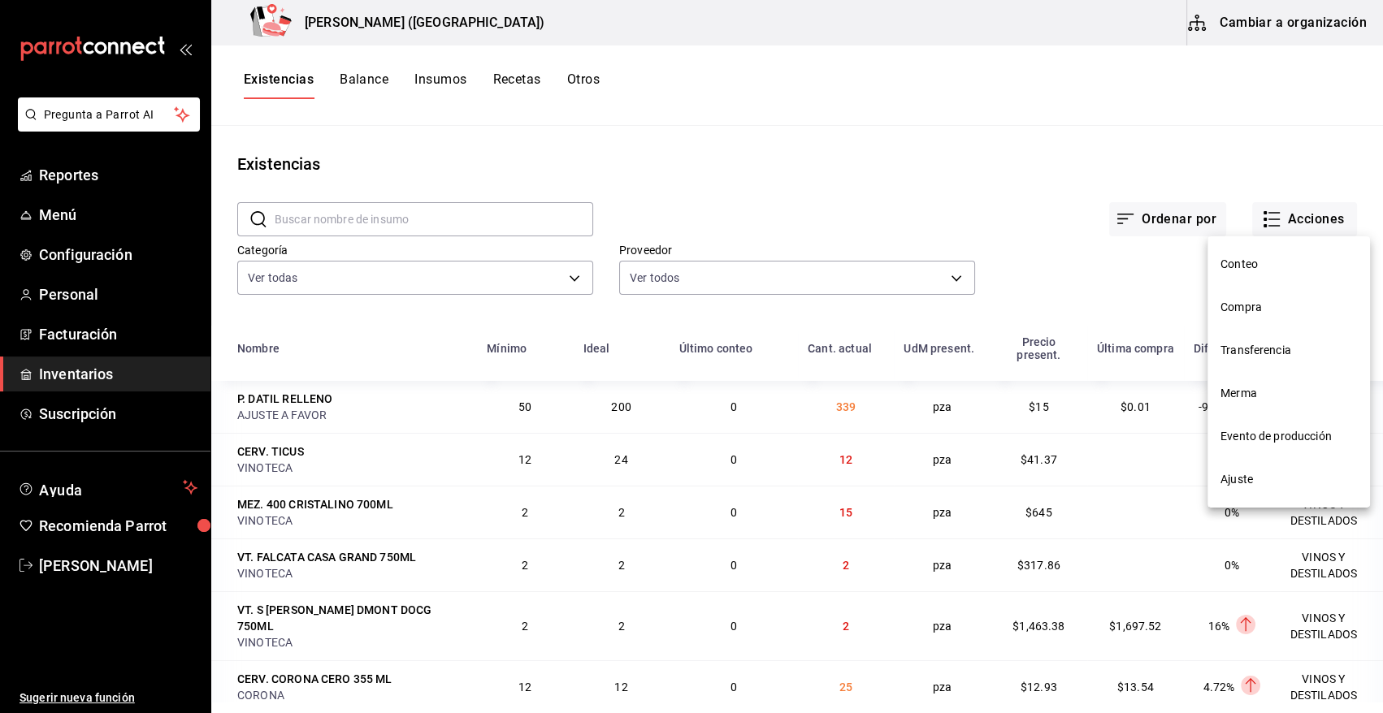
click at [1254, 396] on span "Merma" at bounding box center [1288, 393] width 137 height 17
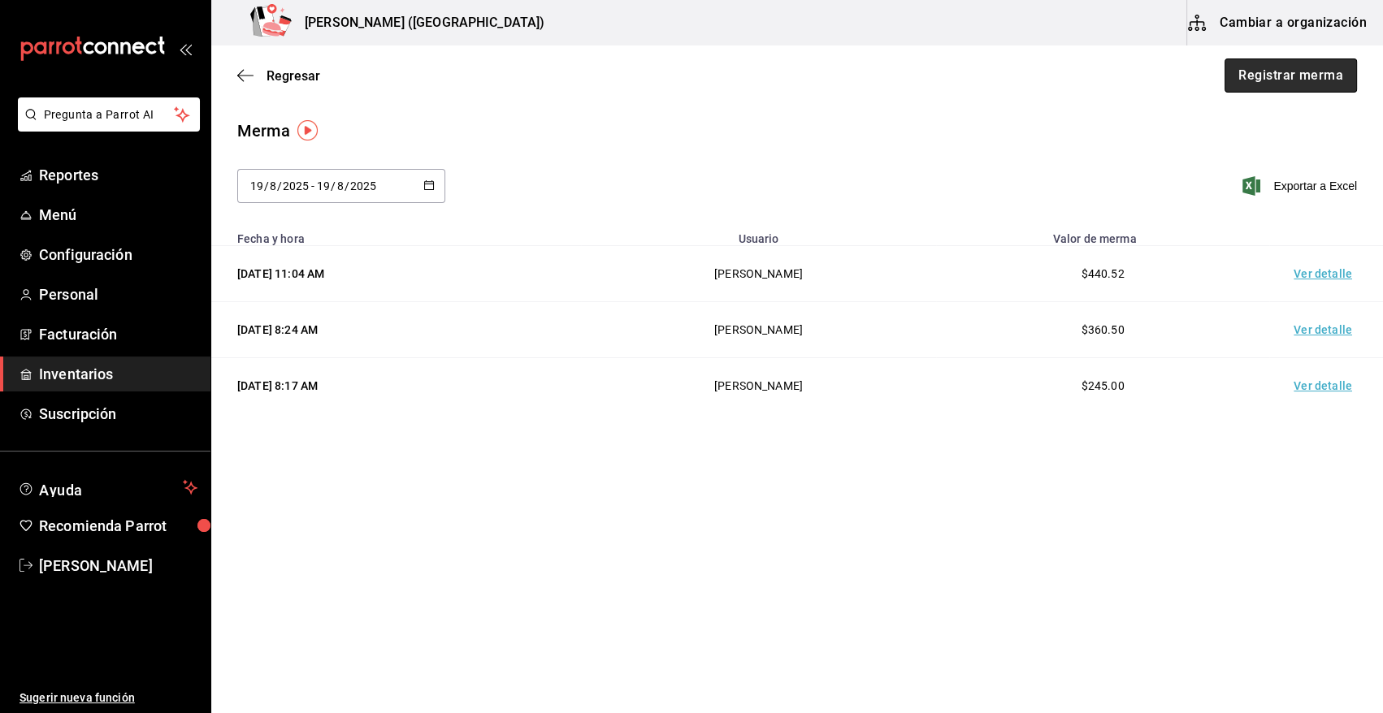
click at [1290, 72] on button "Registrar merma" at bounding box center [1291, 76] width 132 height 34
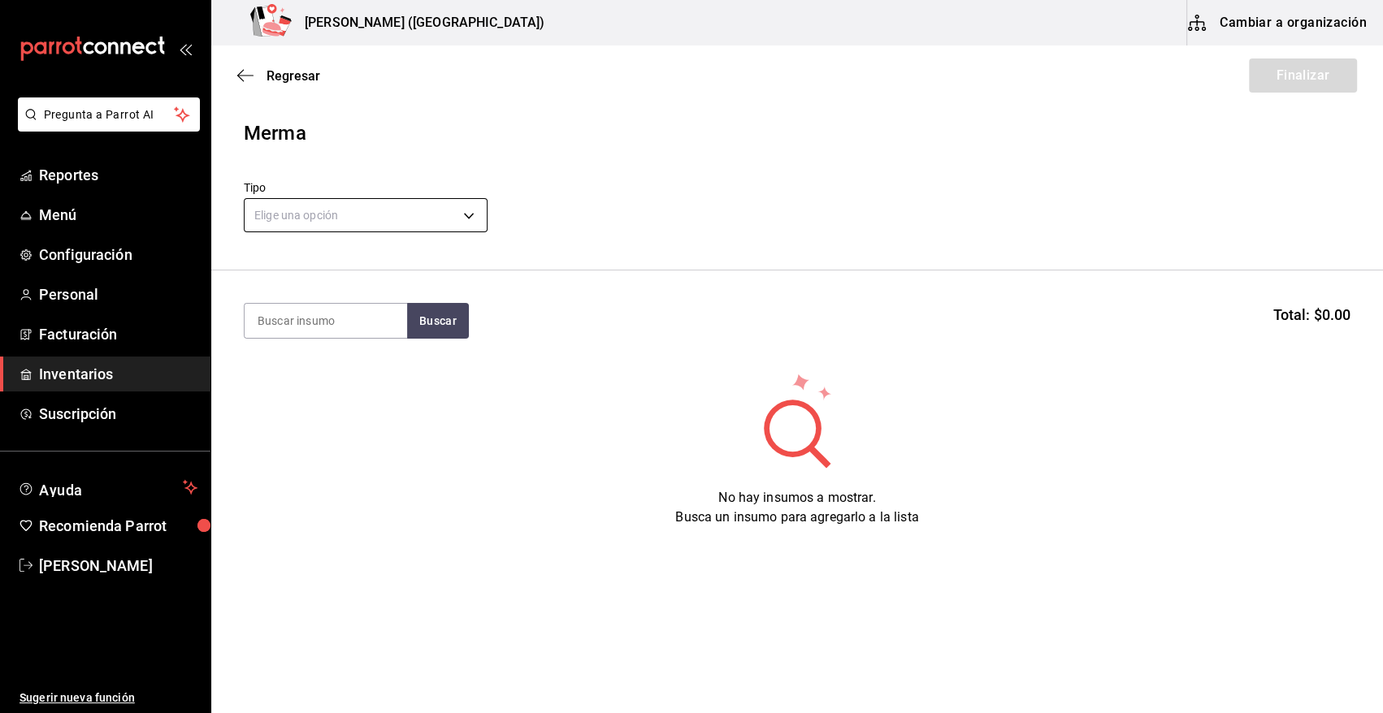
click at [406, 219] on body "Pregunta a Parrot AI Reportes Menú Configuración Personal Facturación Inventari…" at bounding box center [691, 311] width 1383 height 622
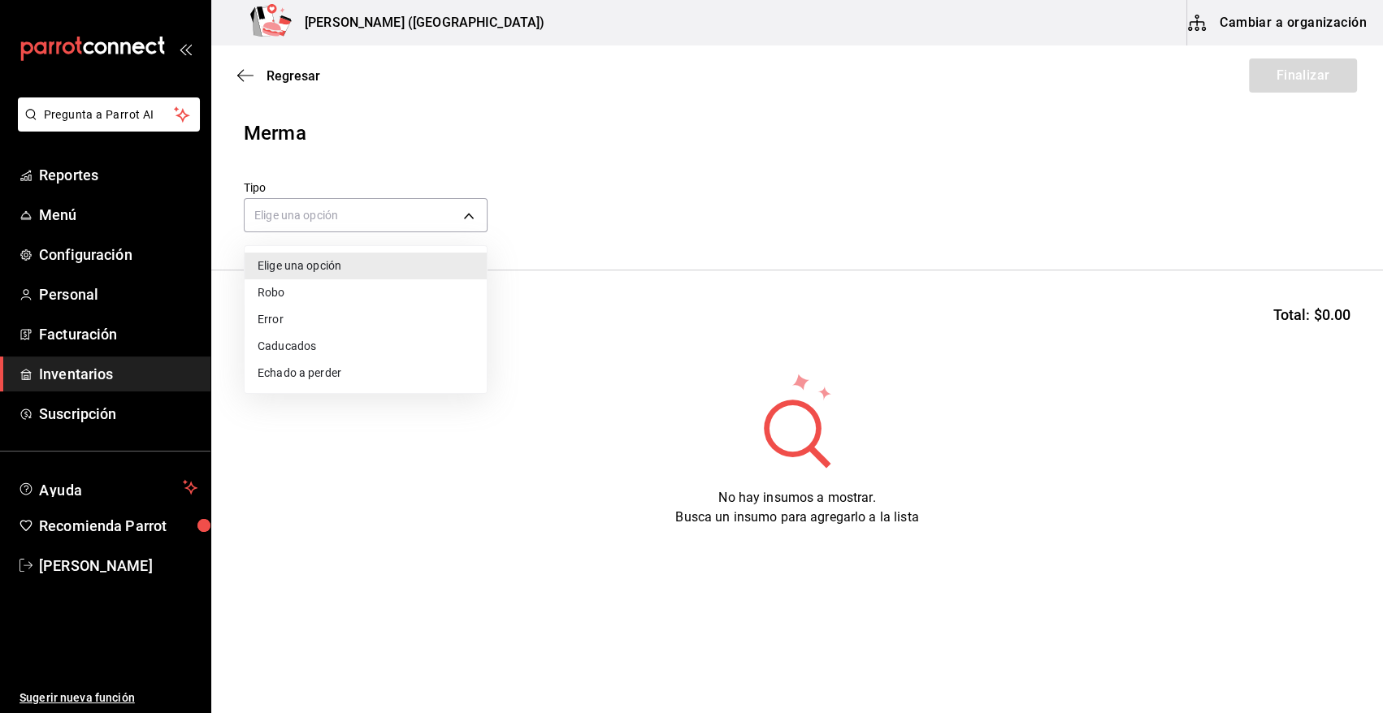
click at [349, 315] on li "Error" at bounding box center [366, 319] width 242 height 27
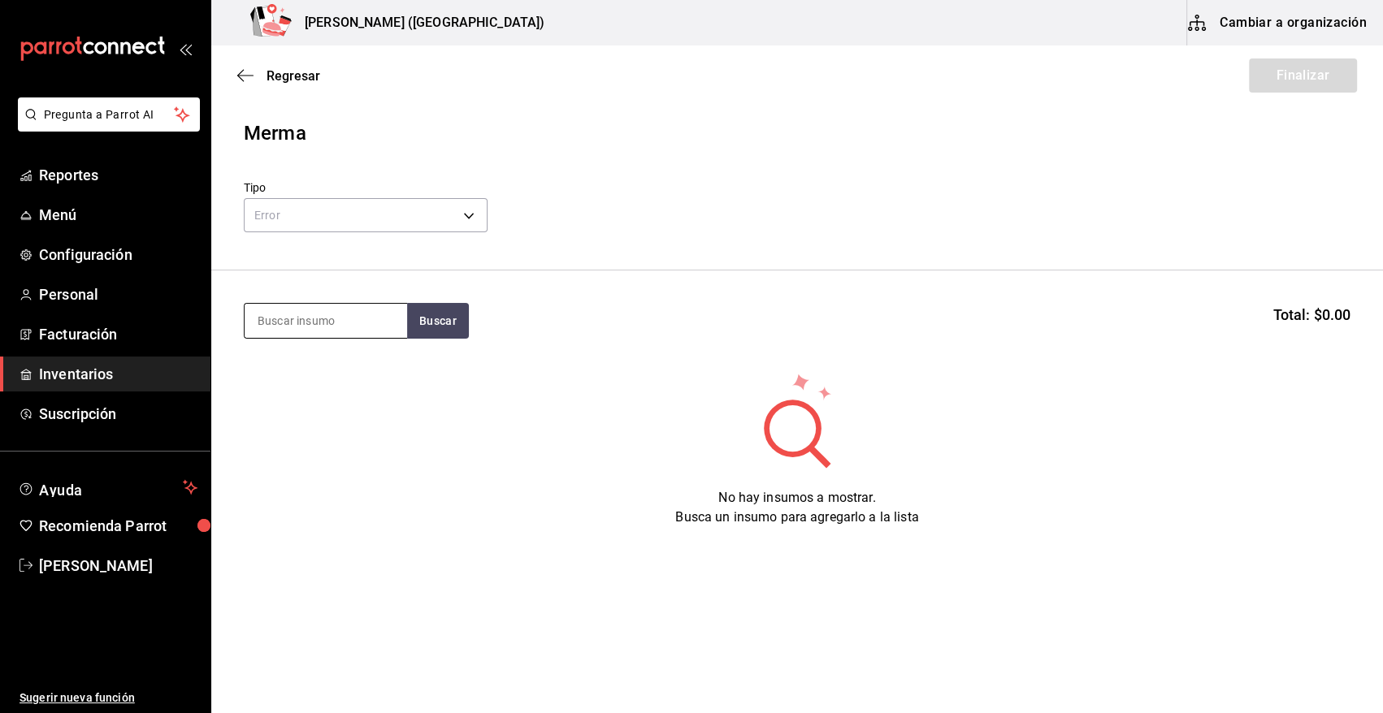
click at [327, 323] on input at bounding box center [326, 321] width 163 height 34
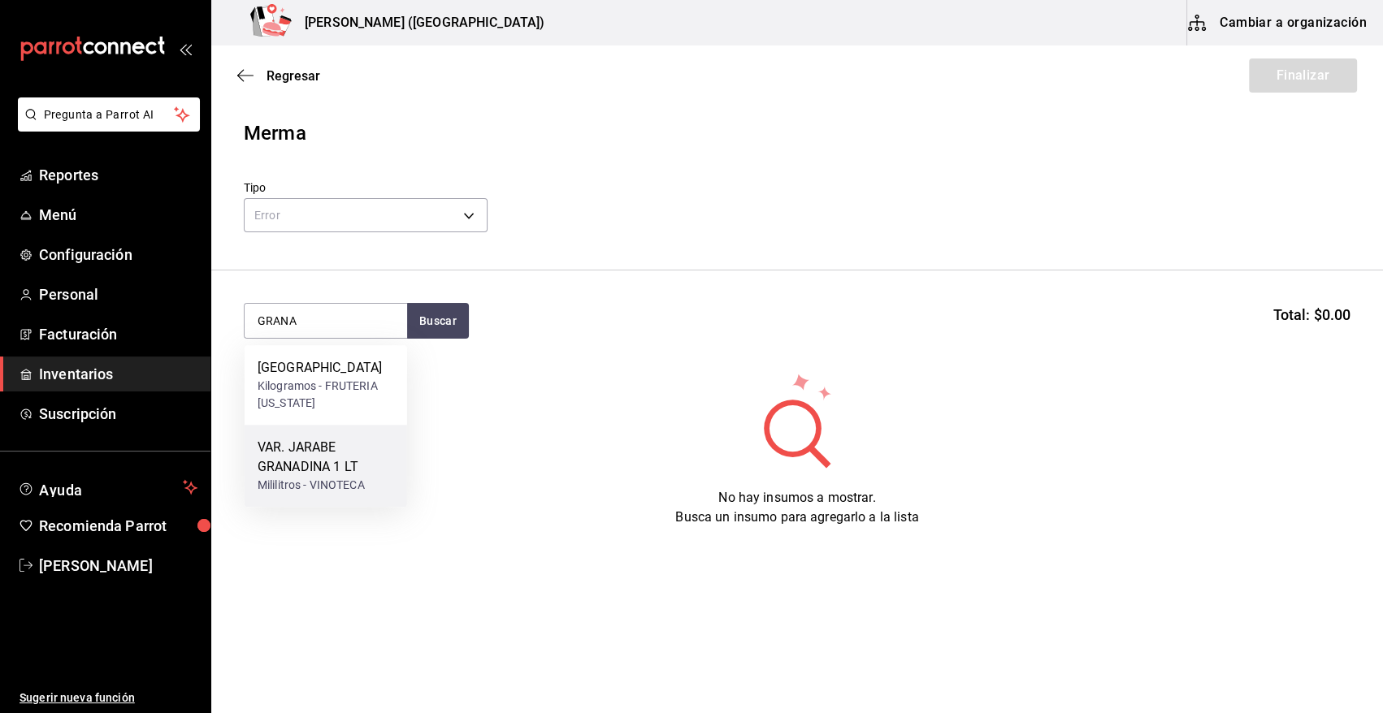
click at [340, 465] on div "VAR. JARABE GRANADINA 1 LT" at bounding box center [326, 457] width 137 height 39
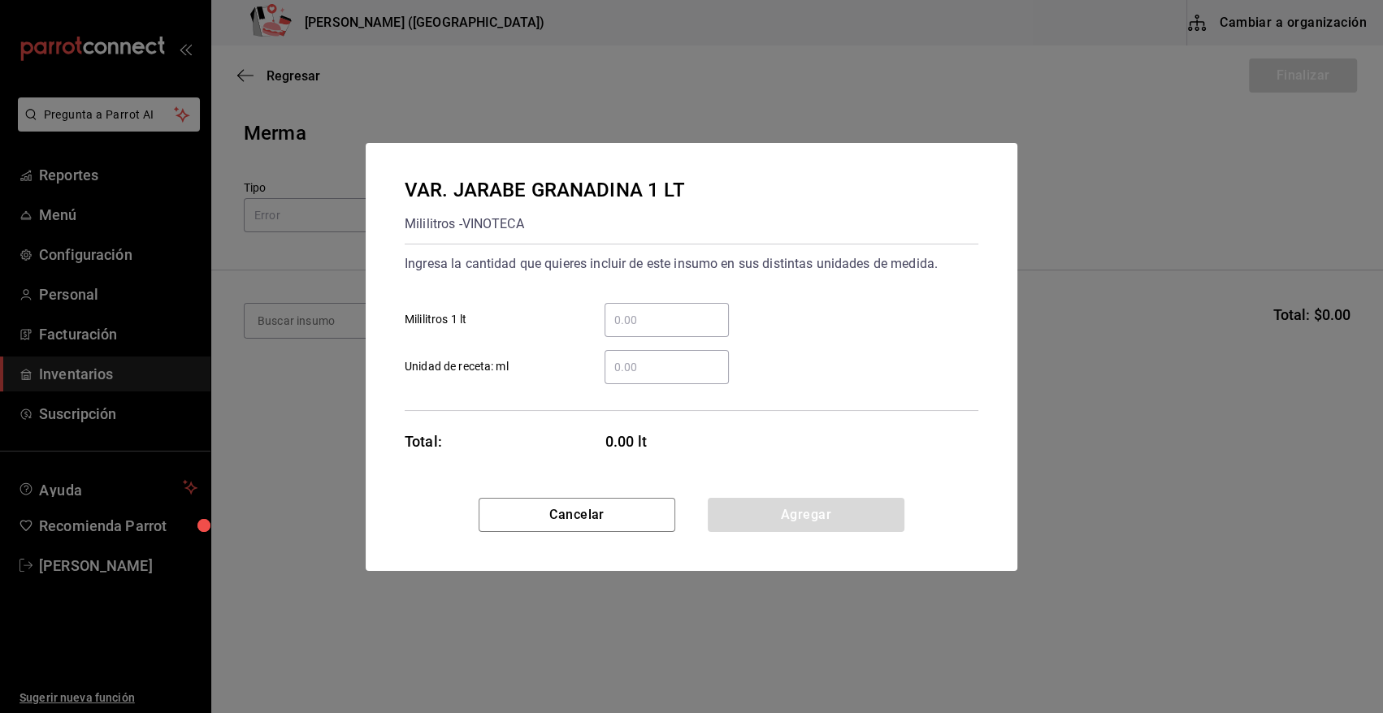
click at [626, 322] on input "​ Mililitros 1 lt" at bounding box center [667, 320] width 124 height 20
click at [655, 365] on input "​ Unidad de receta: ml" at bounding box center [667, 368] width 124 height 20
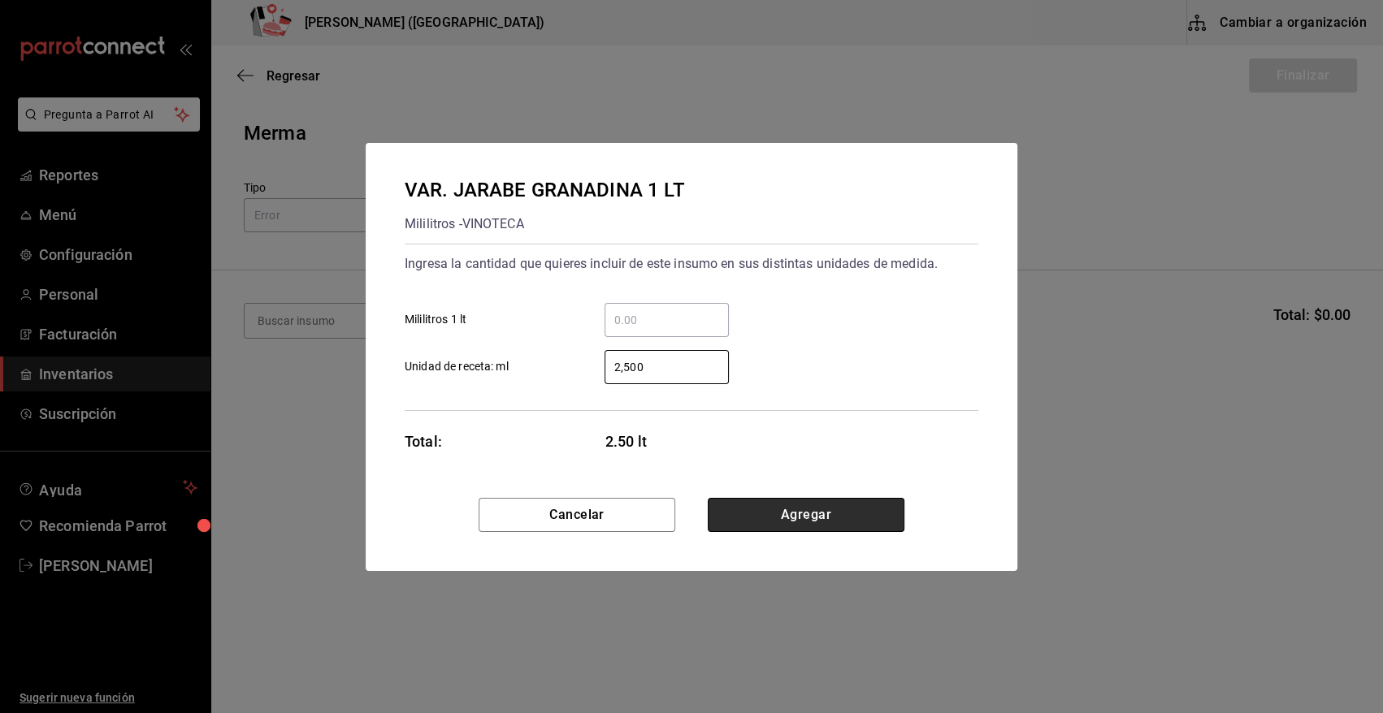
click at [769, 513] on button "Agregar" at bounding box center [806, 515] width 197 height 34
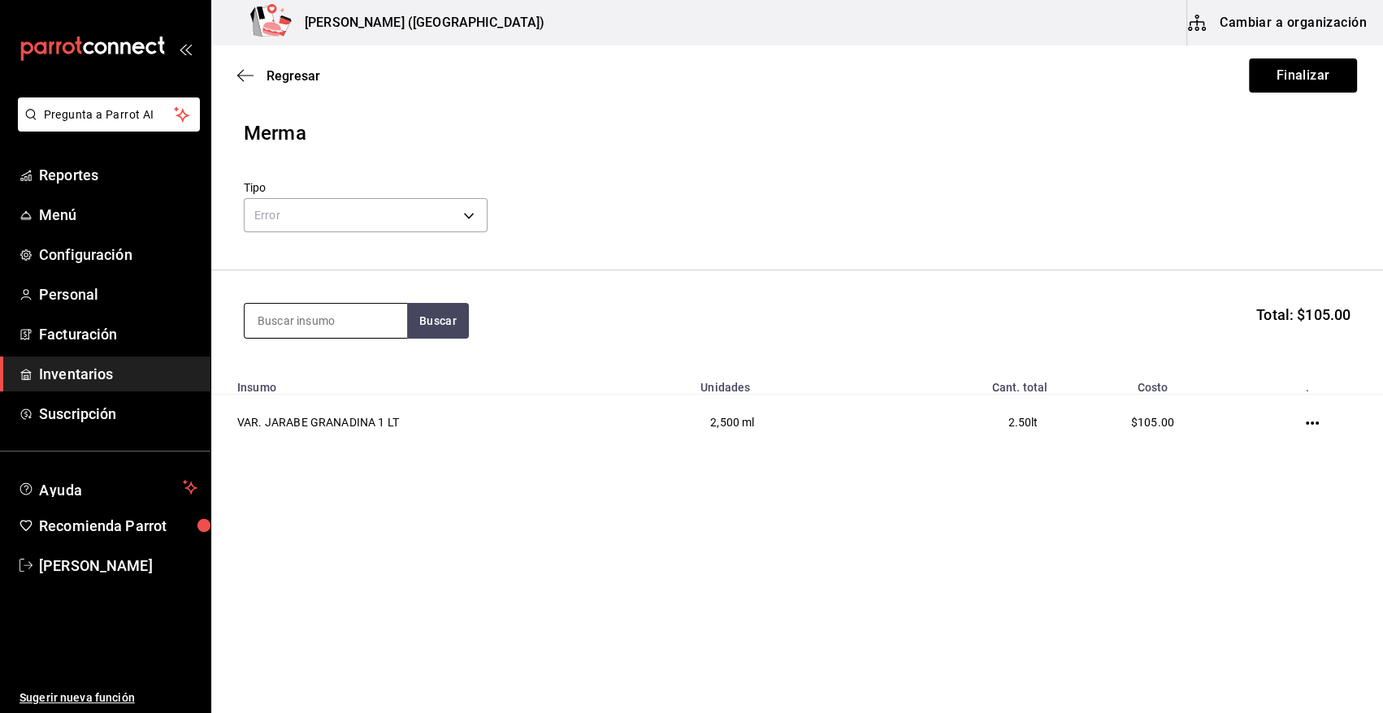
click at [304, 317] on input at bounding box center [326, 321] width 163 height 34
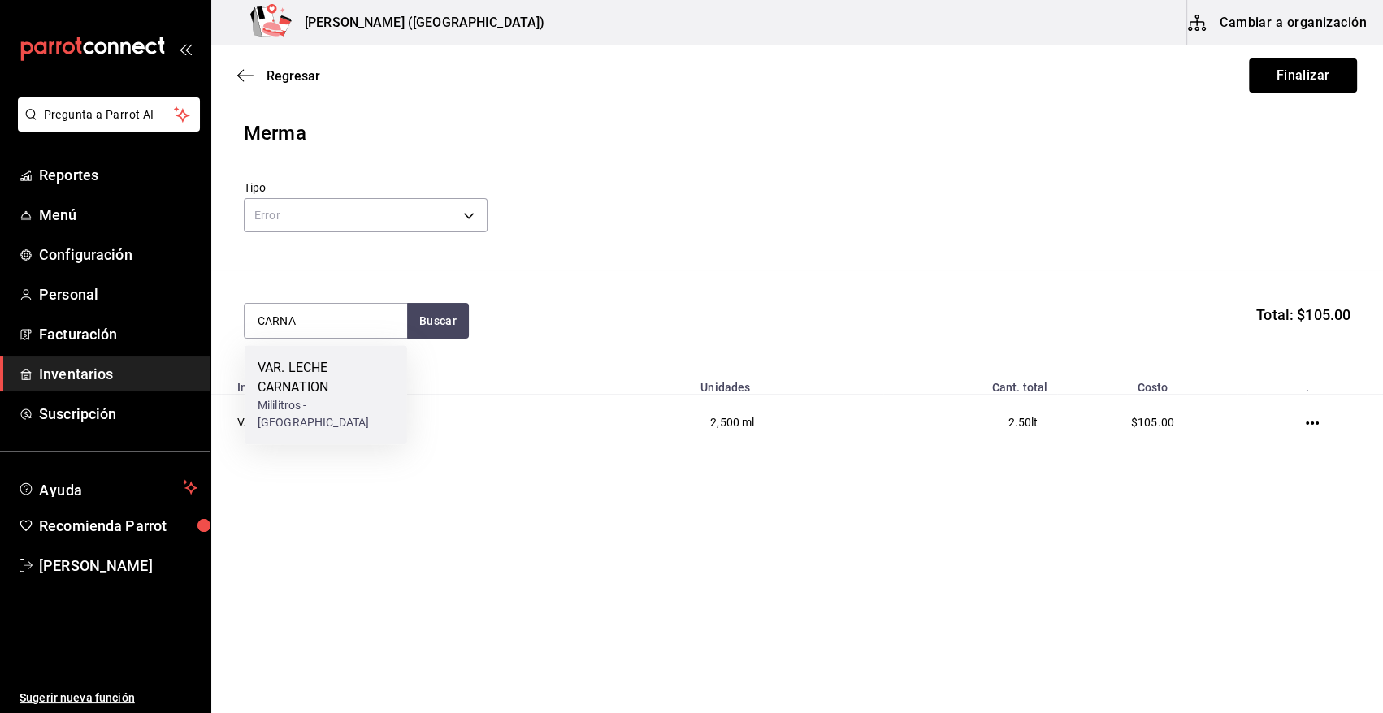
click at [335, 414] on div "Mililitros - NUEVA WALMART" at bounding box center [326, 414] width 137 height 34
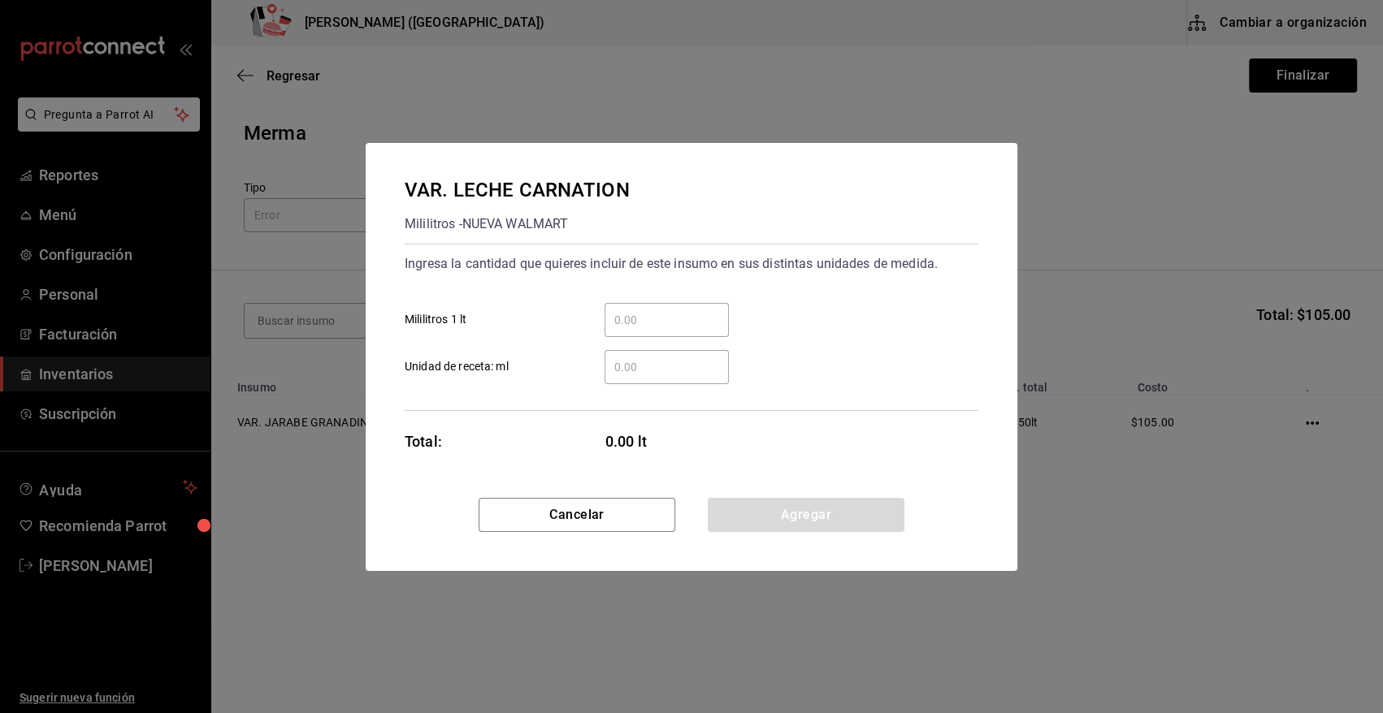
click at [639, 369] on input "​ Unidad de receta: ml" at bounding box center [667, 368] width 124 height 20
click at [800, 509] on button "Agregar" at bounding box center [806, 515] width 197 height 34
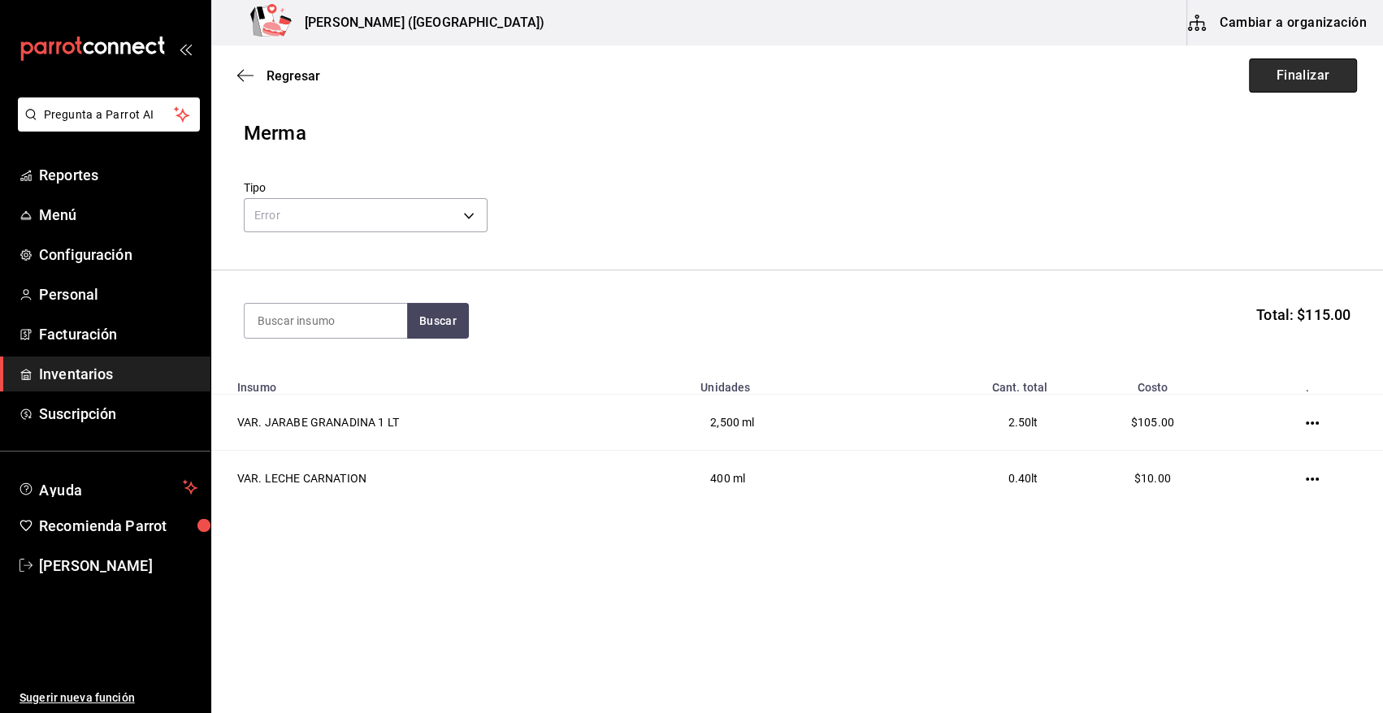
click at [1278, 78] on button "Finalizar" at bounding box center [1303, 76] width 108 height 34
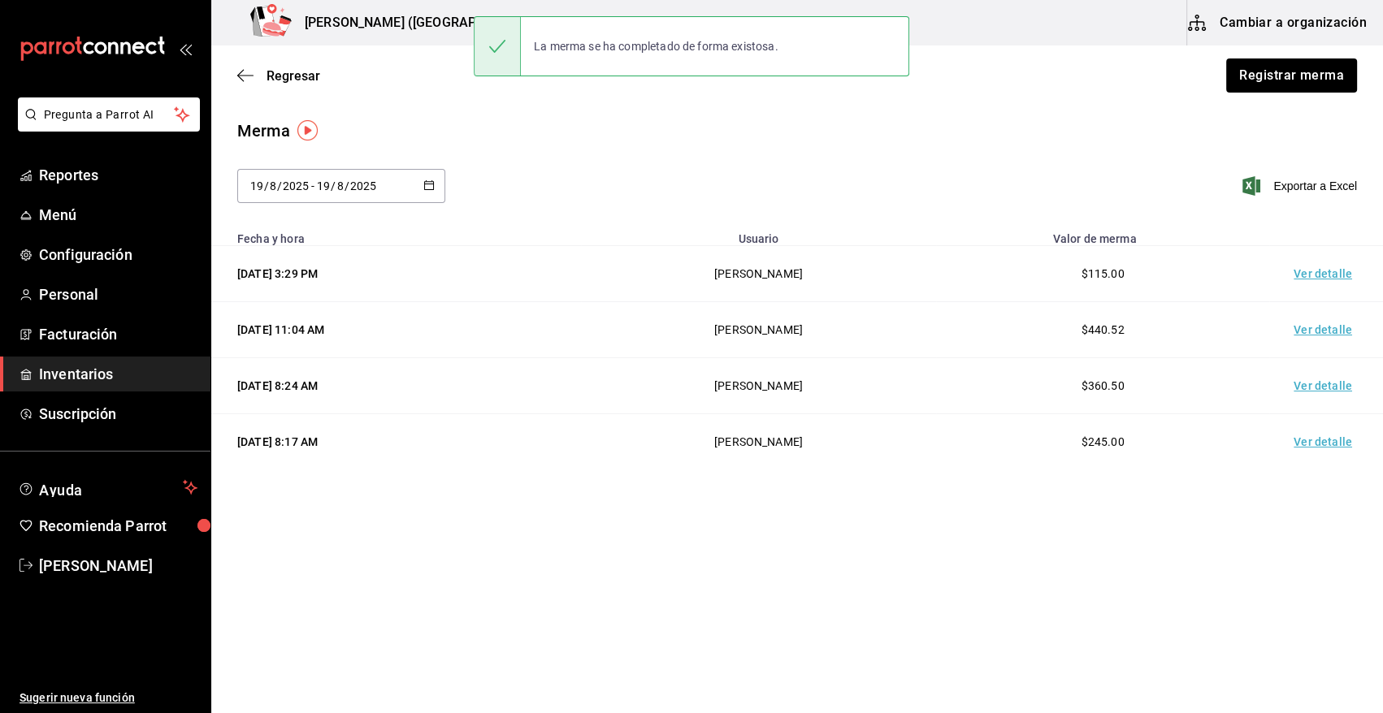
click at [1324, 271] on td "Ver detalle" at bounding box center [1326, 274] width 114 height 56
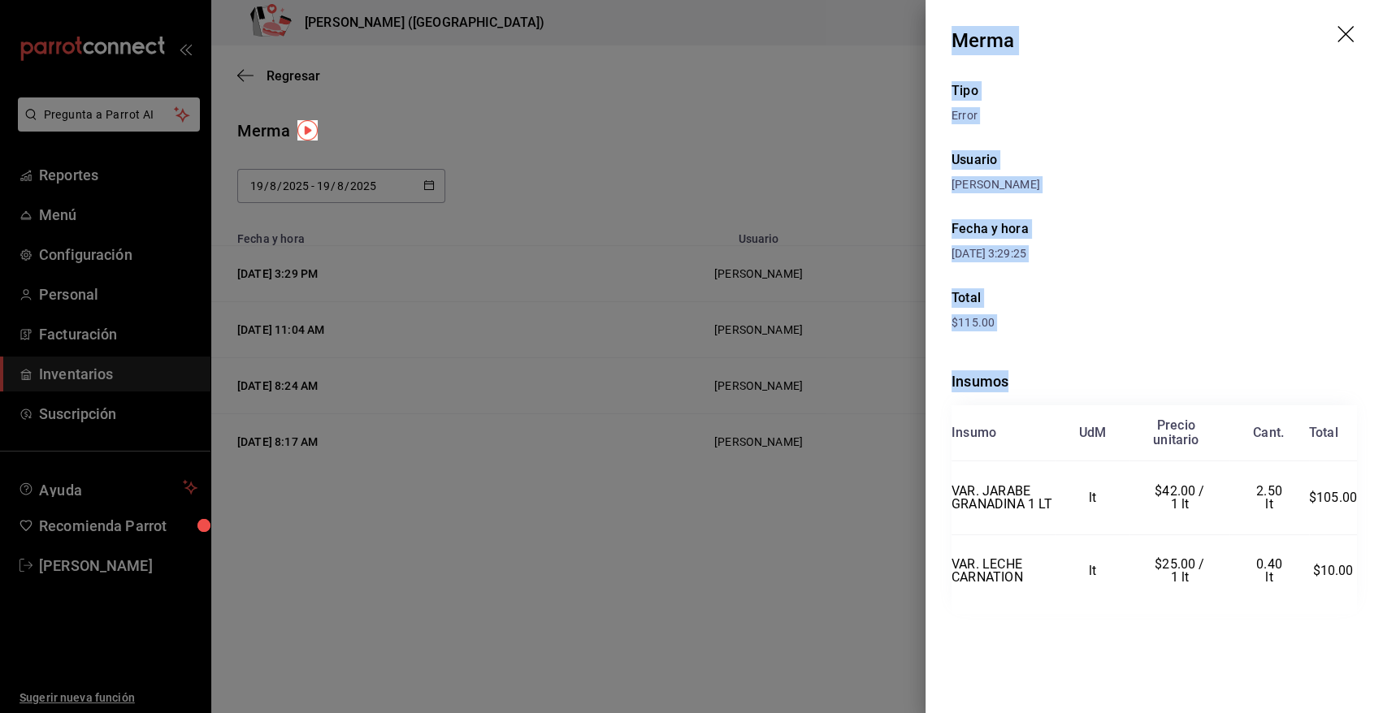
drag, startPoint x: 952, startPoint y: 36, endPoint x: 1364, endPoint y: 574, distance: 677.5
click at [1364, 574] on div "Merma Tipo Error Usuario Angy Madalena Fecha y hora 19/08/2025 3:29:25 Total $1…" at bounding box center [1153, 356] width 457 height 713
copy div "Merma Tipo Error Usuario Angy Madalena Fecha y hora 19/08/2025 3:29:25 Total $1…"
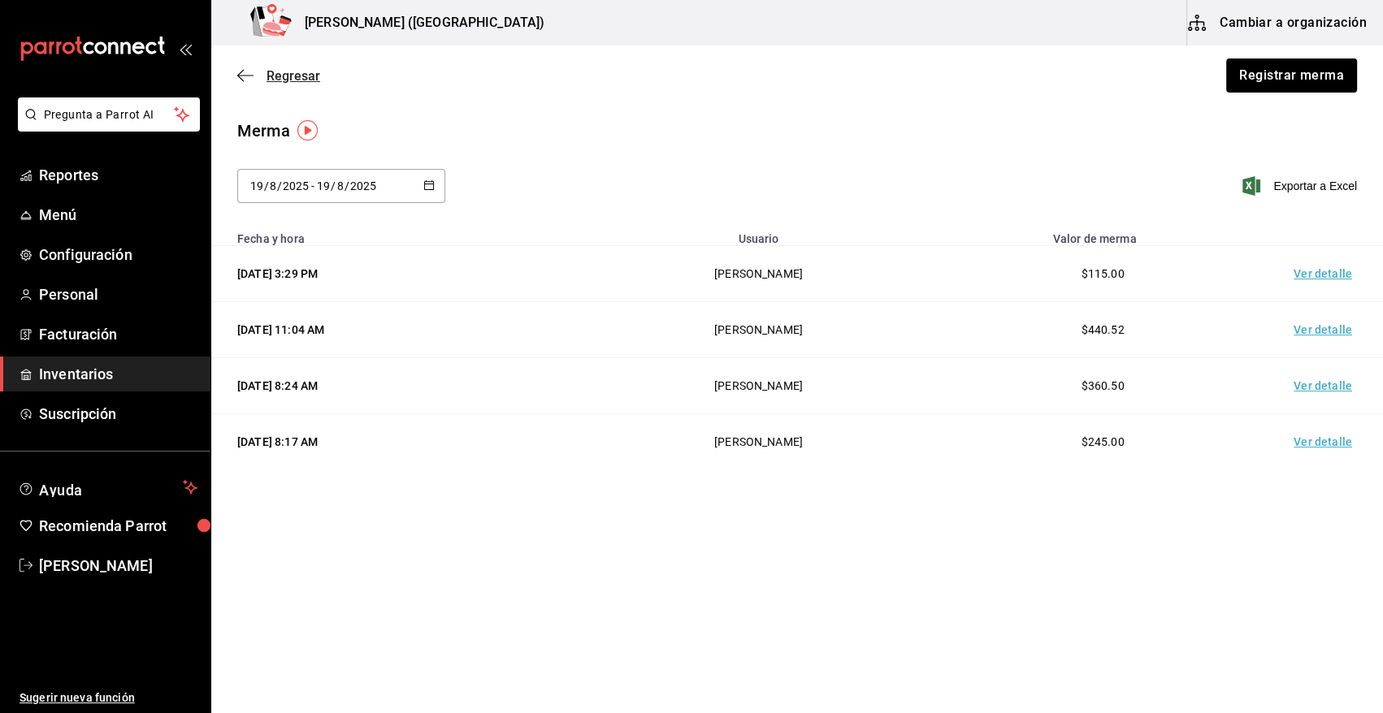
click at [274, 73] on span "Regresar" at bounding box center [294, 75] width 54 height 15
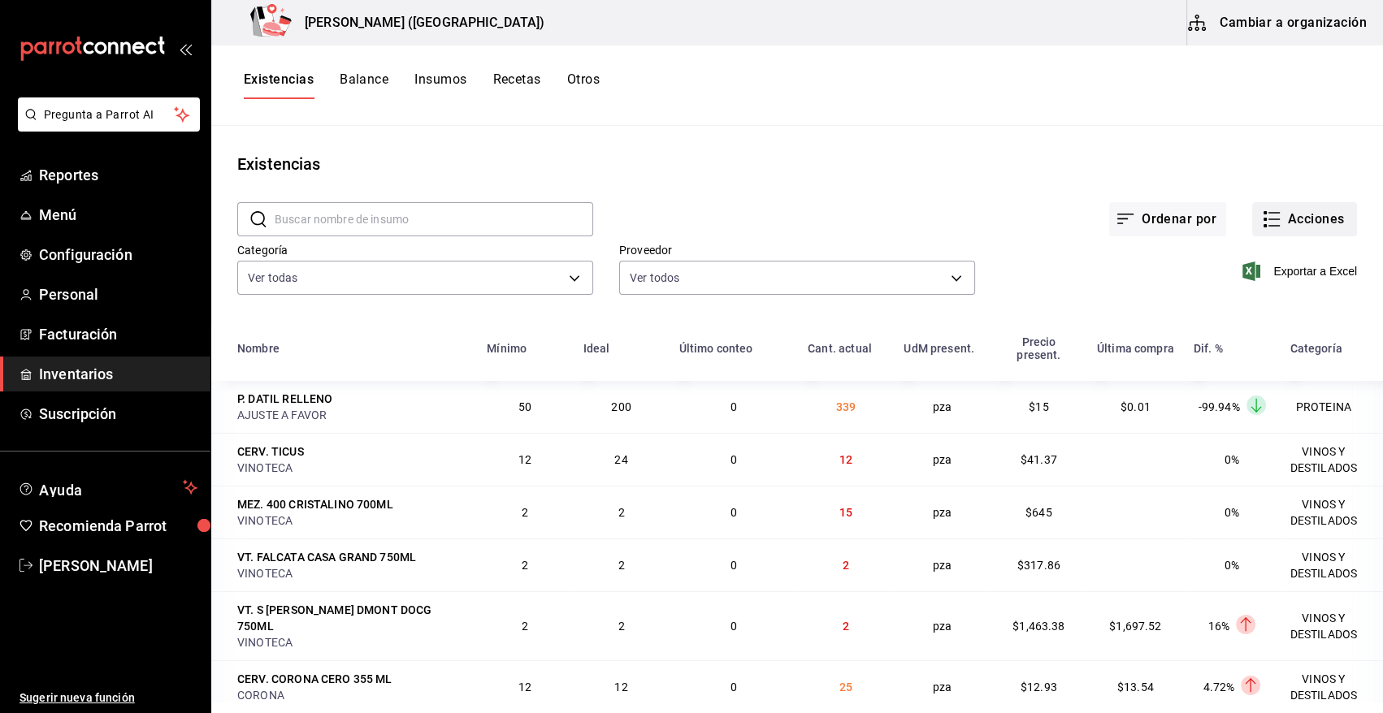
click at [1316, 224] on button "Acciones" at bounding box center [1304, 219] width 105 height 34
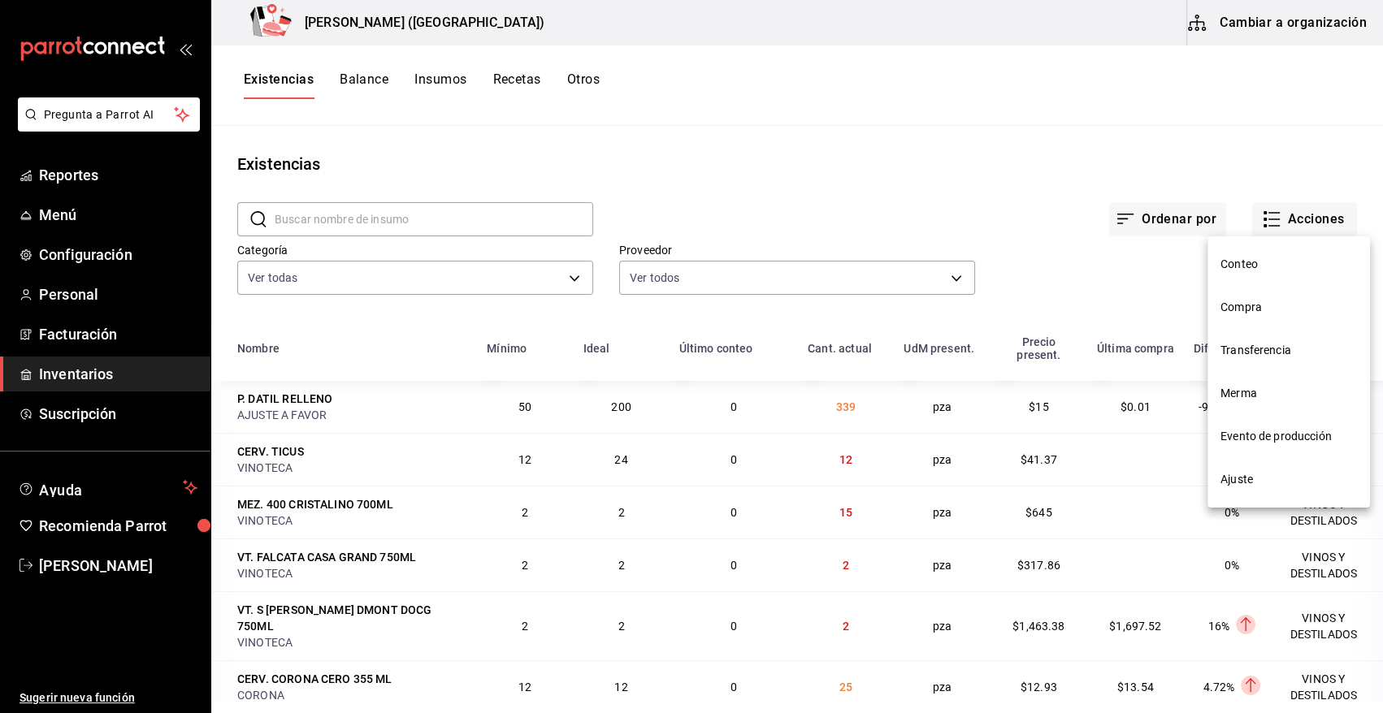
click at [1292, 309] on span "Compra" at bounding box center [1288, 307] width 137 height 17
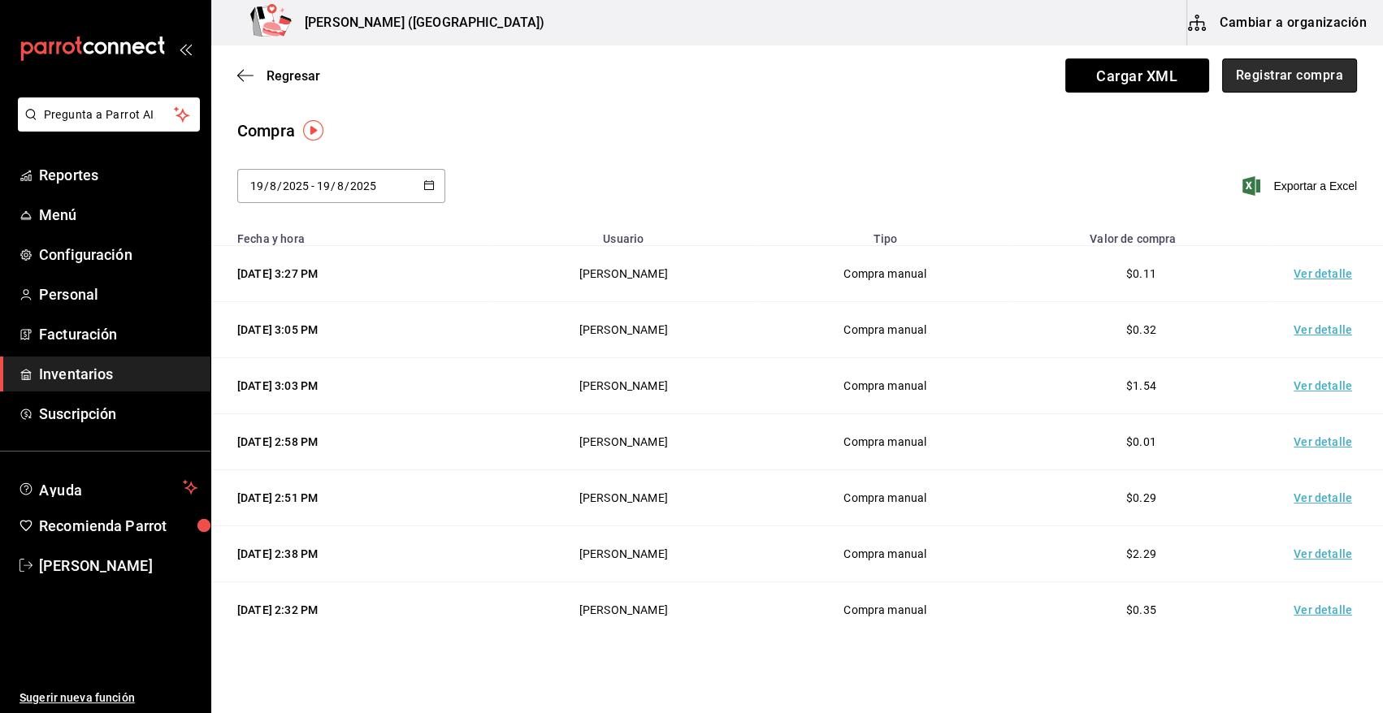
click at [1283, 78] on button "Registrar compra" at bounding box center [1289, 76] width 135 height 34
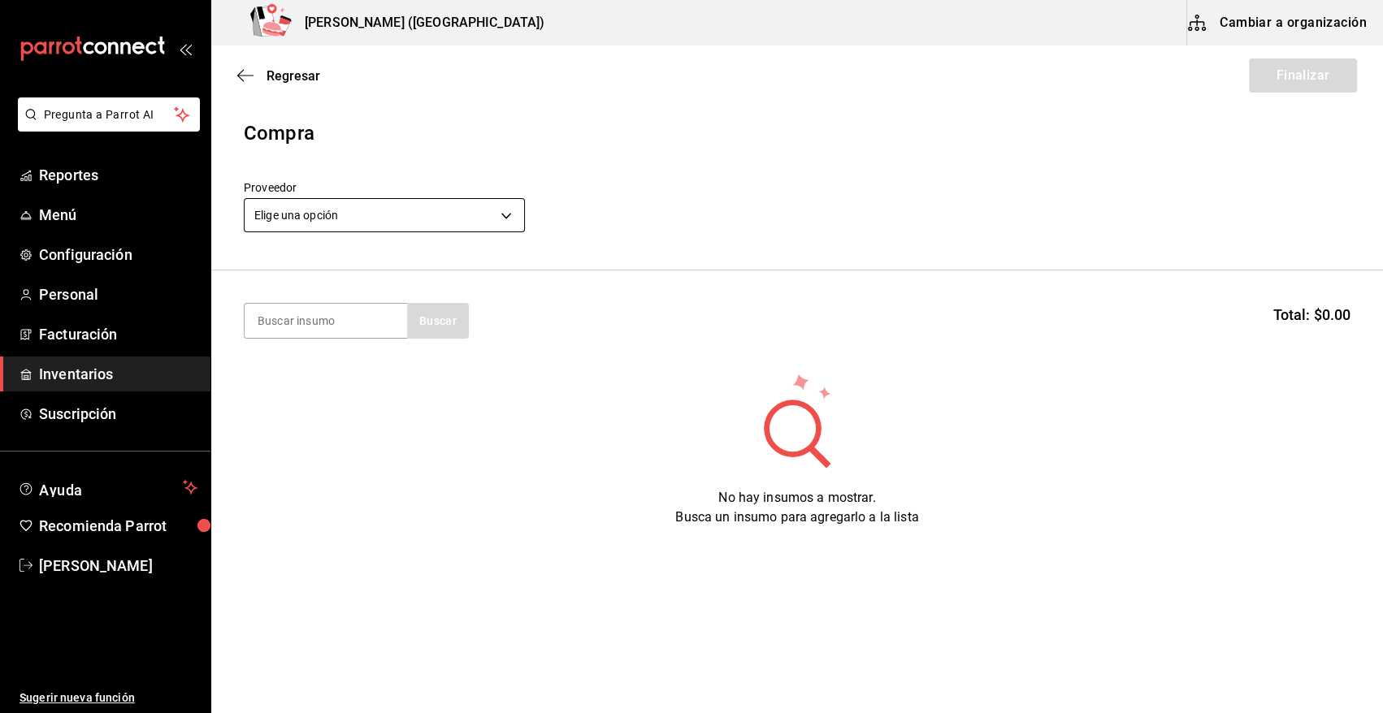
click at [390, 215] on body "Pregunta a Parrot AI Reportes Menú Configuración Personal Facturación Inventari…" at bounding box center [691, 311] width 1383 height 622
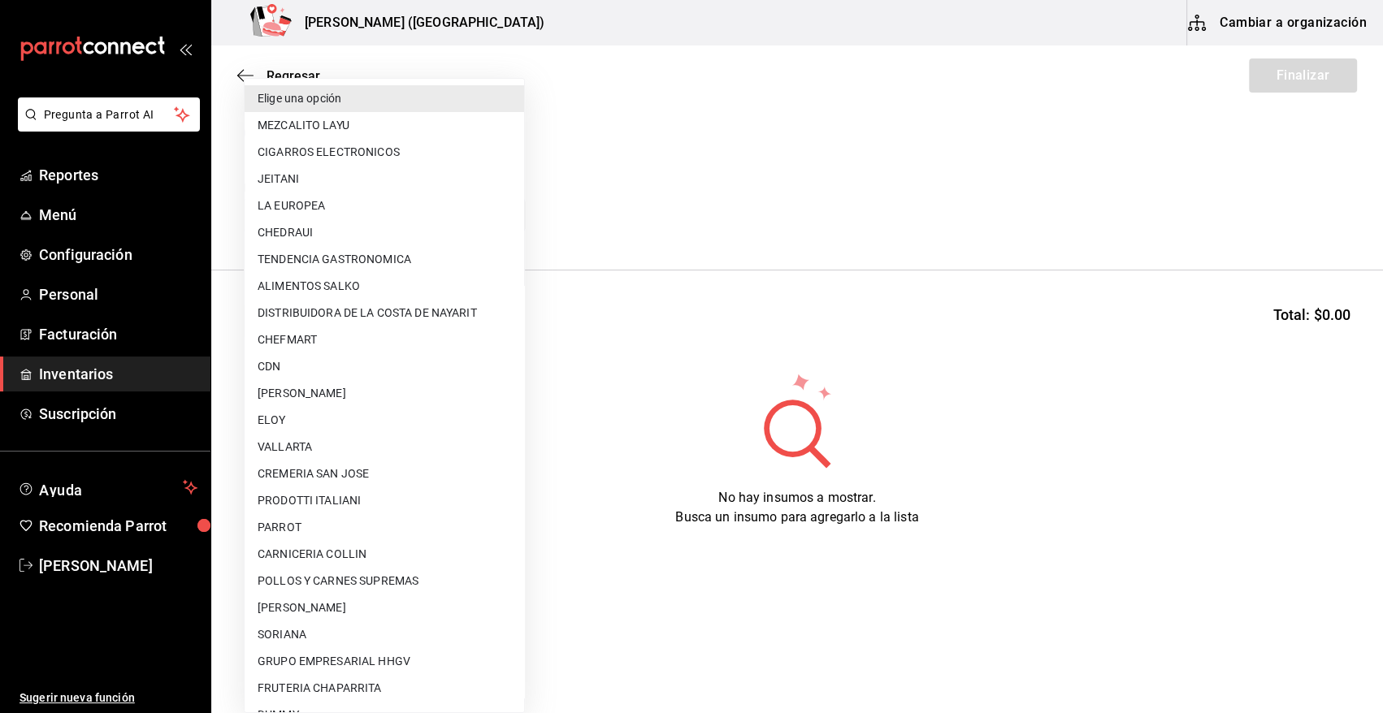
click at [395, 311] on li "DISTRIBUIDORA DE LA COSTA DE NAYARIT" at bounding box center [385, 313] width 280 height 27
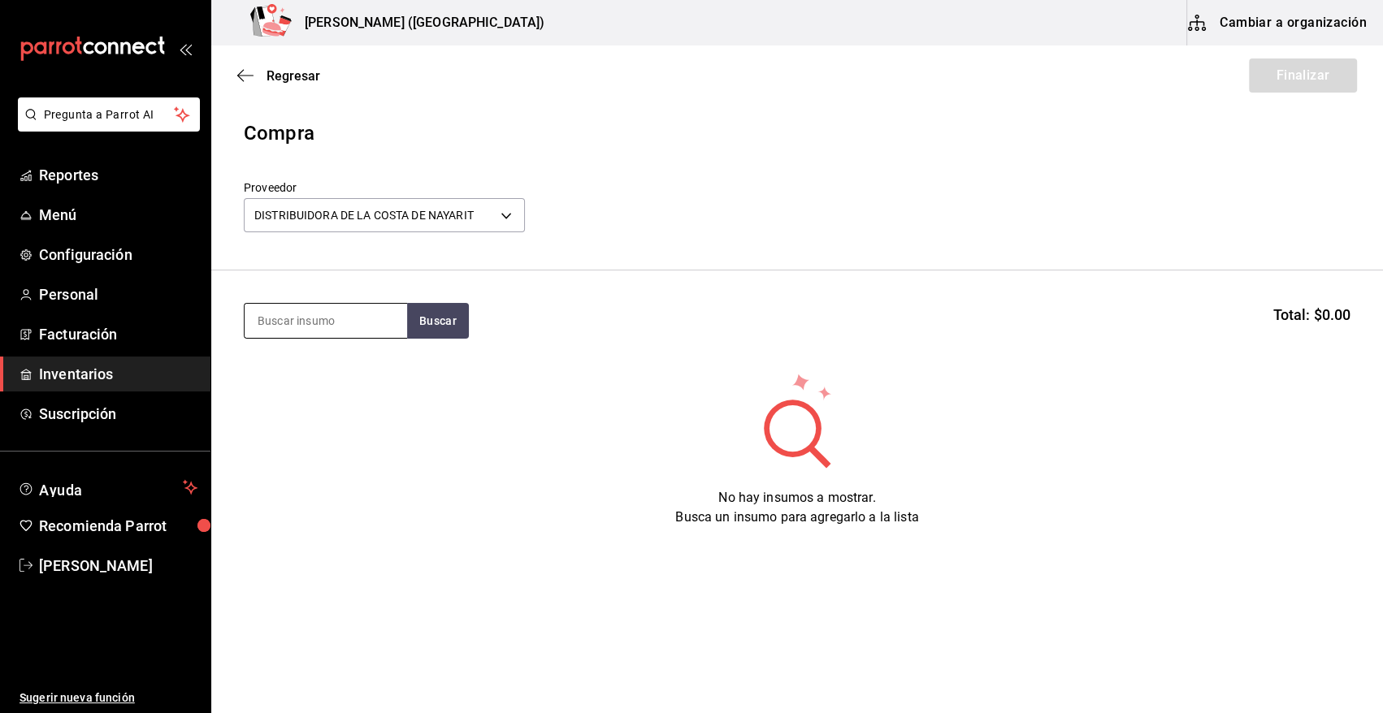
click at [326, 324] on input at bounding box center [326, 321] width 163 height 34
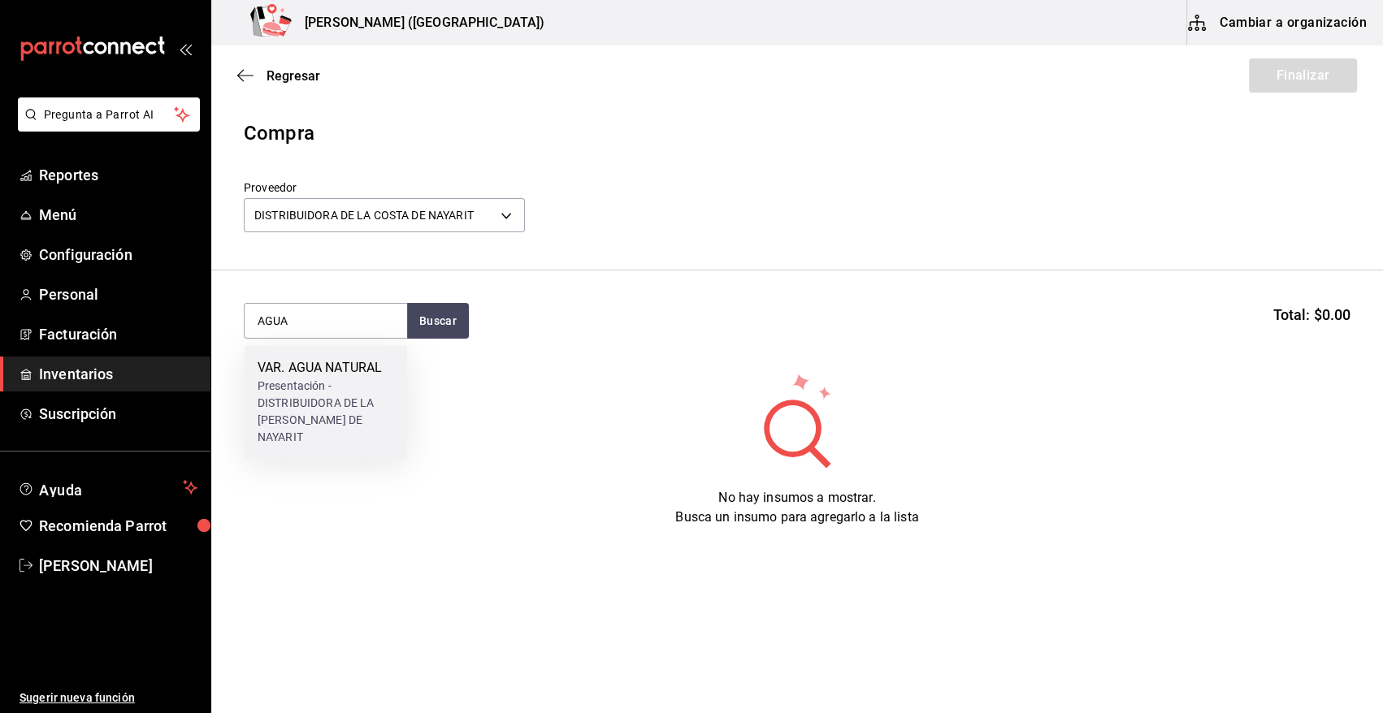
click at [327, 370] on div "VAR. AGUA NATURAL" at bounding box center [326, 368] width 137 height 20
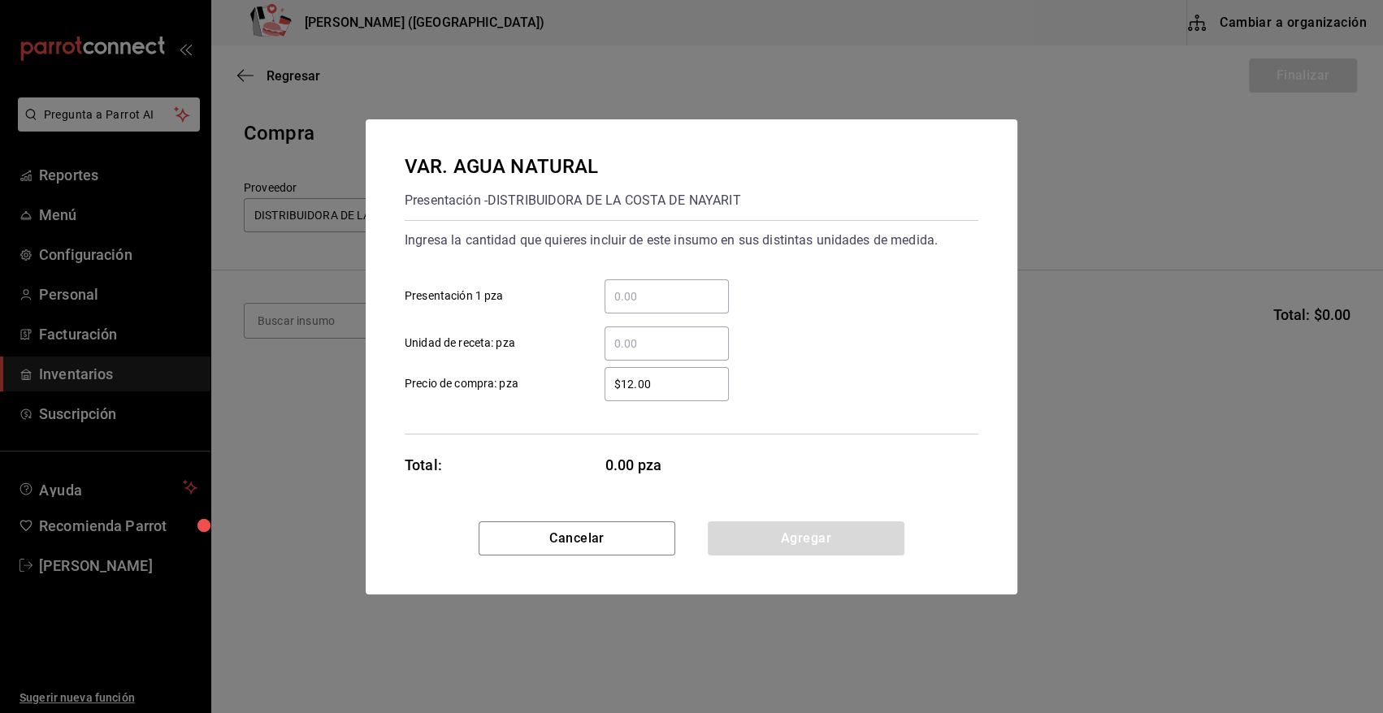
click at [671, 333] on div "​" at bounding box center [667, 344] width 124 height 34
click at [671, 334] on input "​ Unidad de receta: pza" at bounding box center [667, 344] width 124 height 20
click at [820, 542] on button "Agregar" at bounding box center [806, 539] width 197 height 34
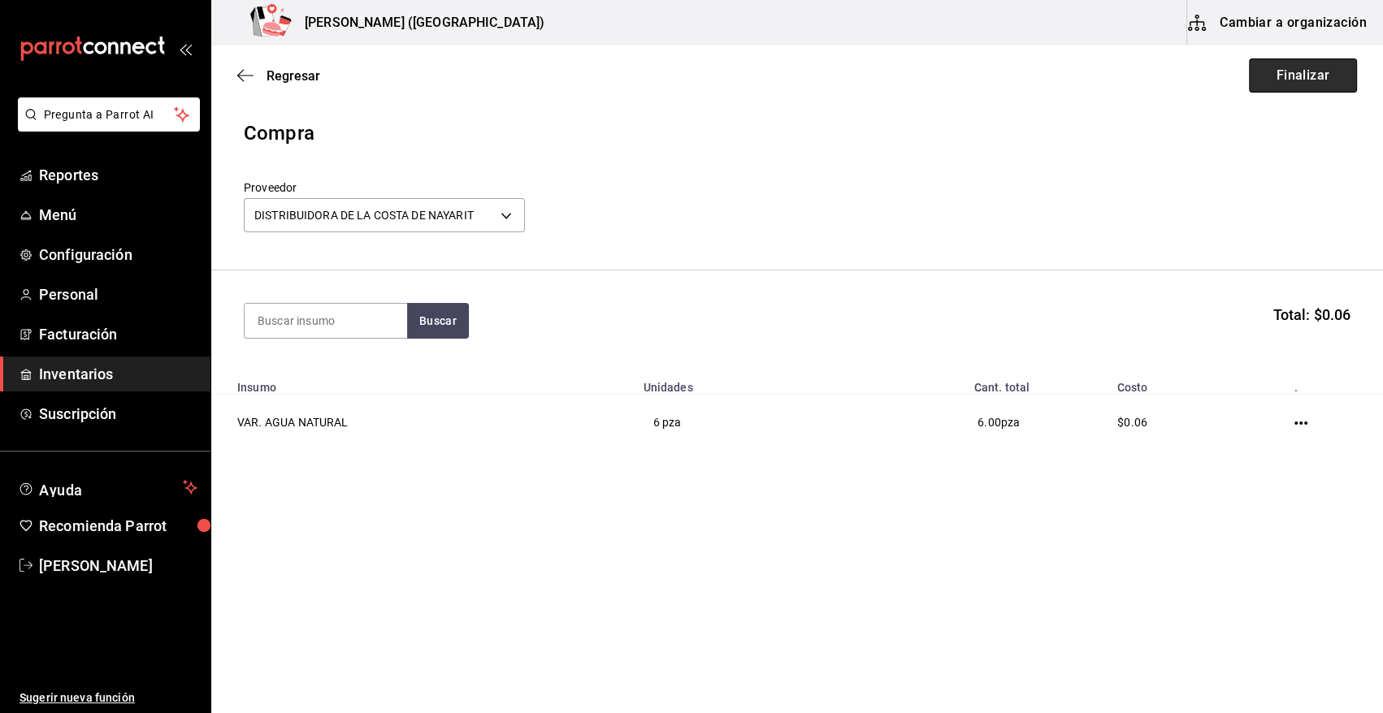
click at [1299, 82] on button "Finalizar" at bounding box center [1303, 76] width 108 height 34
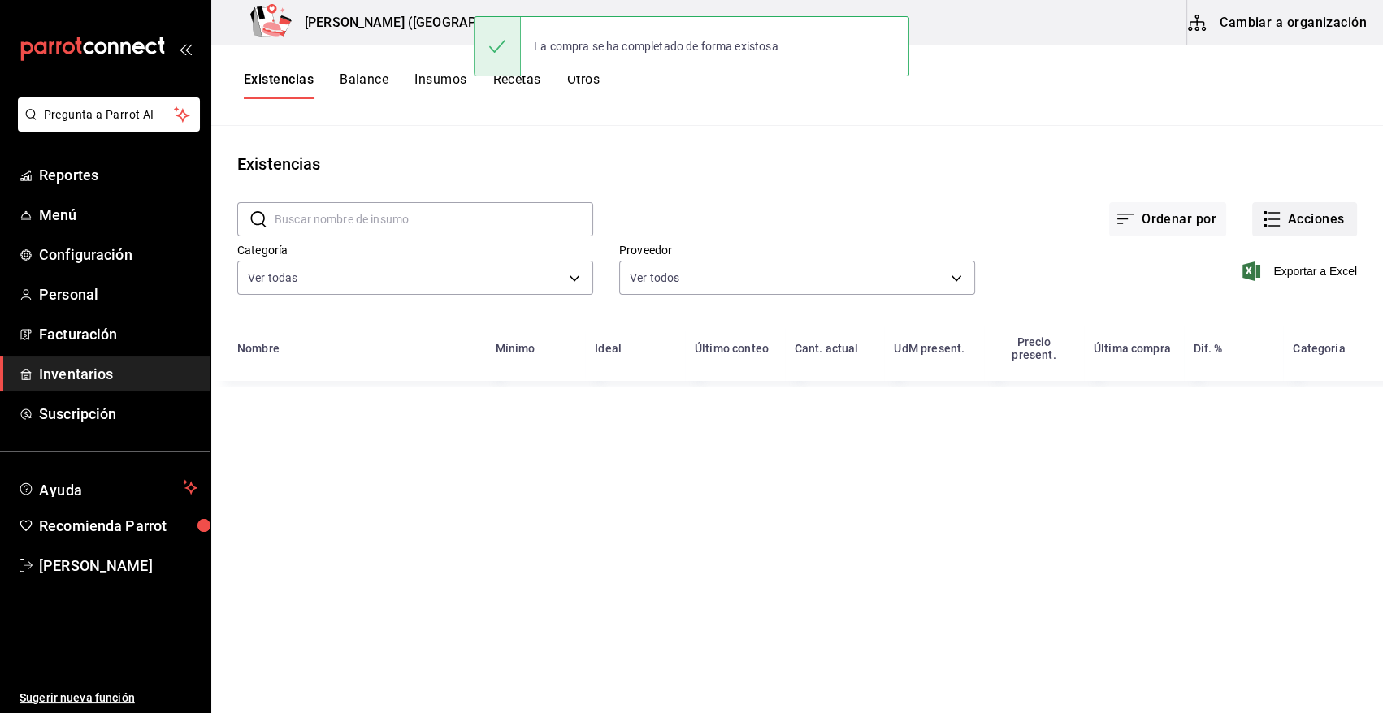
click at [1307, 221] on button "Acciones" at bounding box center [1304, 219] width 105 height 34
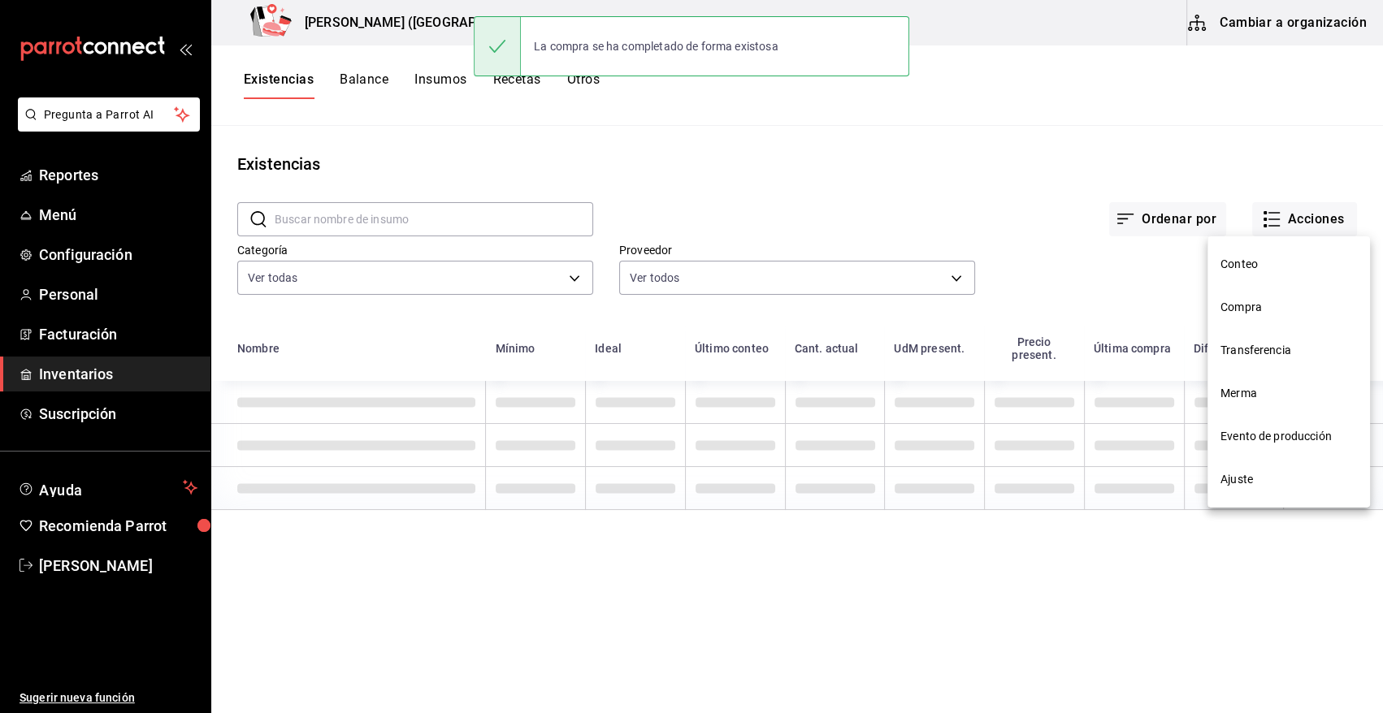
click at [1243, 307] on span "Compra" at bounding box center [1288, 307] width 137 height 17
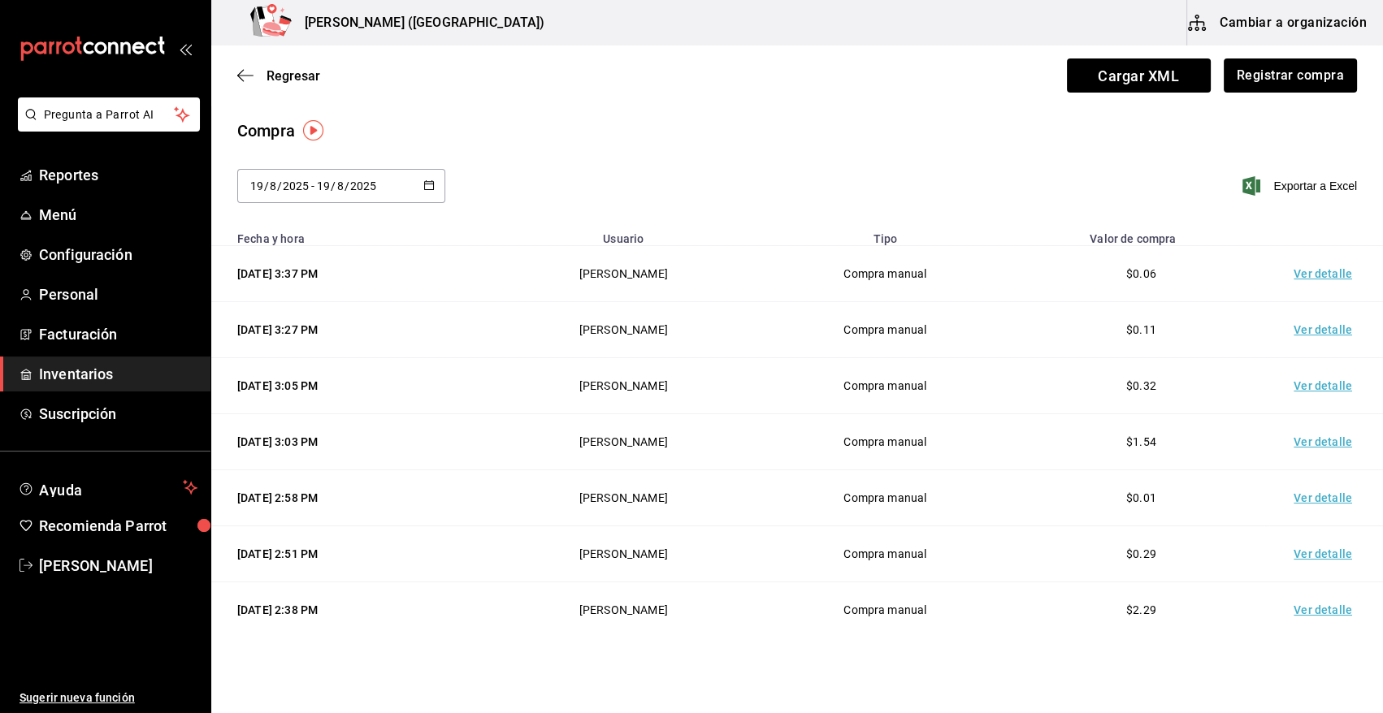
click at [1309, 270] on td "Ver detalle" at bounding box center [1326, 274] width 114 height 56
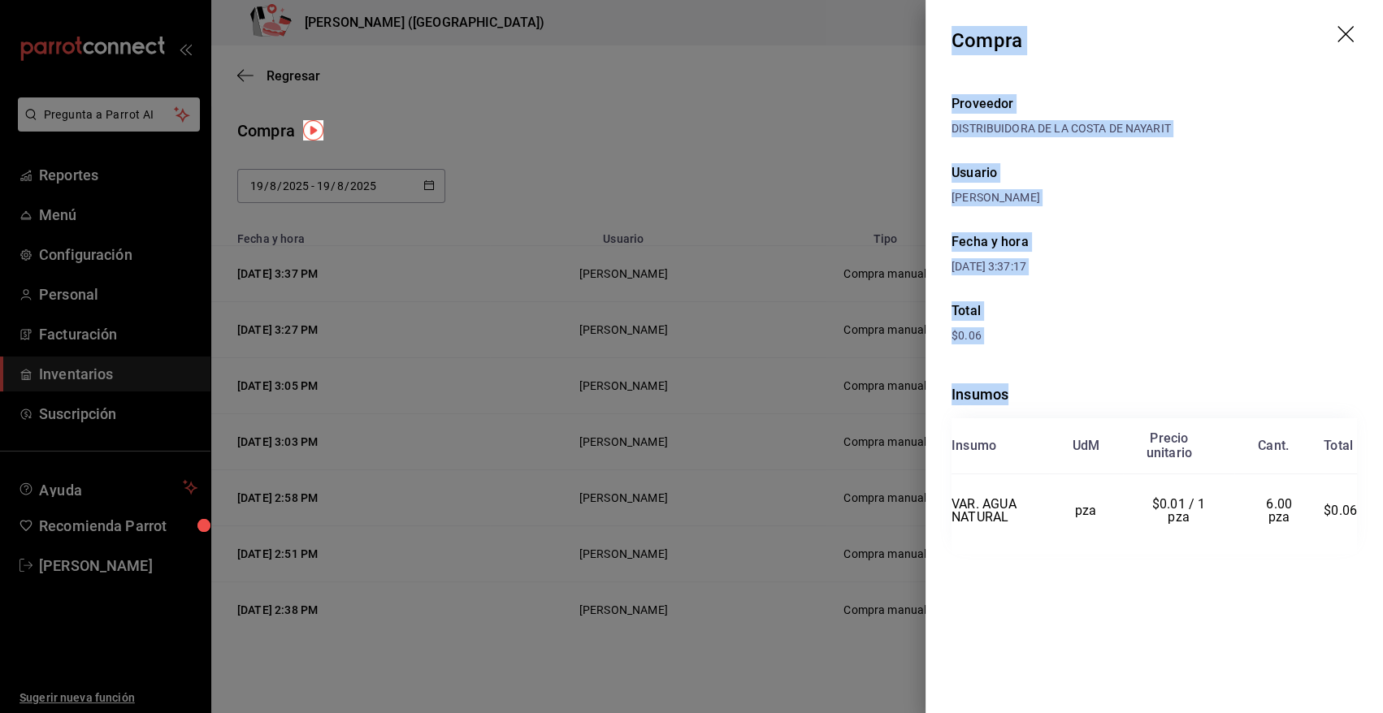
drag, startPoint x: 955, startPoint y: 36, endPoint x: 1359, endPoint y: 532, distance: 640.5
click at [1359, 532] on div "Compra Proveedor DISTRIBUIDORA DE LA COSTA DE NAYARIT Usuario Angy Madalena Fec…" at bounding box center [1153, 356] width 457 height 713
copy div "Compra Proveedor DISTRIBUIDORA DE LA COSTA DE NAYARIT Usuario Angy Madalena Fec…"
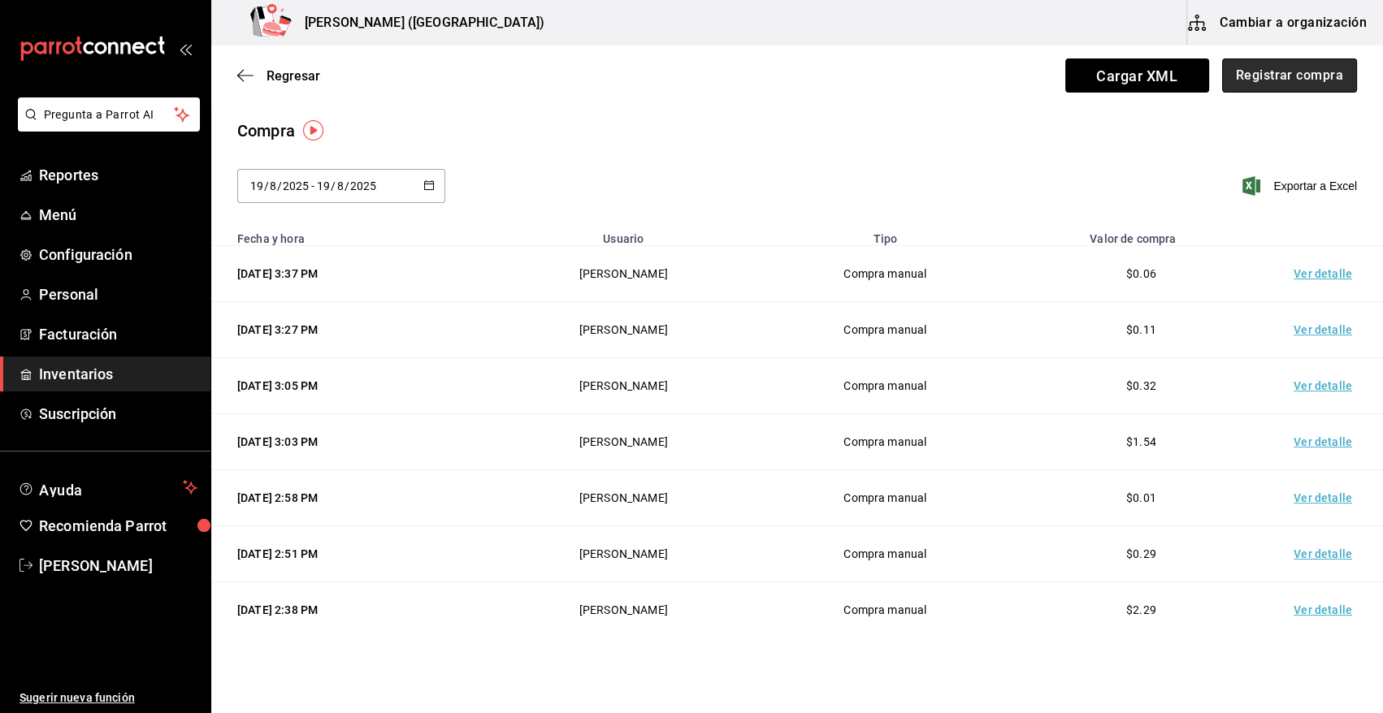
click at [1269, 75] on button "Registrar compra" at bounding box center [1289, 76] width 135 height 34
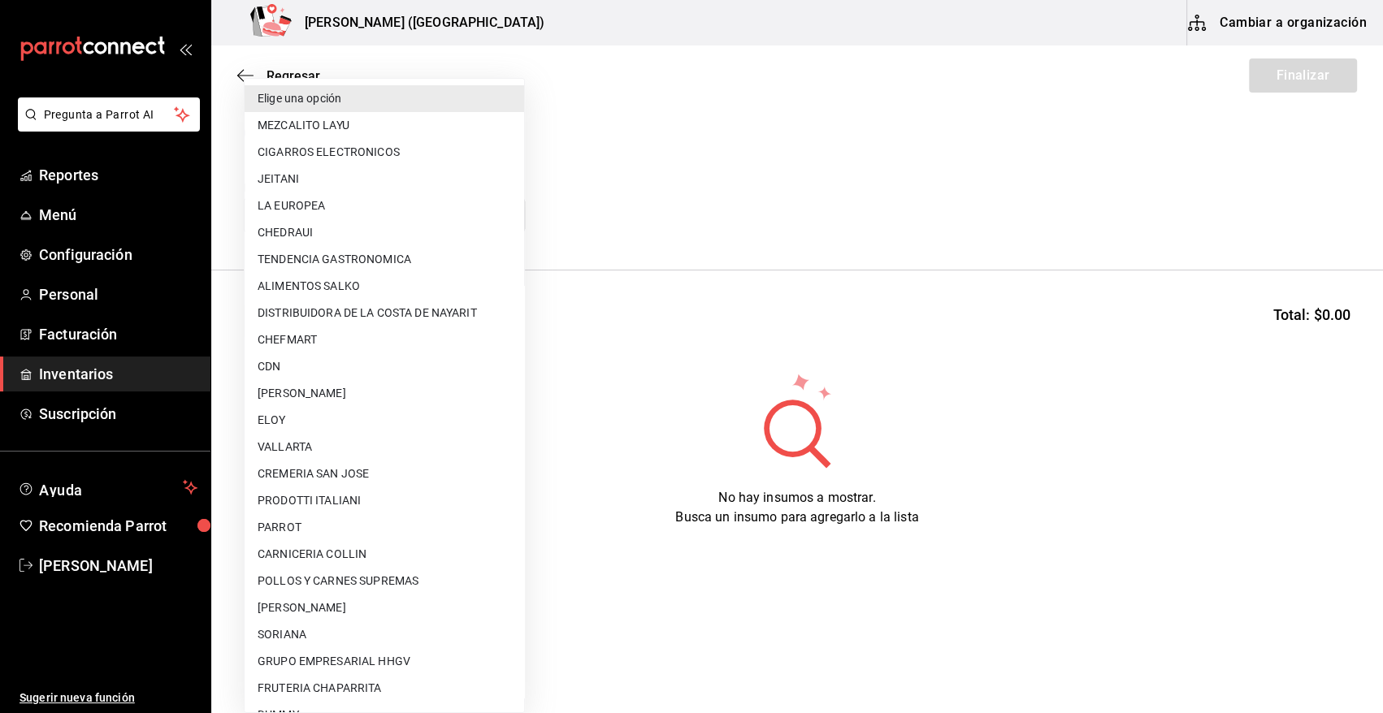
click at [356, 217] on body "Pregunta a Parrot AI Reportes Menú Configuración Personal Facturación Inventari…" at bounding box center [691, 311] width 1383 height 622
click at [340, 362] on li "CDN" at bounding box center [385, 366] width 280 height 27
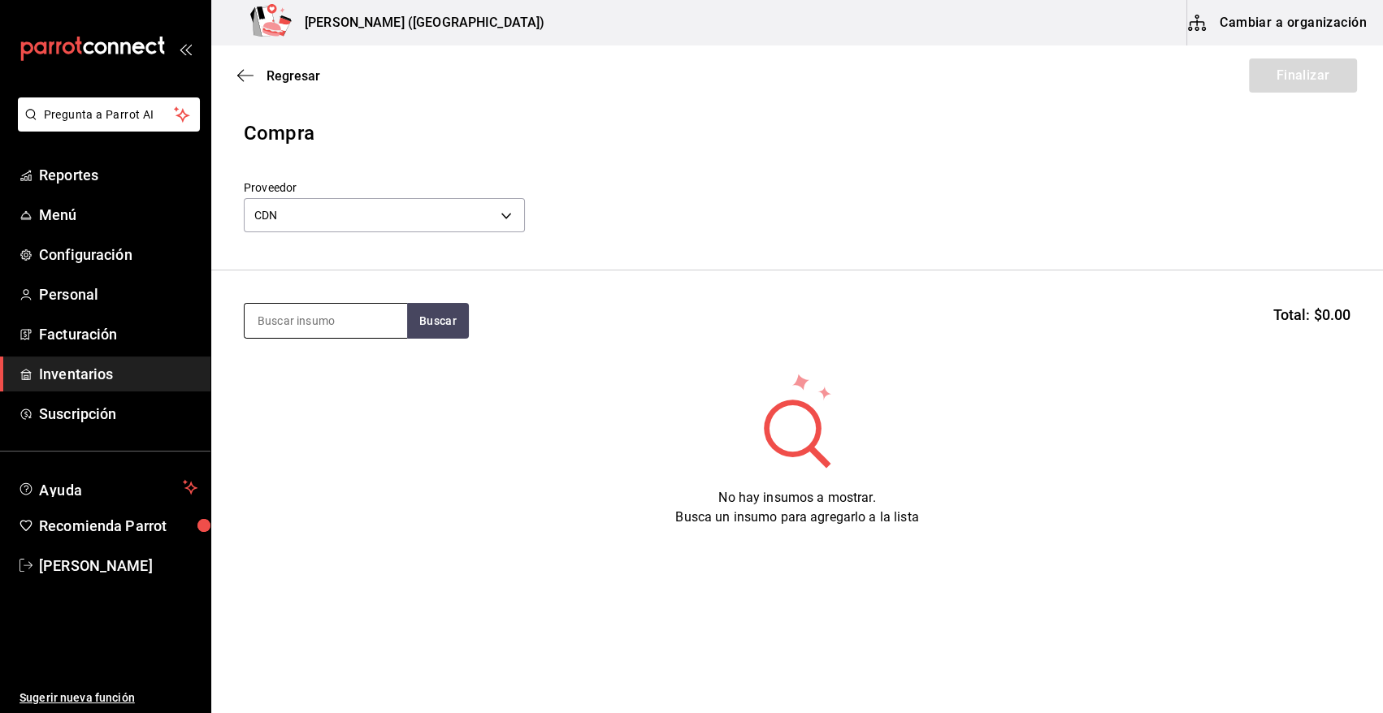
click at [365, 319] on input at bounding box center [326, 321] width 163 height 34
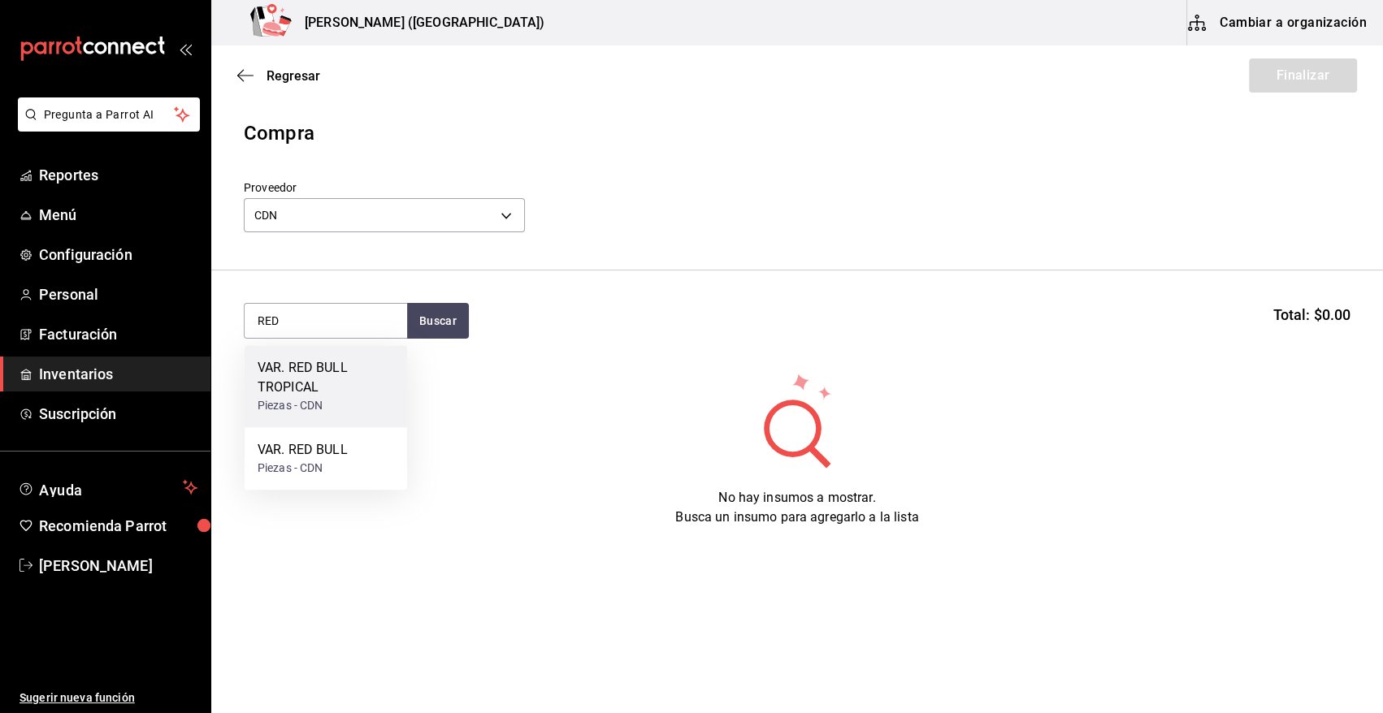
click at [349, 364] on div "VAR. RED BULL TROPICAL" at bounding box center [326, 377] width 137 height 39
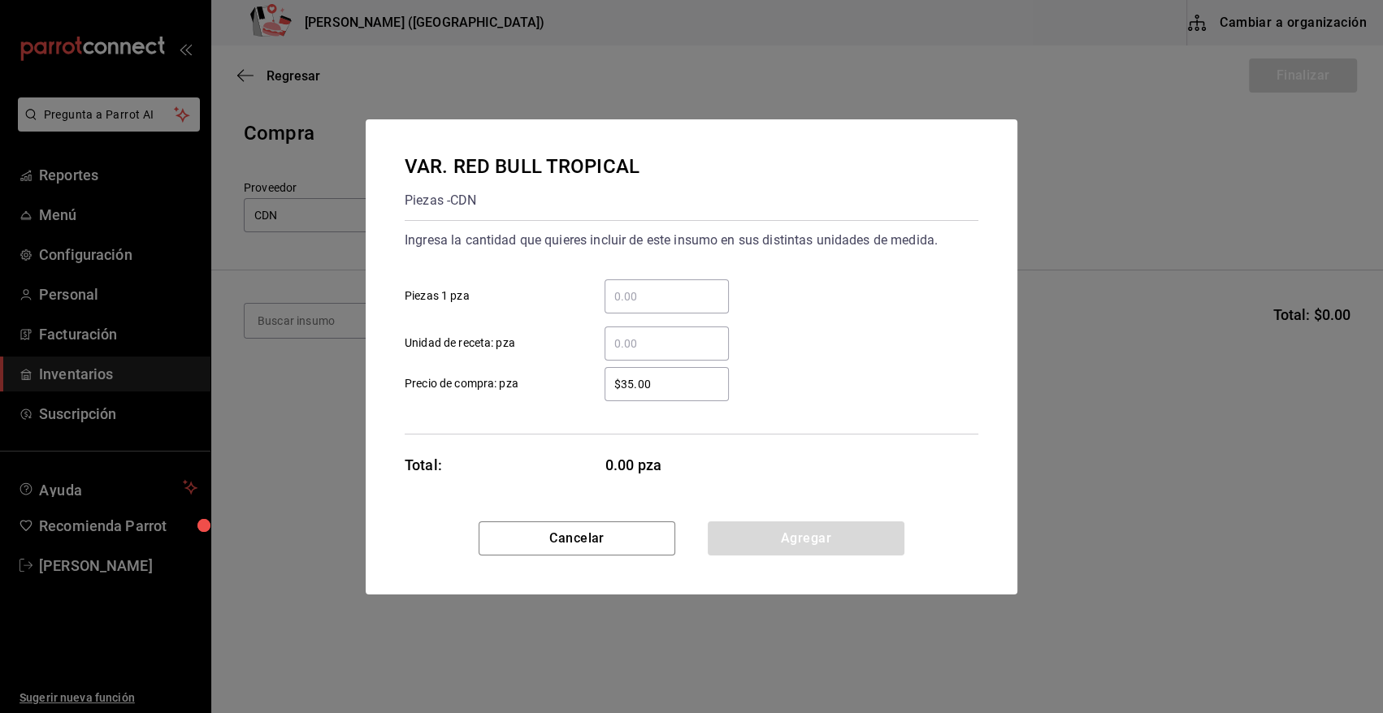
click at [627, 351] on input "​ Unidad de receta: pza" at bounding box center [667, 344] width 124 height 20
click at [847, 540] on button "Agregar" at bounding box center [806, 539] width 197 height 34
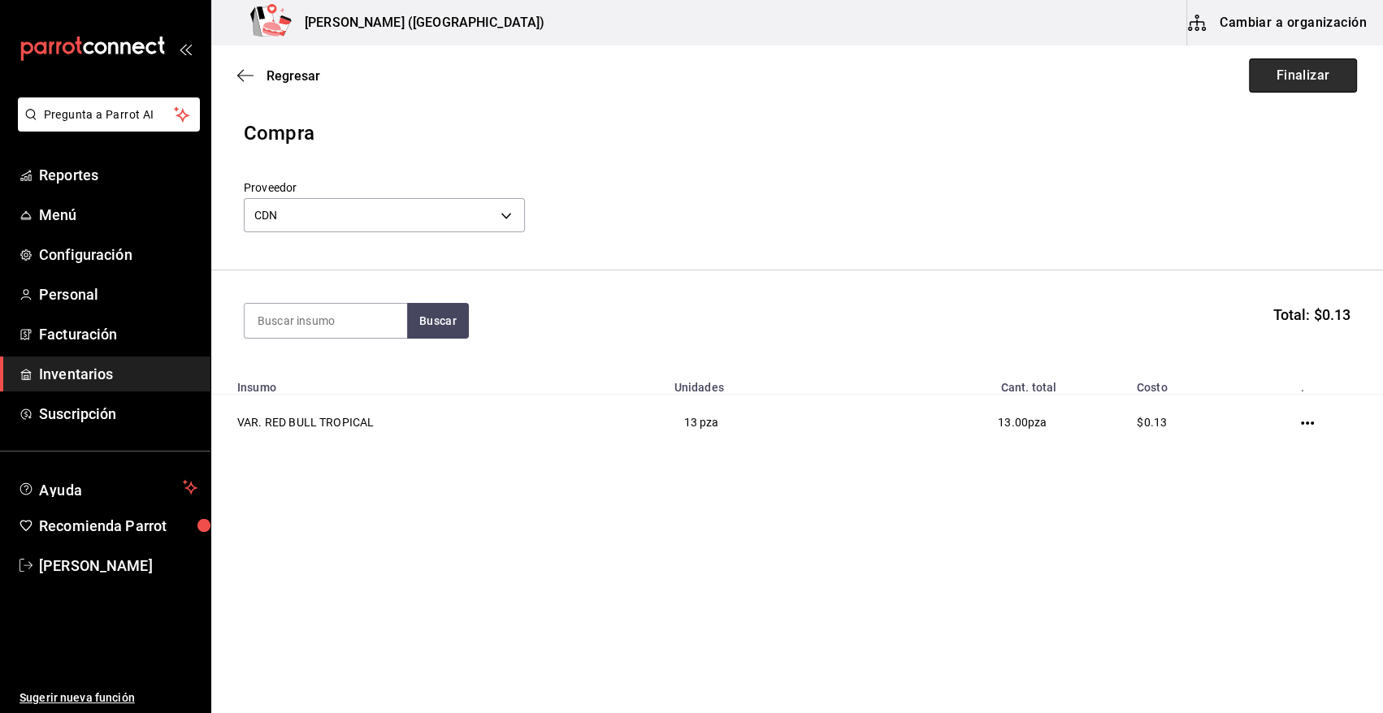
click at [1309, 66] on button "Finalizar" at bounding box center [1303, 76] width 108 height 34
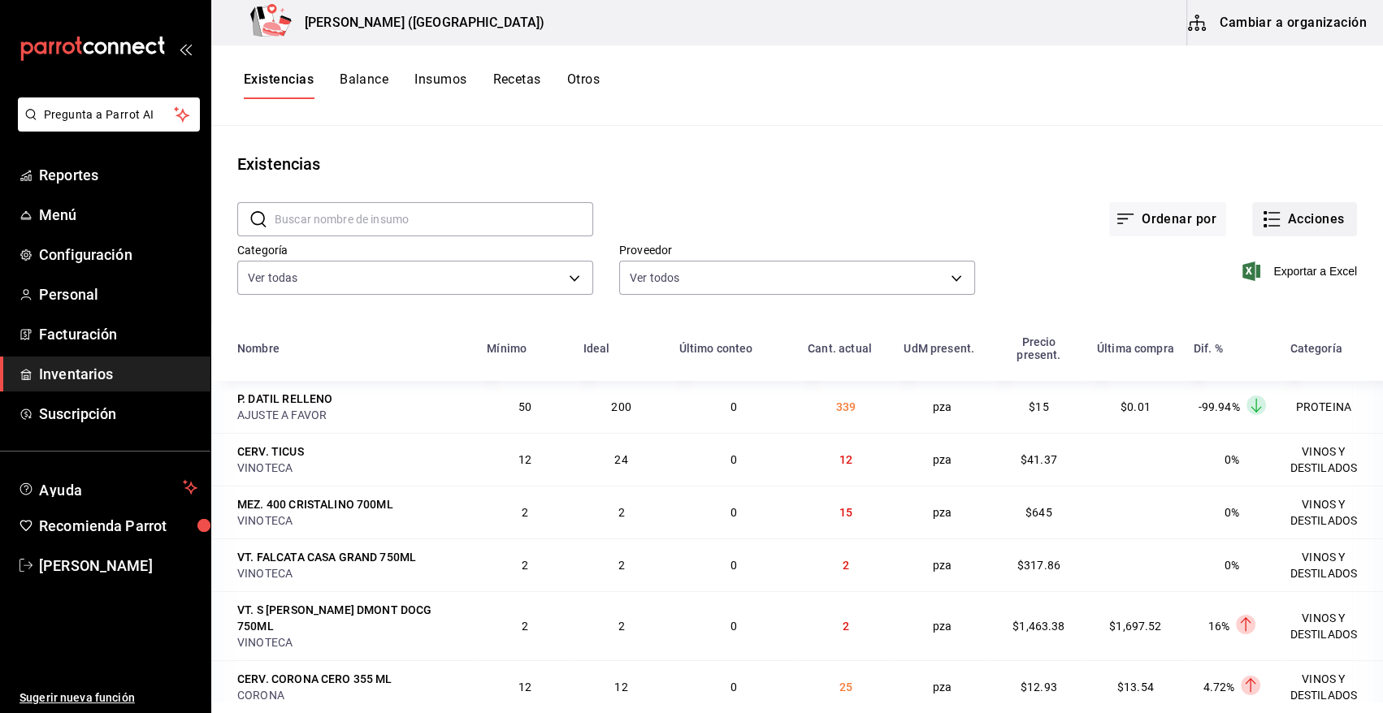
click at [1298, 210] on button "Acciones" at bounding box center [1304, 219] width 105 height 34
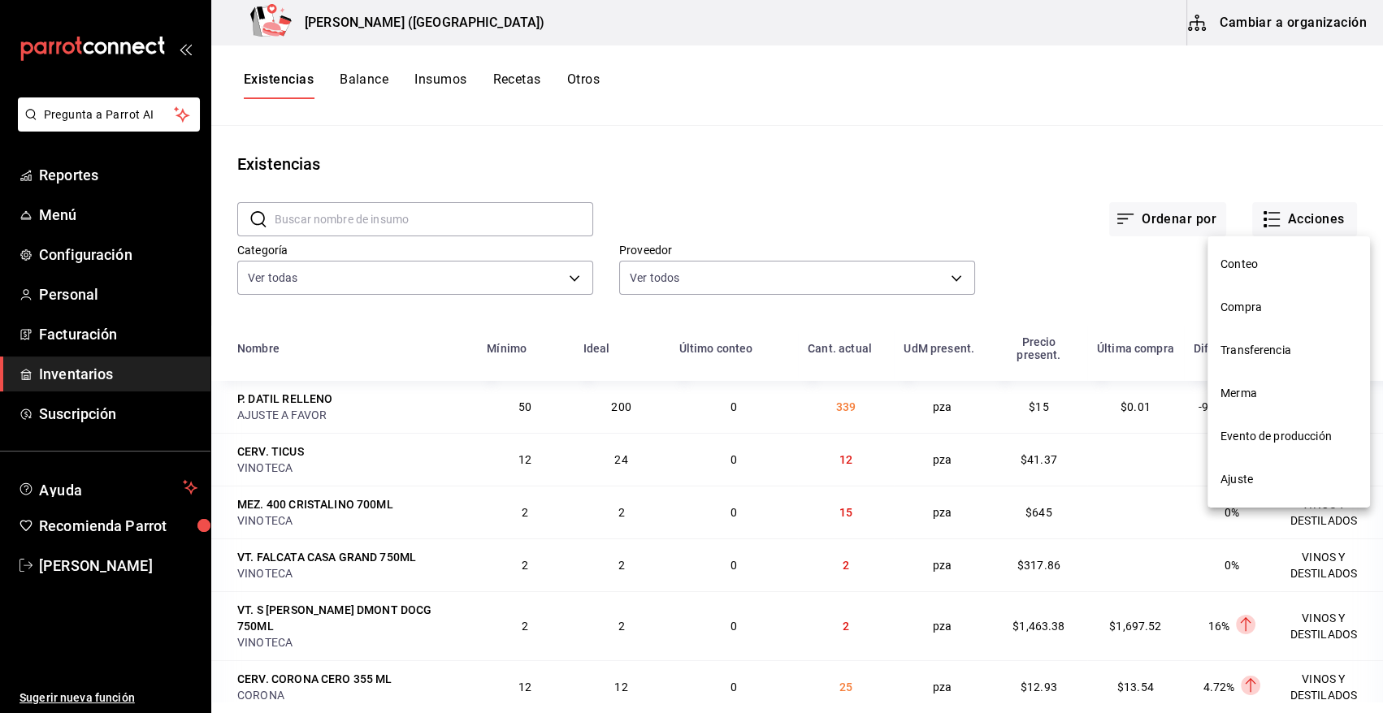
click at [1280, 311] on span "Compra" at bounding box center [1288, 307] width 137 height 17
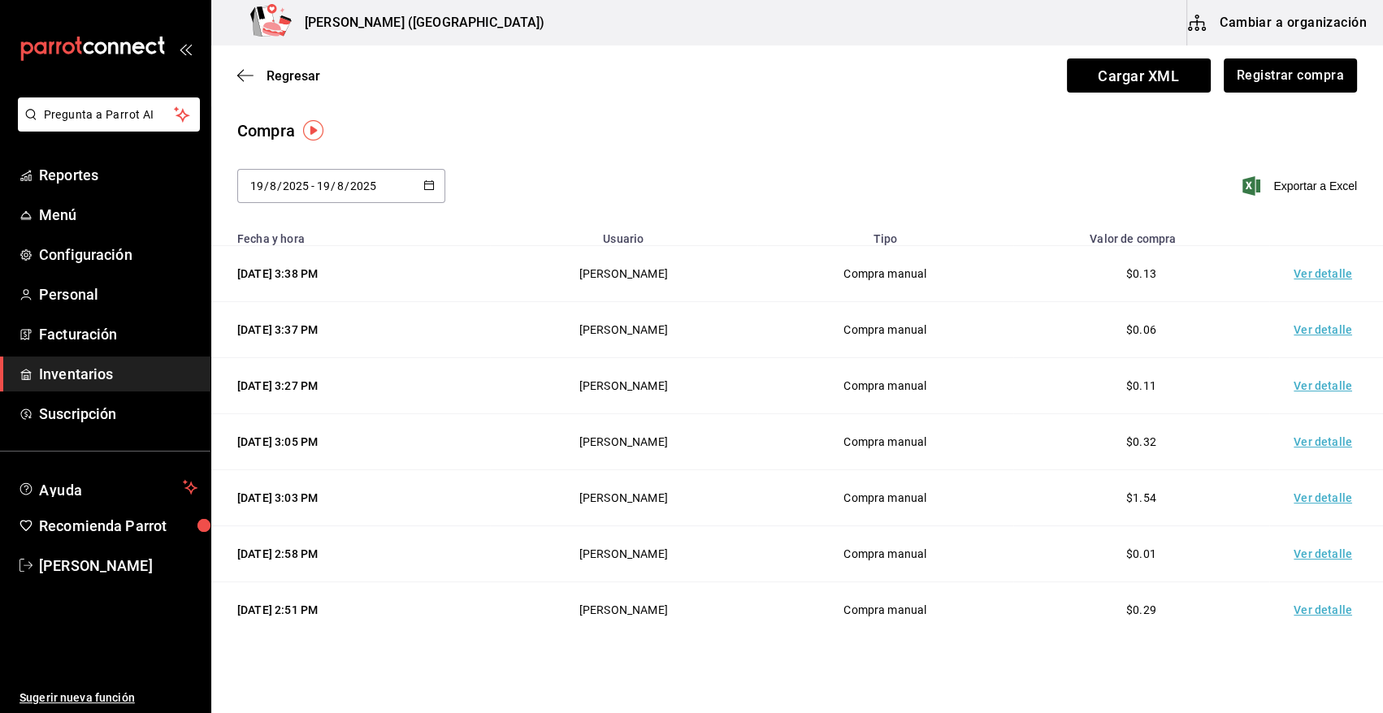
click at [1308, 278] on td "Ver detalle" at bounding box center [1326, 274] width 114 height 56
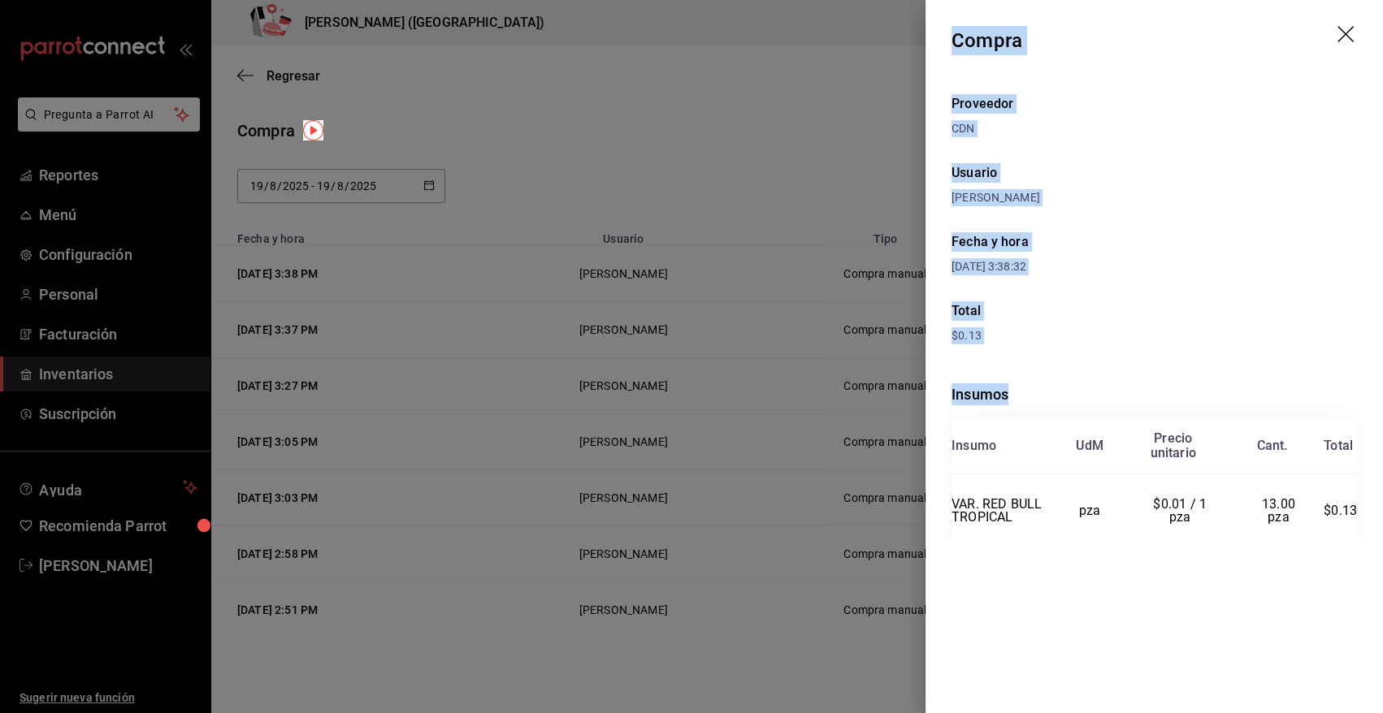
drag, startPoint x: 952, startPoint y: 38, endPoint x: 1368, endPoint y: 514, distance: 632.3
click at [1368, 514] on div "Compra Proveedor CDN Usuario Angy Madalena Fecha y hora 19/08/2025 3:38:32 Tota…" at bounding box center [1153, 356] width 457 height 713
copy div "Compra Proveedor CDN Usuario Angy Madalena Fecha y hora 19/08/2025 3:38:32 Tota…"
click at [1342, 36] on icon "drag" at bounding box center [1345, 34] width 16 height 16
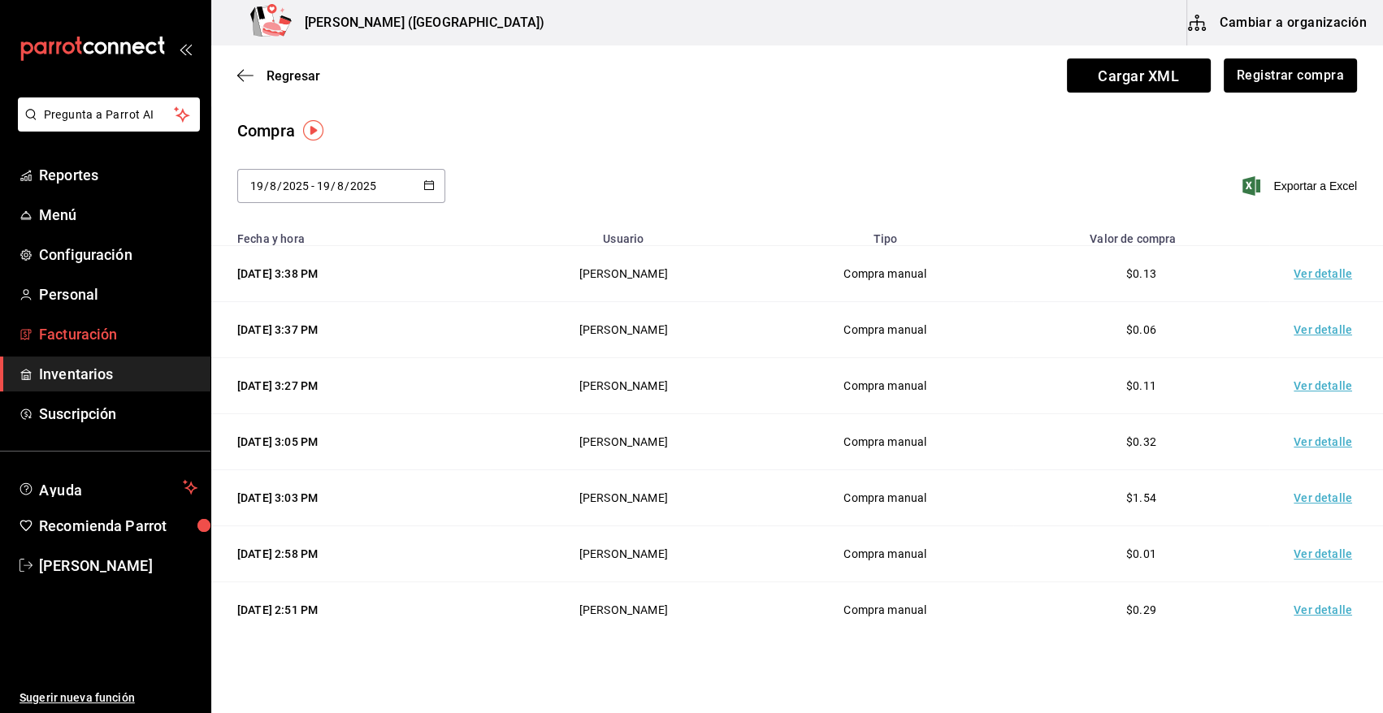
click at [93, 336] on span "Facturación" at bounding box center [118, 334] width 158 height 22
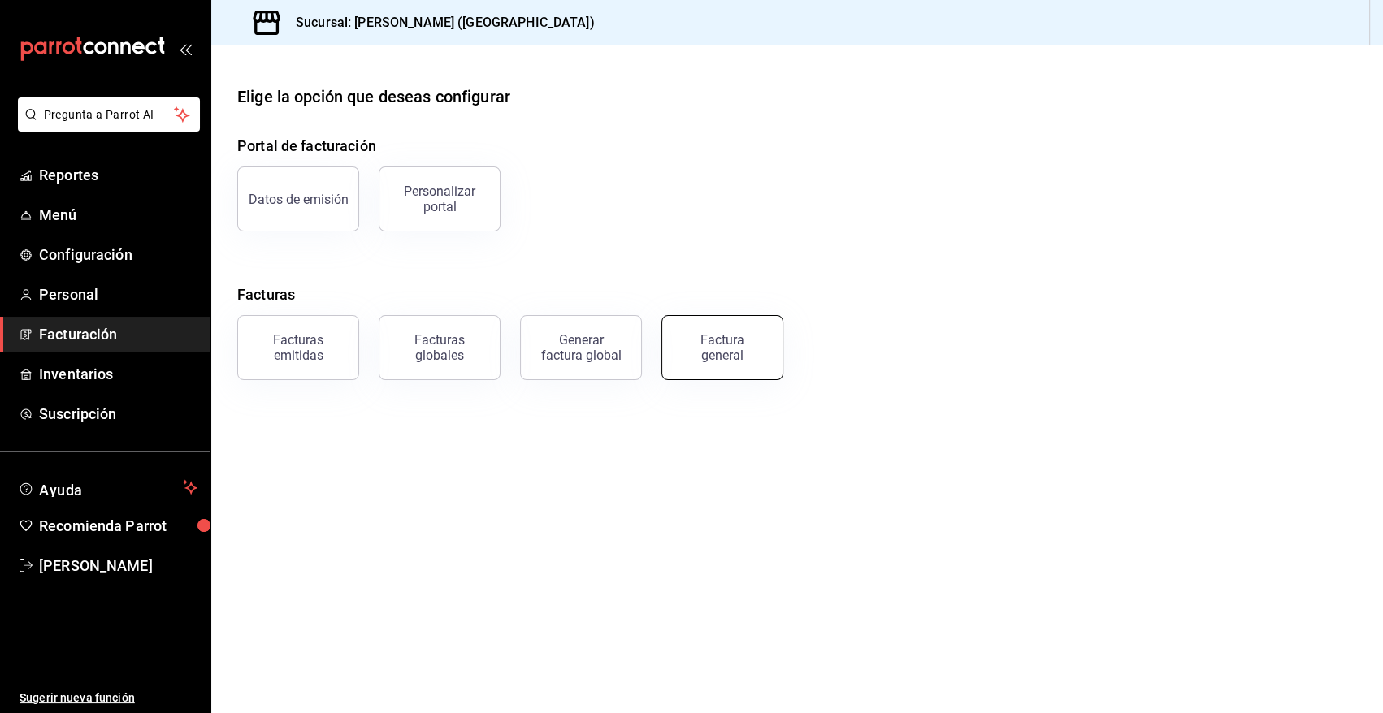
click at [730, 351] on div "Factura general" at bounding box center [722, 347] width 81 height 31
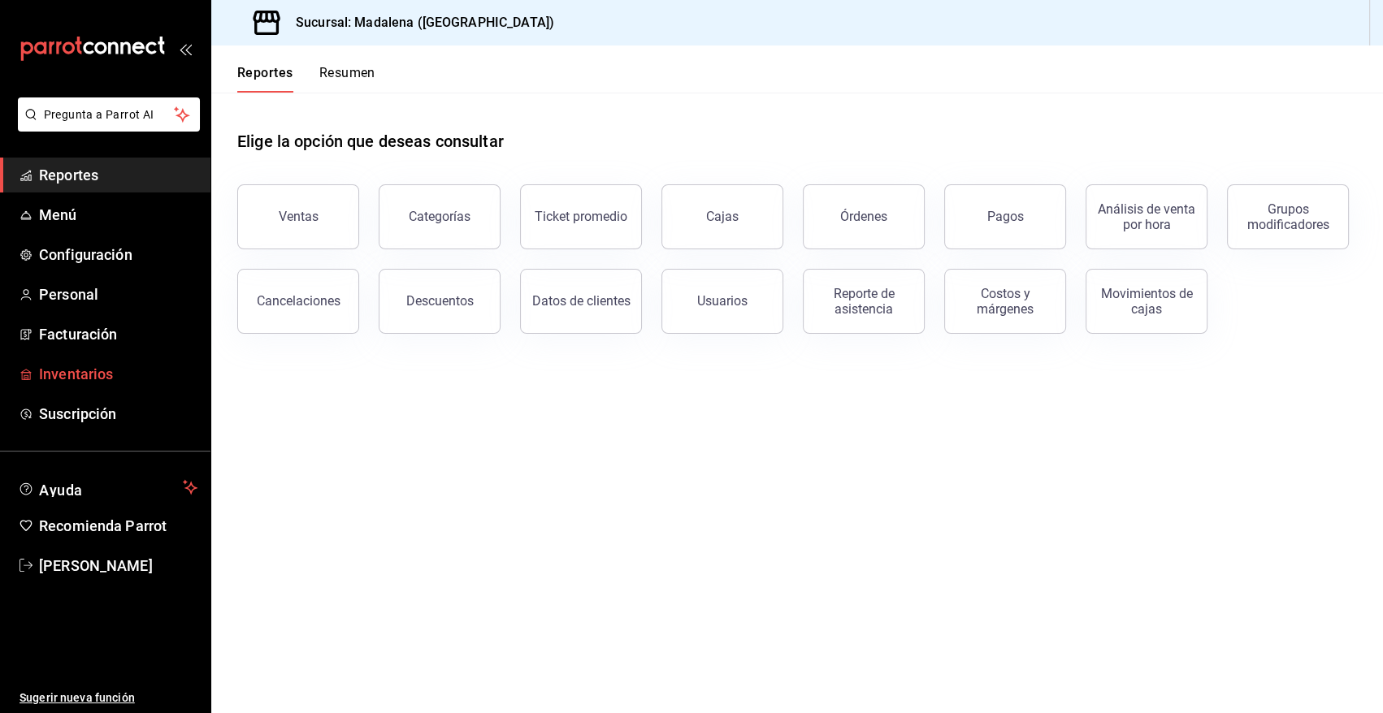
click at [91, 375] on span "Inventarios" at bounding box center [118, 374] width 158 height 22
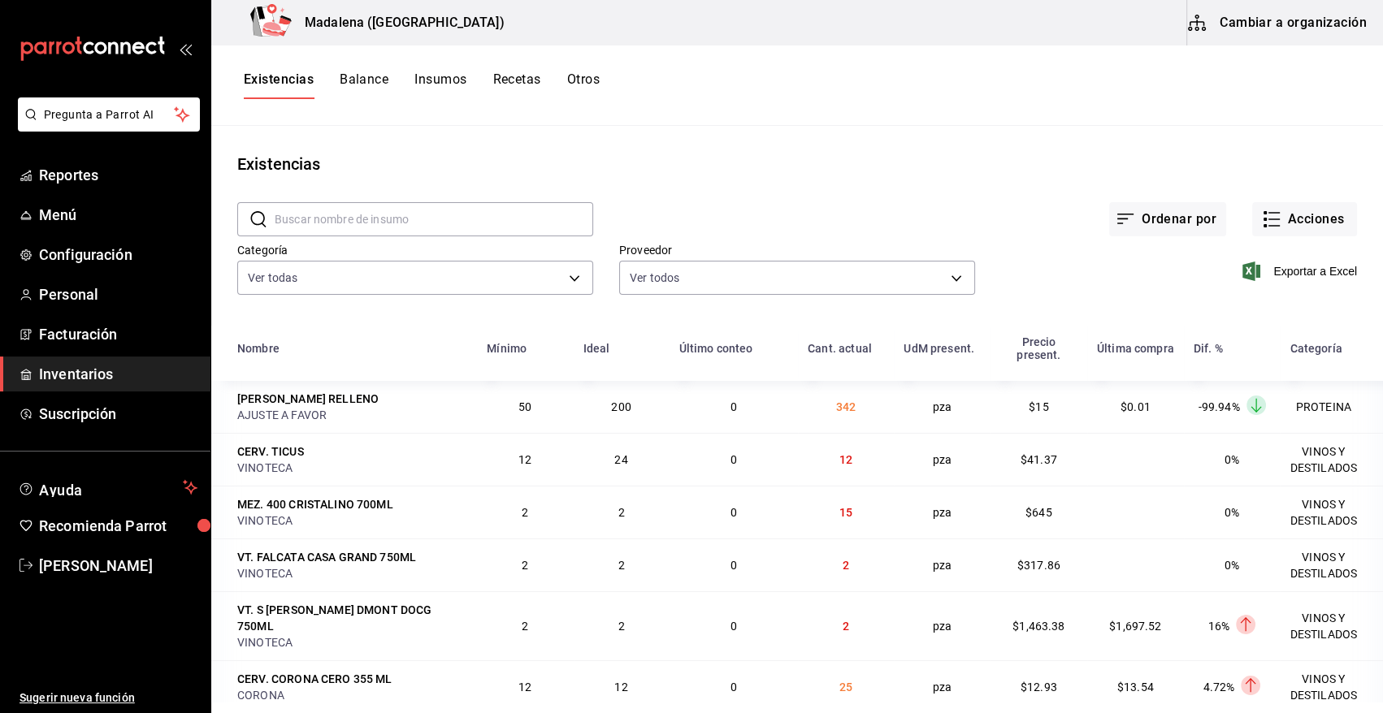
click at [584, 76] on button "Otros" at bounding box center [583, 86] width 33 height 28
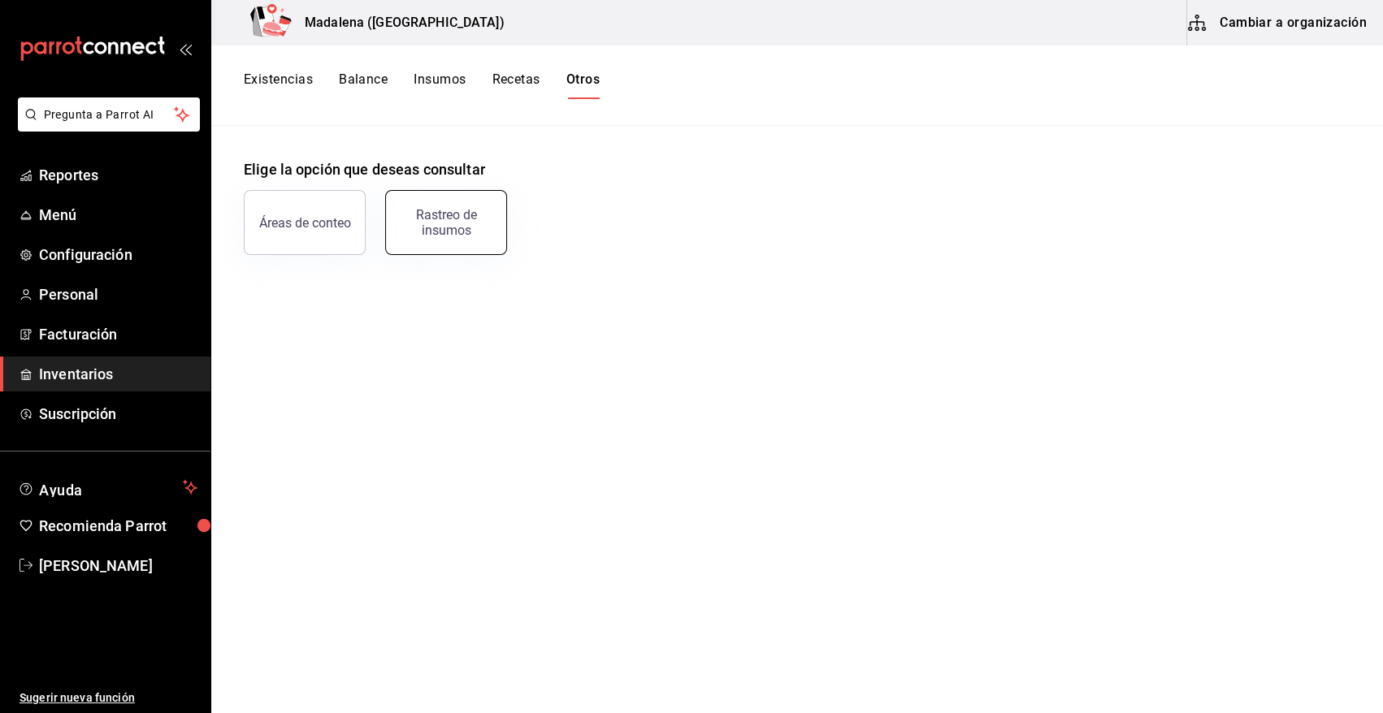
click at [465, 227] on div "Rastreo de insumos" at bounding box center [446, 222] width 101 height 31
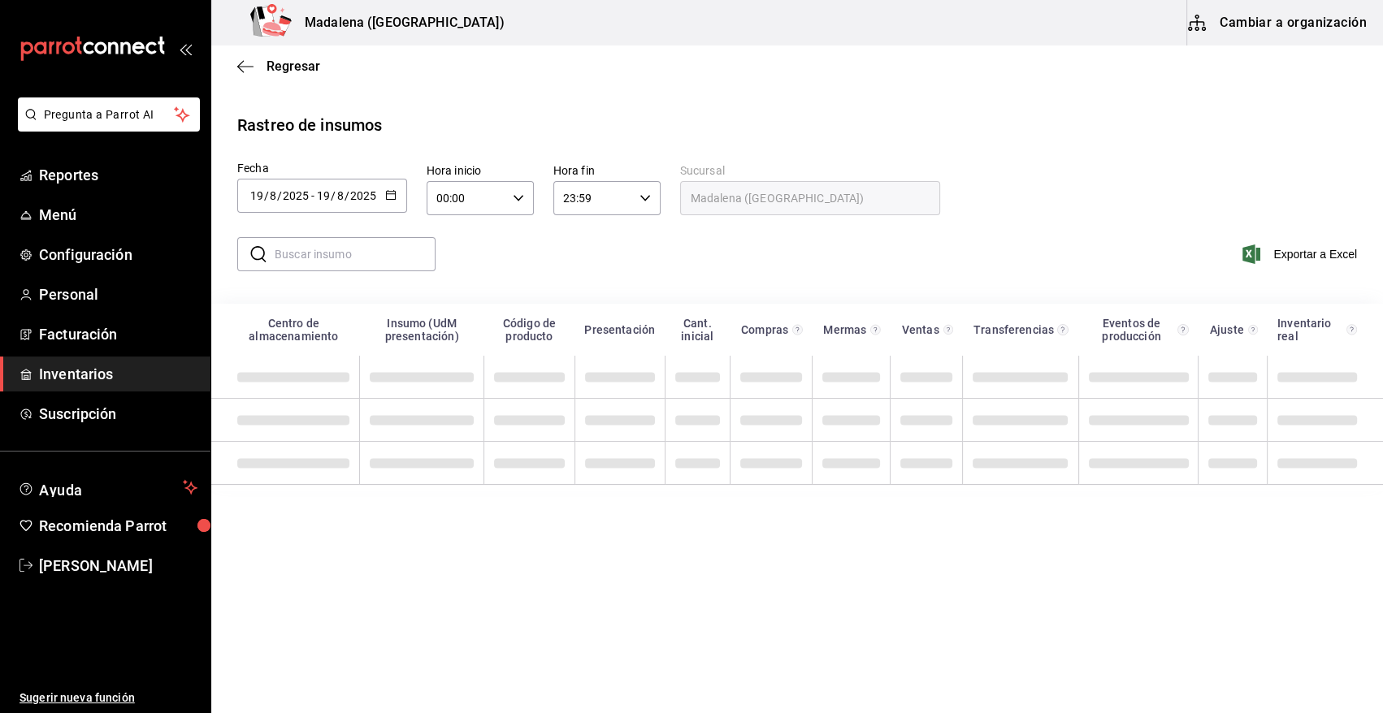
click at [387, 193] on icon "button" at bounding box center [390, 194] width 11 height 11
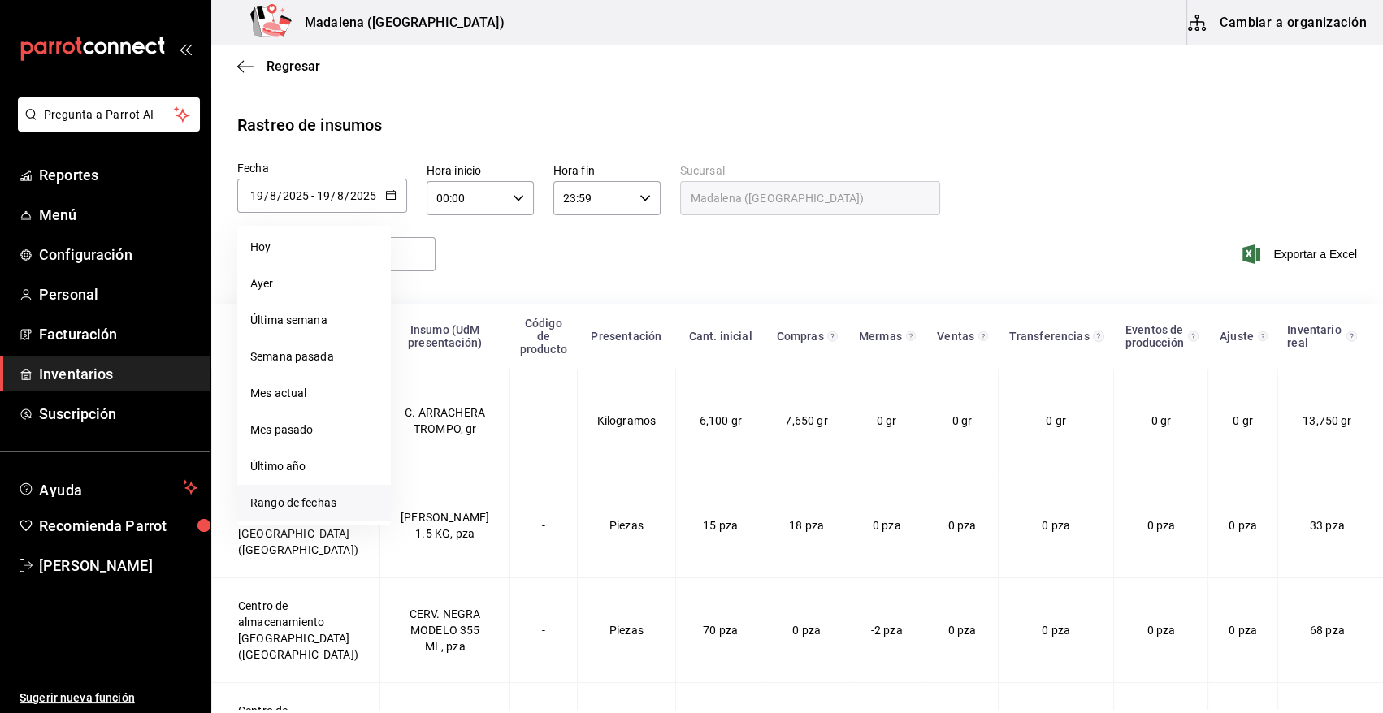
click at [316, 507] on li "Rango de fechas" at bounding box center [314, 503] width 154 height 37
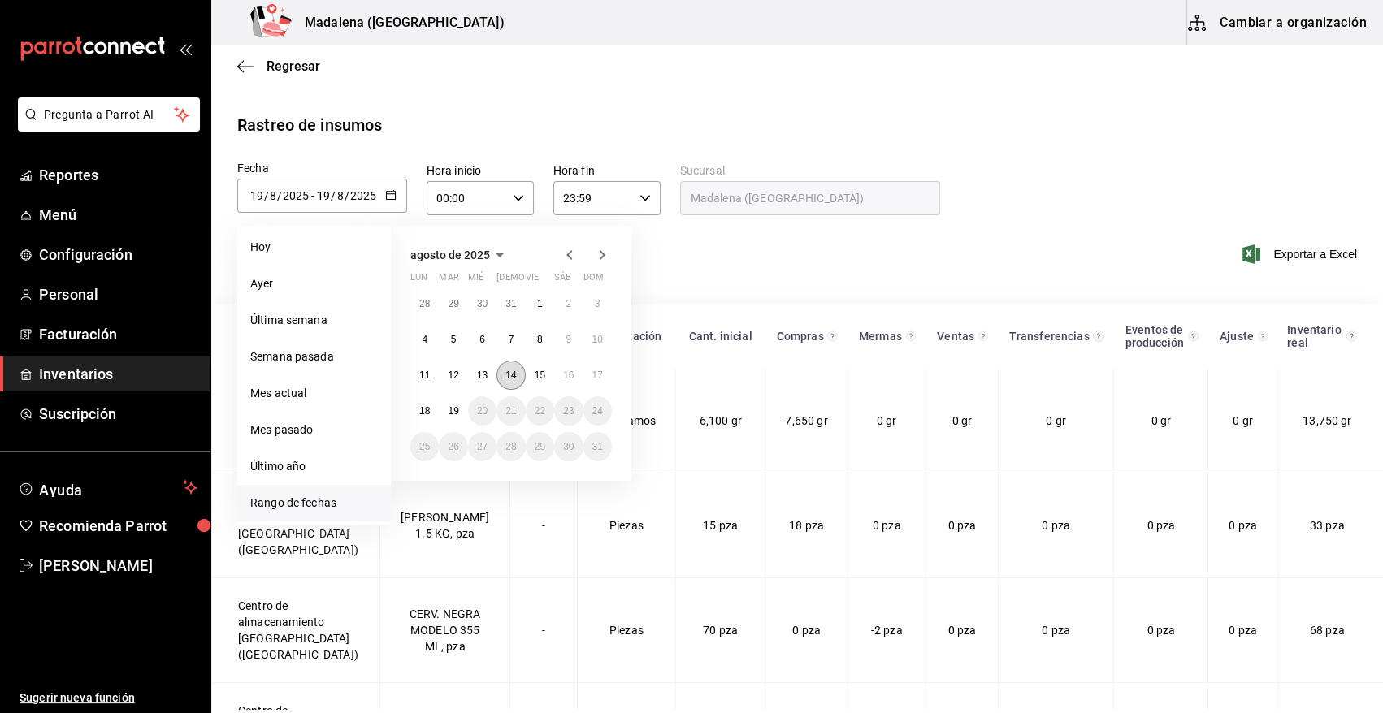
click at [505, 376] on abbr "14" at bounding box center [510, 375] width 11 height 11
drag, startPoint x: 447, startPoint y: 422, endPoint x: 566, endPoint y: 326, distance: 153.2
click at [447, 421] on button "19" at bounding box center [453, 411] width 28 height 29
type input "2025-08-14"
type input "14"
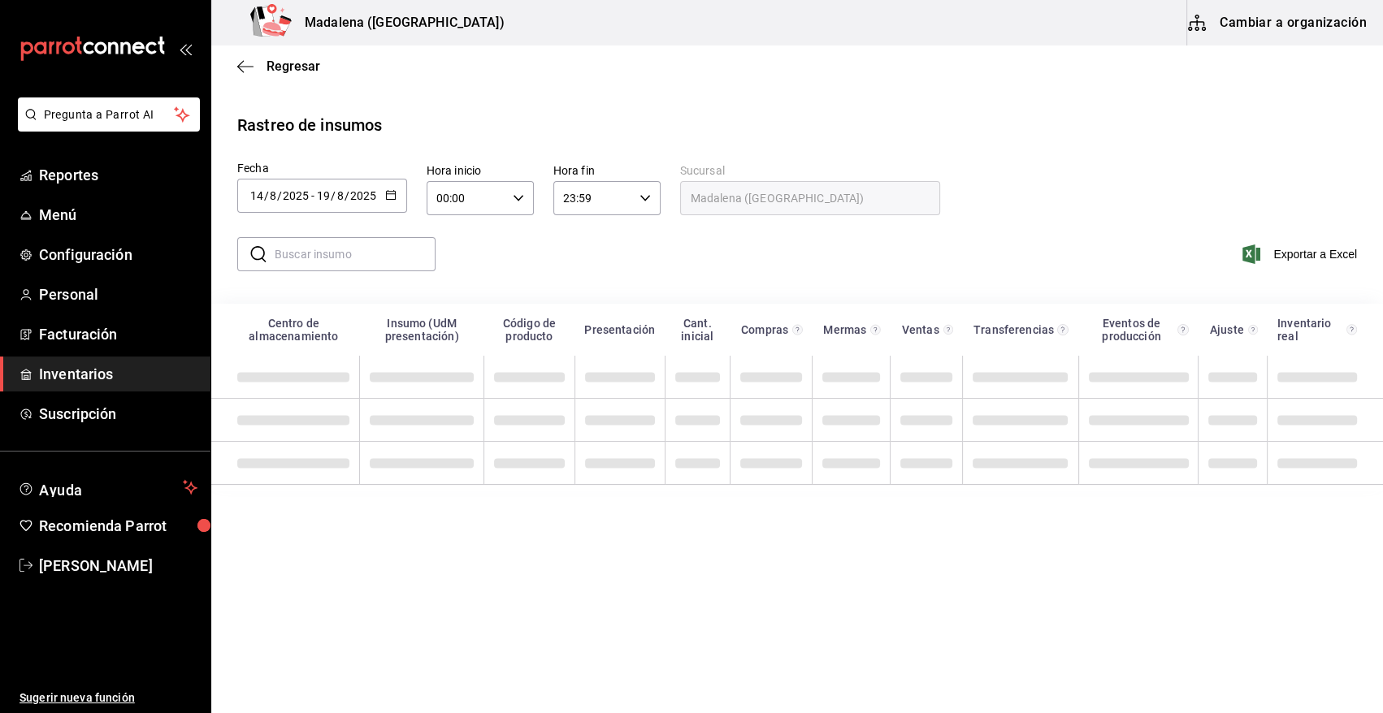
click at [340, 260] on input "text" at bounding box center [355, 254] width 161 height 33
type input "GRAND"
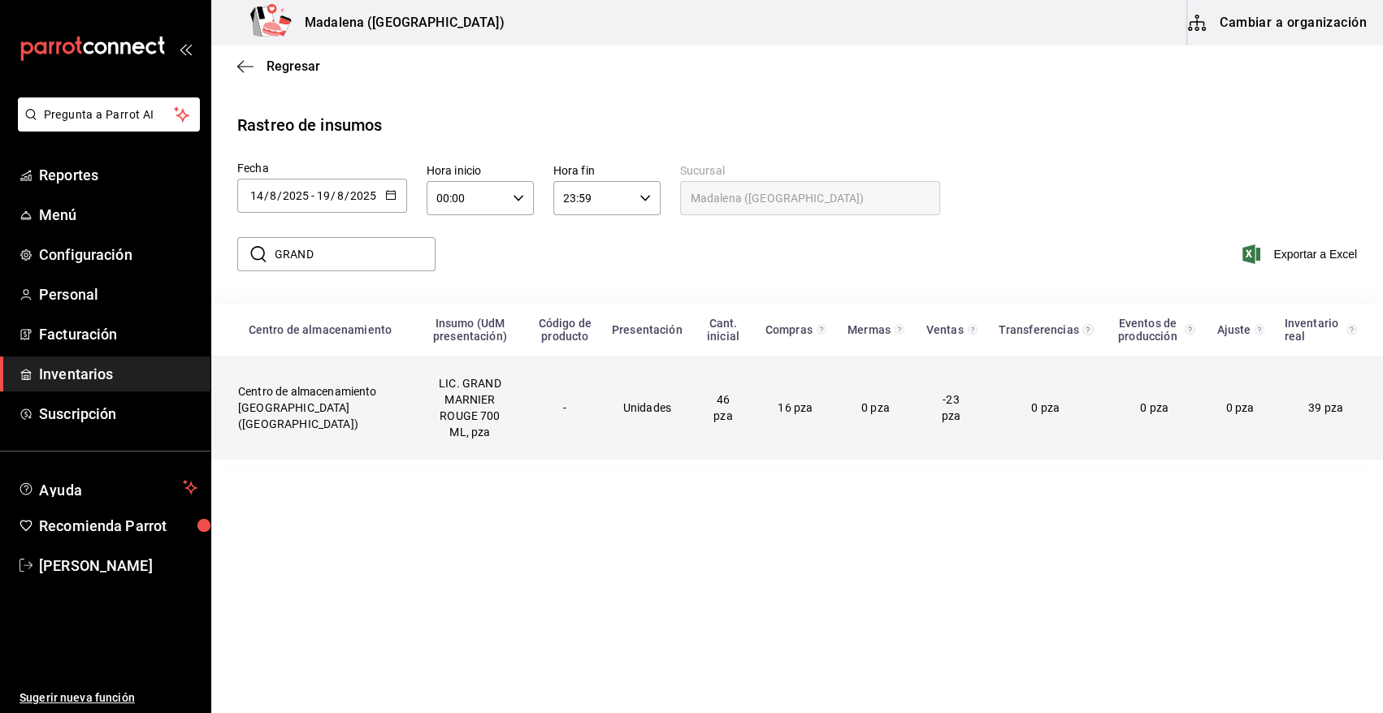
click at [424, 419] on td "LIC. GRAND MARNIER ROUGE 700 ML, pza" at bounding box center [469, 408] width 115 height 104
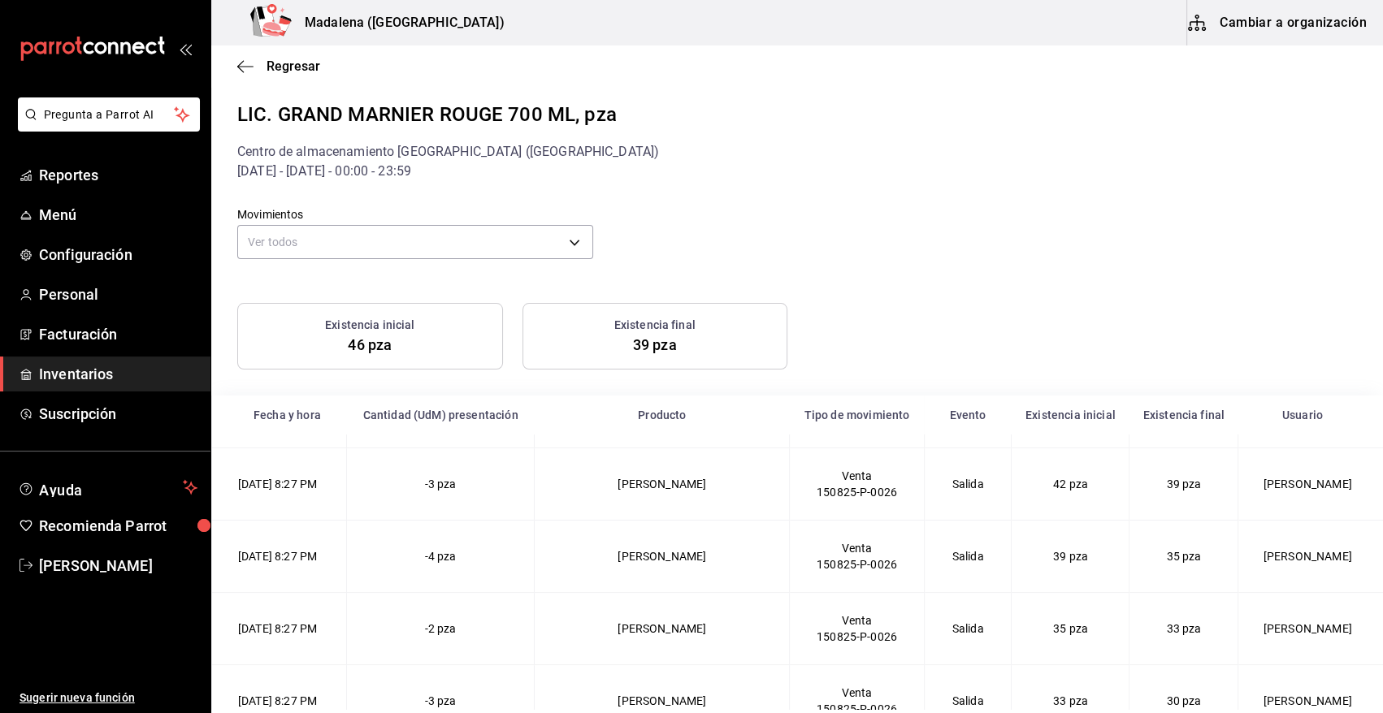
scroll to position [305, 0]
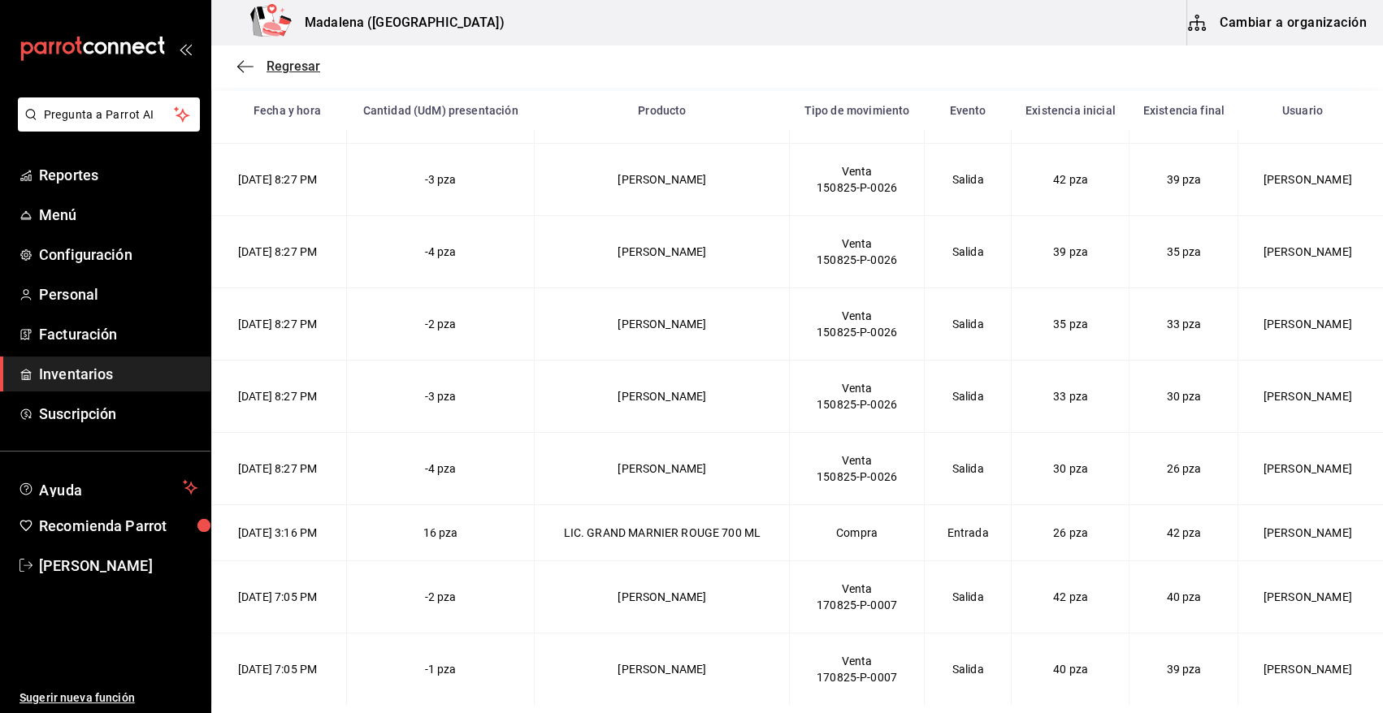
click at [254, 60] on span "Regresar" at bounding box center [278, 66] width 83 height 15
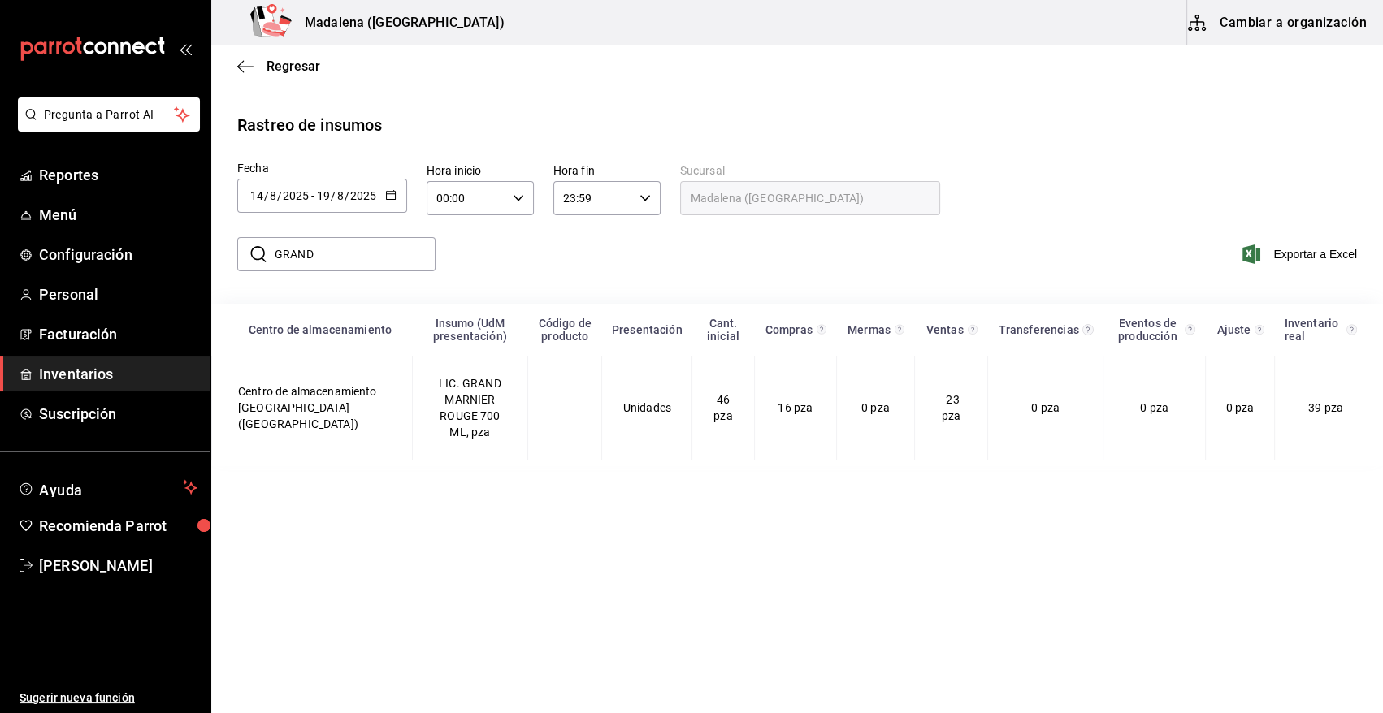
drag, startPoint x: 348, startPoint y: 266, endPoint x: 238, endPoint y: 267, distance: 109.7
click at [250, 266] on div "​ GRAND ​" at bounding box center [336, 254] width 198 height 34
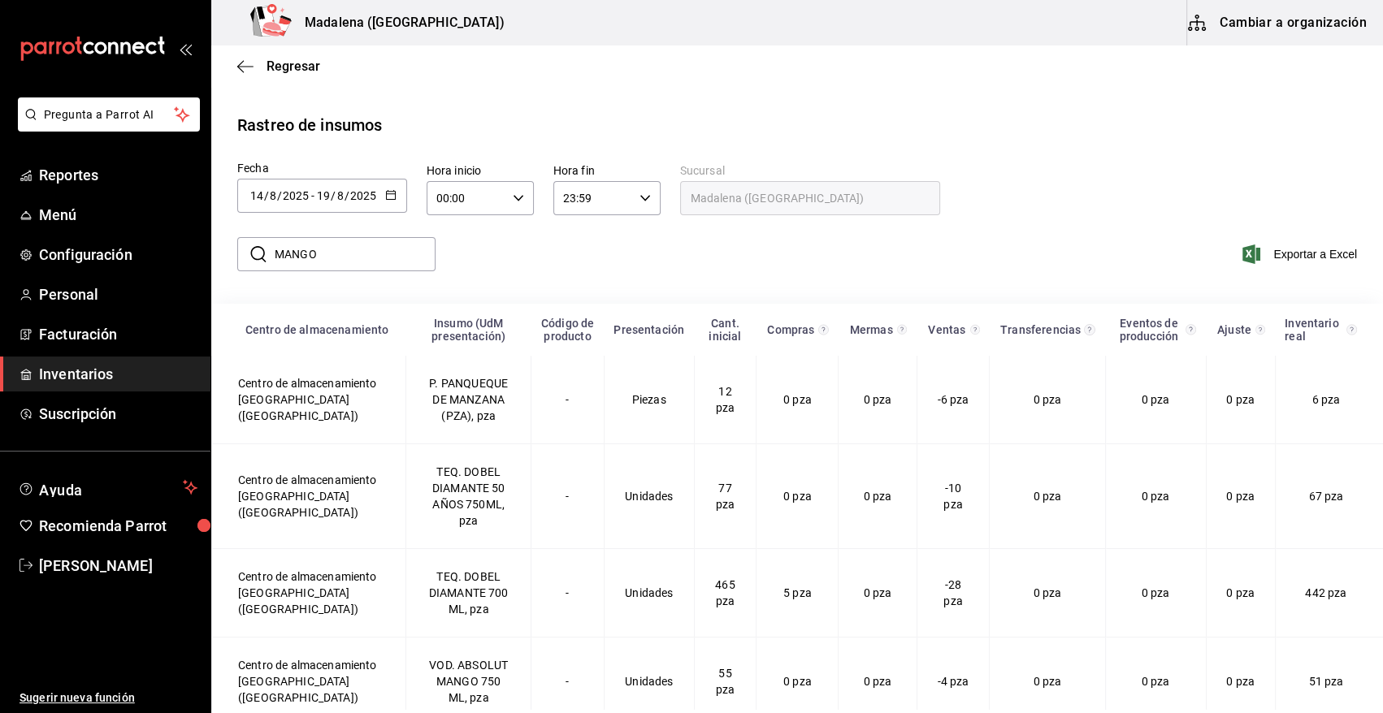
type input "MANGO"
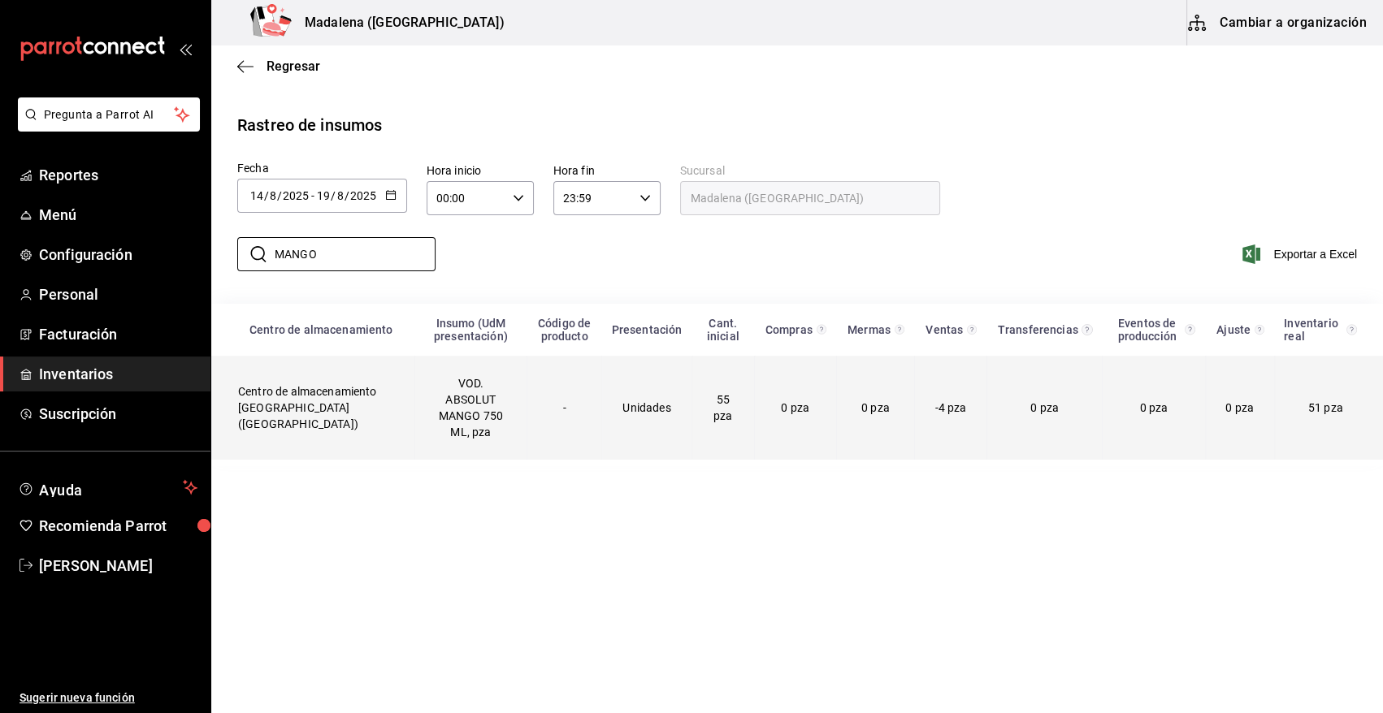
click at [425, 405] on td "VOD. ABSOLUT MANGO 750 ML, pza" at bounding box center [470, 408] width 113 height 104
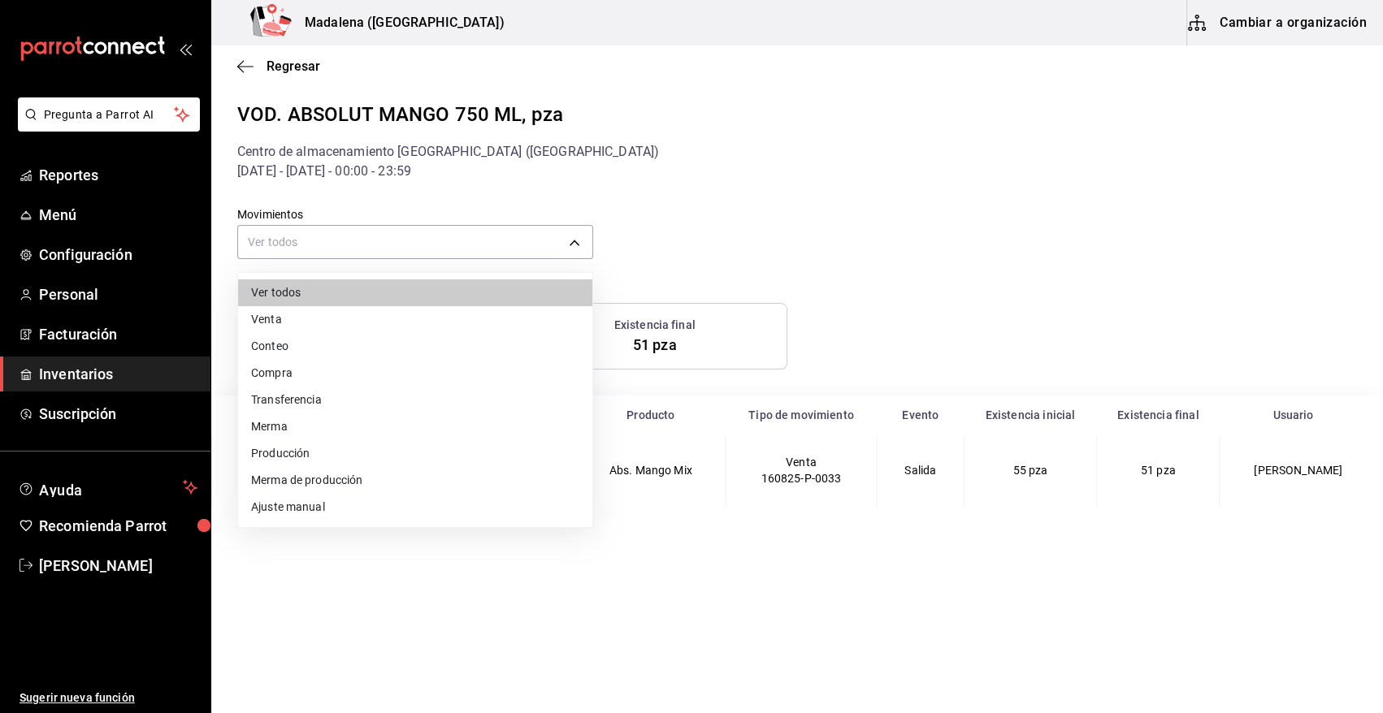
drag, startPoint x: 388, startPoint y: 233, endPoint x: 336, endPoint y: 244, distance: 53.1
click at [337, 244] on body "Pregunta a Parrot AI Reportes Menú Configuración Personal Facturación Inventari…" at bounding box center [691, 355] width 1383 height 710
click at [284, 74] on div at bounding box center [691, 356] width 1383 height 713
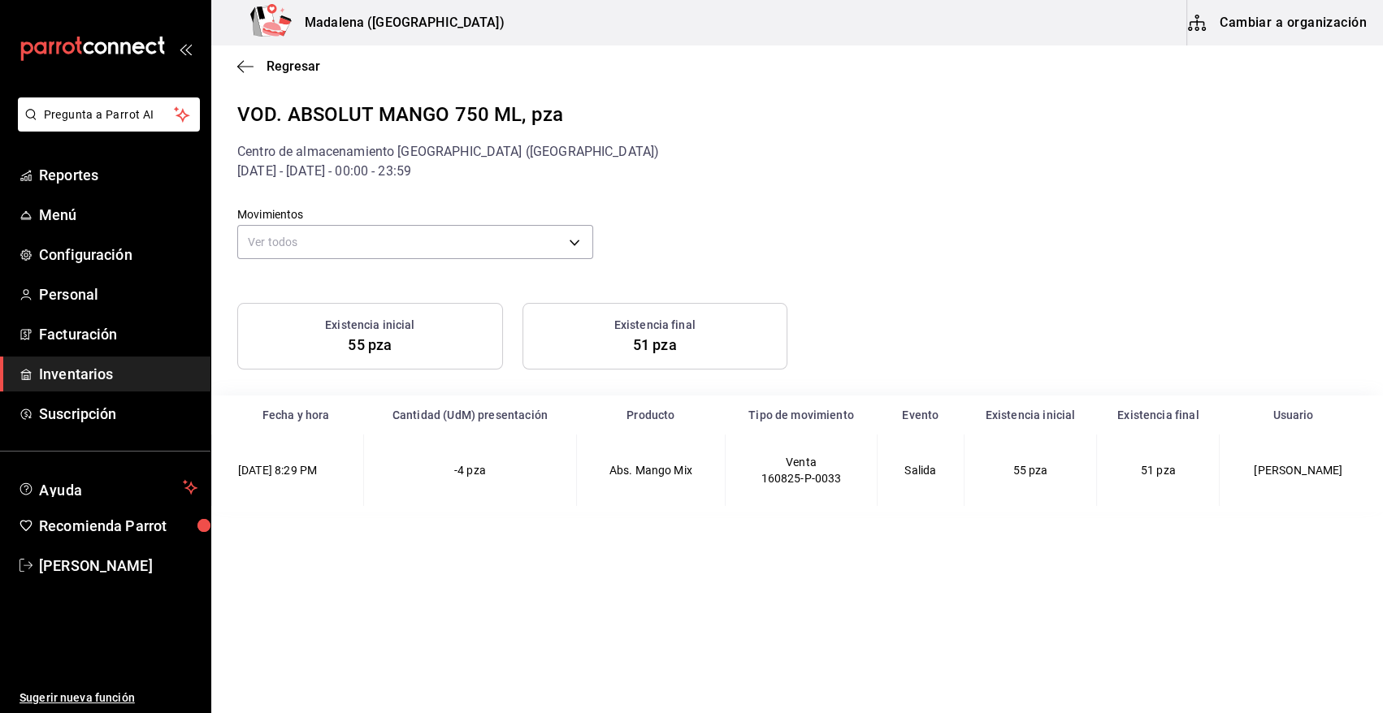
click at [284, 71] on span "Regresar" at bounding box center [294, 66] width 54 height 15
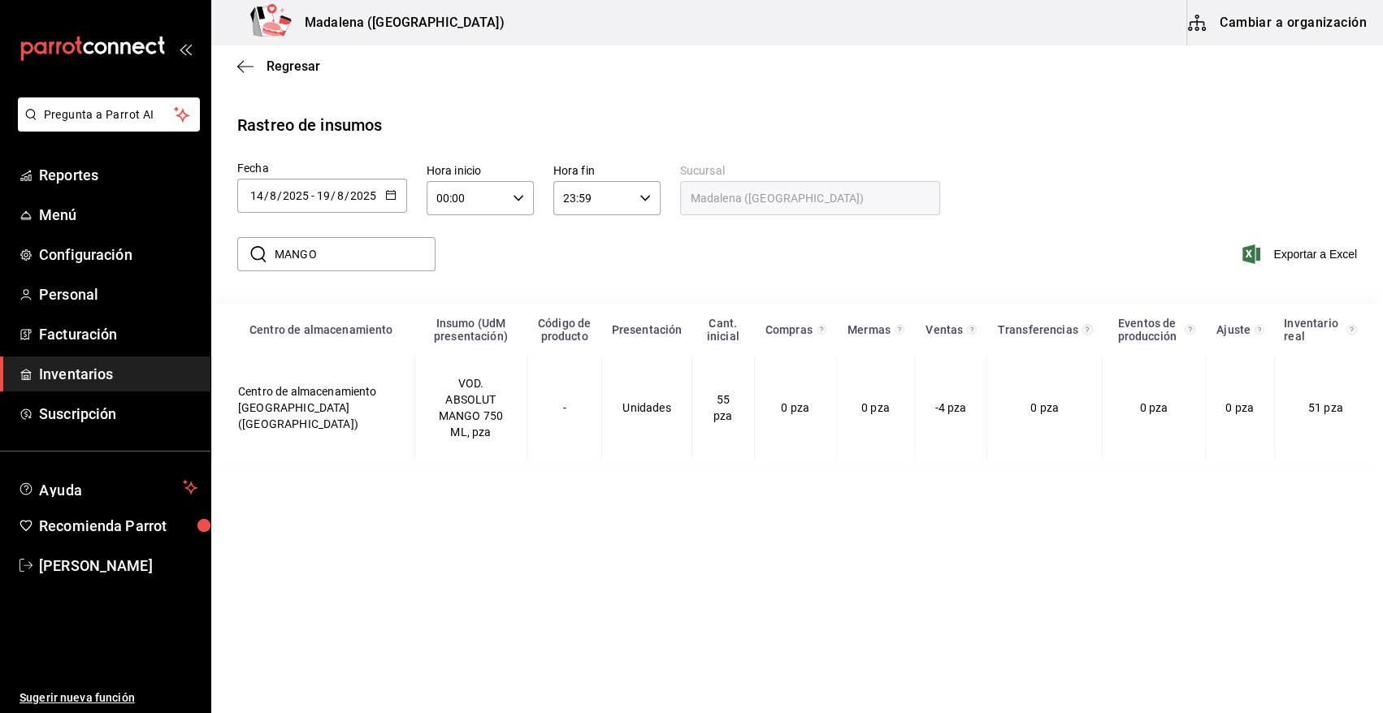
drag, startPoint x: 352, startPoint y: 254, endPoint x: 245, endPoint y: 268, distance: 108.2
click at [245, 268] on div "​ MANGO ​" at bounding box center [336, 254] width 198 height 34
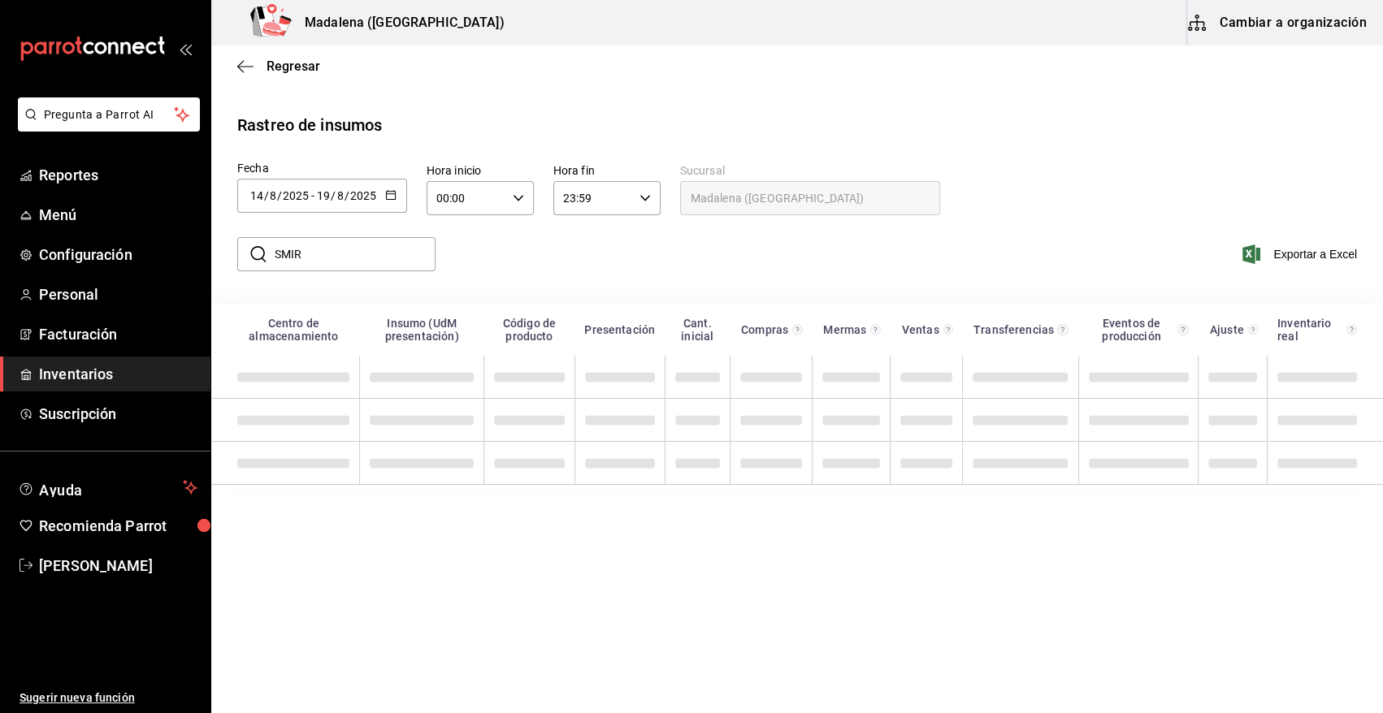
type input "SMIR"
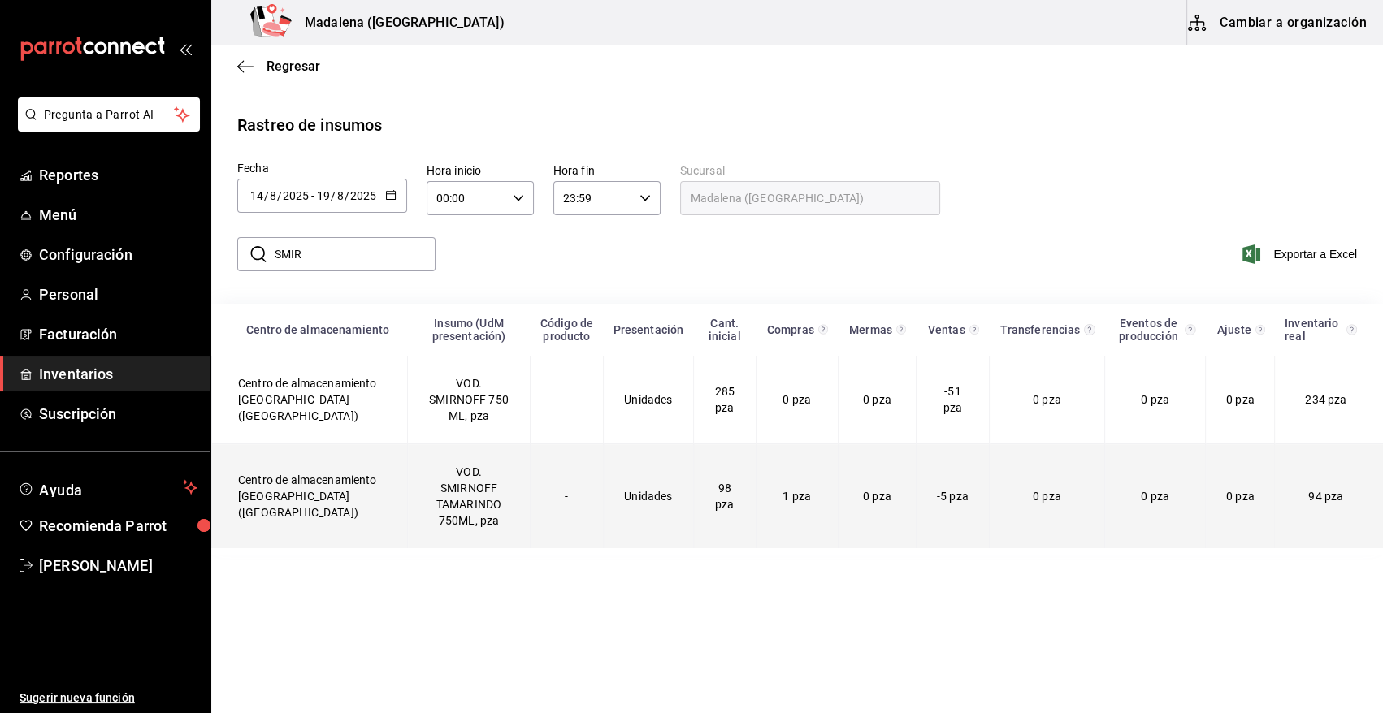
click at [466, 503] on td "VOD. SMIRNOFF TAMARINDO 750ML, pza" at bounding box center [469, 496] width 123 height 105
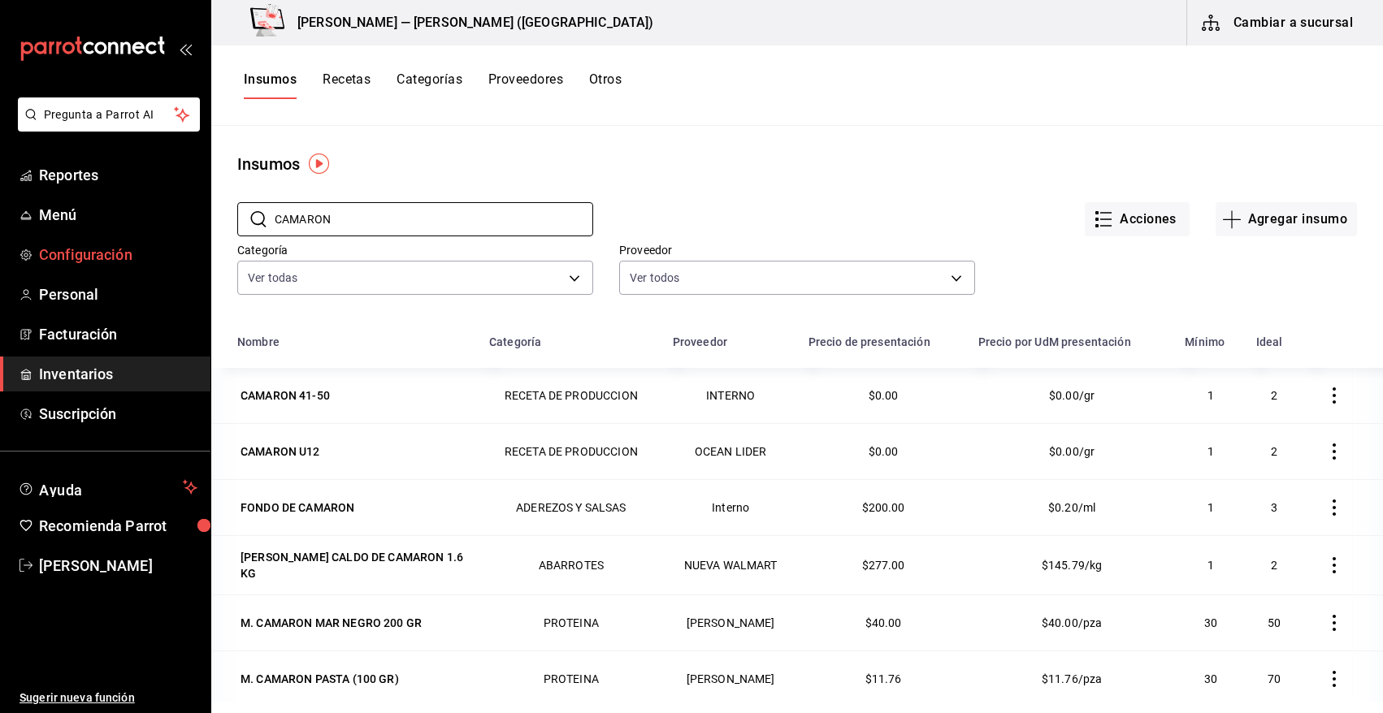
click at [177, 261] on div "Pregunta a Parrot AI Reportes Menú Configuración Personal Facturación Inventari…" at bounding box center [691, 351] width 1383 height 702
type input "MACALL"
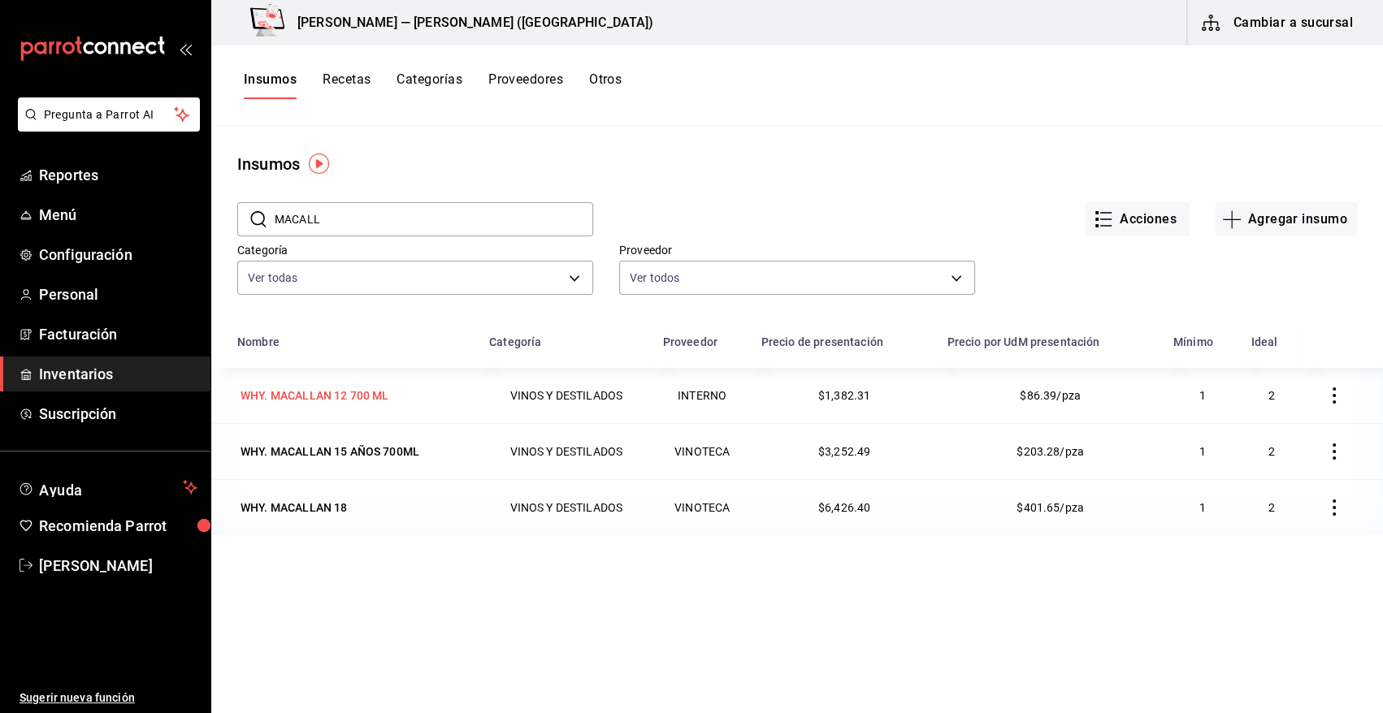
click at [334, 402] on div "WHY. MACALLAN 12 700 ML" at bounding box center [315, 396] width 148 height 16
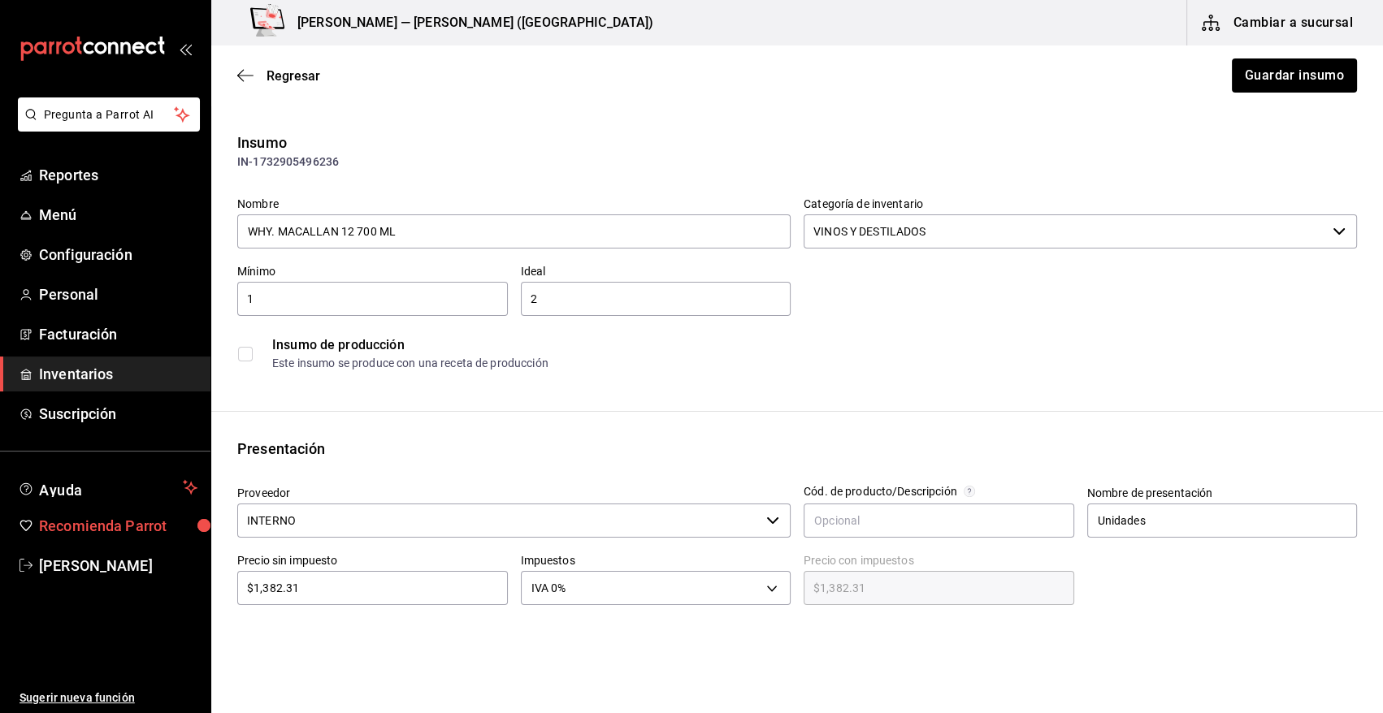
drag, startPoint x: 226, startPoint y: 523, endPoint x: 186, endPoint y: 530, distance: 40.3
click at [189, 530] on div "Pregunta a Parrot AI Reportes Menú Configuración Personal Facturación Inventari…" at bounding box center [691, 311] width 1383 height 622
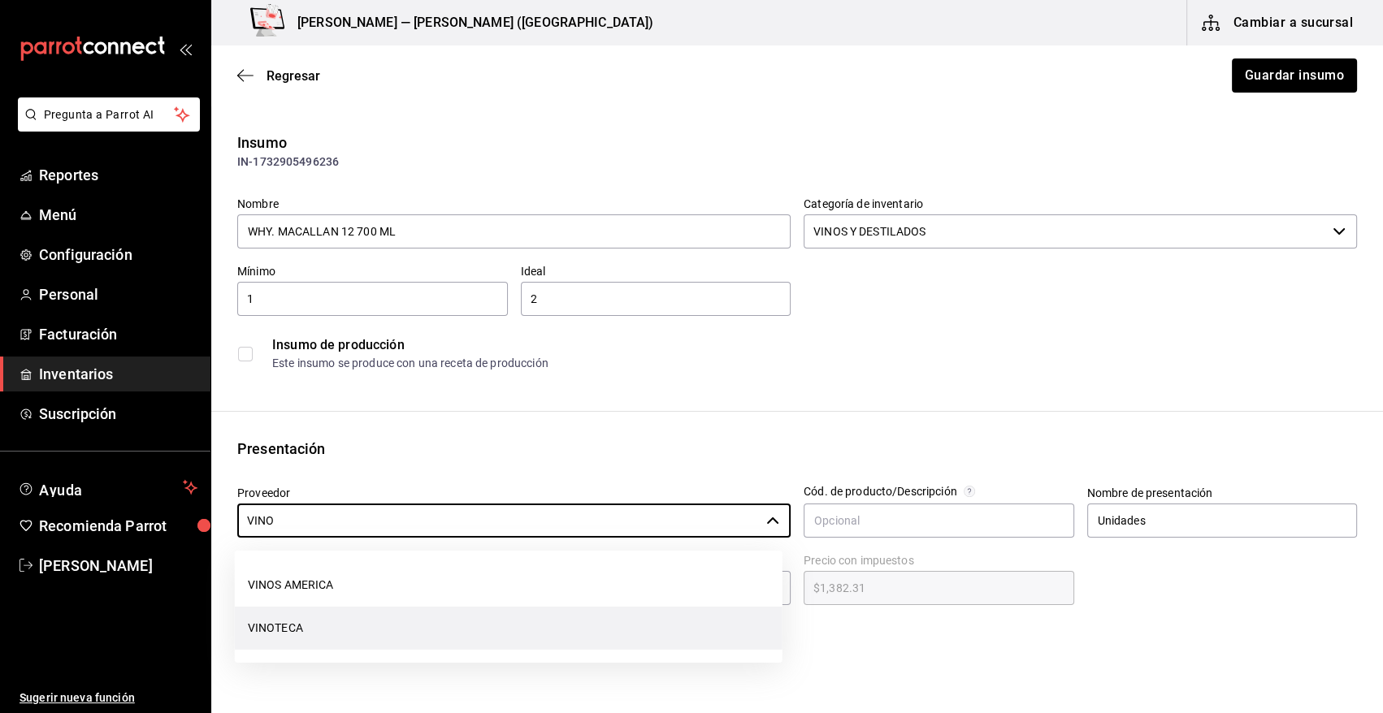
click at [301, 630] on li "VINOTECA" at bounding box center [509, 628] width 548 height 43
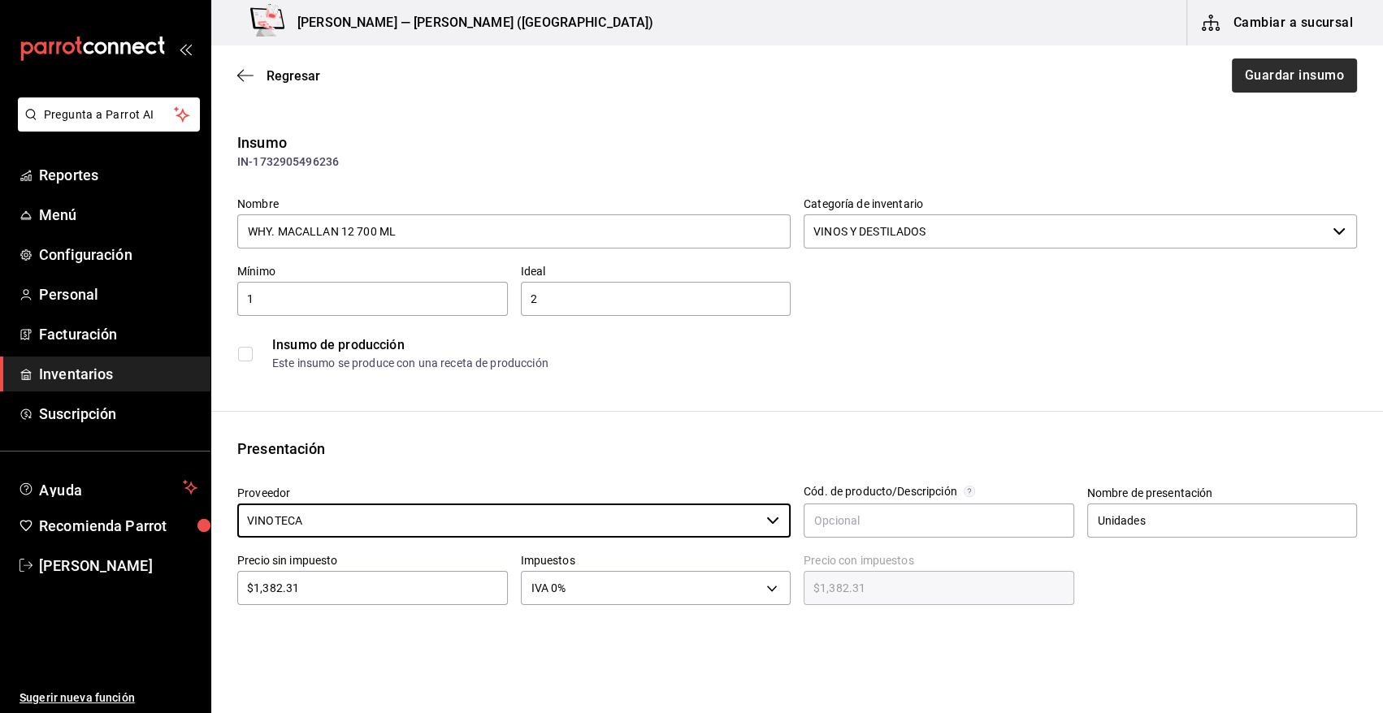
type input "VINOTECA"
click at [1293, 75] on button "Guardar insumo" at bounding box center [1293, 76] width 127 height 34
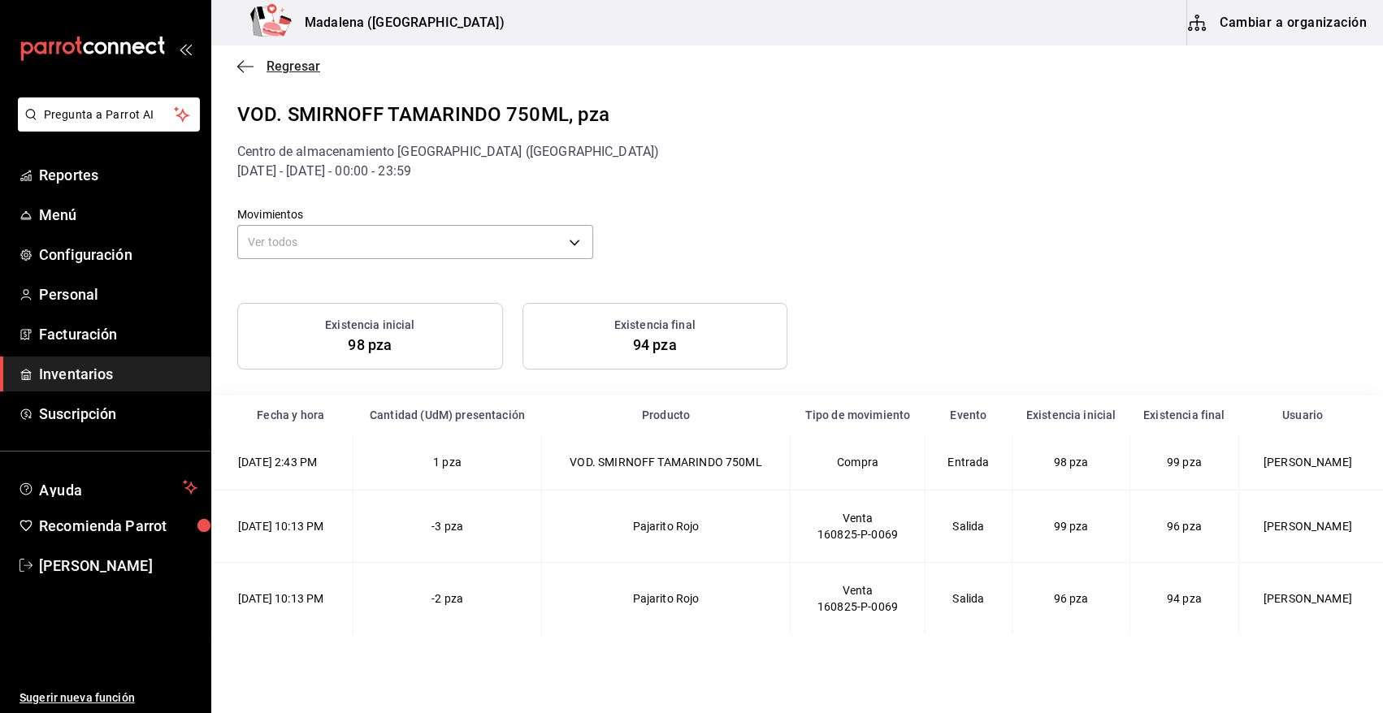
click at [284, 59] on span "Regresar" at bounding box center [294, 66] width 54 height 15
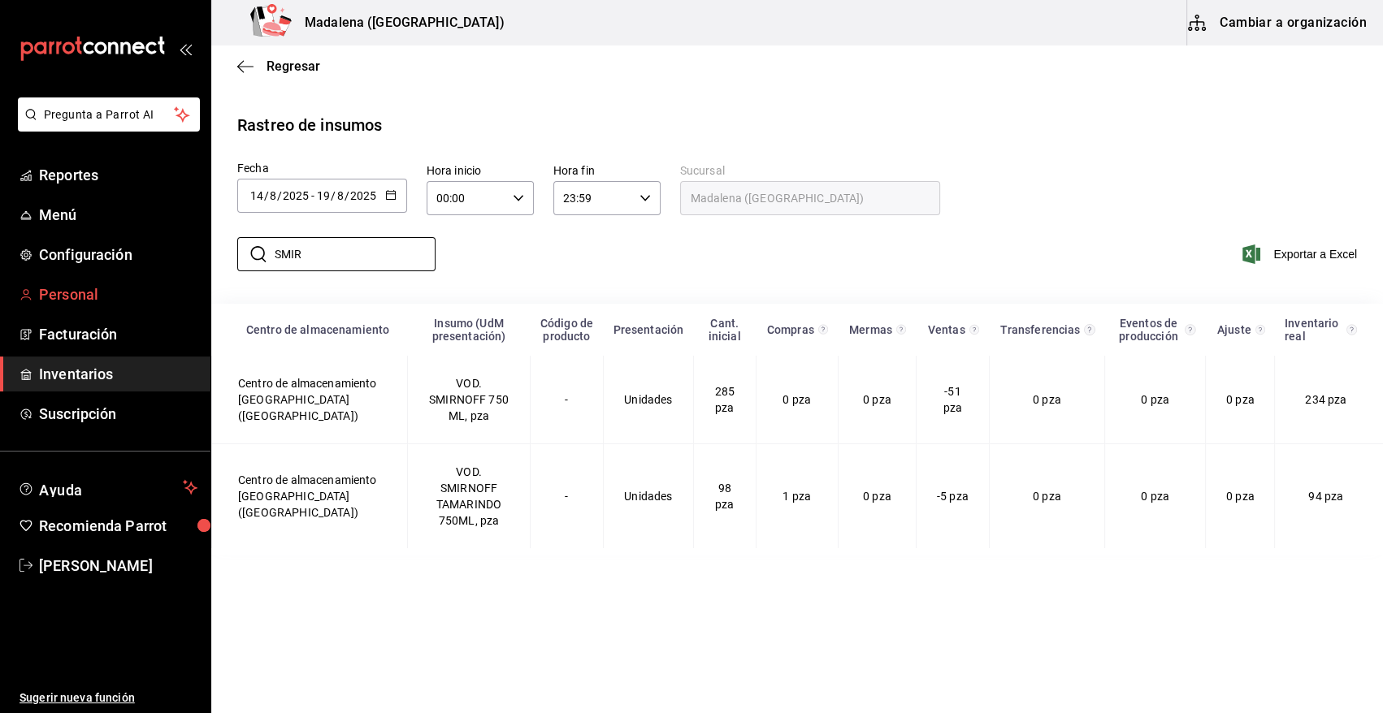
click at [169, 284] on div "Pregunta a Parrot AI Reportes Menú Configuración Personal Facturación Inventari…" at bounding box center [691, 355] width 1383 height 710
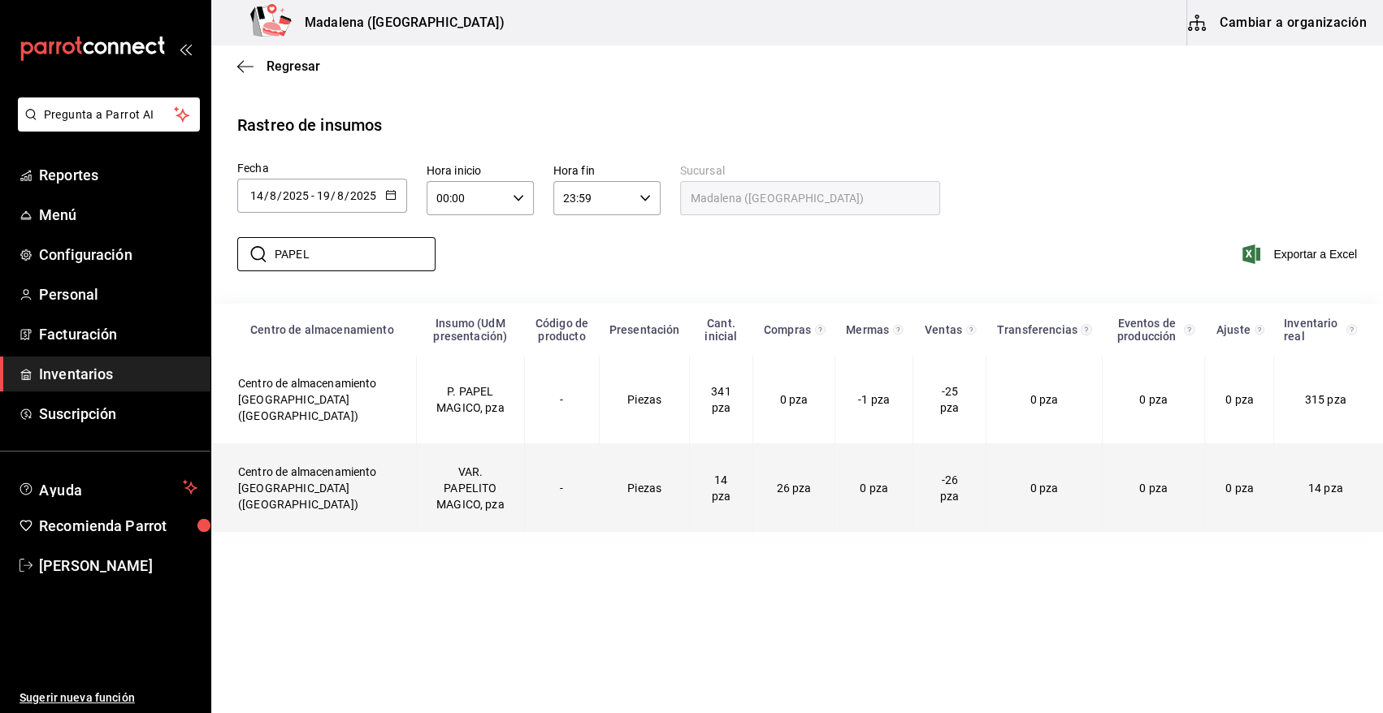
type input "PAPEL"
click at [444, 504] on td "VAR. PAPELITO MAGICO, pza" at bounding box center [470, 488] width 108 height 89
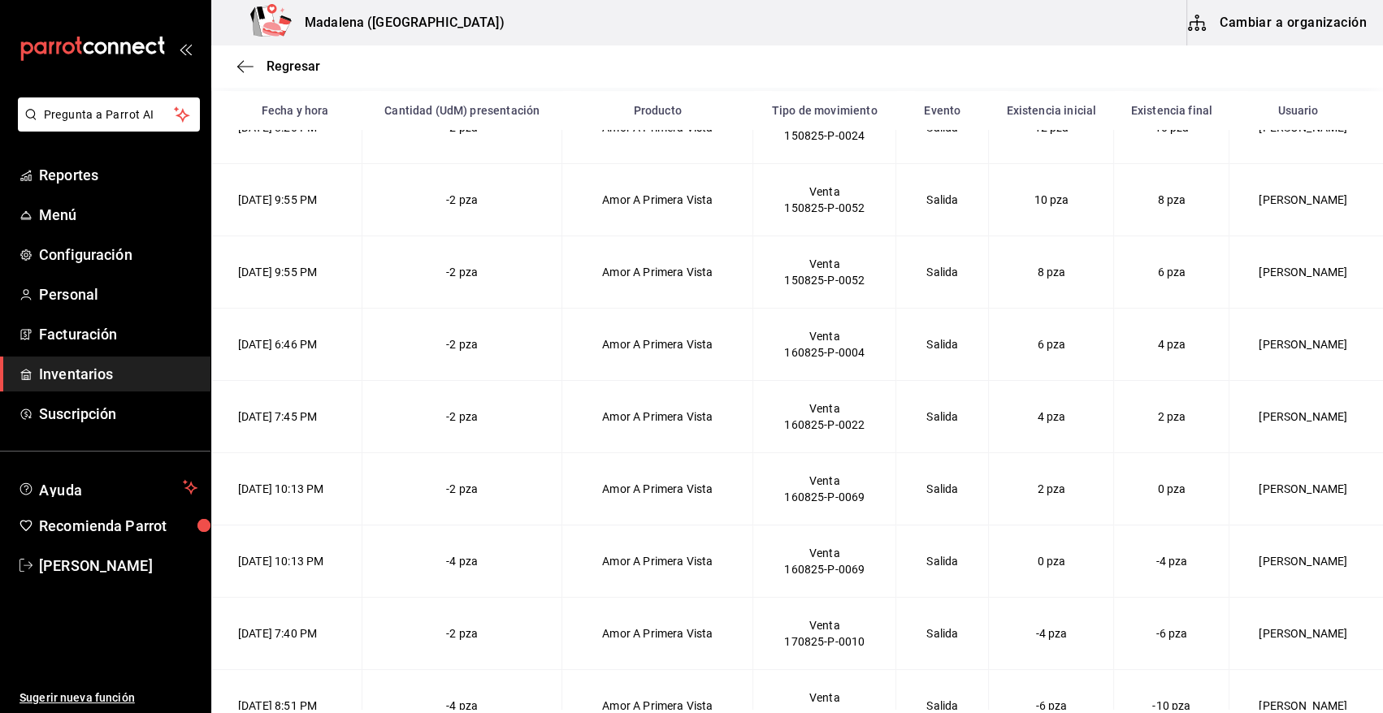
scroll to position [332, 0]
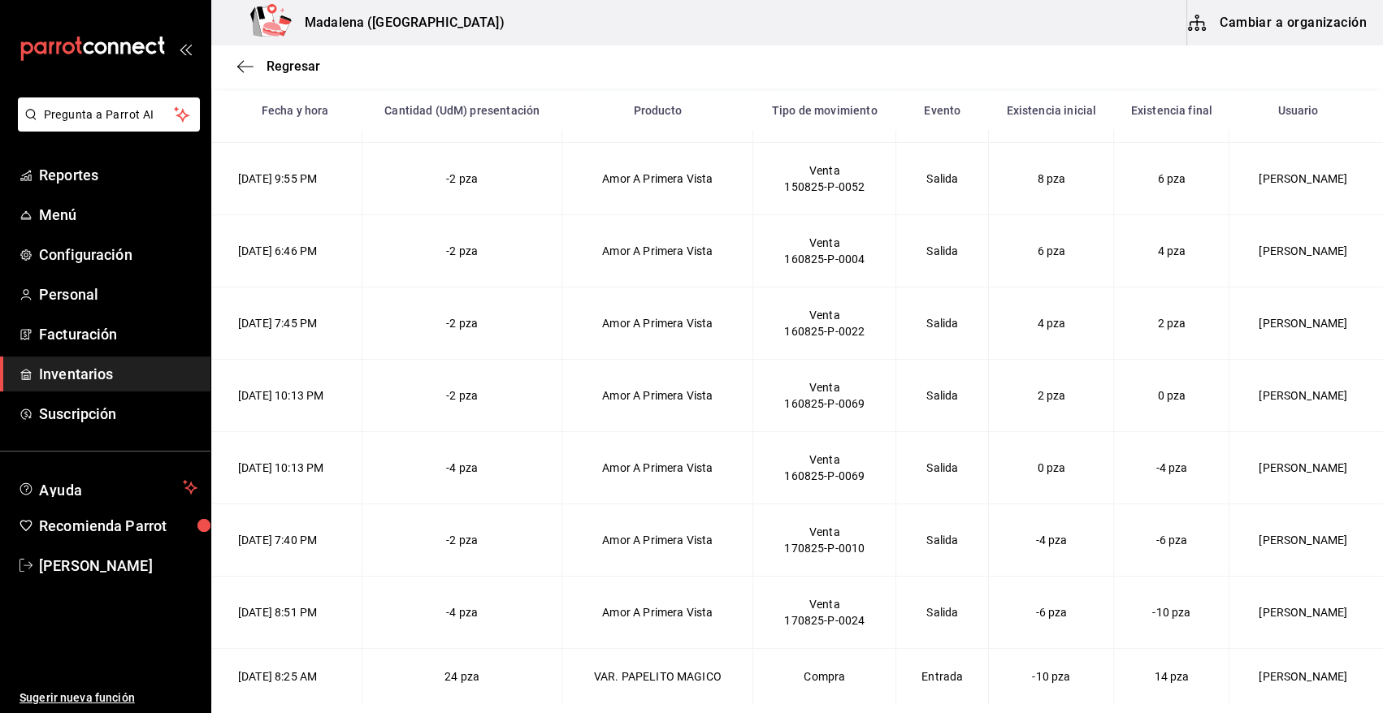
click at [504, 194] on td "-2 pza" at bounding box center [462, 179] width 200 height 72
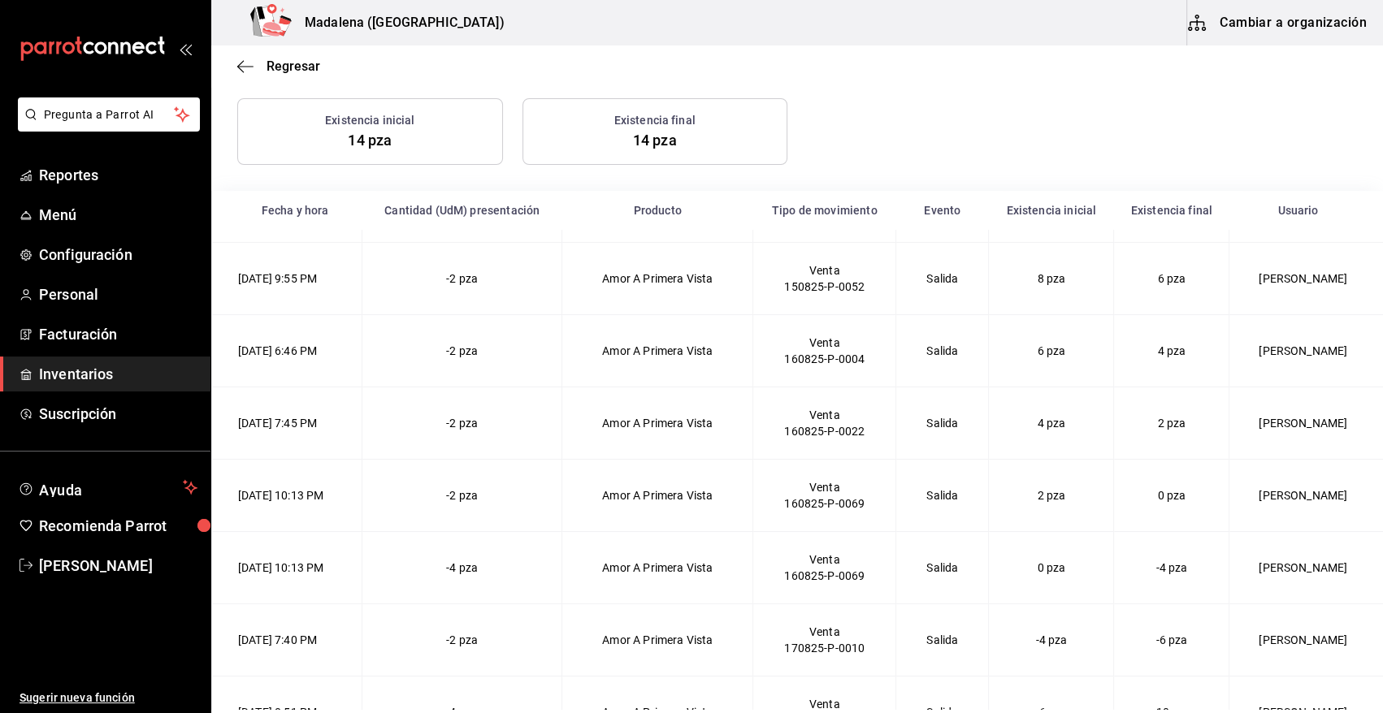
scroll to position [305, 0]
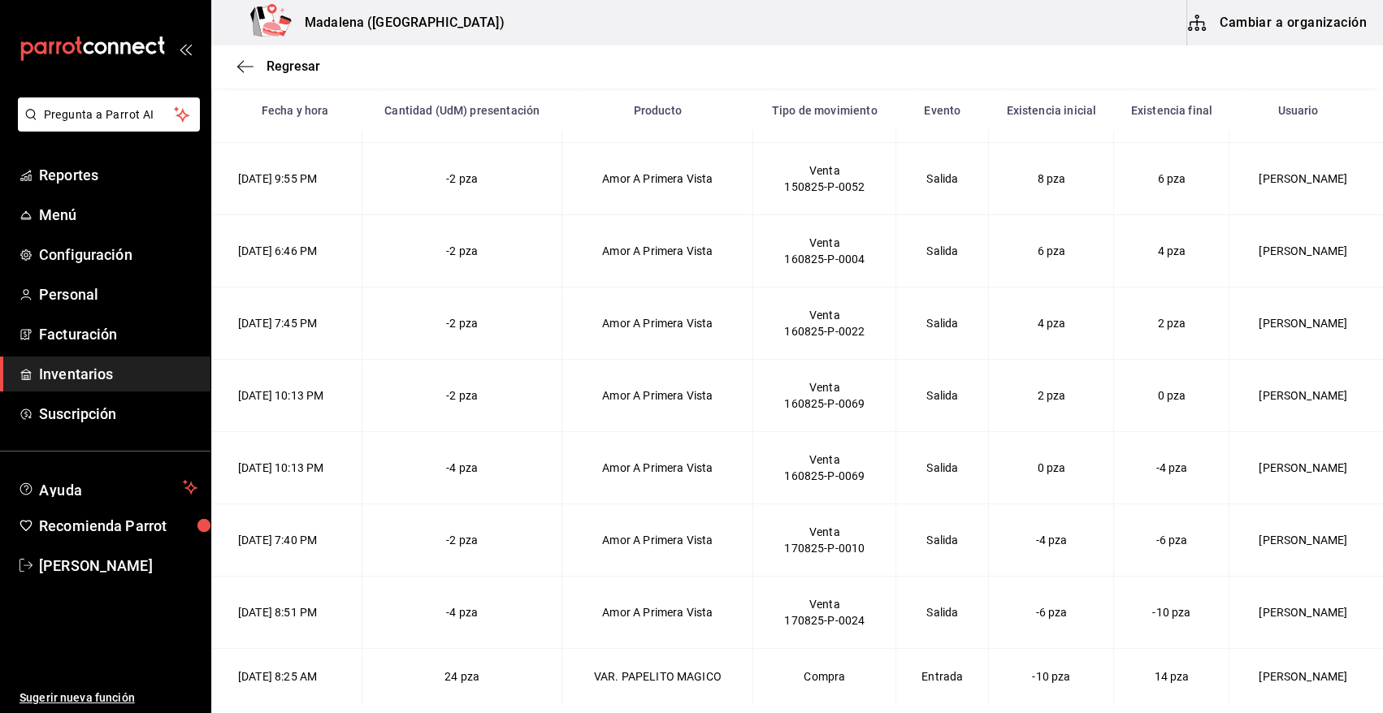
click at [291, 75] on div "Regresar" at bounding box center [797, 66] width 1172 height 41
click at [291, 68] on span "Regresar" at bounding box center [294, 66] width 54 height 15
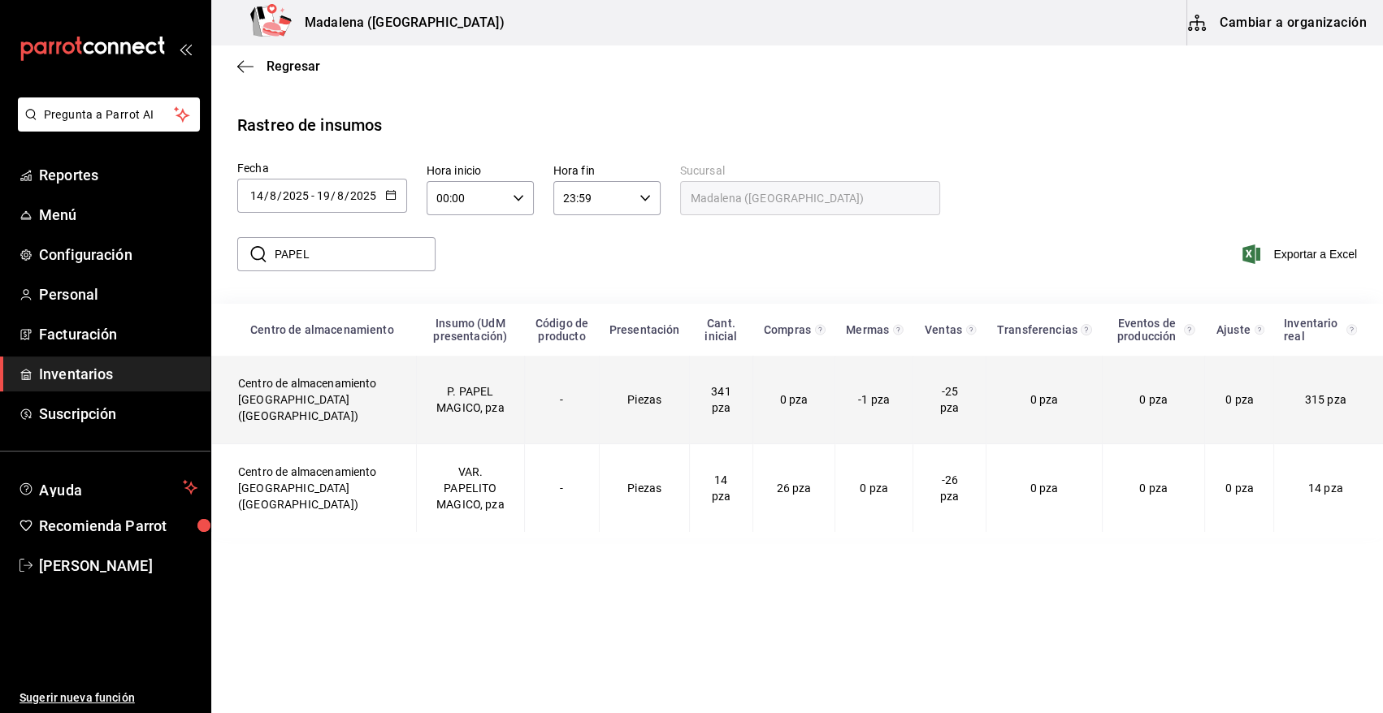
click at [463, 414] on td "P. PAPEL MAGICO, pza" at bounding box center [470, 400] width 108 height 89
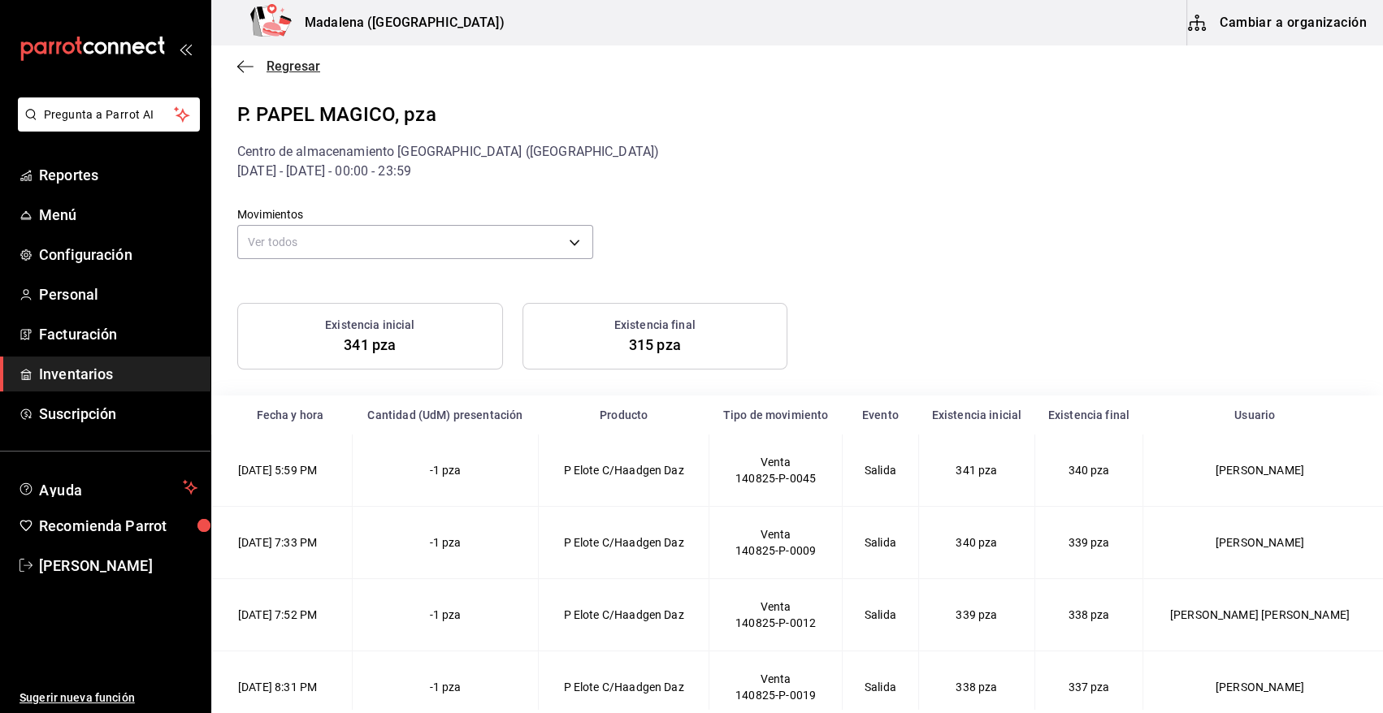
click at [243, 64] on icon "button" at bounding box center [245, 66] width 16 height 15
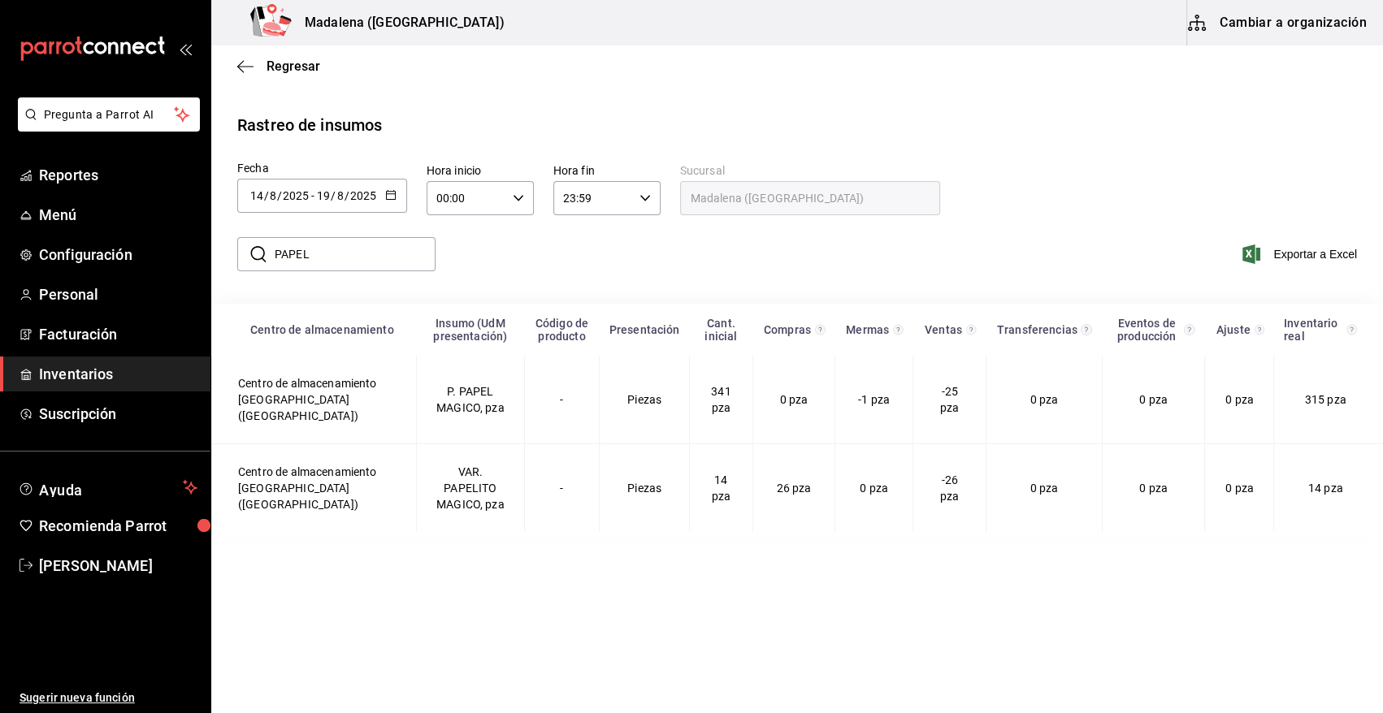
click at [521, 200] on icon "button" at bounding box center [518, 198] width 11 height 11
click at [454, 281] on span "03" at bounding box center [452, 278] width 28 height 13
type input "03:00"
click at [645, 195] on div at bounding box center [691, 356] width 1383 height 713
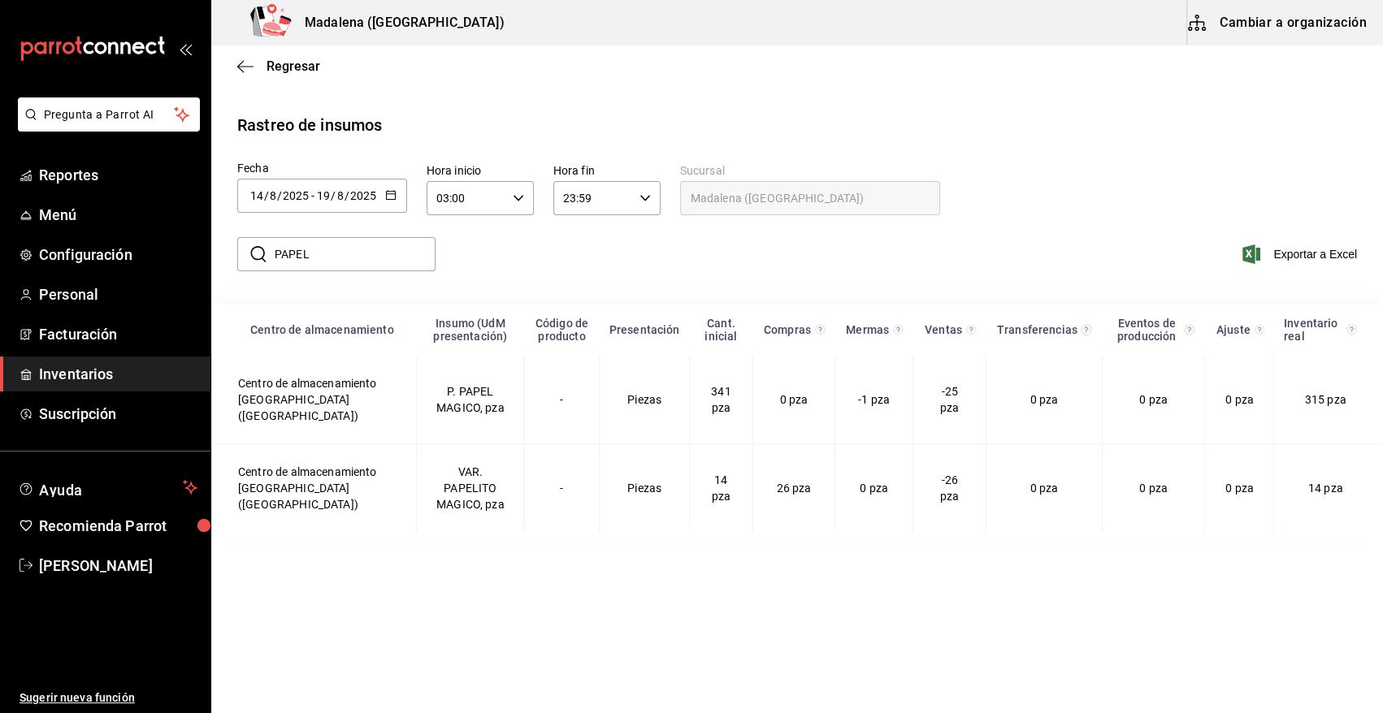
click at [641, 194] on icon "button" at bounding box center [644, 198] width 11 height 11
click at [583, 288] on span "17" at bounding box center [579, 285] width 28 height 13
type input "17:59"
click at [444, 394] on div at bounding box center [691, 356] width 1383 height 713
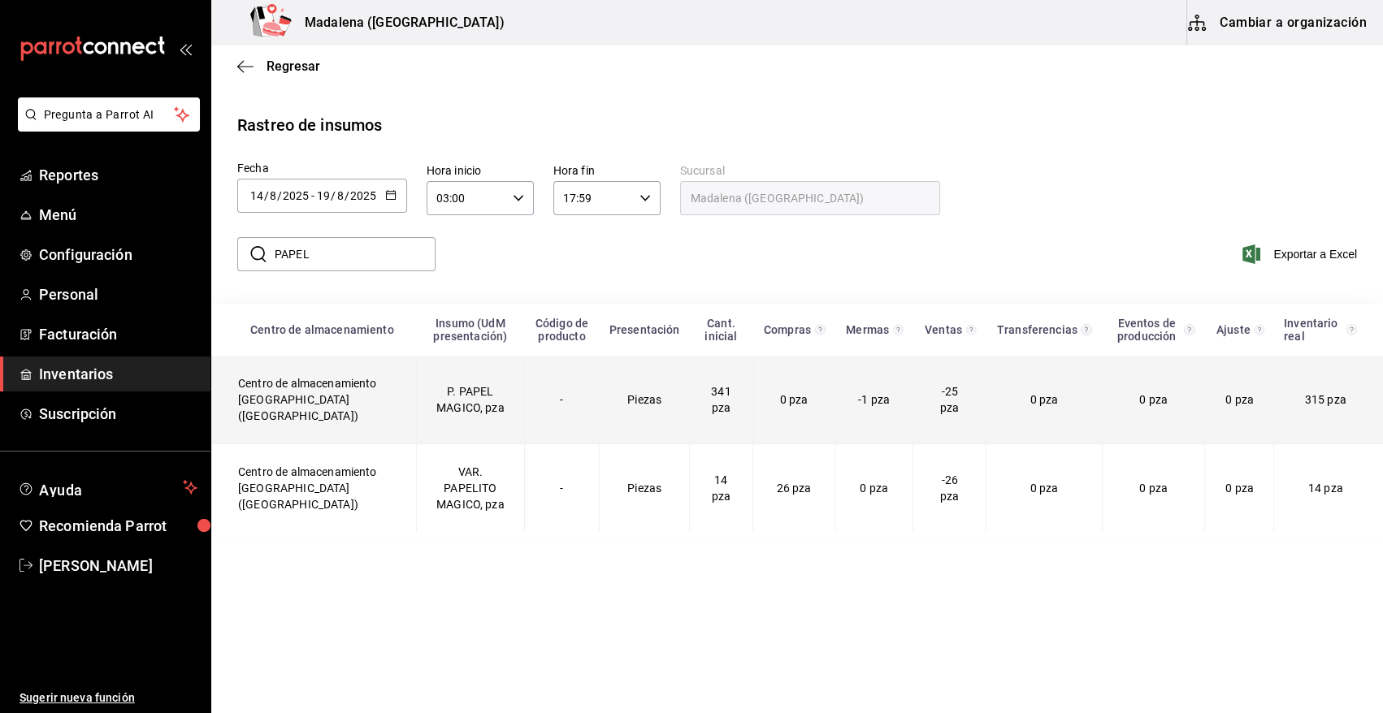
click at [330, 407] on td "Centro de almacenamiento Madalena (Vallarta)" at bounding box center [314, 400] width 205 height 89
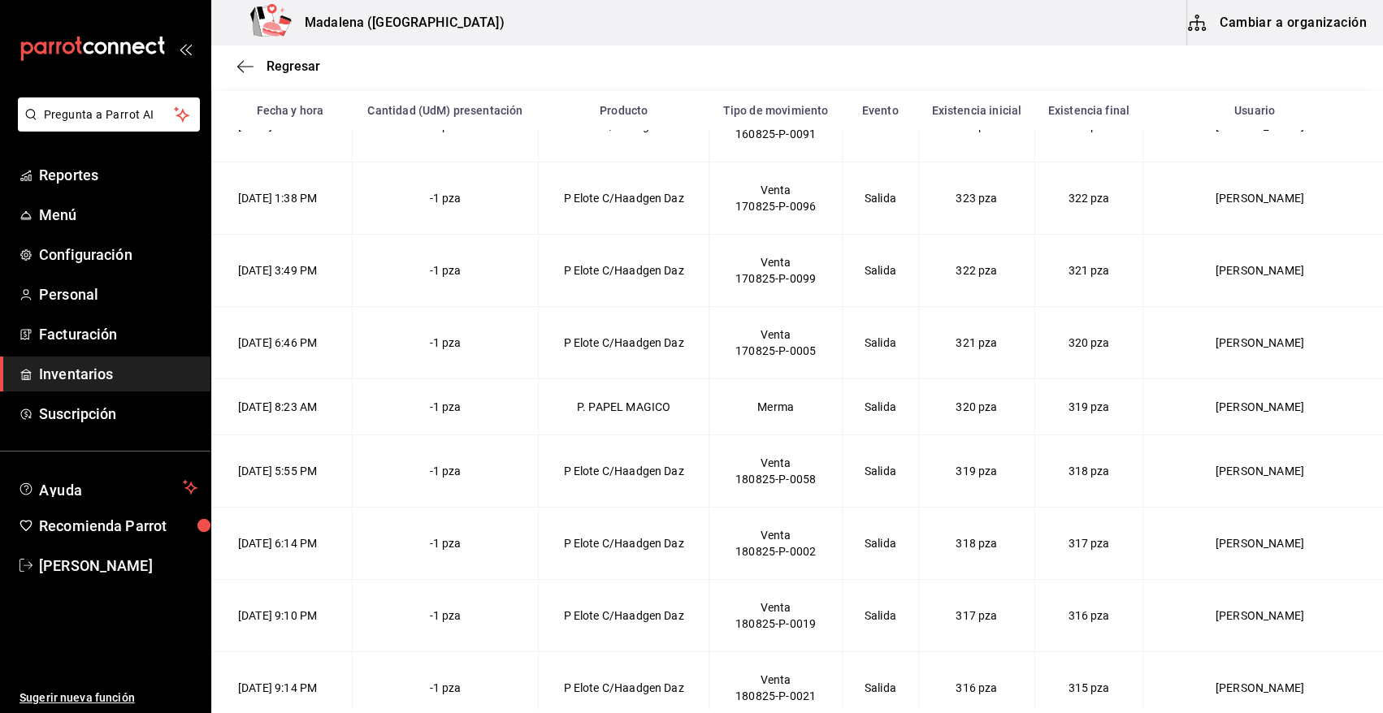
scroll to position [1215, 0]
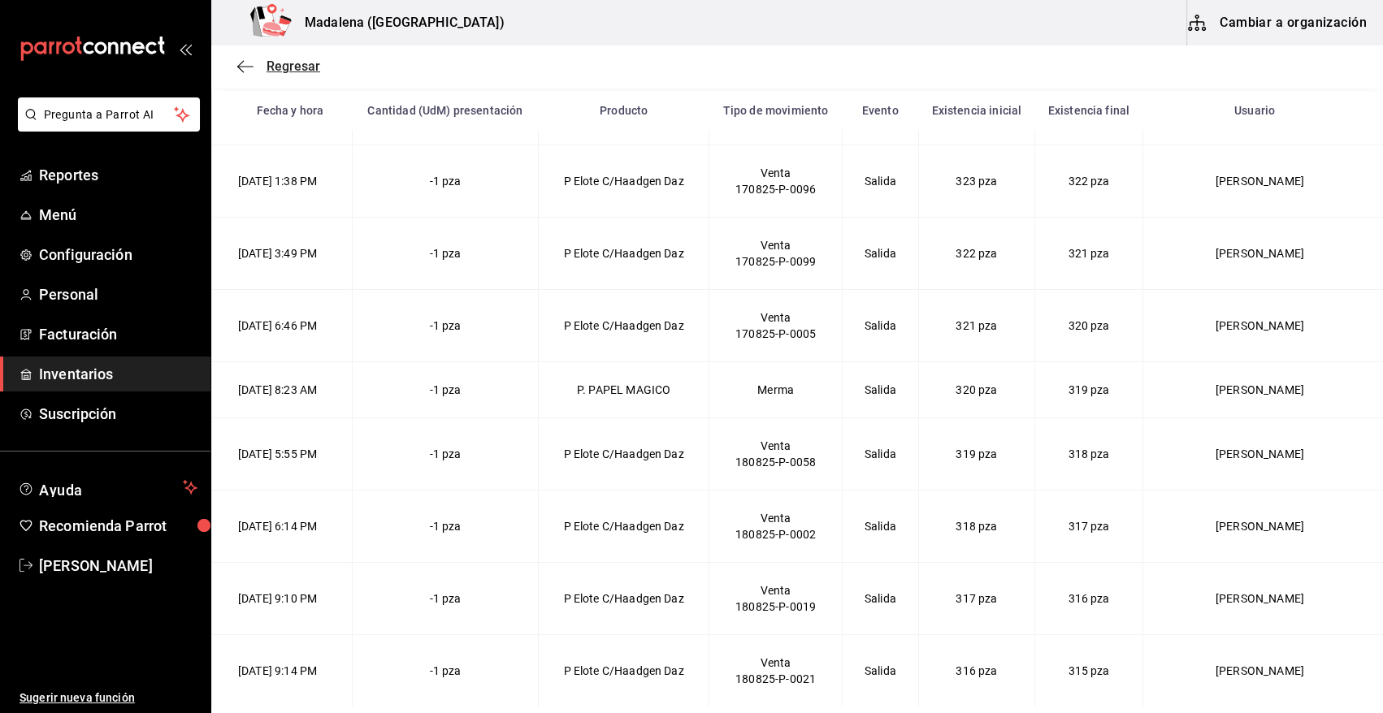
click at [284, 70] on span "Regresar" at bounding box center [294, 66] width 54 height 15
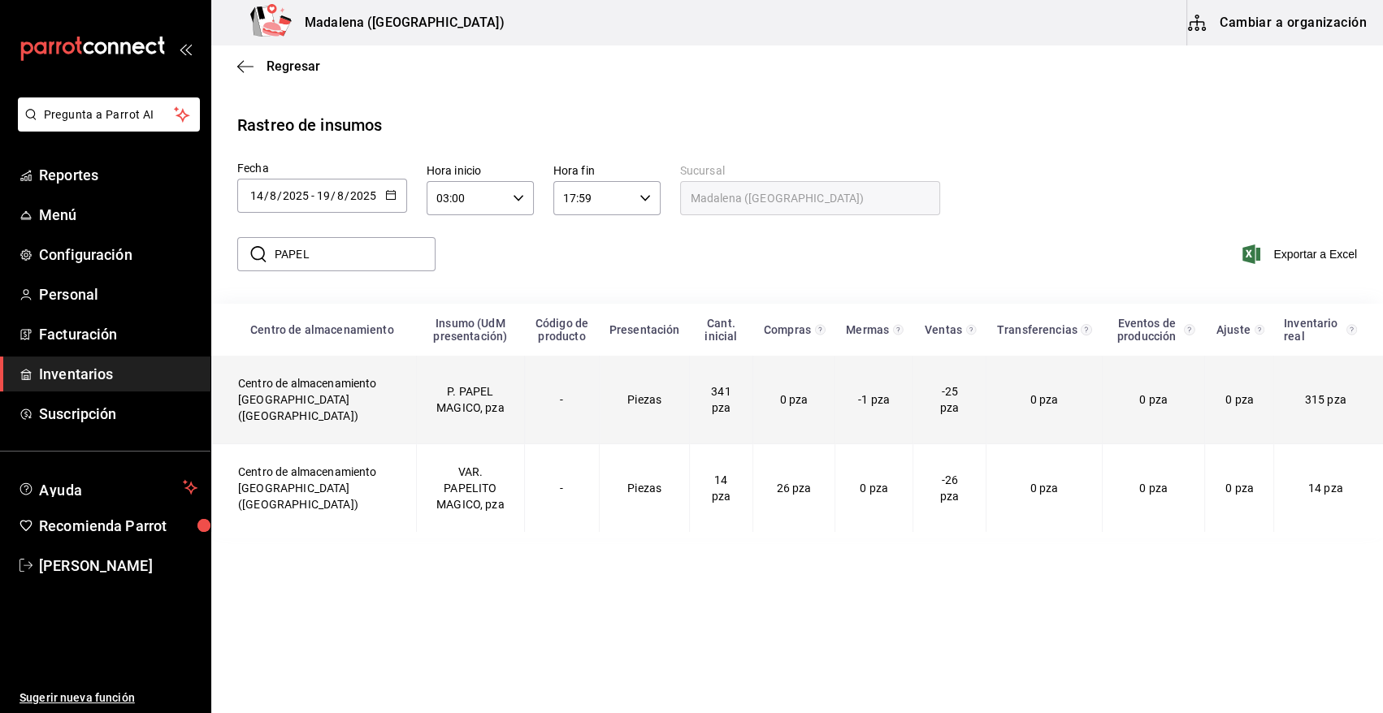
click at [296, 404] on td "Centro de almacenamiento Madalena (Vallarta)" at bounding box center [314, 400] width 205 height 89
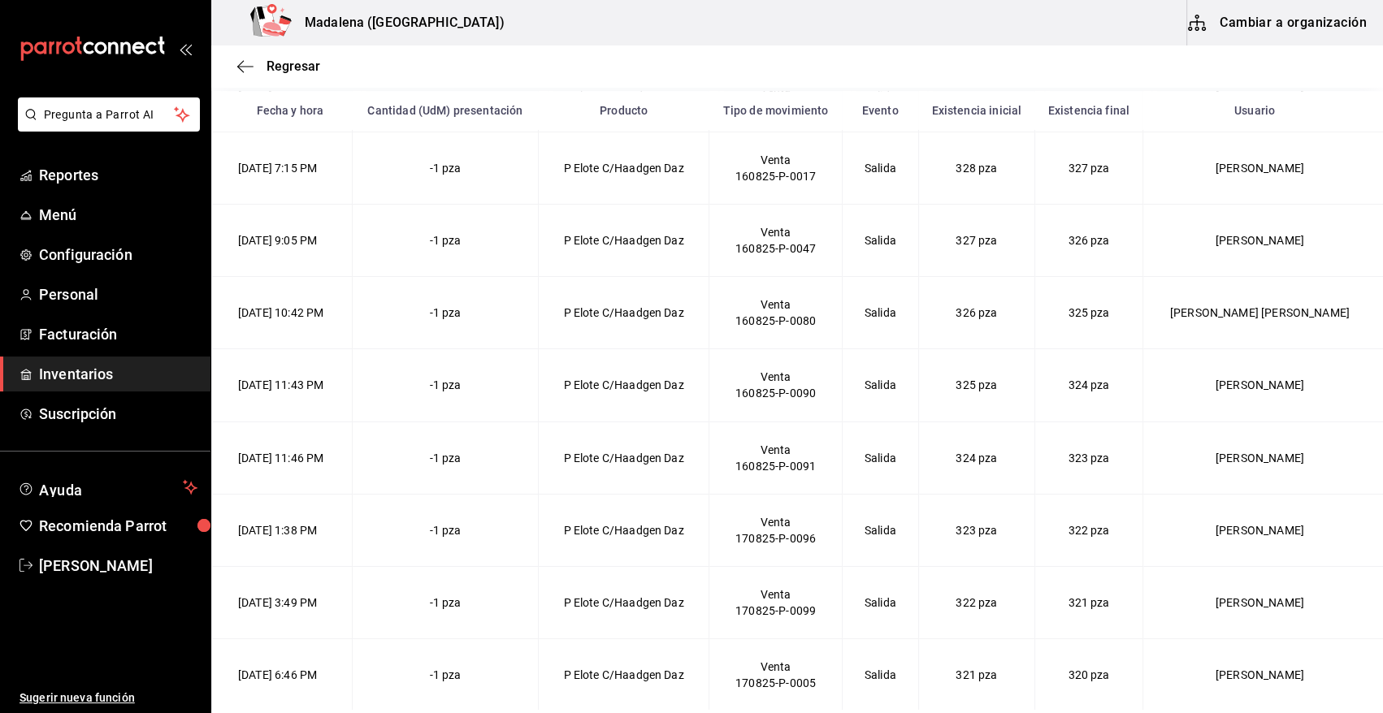
scroll to position [658, 0]
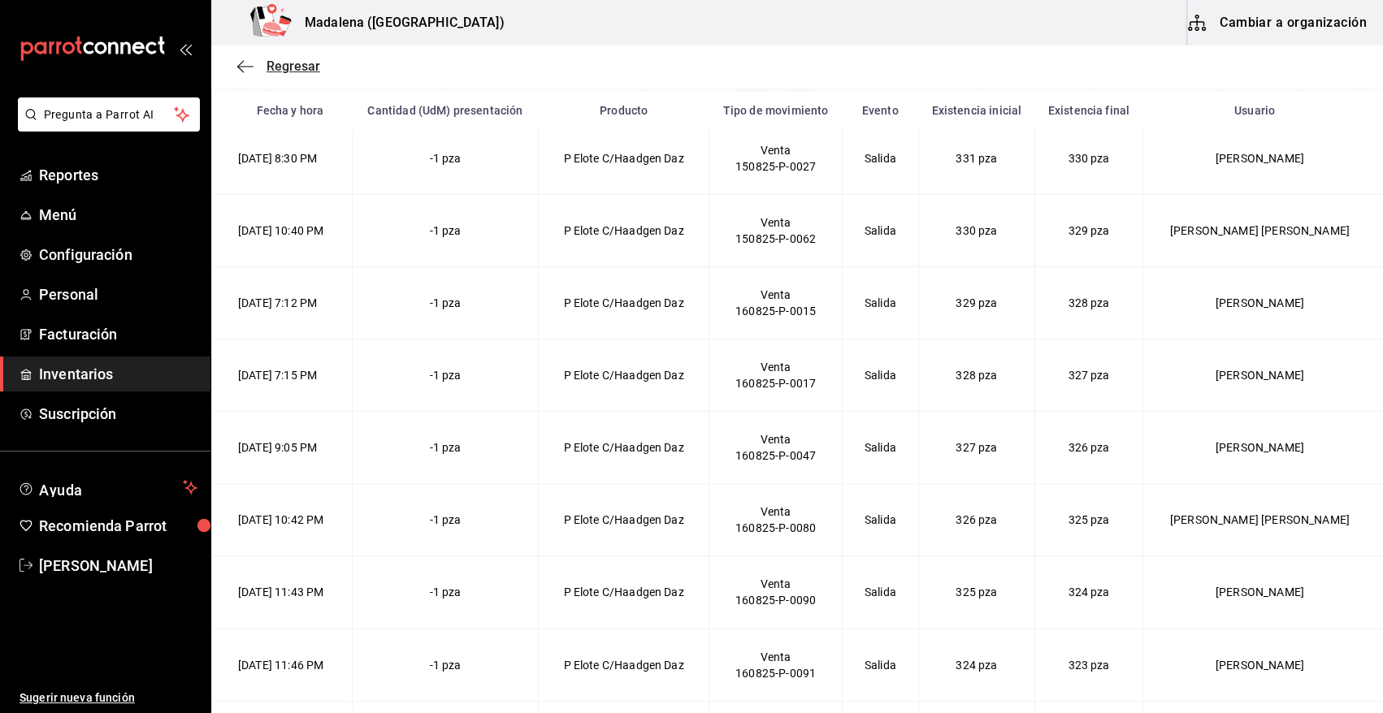
click at [286, 66] on span "Regresar" at bounding box center [294, 66] width 54 height 15
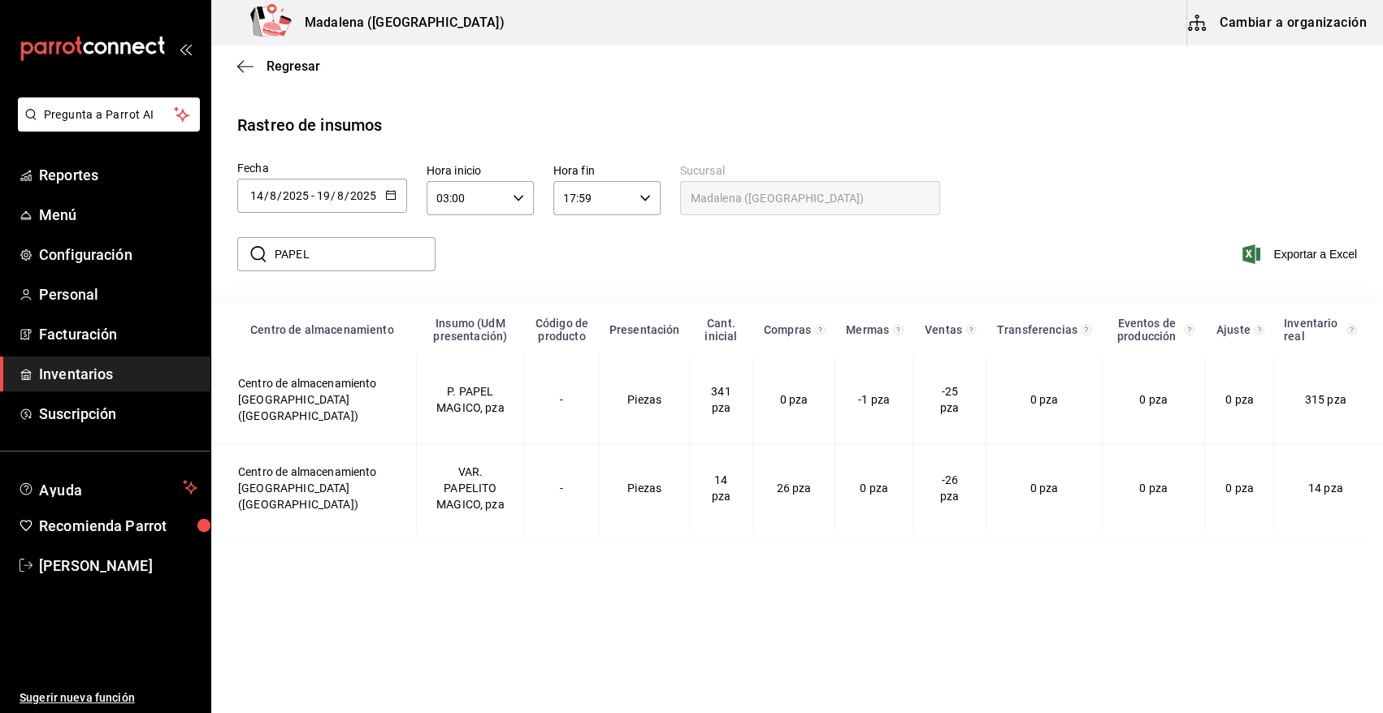
click at [337, 258] on input "PAPEL" at bounding box center [355, 254] width 161 height 33
click at [563, 258] on div "​ PAPEL ​ Exportar a Excel" at bounding box center [790, 264] width 1185 height 67
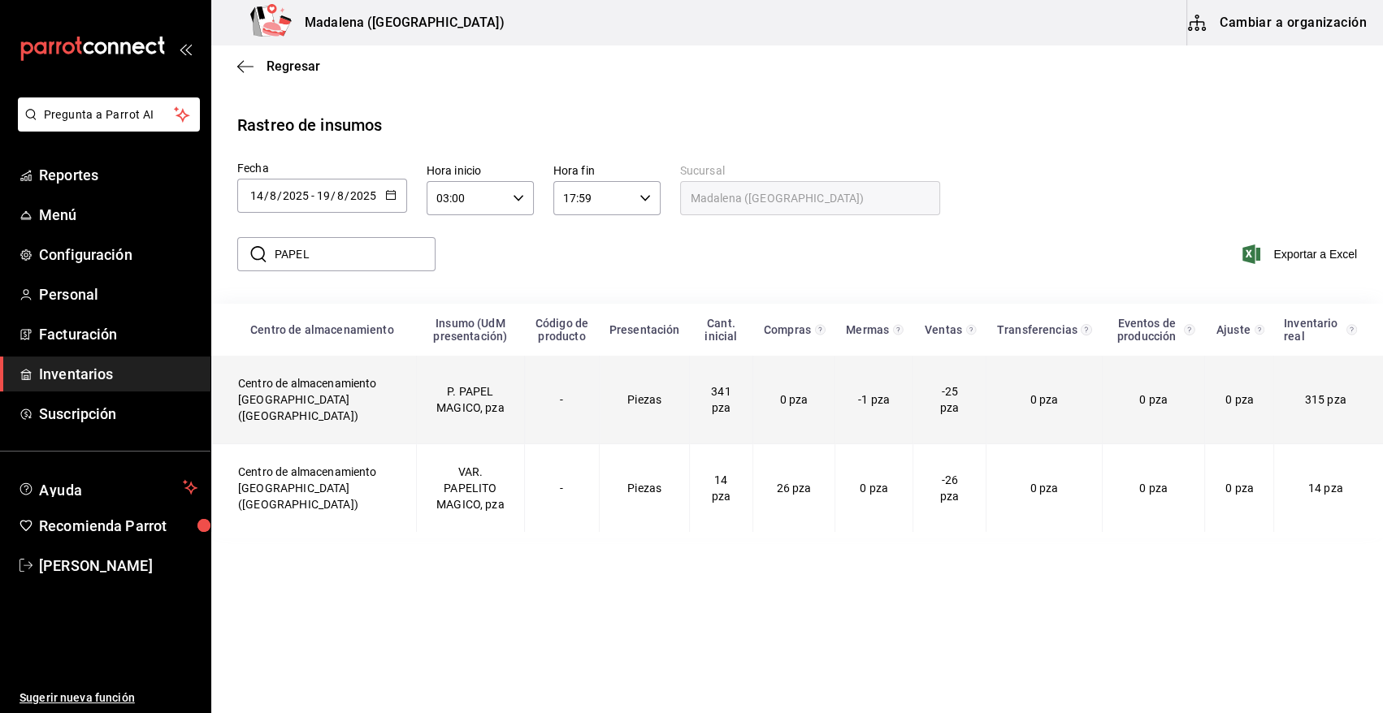
click at [452, 409] on td "P. PAPEL MAGICO, pza" at bounding box center [470, 400] width 108 height 89
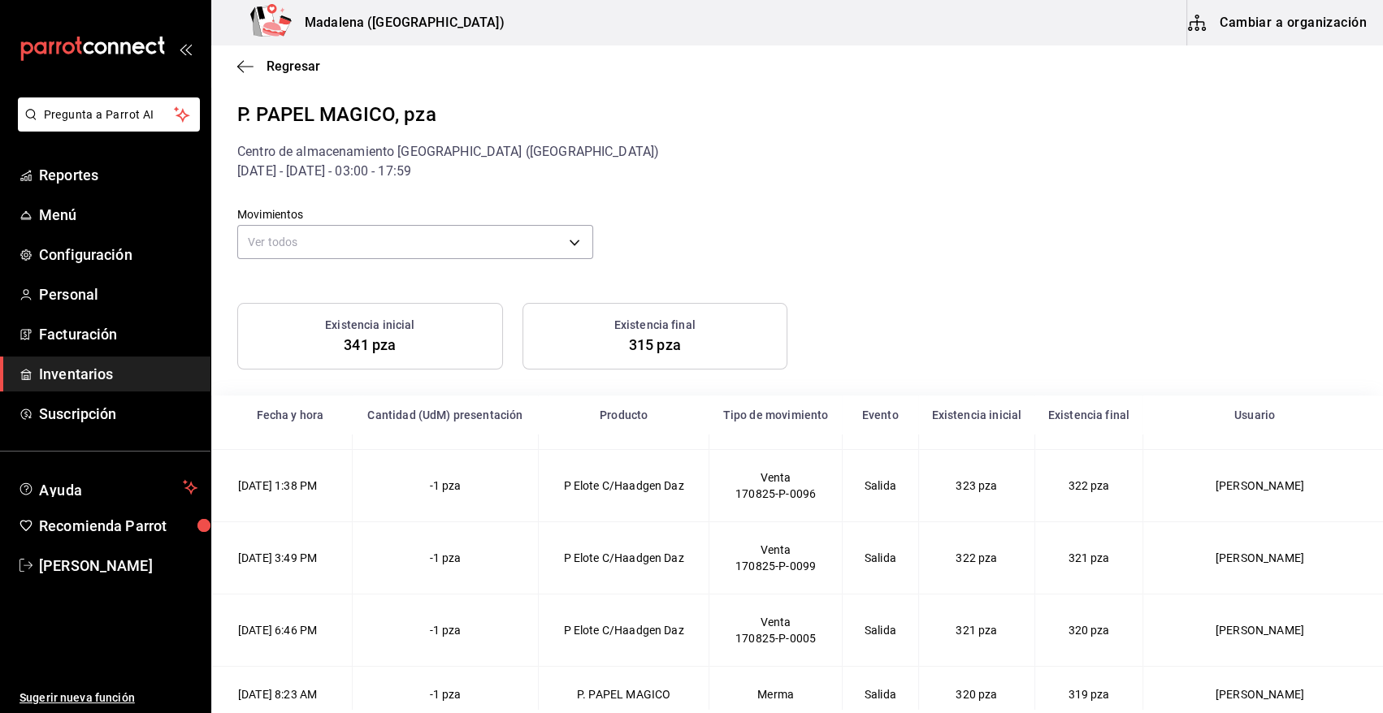
scroll to position [305, 0]
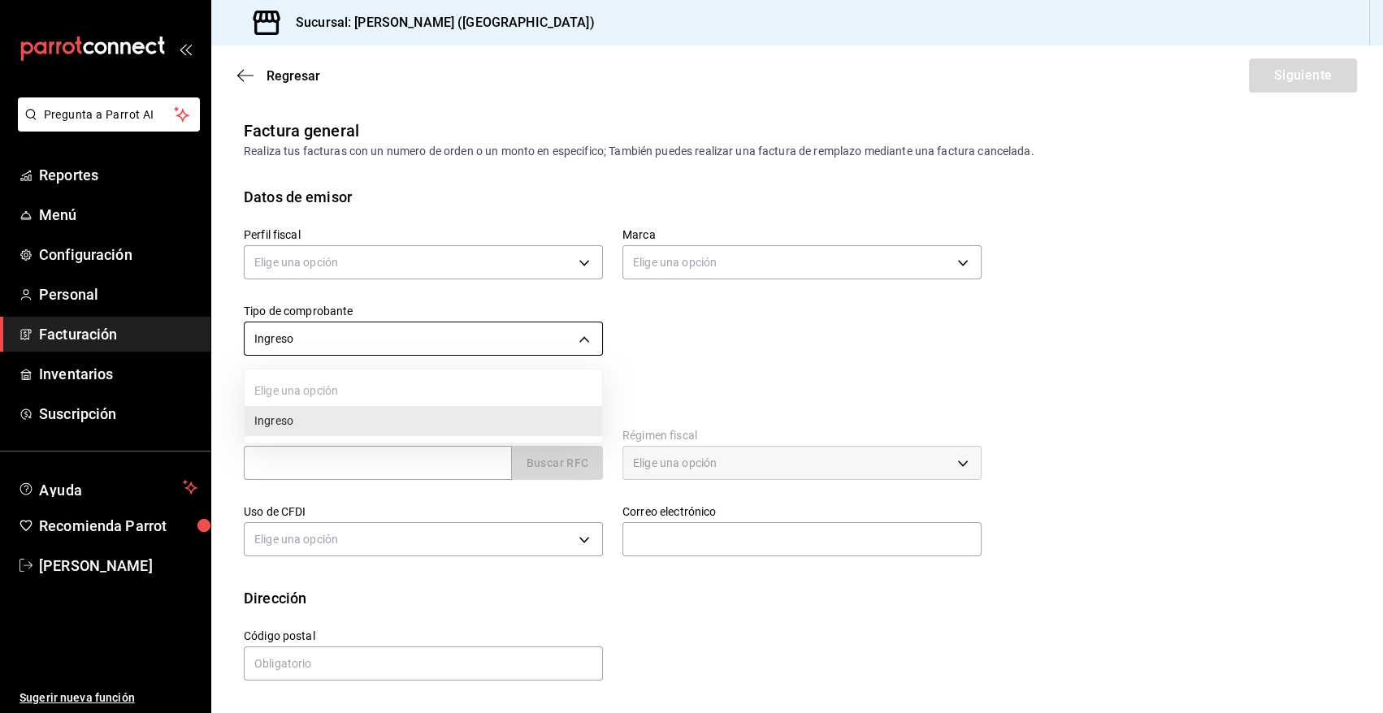
click at [536, 340] on body "Pregunta a Parrot AI Reportes Menú Configuración Personal Facturación Inventari…" at bounding box center [691, 356] width 1383 height 713
click at [561, 268] on div at bounding box center [691, 356] width 1383 height 713
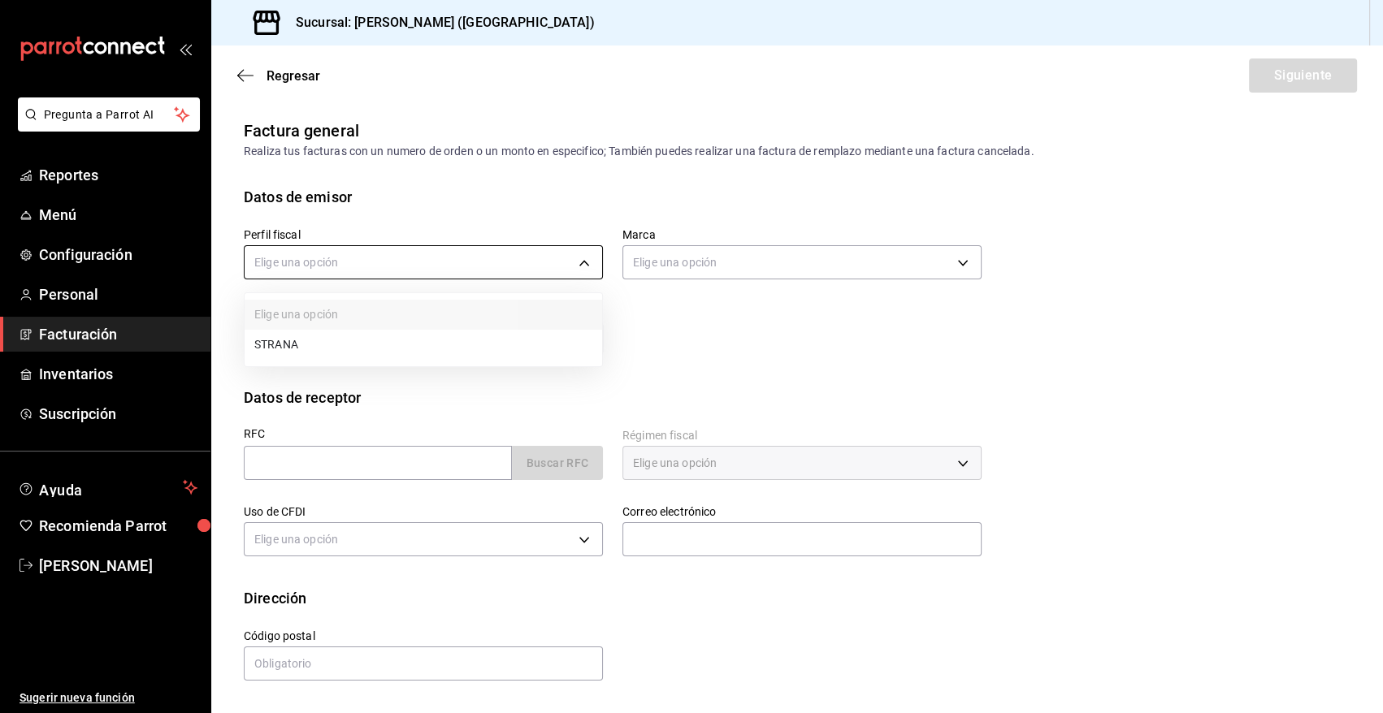
click at [582, 265] on body "Pregunta a Parrot AI Reportes Menú Configuración Personal Facturación Inventari…" at bounding box center [691, 356] width 1383 height 713
click at [451, 346] on li "STRANA" at bounding box center [424, 345] width 358 height 30
type input "388baf41-a161-4082-91d8-8e4fee6b806d"
type input "97fc4076-38f4-4943-8ede-a1fde032a47c"
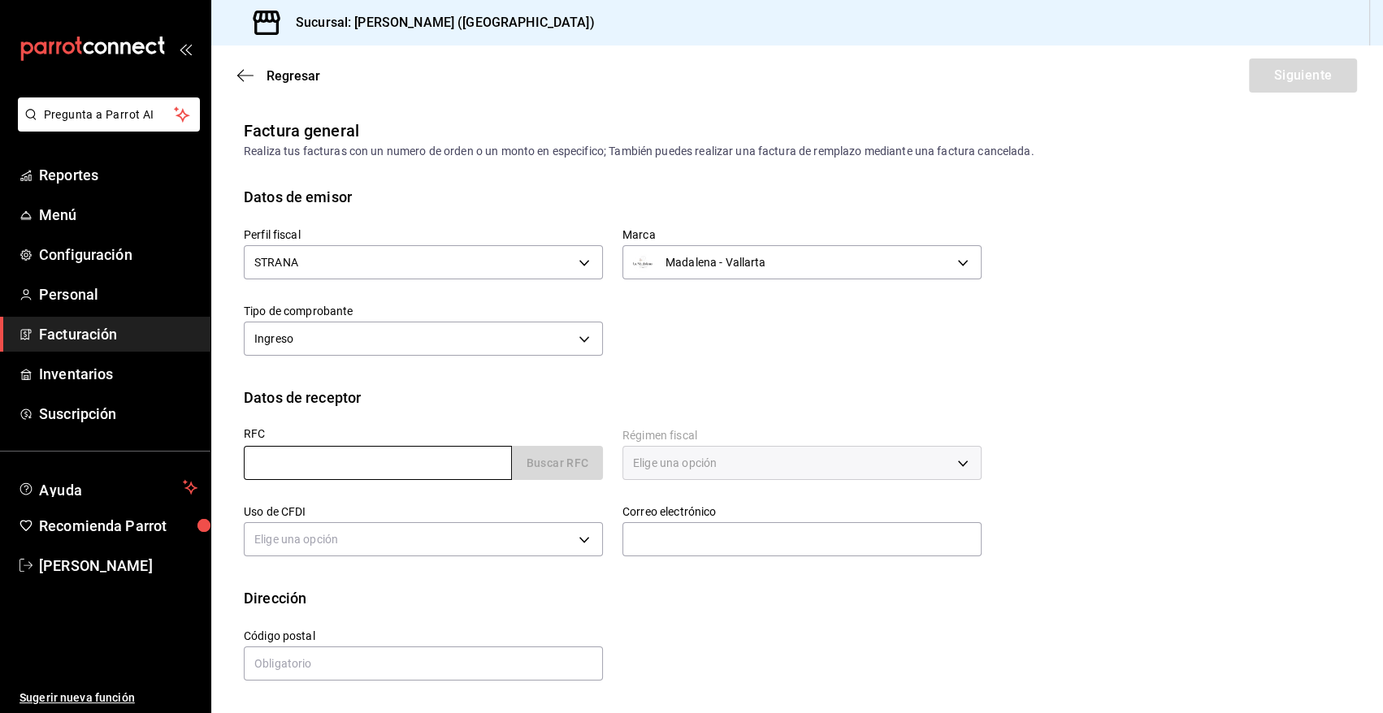
click at [336, 466] on input "text" at bounding box center [378, 463] width 268 height 34
type input "XAXX010101000"
type input "48333"
type input "616"
type input "S01"
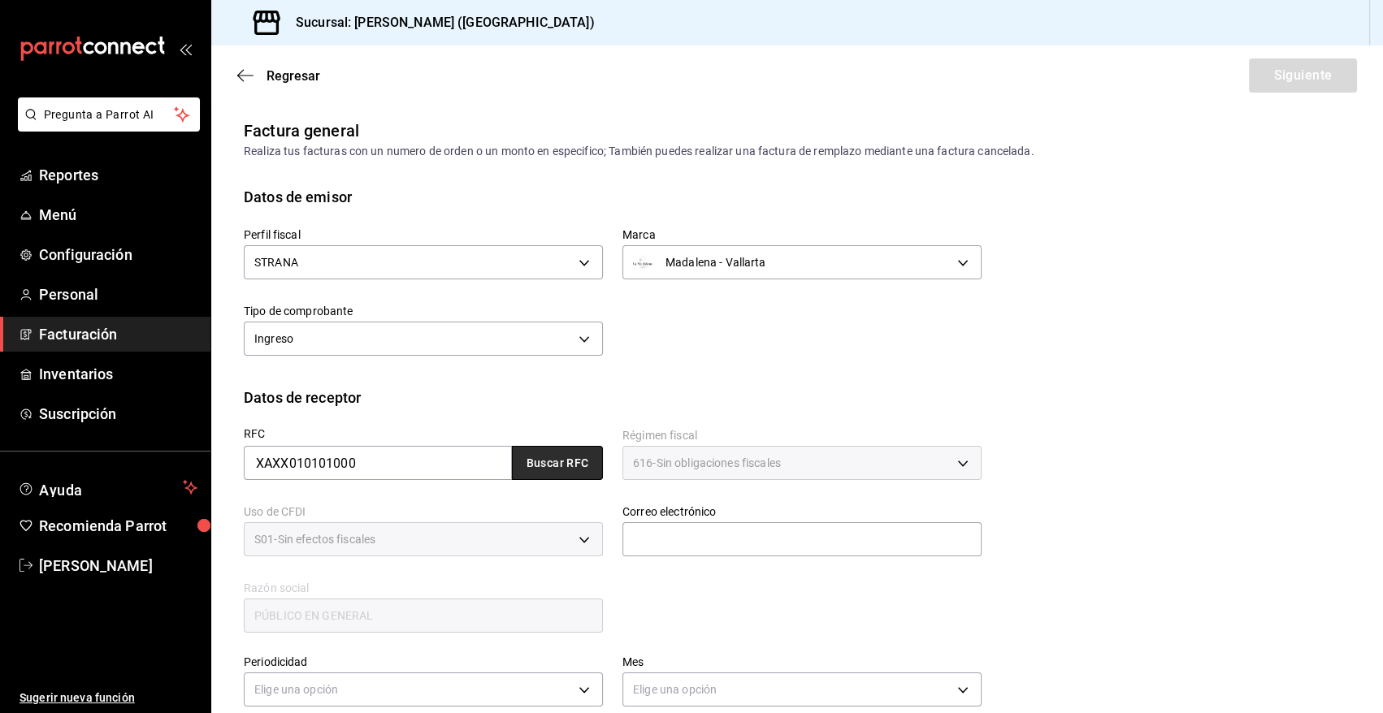
click at [530, 463] on button "Buscar RFC" at bounding box center [557, 463] width 91 height 34
type input "[EMAIL_ADDRESS][DOMAIN_NAME]"
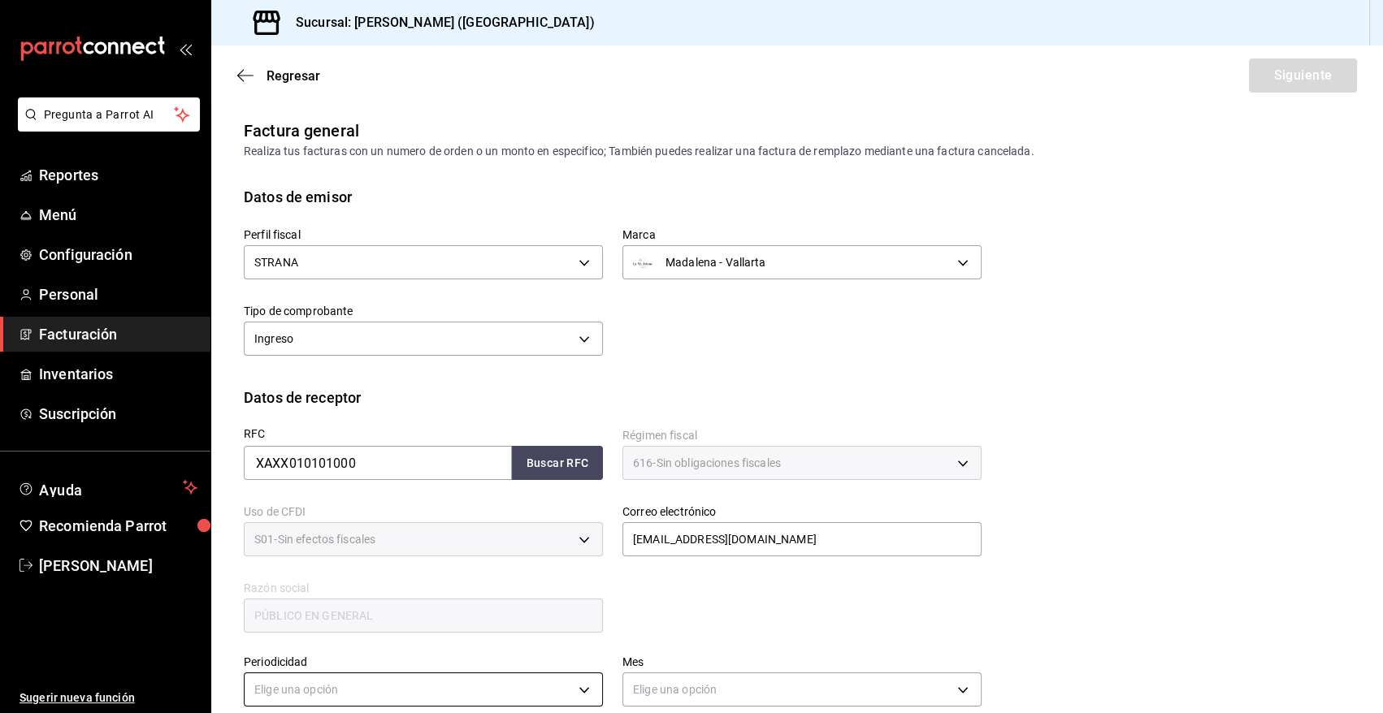
scroll to position [222, 0]
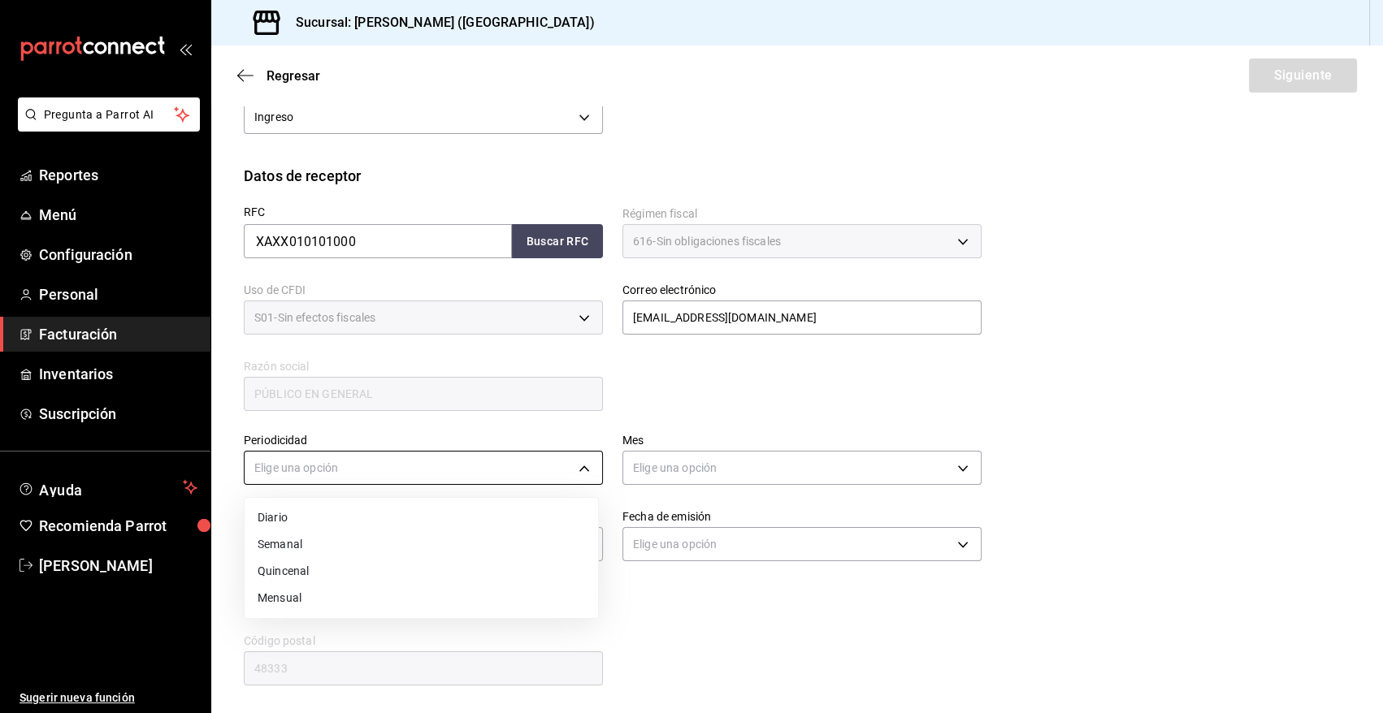
click at [587, 472] on body "Pregunta a Parrot AI Reportes Menú Configuración Personal Facturación Inventari…" at bounding box center [691, 356] width 1383 height 713
click at [290, 521] on li "Diario" at bounding box center [421, 518] width 353 height 27
type input "DAILY"
click at [742, 476] on body "Pregunta a Parrot AI Reportes Menú Configuración Personal Facturación Inventari…" at bounding box center [691, 356] width 1383 height 713
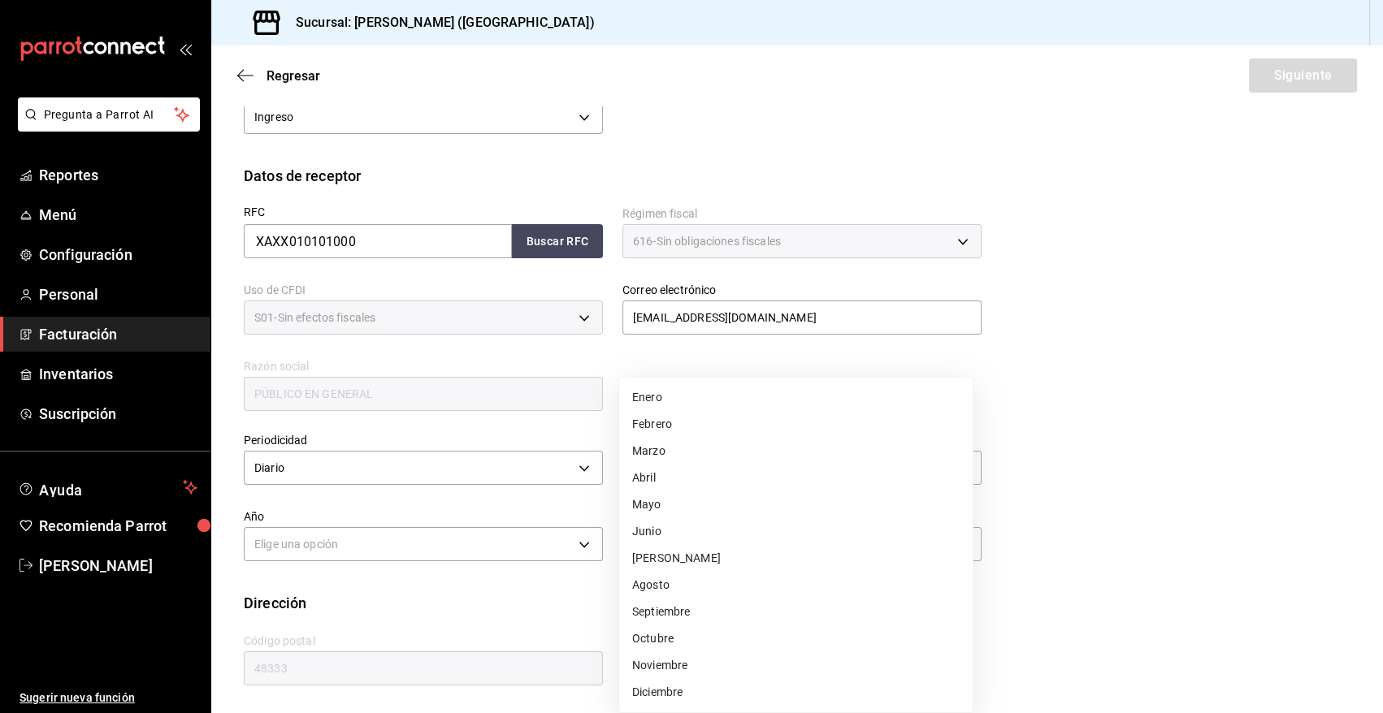
click at [668, 580] on li "Agosto" at bounding box center [795, 585] width 353 height 27
type input "8"
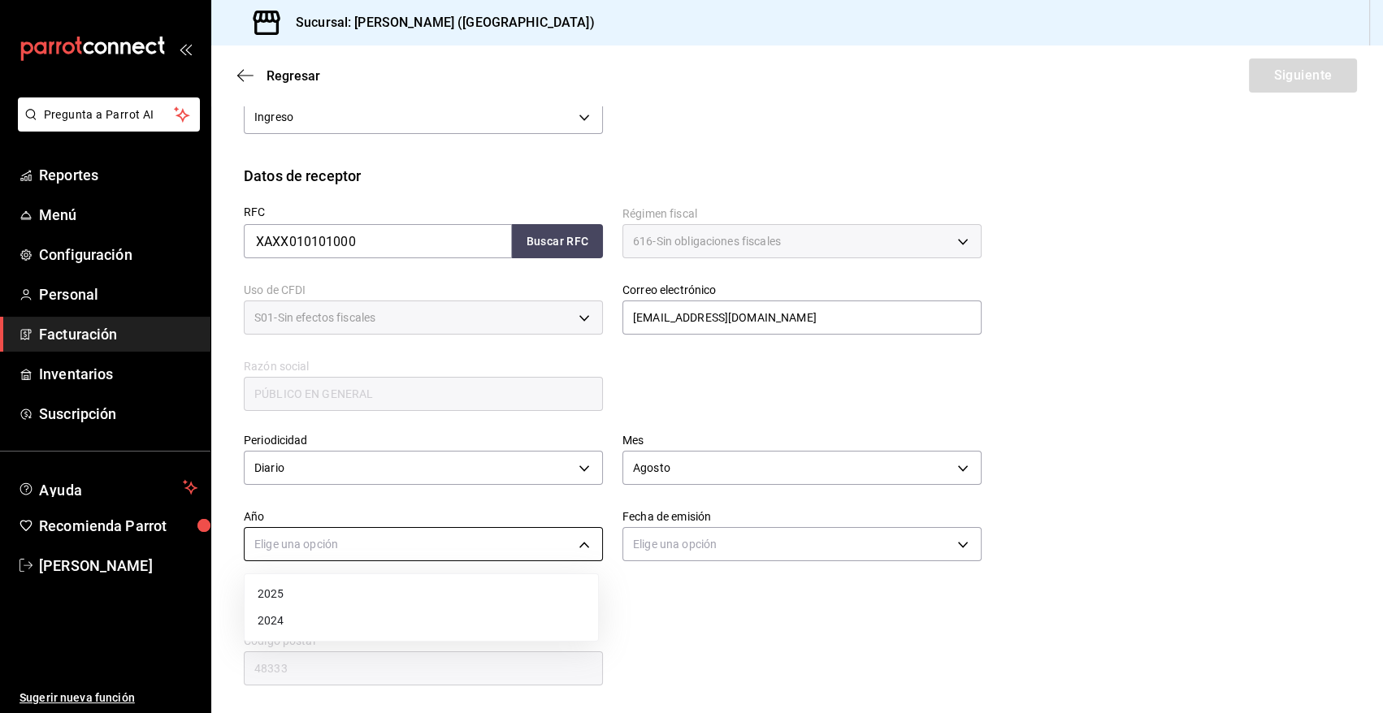
click at [508, 546] on body "Pregunta a Parrot AI Reportes Menú Configuración Personal Facturación Inventari…" at bounding box center [691, 356] width 1383 height 713
click at [336, 596] on li "2025" at bounding box center [421, 594] width 353 height 27
type input "2025"
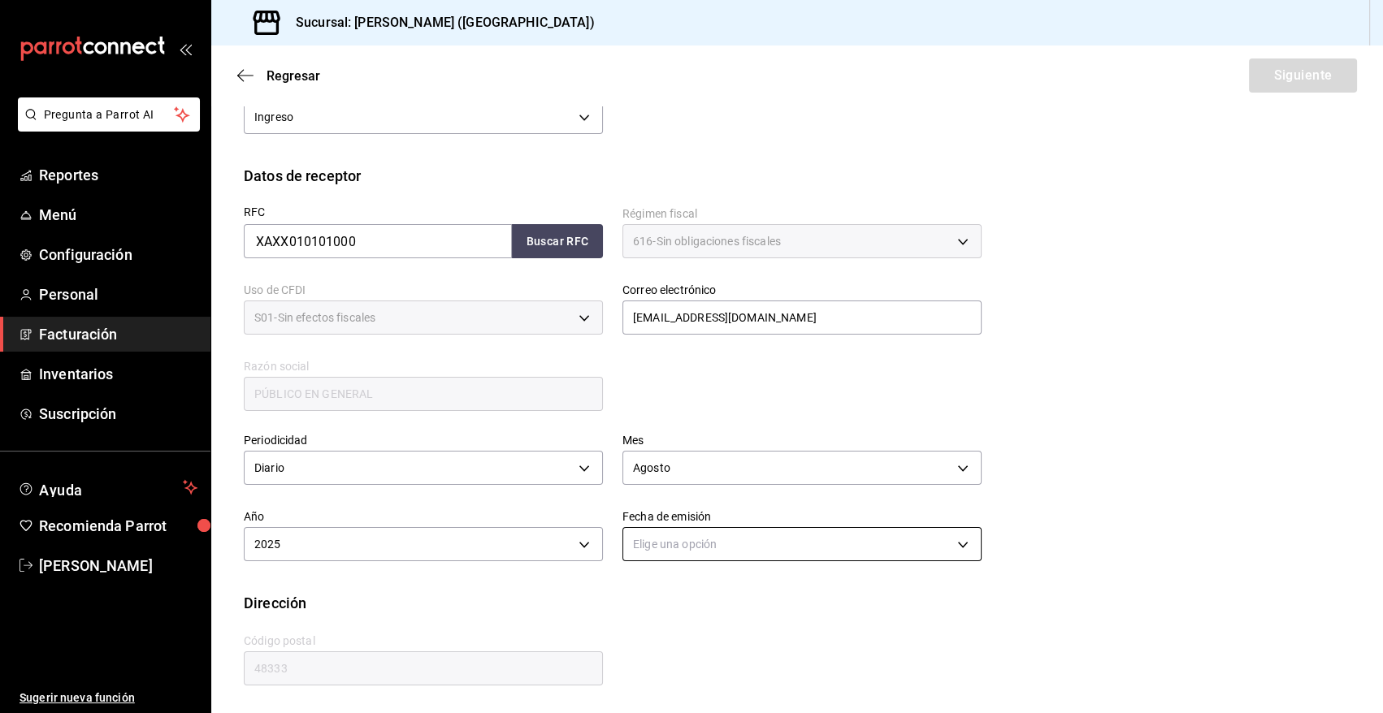
click at [661, 544] on body "Pregunta a Parrot AI Reportes Menú Configuración Personal Facturación Inventari…" at bounding box center [691, 356] width 1383 height 713
click at [646, 593] on li "Hoy" at bounding box center [795, 594] width 353 height 27
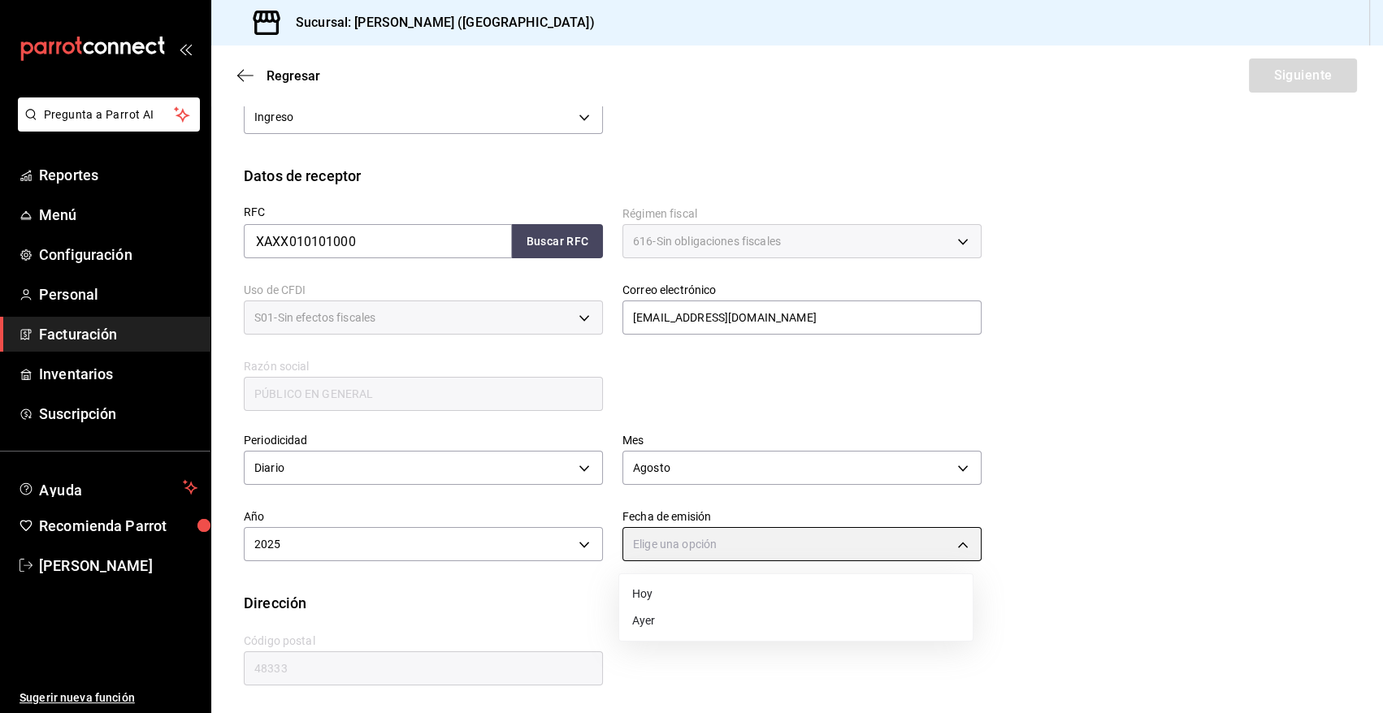
type input "[DATE]"
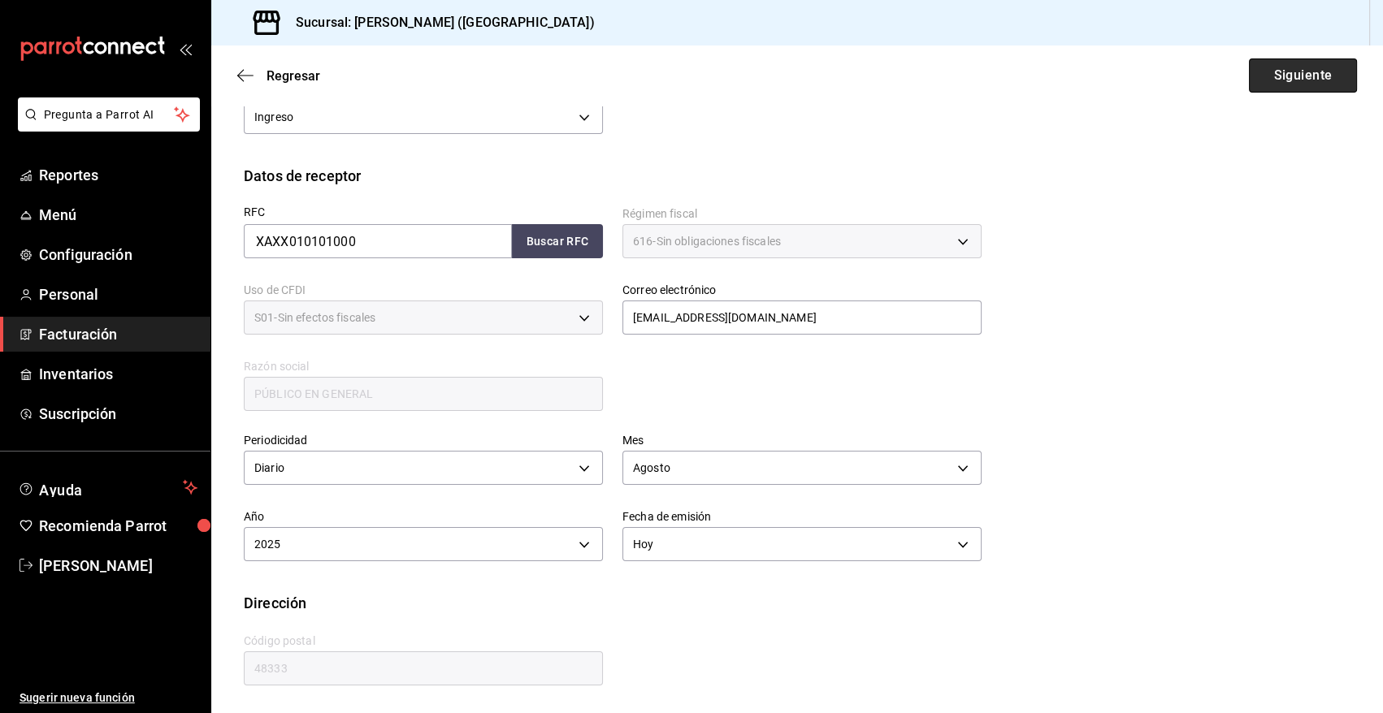
click at [1268, 72] on button "Siguiente" at bounding box center [1303, 76] width 108 height 34
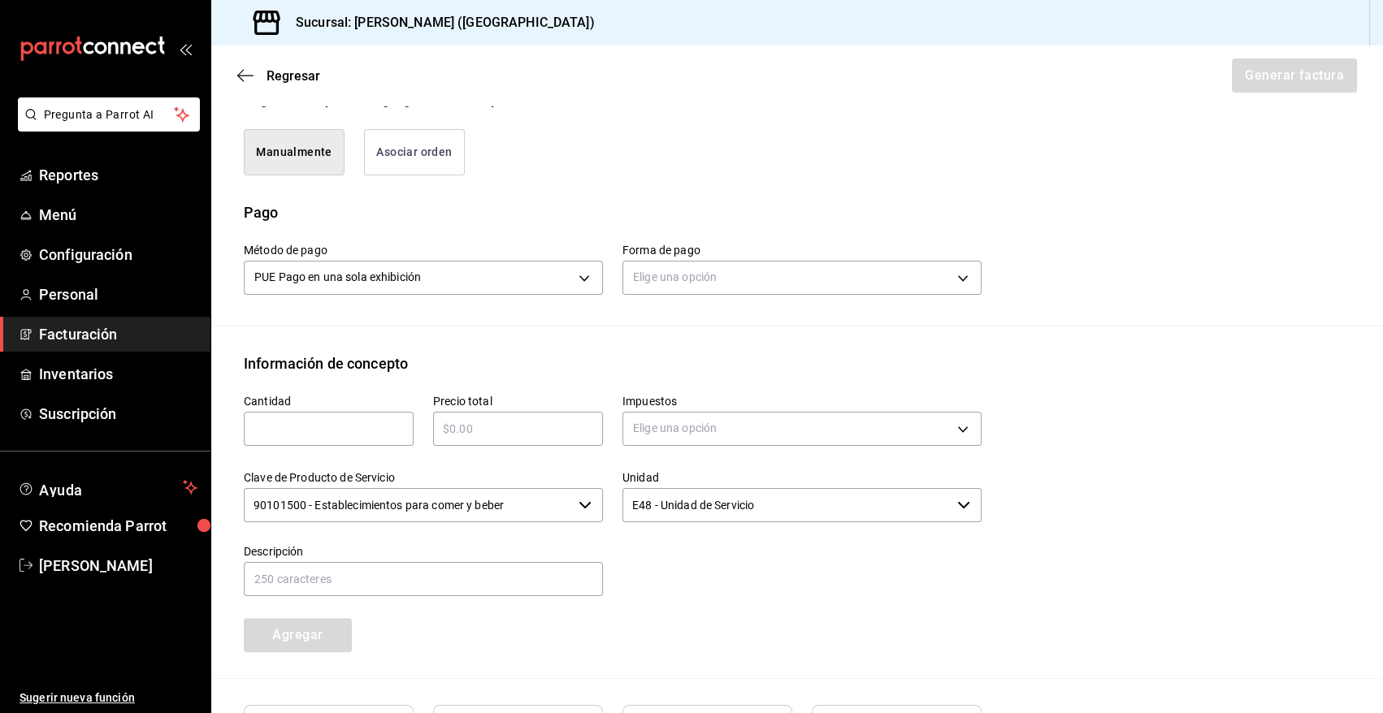
scroll to position [423, 0]
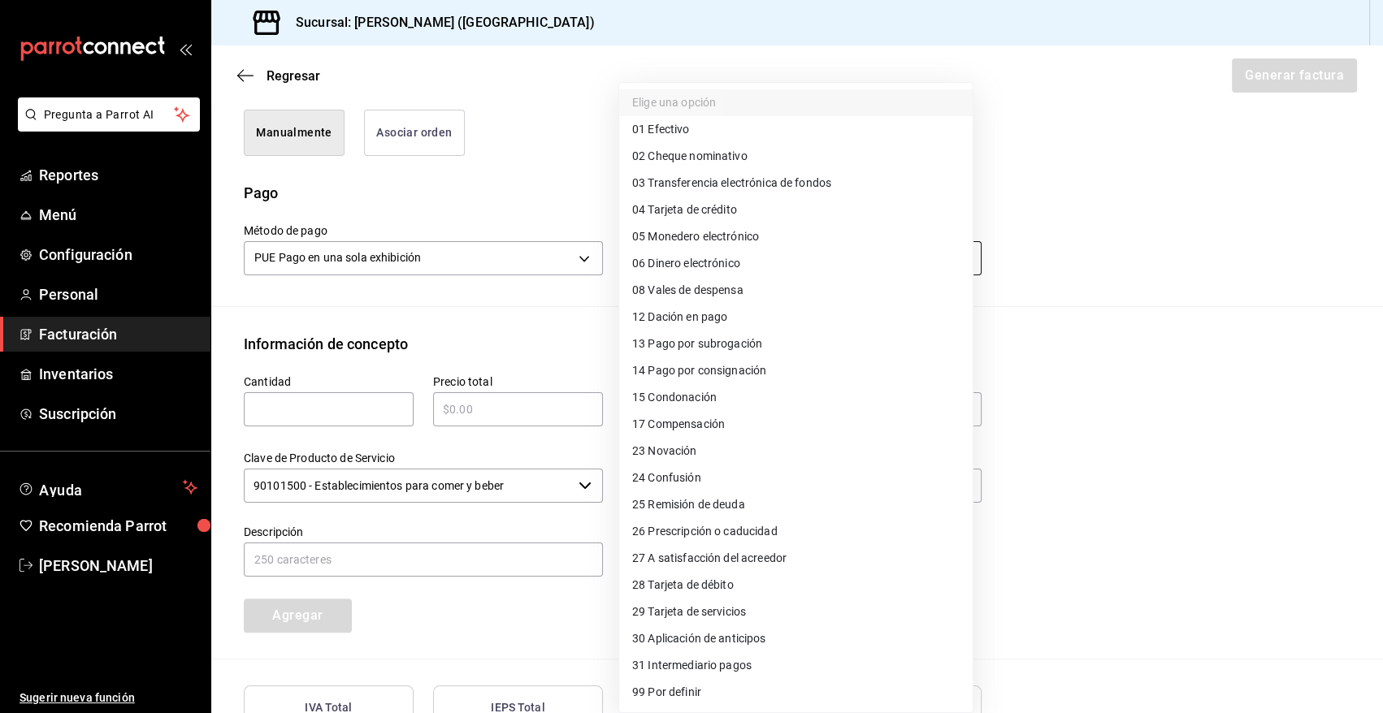
click at [891, 266] on body "Pregunta a Parrot AI Reportes Menú Configuración Personal Facturación Inventari…" at bounding box center [691, 356] width 1383 height 713
click at [740, 214] on li "04 Tarjeta de crédito" at bounding box center [795, 210] width 353 height 27
type input "04"
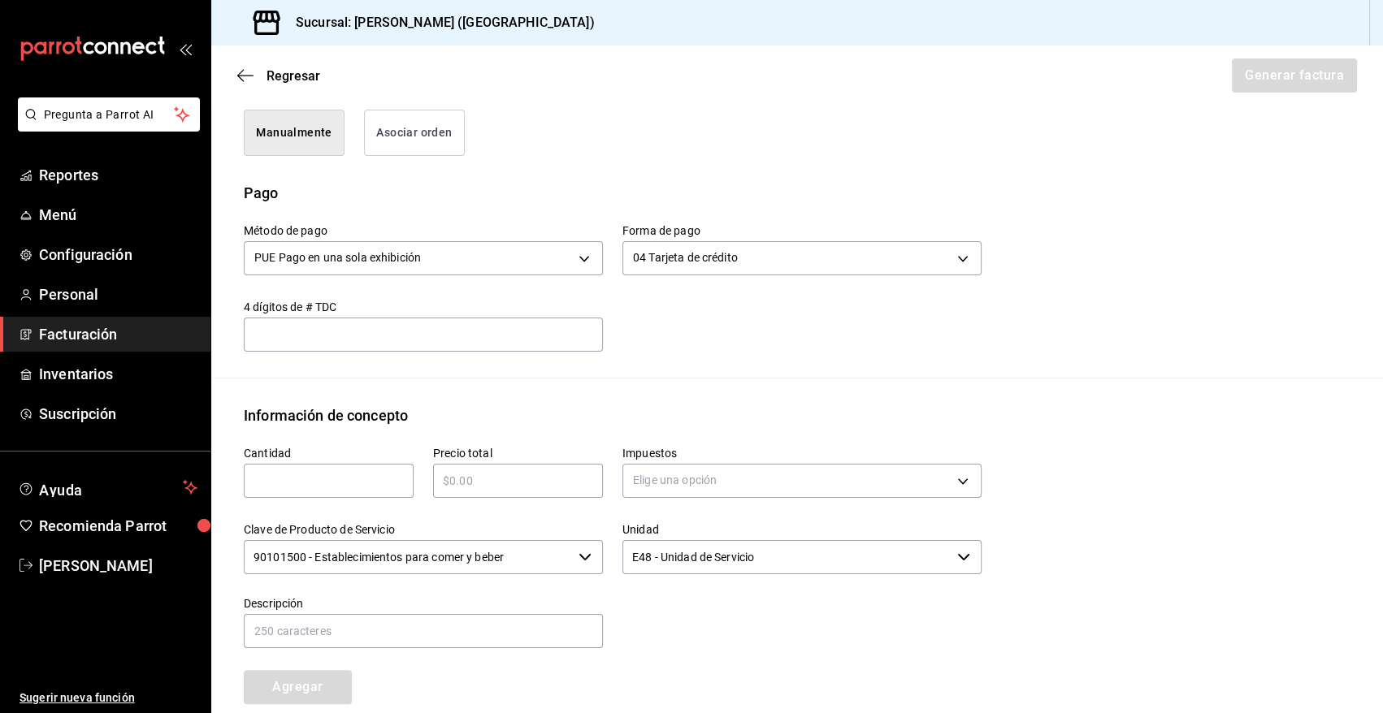
click at [359, 471] on input "text" at bounding box center [329, 481] width 170 height 20
type input "1"
click at [502, 472] on input "text" at bounding box center [518, 481] width 170 height 20
type input "$118209.85"
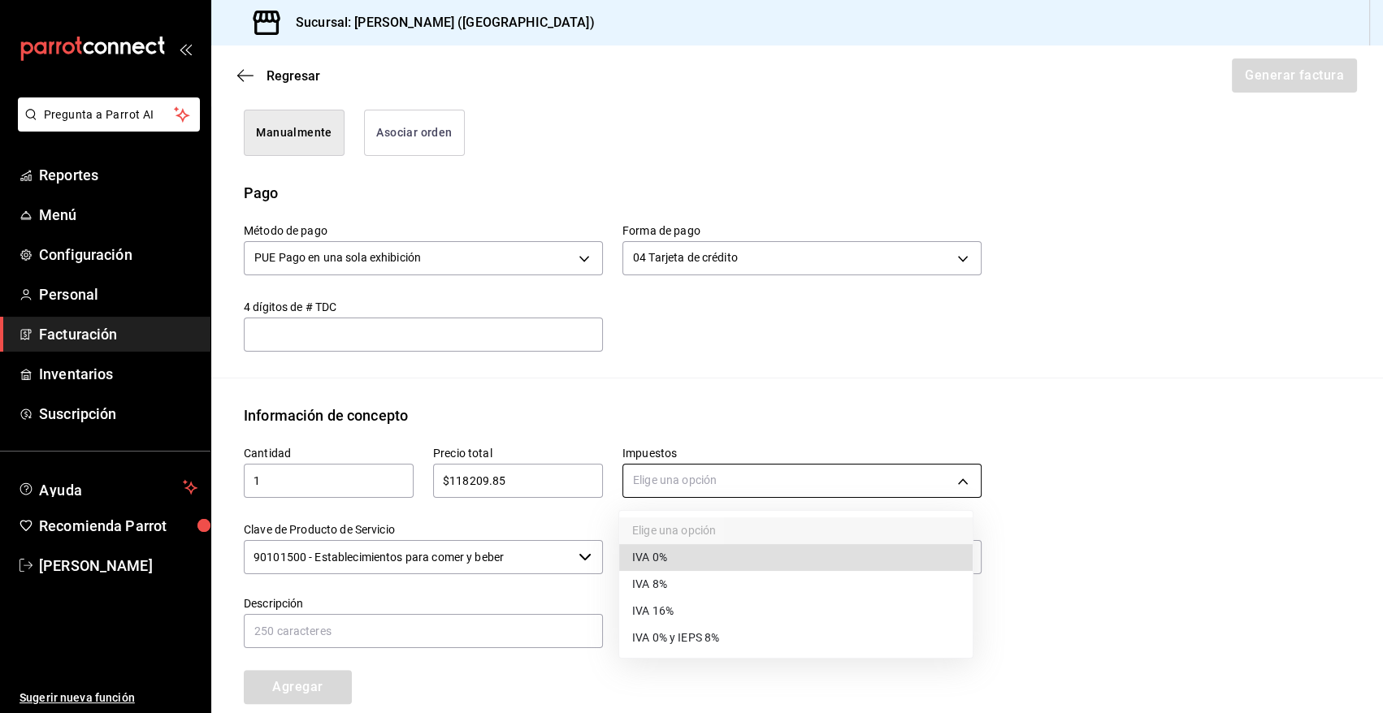
click at [692, 480] on body "Pregunta a Parrot AI Reportes Menú Configuración Personal Facturación Inventari…" at bounding box center [691, 356] width 1383 height 713
click at [679, 607] on li "IVA 16%" at bounding box center [795, 611] width 353 height 27
type input "IVA_16"
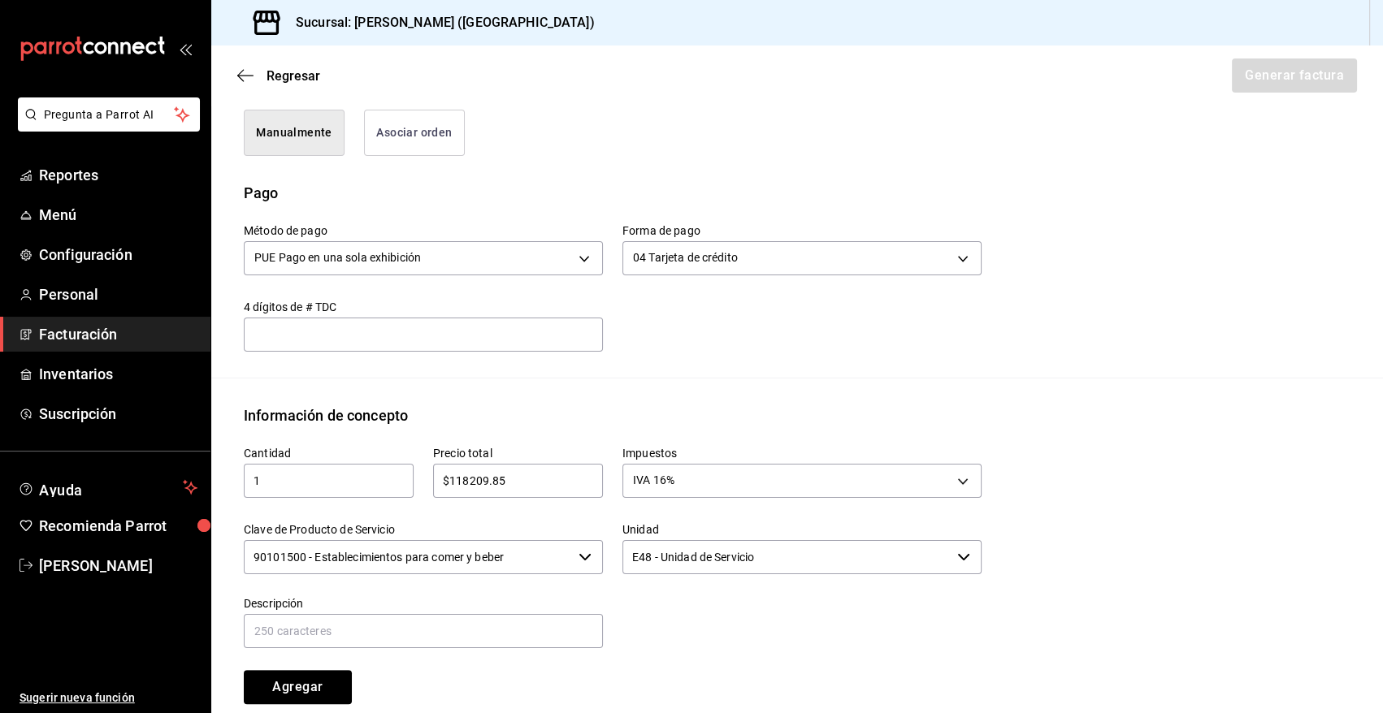
click at [517, 559] on input "90101500 - Establecimientos para comer y beber" at bounding box center [408, 557] width 328 height 34
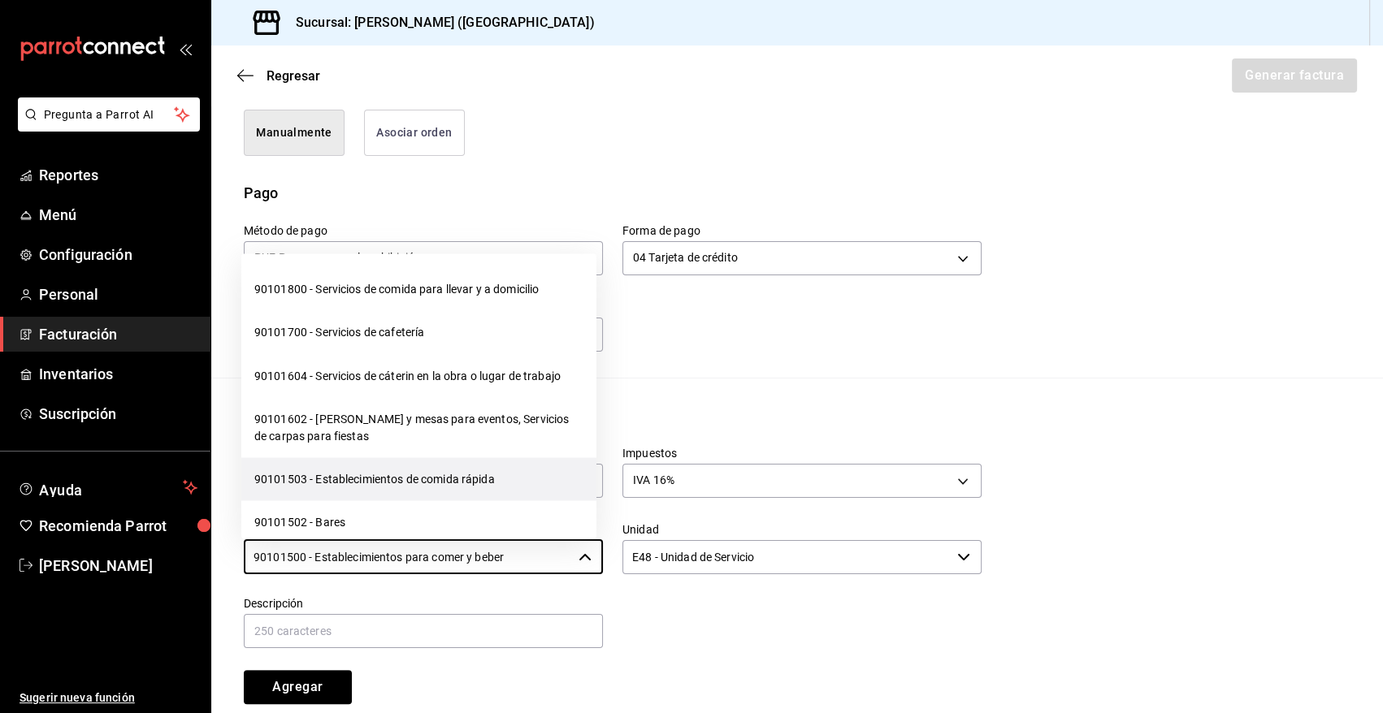
scroll to position [299, 0]
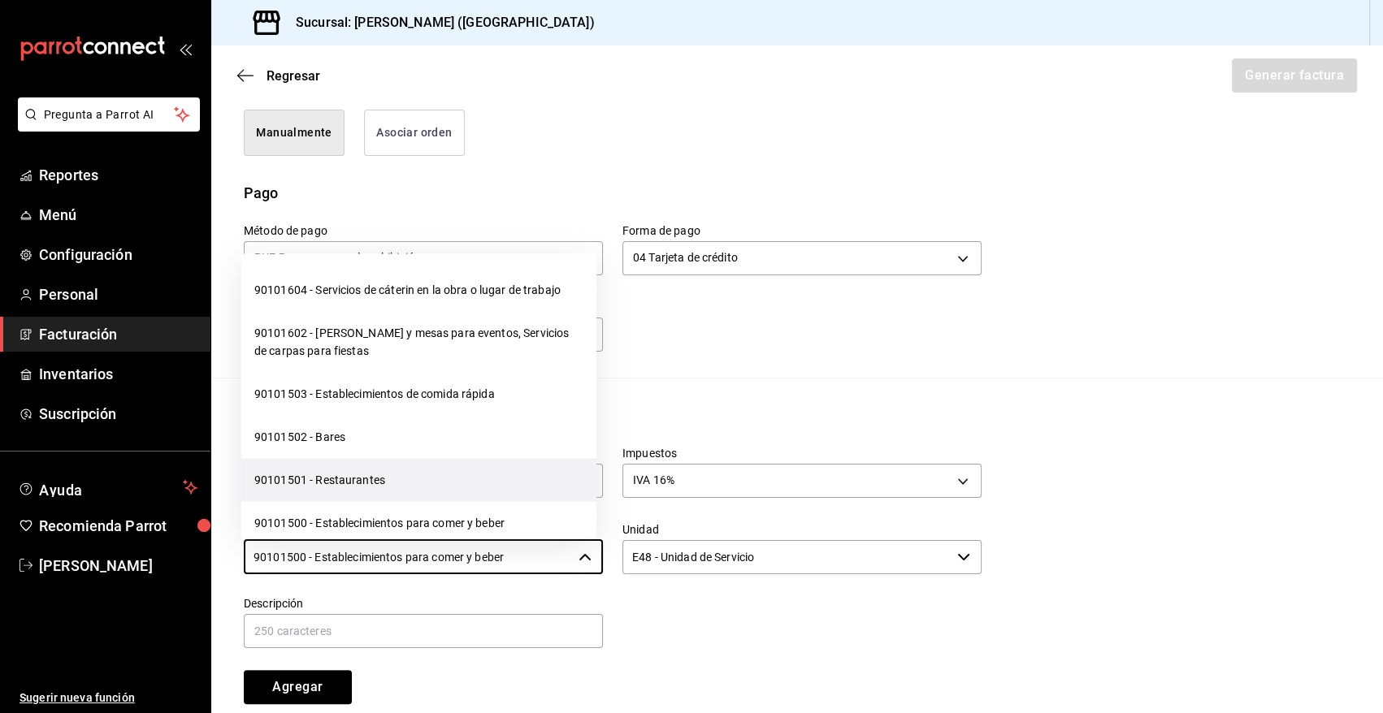
click at [392, 479] on li "90101501 - Restaurantes" at bounding box center [418, 479] width 355 height 43
type input "90101501 - Restaurantes"
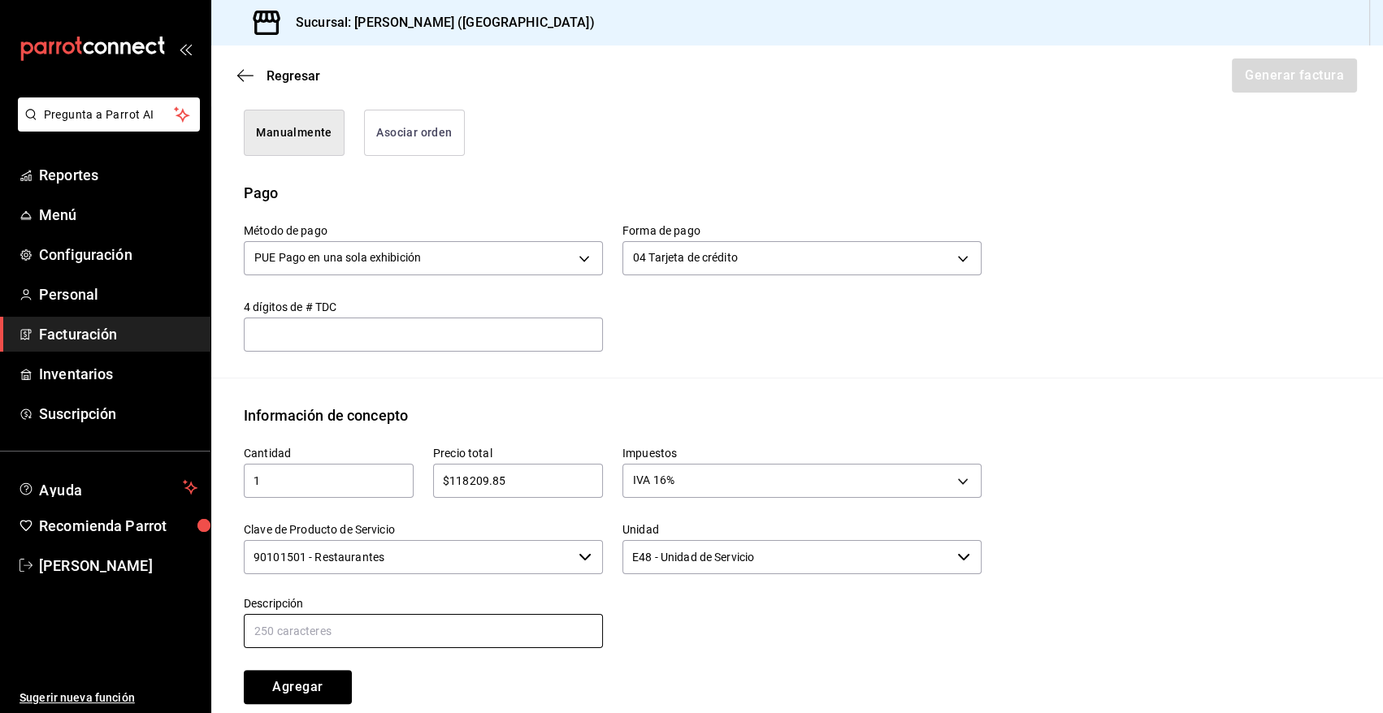
click at [327, 635] on input "text" at bounding box center [423, 631] width 359 height 34
drag, startPoint x: 498, startPoint y: 634, endPoint x: 219, endPoint y: 585, distance: 282.9
click at [219, 585] on div "Información de concepto Cantidad 1 ​ Precio total $118209.85 ​ Impuestos IVA 16…" at bounding box center [797, 568] width 1172 height 327
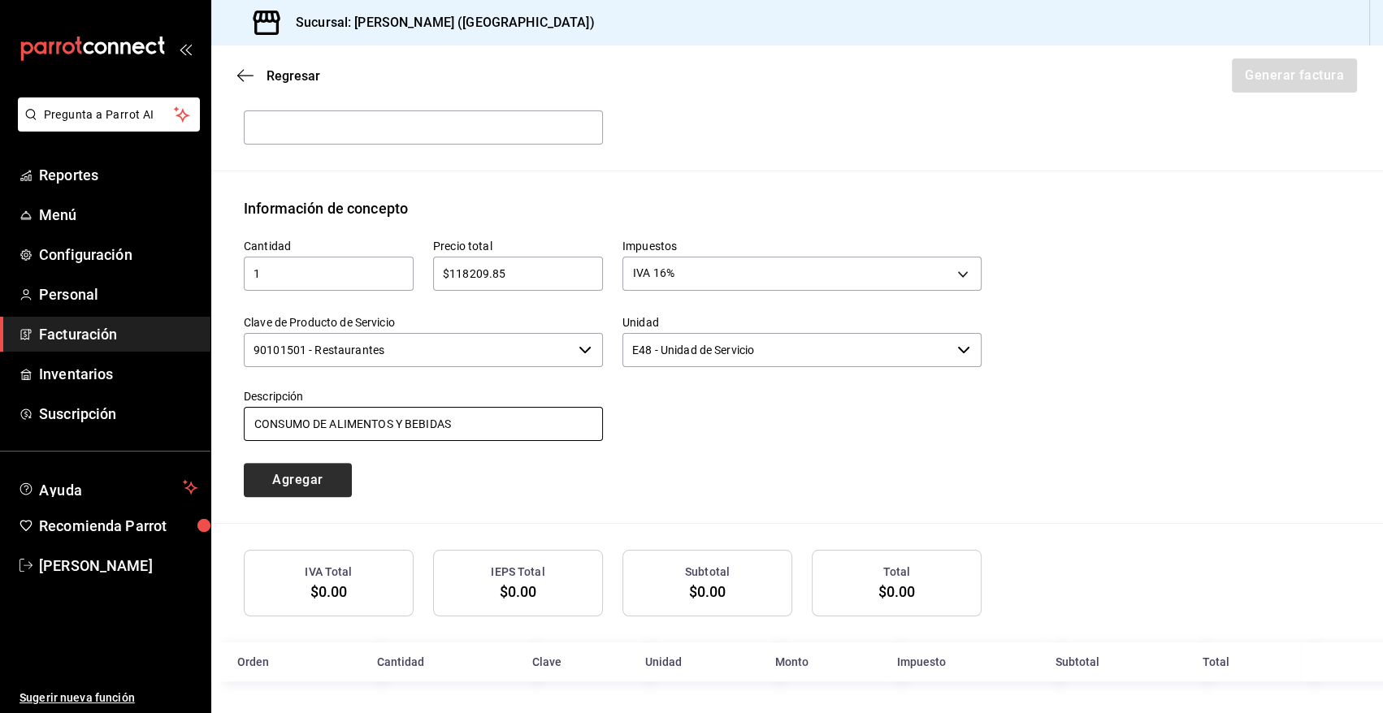
type input "CONSUMO DE ALIMENTOS Y BEBIDAS"
click at [327, 477] on button "Agregar" at bounding box center [298, 480] width 108 height 34
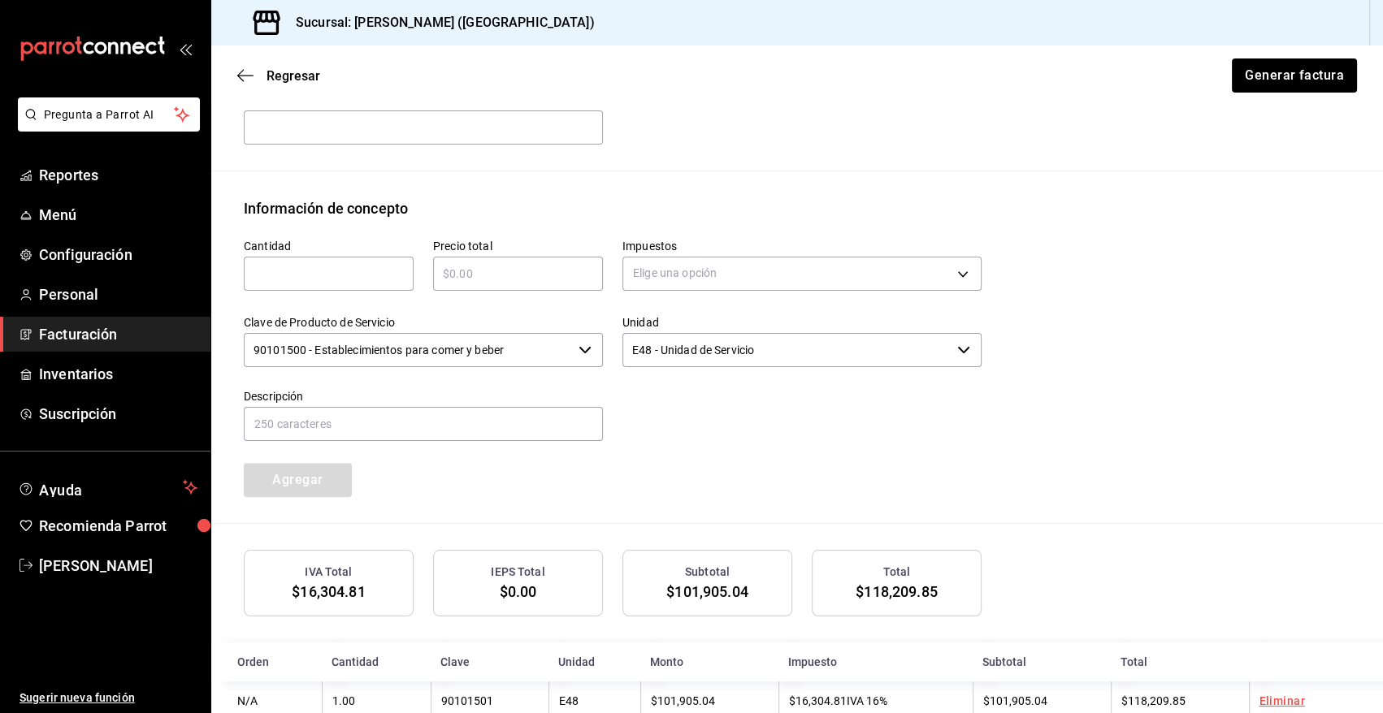
click at [389, 279] on input "text" at bounding box center [329, 274] width 170 height 20
type input "1"
click at [504, 272] on input "text" at bounding box center [518, 274] width 170 height 20
type input "$67240"
click at [756, 268] on body "Pregunta a Parrot AI Reportes Menú Configuración Personal Facturación Inventari…" at bounding box center [691, 356] width 1383 height 713
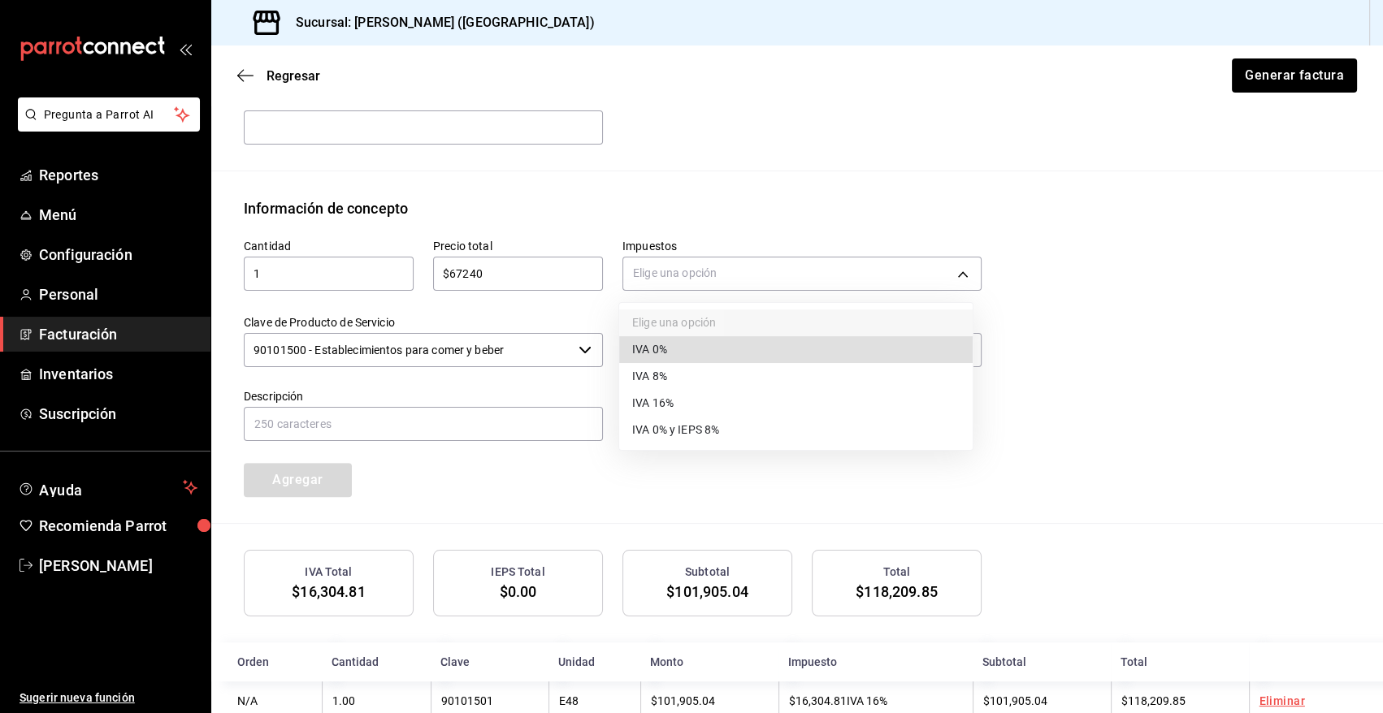
click at [652, 356] on span "IVA 0%" at bounding box center [649, 349] width 35 height 17
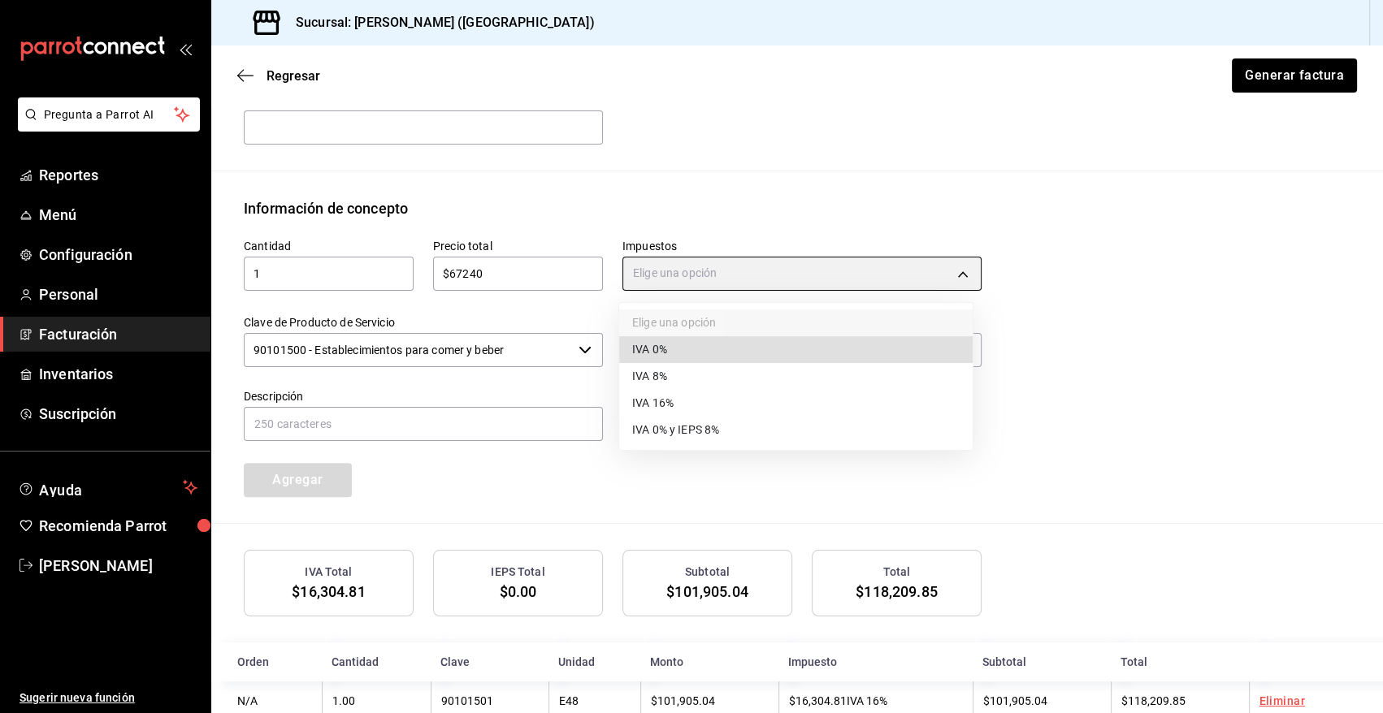
type input "IVA_0"
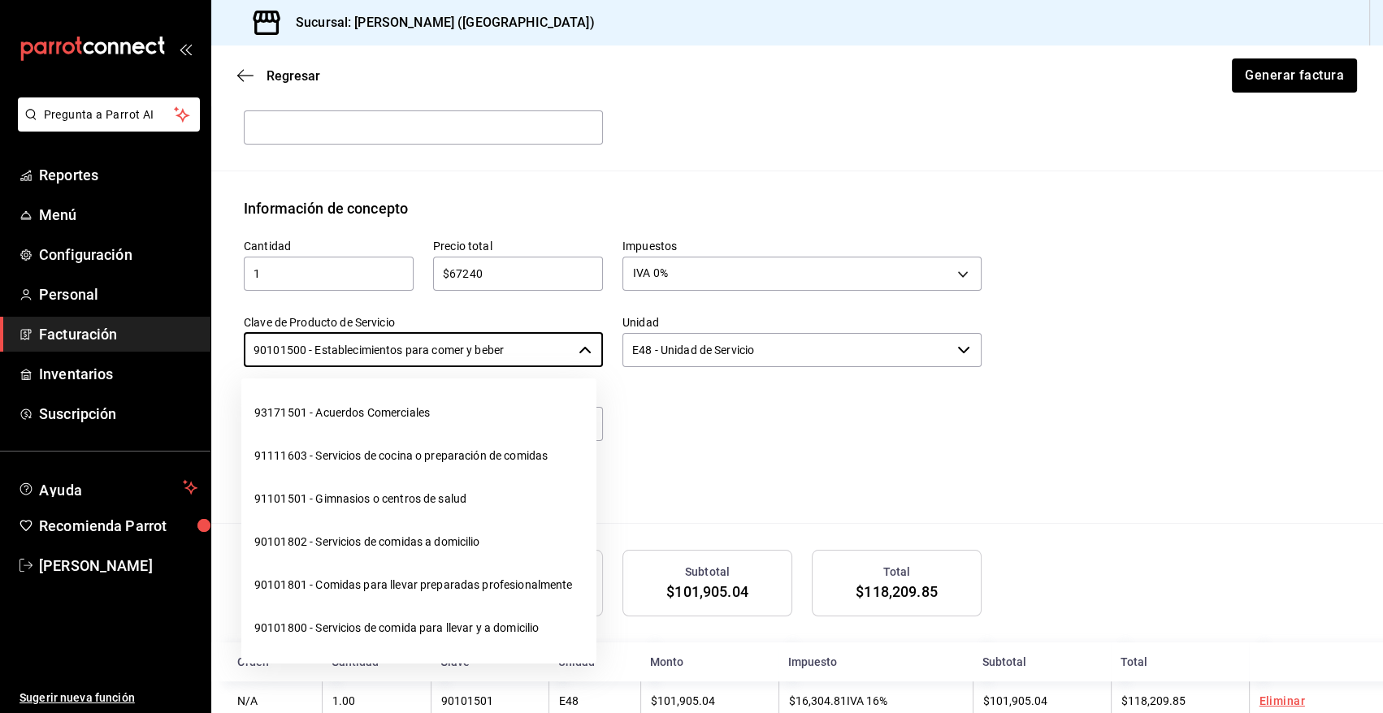
drag, startPoint x: 540, startPoint y: 353, endPoint x: 218, endPoint y: 353, distance: 321.8
click at [218, 353] on div "Información de concepto Cantidad 1 ​ Precio total $67240 ​ Impuestos IVA 0% IVA…" at bounding box center [797, 360] width 1172 height 327
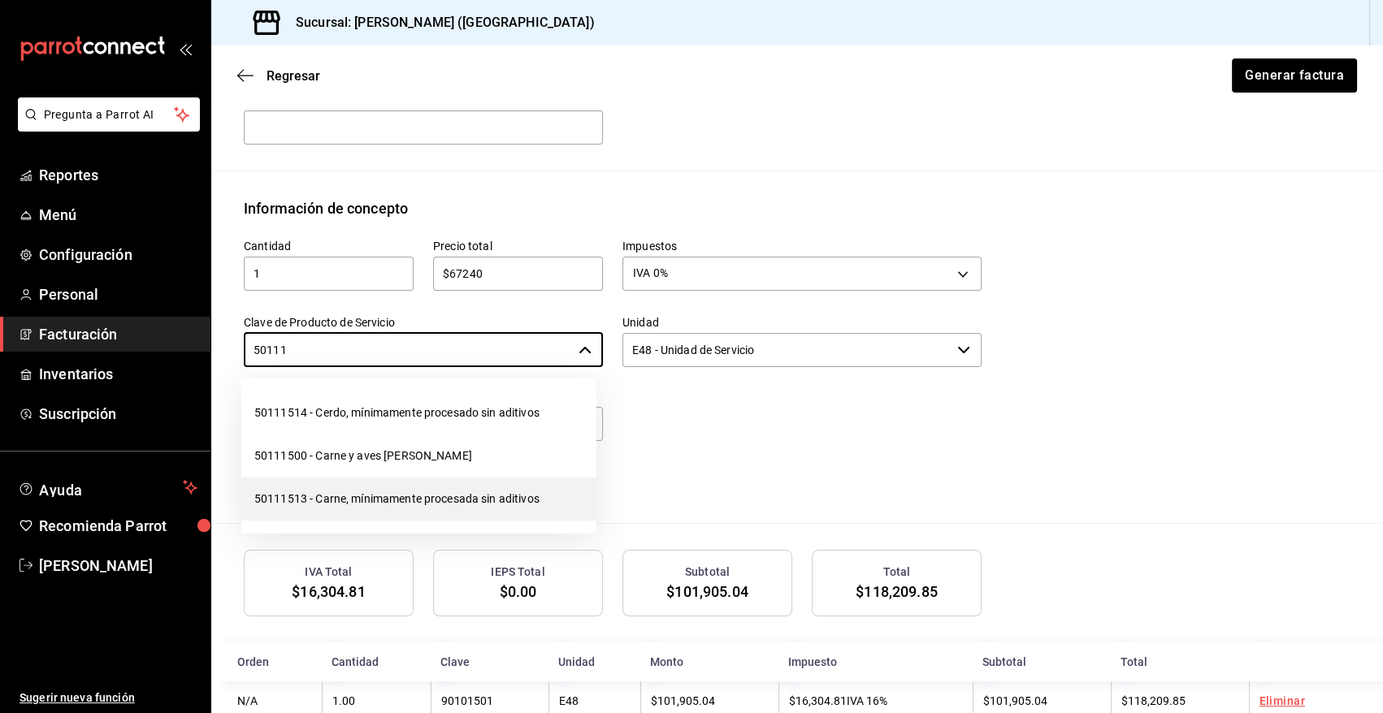
click at [446, 492] on li "50111513 - Carne, mínimamente procesada sin aditivos" at bounding box center [418, 499] width 355 height 43
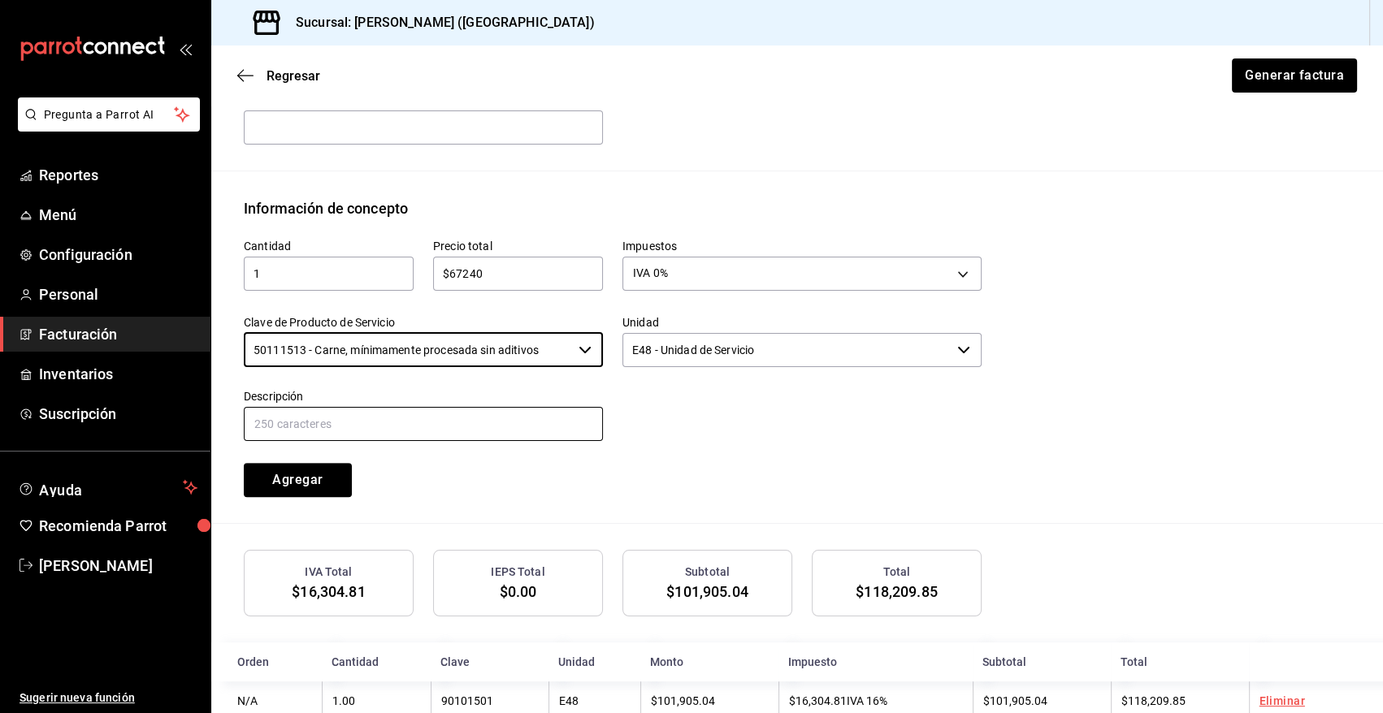
type input "50111513 - Carne, mínimamente procesada sin aditivos"
click at [300, 423] on input "text" at bounding box center [423, 424] width 359 height 34
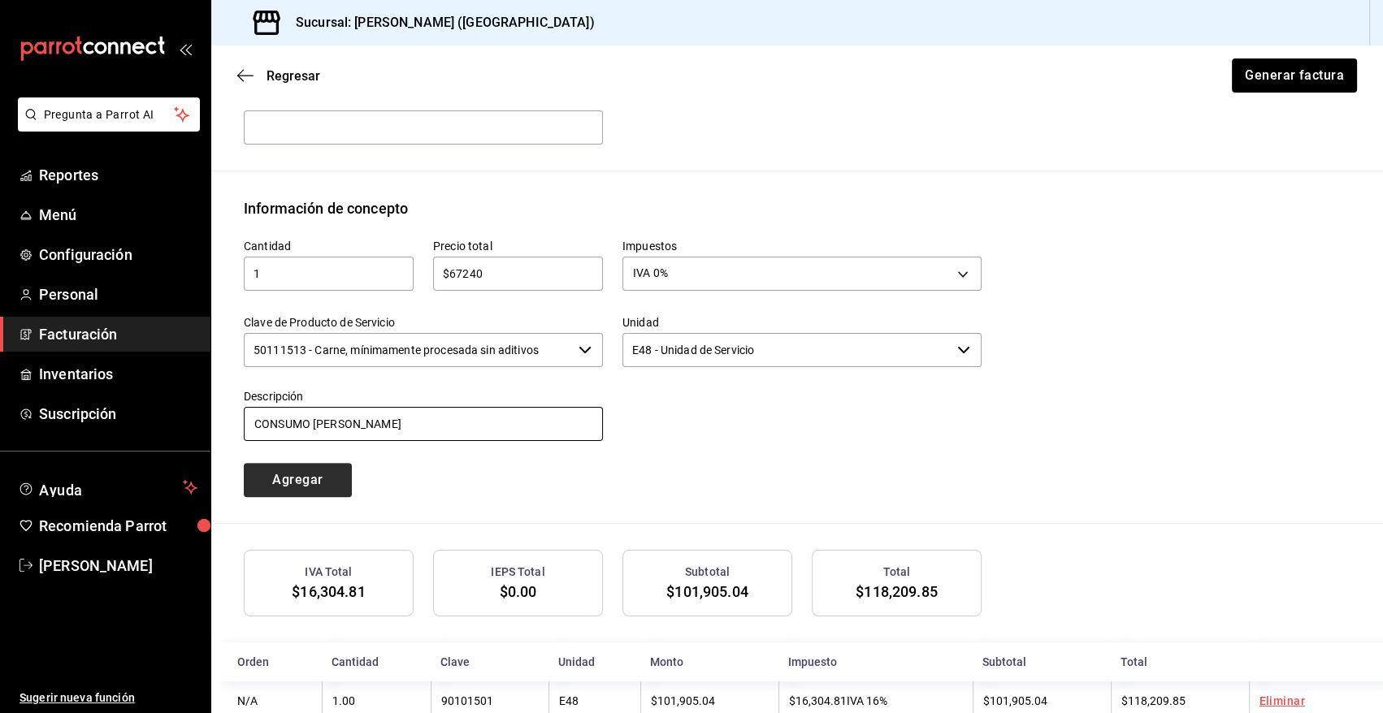
type input "CONSUMO [PERSON_NAME]"
click at [271, 478] on button "Agregar" at bounding box center [298, 480] width 108 height 34
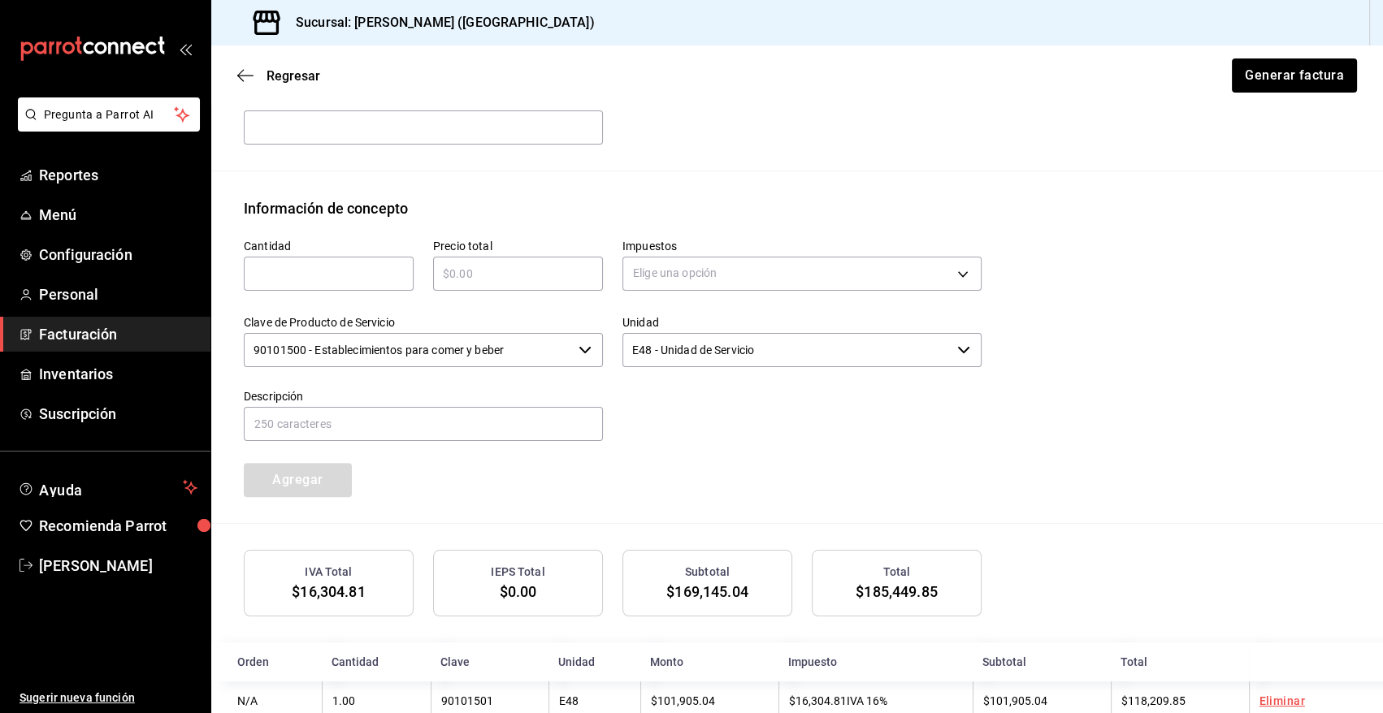
scroll to position [712, 0]
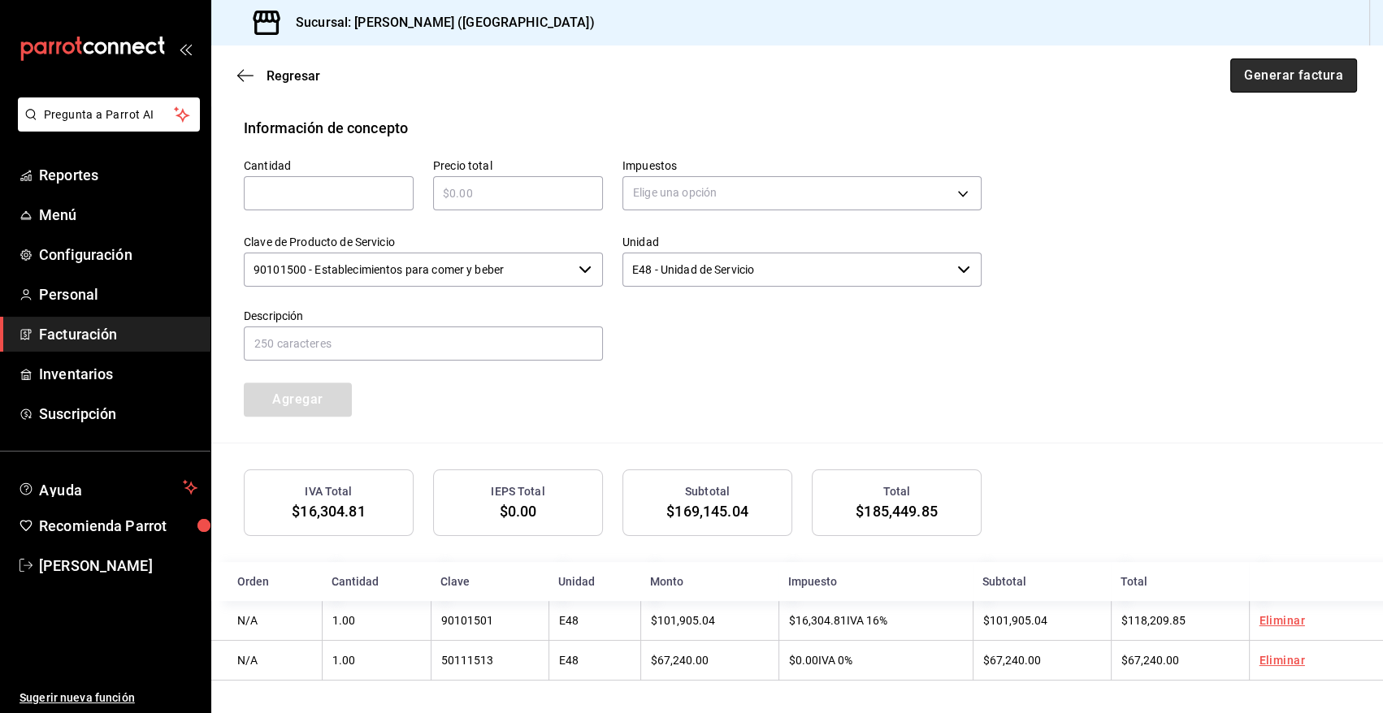
click at [1295, 78] on button "Generar factura" at bounding box center [1293, 76] width 127 height 34
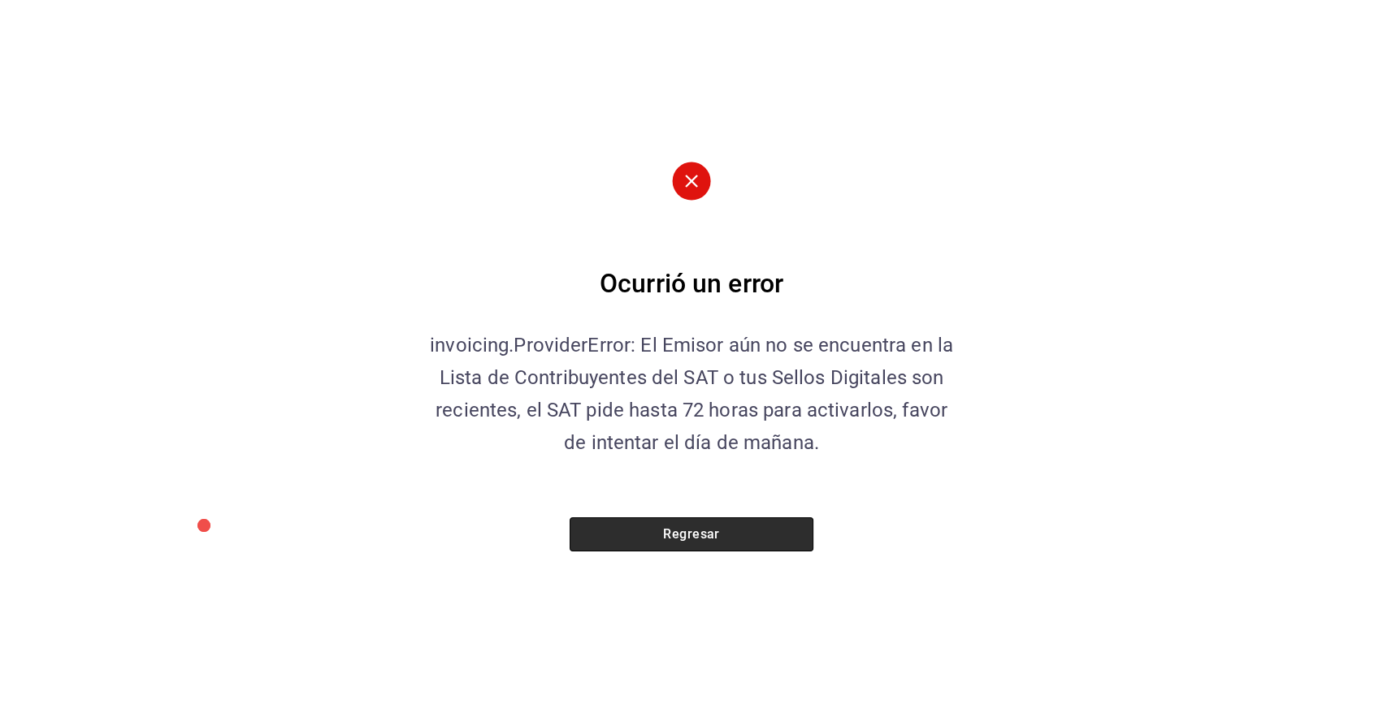
click at [750, 532] on button "Regresar" at bounding box center [692, 535] width 244 height 34
